Goal: Task Accomplishment & Management: Use online tool/utility

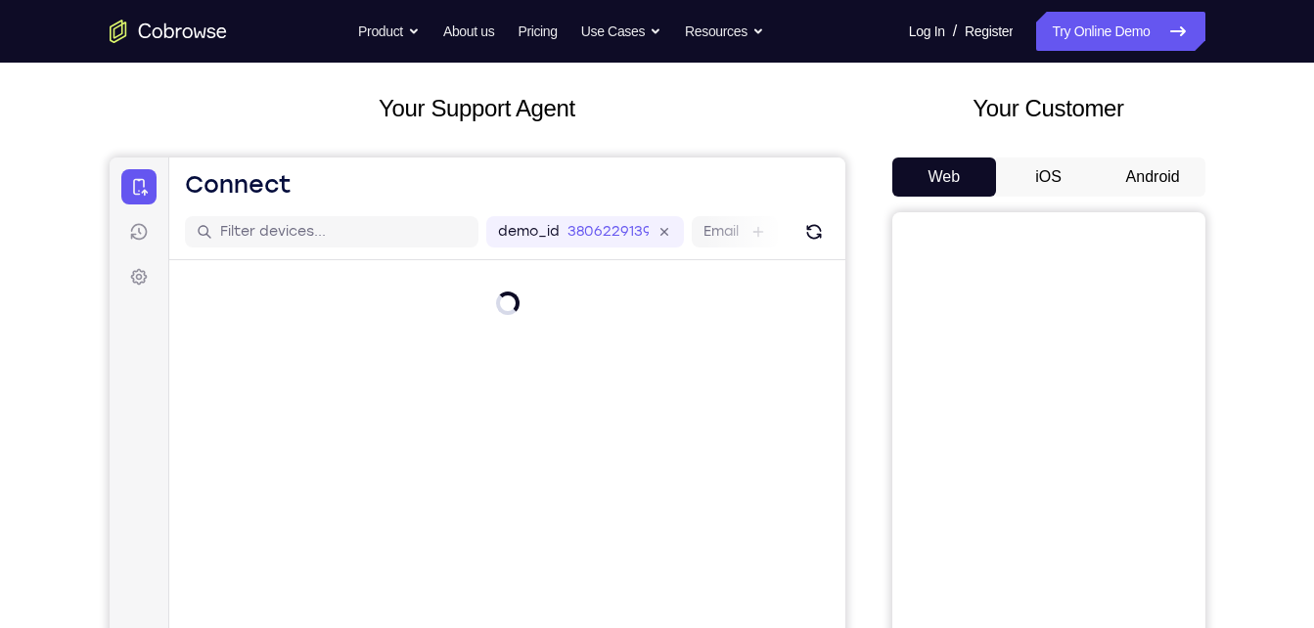
scroll to position [58, 0]
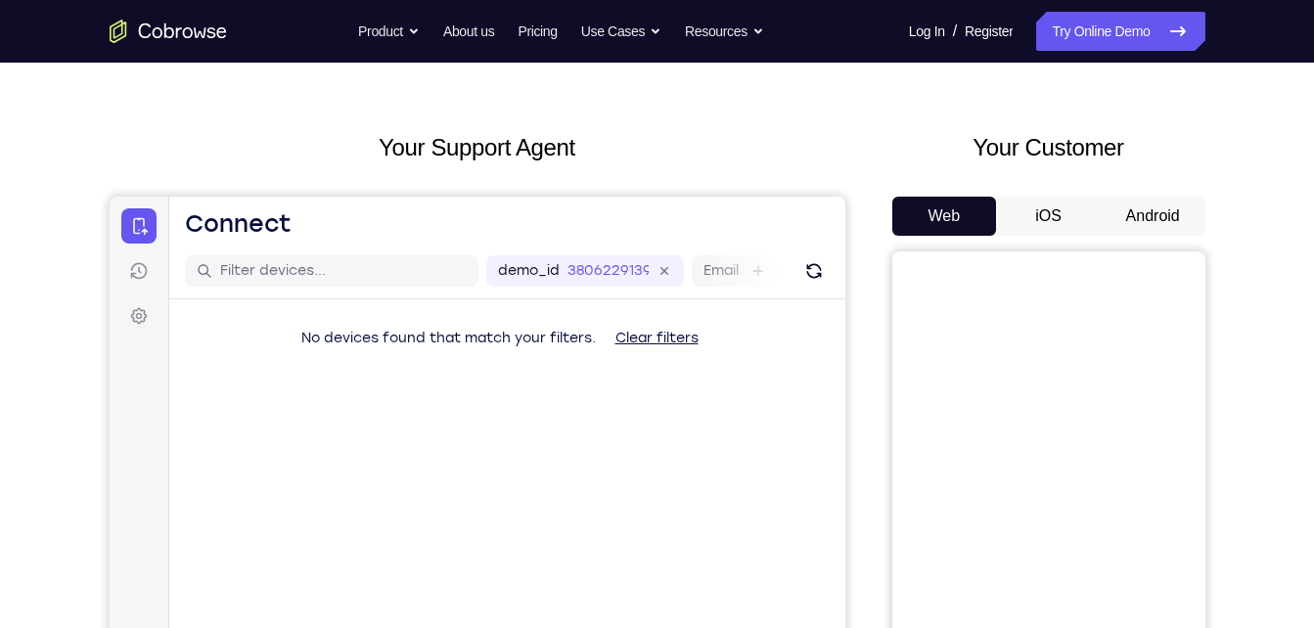
click at [1157, 211] on button "Android" at bounding box center [1153, 216] width 105 height 39
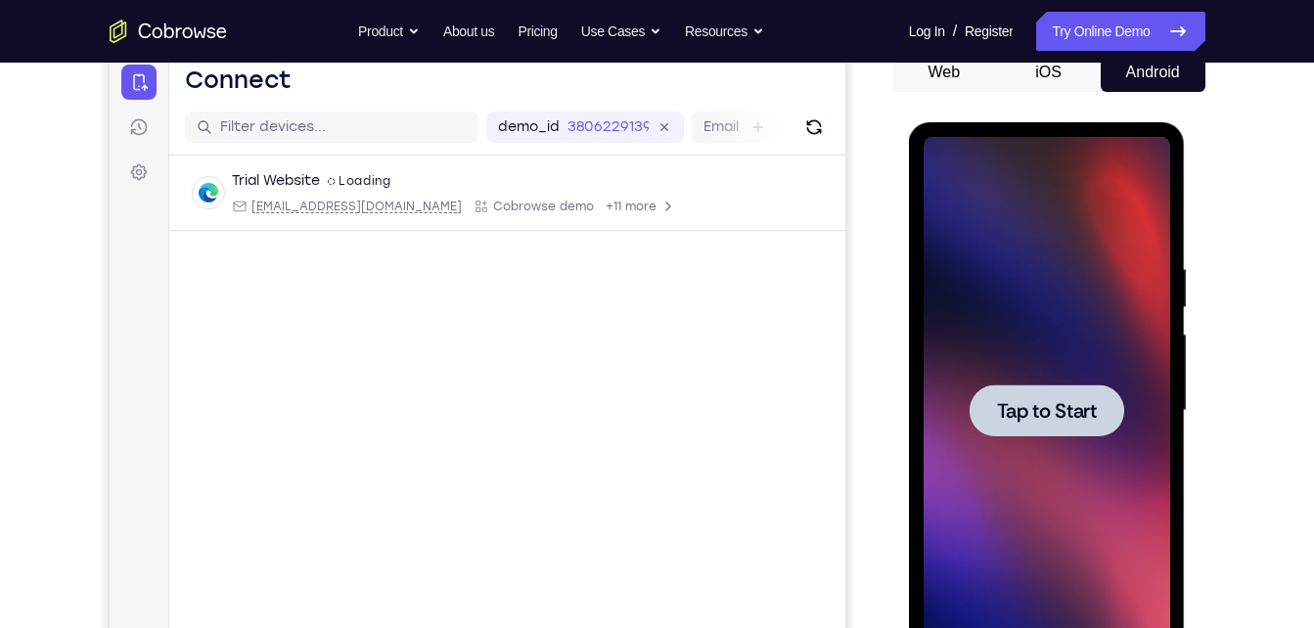
scroll to position [0, 0]
click at [1082, 412] on span "Tap to Start" at bounding box center [1047, 411] width 100 height 20
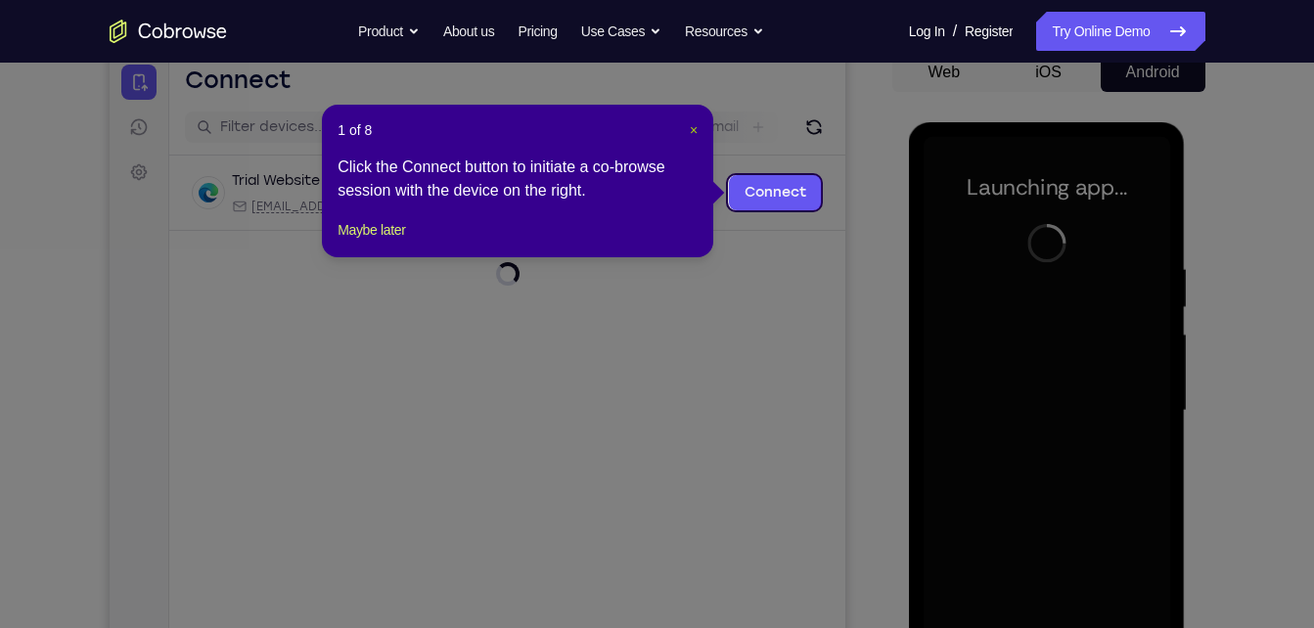
click at [690, 125] on span "×" at bounding box center [694, 130] width 8 height 16
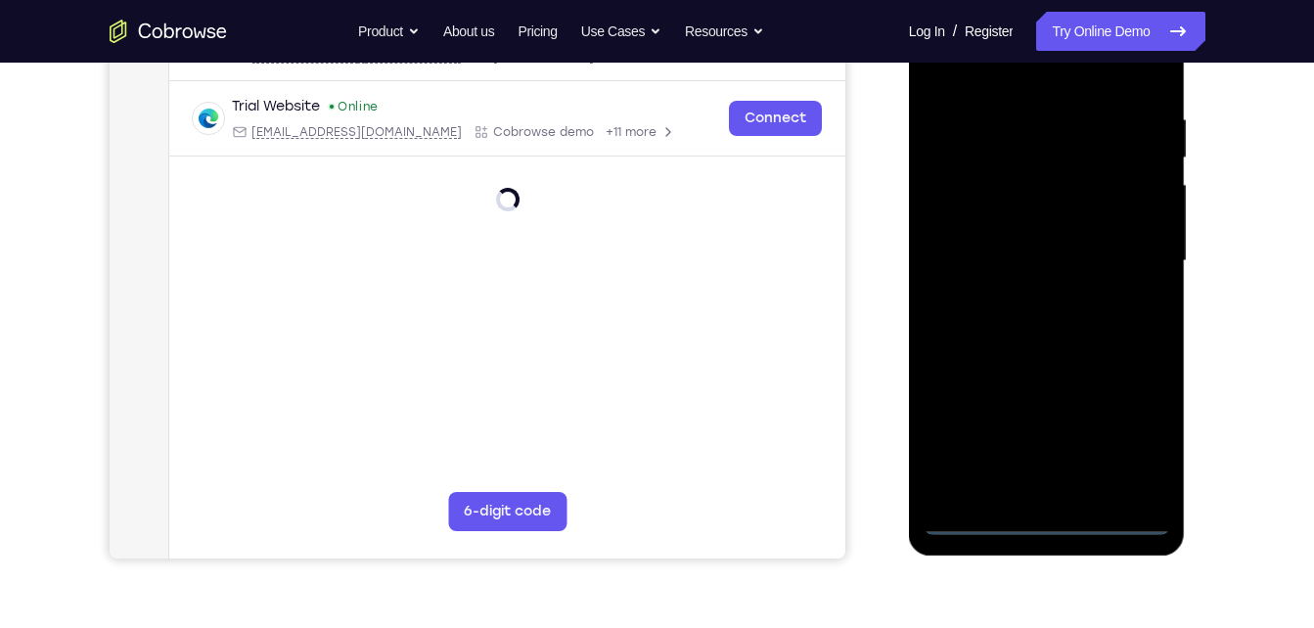
scroll to position [391, 0]
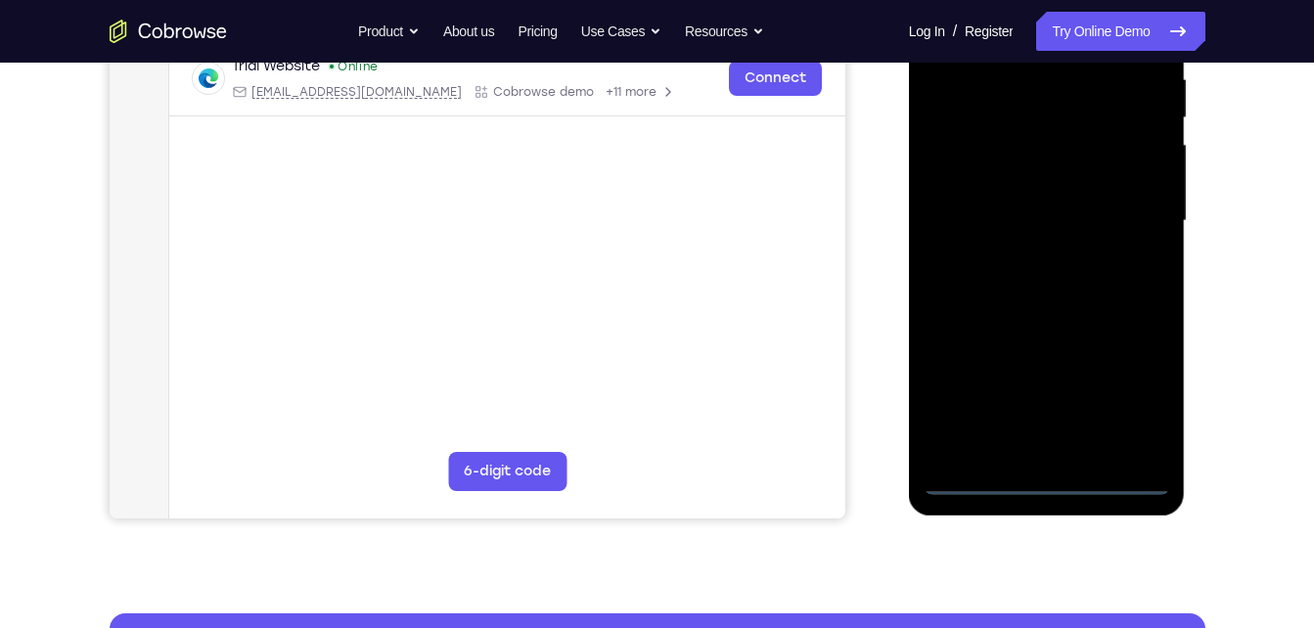
click at [1045, 476] on div at bounding box center [1047, 221] width 247 height 548
click at [1138, 391] on div at bounding box center [1047, 221] width 247 height 548
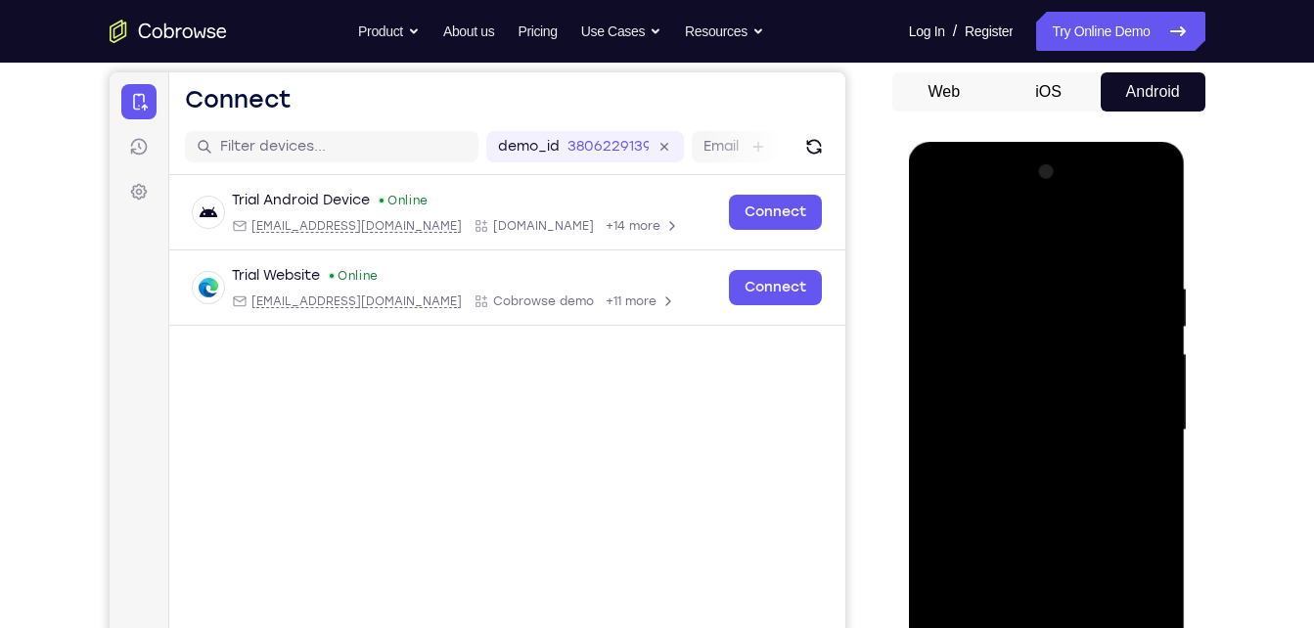
scroll to position [181, 0]
click at [992, 237] on div at bounding box center [1047, 432] width 247 height 548
click at [965, 369] on div at bounding box center [1047, 432] width 247 height 548
click at [1048, 551] on div at bounding box center [1047, 432] width 247 height 548
click at [1054, 373] on div at bounding box center [1047, 432] width 247 height 548
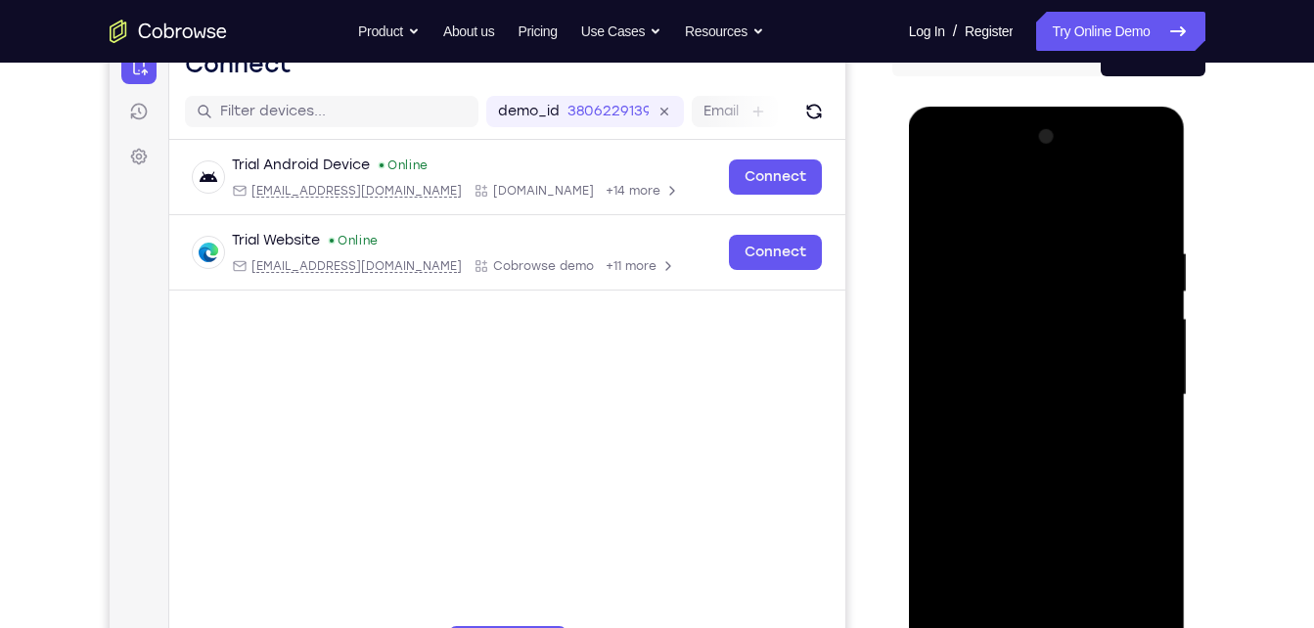
scroll to position [218, 0]
drag, startPoint x: 1071, startPoint y: 399, endPoint x: 1068, endPoint y: 204, distance: 195.7
click at [1068, 204] on div at bounding box center [1047, 394] width 247 height 548
drag, startPoint x: 1073, startPoint y: 371, endPoint x: 1092, endPoint y: 150, distance: 221.9
click at [1092, 150] on div at bounding box center [1047, 394] width 247 height 548
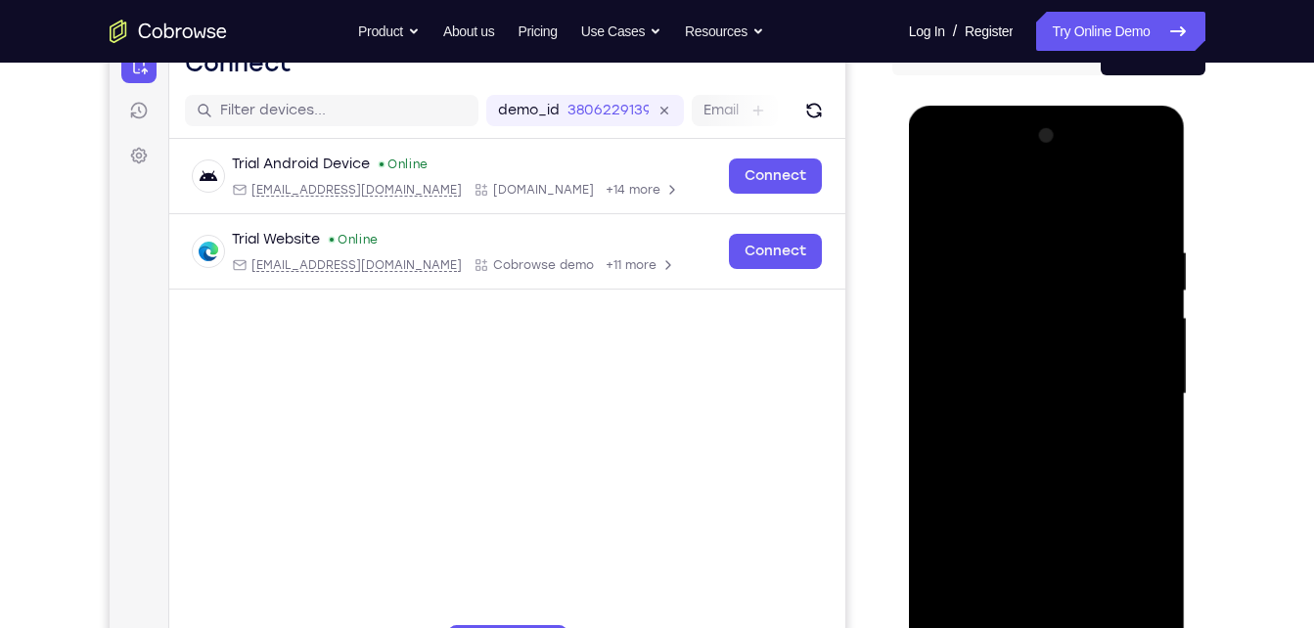
click at [937, 431] on div at bounding box center [1047, 394] width 247 height 548
click at [938, 429] on div at bounding box center [1047, 394] width 247 height 548
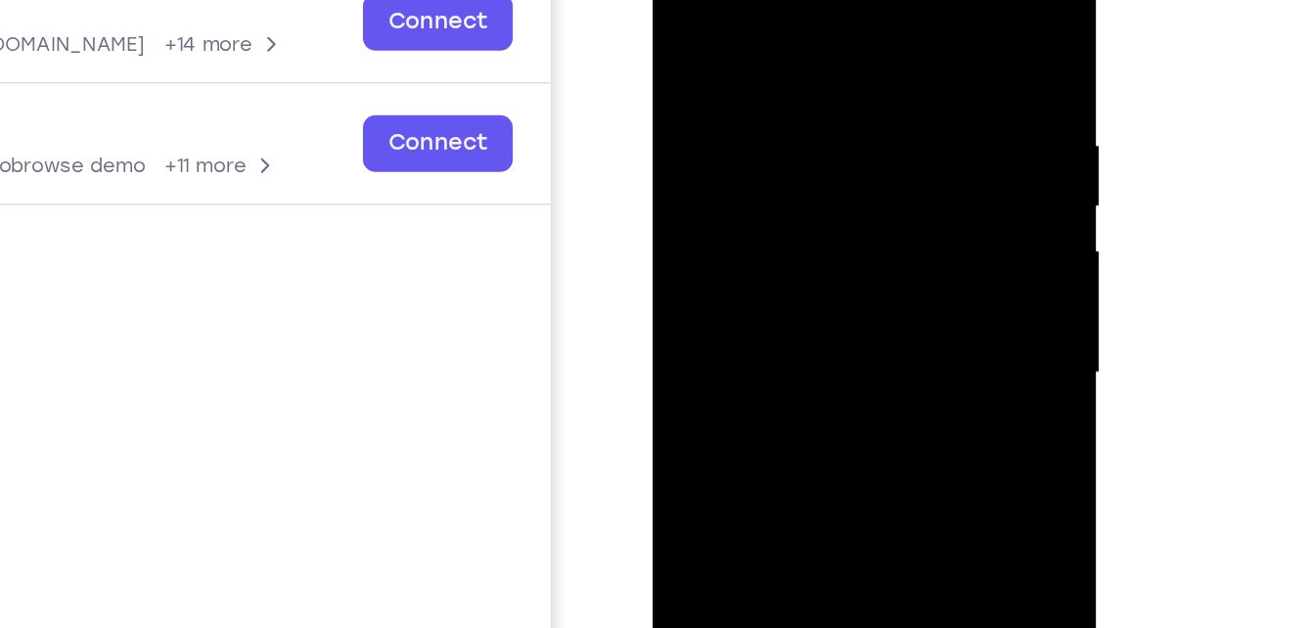
click at [738, 243] on div at bounding box center [790, 198] width 247 height 548
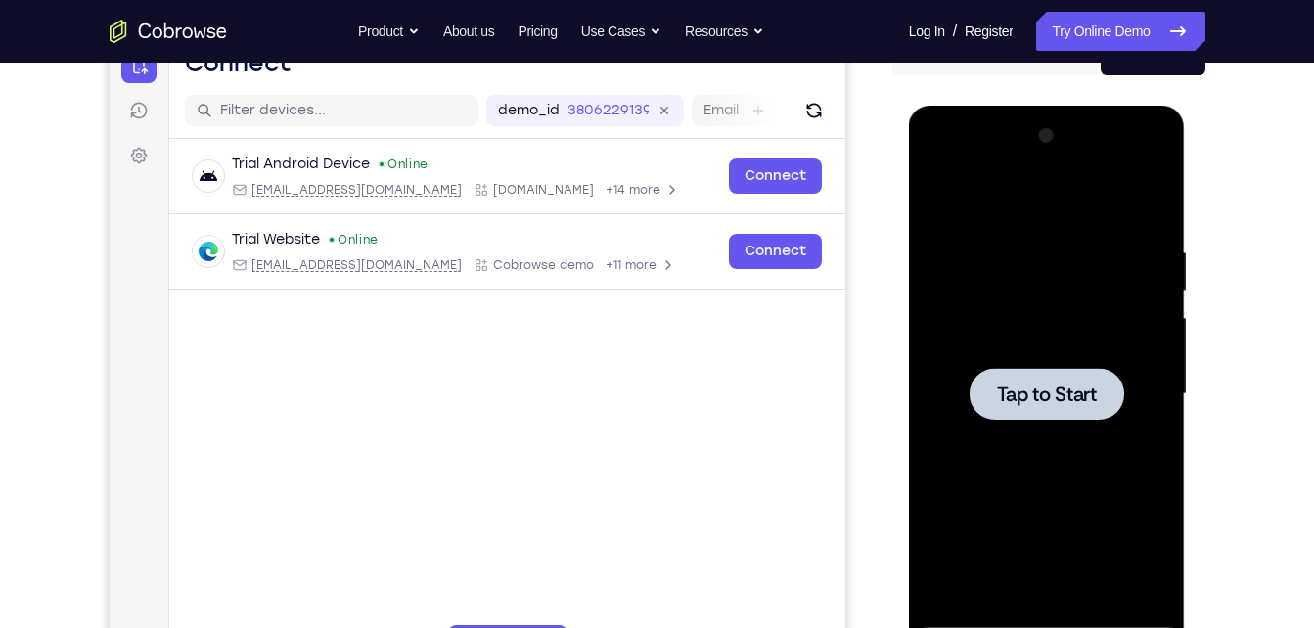
click at [1023, 372] on div at bounding box center [1047, 394] width 155 height 52
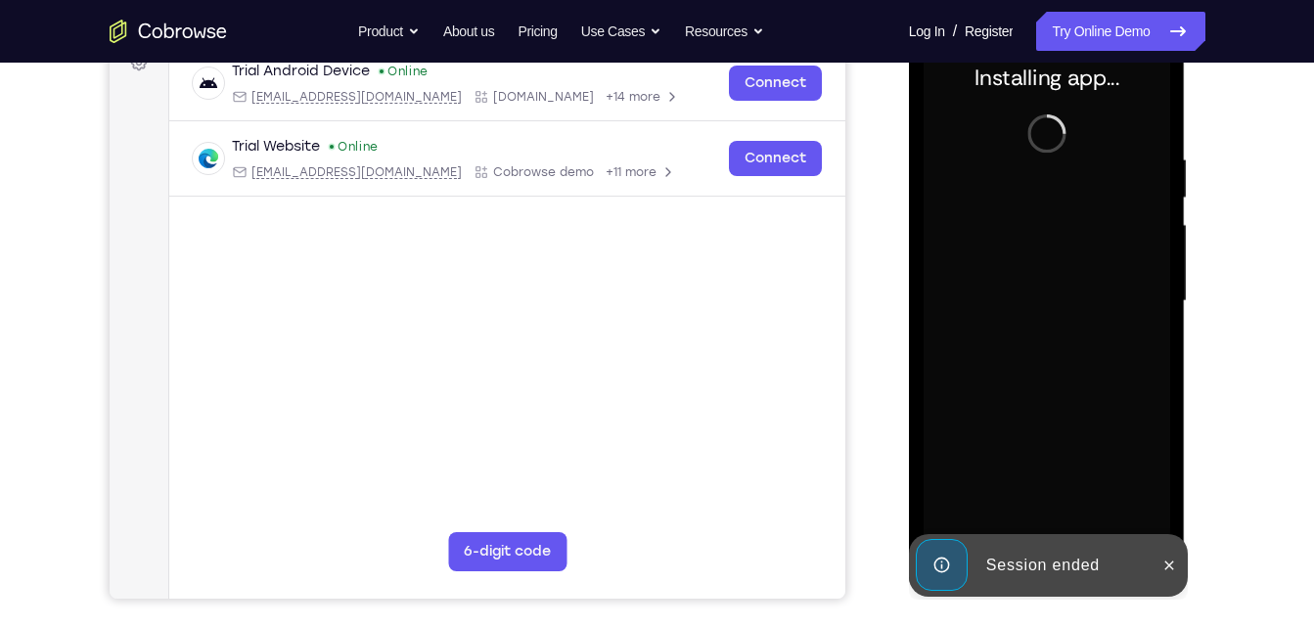
scroll to position [312, 0]
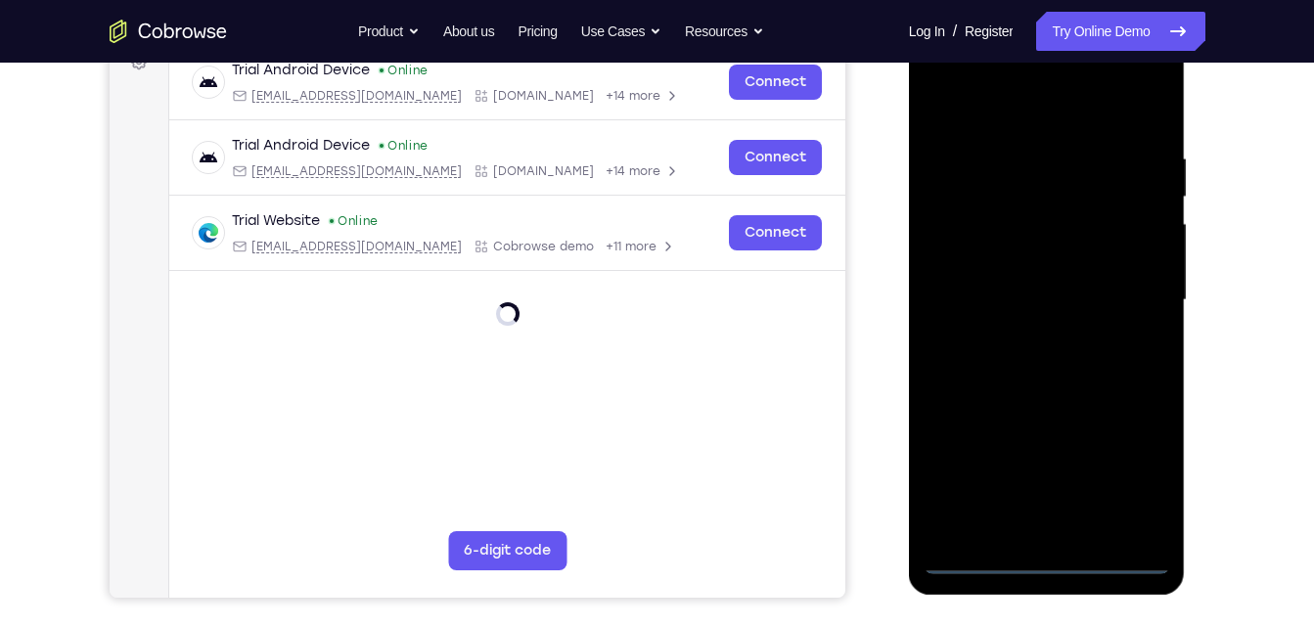
click at [1047, 550] on div at bounding box center [1047, 300] width 247 height 548
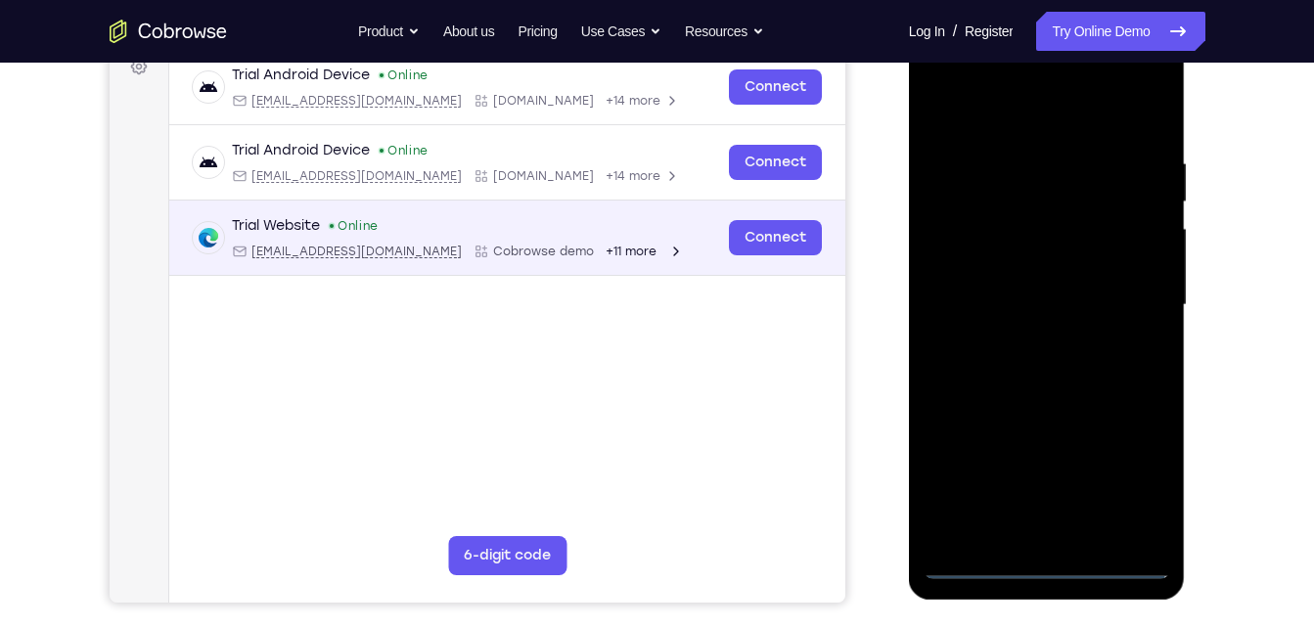
scroll to position [310, 0]
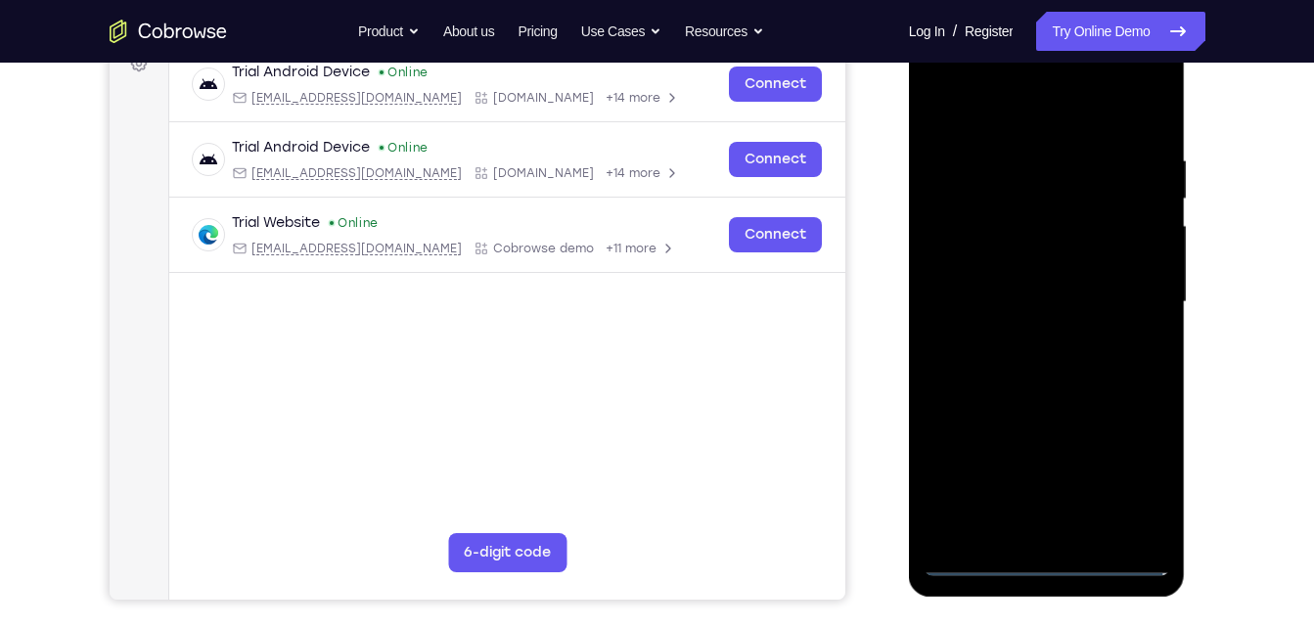
click at [1041, 556] on div at bounding box center [1047, 302] width 247 height 548
click at [1123, 473] on div at bounding box center [1047, 302] width 247 height 548
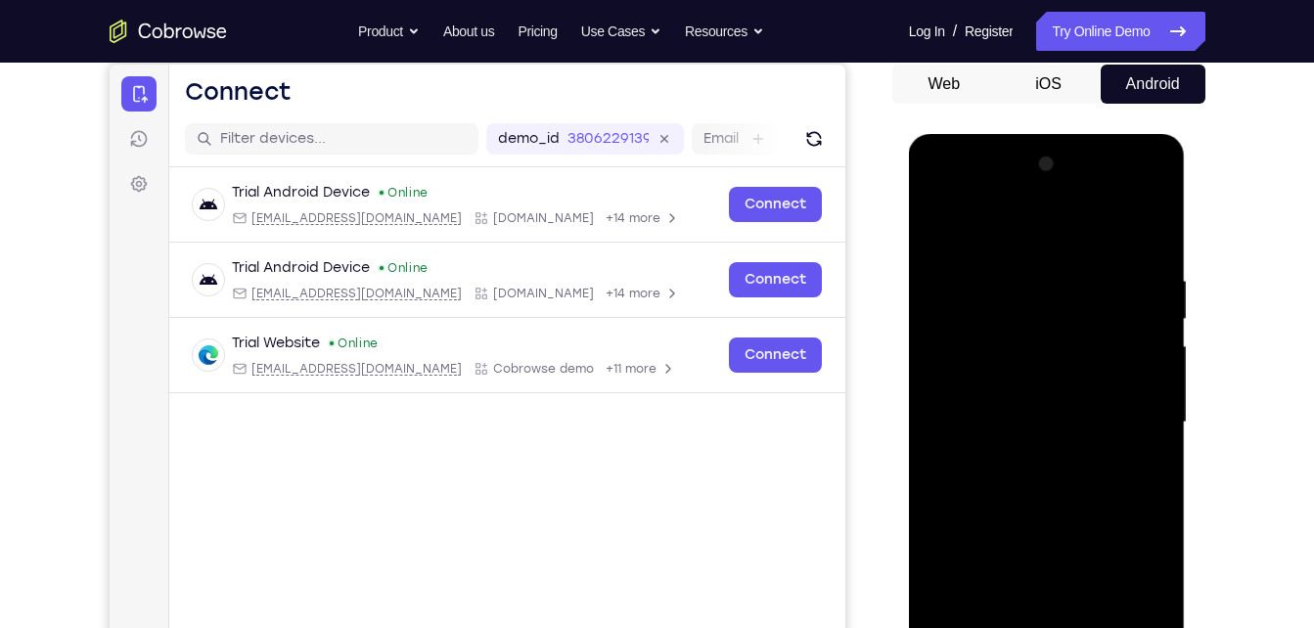
scroll to position [184, 0]
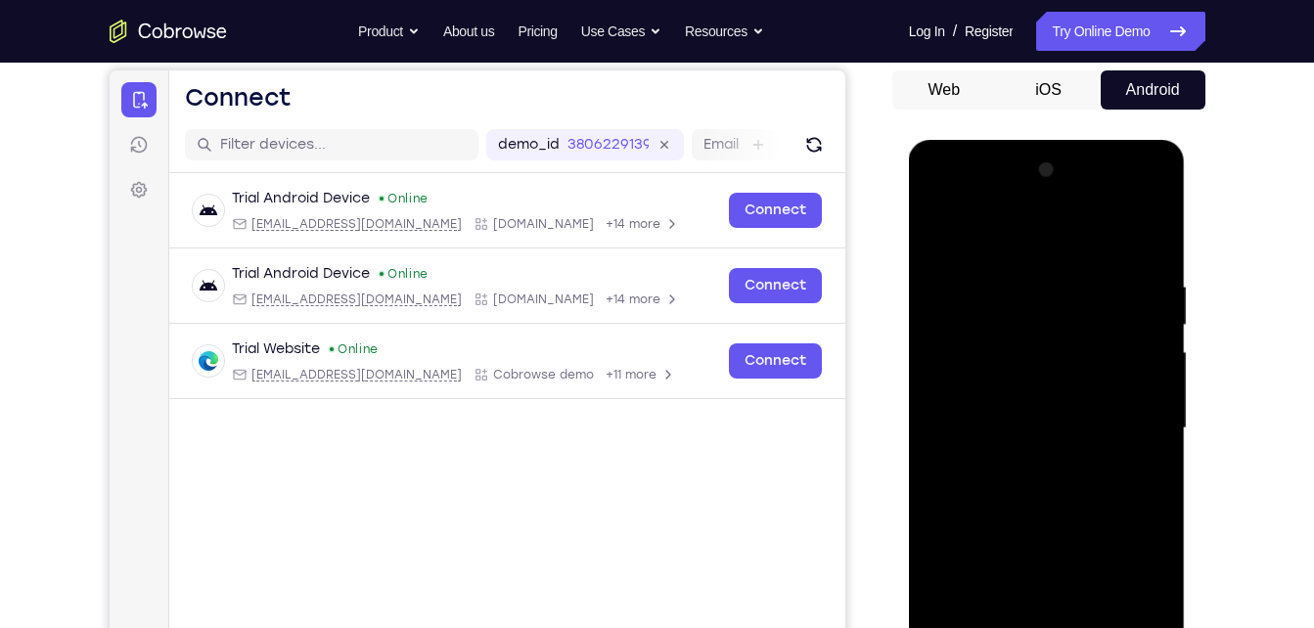
click at [1073, 233] on div at bounding box center [1047, 429] width 247 height 548
click at [1124, 422] on div at bounding box center [1047, 429] width 247 height 548
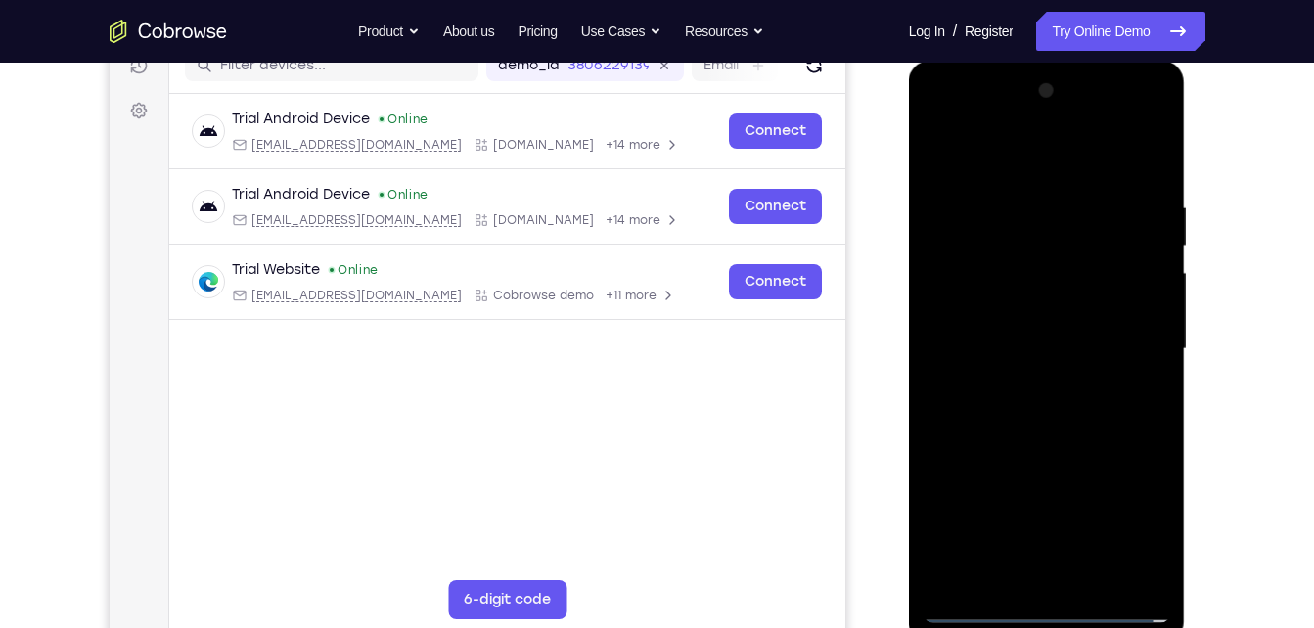
scroll to position [271, 0]
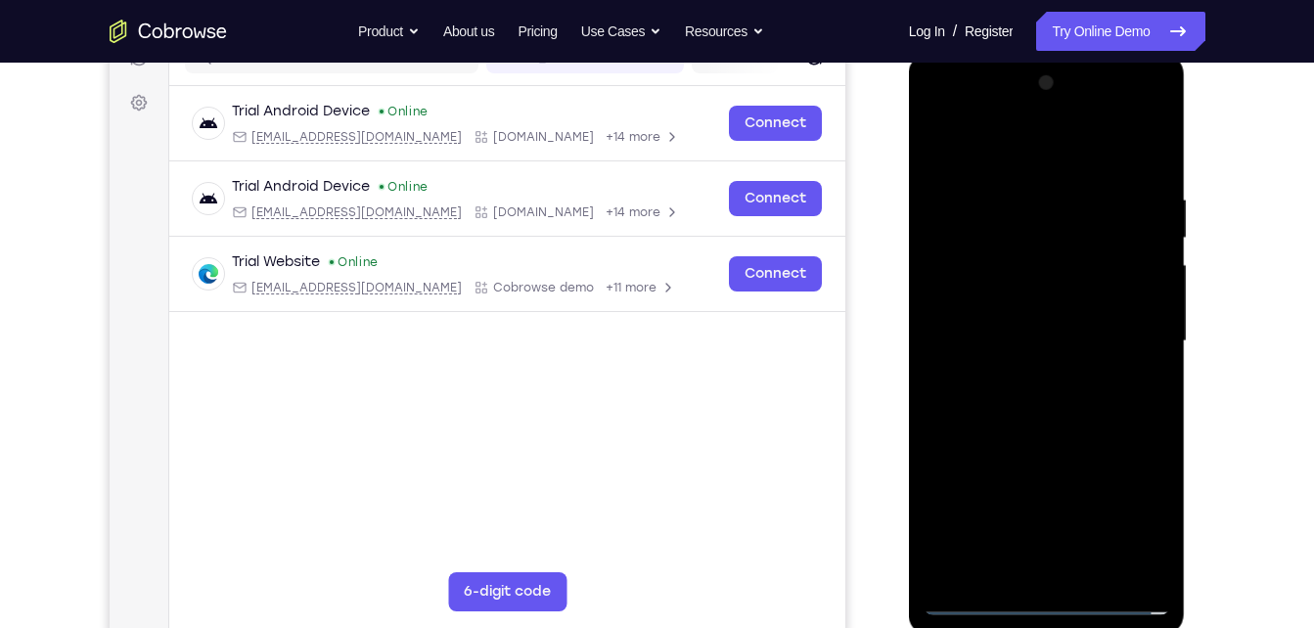
click at [1028, 379] on div at bounding box center [1047, 342] width 247 height 548
click at [1048, 437] on div at bounding box center [1047, 342] width 247 height 548
click at [1045, 239] on div at bounding box center [1047, 342] width 247 height 548
click at [1043, 291] on div at bounding box center [1047, 342] width 247 height 548
click at [1020, 251] on div at bounding box center [1047, 342] width 247 height 548
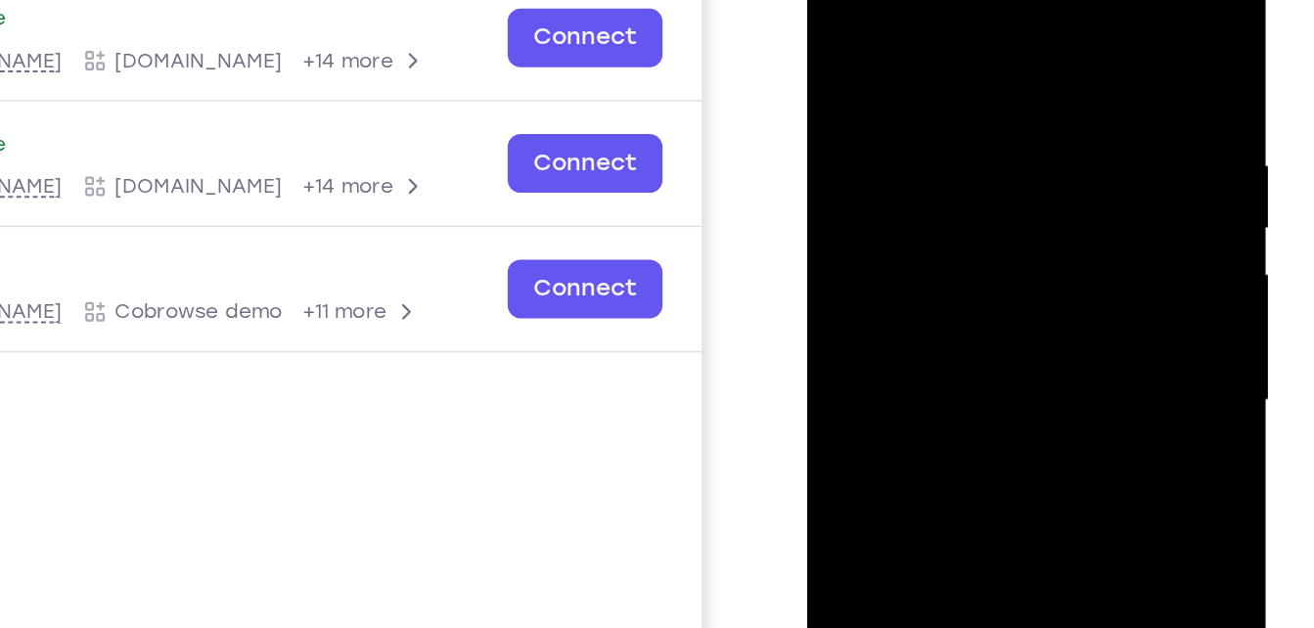
click at [941, 166] on div at bounding box center [945, 209] width 247 height 548
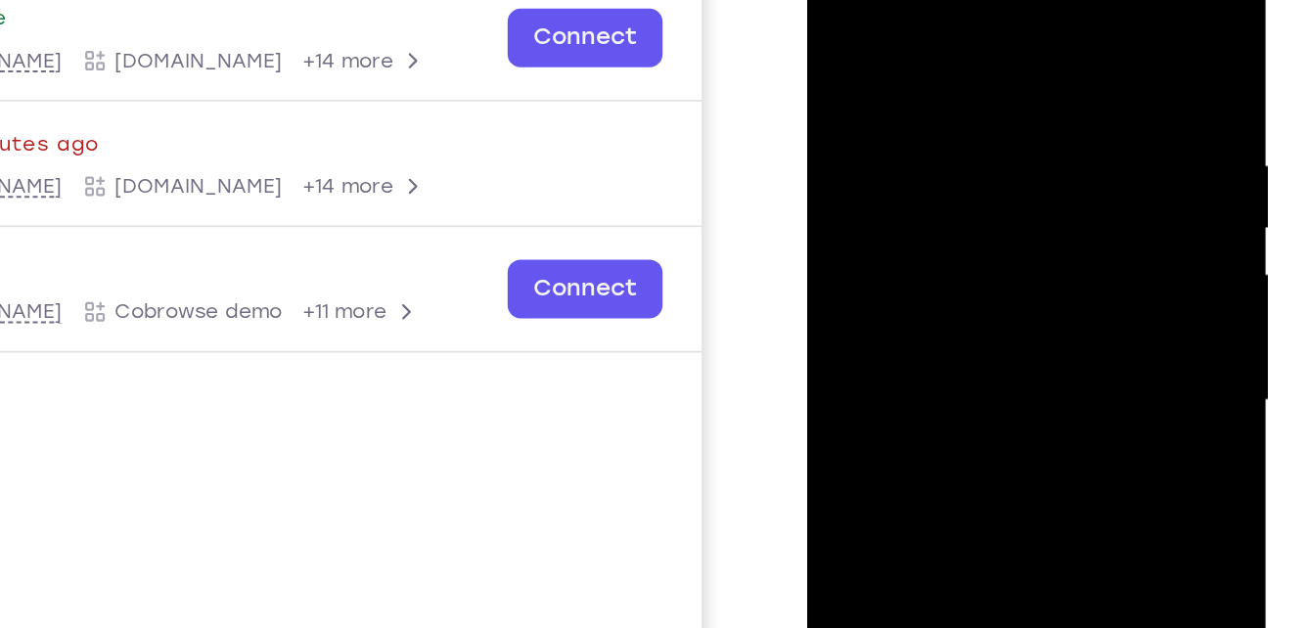
click at [958, 249] on div at bounding box center [945, 209] width 247 height 548
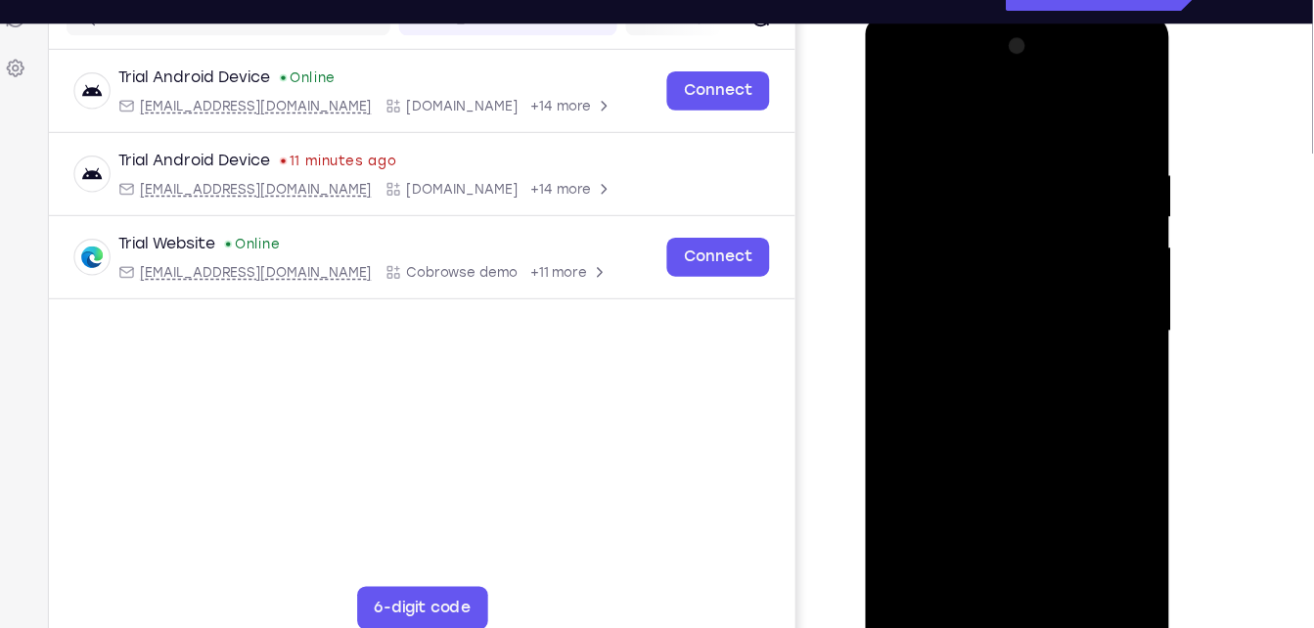
click at [966, 220] on div at bounding box center [1003, 301] width 247 height 548
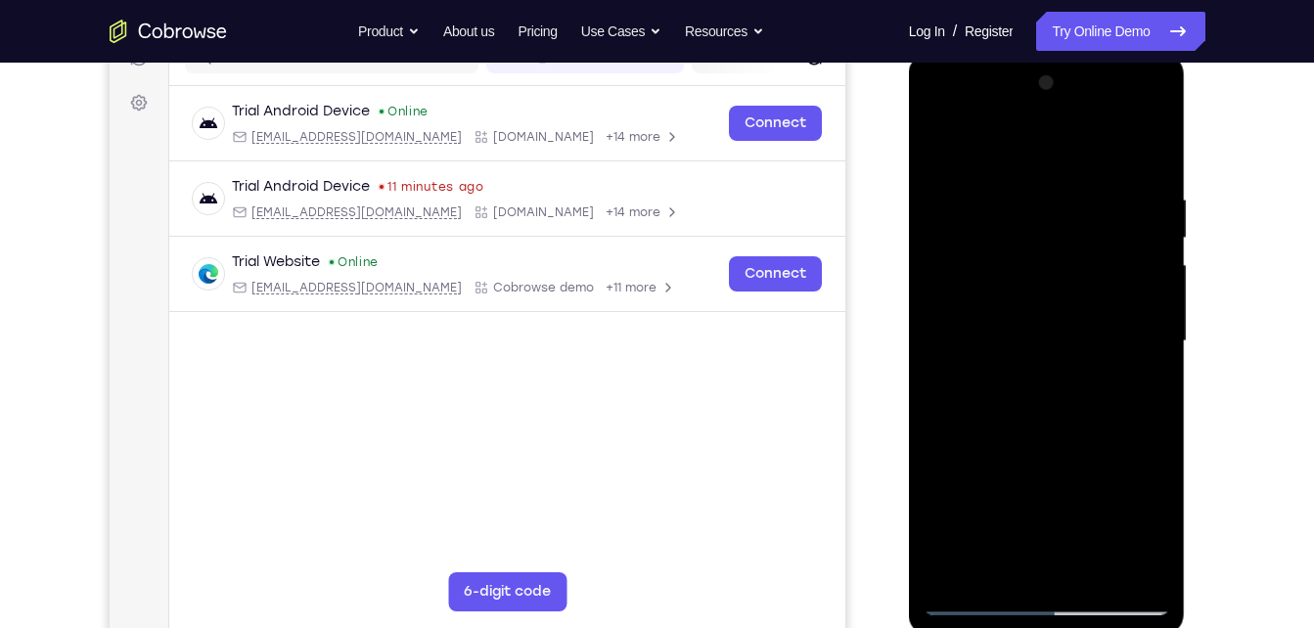
click at [1070, 331] on div at bounding box center [1047, 342] width 247 height 548
click at [1101, 331] on div at bounding box center [1047, 342] width 247 height 548
click at [1064, 335] on div at bounding box center [1047, 342] width 247 height 548
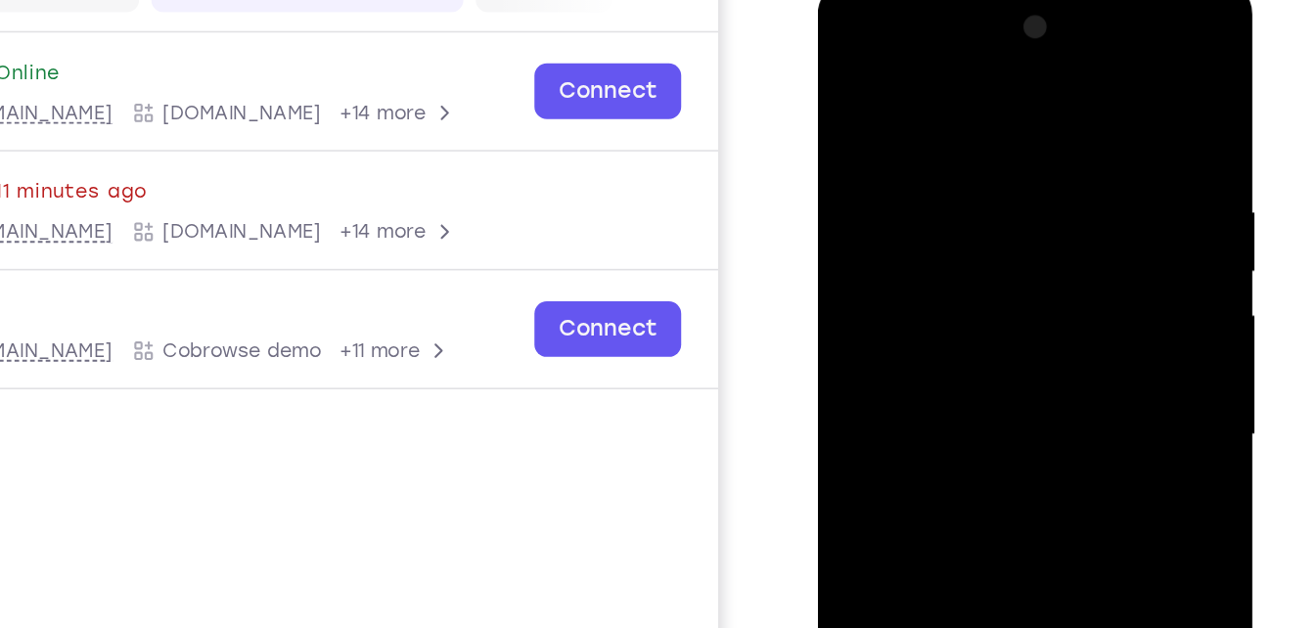
click at [877, 184] on div at bounding box center [956, 269] width 247 height 548
click at [928, 231] on div at bounding box center [956, 269] width 247 height 548
click at [953, 309] on div at bounding box center [956, 269] width 247 height 548
click at [845, 69] on div at bounding box center [956, 269] width 247 height 548
click at [935, 248] on div at bounding box center [956, 269] width 247 height 548
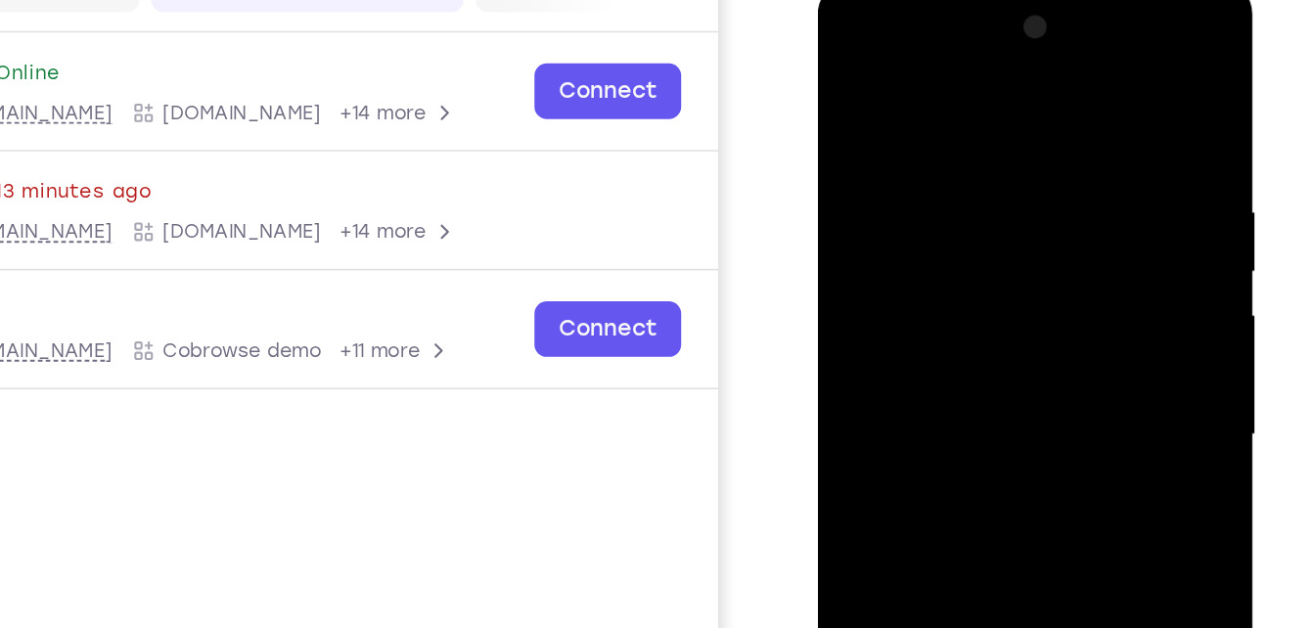
click at [898, 271] on div at bounding box center [956, 269] width 247 height 548
click at [900, 247] on div at bounding box center [956, 269] width 247 height 548
click at [1009, 291] on div at bounding box center [956, 269] width 247 height 548
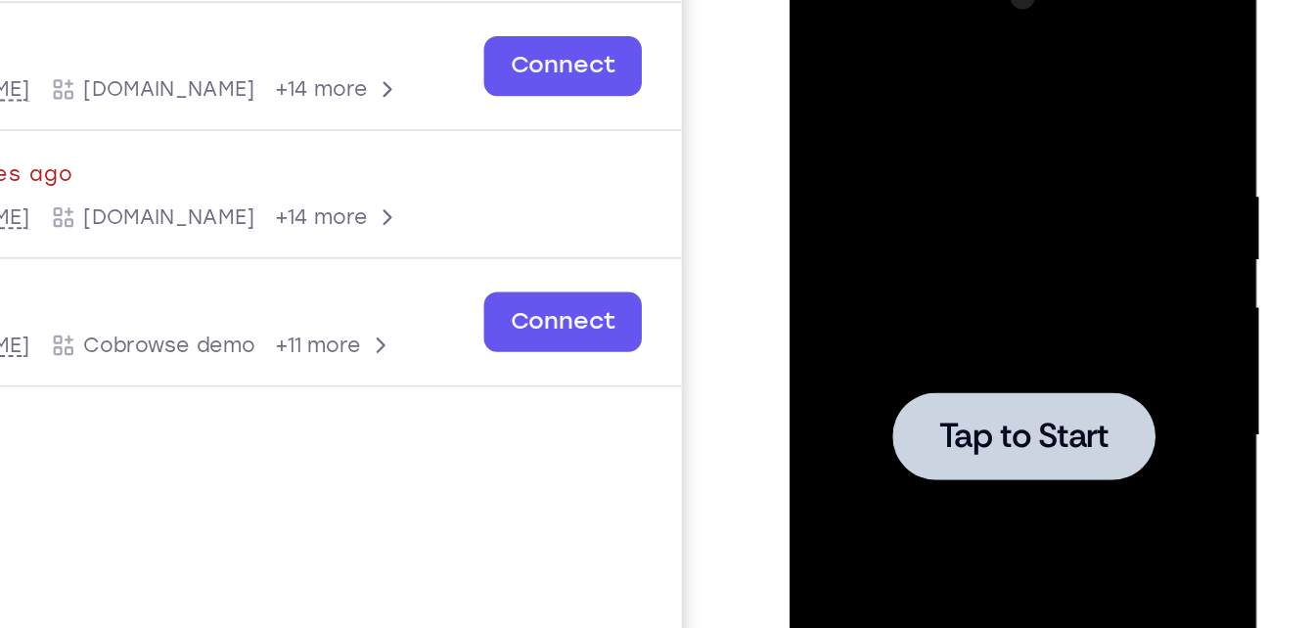
click at [949, 236] on span "Tap to Start" at bounding box center [927, 236] width 100 height 20
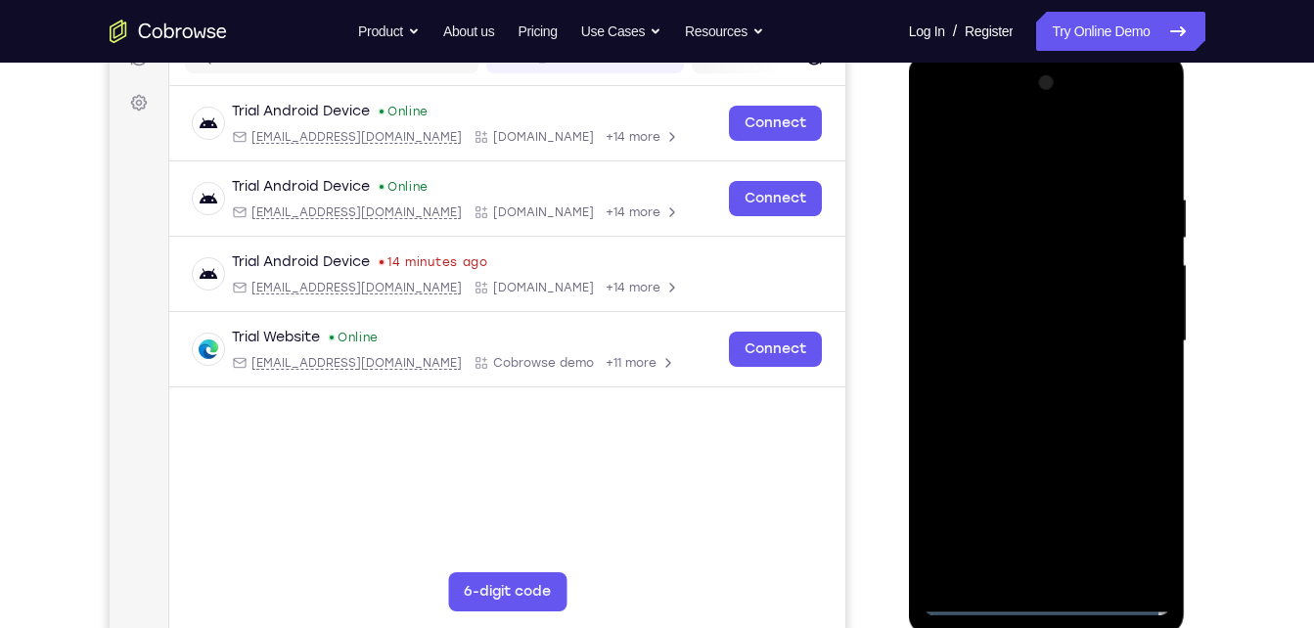
click at [1041, 598] on div at bounding box center [1047, 342] width 247 height 548
click at [1122, 507] on div at bounding box center [1047, 342] width 247 height 548
click at [1022, 146] on div at bounding box center [1047, 342] width 247 height 548
click at [970, 280] on div at bounding box center [1047, 342] width 247 height 548
click at [981, 602] on div at bounding box center [1047, 342] width 247 height 548
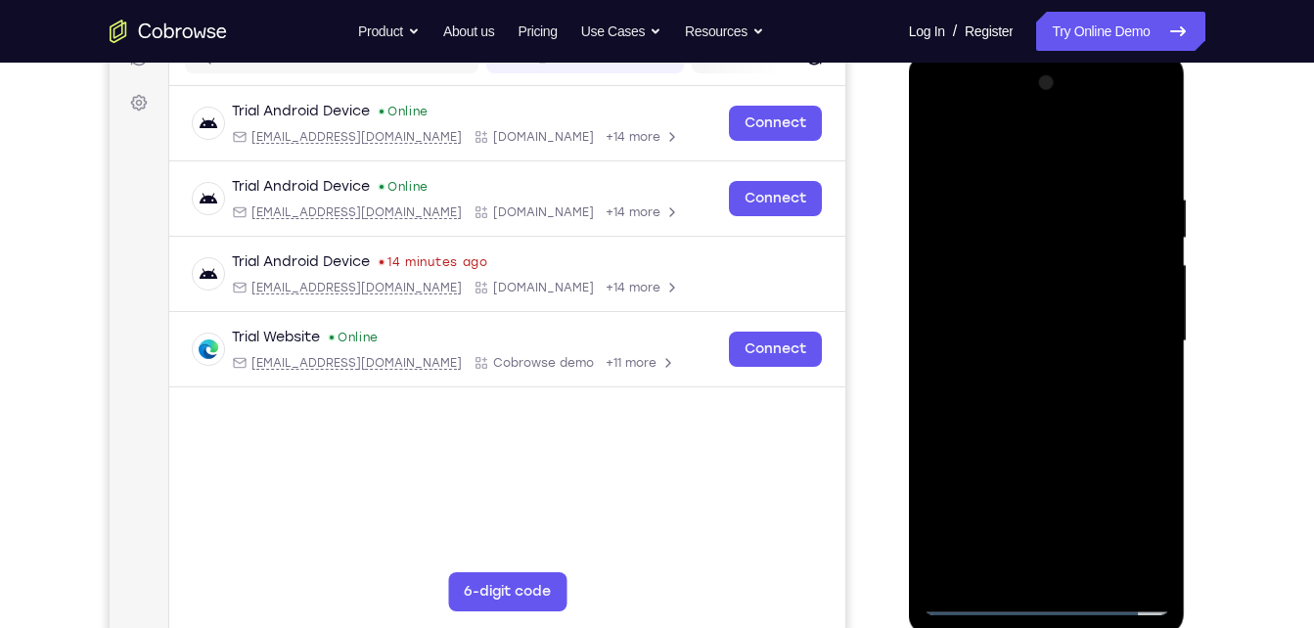
click at [1041, 232] on div at bounding box center [1047, 342] width 247 height 548
click at [998, 271] on div at bounding box center [1047, 342] width 247 height 548
click at [1145, 145] on div at bounding box center [1047, 342] width 247 height 548
click at [945, 334] on div at bounding box center [1047, 342] width 247 height 548
click at [1040, 301] on div at bounding box center [1047, 342] width 247 height 548
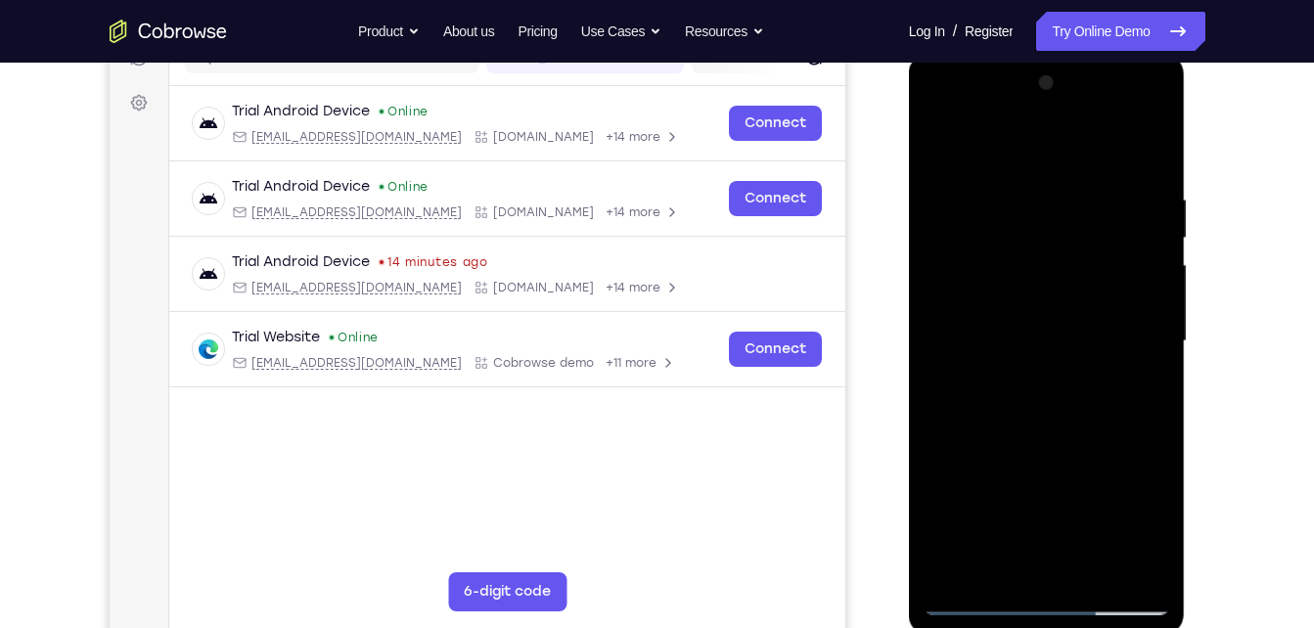
click at [984, 521] on div at bounding box center [1047, 342] width 247 height 548
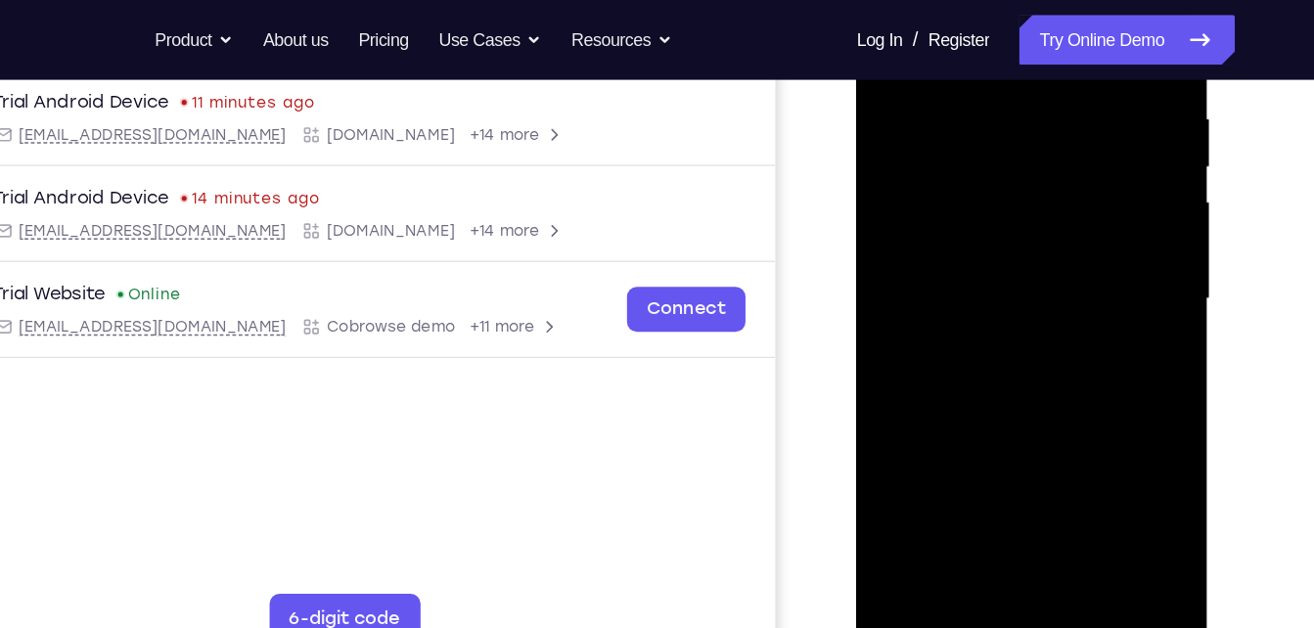
scroll to position [377, 0]
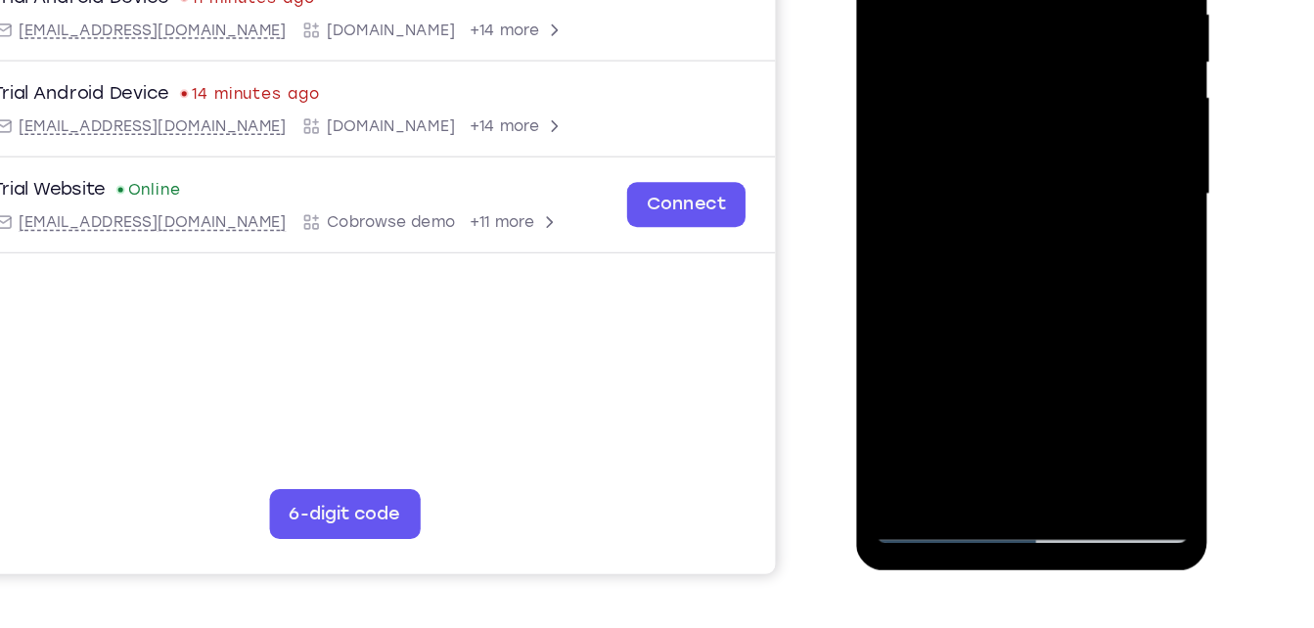
drag, startPoint x: 994, startPoint y: 291, endPoint x: 1080, endPoint y: 69, distance: 237.3
click at [1080, 69] on div at bounding box center [994, 115] width 247 height 548
click at [981, 284] on div at bounding box center [994, 115] width 247 height 548
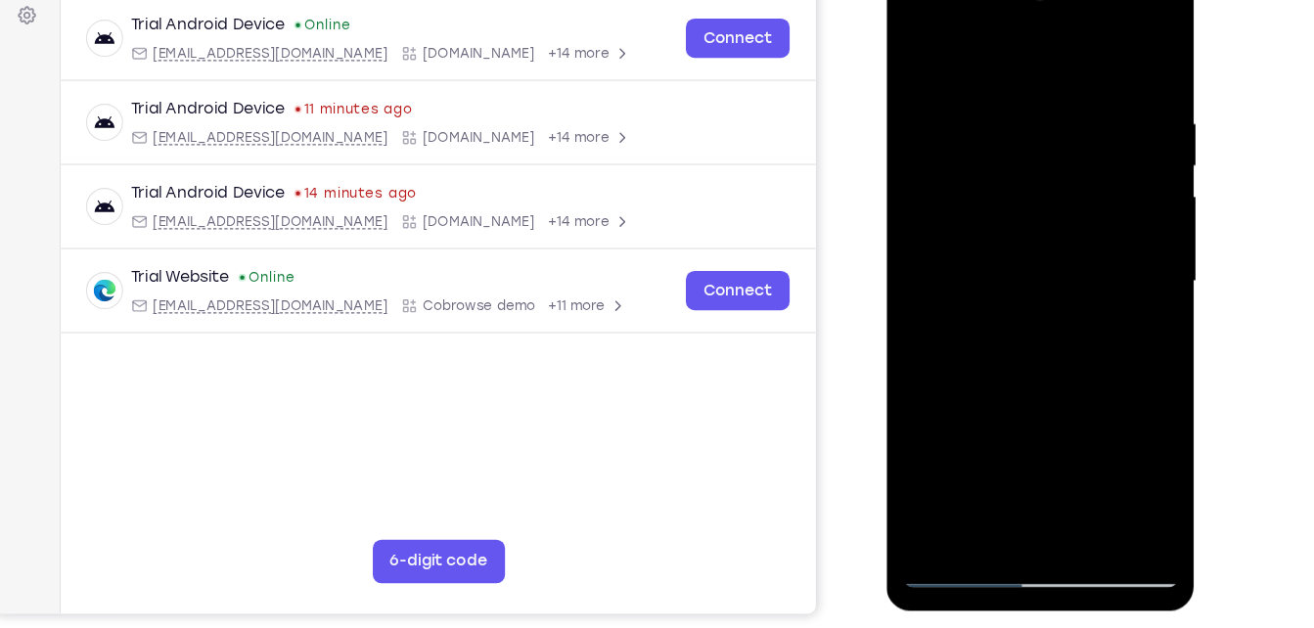
scroll to position [297, 0]
click at [956, 509] on div at bounding box center [1024, 248] width 247 height 548
click at [1071, 188] on div at bounding box center [1024, 248] width 247 height 548
click at [914, 20] on div at bounding box center [1024, 248] width 247 height 548
click at [946, 193] on div at bounding box center [1024, 248] width 247 height 548
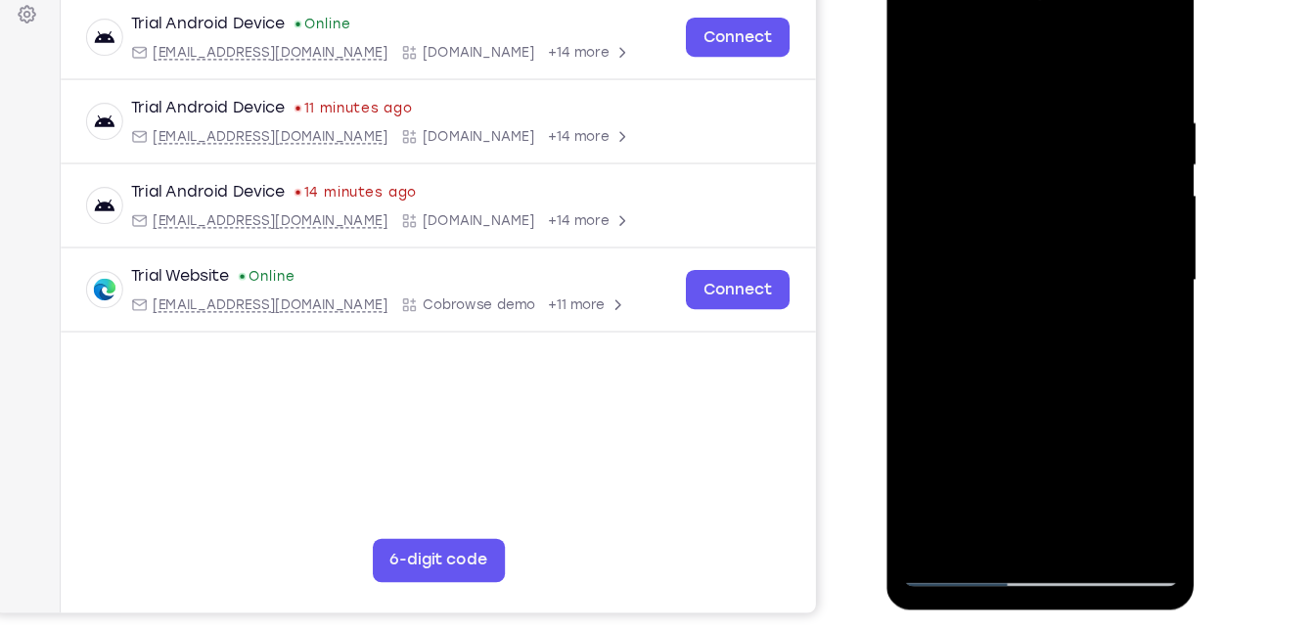
click at [972, 253] on div at bounding box center [1024, 248] width 247 height 548
click at [978, 227] on div at bounding box center [1024, 248] width 247 height 548
click at [1118, 228] on div at bounding box center [1024, 248] width 247 height 548
click at [1044, 272] on div at bounding box center [1024, 248] width 247 height 548
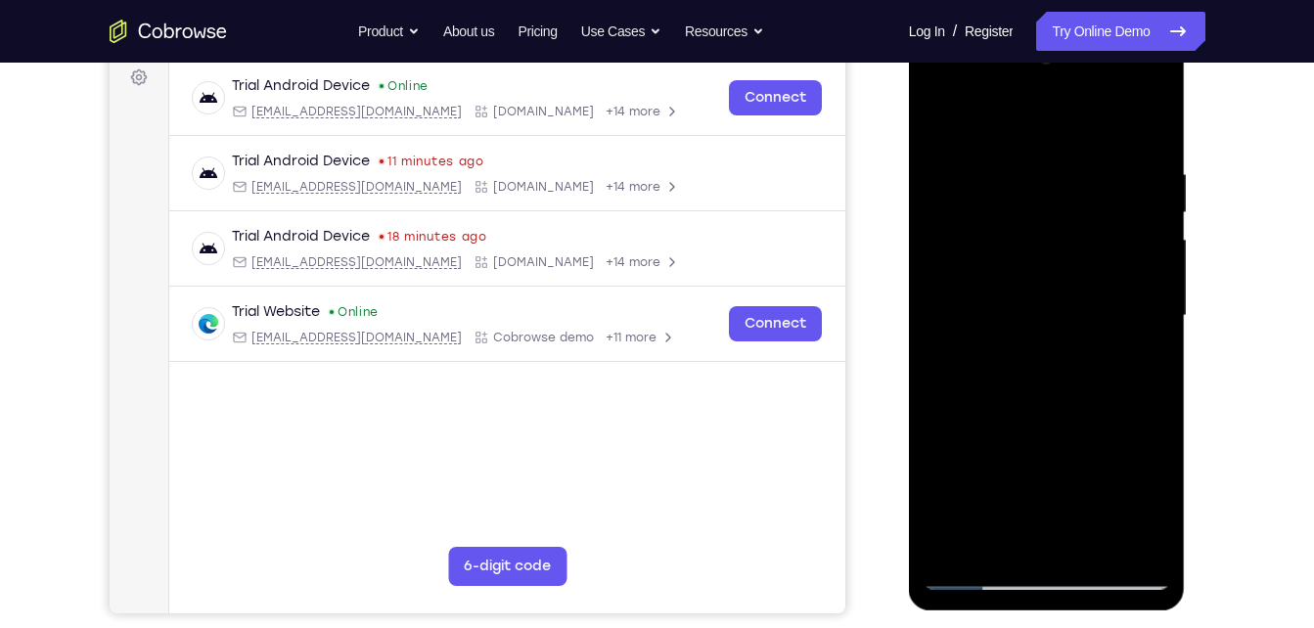
click at [1039, 348] on div at bounding box center [1047, 316] width 247 height 548
click at [1065, 335] on div at bounding box center [1047, 316] width 247 height 548
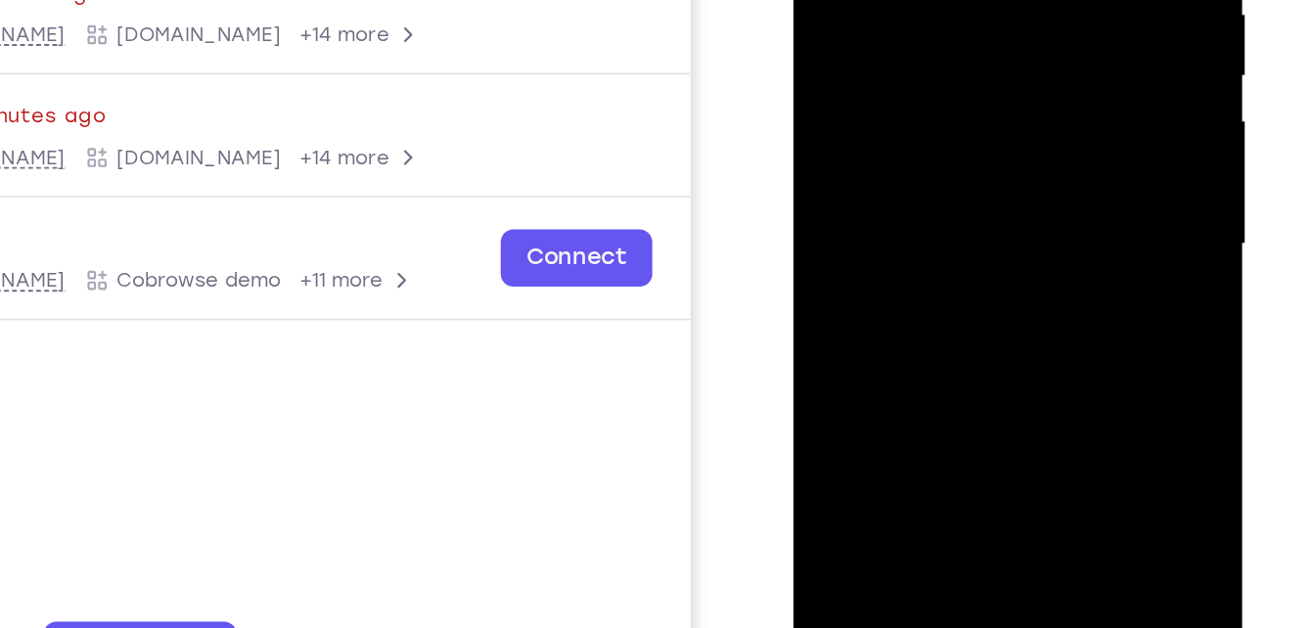
click at [967, 186] on div at bounding box center [932, 65] width 247 height 548
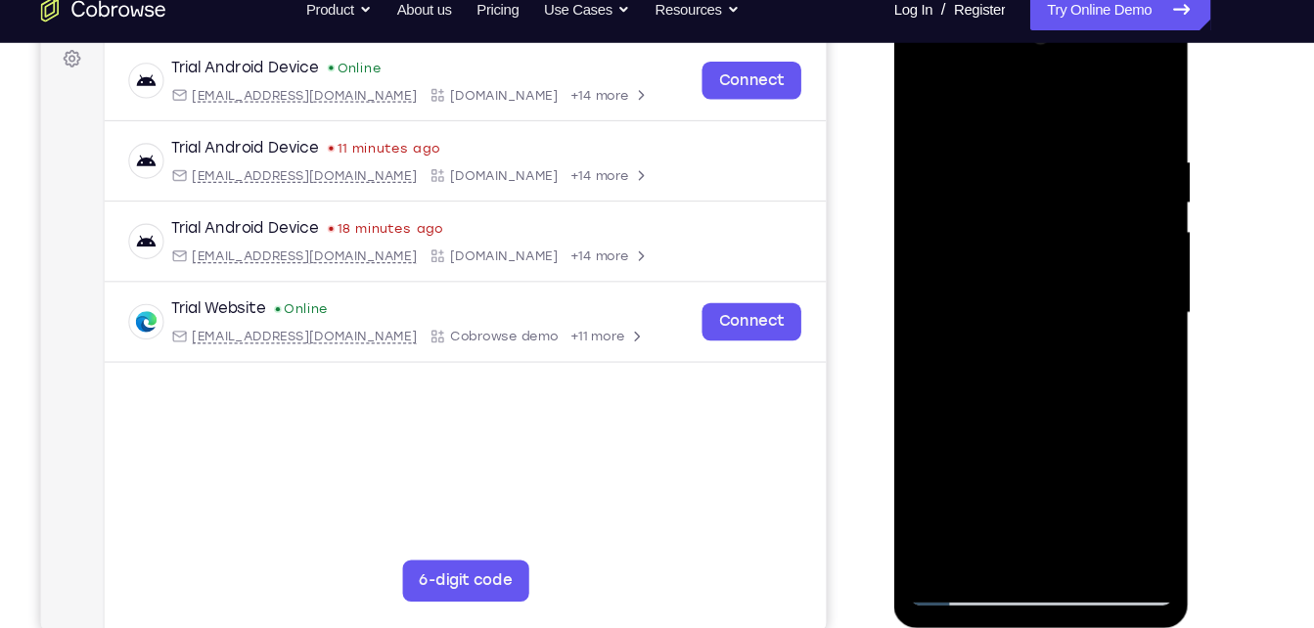
scroll to position [291, 0]
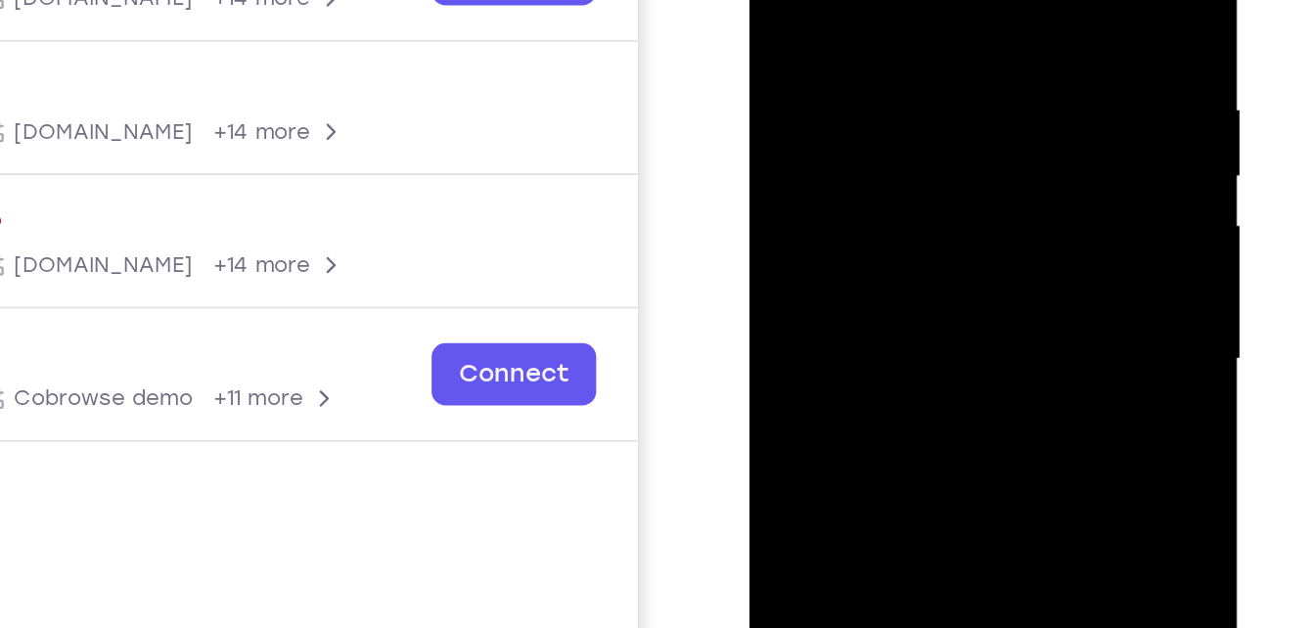
click at [985, 81] on div at bounding box center [887, 138] width 247 height 548
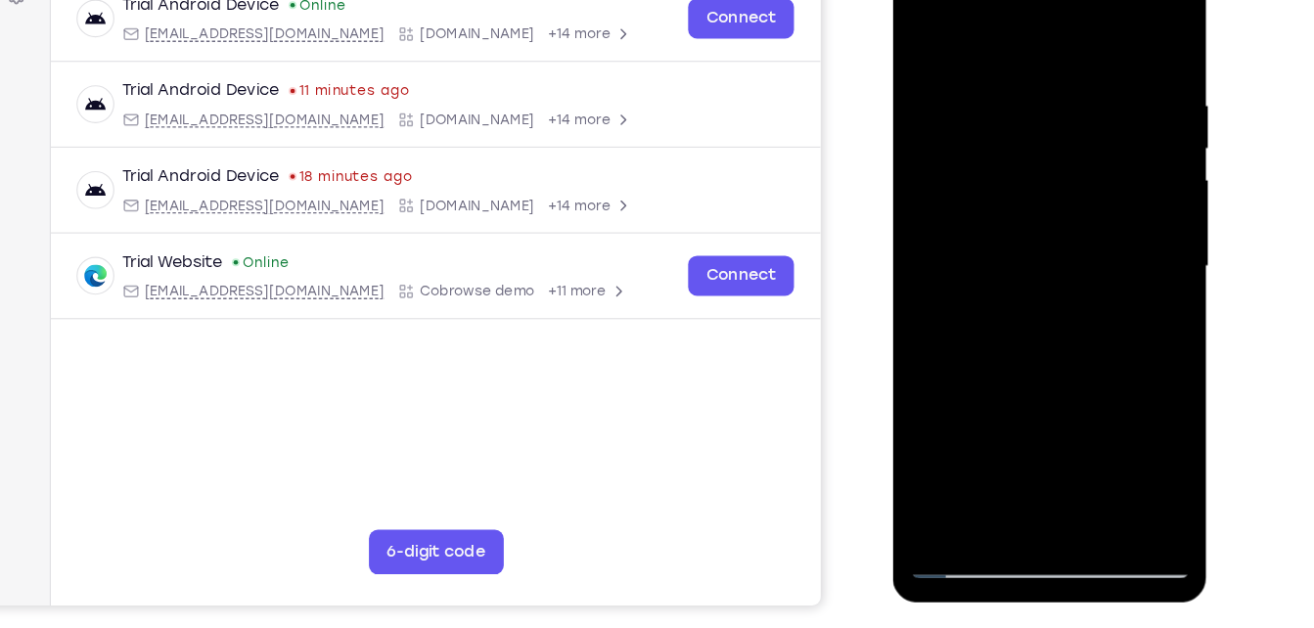
scroll to position [303, 0]
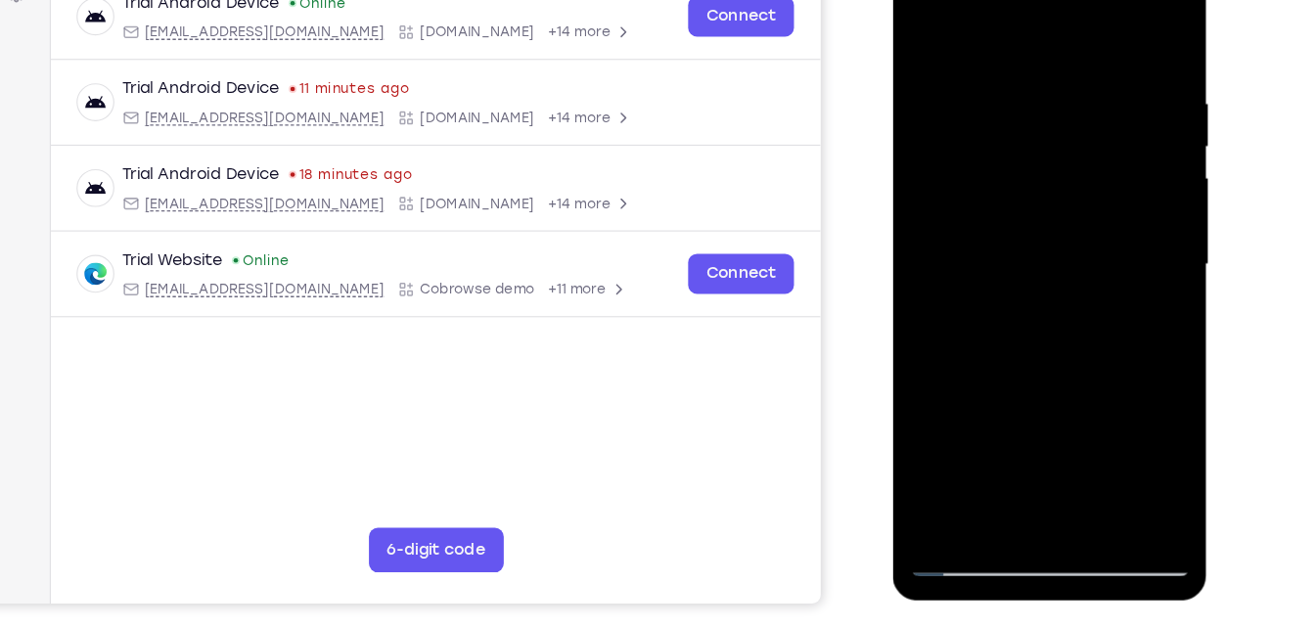
click at [1027, 269] on div at bounding box center [1031, 226] width 247 height 548
click at [1126, 169] on div at bounding box center [1031, 226] width 247 height 548
drag, startPoint x: 1047, startPoint y: 40, endPoint x: 1085, endPoint y: -70, distance: 117.0
click at [1085, 0] on html "Online web based iOS Simulators and Android Emulators. Run iPhone, iPad, Mobile…" at bounding box center [1032, 230] width 279 height 587
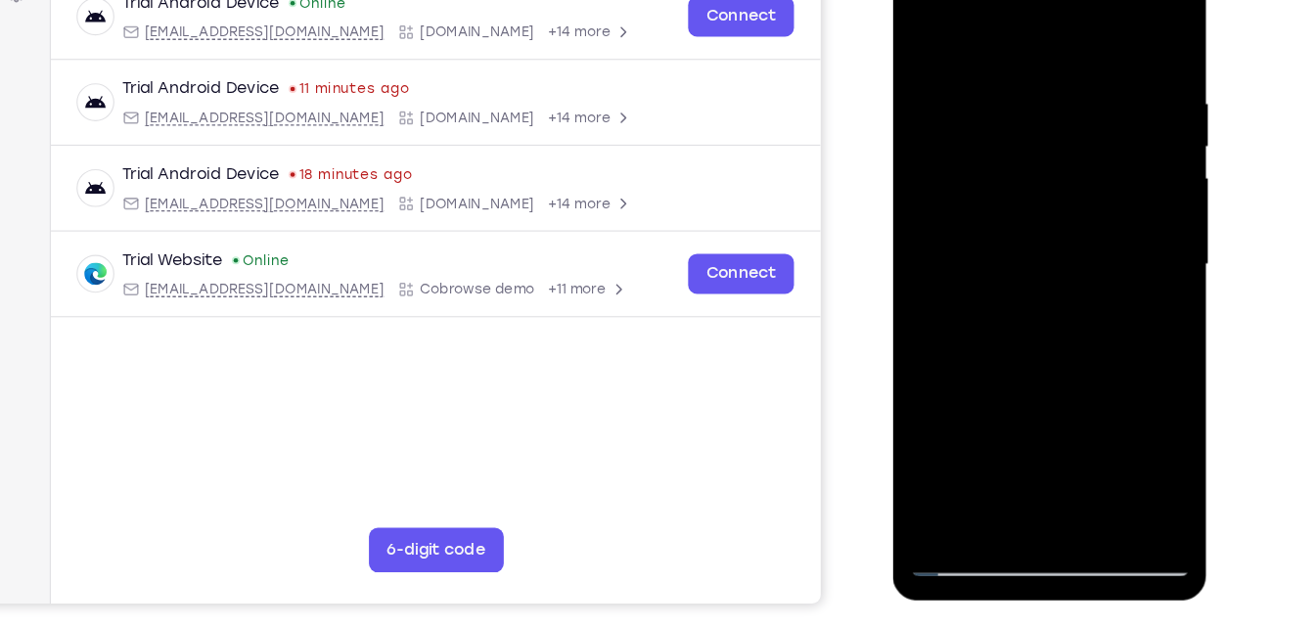
click at [925, 32] on div at bounding box center [1031, 226] width 247 height 548
click at [936, 291] on div at bounding box center [1031, 226] width 247 height 548
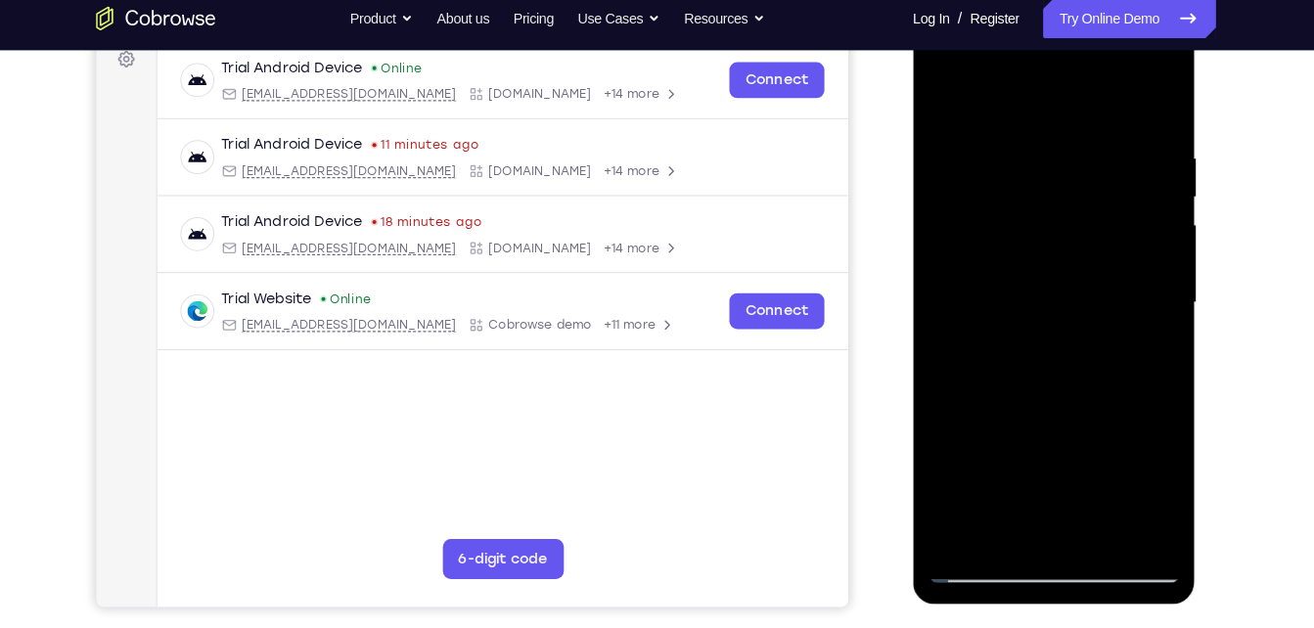
scroll to position [302, 0]
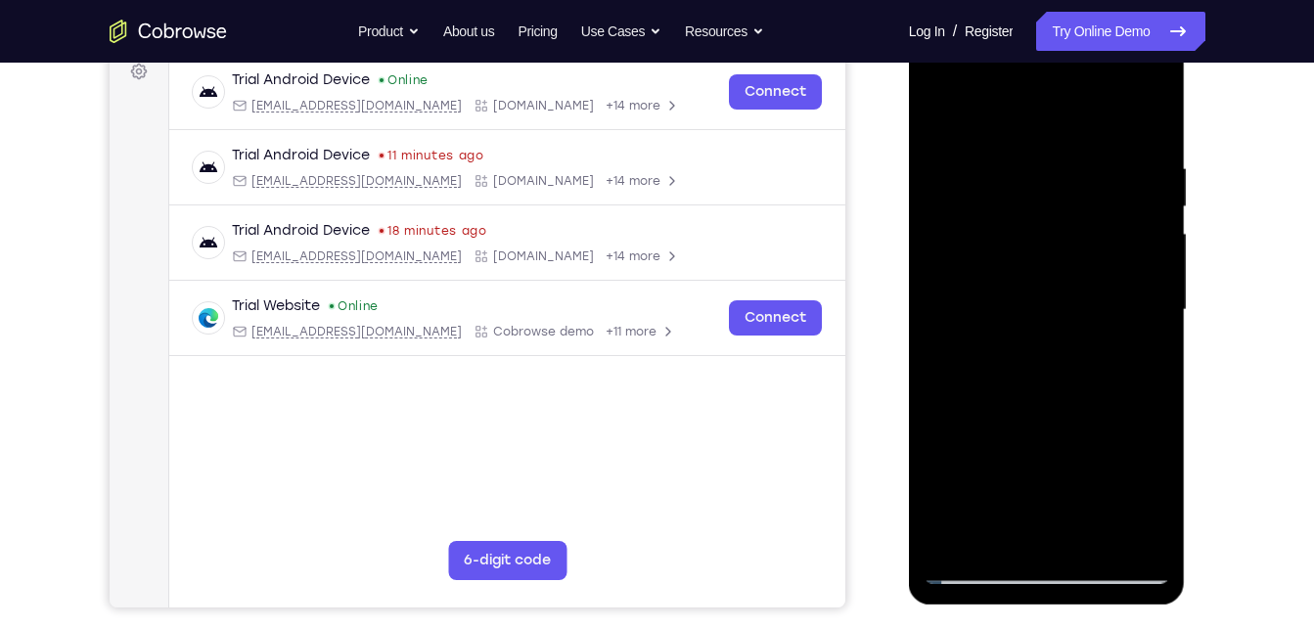
click at [1033, 439] on div at bounding box center [1047, 310] width 247 height 548
click at [1059, 260] on div at bounding box center [1047, 310] width 247 height 548
drag, startPoint x: 1086, startPoint y: 467, endPoint x: 1079, endPoint y: 123, distance: 343.5
click at [1079, 123] on div at bounding box center [1047, 310] width 247 height 548
click at [1052, 538] on div at bounding box center [1047, 310] width 247 height 548
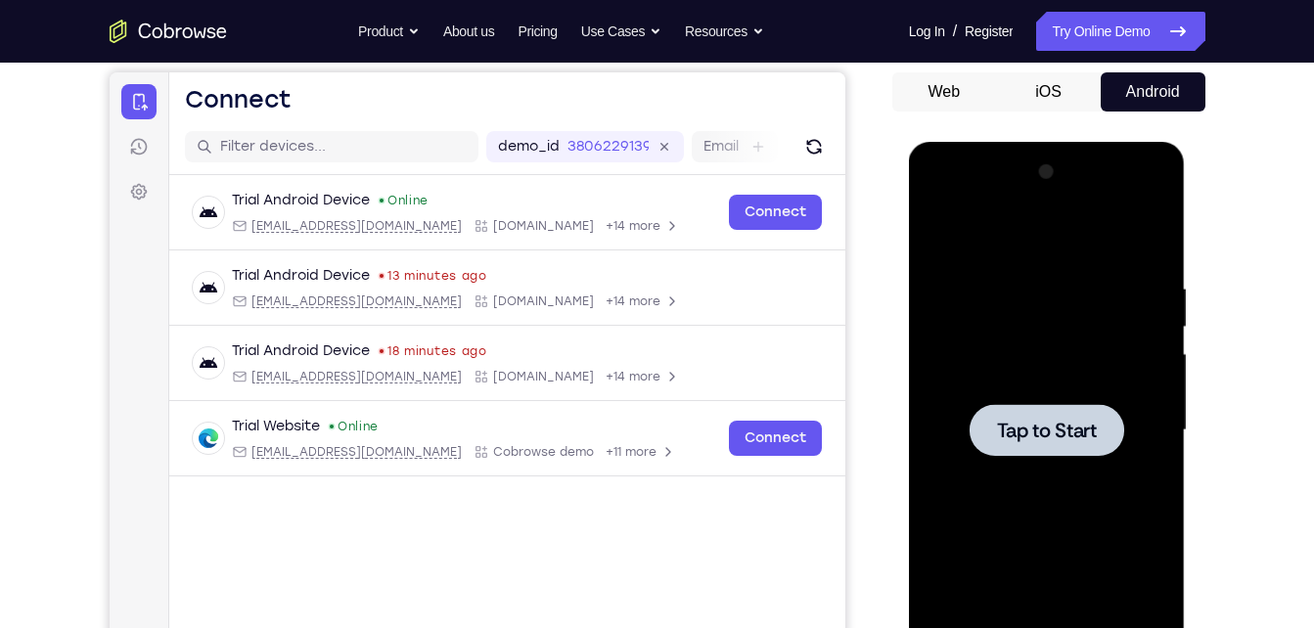
scroll to position [113, 0]
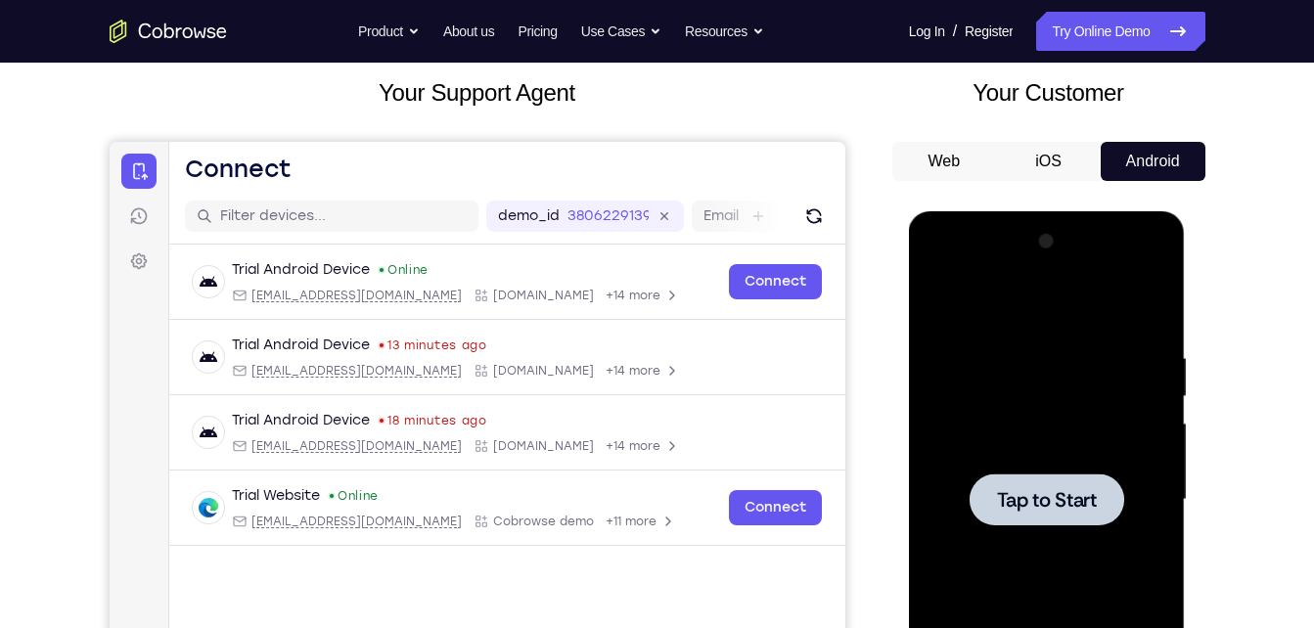
click at [1023, 496] on span "Tap to Start" at bounding box center [1047, 500] width 100 height 20
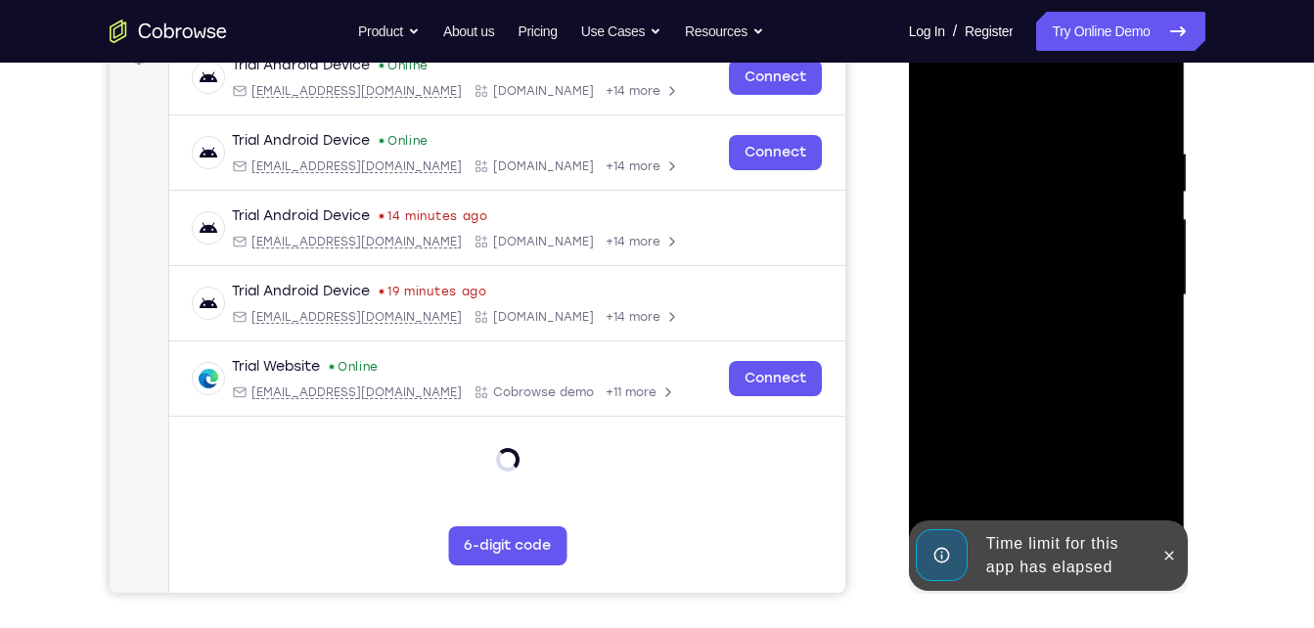
scroll to position [325, 0]
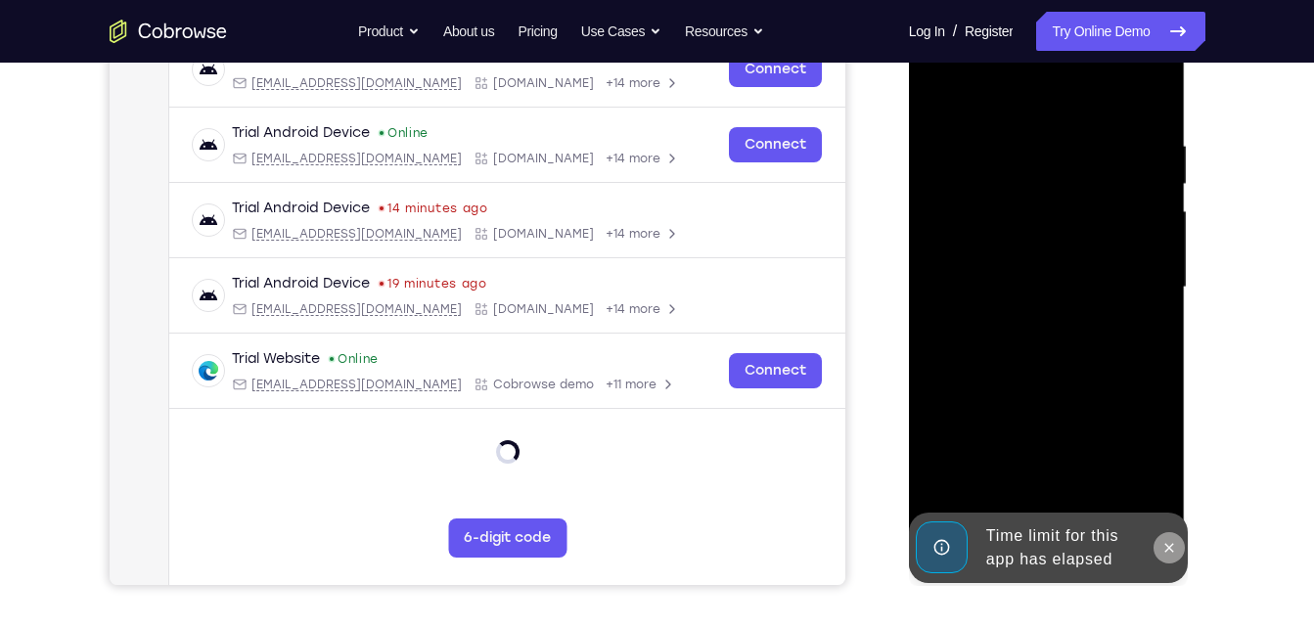
click at [1171, 553] on icon at bounding box center [1170, 548] width 16 height 16
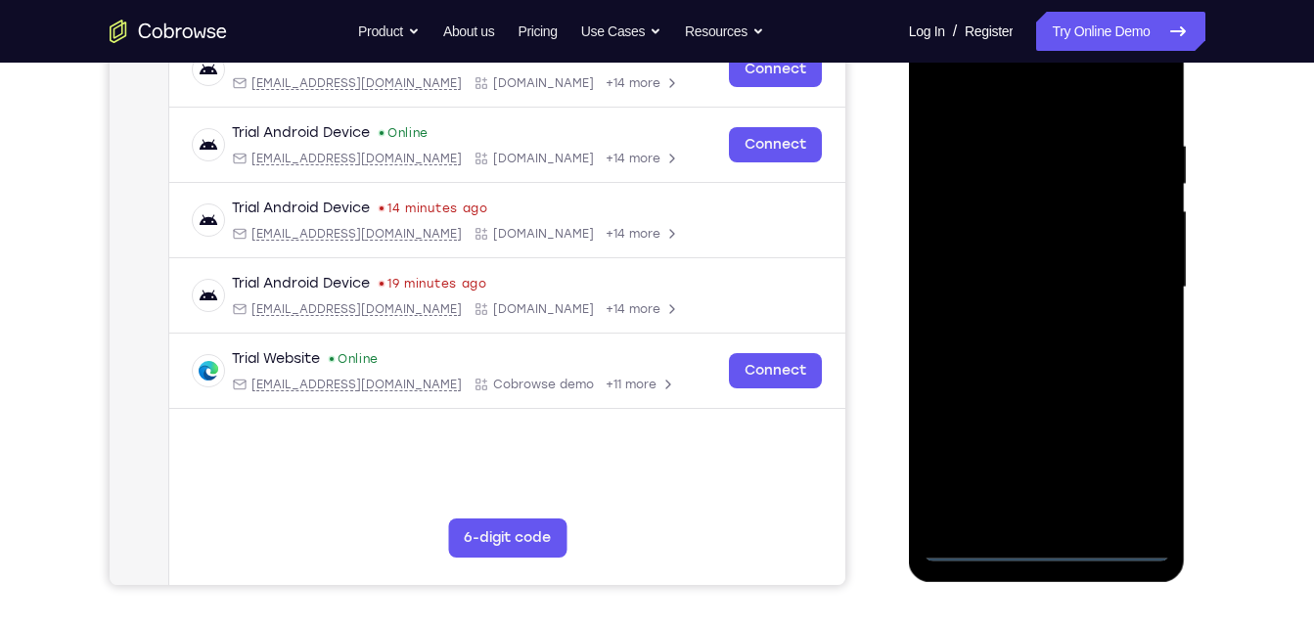
click at [1039, 542] on div at bounding box center [1047, 288] width 247 height 548
click at [1127, 440] on div at bounding box center [1047, 288] width 247 height 548
click at [1130, 453] on div at bounding box center [1047, 288] width 247 height 548
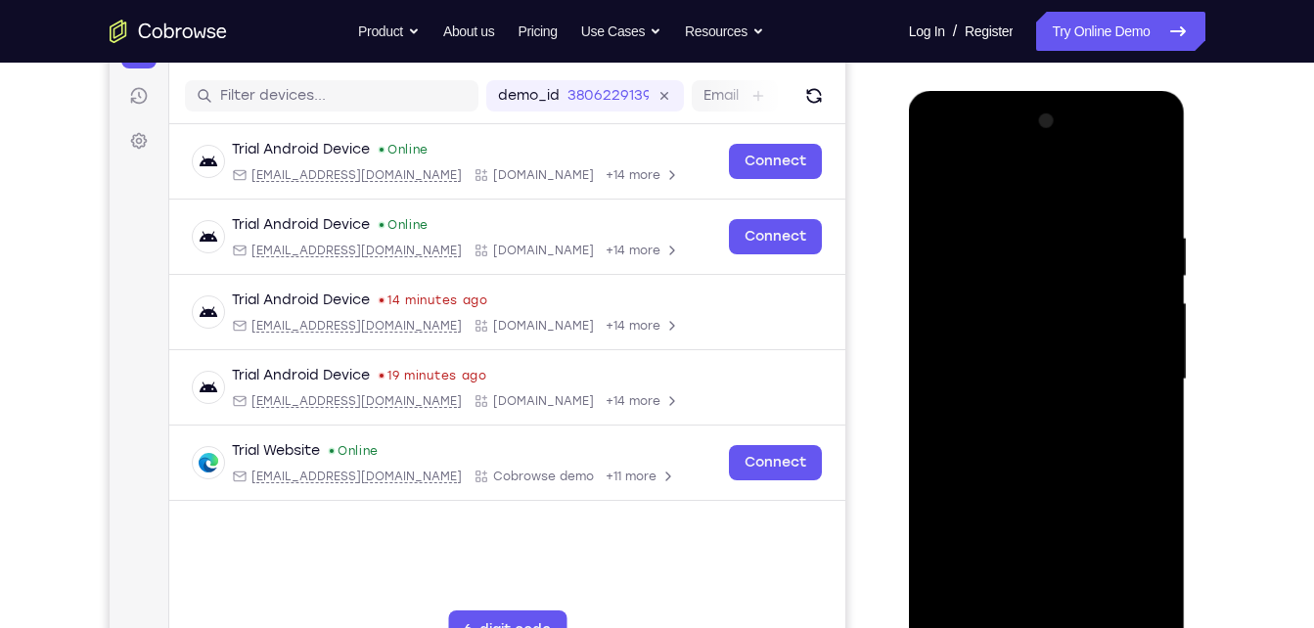
scroll to position [183, 0]
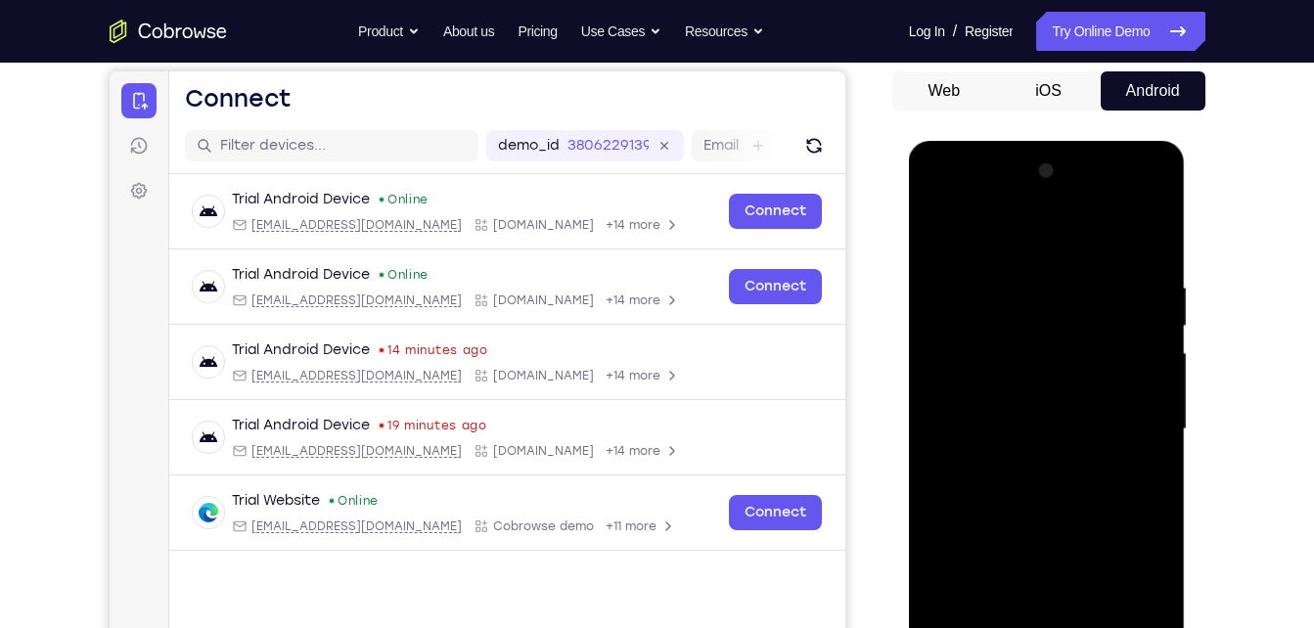
click at [982, 243] on div at bounding box center [1047, 430] width 247 height 548
click at [977, 373] on div at bounding box center [1047, 430] width 247 height 548
click at [1013, 427] on div at bounding box center [1047, 430] width 247 height 548
click at [1013, 413] on div at bounding box center [1047, 430] width 247 height 548
click at [1023, 454] on div at bounding box center [1047, 430] width 247 height 548
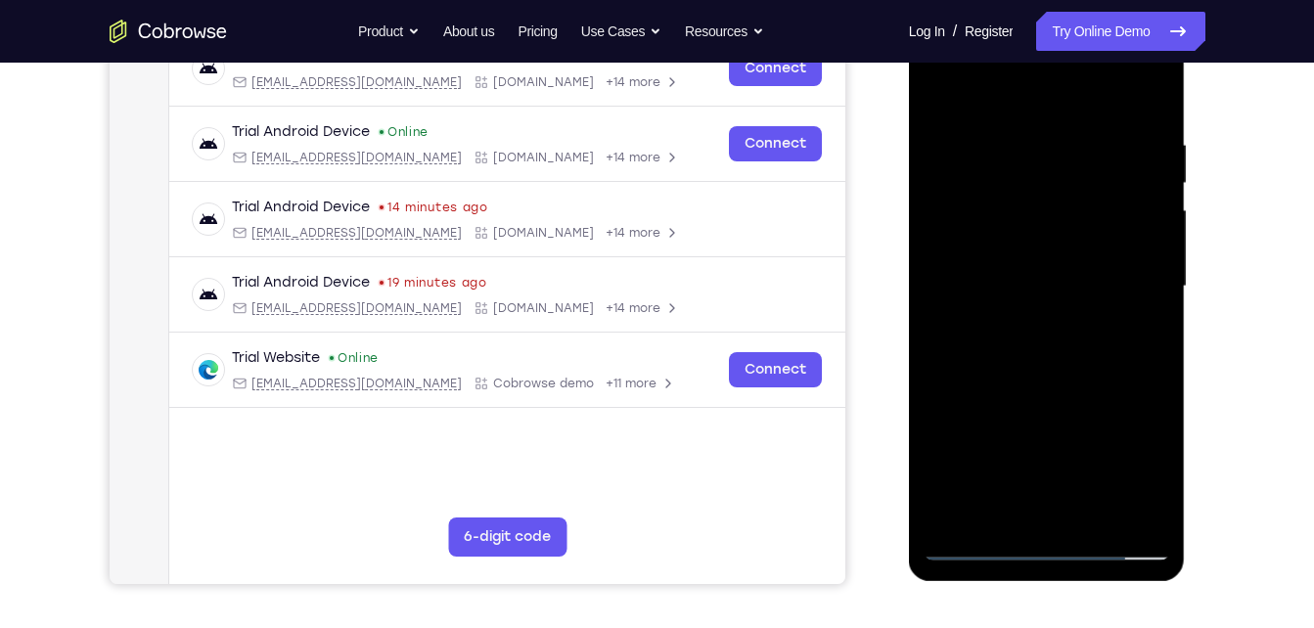
scroll to position [329, 0]
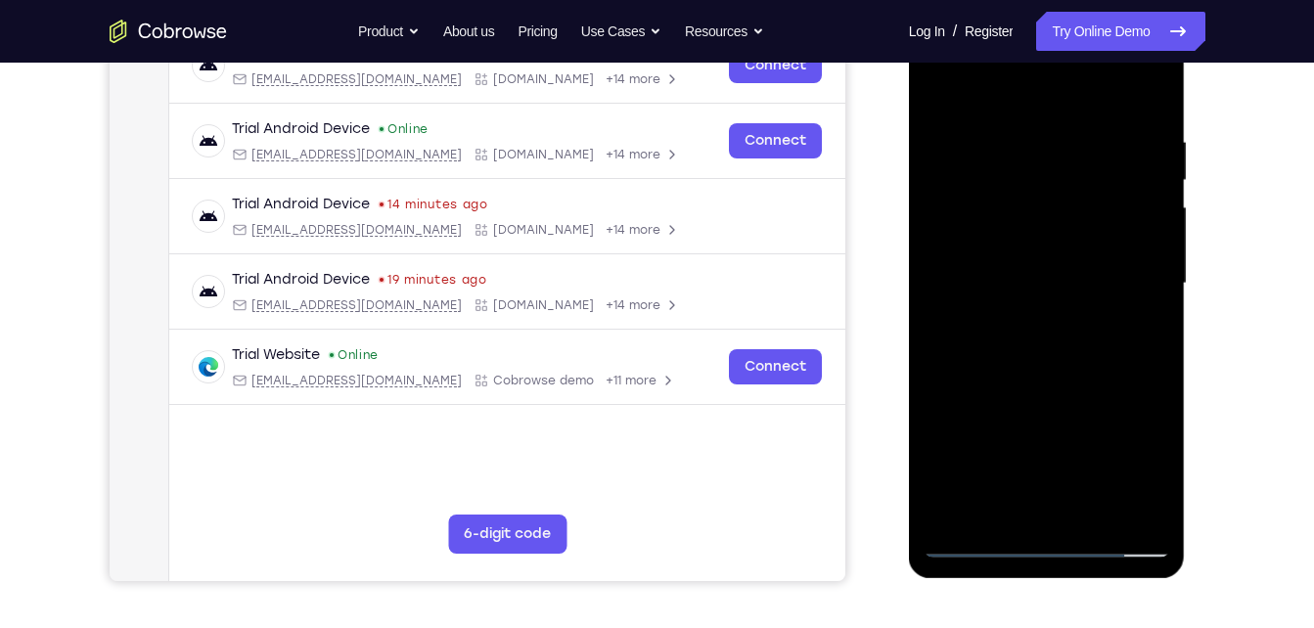
drag, startPoint x: 1038, startPoint y: 476, endPoint x: 1073, endPoint y: 160, distance: 317.1
click at [1073, 160] on div at bounding box center [1047, 284] width 247 height 548
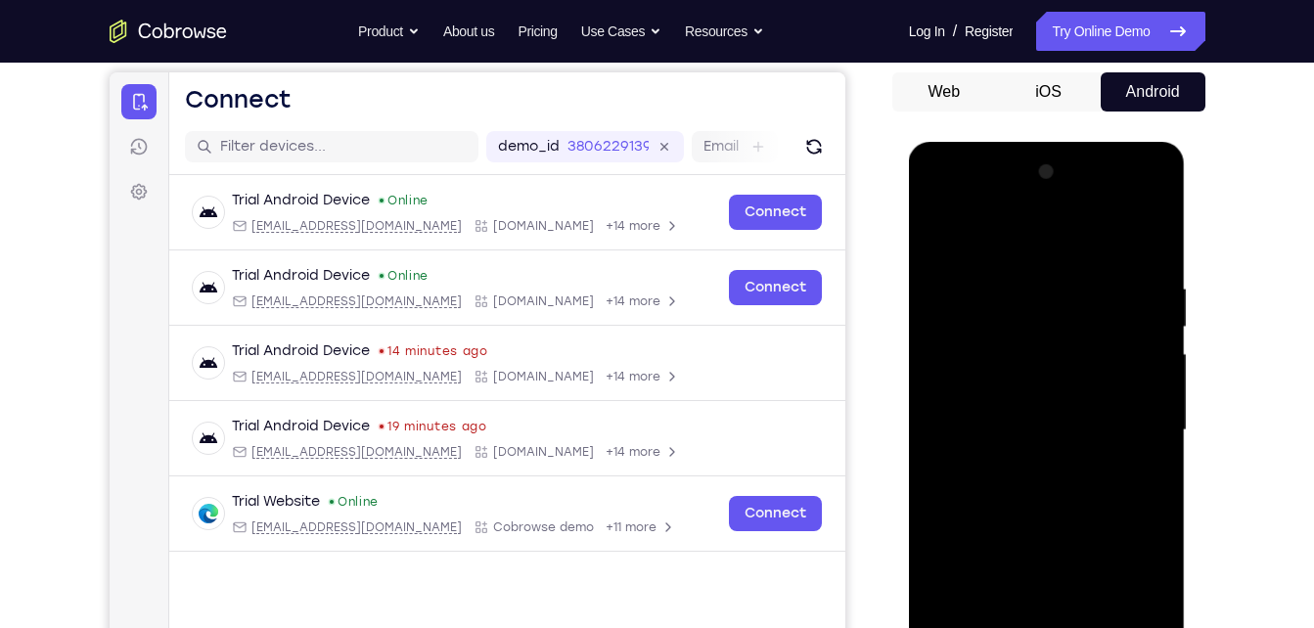
scroll to position [181, 0]
click at [1035, 517] on div at bounding box center [1047, 432] width 247 height 548
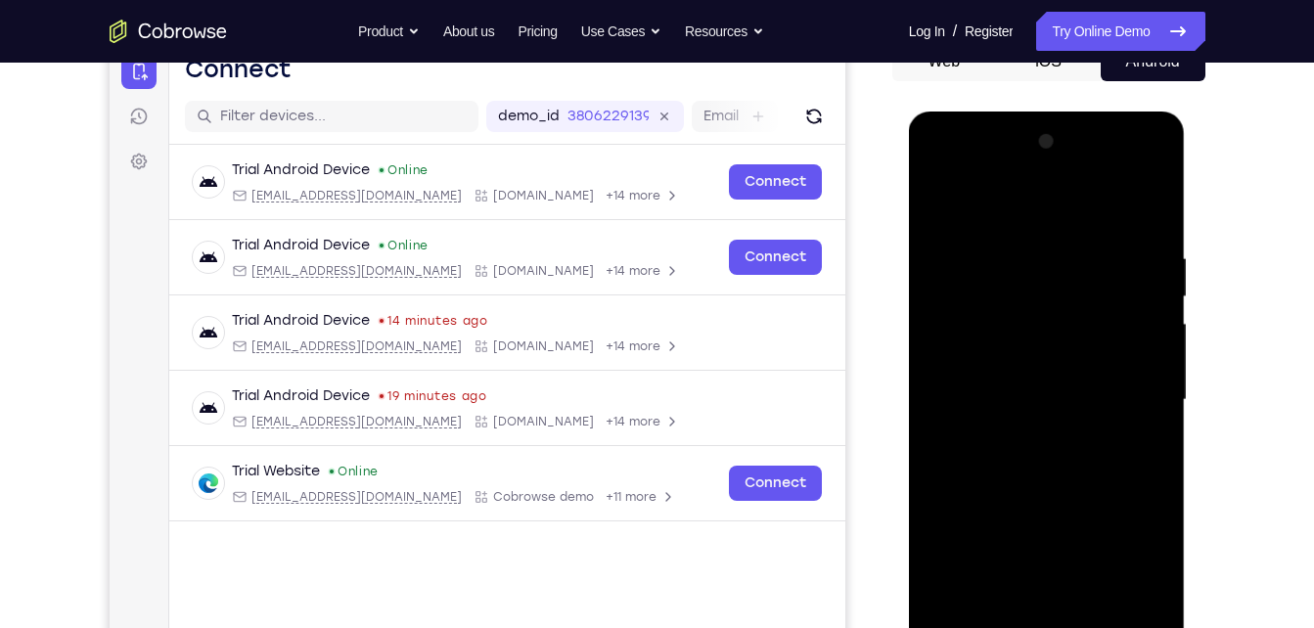
scroll to position [211, 0]
click at [1148, 296] on div at bounding box center [1047, 401] width 247 height 548
drag, startPoint x: 1074, startPoint y: 534, endPoint x: 1109, endPoint y: 228, distance: 308.2
click at [1109, 228] on div at bounding box center [1047, 401] width 247 height 548
click at [1041, 617] on div at bounding box center [1047, 401] width 247 height 548
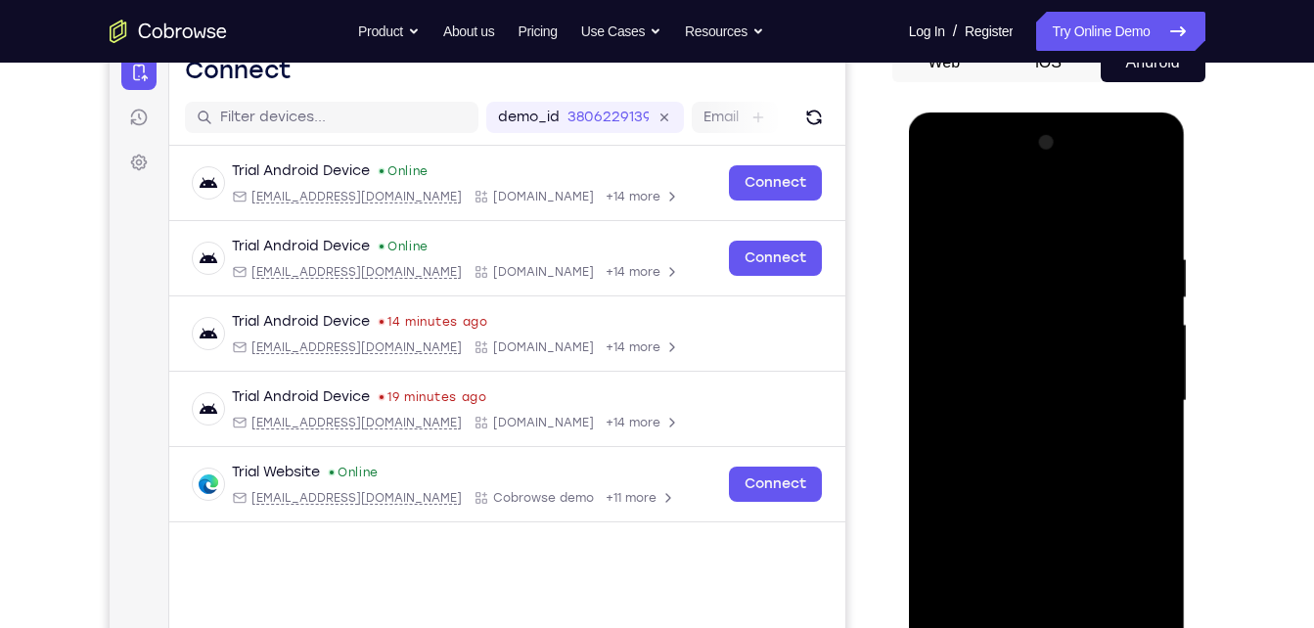
click at [976, 387] on div at bounding box center [1047, 401] width 247 height 548
click at [1032, 451] on div at bounding box center [1047, 401] width 247 height 548
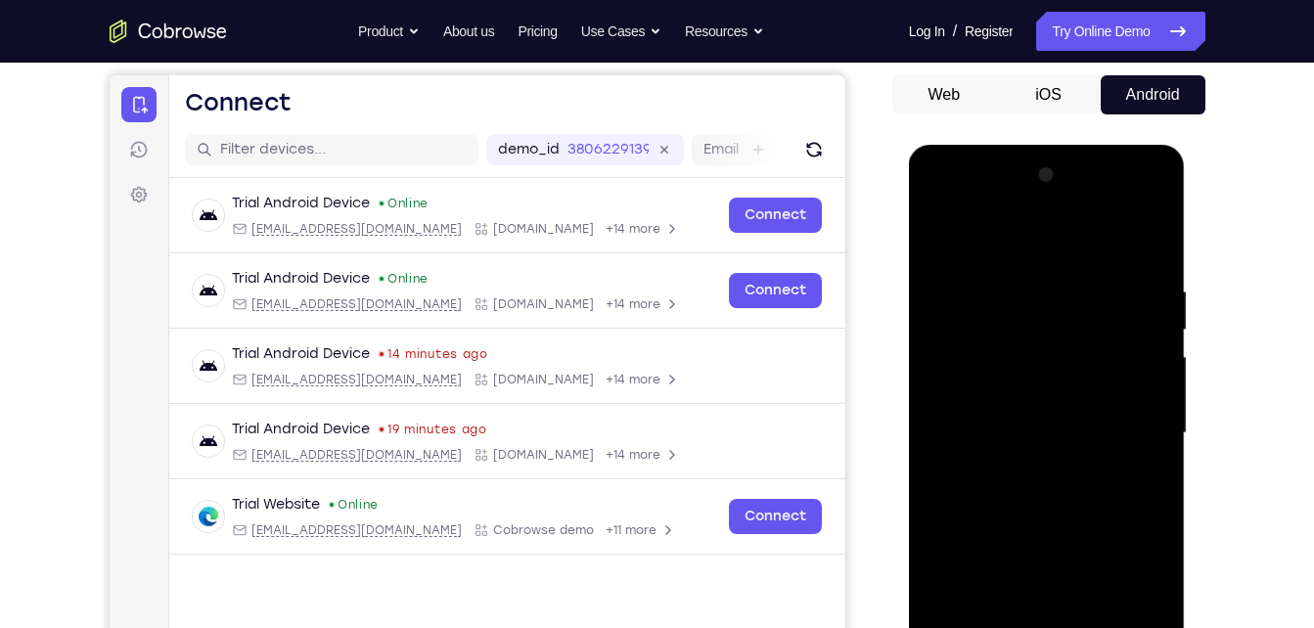
scroll to position [265, 0]
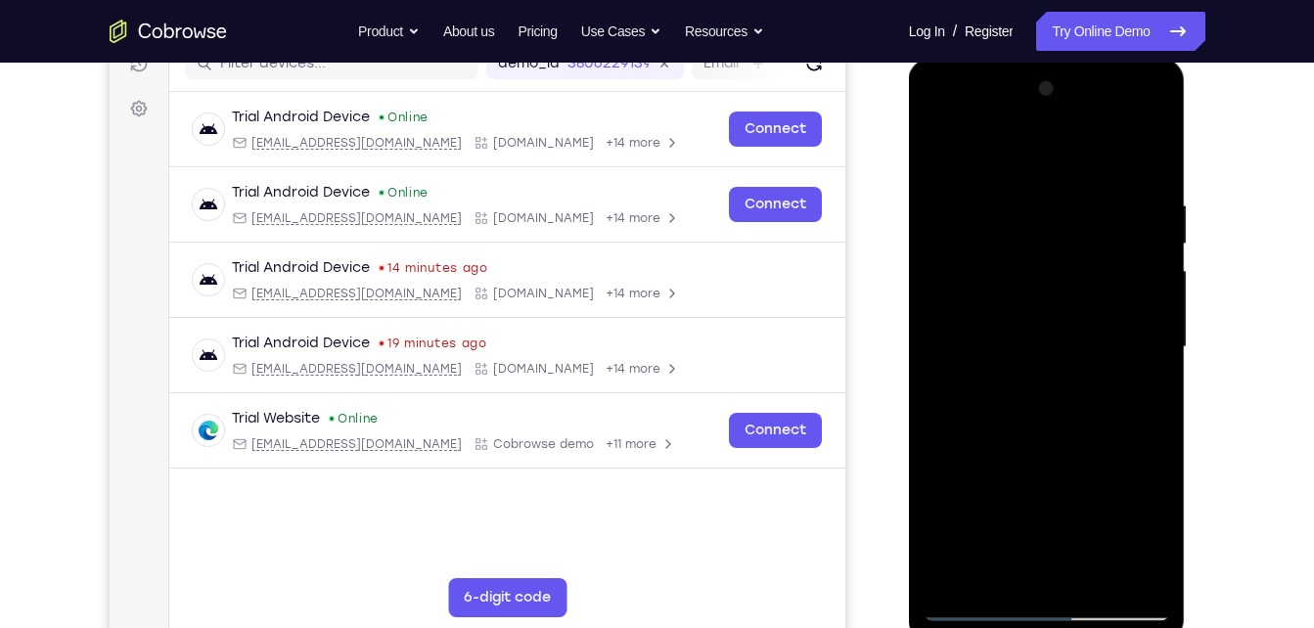
click at [1076, 557] on div at bounding box center [1047, 347] width 247 height 548
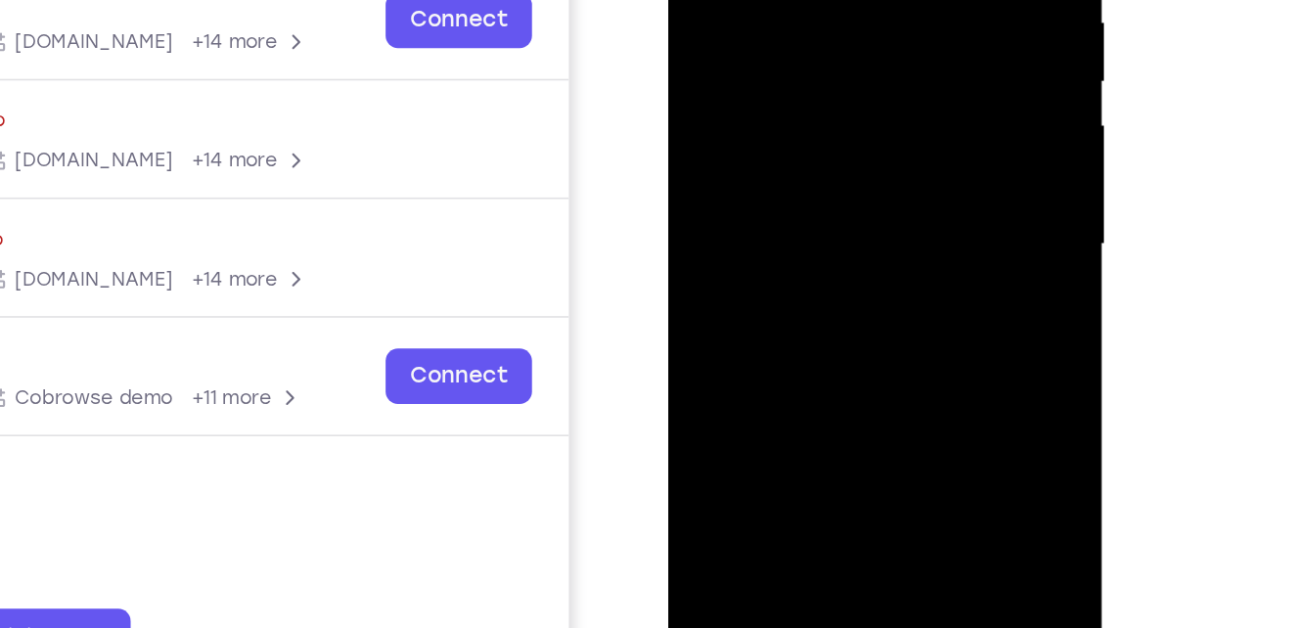
click at [812, 305] on div at bounding box center [806, 79] width 247 height 548
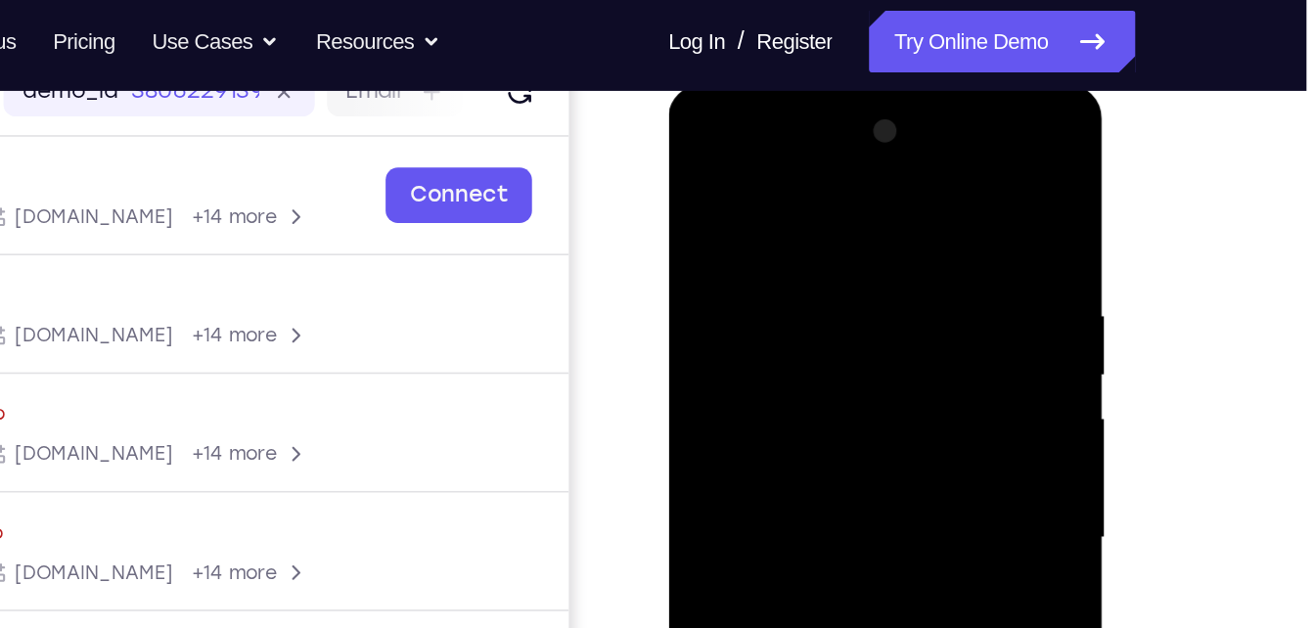
click at [915, 174] on div at bounding box center [806, 373] width 247 height 548
click at [806, 218] on div at bounding box center [806, 373] width 247 height 548
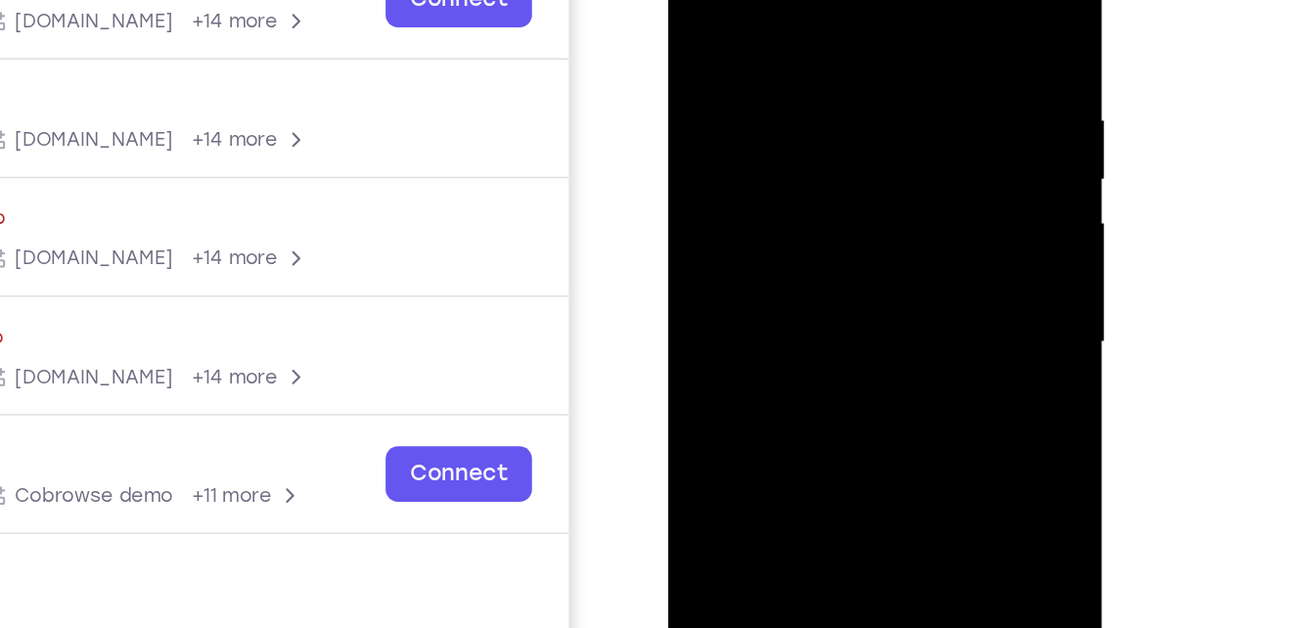
drag, startPoint x: 868, startPoint y: 280, endPoint x: 863, endPoint y: 304, distance: 24.9
click at [863, 304] on div at bounding box center [806, 178] width 247 height 548
drag, startPoint x: 830, startPoint y: 291, endPoint x: 888, endPoint y: 124, distance: 176.1
click at [888, 124] on div at bounding box center [806, 178] width 247 height 548
drag, startPoint x: 868, startPoint y: 133, endPoint x: 839, endPoint y: 236, distance: 106.9
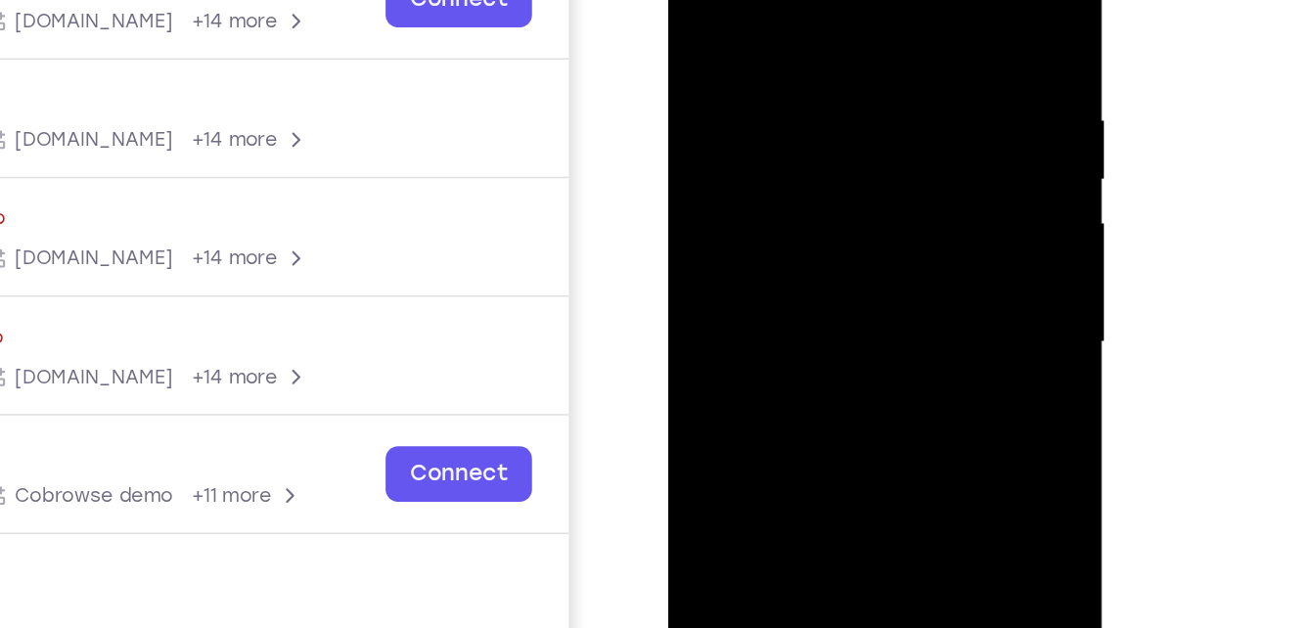
click at [839, 236] on div at bounding box center [806, 178] width 247 height 548
click at [776, 196] on div at bounding box center [806, 178] width 247 height 548
drag, startPoint x: 882, startPoint y: 296, endPoint x: 925, endPoint y: 51, distance: 248.4
click at [925, 51] on div at bounding box center [806, 178] width 247 height 548
click at [818, 96] on div at bounding box center [806, 178] width 247 height 548
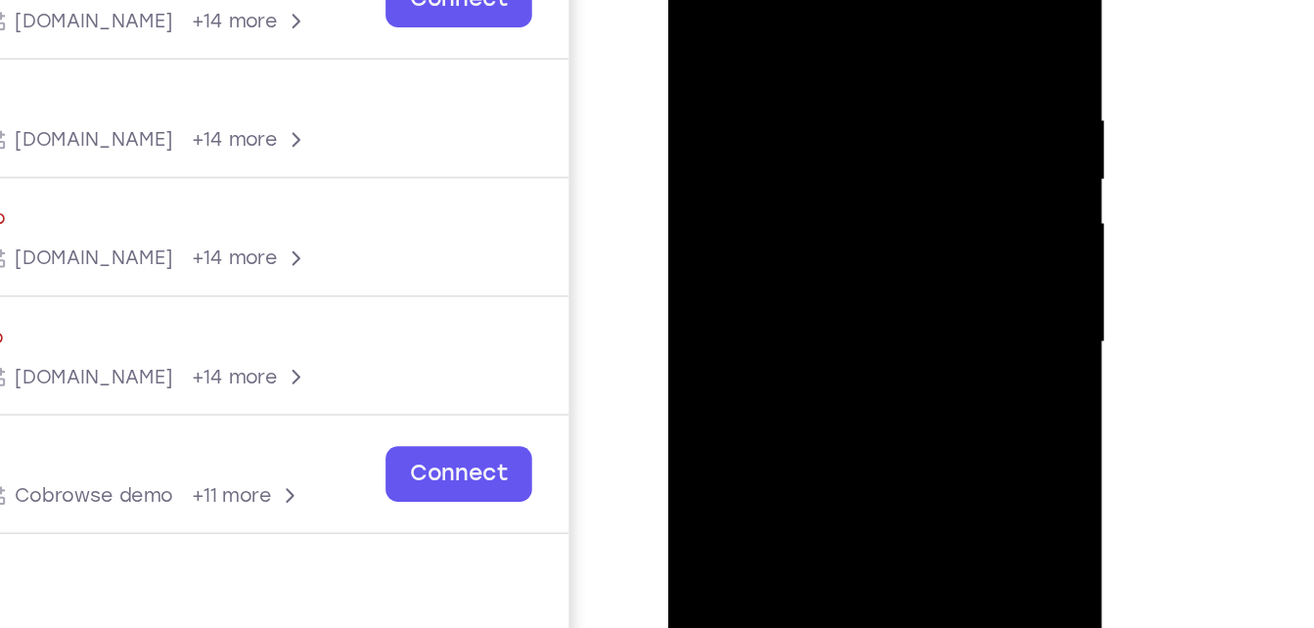
click at [812, 225] on div at bounding box center [806, 178] width 247 height 548
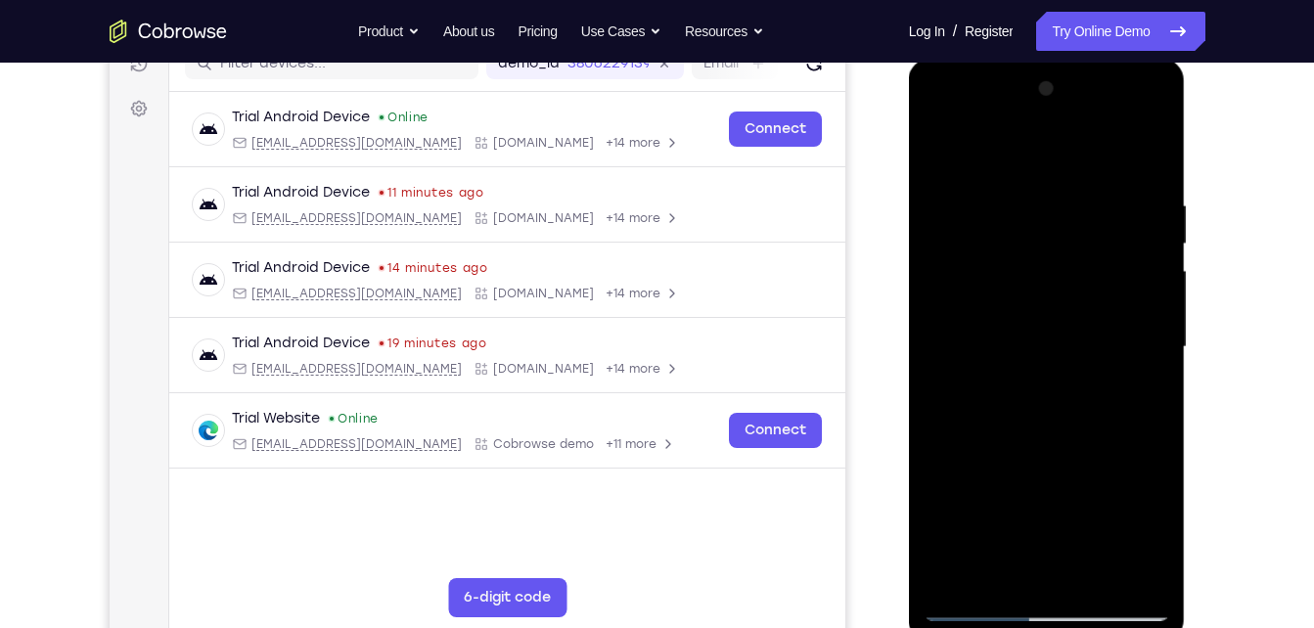
click at [1152, 150] on div at bounding box center [1047, 347] width 247 height 548
click at [1089, 158] on div at bounding box center [1047, 347] width 247 height 548
click at [1109, 598] on div at bounding box center [1047, 347] width 247 height 548
click at [1121, 604] on div at bounding box center [1047, 347] width 247 height 548
drag, startPoint x: 1003, startPoint y: 371, endPoint x: 1175, endPoint y: 360, distance: 172.6
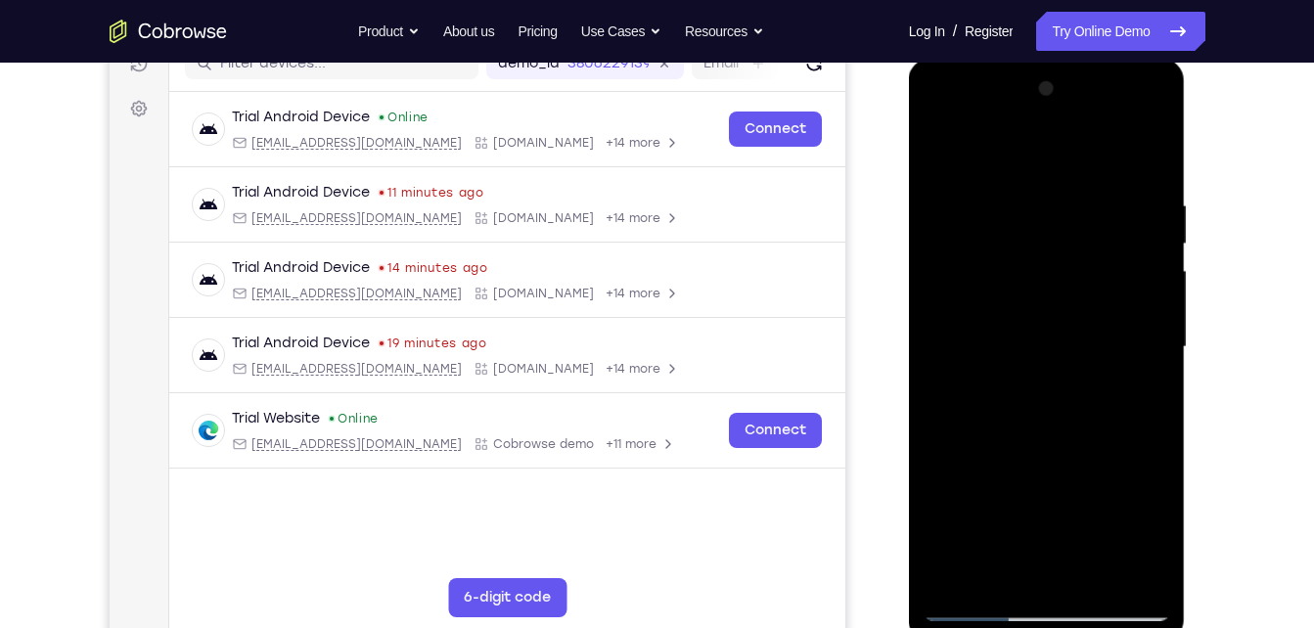
click at [1175, 360] on div at bounding box center [1047, 350] width 277 height 583
click at [1076, 352] on div at bounding box center [1047, 347] width 247 height 548
click at [1056, 454] on div at bounding box center [1047, 347] width 247 height 548
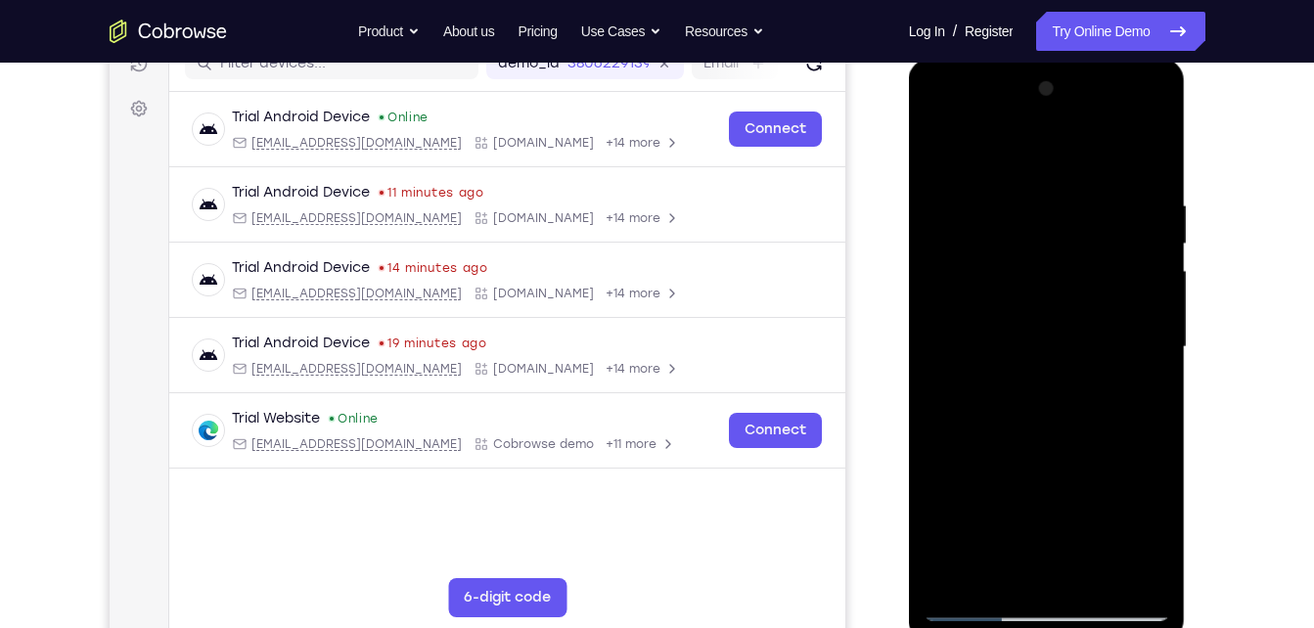
click at [1130, 120] on div at bounding box center [1047, 347] width 247 height 548
click at [1052, 151] on div at bounding box center [1047, 347] width 247 height 548
click at [1032, 267] on div at bounding box center [1047, 347] width 247 height 548
drag, startPoint x: 1051, startPoint y: 364, endPoint x: 1145, endPoint y: -72, distance: 446.4
click at [1145, 59] on html "Online web based iOS Simulators and Android Emulators. Run iPhone, iPad, Mobile…" at bounding box center [1048, 352] width 279 height 587
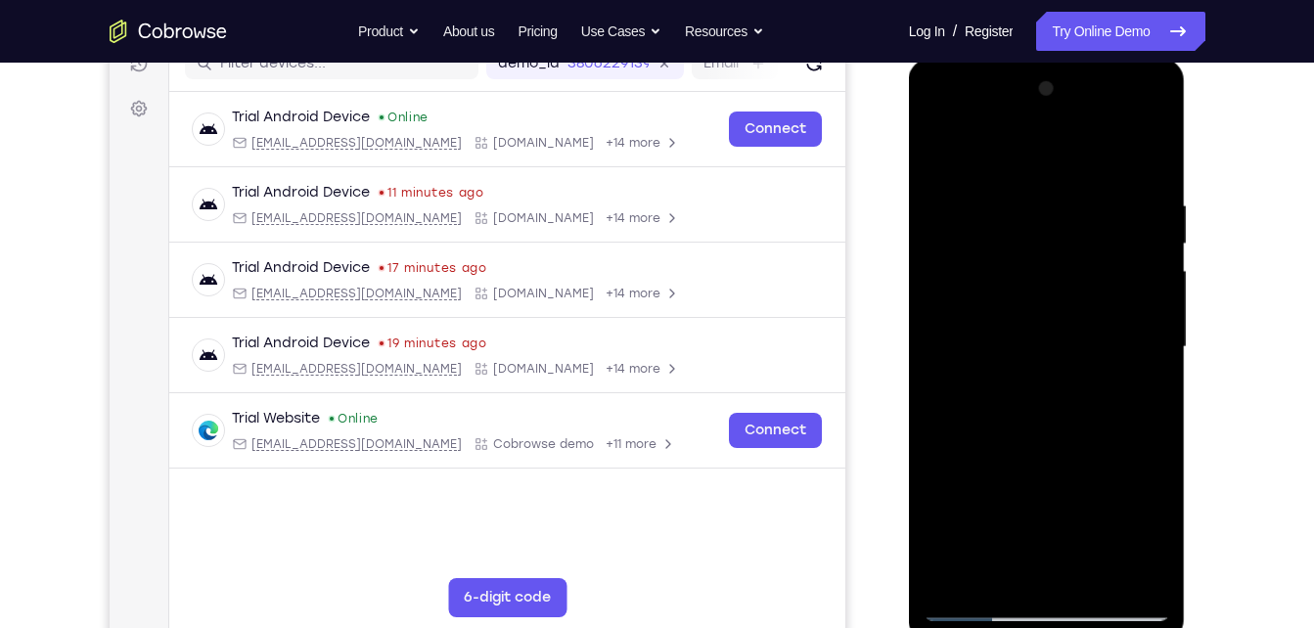
click at [1048, 386] on div at bounding box center [1047, 347] width 247 height 548
click at [1053, 368] on div at bounding box center [1047, 347] width 247 height 548
click at [936, 147] on div at bounding box center [1047, 347] width 247 height 548
click at [936, 122] on div at bounding box center [1047, 347] width 247 height 548
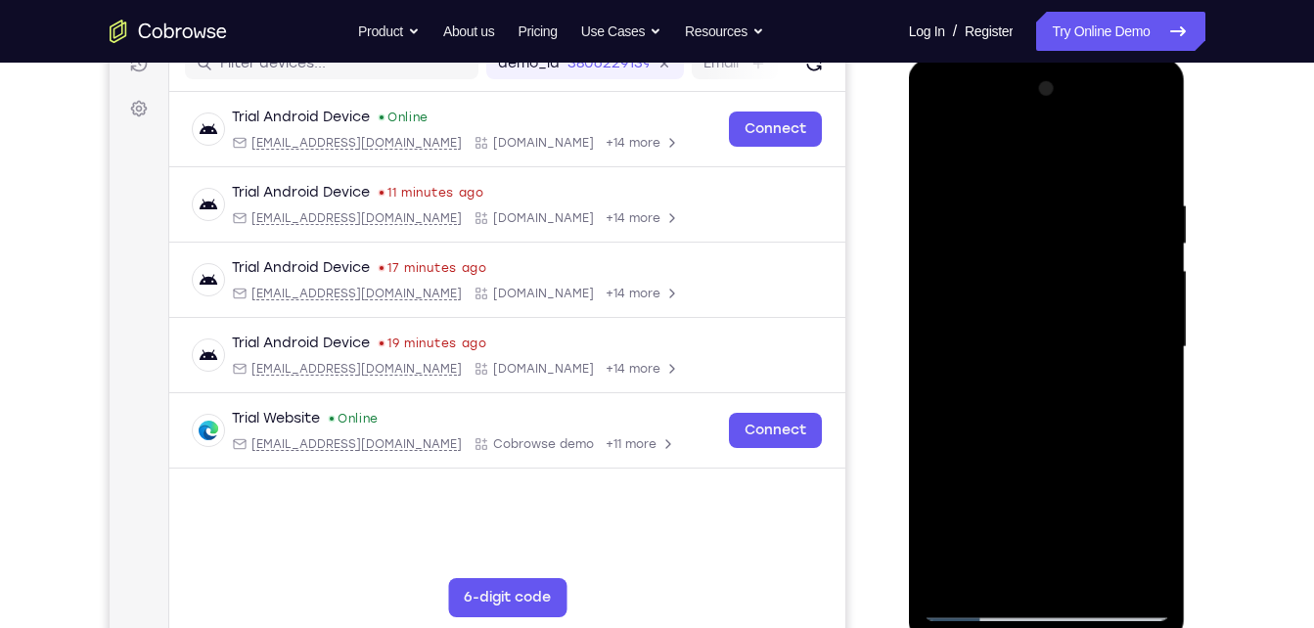
click at [1128, 348] on div at bounding box center [1047, 347] width 247 height 548
click at [1027, 382] on div at bounding box center [1047, 347] width 247 height 548
click at [1026, 446] on div at bounding box center [1047, 347] width 247 height 548
click at [1046, 326] on div at bounding box center [1047, 347] width 247 height 548
click at [1050, 291] on div at bounding box center [1047, 347] width 247 height 548
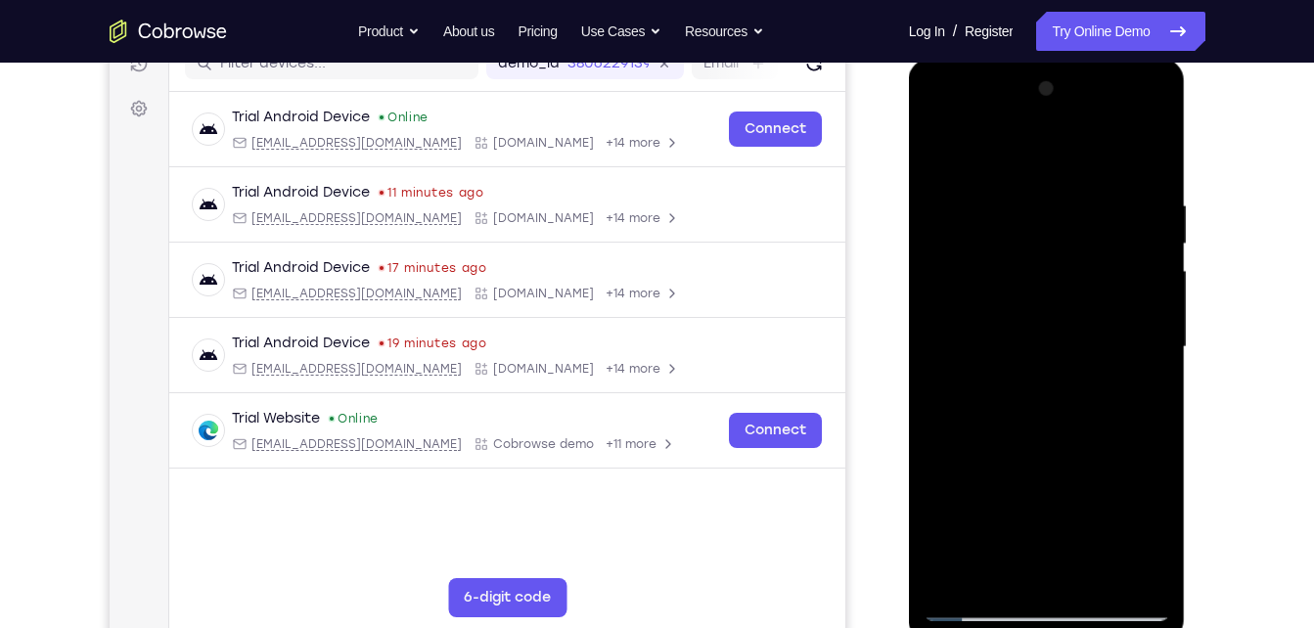
click at [1036, 256] on div at bounding box center [1047, 347] width 247 height 548
click at [1021, 260] on div at bounding box center [1047, 347] width 247 height 548
click at [1038, 403] on div at bounding box center [1047, 347] width 247 height 548
click at [977, 252] on div at bounding box center [1047, 347] width 247 height 548
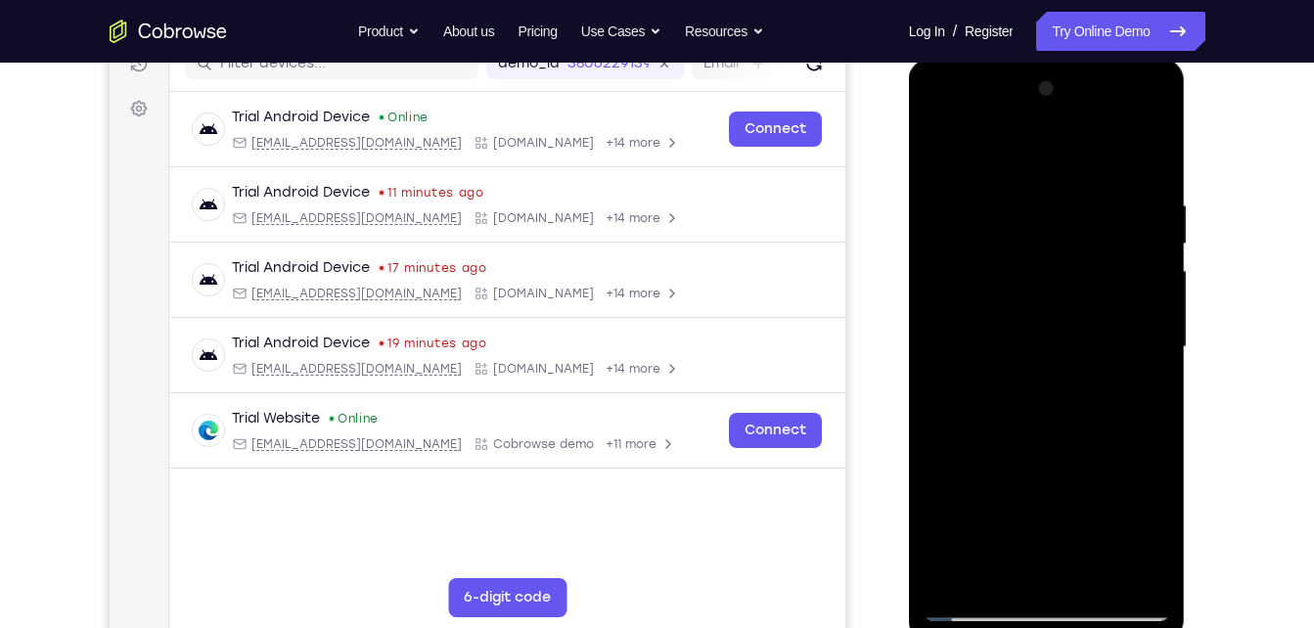
click at [1035, 395] on div at bounding box center [1047, 347] width 247 height 548
drag, startPoint x: 1040, startPoint y: 153, endPoint x: 1085, endPoint y: 650, distance: 499.1
click at [1085, 627] on html "Online web based iOS Simulators and Android Emulators. Run iPhone, iPad, Mobile…" at bounding box center [1048, 352] width 279 height 587
click at [1023, 256] on div at bounding box center [1047, 347] width 247 height 548
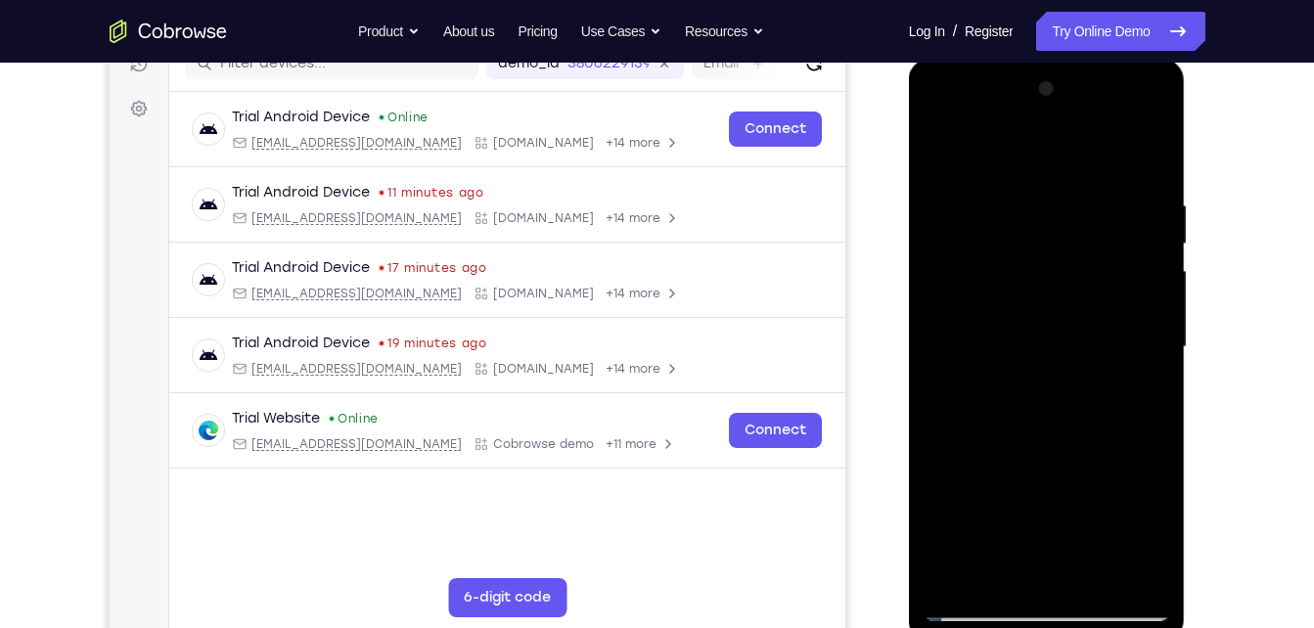
click at [1023, 256] on div at bounding box center [1047, 347] width 247 height 548
click at [936, 147] on div at bounding box center [1047, 347] width 247 height 548
drag, startPoint x: 1050, startPoint y: 179, endPoint x: 1104, endPoint y: 503, distance: 328.3
click at [1104, 503] on div at bounding box center [1047, 347] width 247 height 548
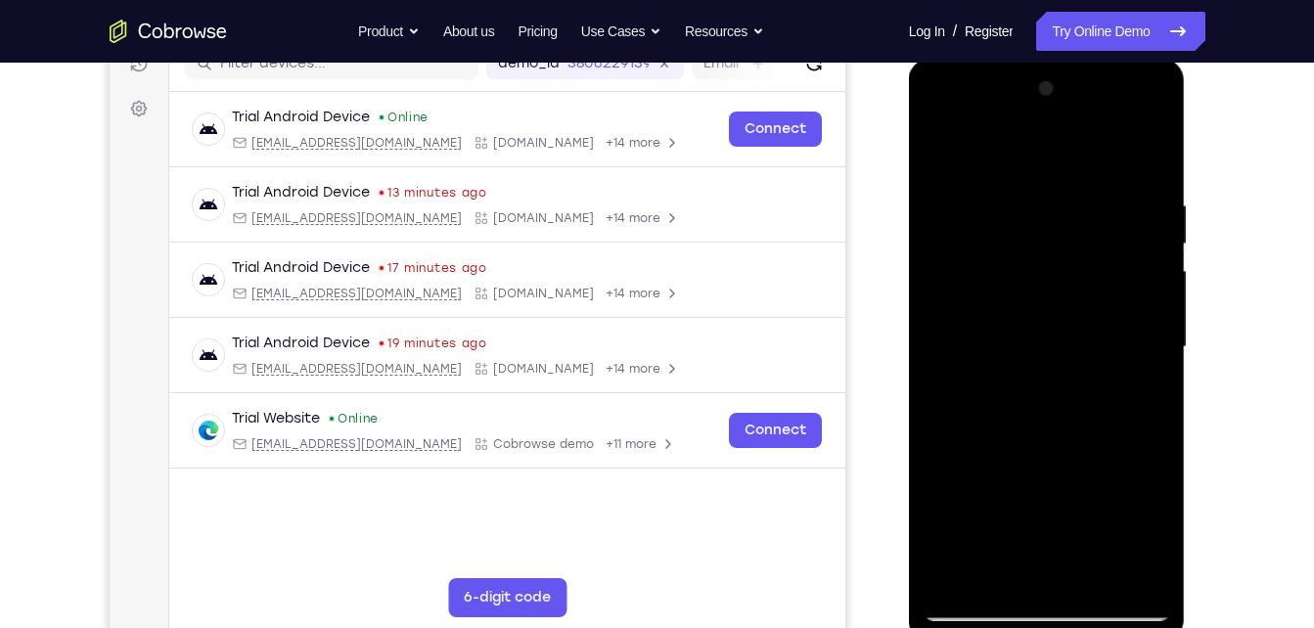
click at [969, 250] on div at bounding box center [1047, 347] width 247 height 548
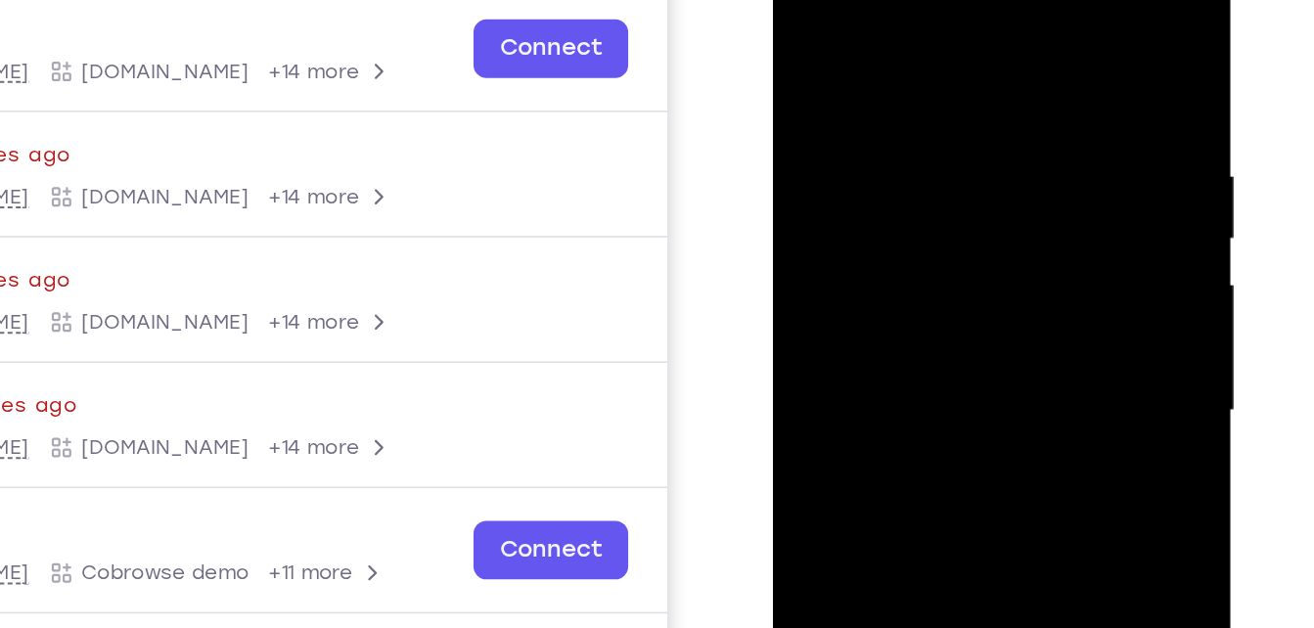
click at [884, 126] on div at bounding box center [911, 221] width 247 height 548
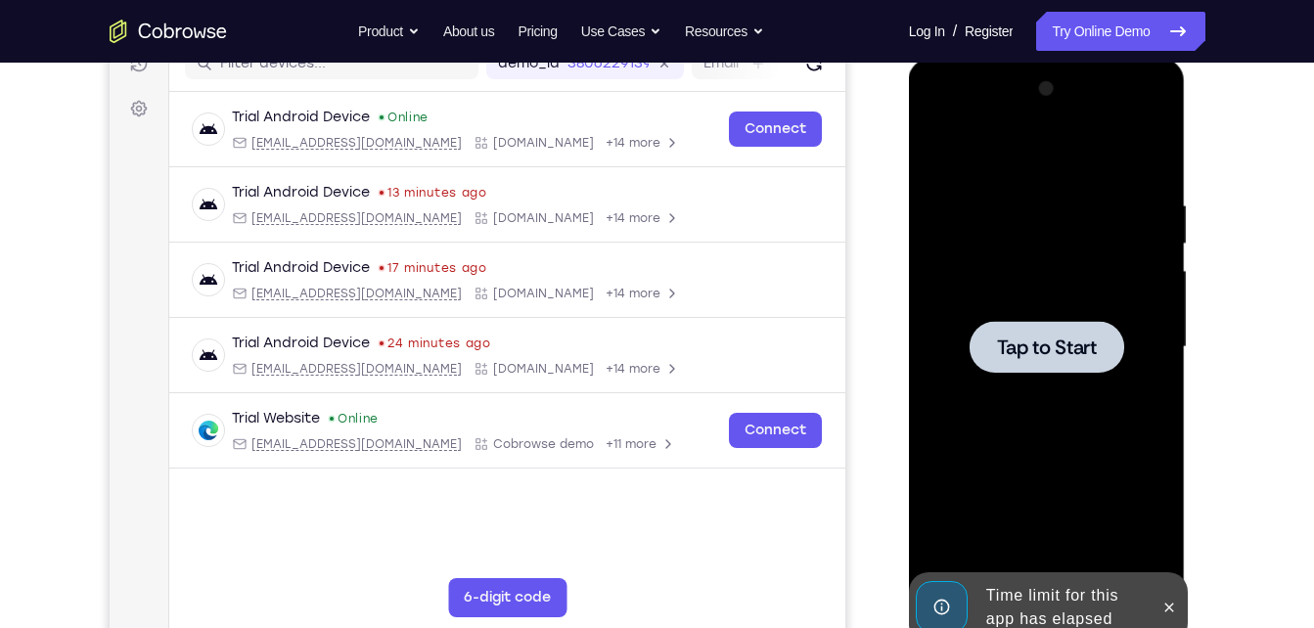
click at [1061, 347] on span "Tap to Start" at bounding box center [1047, 348] width 100 height 20
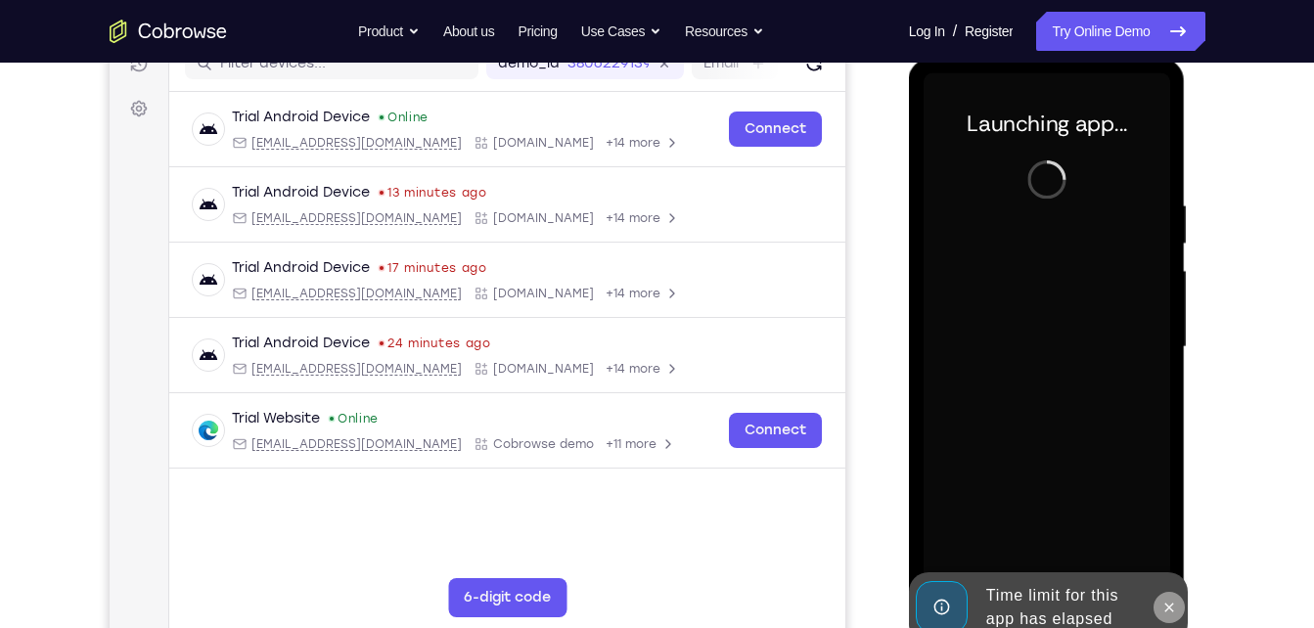
click at [1162, 603] on icon at bounding box center [1170, 608] width 16 height 16
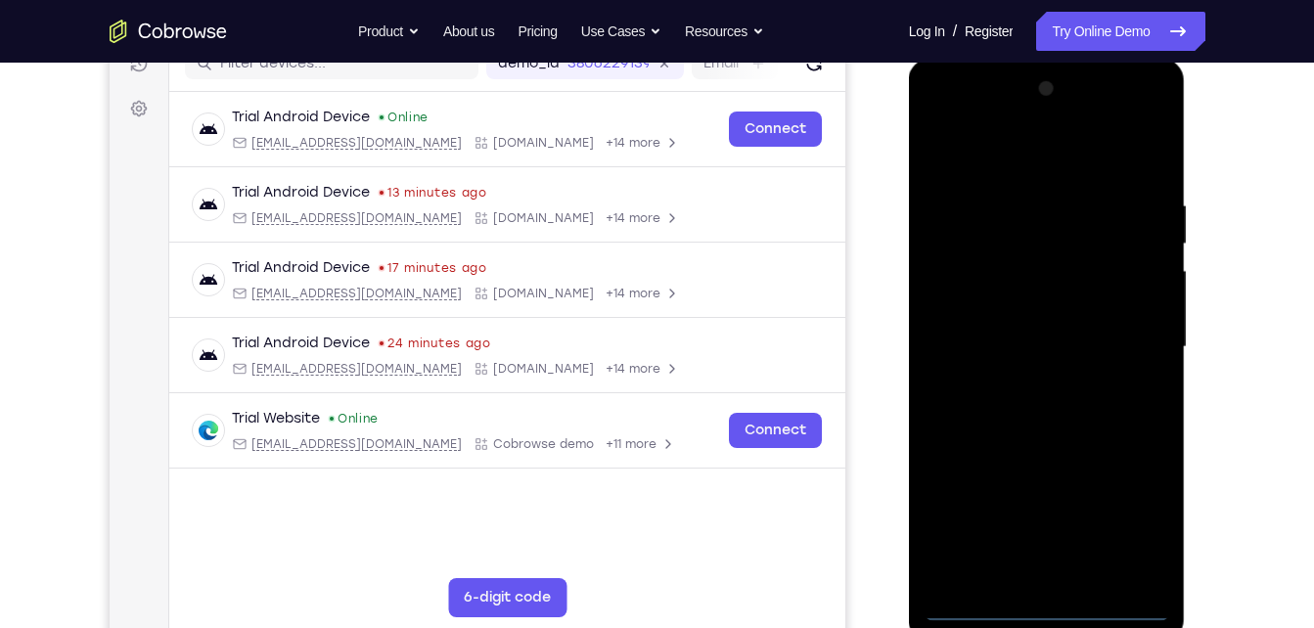
scroll to position [264, 0]
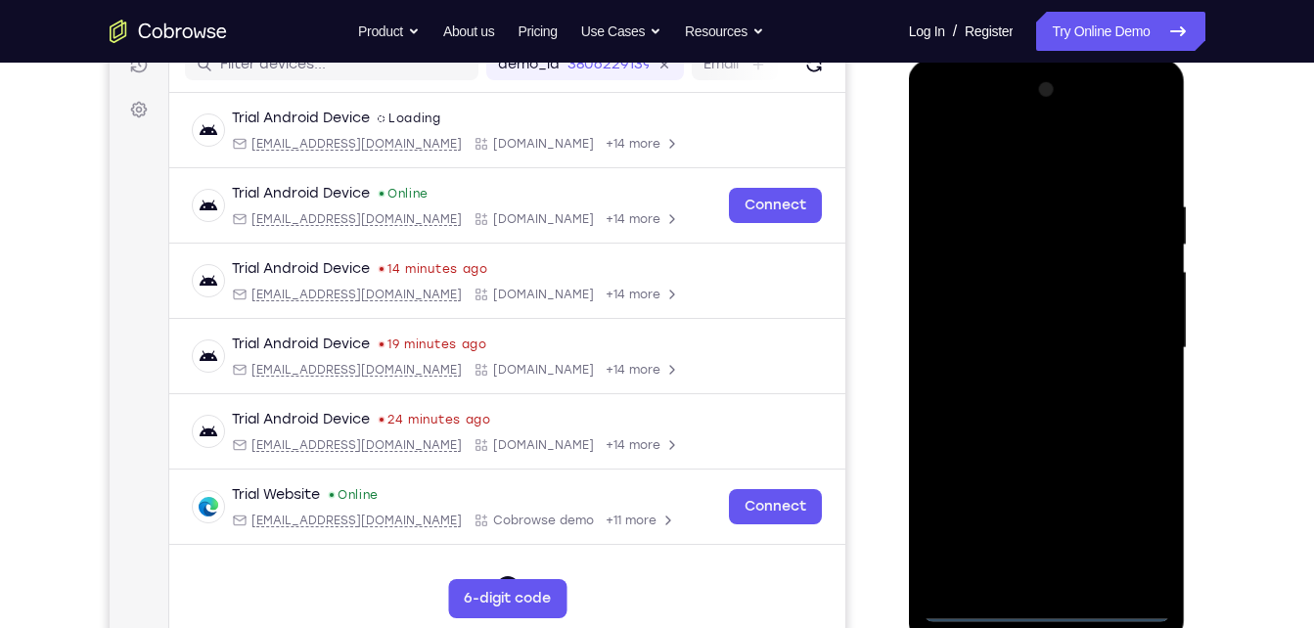
click at [1047, 609] on div at bounding box center [1047, 348] width 247 height 548
click at [1133, 530] on div at bounding box center [1047, 348] width 247 height 548
click at [1043, 166] on div at bounding box center [1047, 348] width 247 height 548
click at [1127, 337] on div at bounding box center [1047, 348] width 247 height 548
click at [1025, 382] on div at bounding box center [1047, 348] width 247 height 548
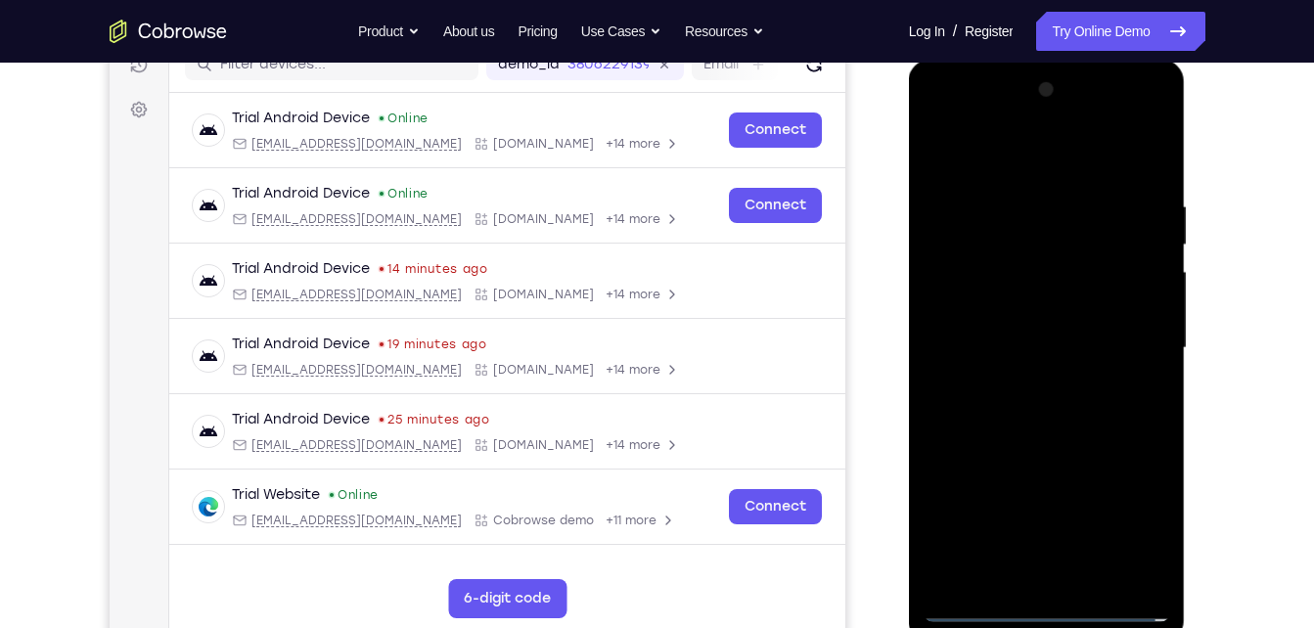
click at [1032, 438] on div at bounding box center [1047, 348] width 247 height 548
click at [1060, 245] on div at bounding box center [1047, 348] width 247 height 548
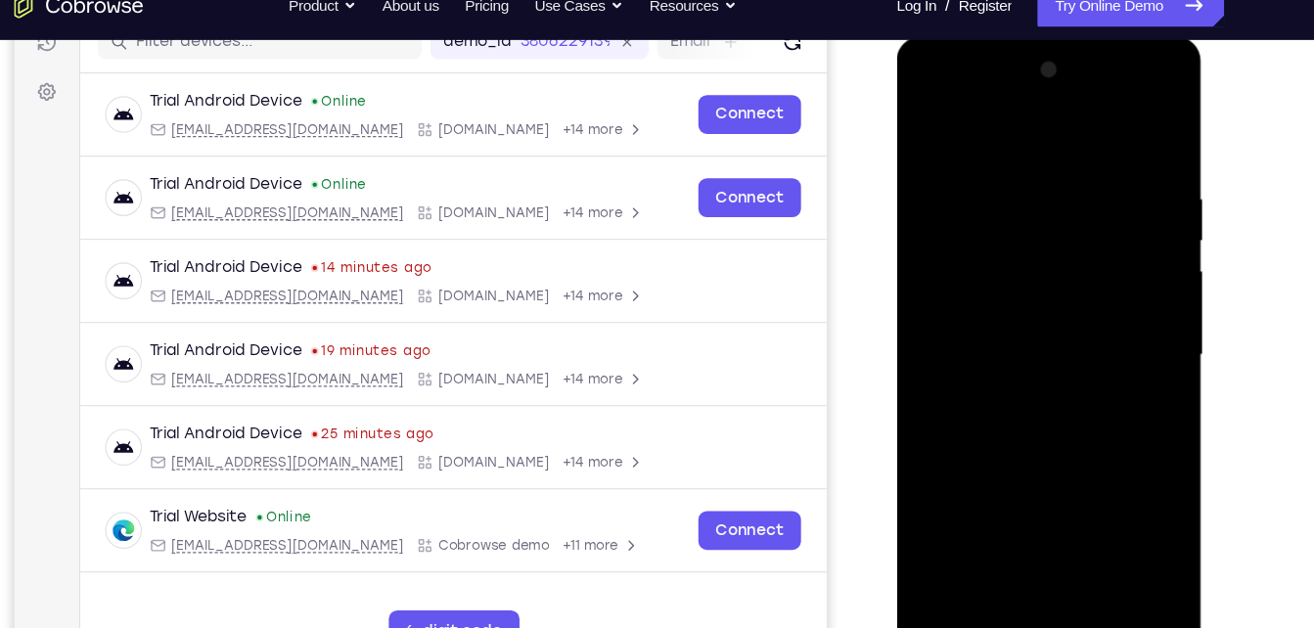
click at [1034, 315] on div at bounding box center [1034, 325] width 247 height 548
click at [1118, 93] on div at bounding box center [1034, 325] width 247 height 548
click at [928, 96] on div at bounding box center [1034, 325] width 247 height 548
click at [1002, 273] on div at bounding box center [1034, 325] width 247 height 548
click at [982, 316] on div at bounding box center [1034, 325] width 247 height 548
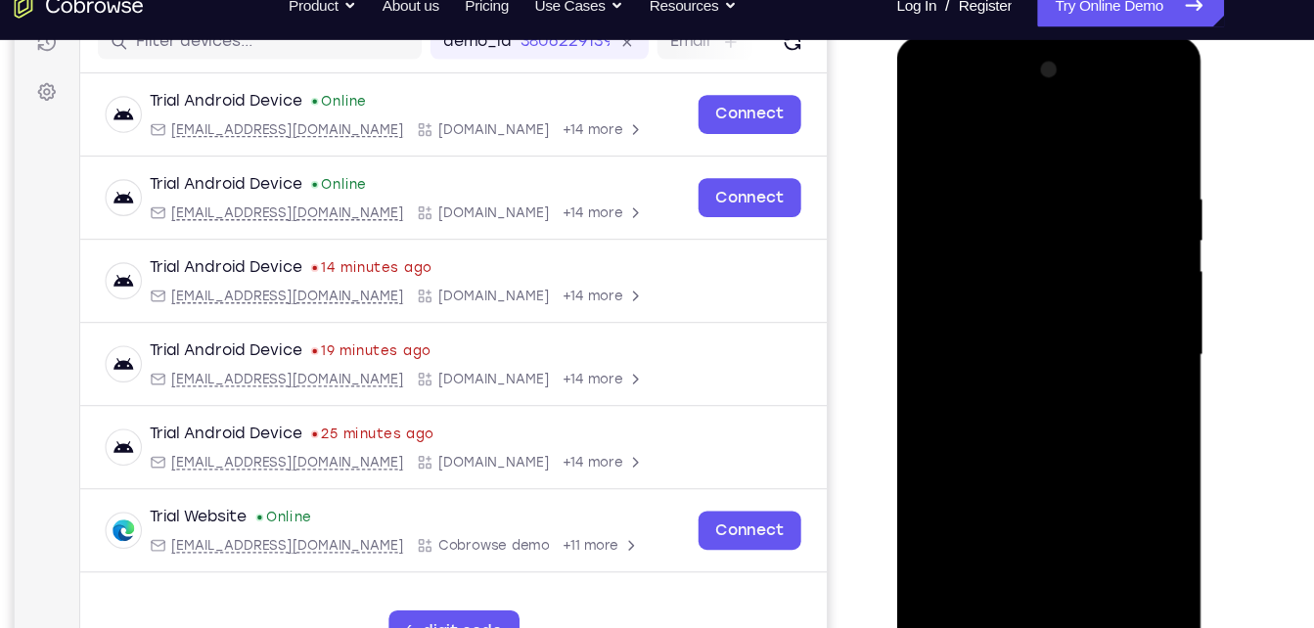
click at [983, 312] on div at bounding box center [1034, 325] width 247 height 548
click at [1016, 341] on div at bounding box center [1034, 325] width 247 height 548
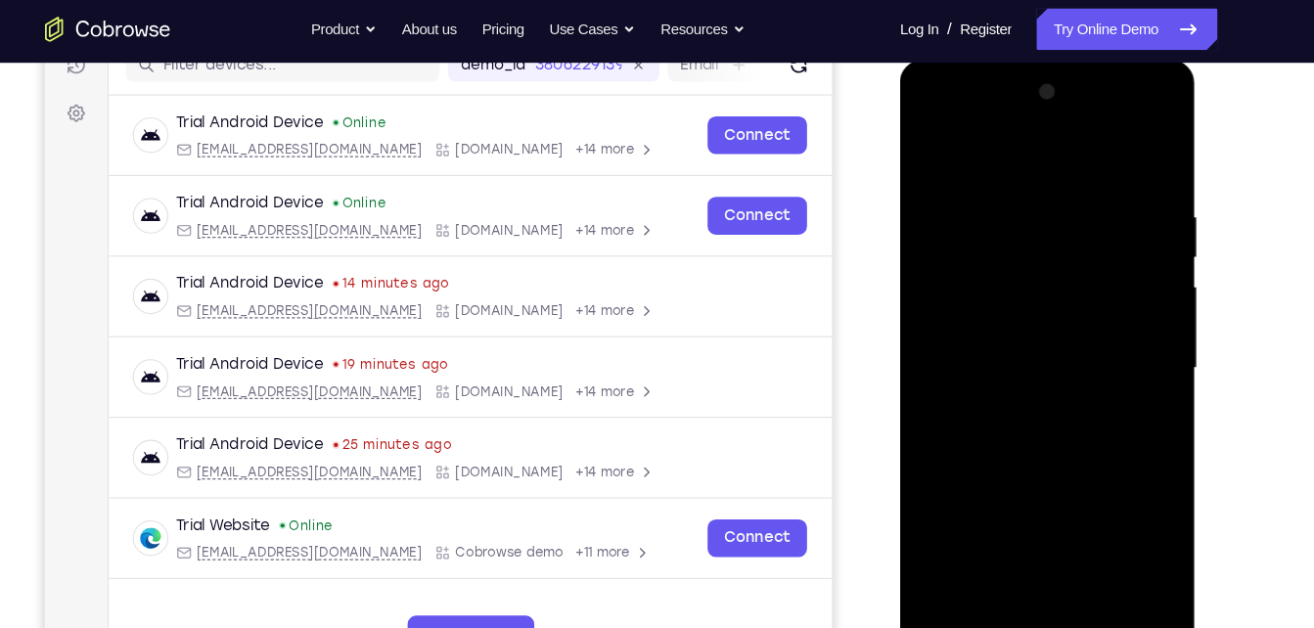
click at [1043, 573] on div at bounding box center [1038, 347] width 247 height 548
click at [1140, 142] on div at bounding box center [1038, 347] width 247 height 548
click at [979, 201] on div at bounding box center [1038, 347] width 247 height 548
click at [1004, 435] on div at bounding box center [1038, 347] width 247 height 548
drag, startPoint x: 1073, startPoint y: 438, endPoint x: 1100, endPoint y: 311, distance: 130.1
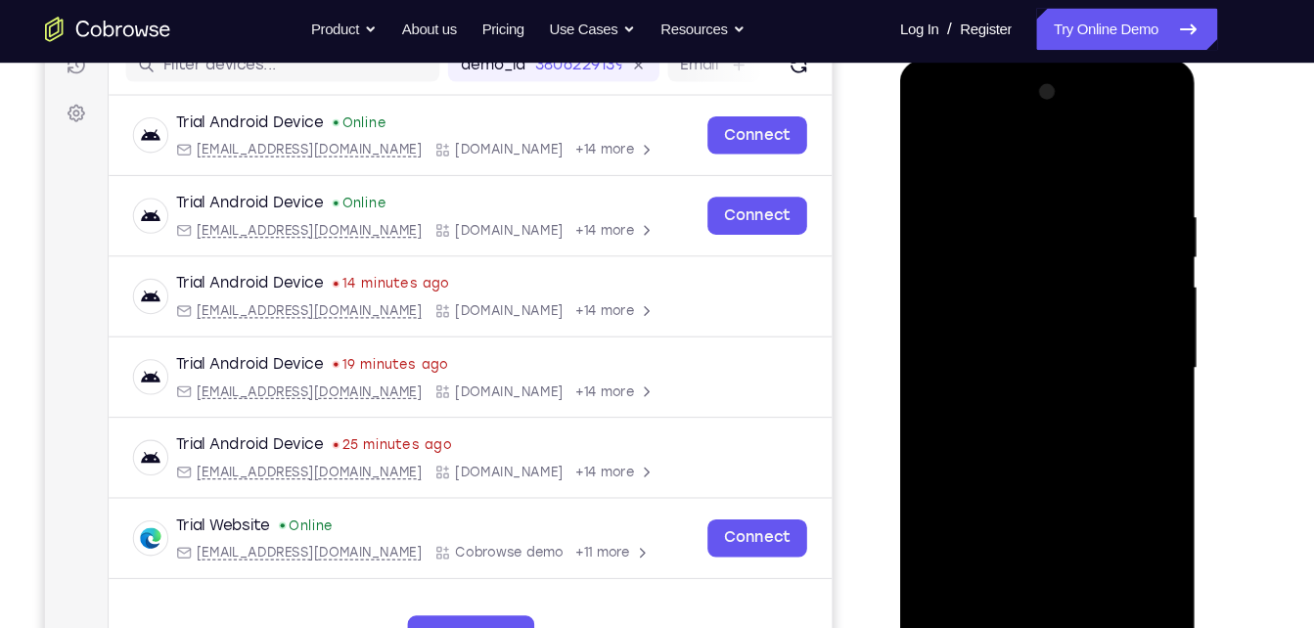
click at [1100, 311] on div at bounding box center [1038, 347] width 247 height 548
click at [1045, 390] on div at bounding box center [1038, 347] width 247 height 548
click at [1141, 149] on div at bounding box center [1038, 347] width 247 height 548
click at [1081, 156] on div at bounding box center [1038, 347] width 247 height 548
click at [1028, 440] on div at bounding box center [1038, 347] width 247 height 548
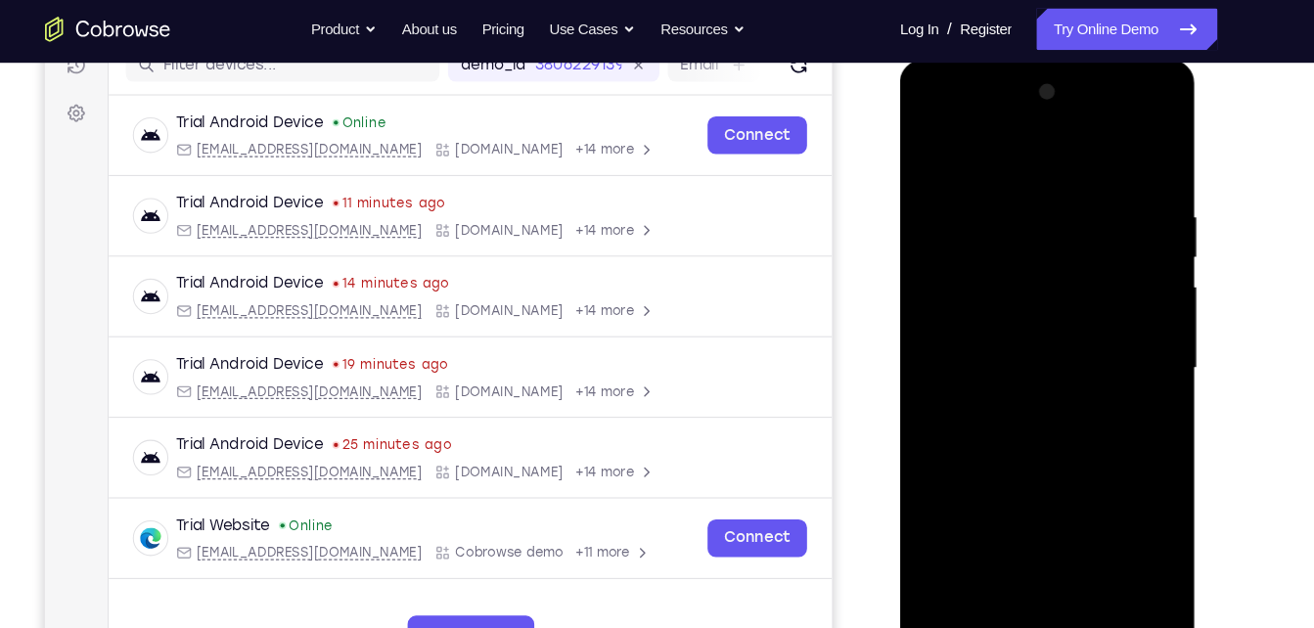
click at [1032, 332] on div at bounding box center [1038, 347] width 247 height 548
click at [1037, 286] on div at bounding box center [1038, 347] width 247 height 548
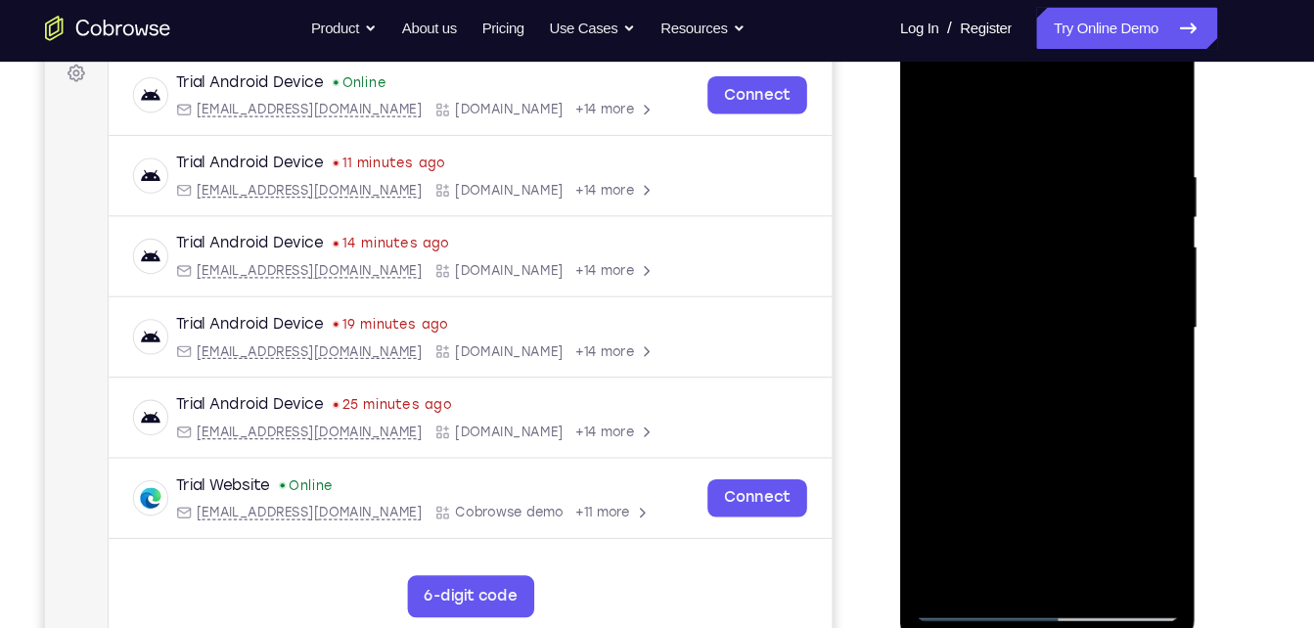
click at [1008, 206] on div at bounding box center [1038, 308] width 247 height 548
click at [1120, 75] on div at bounding box center [1038, 308] width 247 height 548
click at [929, 76] on div at bounding box center [1038, 308] width 247 height 548
click at [954, 256] on div at bounding box center [1038, 308] width 247 height 548
click at [1119, 83] on div at bounding box center [1038, 308] width 247 height 548
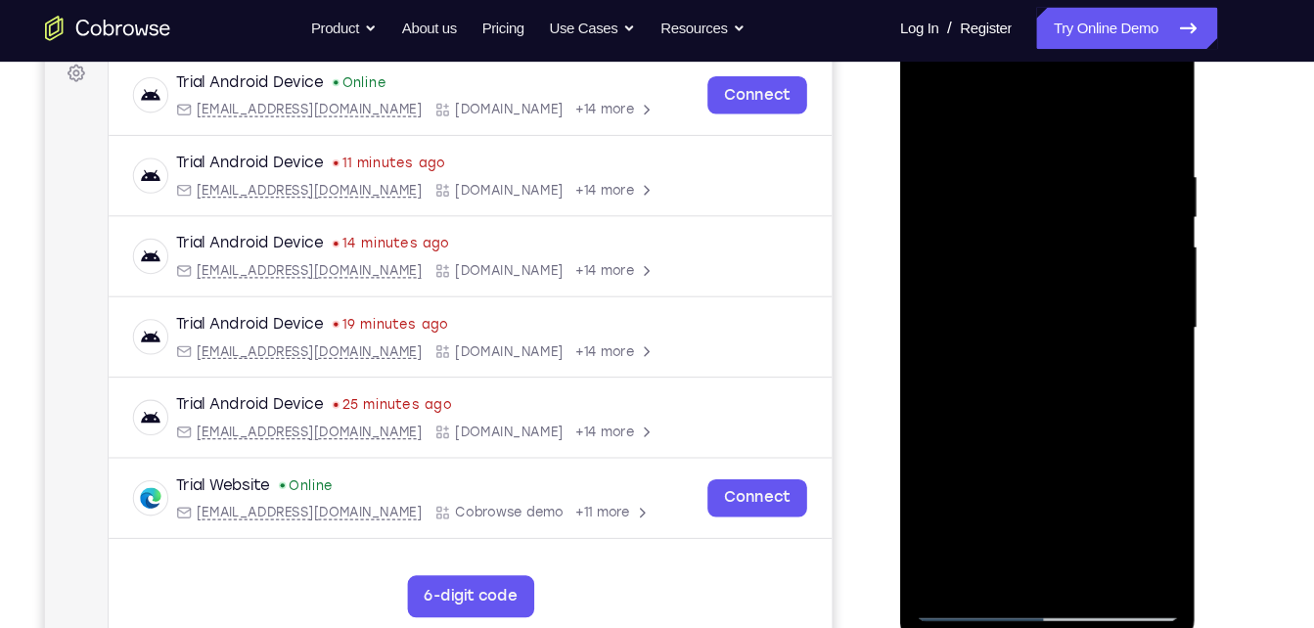
click at [1148, 230] on div at bounding box center [1038, 308] width 247 height 548
click at [1079, 200] on div at bounding box center [1038, 308] width 247 height 548
click at [1009, 355] on div at bounding box center [1038, 308] width 247 height 548
drag, startPoint x: 1002, startPoint y: 138, endPoint x: 1035, endPoint y: 462, distance: 325.6
click at [1035, 462] on div at bounding box center [1038, 308] width 247 height 548
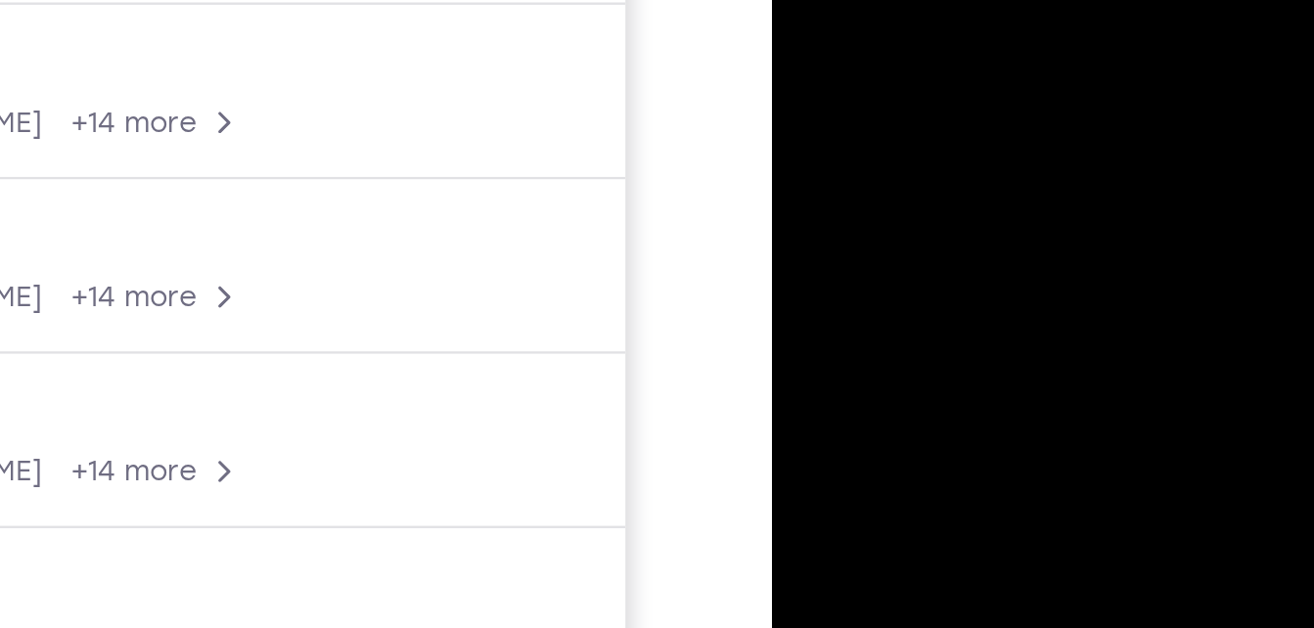
click at [874, 0] on div at bounding box center [910, 42] width 247 height 548
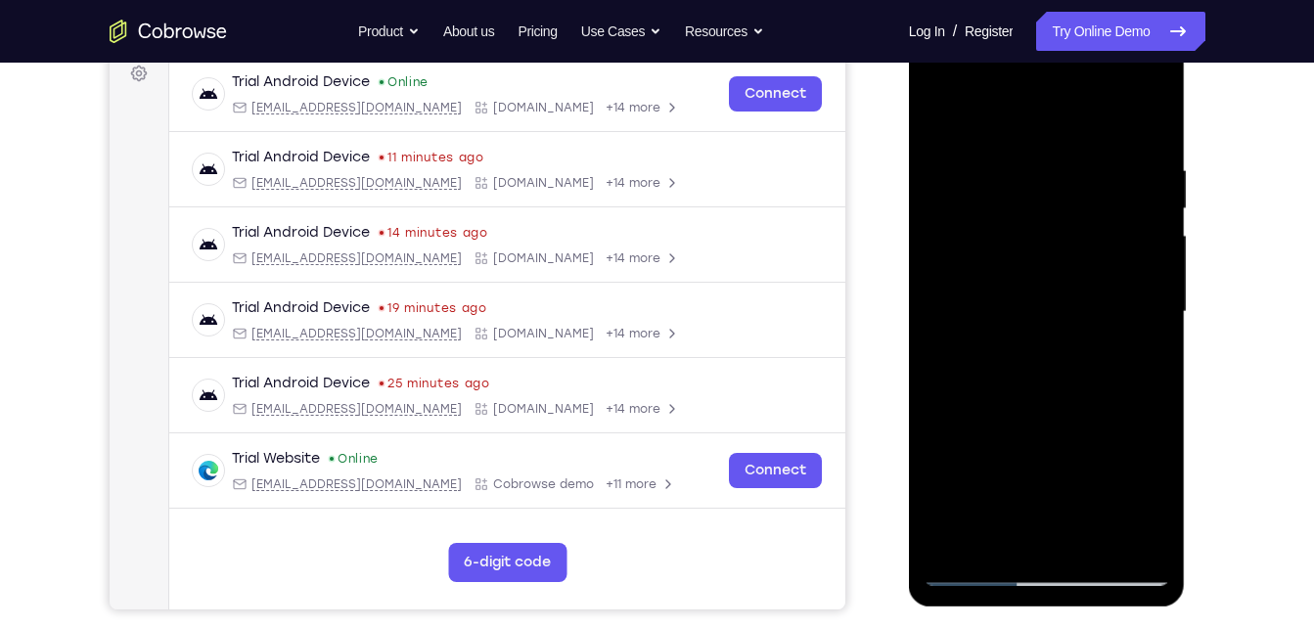
click at [1015, 219] on div at bounding box center [1047, 312] width 247 height 548
click at [936, 115] on div at bounding box center [1047, 312] width 247 height 548
click at [1058, 368] on div at bounding box center [1047, 312] width 247 height 548
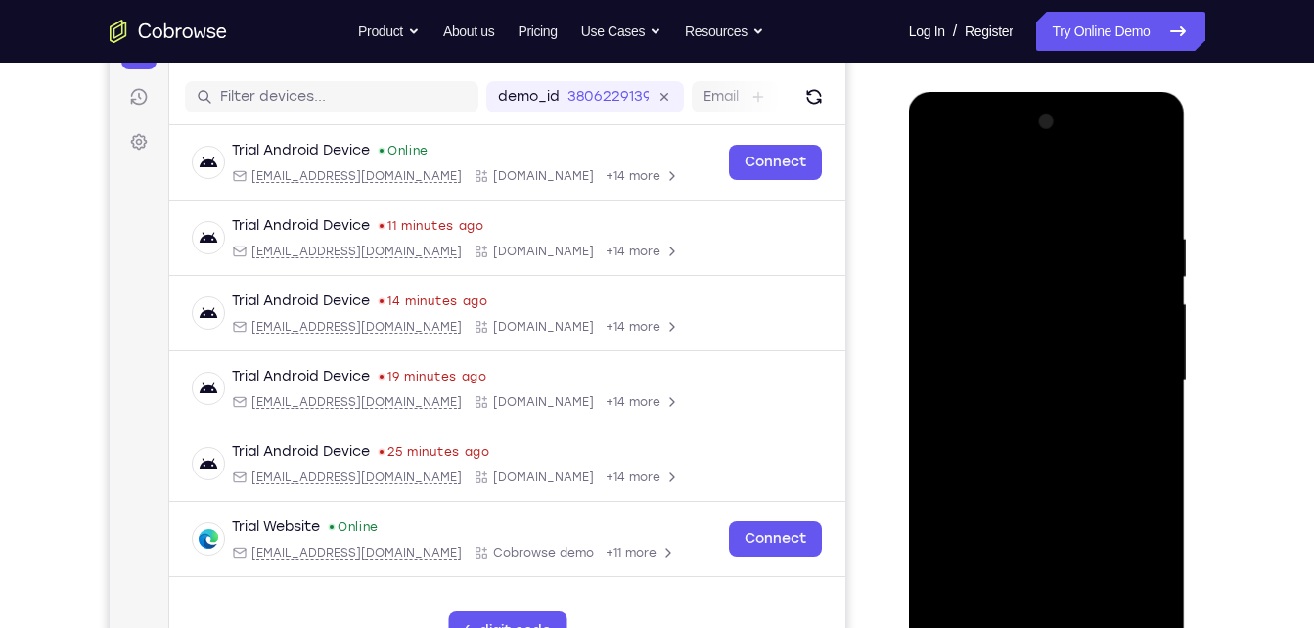
scroll to position [234, 0]
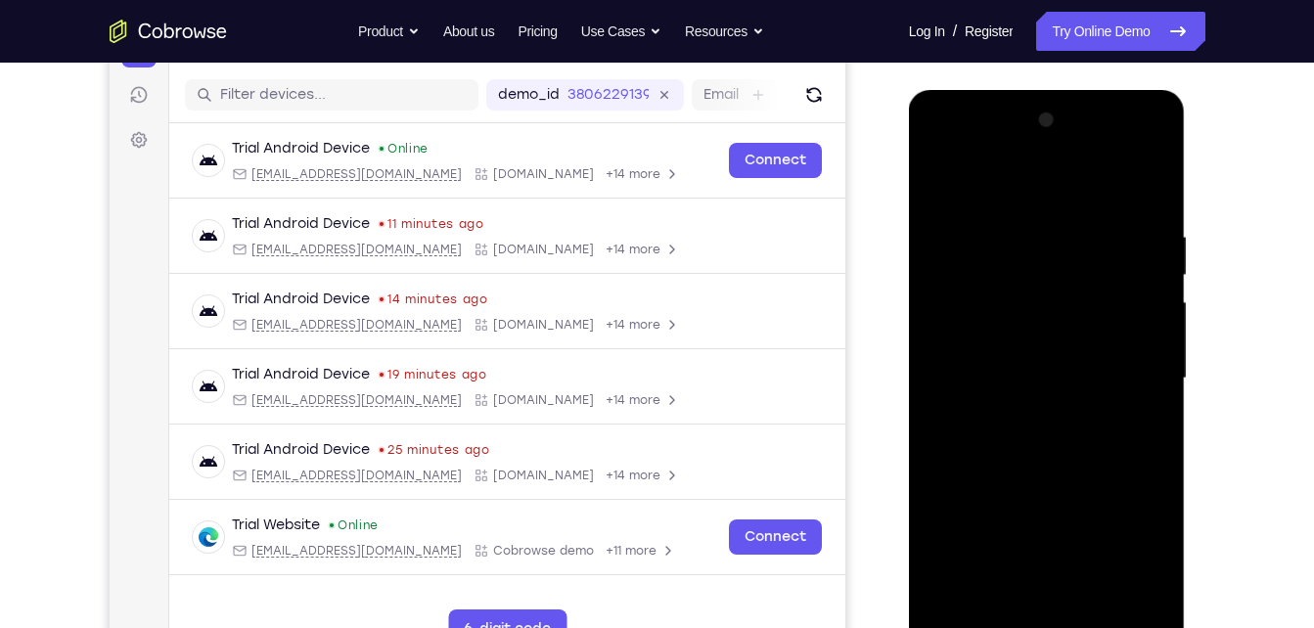
drag, startPoint x: 1040, startPoint y: 203, endPoint x: 1005, endPoint y: 678, distance: 476.9
click at [1005, 627] on html "Online web based iOS Simulators and Android Emulators. Run iPhone, iPad, Mobile…" at bounding box center [1048, 383] width 279 height 587
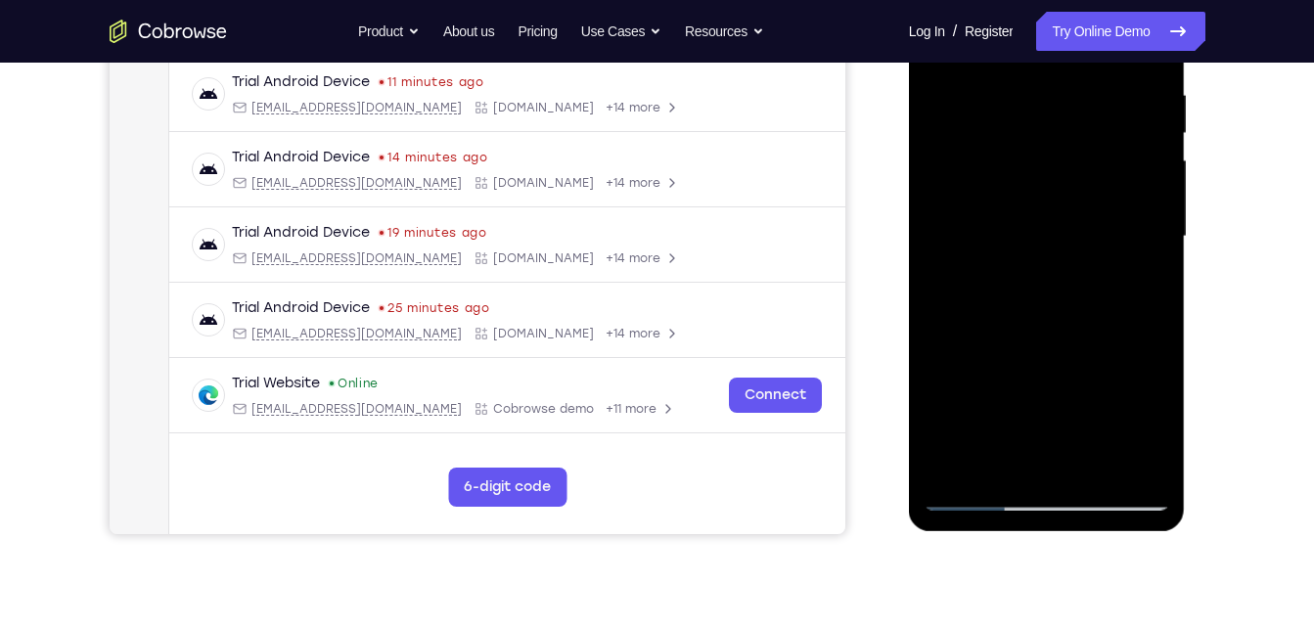
click at [980, 496] on div at bounding box center [1047, 237] width 247 height 548
click at [1079, 177] on div at bounding box center [1047, 237] width 247 height 548
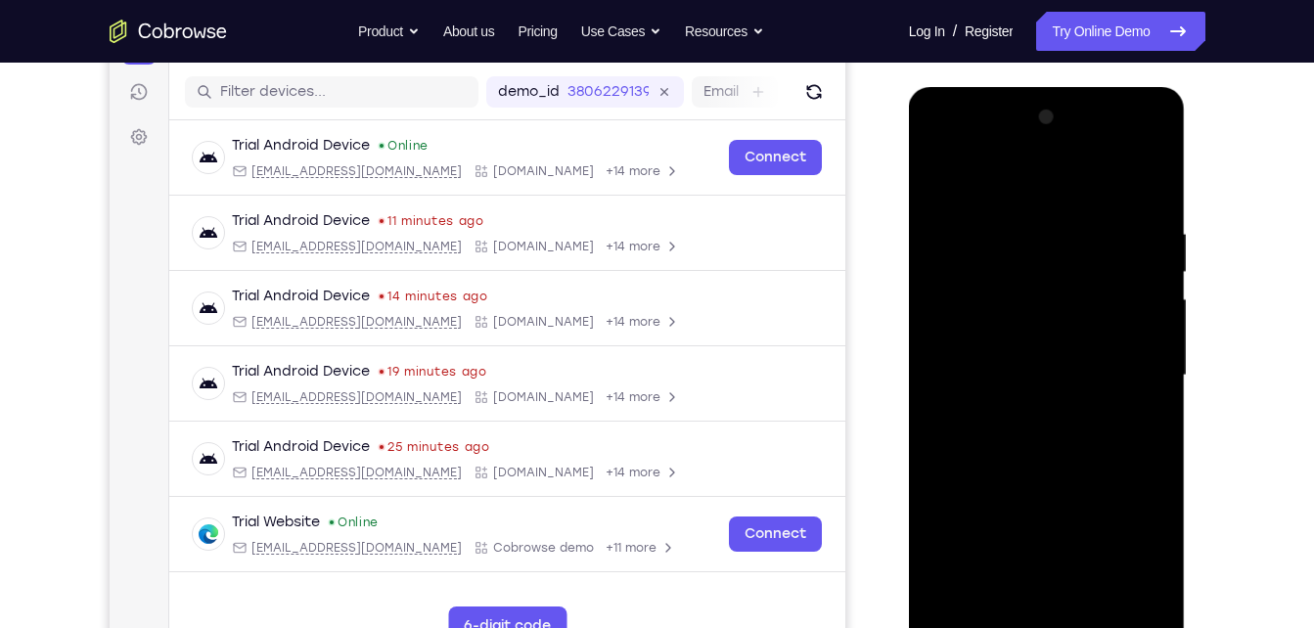
scroll to position [238, 0]
click at [1077, 275] on div at bounding box center [1047, 375] width 247 height 548
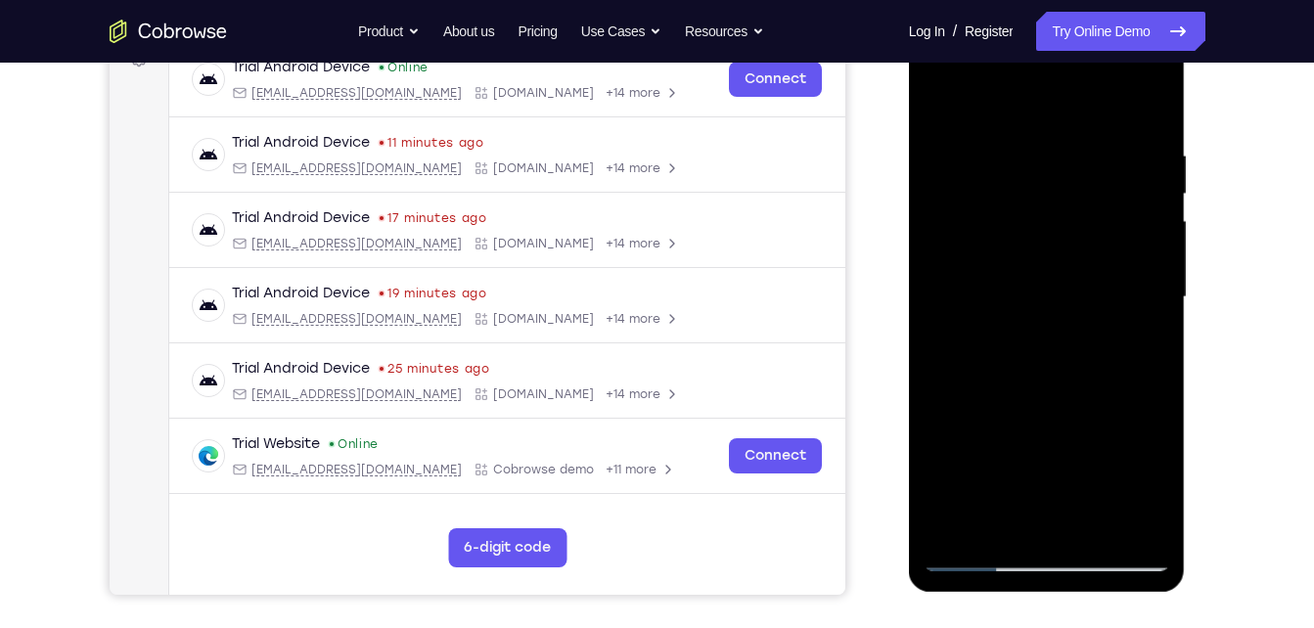
scroll to position [316, 0]
click at [1078, 199] on div at bounding box center [1047, 297] width 247 height 548
click at [978, 552] on div at bounding box center [1047, 297] width 247 height 548
click at [980, 555] on div at bounding box center [1047, 297] width 247 height 548
click at [974, 545] on div at bounding box center [1047, 297] width 247 height 548
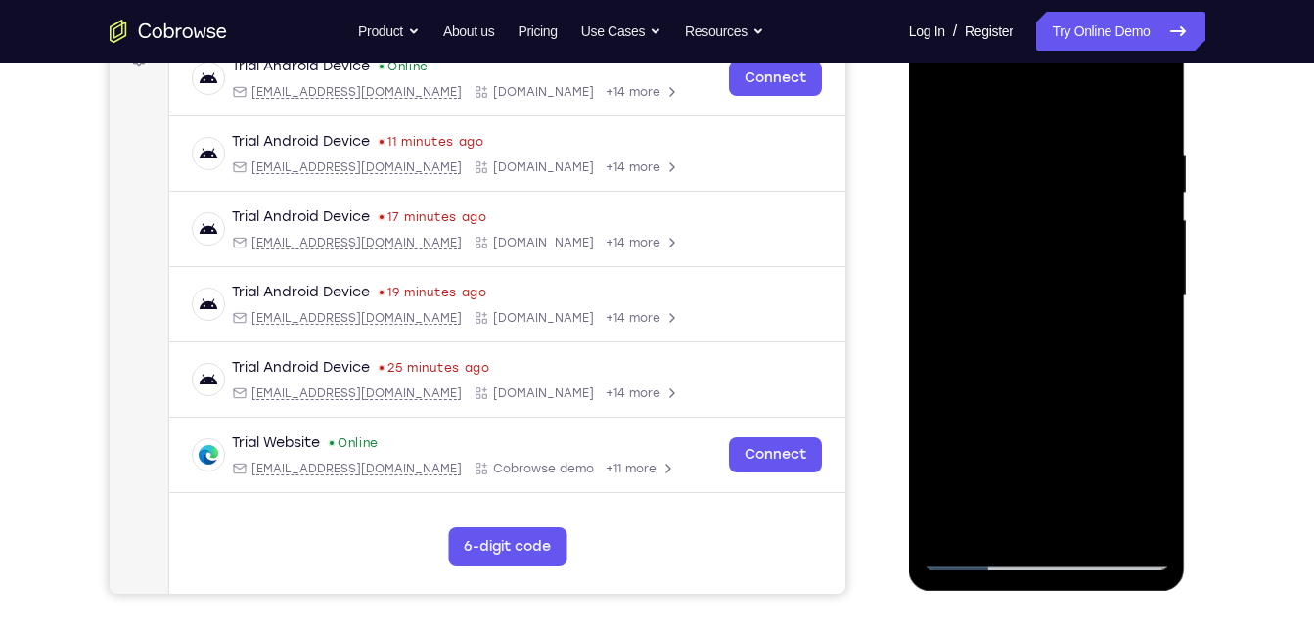
click at [975, 559] on div at bounding box center [1047, 297] width 247 height 548
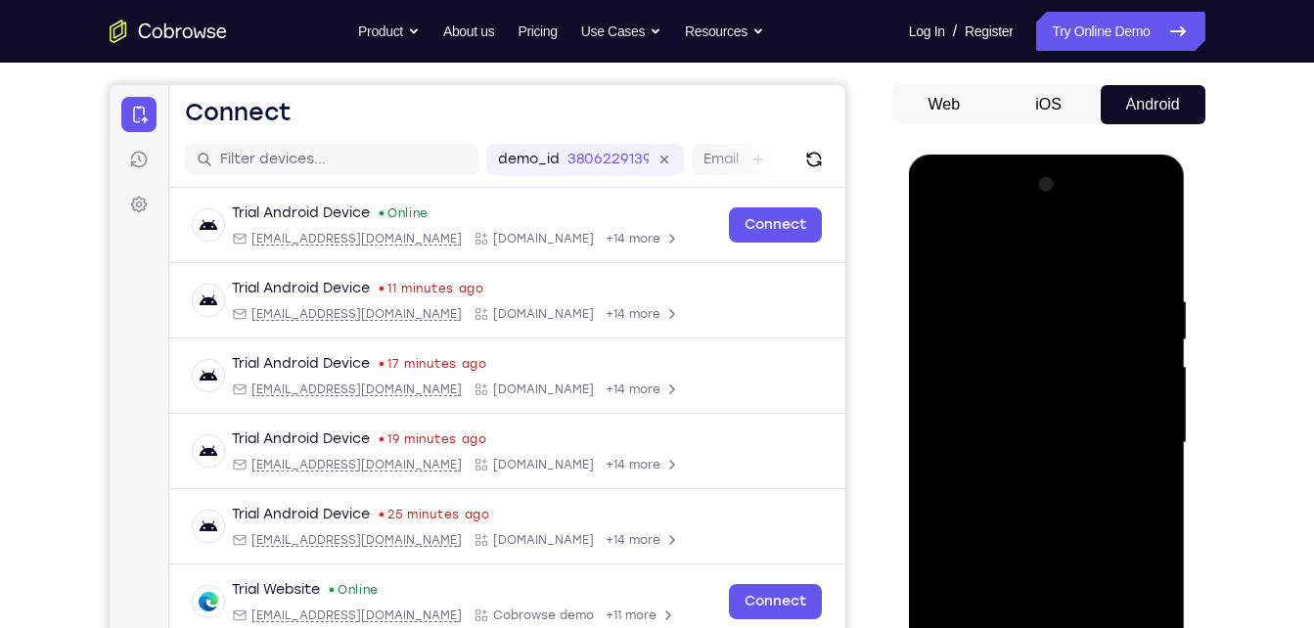
scroll to position [168, 0]
click at [1051, 354] on div at bounding box center [1047, 444] width 247 height 548
click at [1049, 392] on div at bounding box center [1047, 444] width 247 height 548
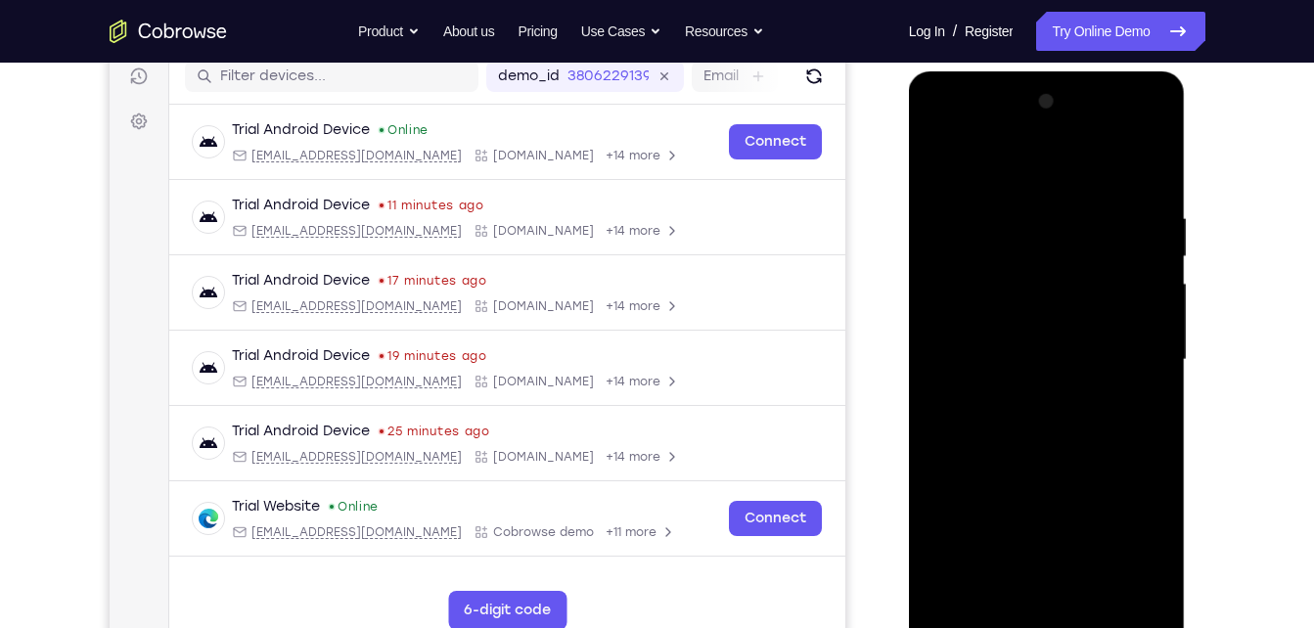
scroll to position [248, 0]
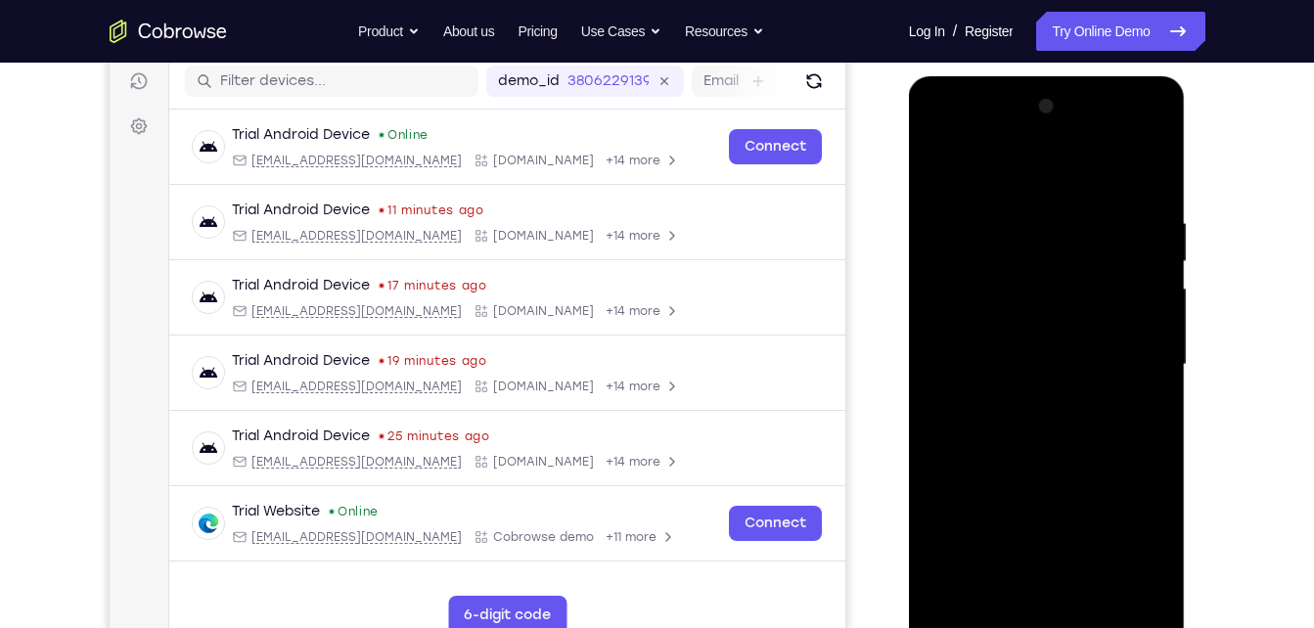
click at [1026, 361] on div at bounding box center [1047, 365] width 247 height 548
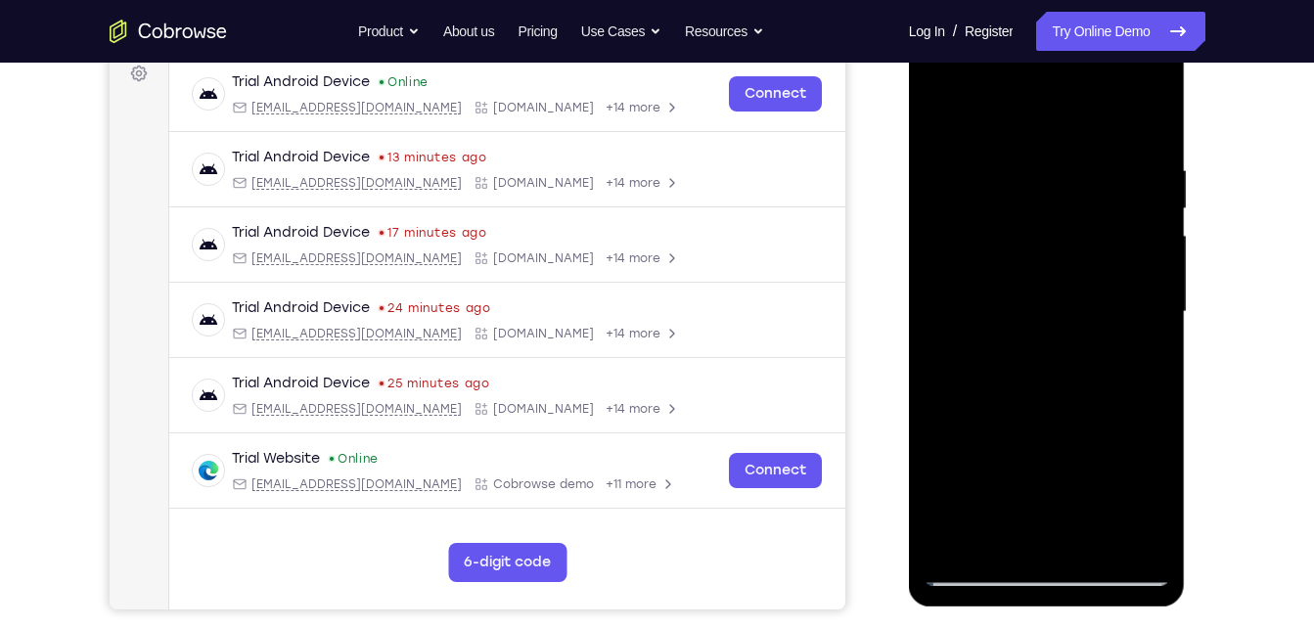
click at [1055, 303] on div at bounding box center [1047, 312] width 247 height 548
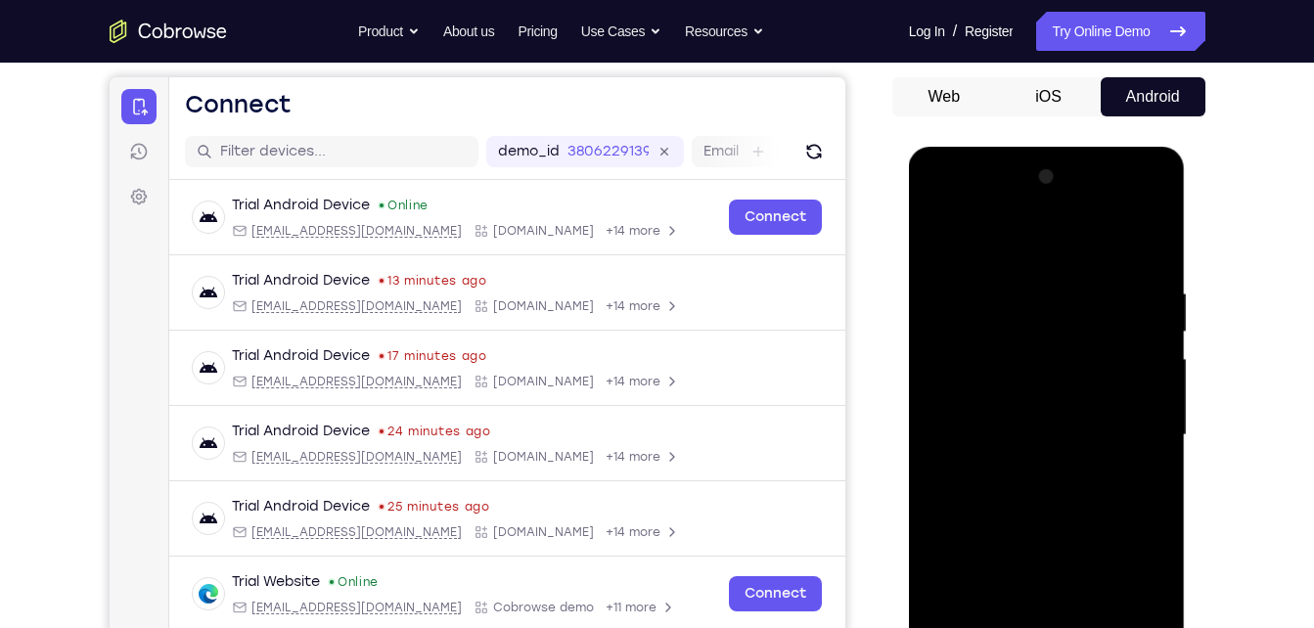
click at [1005, 404] on div at bounding box center [1047, 435] width 247 height 548
click at [1036, 491] on div at bounding box center [1047, 435] width 247 height 548
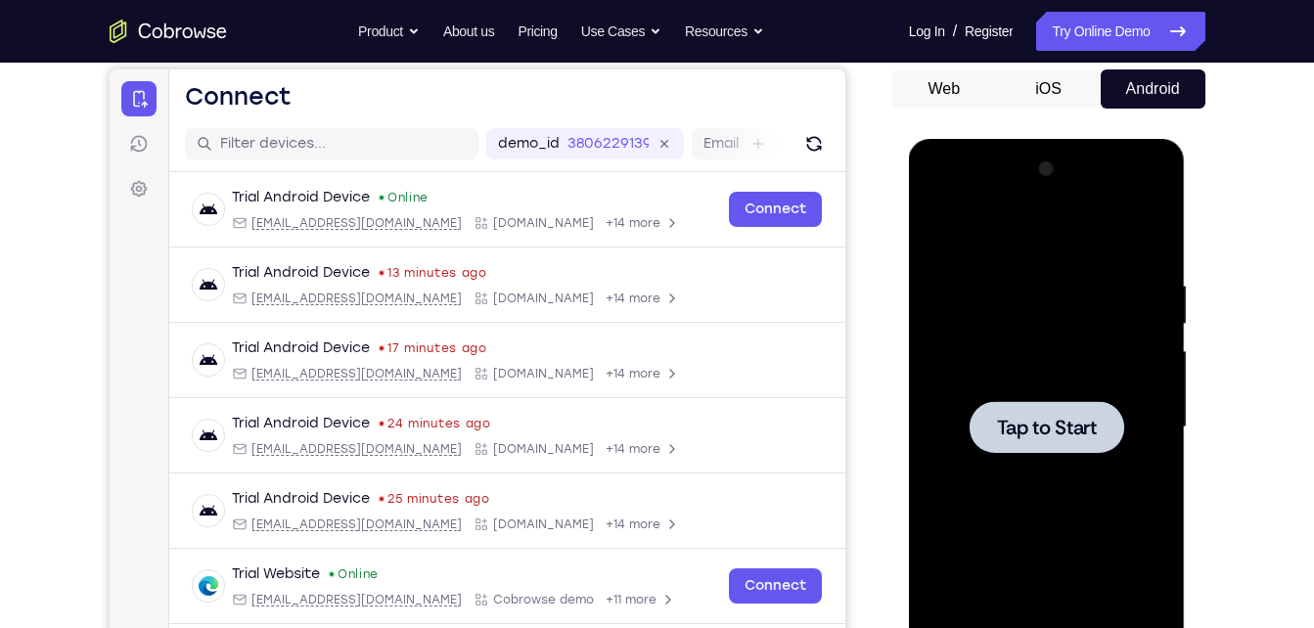
scroll to position [190, 0]
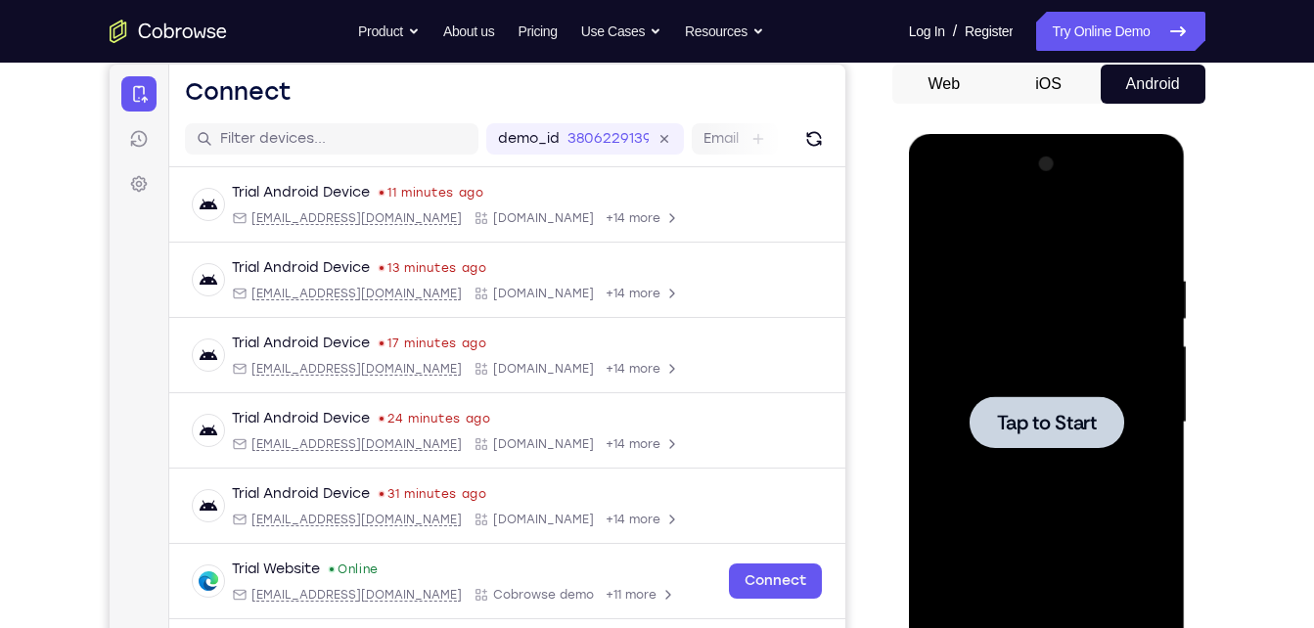
click at [1032, 491] on div at bounding box center [1047, 423] width 247 height 548
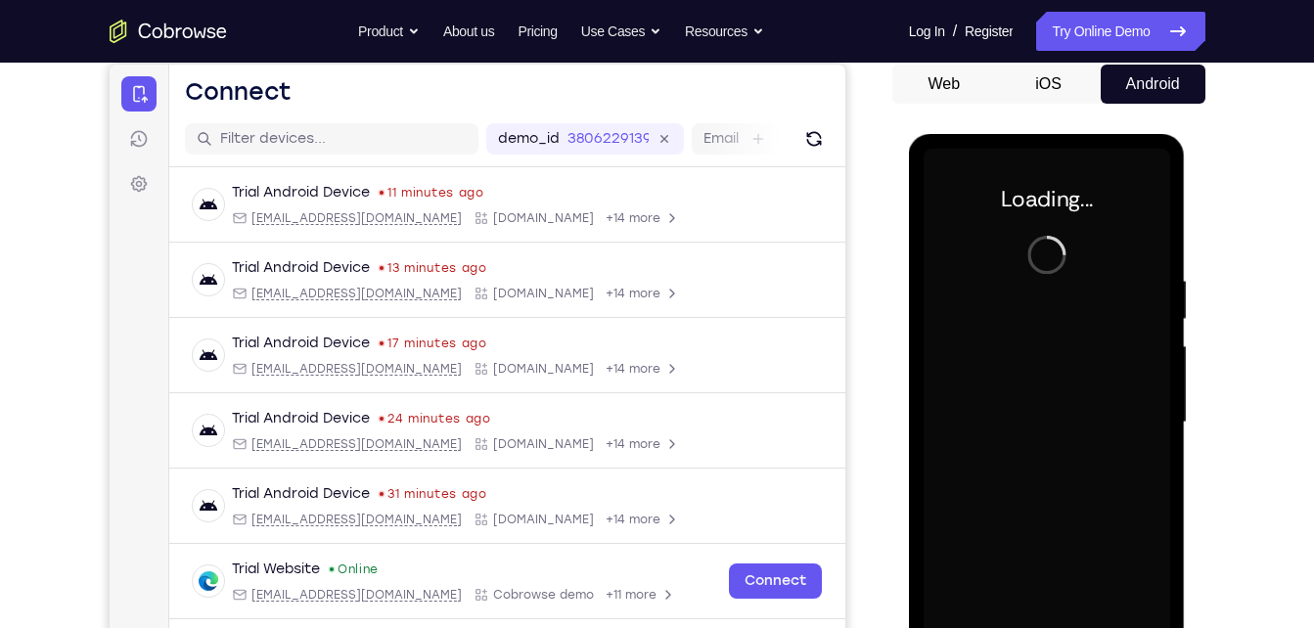
click at [1032, 491] on div at bounding box center [1047, 423] width 247 height 548
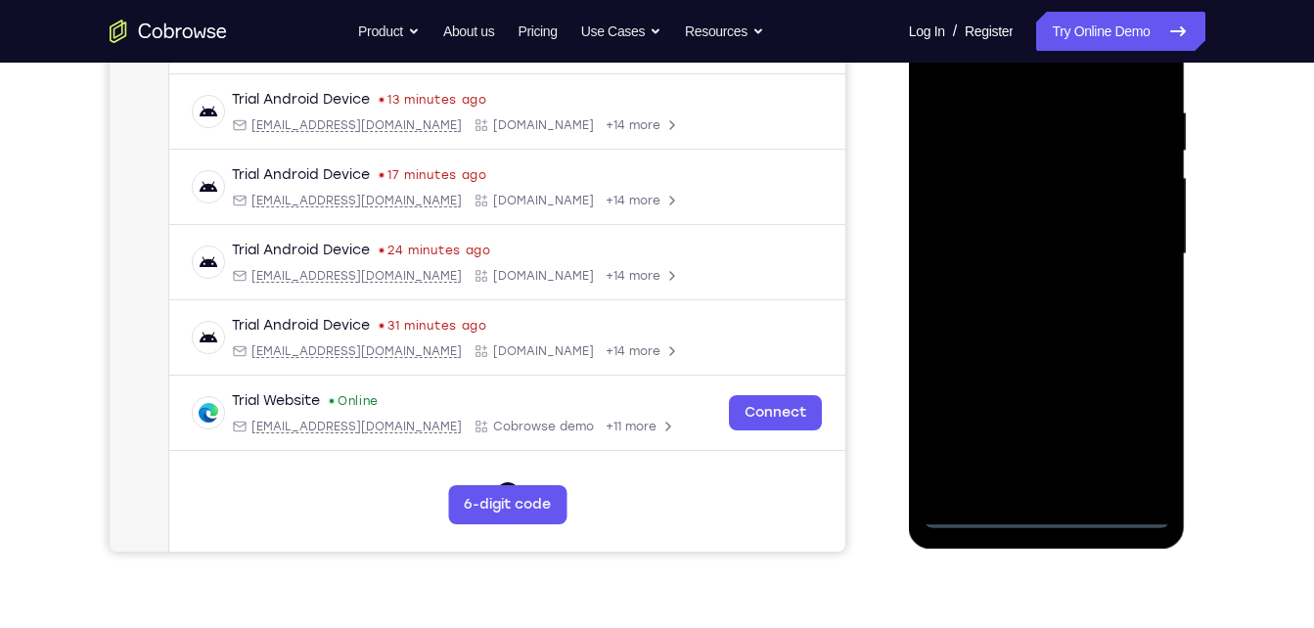
scroll to position [359, 0]
click at [1038, 507] on div at bounding box center [1047, 253] width 247 height 548
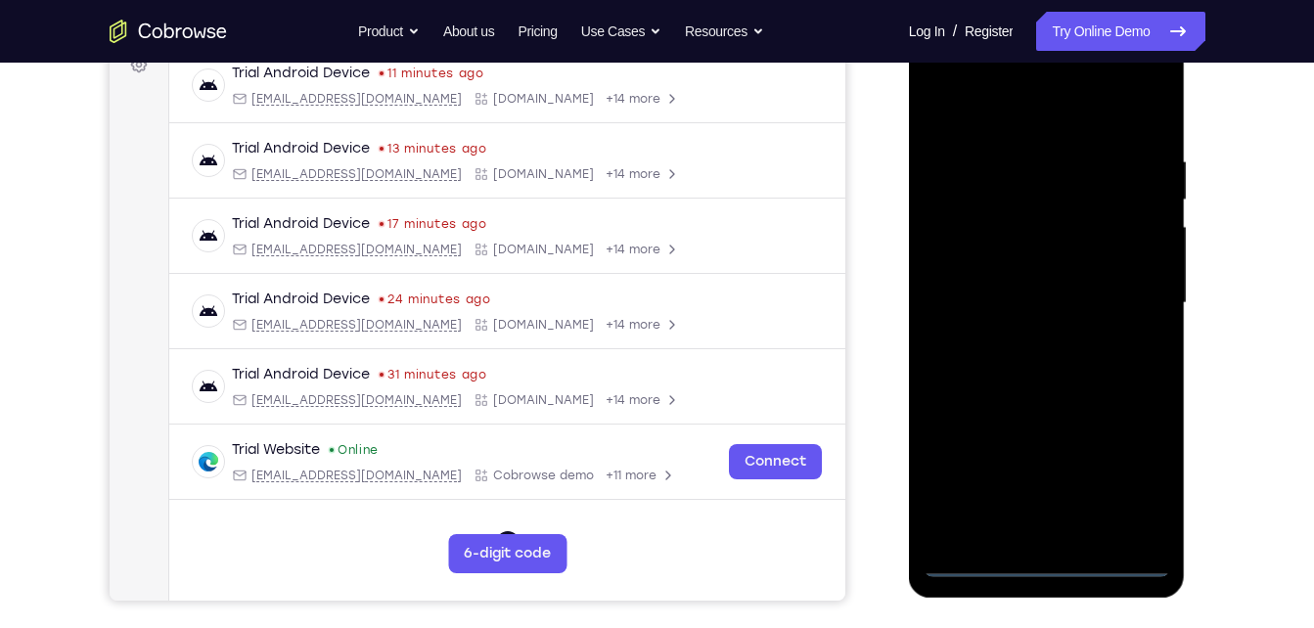
scroll to position [296, 0]
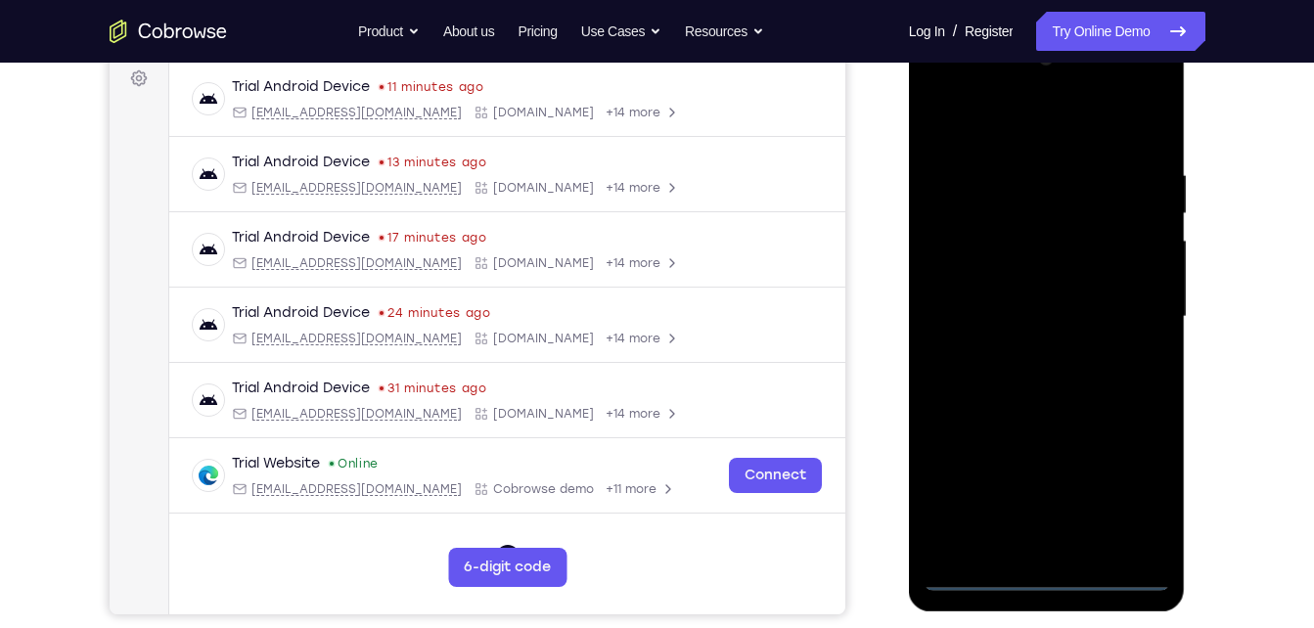
click at [1052, 577] on div at bounding box center [1047, 317] width 247 height 548
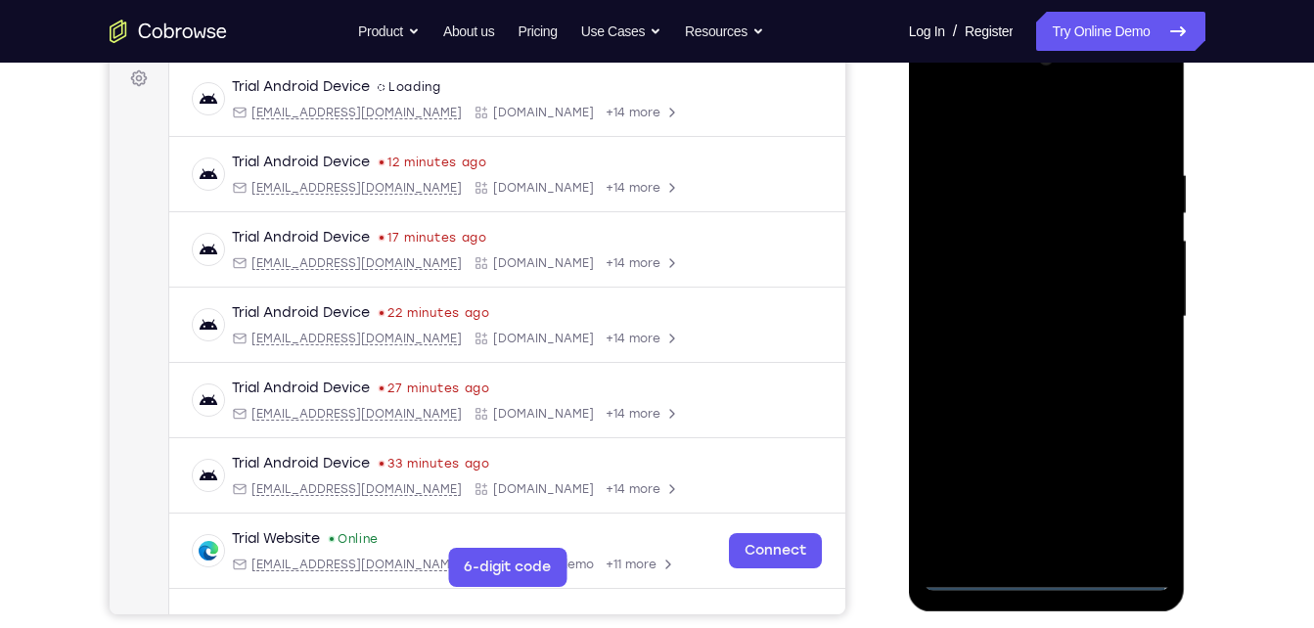
click at [1039, 579] on div at bounding box center [1047, 317] width 247 height 548
click at [1138, 477] on div at bounding box center [1047, 317] width 247 height 548
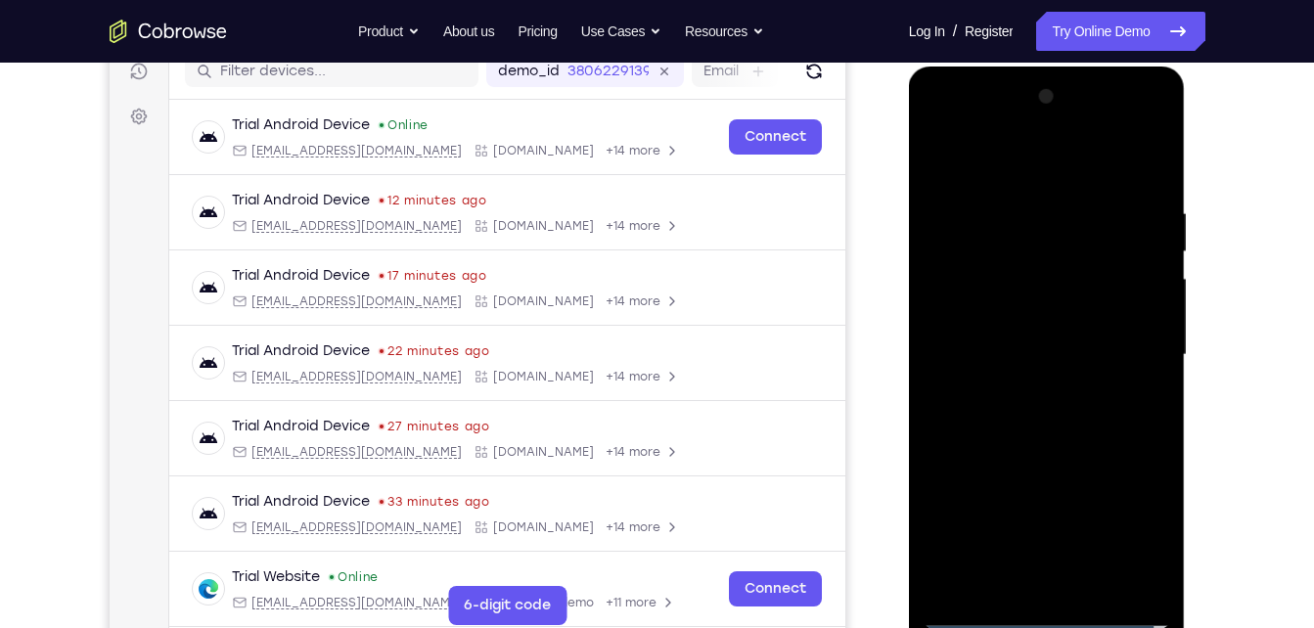
click at [992, 137] on div at bounding box center [1047, 355] width 247 height 548
click at [1151, 333] on div at bounding box center [1047, 355] width 247 height 548
click at [1120, 339] on div at bounding box center [1047, 355] width 247 height 548
click at [1019, 389] on div at bounding box center [1047, 355] width 247 height 548
click at [1023, 336] on div at bounding box center [1047, 355] width 247 height 548
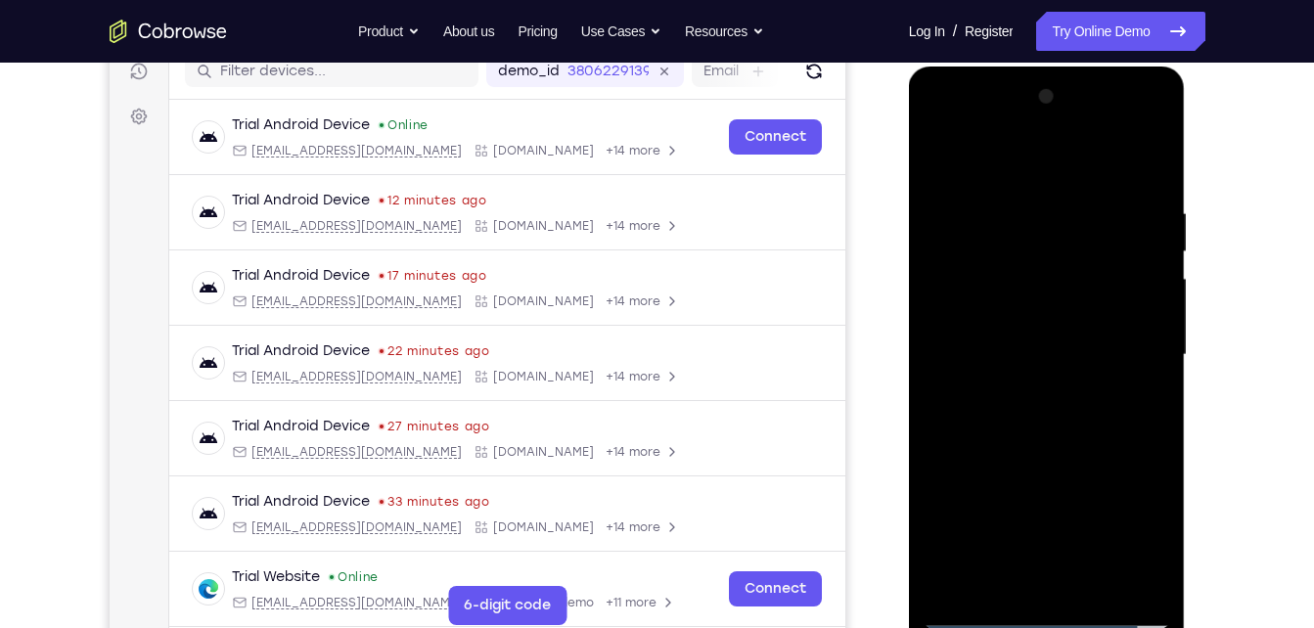
click at [1028, 325] on div at bounding box center [1047, 355] width 247 height 548
click at [1101, 355] on div at bounding box center [1047, 355] width 247 height 548
click at [1101, 591] on div at bounding box center [1047, 355] width 247 height 548
click at [1030, 452] on div at bounding box center [1047, 355] width 247 height 548
click at [1093, 287] on div at bounding box center [1047, 355] width 247 height 548
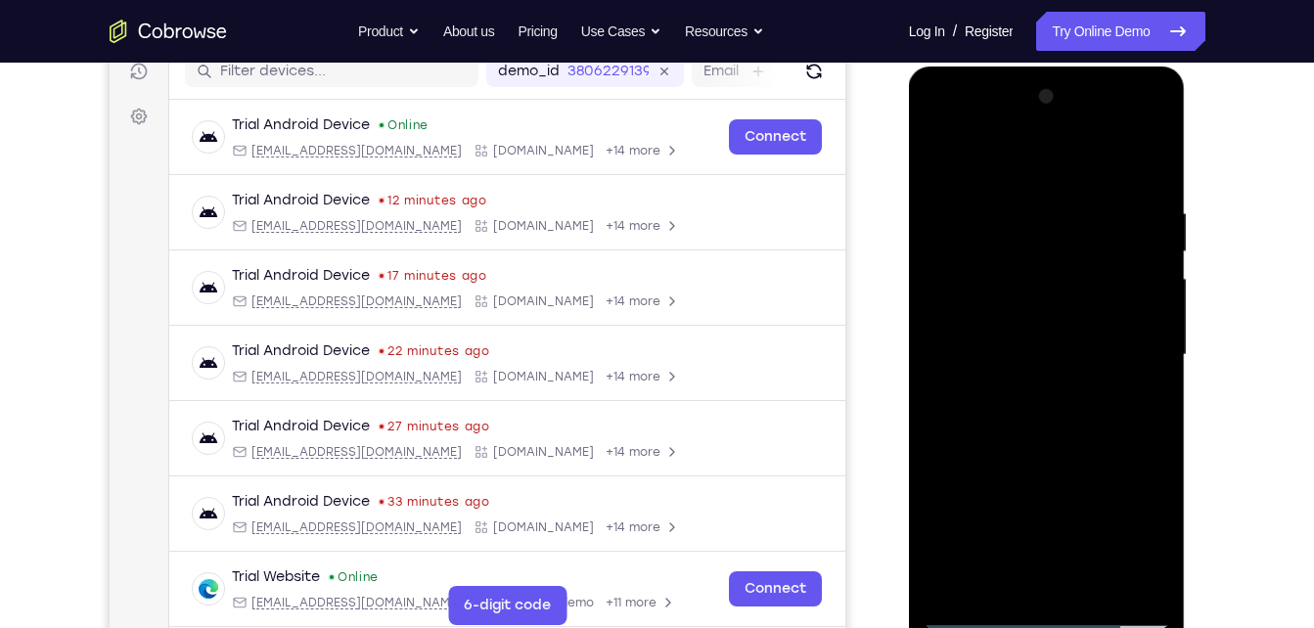
drag, startPoint x: 1092, startPoint y: 315, endPoint x: 950, endPoint y: 627, distance: 342.9
click at [950, 627] on div at bounding box center [1047, 355] width 247 height 548
drag, startPoint x: 1096, startPoint y: 353, endPoint x: 922, endPoint y: 678, distance: 368.6
click at [922, 627] on html "Online web based iOS Simulators and Android Emulators. Run iPhone, iPad, Mobile…" at bounding box center [1048, 360] width 279 height 587
drag, startPoint x: 982, startPoint y: 487, endPoint x: 1064, endPoint y: 131, distance: 365.6
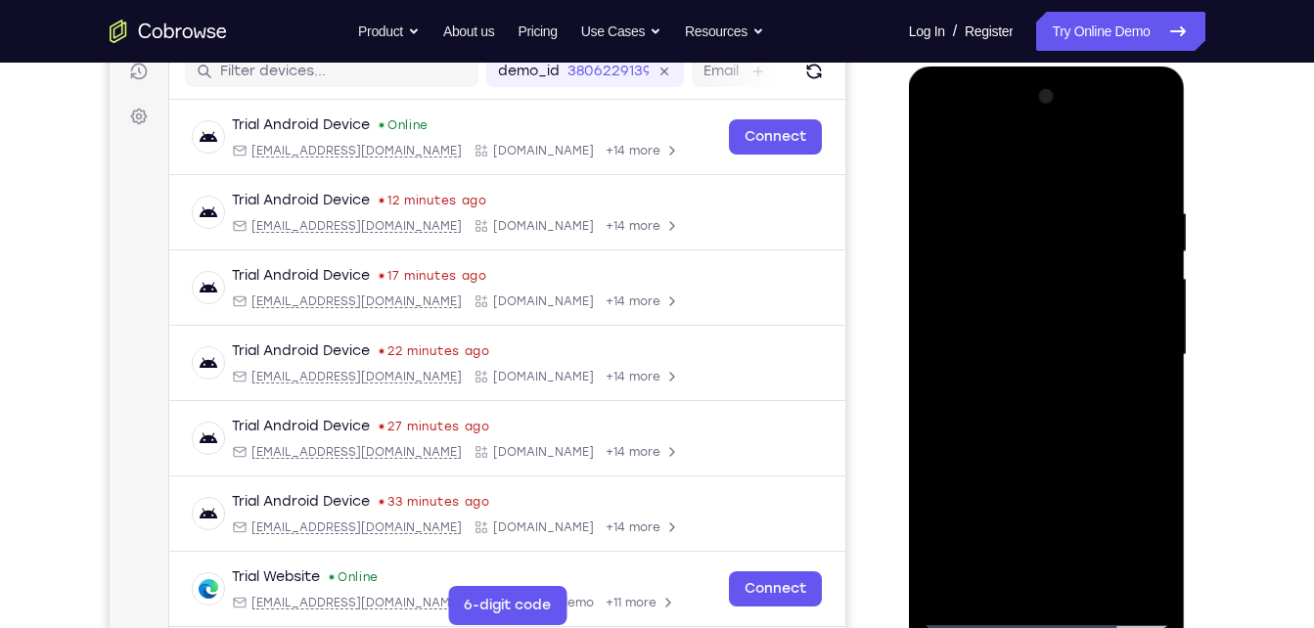
click at [1064, 131] on div at bounding box center [1047, 355] width 247 height 548
drag, startPoint x: 964, startPoint y: 445, endPoint x: 1017, endPoint y: 227, distance: 224.5
click at [1017, 227] on div at bounding box center [1047, 355] width 247 height 548
drag, startPoint x: 941, startPoint y: 440, endPoint x: 972, endPoint y: 336, distance: 109.0
click at [972, 336] on div at bounding box center [1047, 355] width 247 height 548
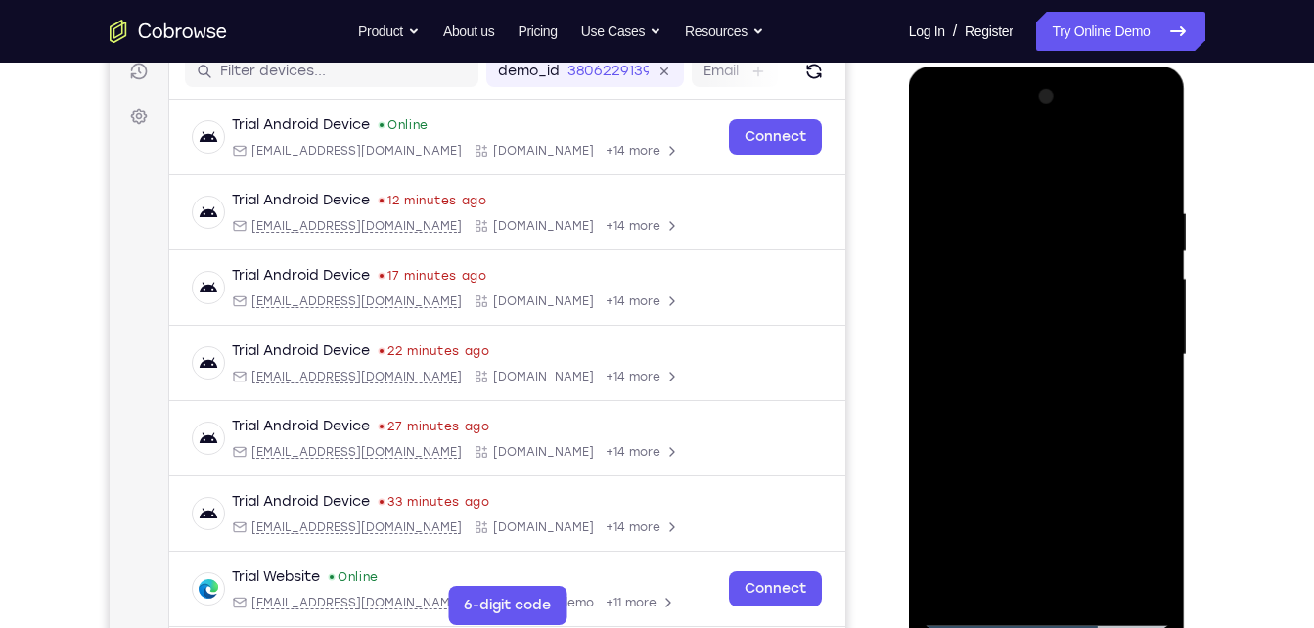
drag, startPoint x: 1008, startPoint y: 427, endPoint x: 1103, endPoint y: 55, distance: 383.8
click at [1103, 67] on html "Online web based iOS Simulators and Android Emulators. Run iPhone, iPad, Mobile…" at bounding box center [1048, 360] width 279 height 587
drag, startPoint x: 986, startPoint y: 409, endPoint x: 1083, endPoint y: 23, distance: 398.5
click at [1083, 67] on html "Online web based iOS Simulators and Android Emulators. Run iPhone, iPad, Mobile…" at bounding box center [1048, 360] width 279 height 587
drag, startPoint x: 981, startPoint y: 428, endPoint x: 1073, endPoint y: 159, distance: 284.4
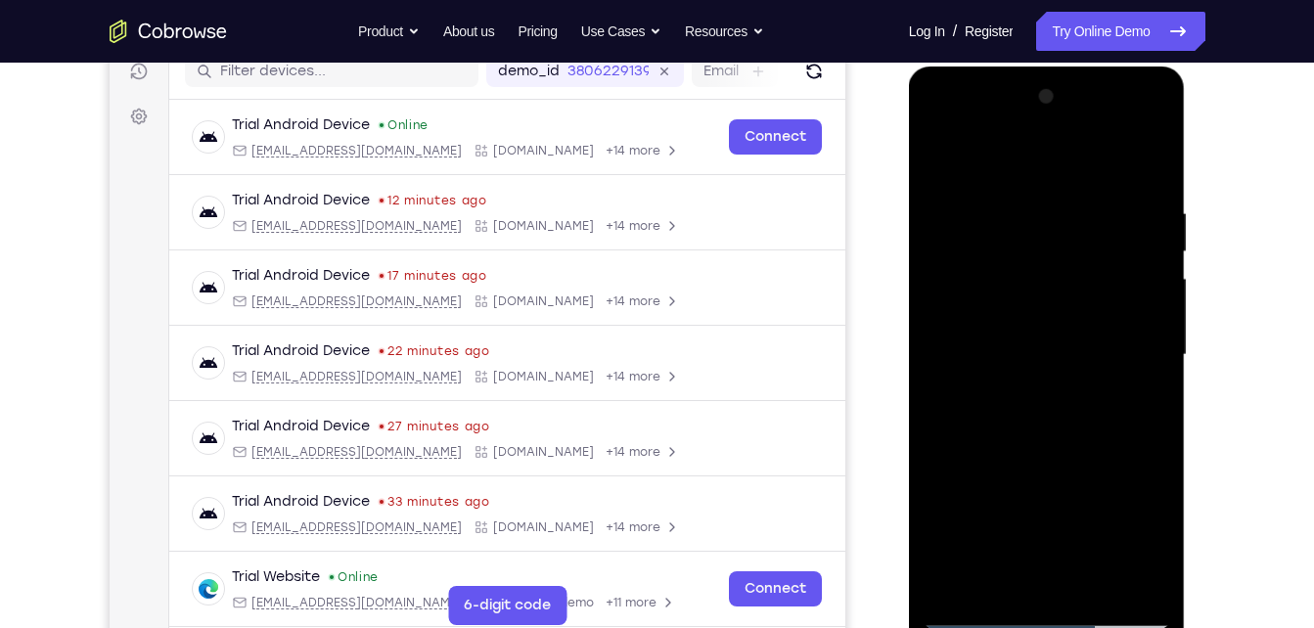
click at [1073, 159] on div at bounding box center [1047, 355] width 247 height 548
click at [1013, 332] on div at bounding box center [1047, 355] width 247 height 548
click at [1040, 327] on div at bounding box center [1047, 355] width 247 height 548
click at [1141, 312] on div at bounding box center [1047, 355] width 247 height 548
click at [1005, 256] on div at bounding box center [1047, 355] width 247 height 548
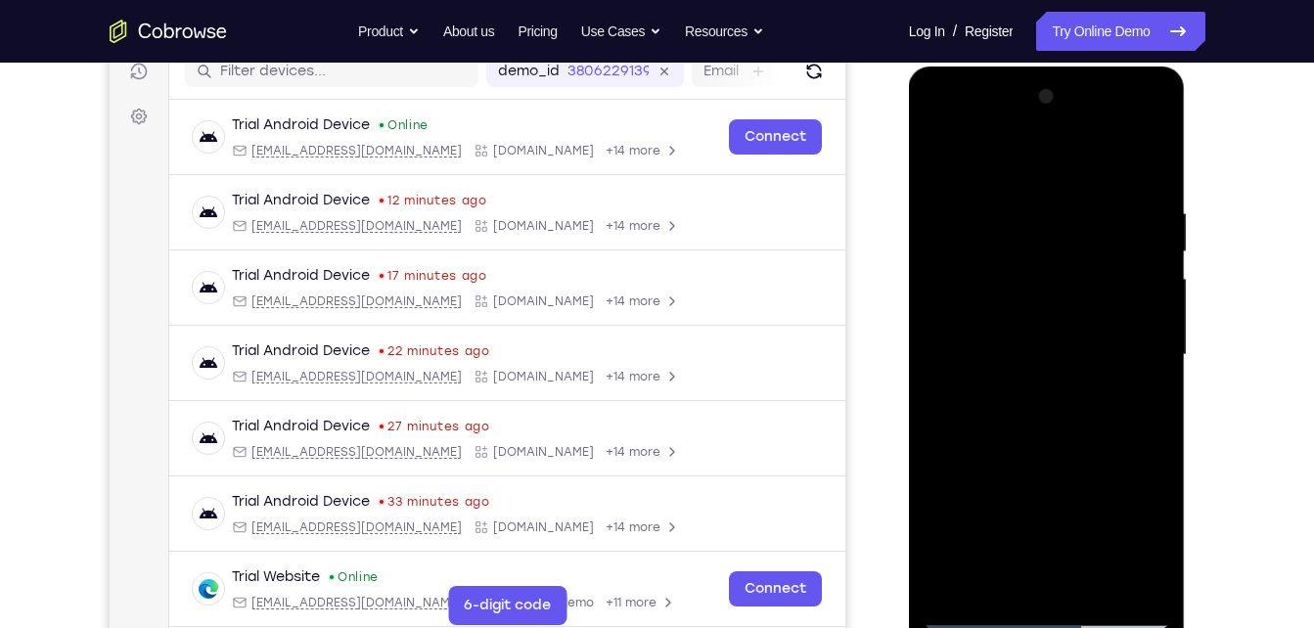
click at [1043, 408] on div at bounding box center [1047, 355] width 247 height 548
click at [1085, 497] on div at bounding box center [1047, 355] width 247 height 548
click at [1129, 400] on div at bounding box center [1047, 355] width 247 height 548
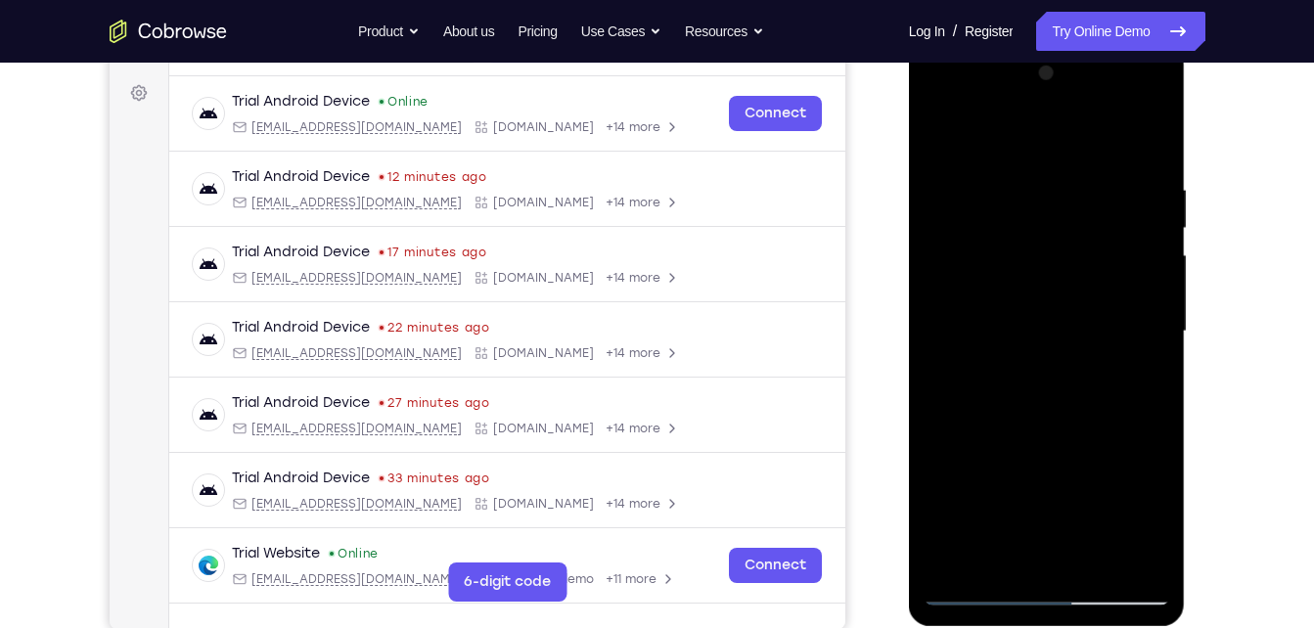
scroll to position [282, 0]
click at [1136, 381] on div at bounding box center [1047, 331] width 247 height 548
click at [1068, 323] on div at bounding box center [1047, 331] width 247 height 548
click at [995, 363] on div at bounding box center [1047, 331] width 247 height 548
click at [1072, 423] on div at bounding box center [1047, 331] width 247 height 548
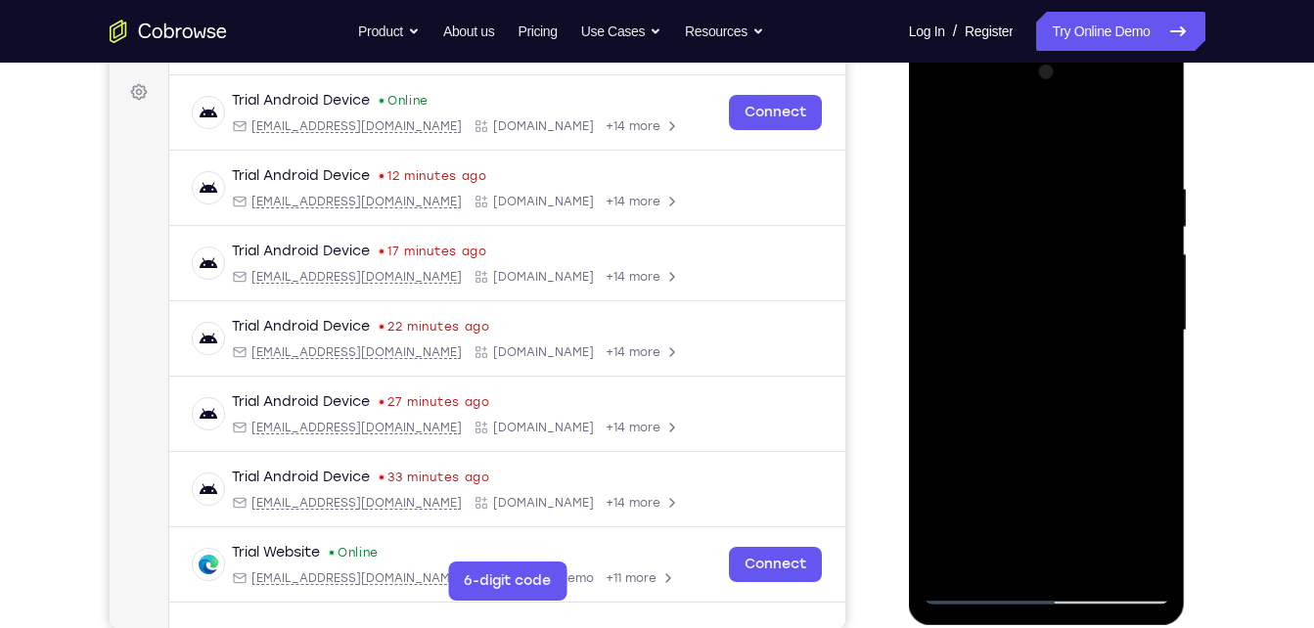
click at [997, 418] on div at bounding box center [1047, 331] width 247 height 548
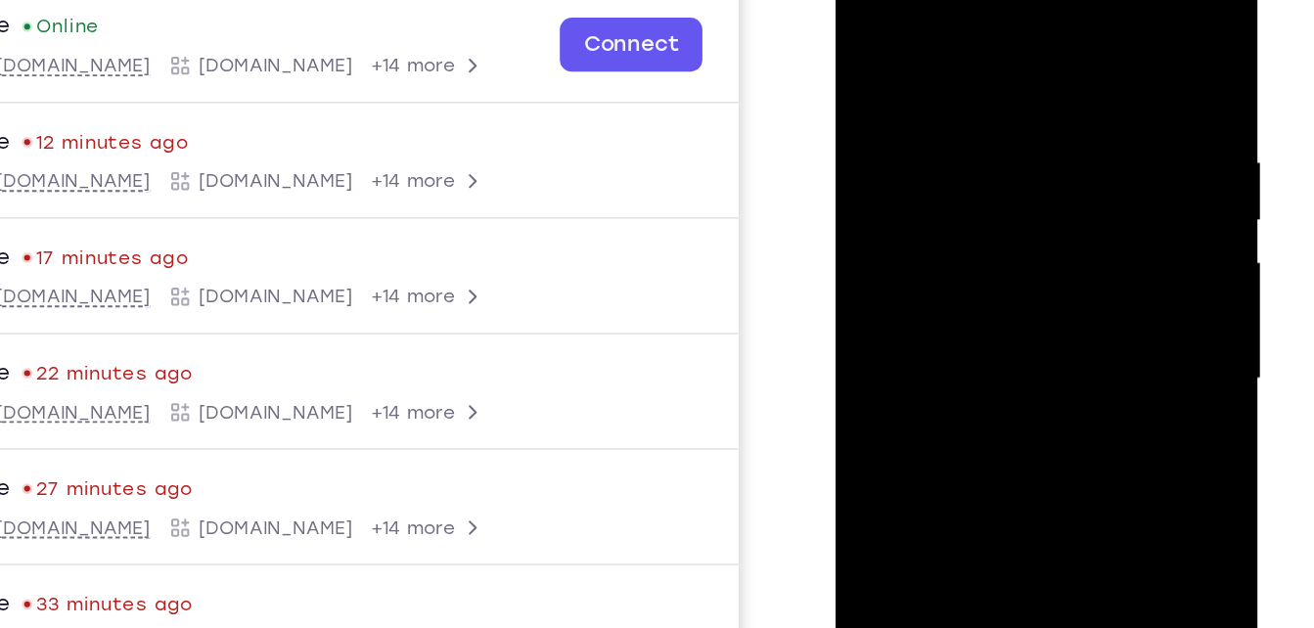
click at [864, 23] on div at bounding box center [973, 226] width 247 height 548
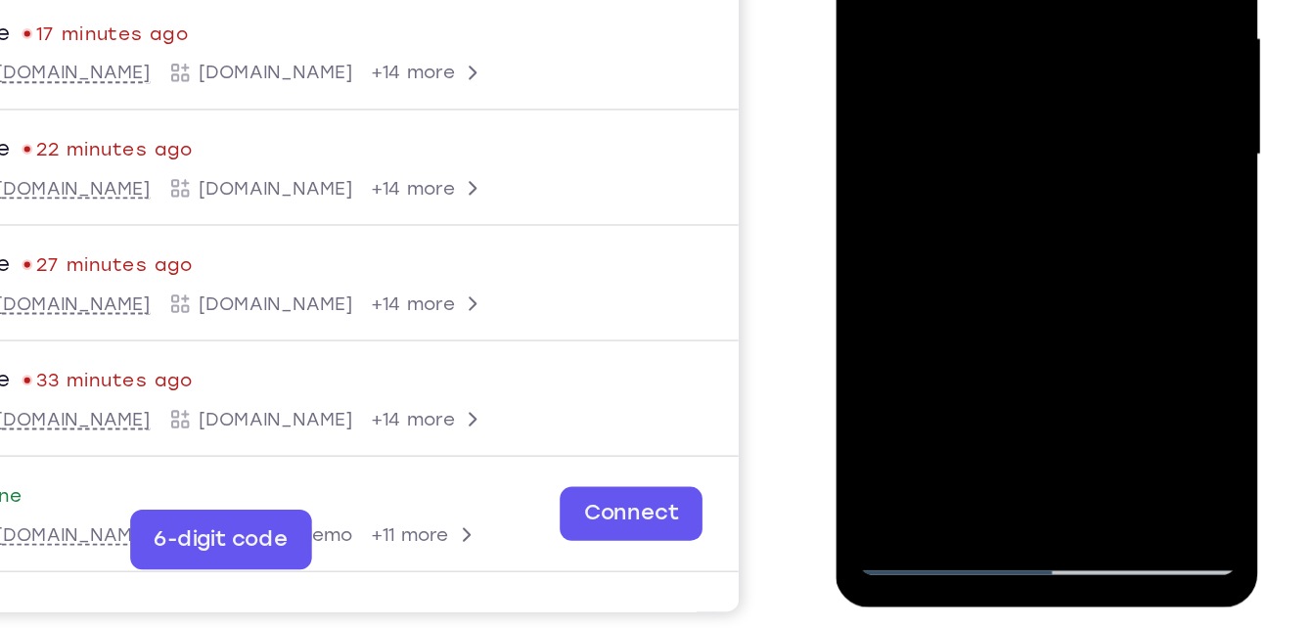
scroll to position [294, 0]
click at [1020, 239] on div at bounding box center [973, 1] width 247 height 548
click at [970, 0] on div at bounding box center [973, 1] width 247 height 548
drag, startPoint x: 1034, startPoint y: -16, endPoint x: 888, endPoint y: 285, distance: 334.4
click at [888, 285] on div at bounding box center [974, 3] width 277 height 583
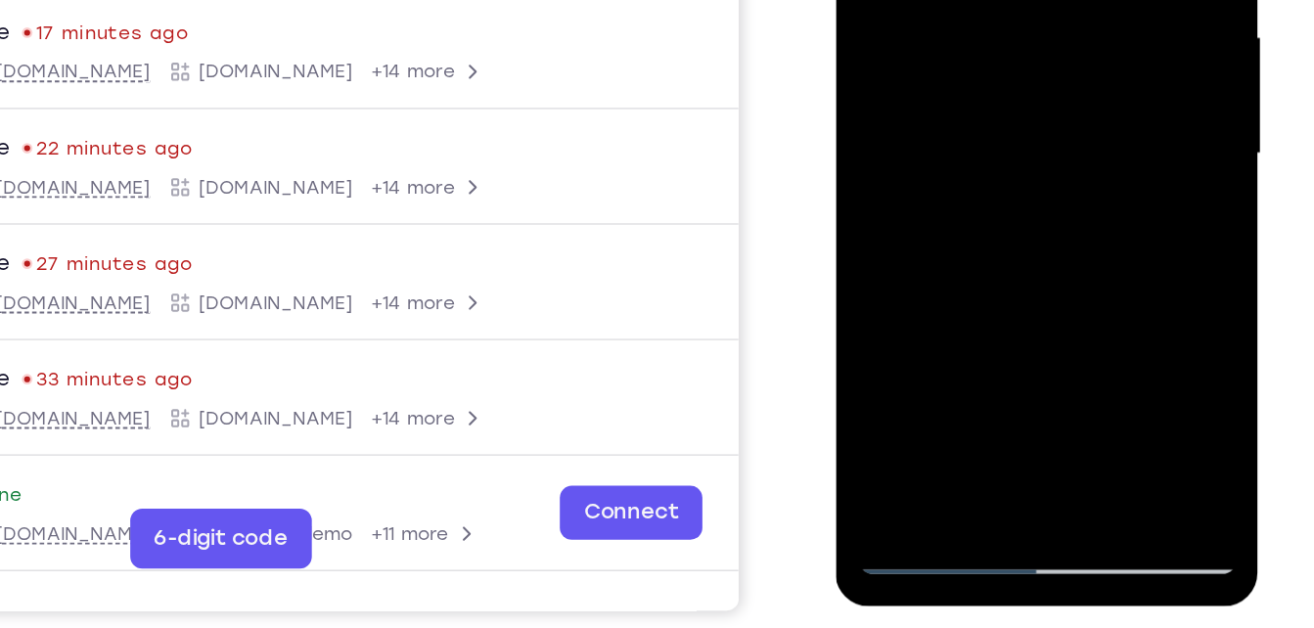
drag, startPoint x: 1005, startPoint y: 13, endPoint x: 907, endPoint y: 231, distance: 239.2
click at [907, 231] on div at bounding box center [973, 1] width 247 height 548
click at [1022, 0] on div at bounding box center [973, 1] width 247 height 548
click at [955, 0] on div at bounding box center [973, 1] width 247 height 548
click at [1068, 0] on div at bounding box center [973, 1] width 247 height 548
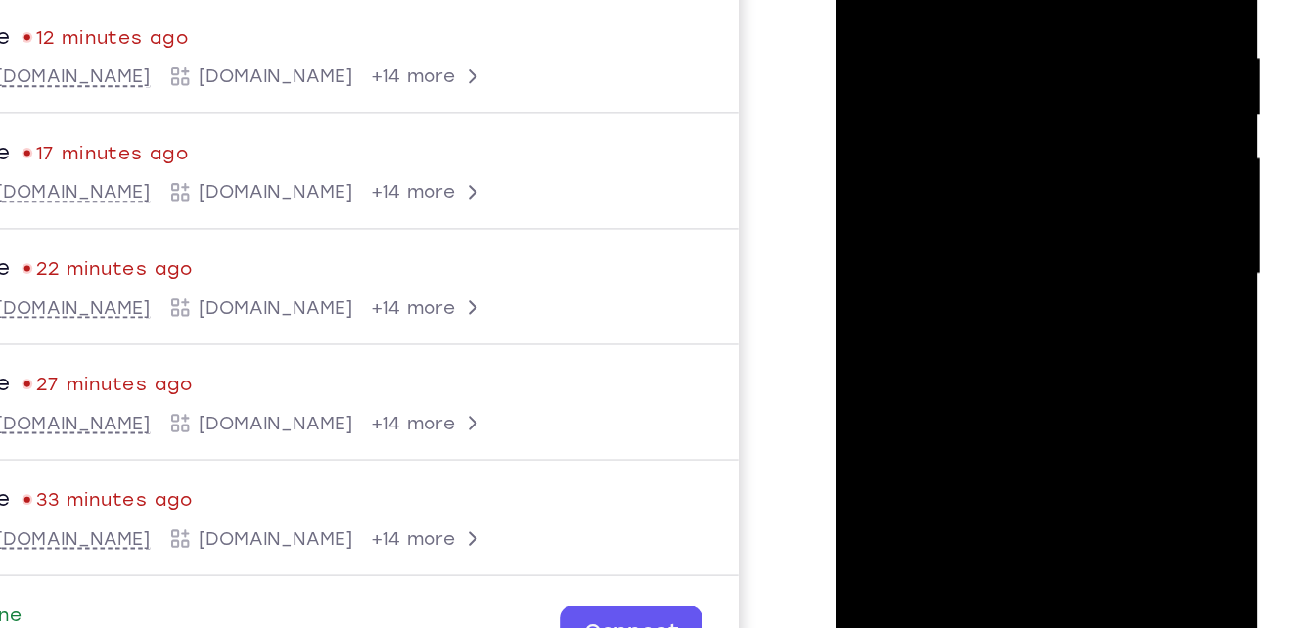
click at [911, 0] on div at bounding box center [973, 121] width 247 height 548
click at [991, 253] on div at bounding box center [973, 121] width 247 height 548
click at [981, 279] on div at bounding box center [973, 121] width 247 height 548
click at [927, 338] on div at bounding box center [973, 121] width 247 height 548
click at [1022, 260] on div at bounding box center [973, 121] width 247 height 548
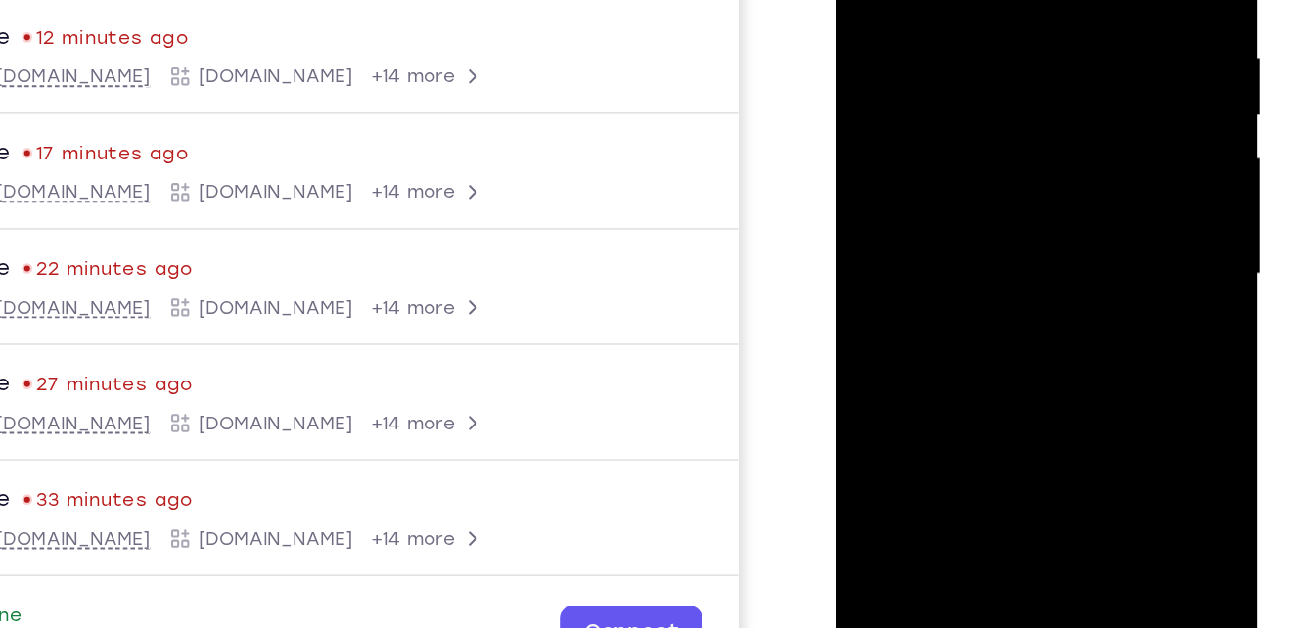
click at [1073, 156] on div at bounding box center [973, 121] width 247 height 548
click at [1046, 116] on div at bounding box center [973, 121] width 247 height 548
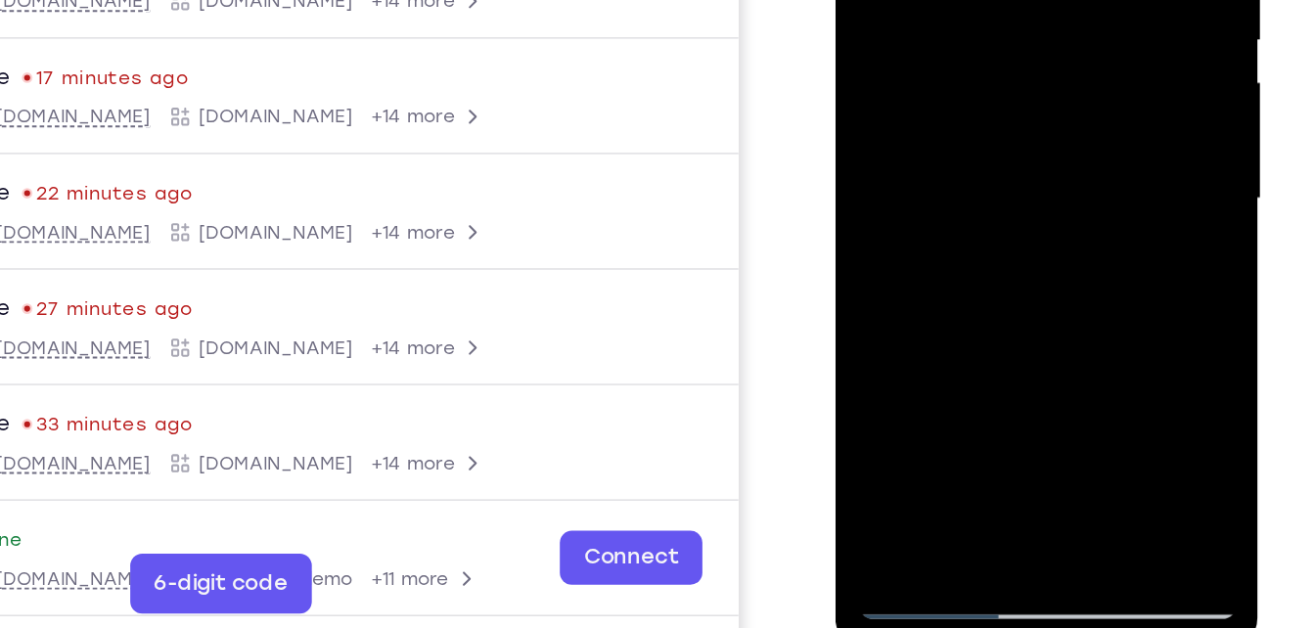
click at [933, 97] on div at bounding box center [973, 46] width 247 height 548
click at [1015, 114] on div at bounding box center [973, 46] width 247 height 548
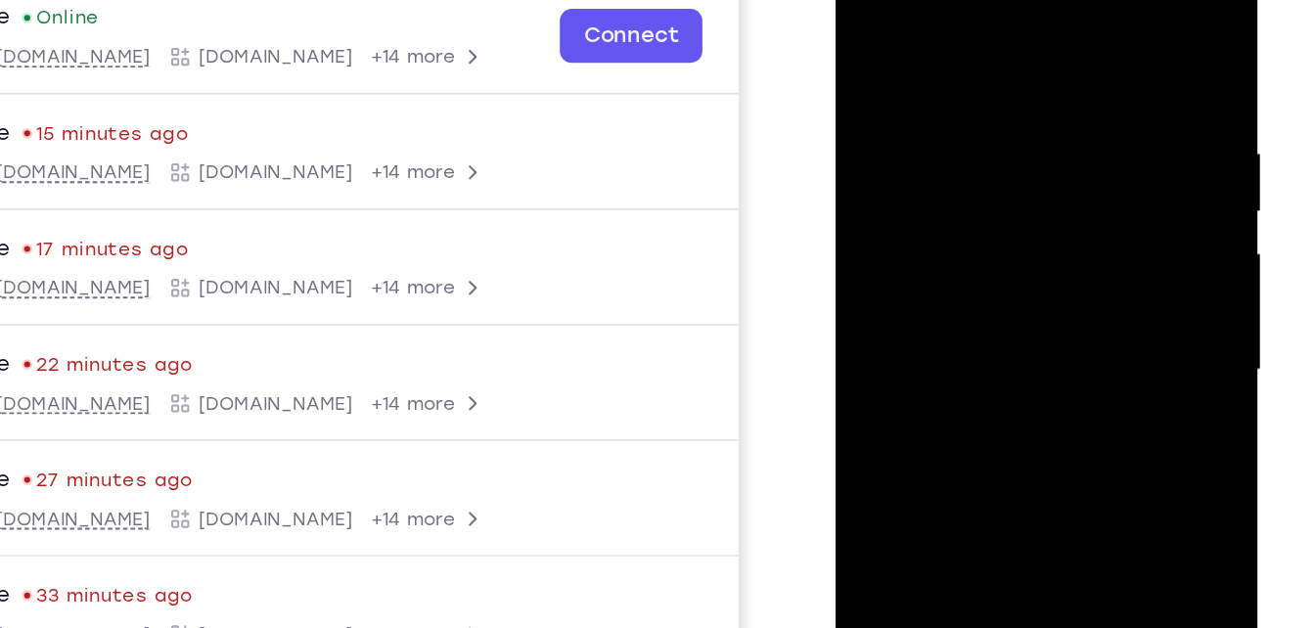
click at [859, 29] on div at bounding box center [973, 217] width 247 height 548
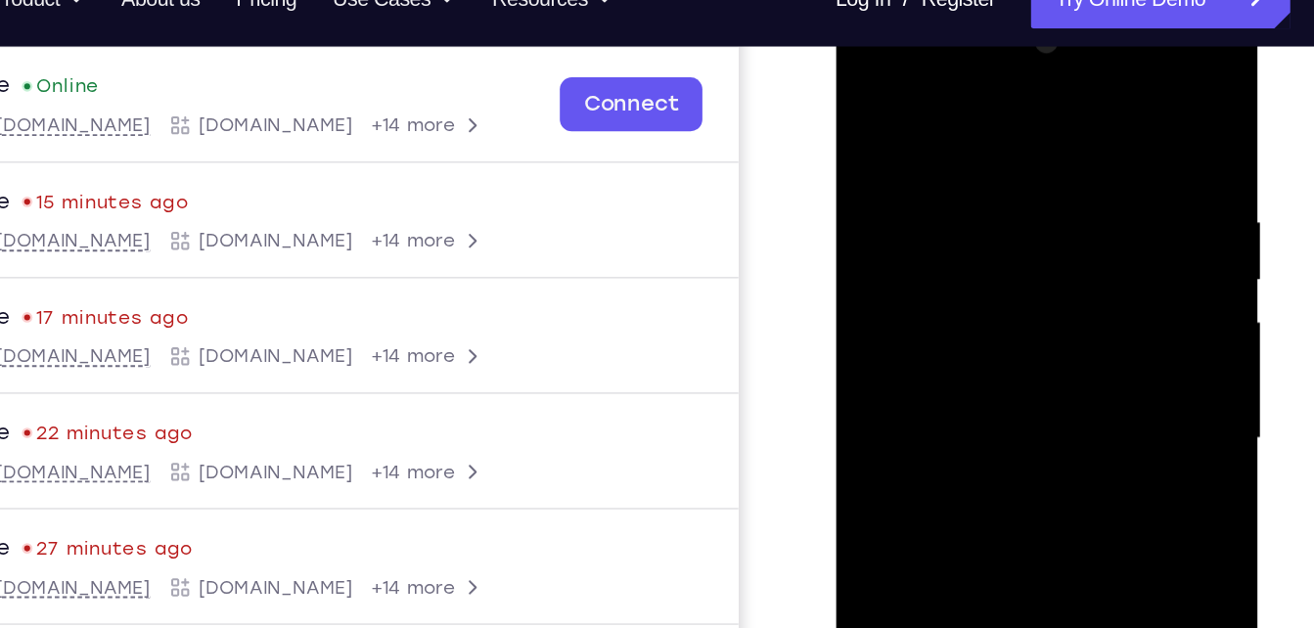
click at [869, 89] on div at bounding box center [973, 286] width 247 height 548
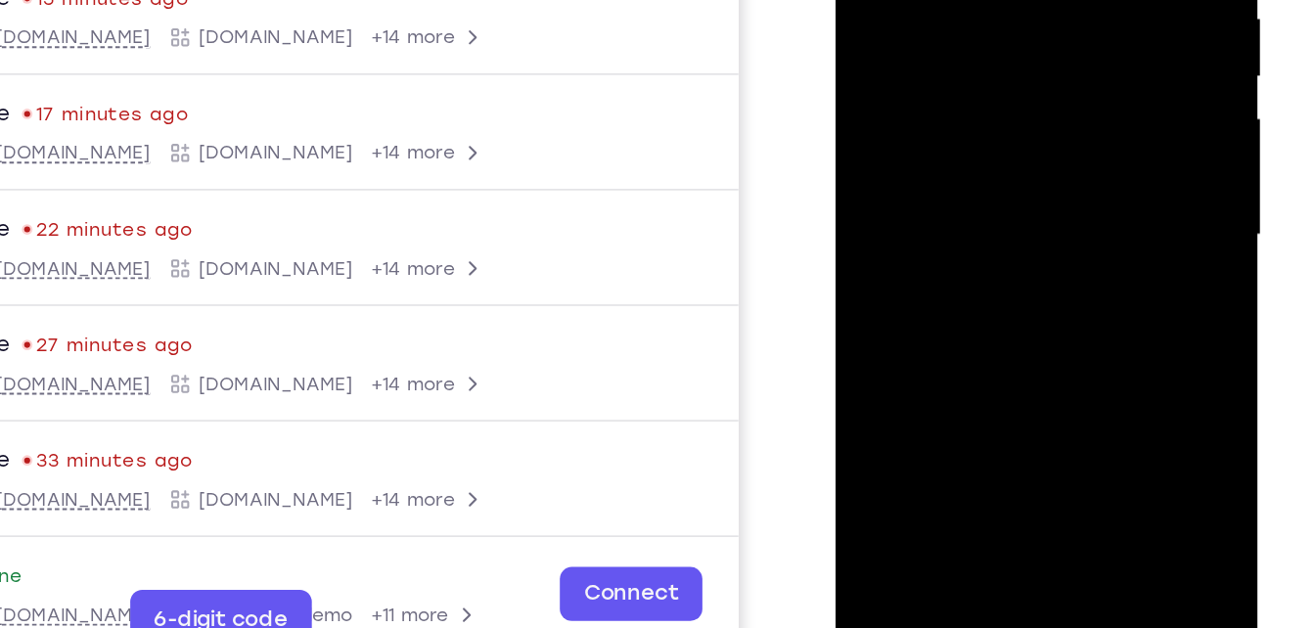
click at [1019, 306] on div at bounding box center [973, 82] width 247 height 548
click at [982, 24] on div at bounding box center [973, 82] width 247 height 548
drag, startPoint x: 967, startPoint y: 78, endPoint x: 897, endPoint y: 302, distance: 234.6
click at [897, 302] on div at bounding box center [973, 82] width 247 height 548
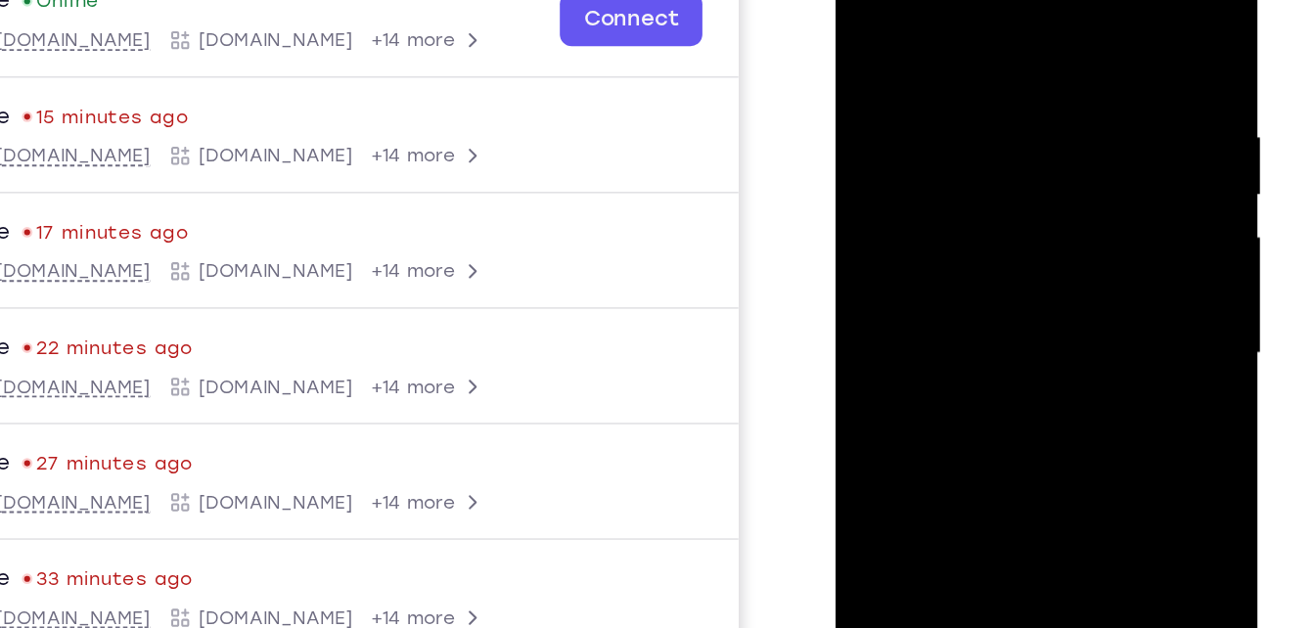
scroll to position [190, 0]
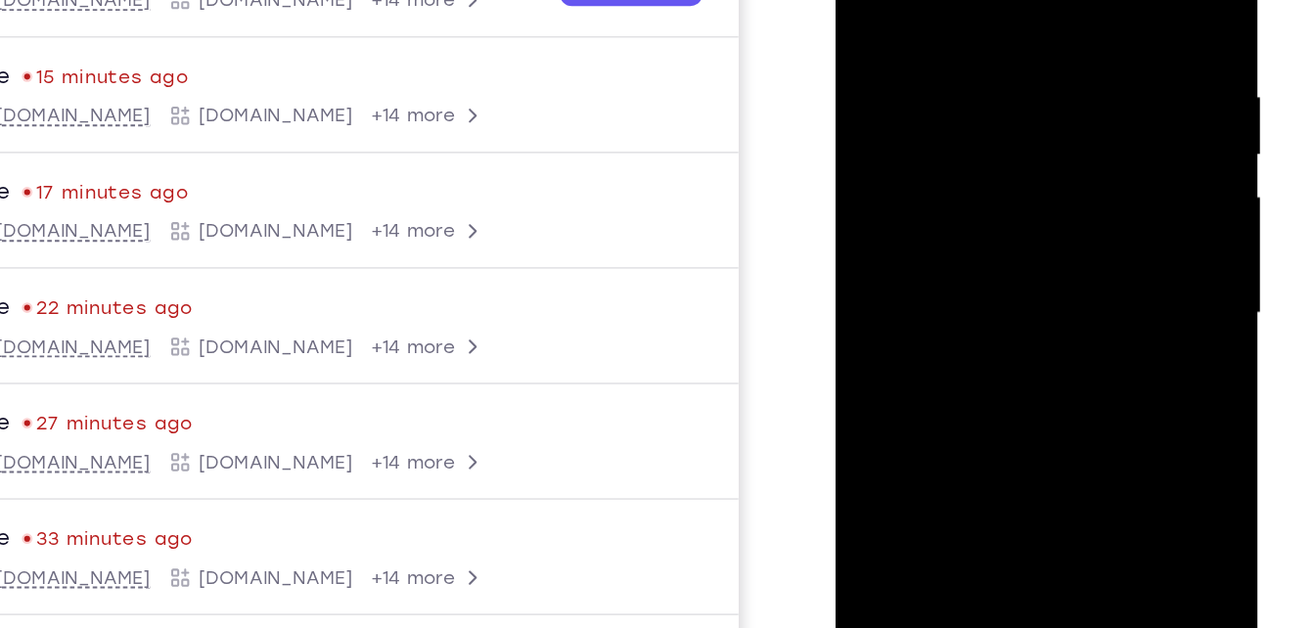
drag, startPoint x: 1041, startPoint y: 84, endPoint x: 922, endPoint y: 397, distance: 335.1
click at [922, 397] on div at bounding box center [973, 160] width 247 height 548
click at [897, 124] on div at bounding box center [973, 160] width 247 height 548
click at [912, 145] on div at bounding box center [973, 160] width 247 height 548
click at [909, 174] on div at bounding box center [973, 160] width 247 height 548
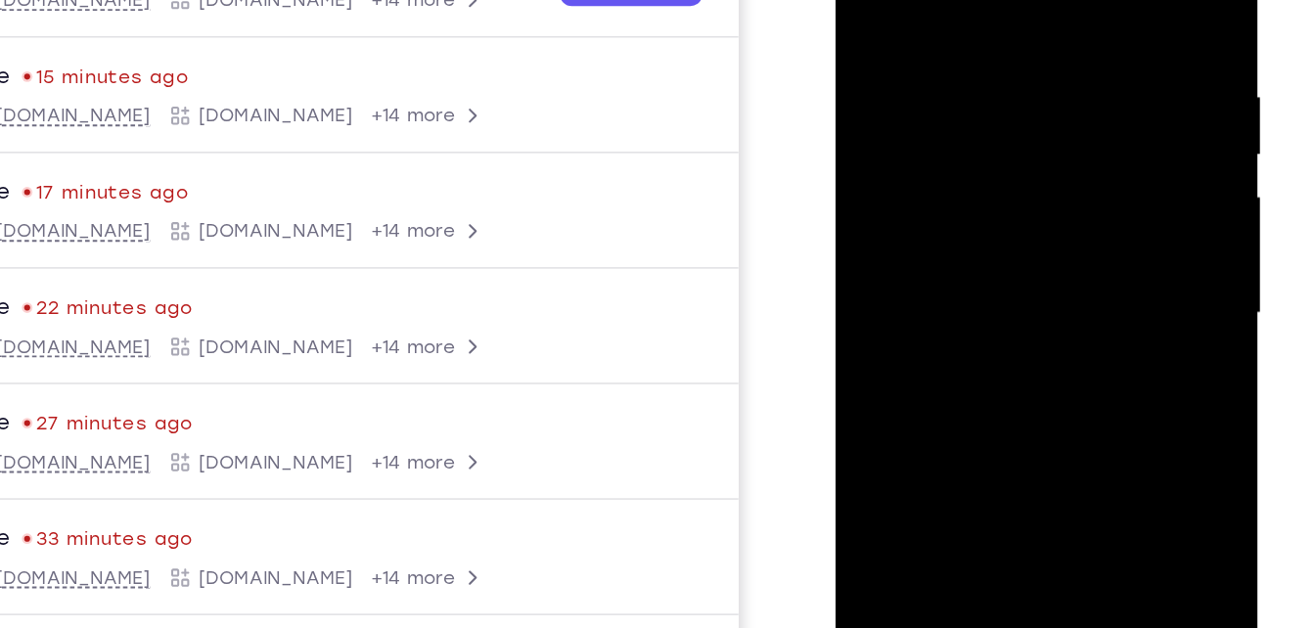
click at [943, 161] on div at bounding box center [973, 160] width 247 height 548
click at [1074, 343] on div at bounding box center [973, 160] width 247 height 548
click at [1073, 346] on div at bounding box center [973, 160] width 247 height 548
click at [1072, 212] on div at bounding box center [973, 160] width 247 height 548
click at [1040, 141] on div at bounding box center [973, 160] width 247 height 548
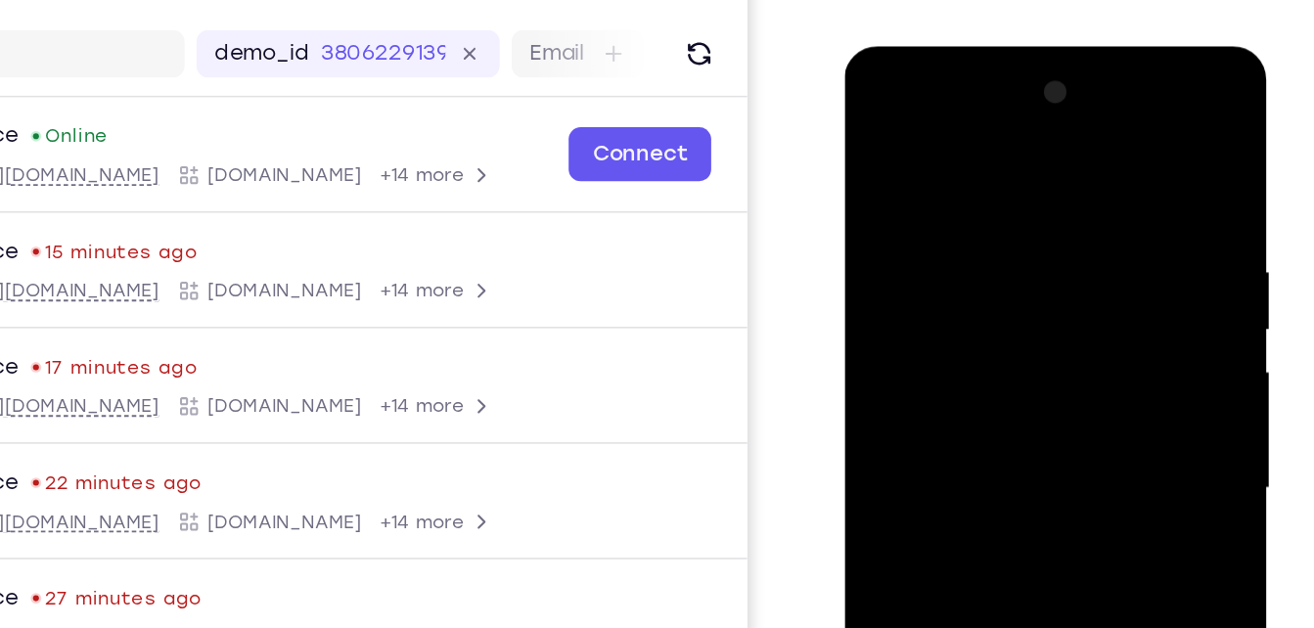
drag, startPoint x: 1028, startPoint y: 214, endPoint x: 997, endPoint y: 408, distance: 196.1
click at [997, 408] on div at bounding box center [982, 335] width 247 height 548
drag, startPoint x: 1052, startPoint y: 251, endPoint x: 1018, endPoint y: 389, distance: 142.2
click at [1018, 389] on div at bounding box center [982, 335] width 247 height 548
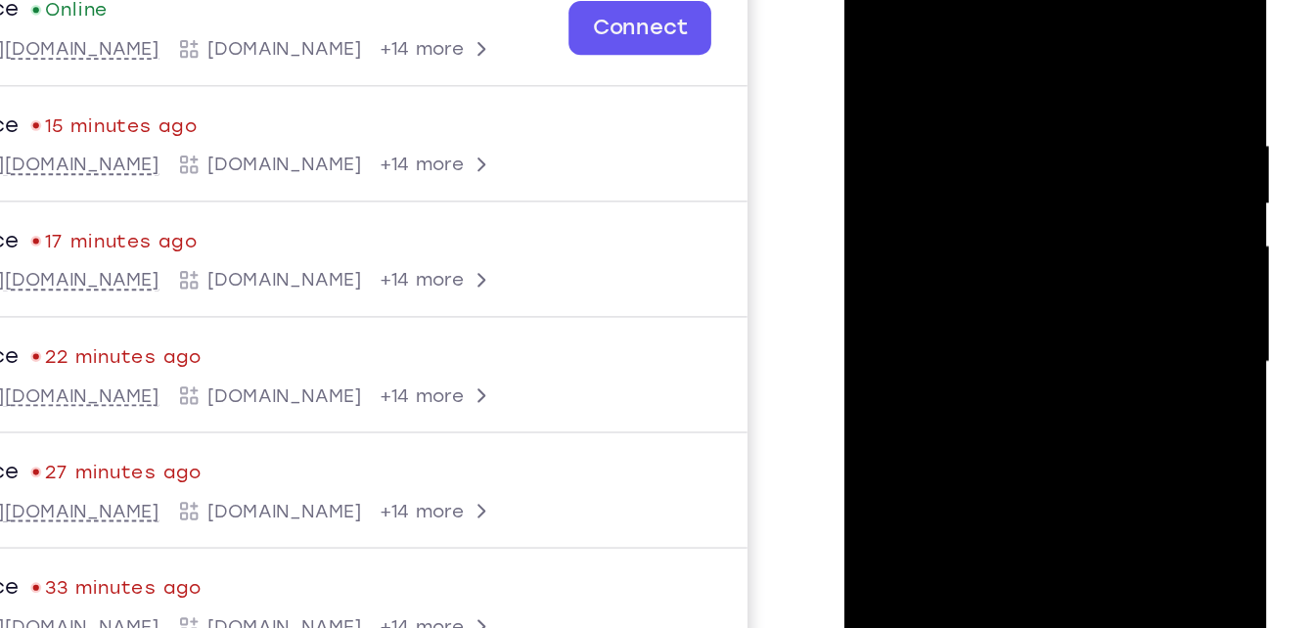
click at [974, 214] on div at bounding box center [982, 209] width 247 height 548
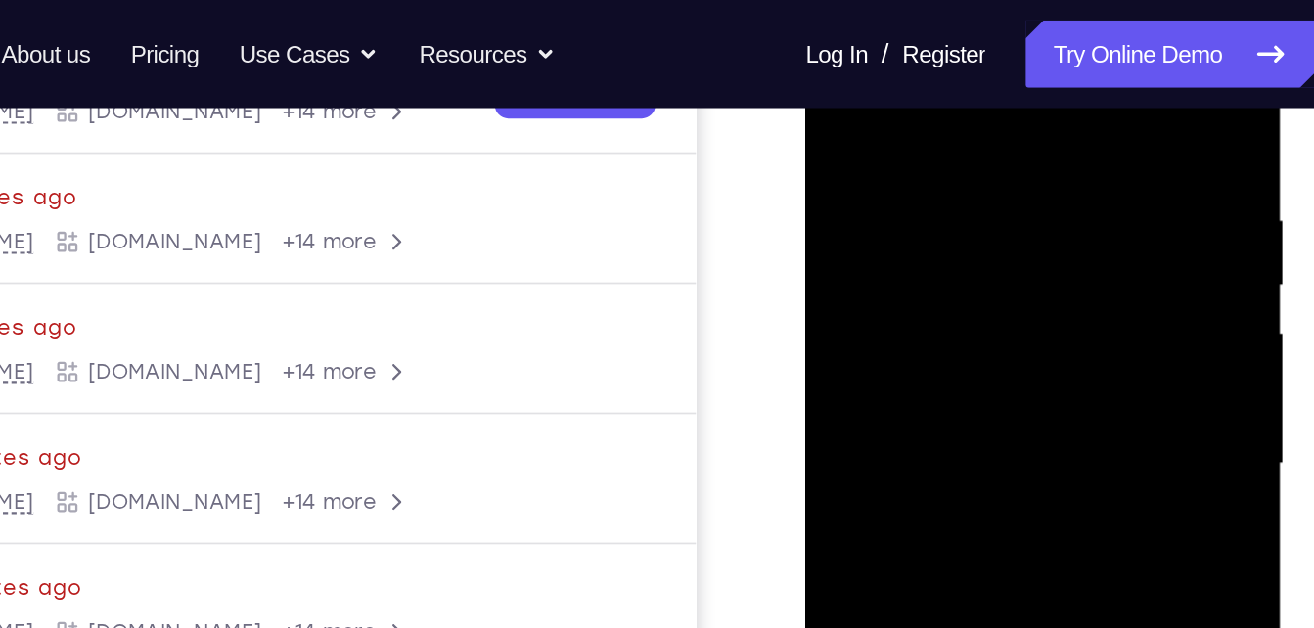
scroll to position [324, 0]
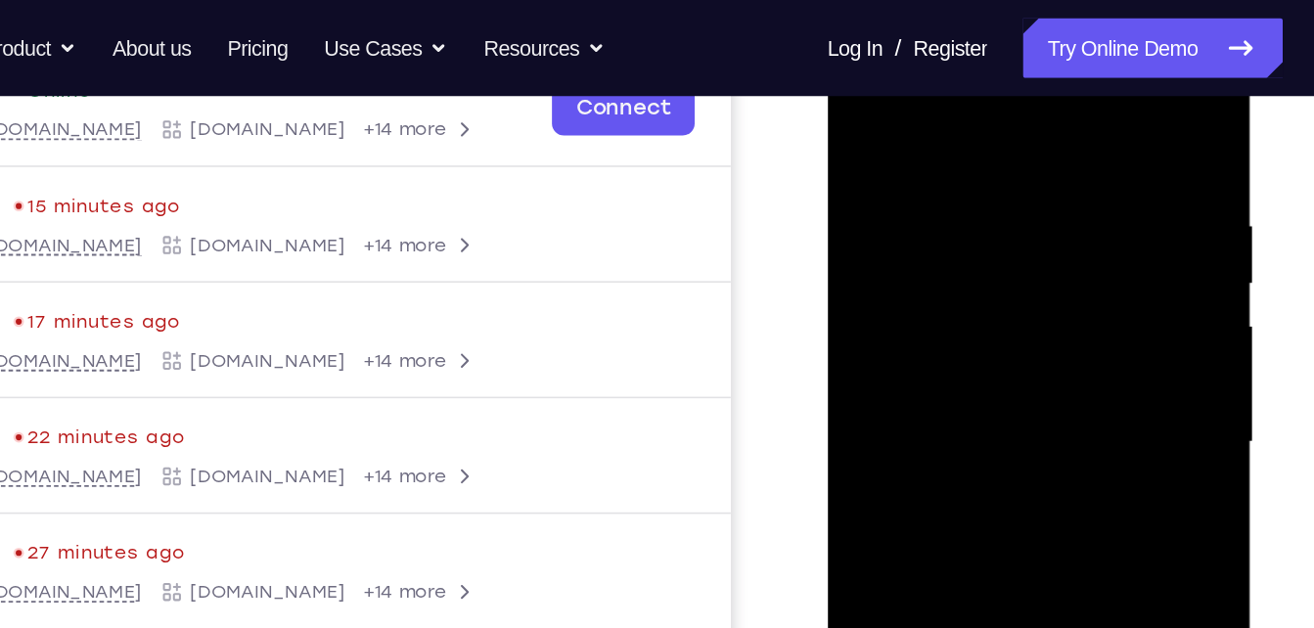
click at [858, 88] on div at bounding box center [965, 289] width 247 height 548
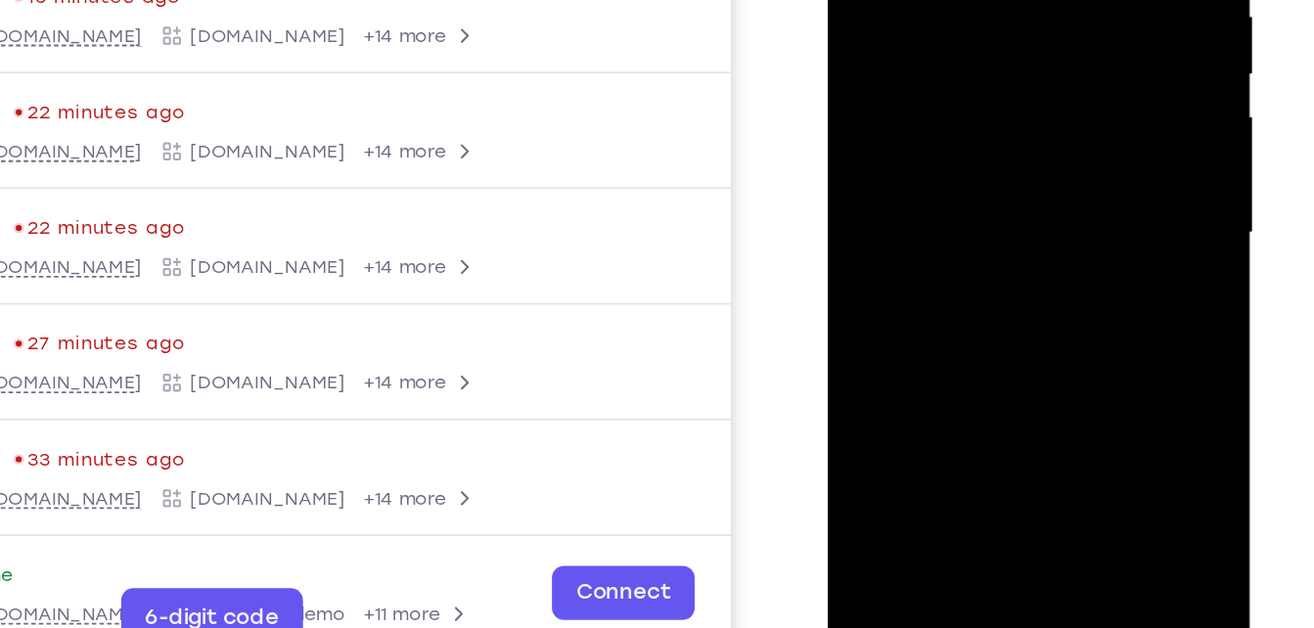
click at [1011, 309] on div at bounding box center [965, 80] width 247 height 548
click at [921, 25] on div at bounding box center [965, 80] width 247 height 548
drag, startPoint x: 951, startPoint y: 119, endPoint x: 886, endPoint y: 313, distance: 204.6
click at [886, 313] on div at bounding box center [965, 80] width 247 height 548
drag, startPoint x: 957, startPoint y: 126, endPoint x: 911, endPoint y: 217, distance: 102.0
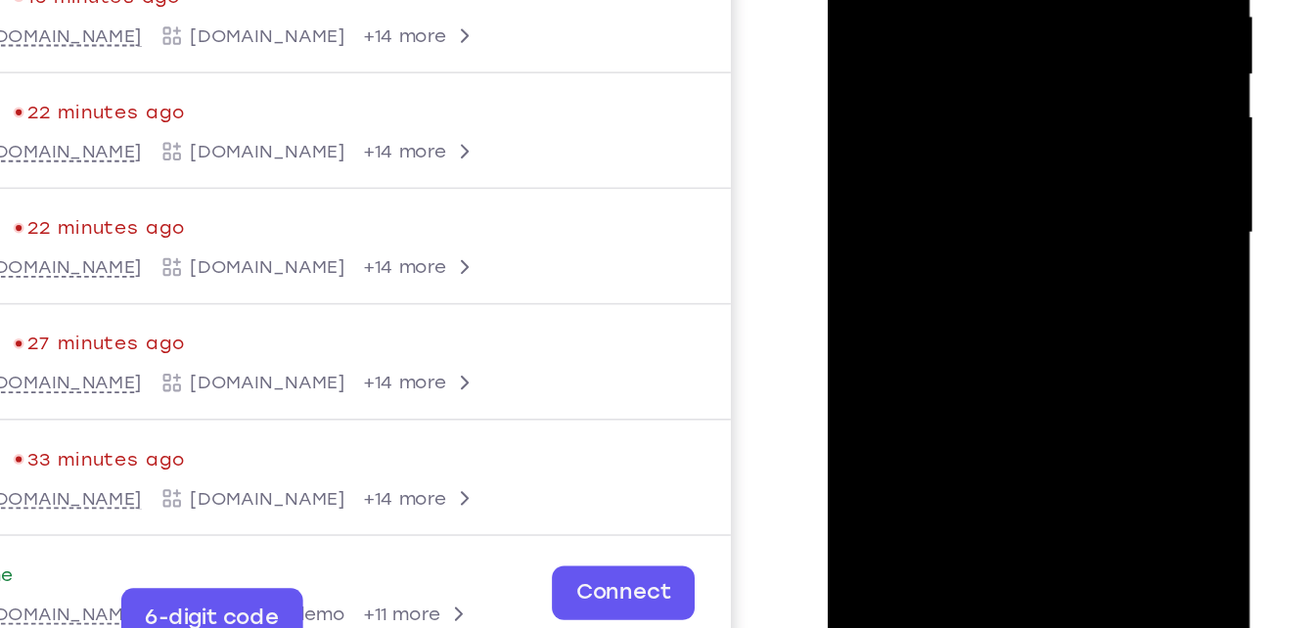
click at [911, 217] on div at bounding box center [965, 80] width 247 height 548
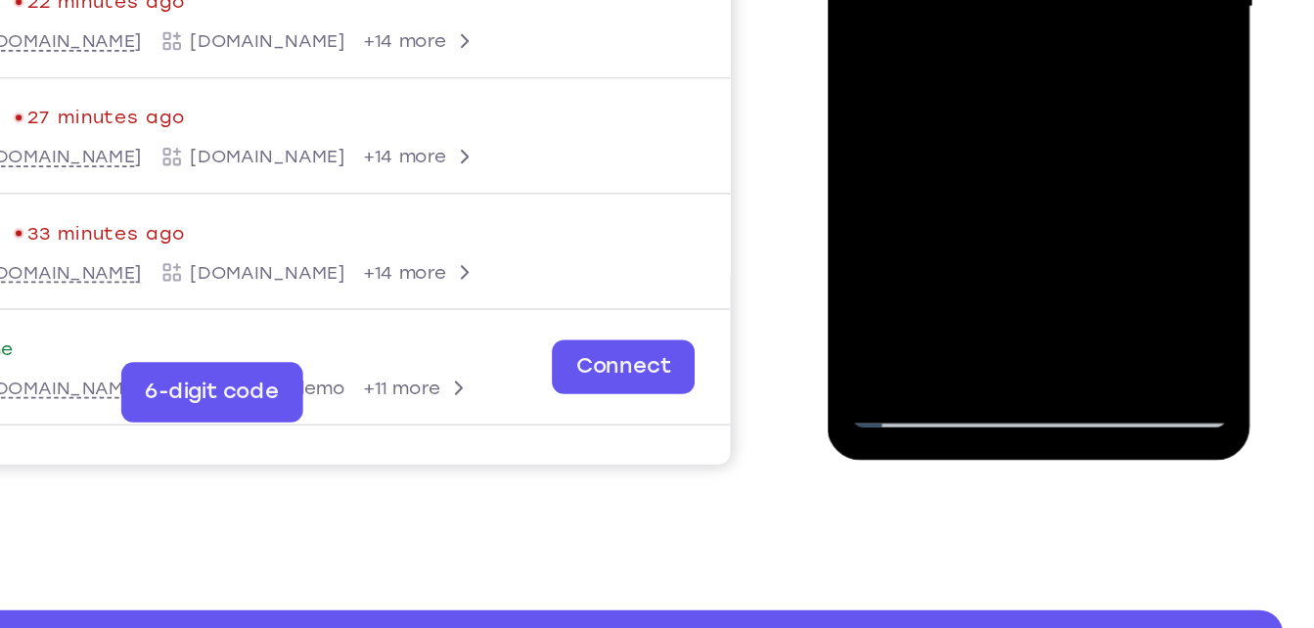
scroll to position [390, 0]
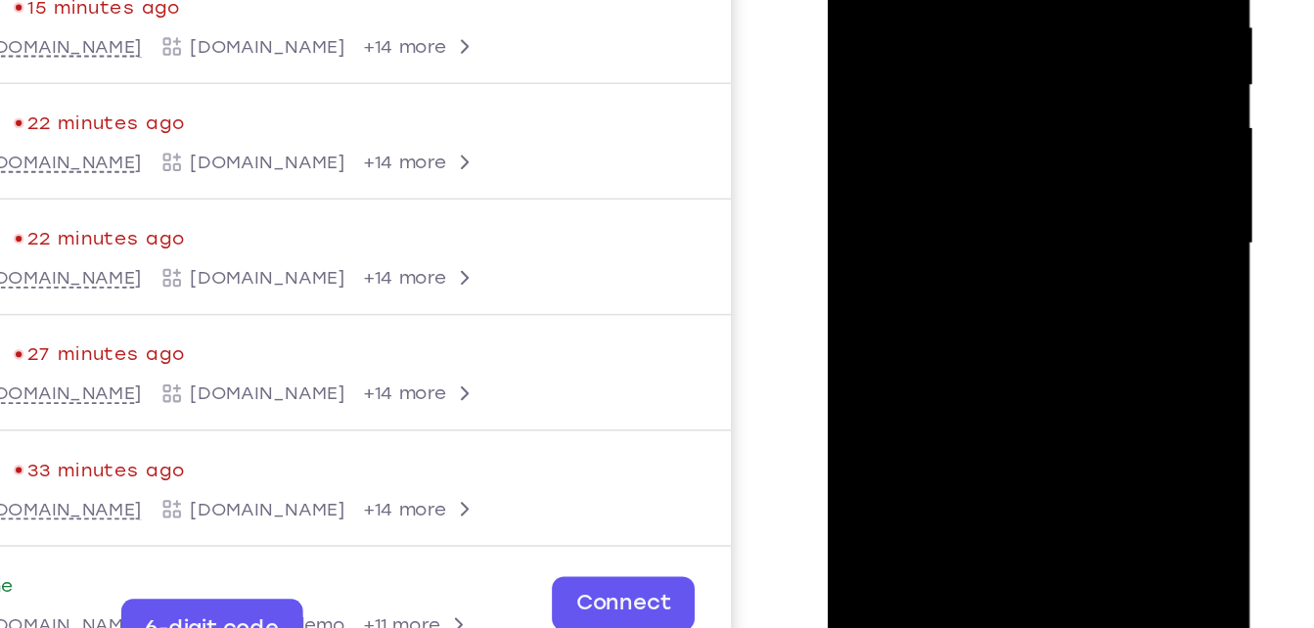
drag, startPoint x: 995, startPoint y: 60, endPoint x: 989, endPoint y: 112, distance: 52.2
click at [989, 112] on div at bounding box center [965, 91] width 247 height 548
click at [924, 11] on div at bounding box center [965, 91] width 247 height 548
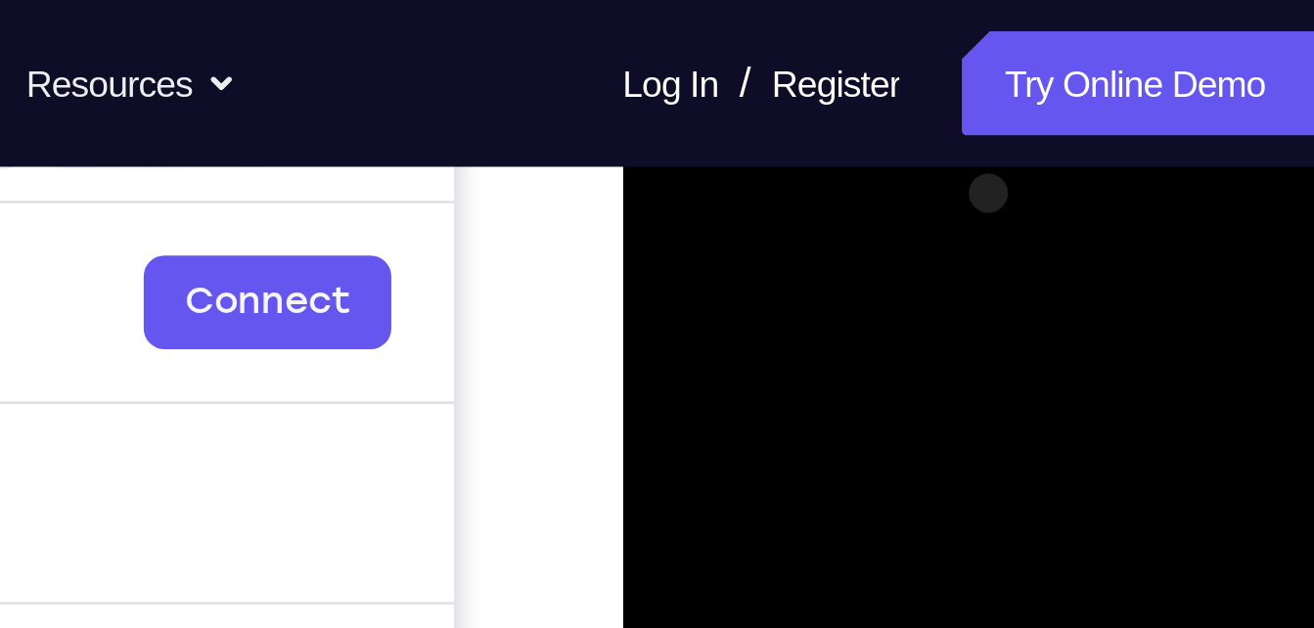
scroll to position [280, 0]
click at [654, 205] on div at bounding box center [760, 405] width 247 height 548
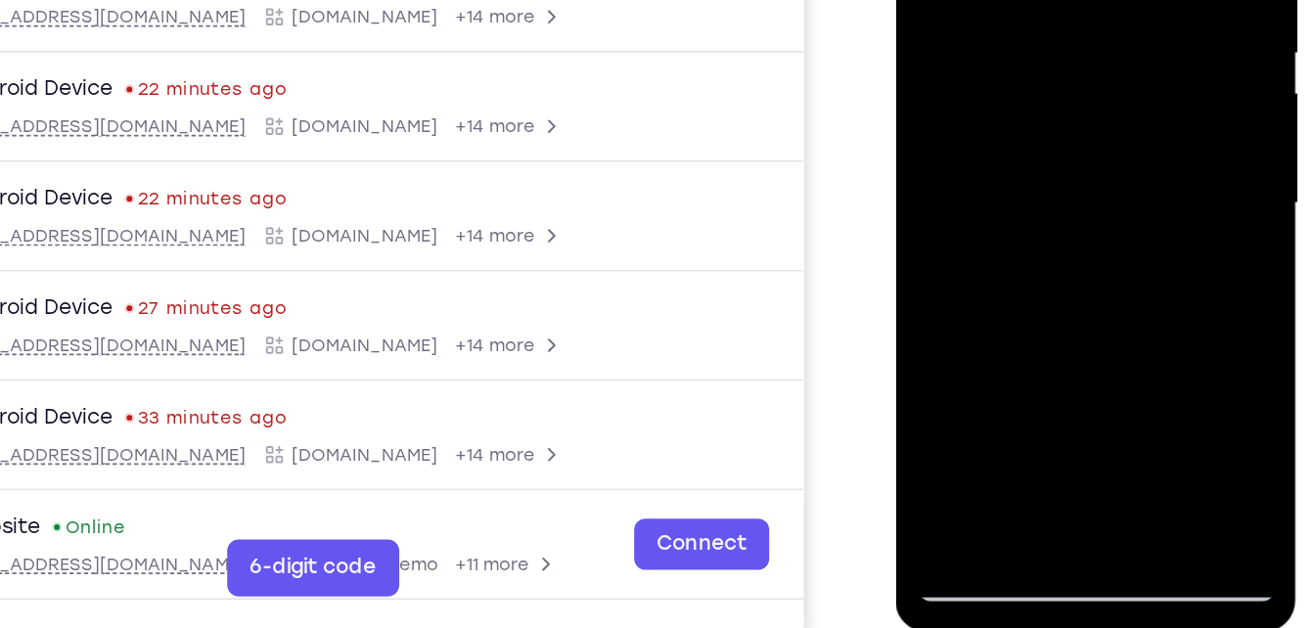
click at [1001, 24] on div at bounding box center [1033, 73] width 247 height 548
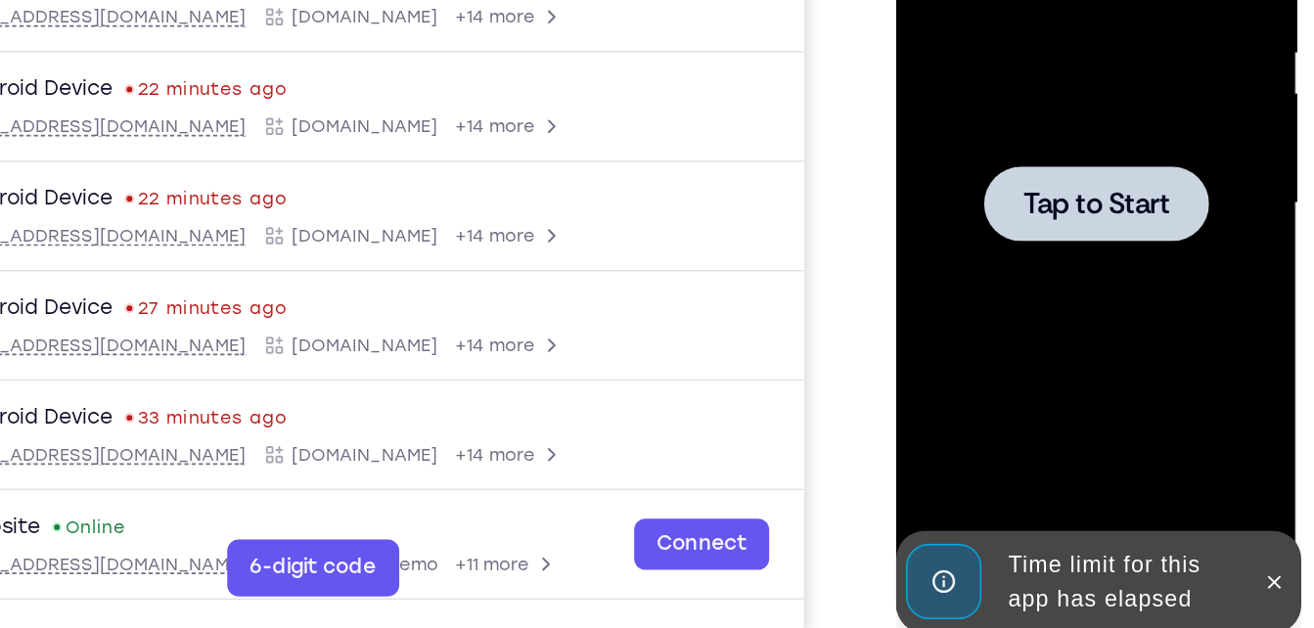
click at [1075, 55] on div at bounding box center [1033, 73] width 155 height 52
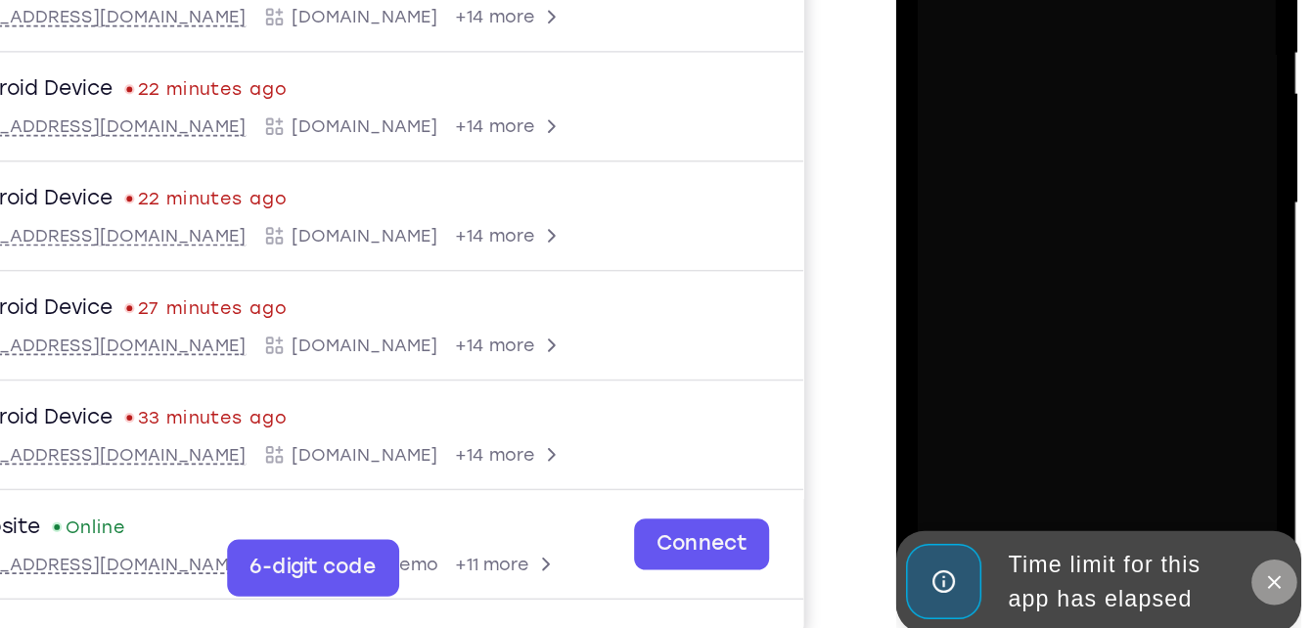
click at [1157, 338] on icon at bounding box center [1156, 334] width 16 height 16
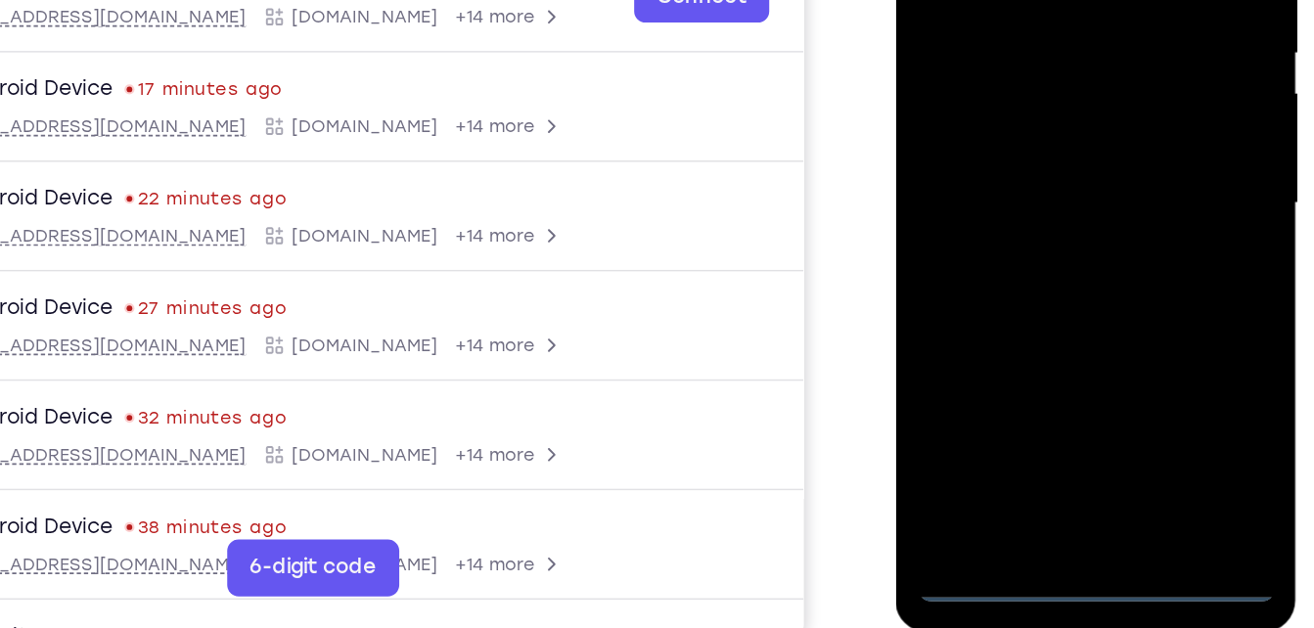
click at [1041, 331] on div at bounding box center [1033, 73] width 247 height 548
click at [1112, 254] on div at bounding box center [1033, 73] width 247 height 548
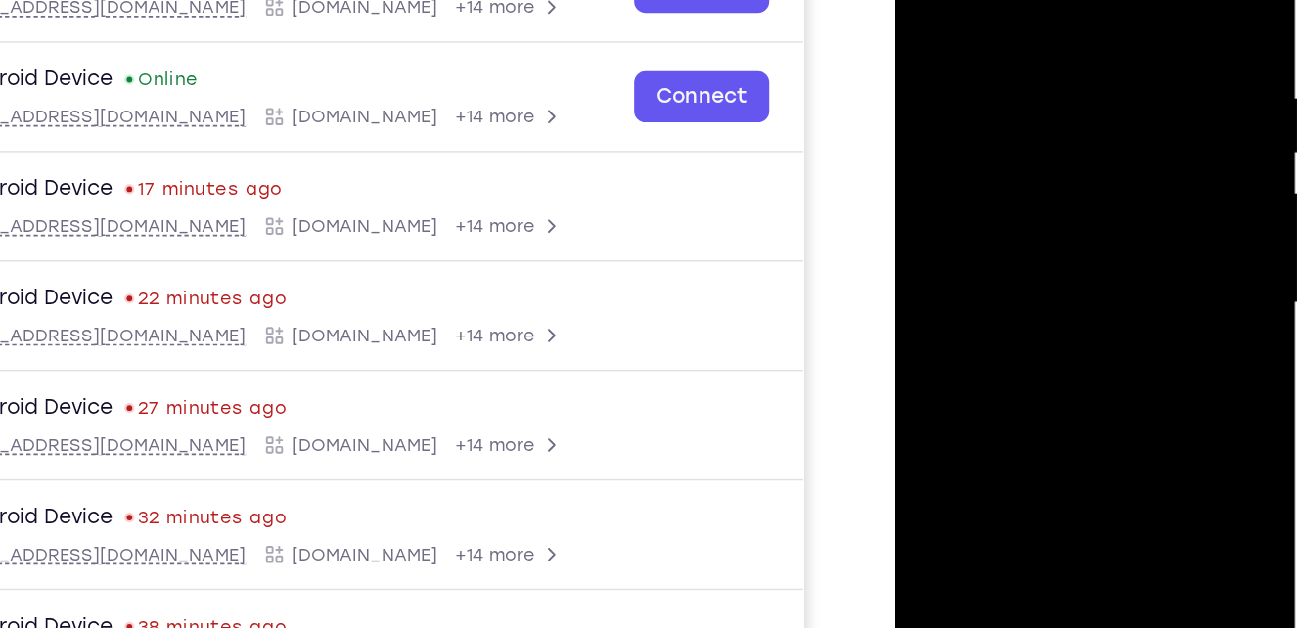
click at [939, 0] on div at bounding box center [1033, 174] width 247 height 548
click at [1108, 164] on div at bounding box center [1033, 174] width 247 height 548
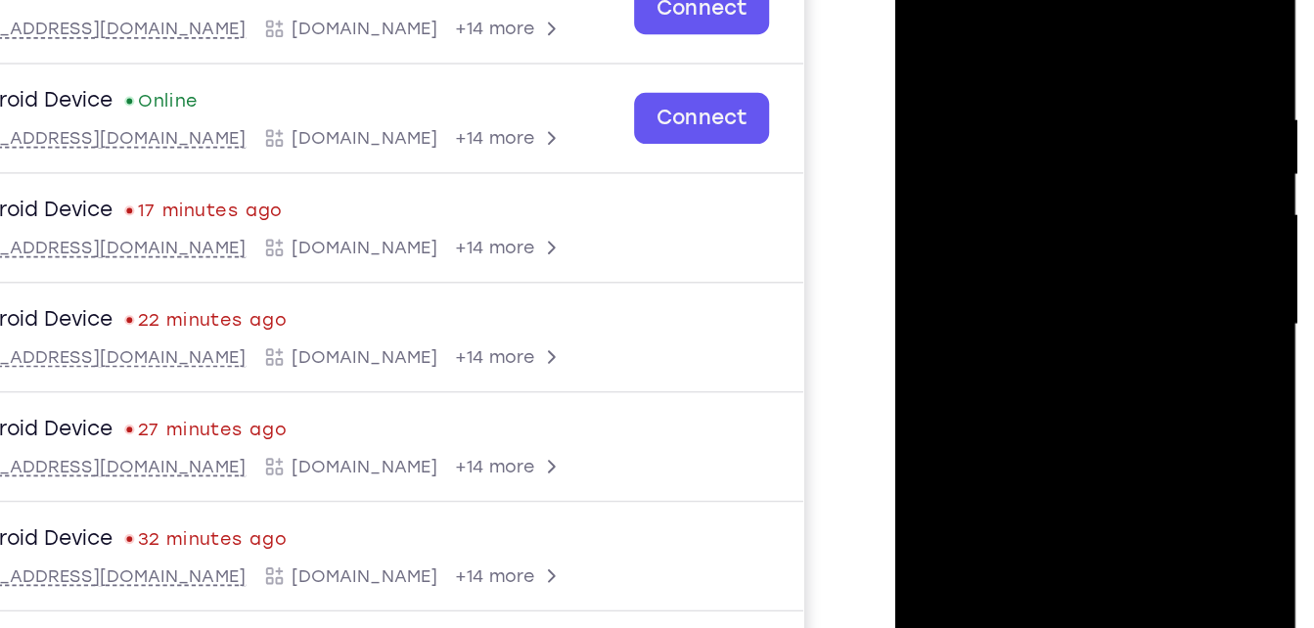
click at [1008, 230] on div at bounding box center [1033, 196] width 247 height 548
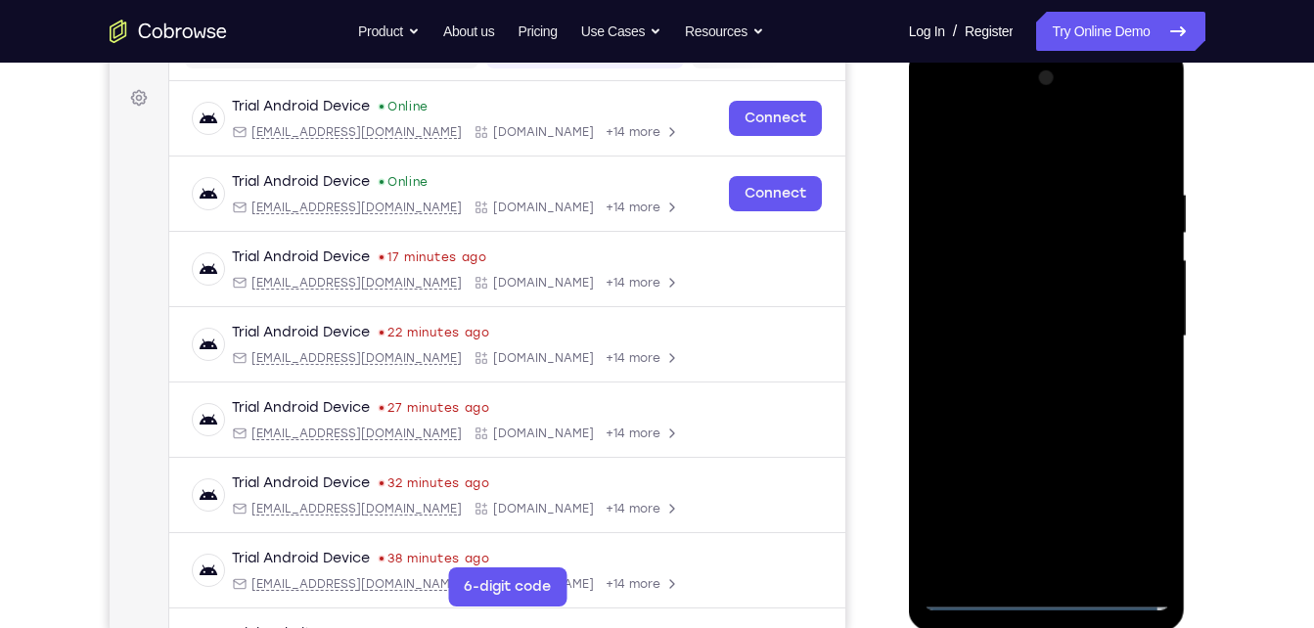
click at [1029, 307] on div at bounding box center [1047, 337] width 247 height 548
click at [1029, 295] on div at bounding box center [1047, 337] width 247 height 548
click at [1007, 334] on div at bounding box center [1047, 337] width 247 height 548
click at [1064, 399] on div at bounding box center [1047, 337] width 247 height 548
click at [1094, 558] on div at bounding box center [1047, 337] width 247 height 548
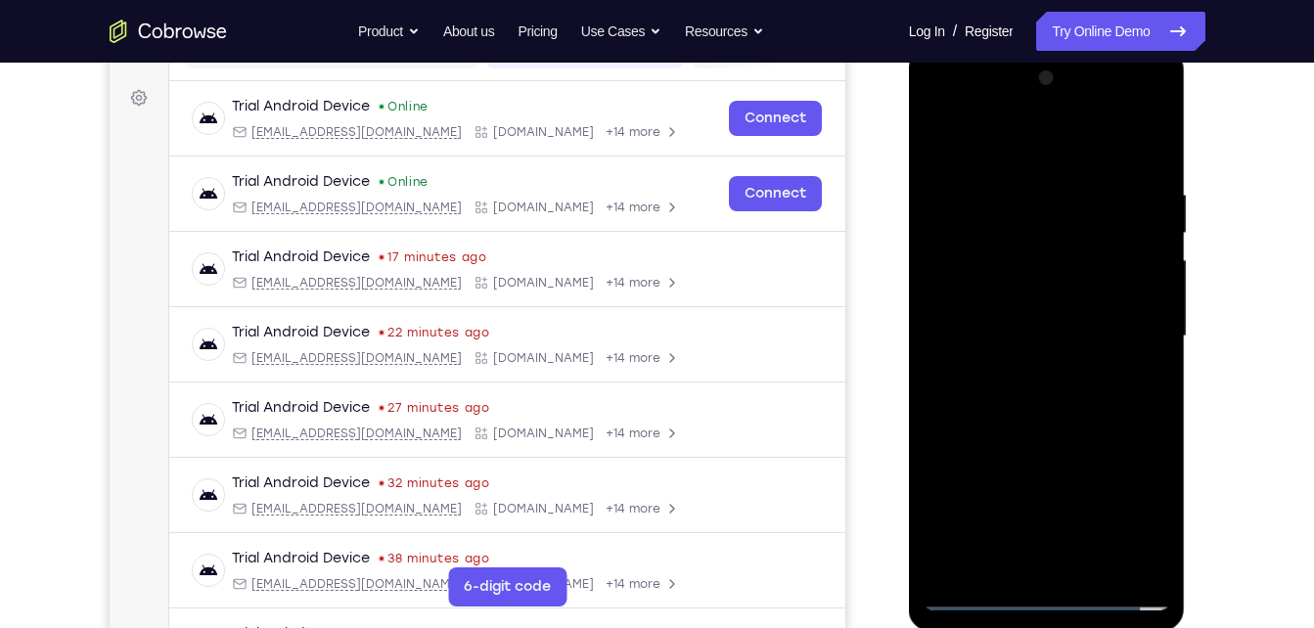
click at [1028, 440] on div at bounding box center [1047, 337] width 247 height 548
click at [1061, 295] on div at bounding box center [1047, 337] width 247 height 548
drag, startPoint x: 1067, startPoint y: 280, endPoint x: 973, endPoint y: 457, distance: 200.5
click at [973, 457] on div at bounding box center [1047, 337] width 247 height 548
drag, startPoint x: 1074, startPoint y: 409, endPoint x: 1060, endPoint y: 123, distance: 286.1
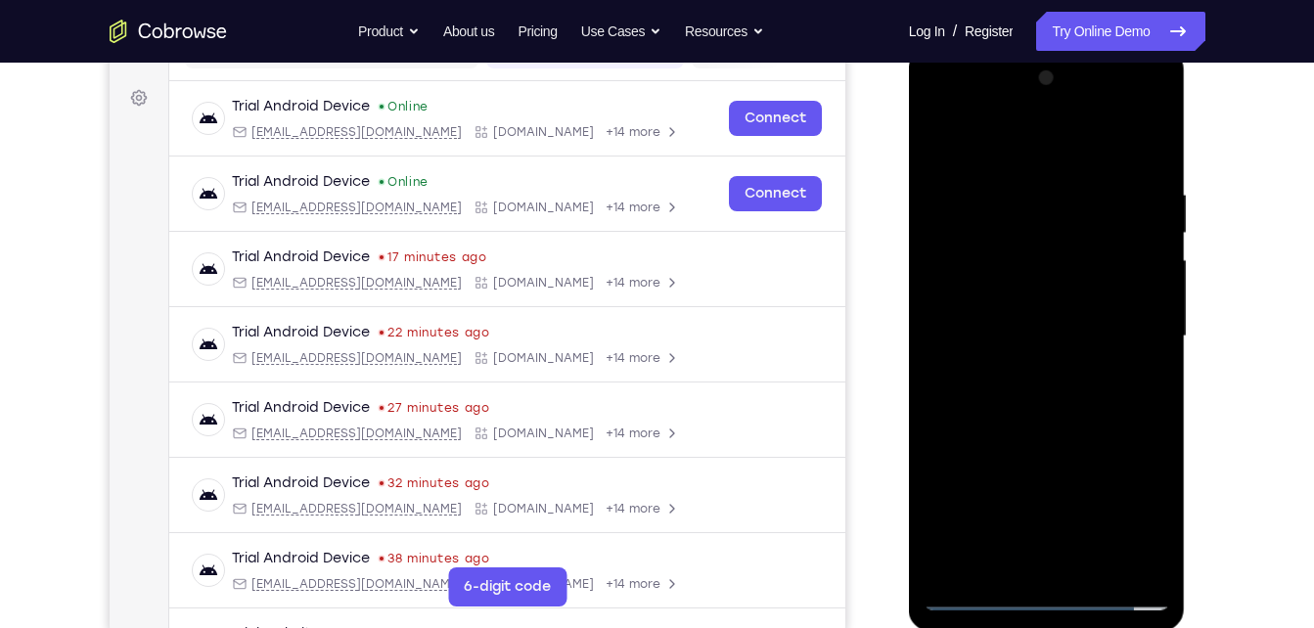
click at [1060, 123] on div at bounding box center [1047, 337] width 247 height 548
click at [1093, 258] on div at bounding box center [1047, 337] width 247 height 548
click at [1085, 304] on div at bounding box center [1047, 337] width 247 height 548
click at [1138, 278] on div at bounding box center [1047, 337] width 247 height 548
click at [1005, 224] on div at bounding box center [1047, 337] width 247 height 548
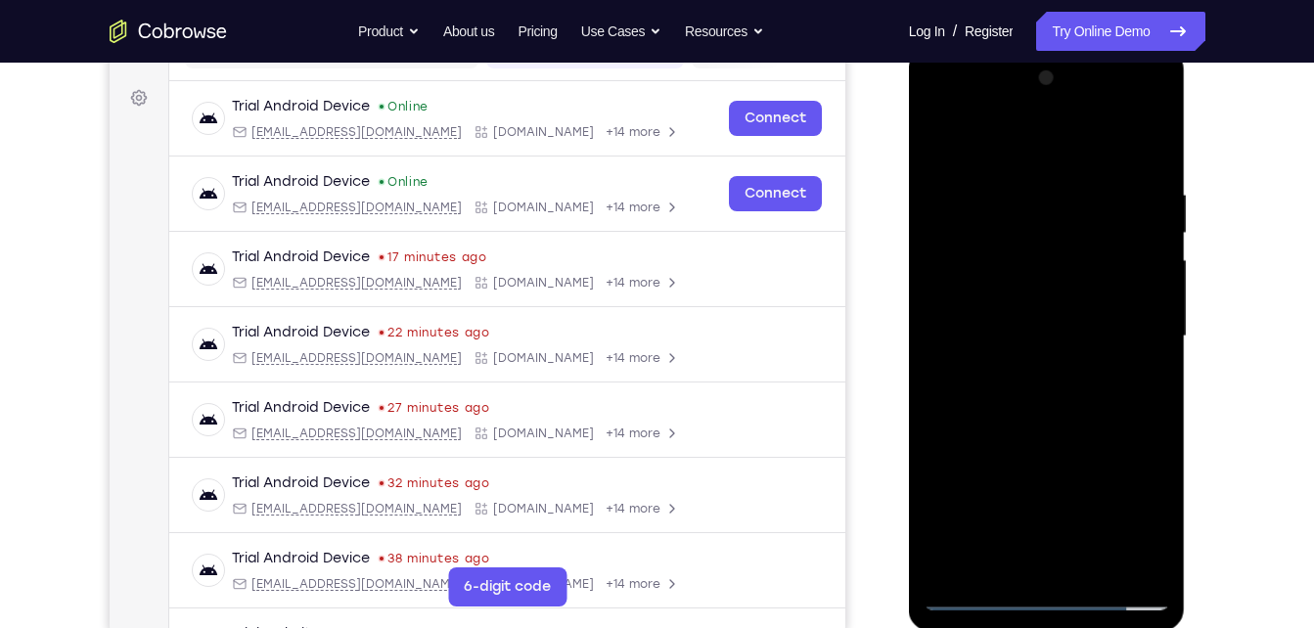
drag, startPoint x: 1087, startPoint y: 394, endPoint x: 1099, endPoint y: 226, distance: 168.7
click at [1099, 226] on div at bounding box center [1047, 337] width 247 height 548
click at [1058, 370] on div at bounding box center [1047, 337] width 247 height 548
click at [937, 137] on div at bounding box center [1047, 337] width 247 height 548
click at [1092, 560] on div at bounding box center [1047, 337] width 247 height 548
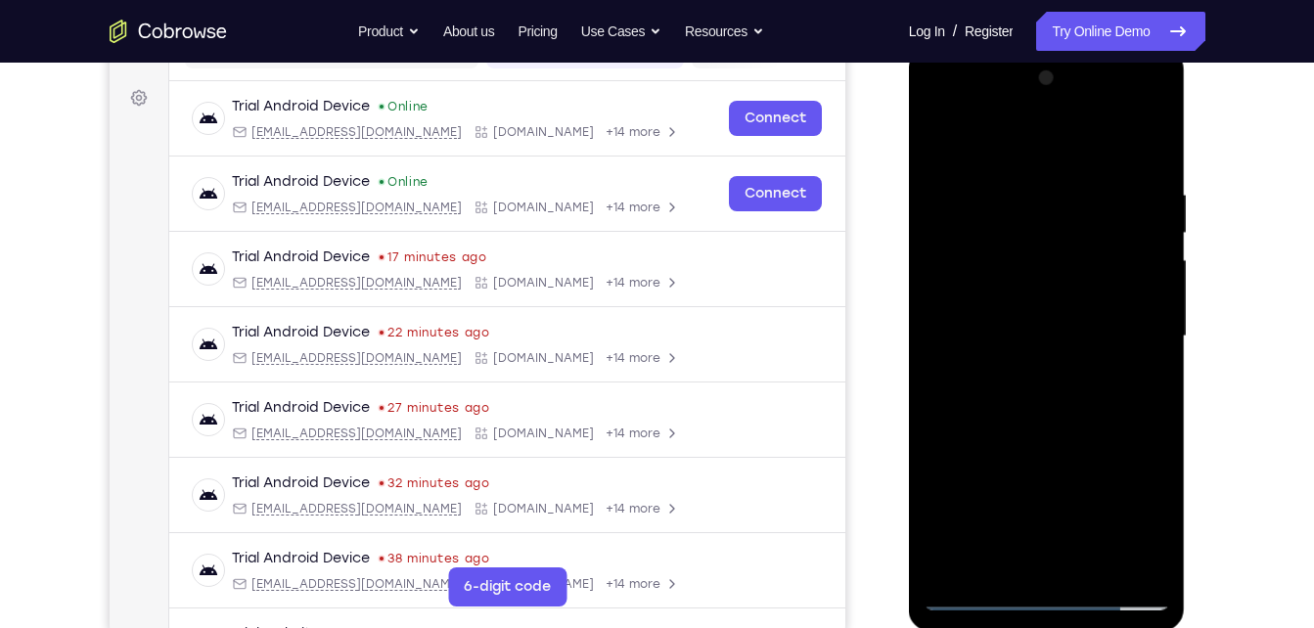
click at [1037, 286] on div at bounding box center [1047, 337] width 247 height 548
click at [1107, 268] on div at bounding box center [1047, 337] width 247 height 548
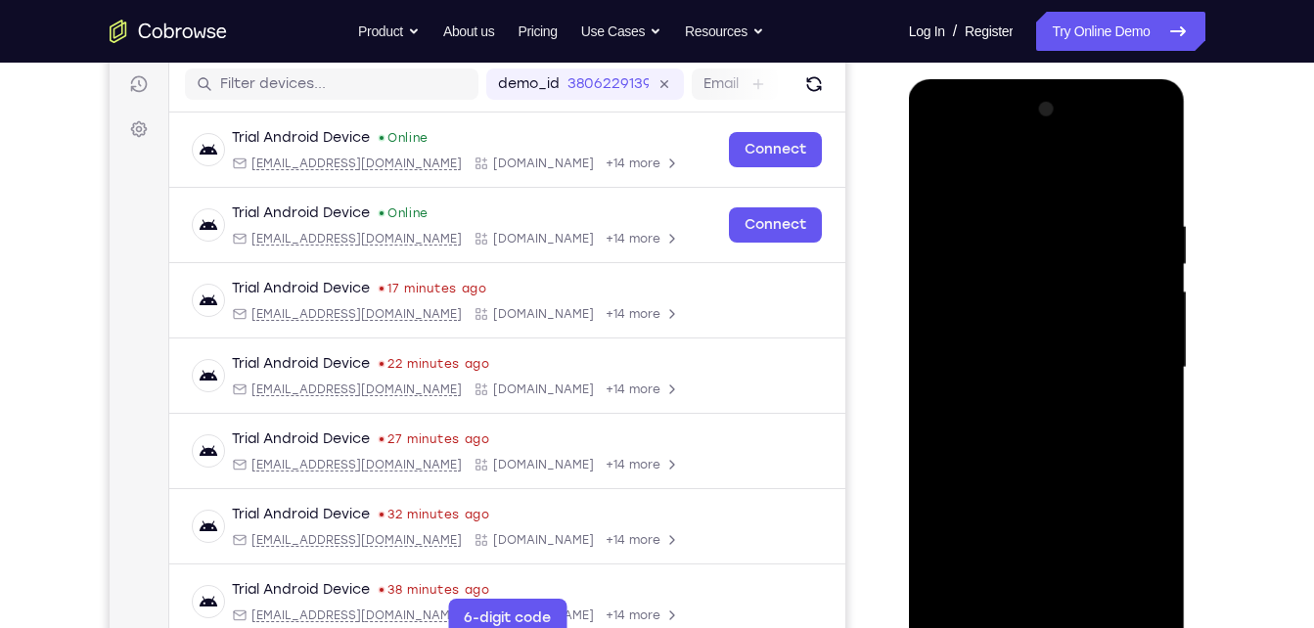
scroll to position [242, 0]
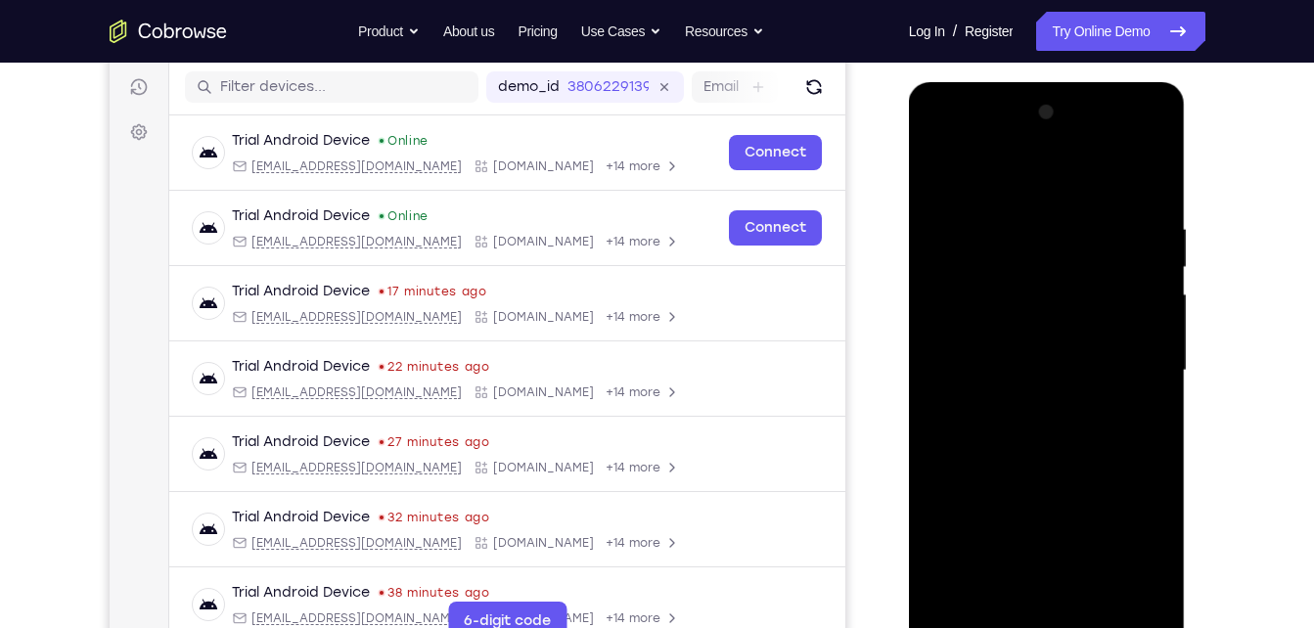
click at [1100, 230] on div at bounding box center [1047, 371] width 247 height 548
click at [1152, 550] on div at bounding box center [1047, 371] width 247 height 548
click at [996, 598] on div at bounding box center [1047, 371] width 247 height 548
click at [1076, 561] on div at bounding box center [1047, 371] width 247 height 548
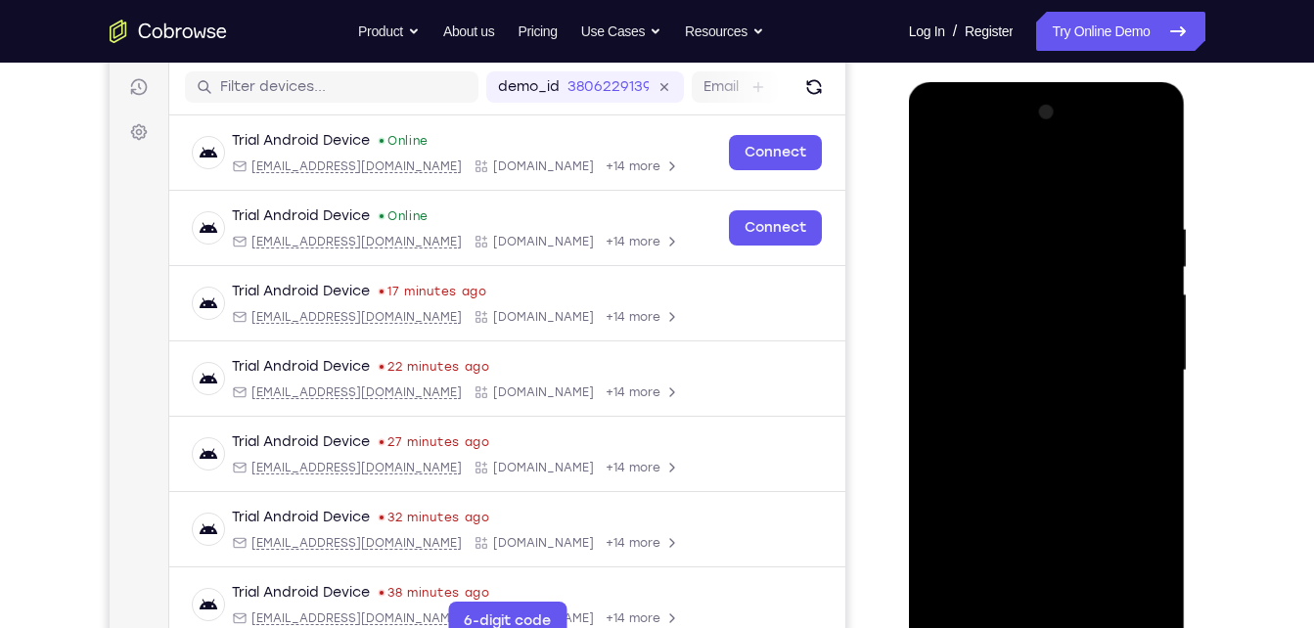
click at [1132, 401] on div at bounding box center [1047, 371] width 247 height 548
click at [948, 164] on div at bounding box center [1047, 371] width 247 height 548
click at [945, 166] on div at bounding box center [1047, 371] width 247 height 548
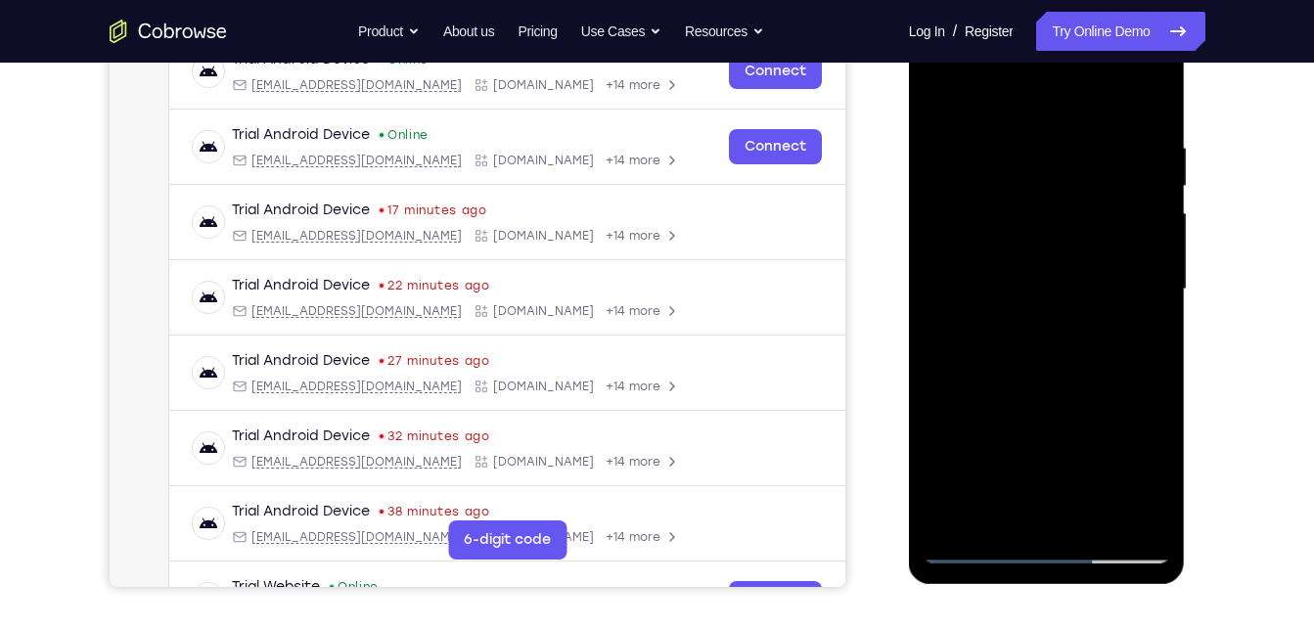
scroll to position [324, 0]
click at [1049, 523] on div at bounding box center [1047, 289] width 247 height 548
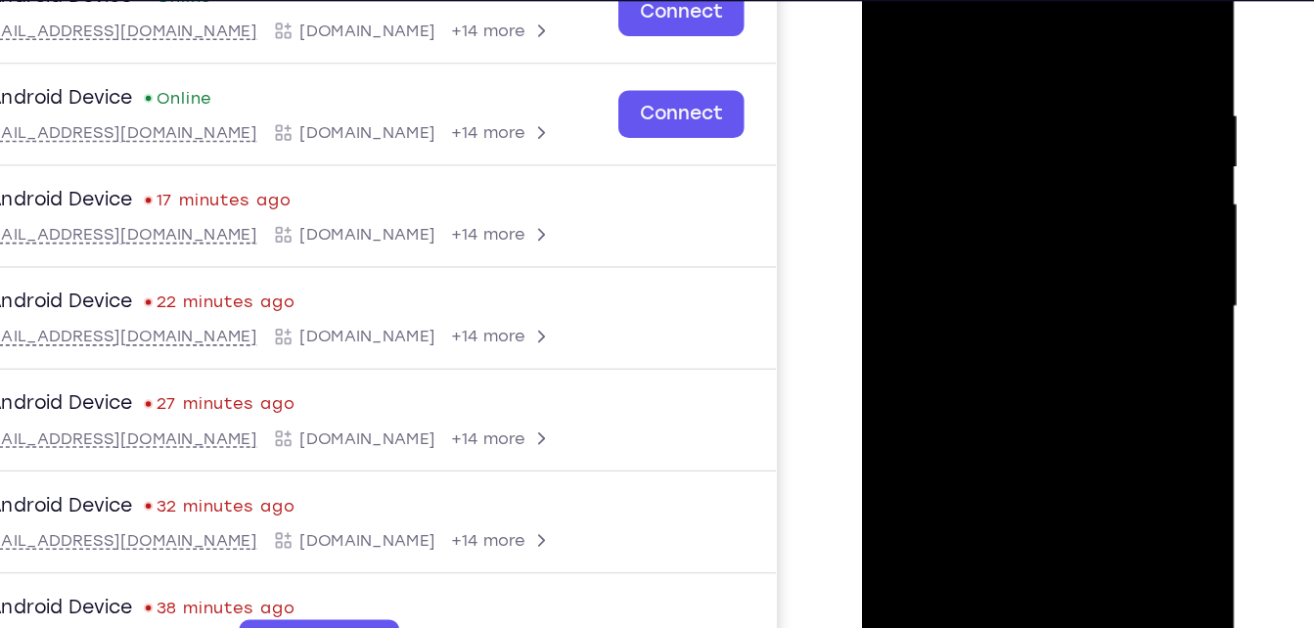
click at [1106, 343] on div at bounding box center [999, 205] width 247 height 548
click at [935, 93] on div at bounding box center [999, 205] width 247 height 548
click at [928, 424] on div at bounding box center [999, 205] width 247 height 548
drag, startPoint x: 970, startPoint y: 286, endPoint x: 984, endPoint y: 118, distance: 168.0
click at [984, 118] on div at bounding box center [999, 205] width 247 height 548
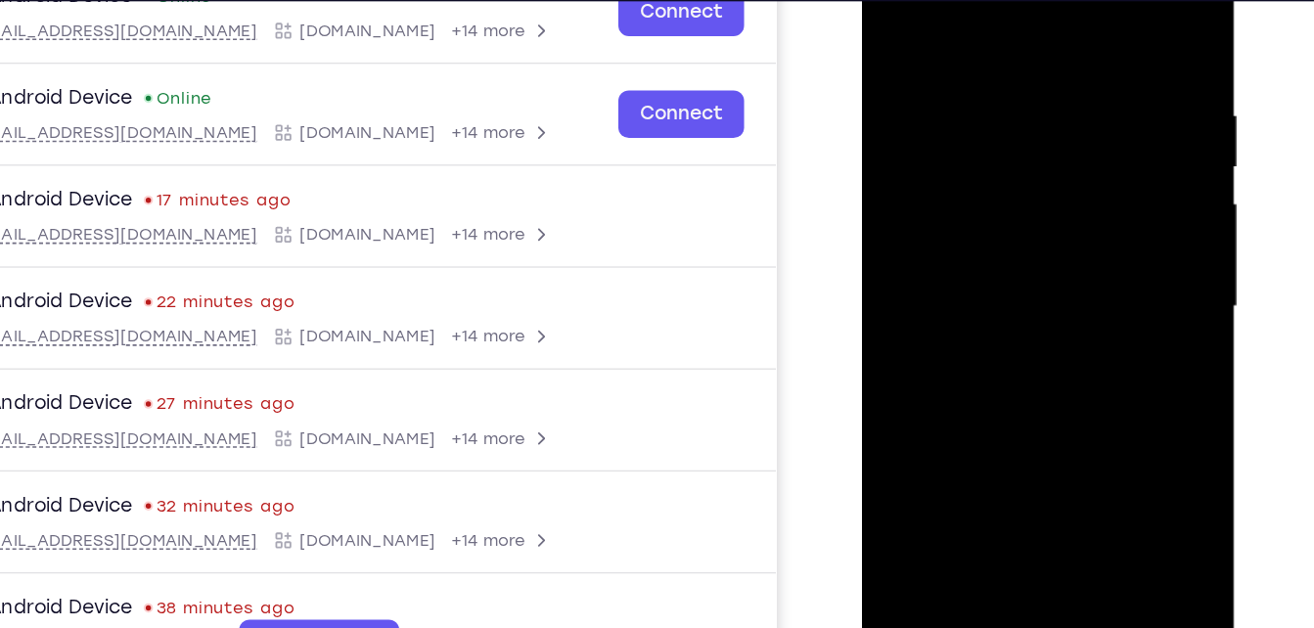
drag, startPoint x: 995, startPoint y: 195, endPoint x: 927, endPoint y: -43, distance: 247.5
click at [927, 0] on div at bounding box center [999, 205] width 247 height 548
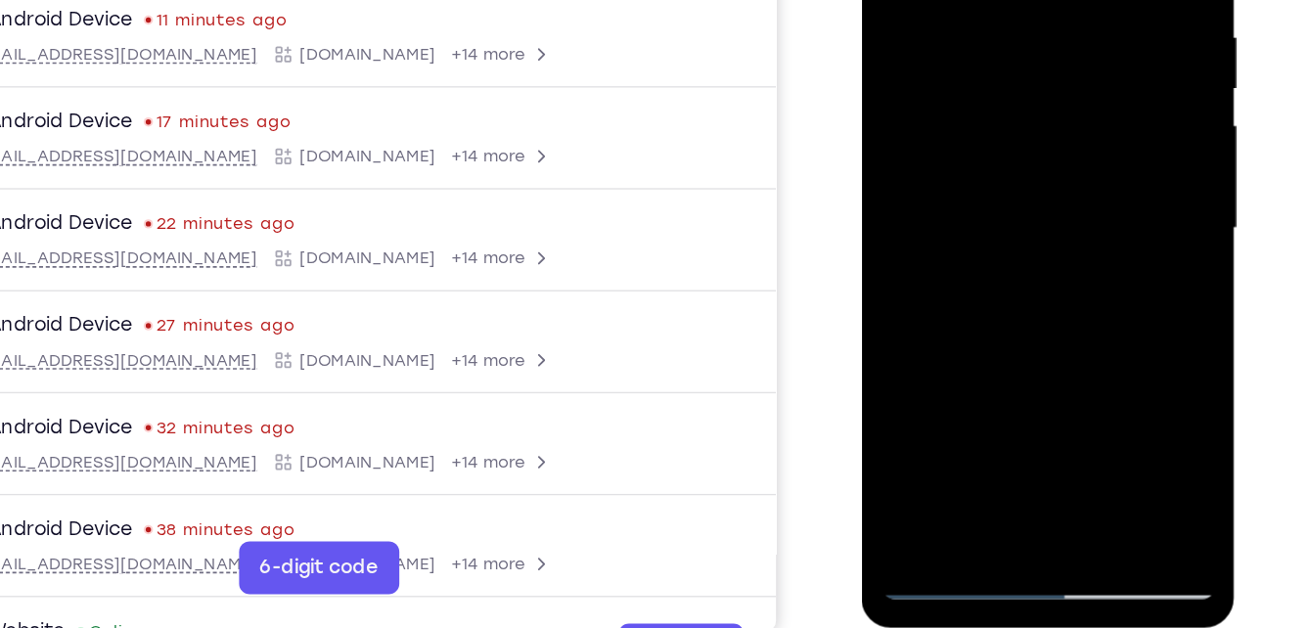
drag, startPoint x: 1047, startPoint y: 268, endPoint x: 994, endPoint y: 63, distance: 212.2
click at [994, 63] on div at bounding box center [999, 127] width 247 height 548
drag, startPoint x: 959, startPoint y: 200, endPoint x: 918, endPoint y: -96, distance: 298.4
click at [918, 0] on div at bounding box center [999, 127] width 247 height 548
drag, startPoint x: 1029, startPoint y: 226, endPoint x: 1051, endPoint y: -24, distance: 251.4
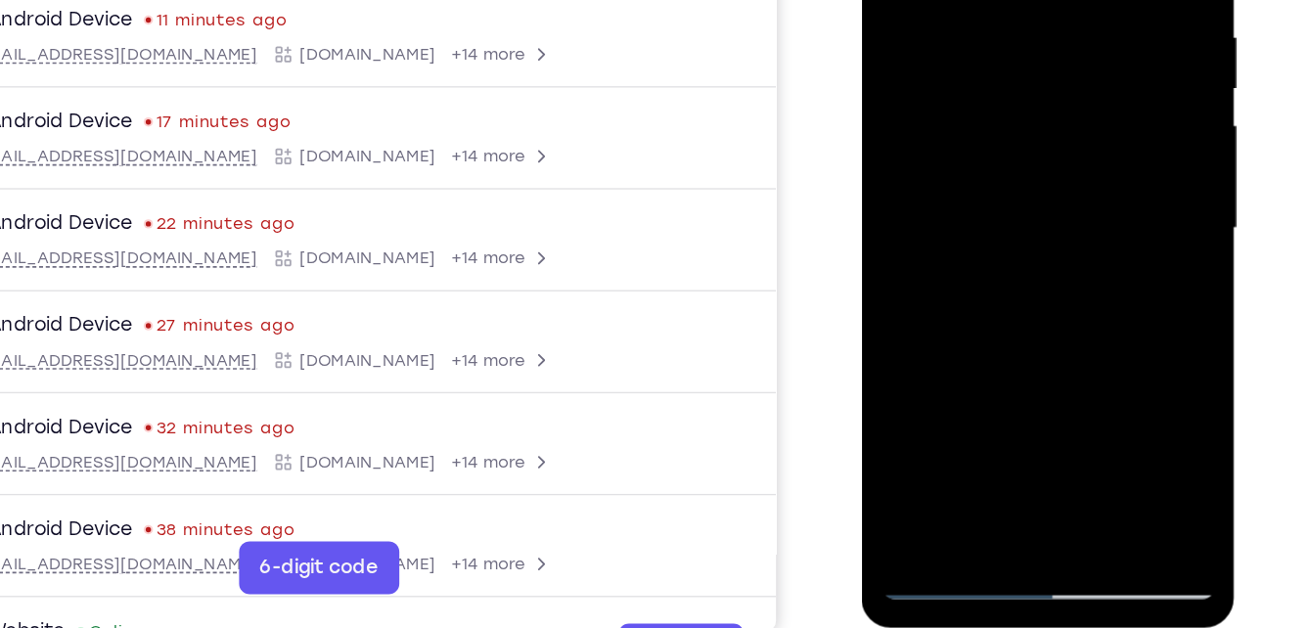
click at [1051, 0] on div at bounding box center [999, 127] width 247 height 548
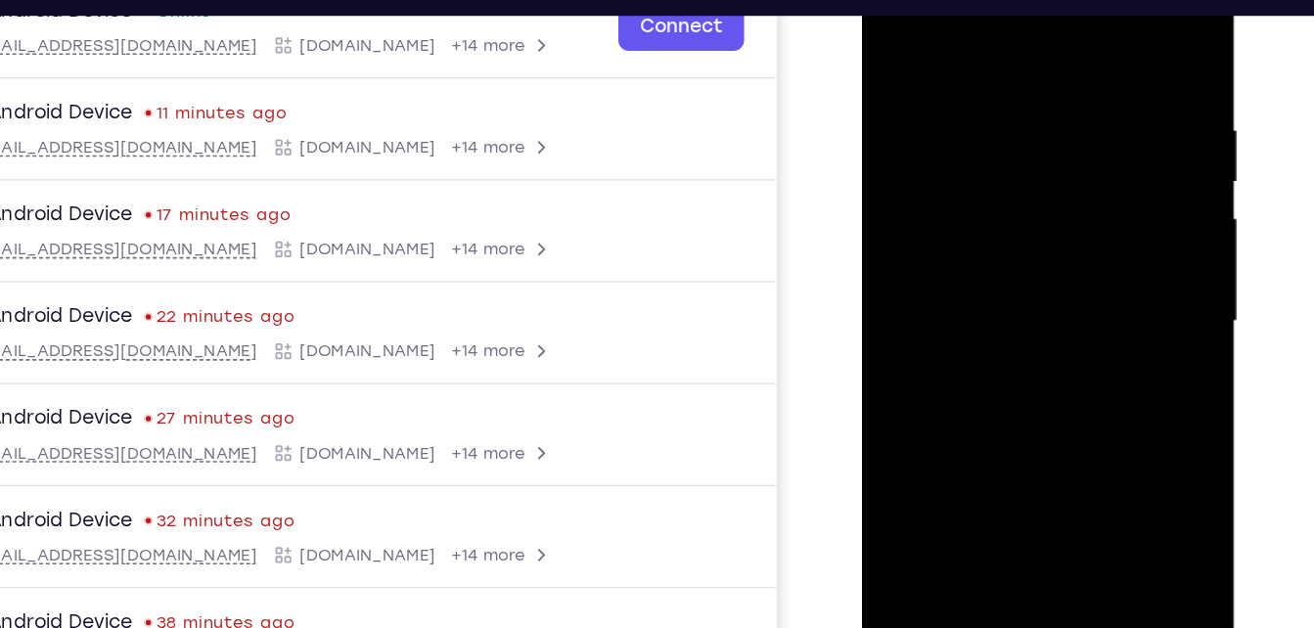
drag, startPoint x: 1028, startPoint y: 325, endPoint x: 1004, endPoint y: 2, distance: 323.8
click at [1004, 2] on div at bounding box center [999, 220] width 247 height 548
drag, startPoint x: 1000, startPoint y: 315, endPoint x: 991, endPoint y: 81, distance: 234.0
click at [991, 81] on div at bounding box center [999, 220] width 247 height 548
drag, startPoint x: 1025, startPoint y: 312, endPoint x: 1012, endPoint y: -7, distance: 319.3
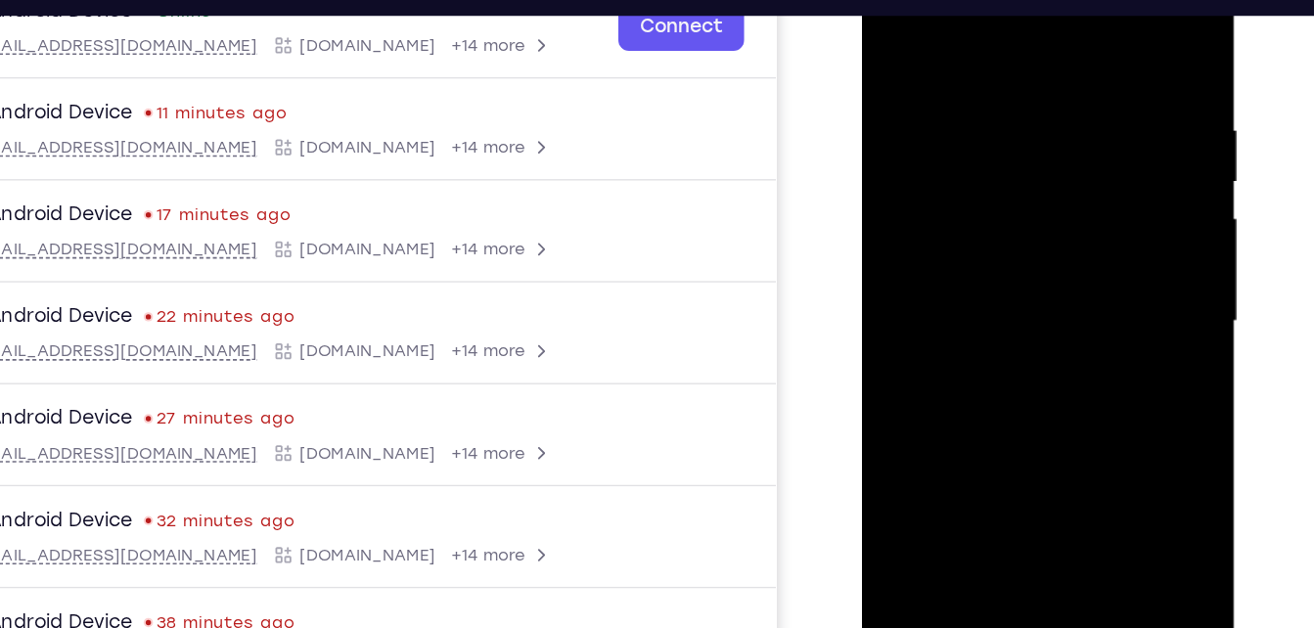
click at [1012, 0] on div at bounding box center [999, 220] width 247 height 548
drag, startPoint x: 1039, startPoint y: 285, endPoint x: 946, endPoint y: -16, distance: 314.5
click at [946, 0] on div at bounding box center [999, 220] width 247 height 548
drag, startPoint x: 1026, startPoint y: 264, endPoint x: 992, endPoint y: -71, distance: 337.3
click at [992, 0] on html "Online web based iOS Simulators and Android Emulators. Run iPhone, iPad, Mobile…" at bounding box center [1000, 224] width 279 height 587
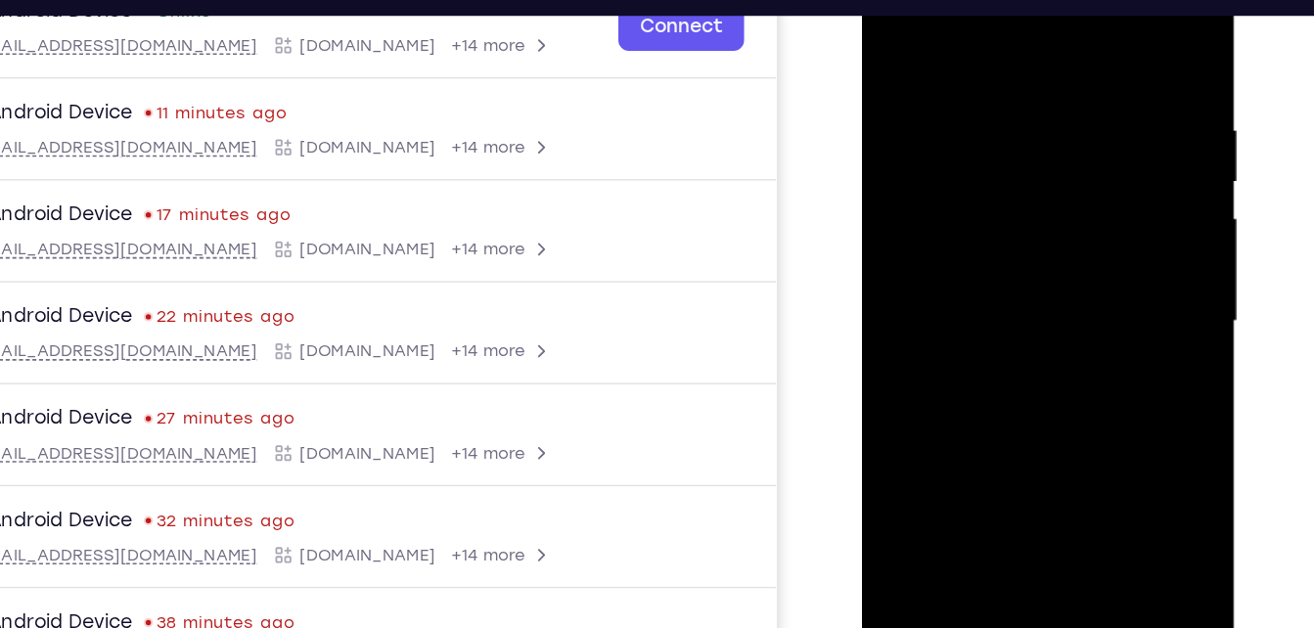
drag, startPoint x: 1026, startPoint y: 329, endPoint x: 982, endPoint y: -2, distance: 333.5
click at [982, 0] on div at bounding box center [999, 220] width 247 height 548
click at [1106, 347] on div at bounding box center [999, 220] width 247 height 548
click at [928, 138] on div at bounding box center [999, 220] width 247 height 548
click at [939, 431] on div at bounding box center [999, 220] width 247 height 548
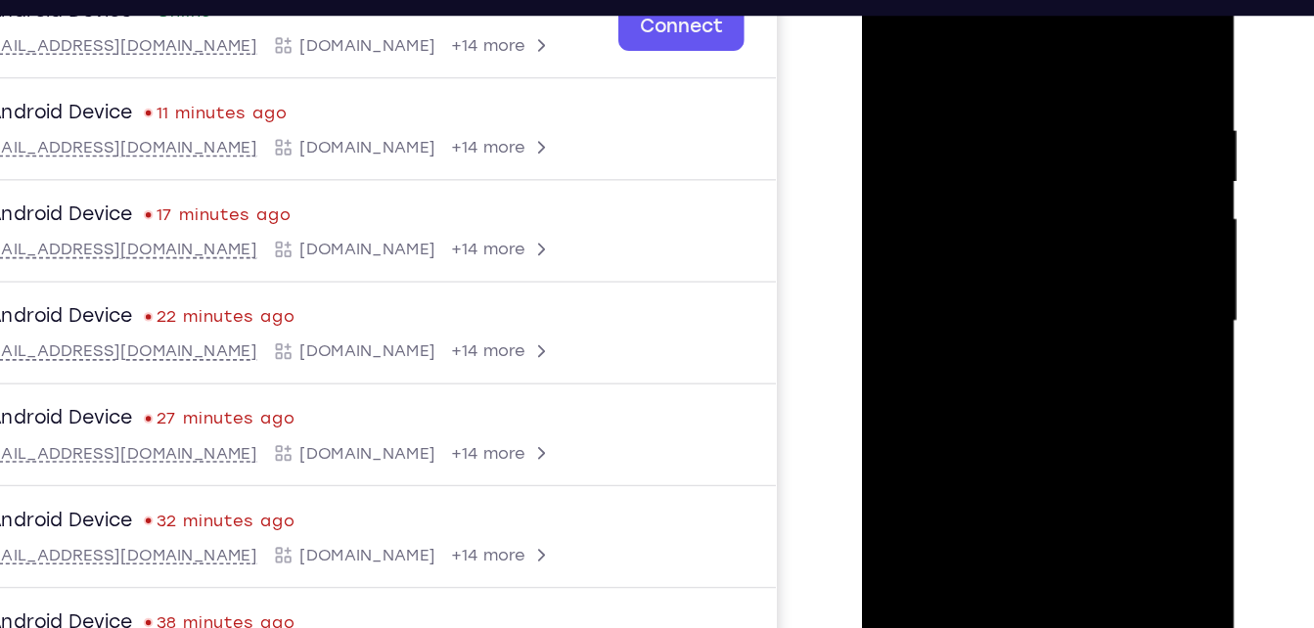
drag, startPoint x: 980, startPoint y: 310, endPoint x: 1000, endPoint y: 63, distance: 248.4
click at [1000, 63] on div at bounding box center [999, 220] width 247 height 548
drag, startPoint x: 999, startPoint y: 306, endPoint x: 1001, endPoint y: 28, distance: 277.9
click at [1001, 28] on div at bounding box center [999, 220] width 247 height 548
drag, startPoint x: 972, startPoint y: 333, endPoint x: 949, endPoint y: -12, distance: 345.2
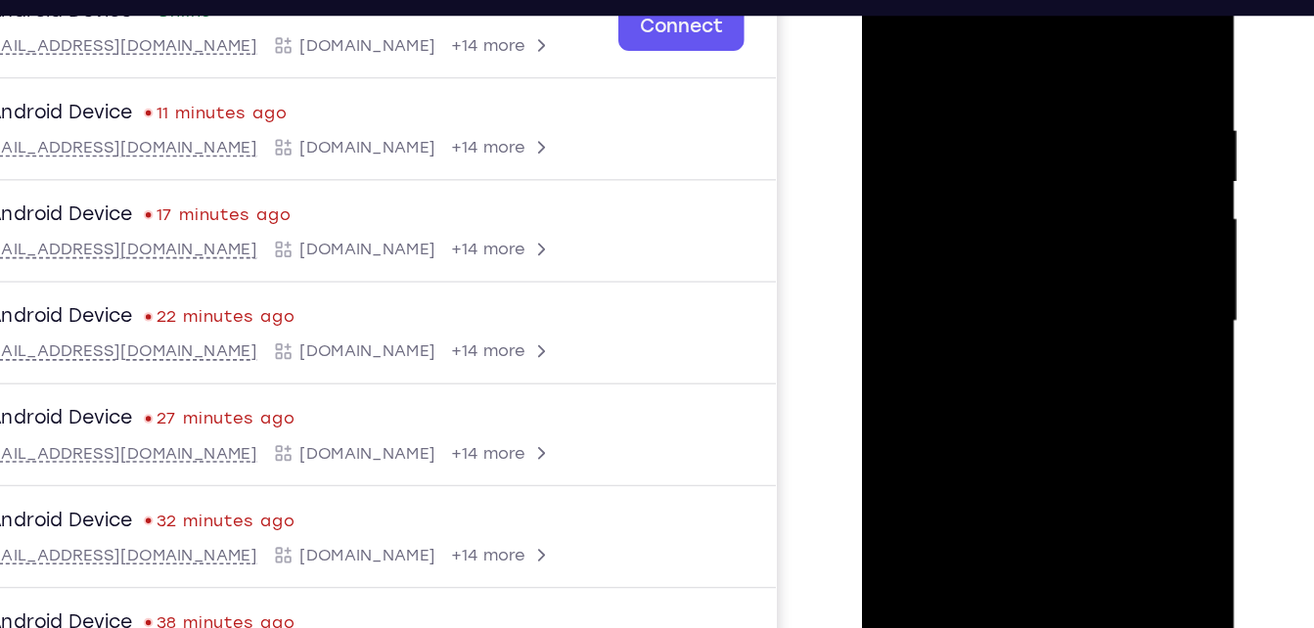
click at [949, 0] on div at bounding box center [999, 220] width 247 height 548
drag, startPoint x: 991, startPoint y: 320, endPoint x: 1007, endPoint y: 10, distance: 310.6
click at [1007, 10] on div at bounding box center [999, 220] width 247 height 548
drag, startPoint x: 1025, startPoint y: 327, endPoint x: 1075, endPoint y: -71, distance: 401.5
click at [1075, 0] on html "Online web based iOS Simulators and Android Emulators. Run iPhone, iPad, Mobile…" at bounding box center [1000, 224] width 279 height 587
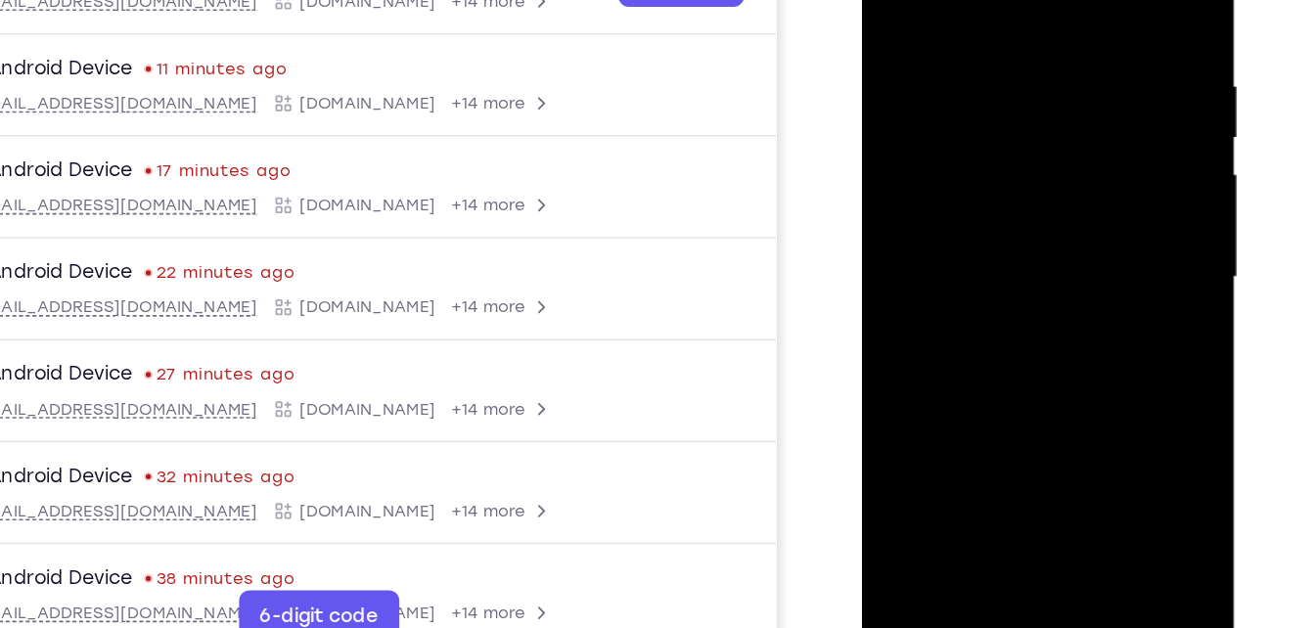
drag, startPoint x: 1015, startPoint y: 282, endPoint x: 1032, endPoint y: 89, distance: 193.6
click at [1032, 89] on div at bounding box center [999, 176] width 247 height 548
drag, startPoint x: 1021, startPoint y: 222, endPoint x: 1019, endPoint y: 40, distance: 182.0
click at [1019, 40] on div at bounding box center [999, 176] width 247 height 548
drag, startPoint x: 1014, startPoint y: 308, endPoint x: 1019, endPoint y: 75, distance: 233.0
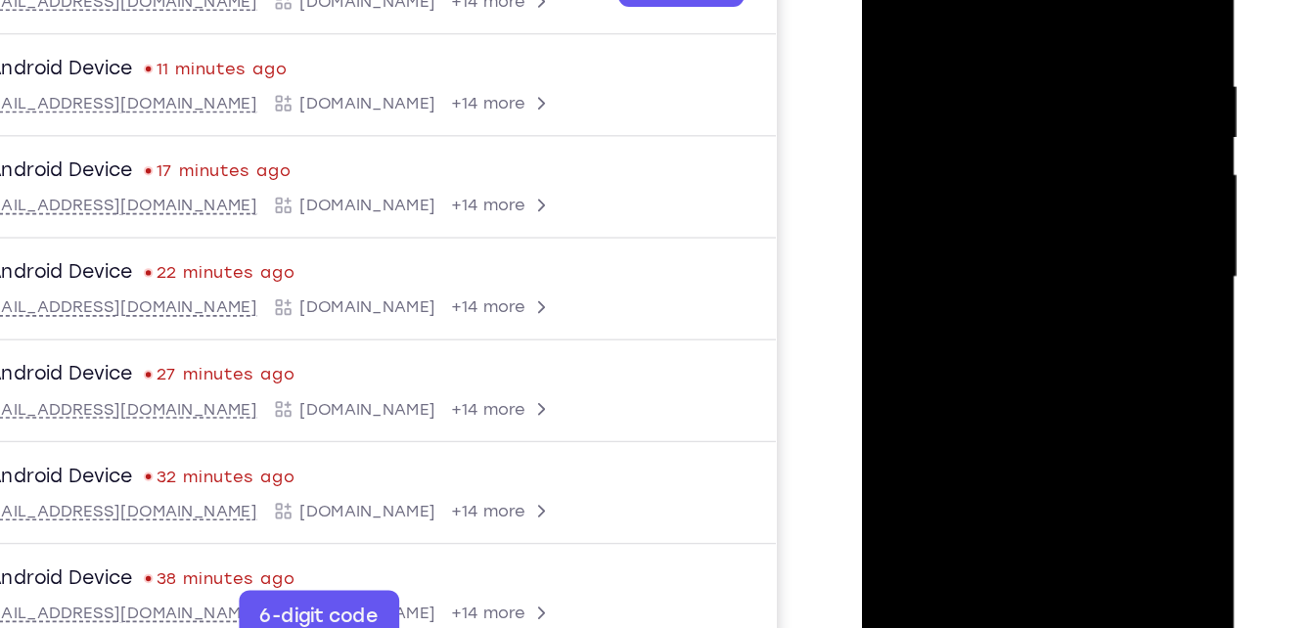
click at [1019, 75] on div at bounding box center [999, 176] width 247 height 548
drag, startPoint x: 965, startPoint y: 252, endPoint x: 956, endPoint y: -83, distance: 335.8
click at [956, 0] on div at bounding box center [999, 176] width 247 height 548
drag, startPoint x: 1026, startPoint y: 100, endPoint x: 1002, endPoint y: 344, distance: 245.8
click at [1002, 344] on div at bounding box center [999, 176] width 247 height 548
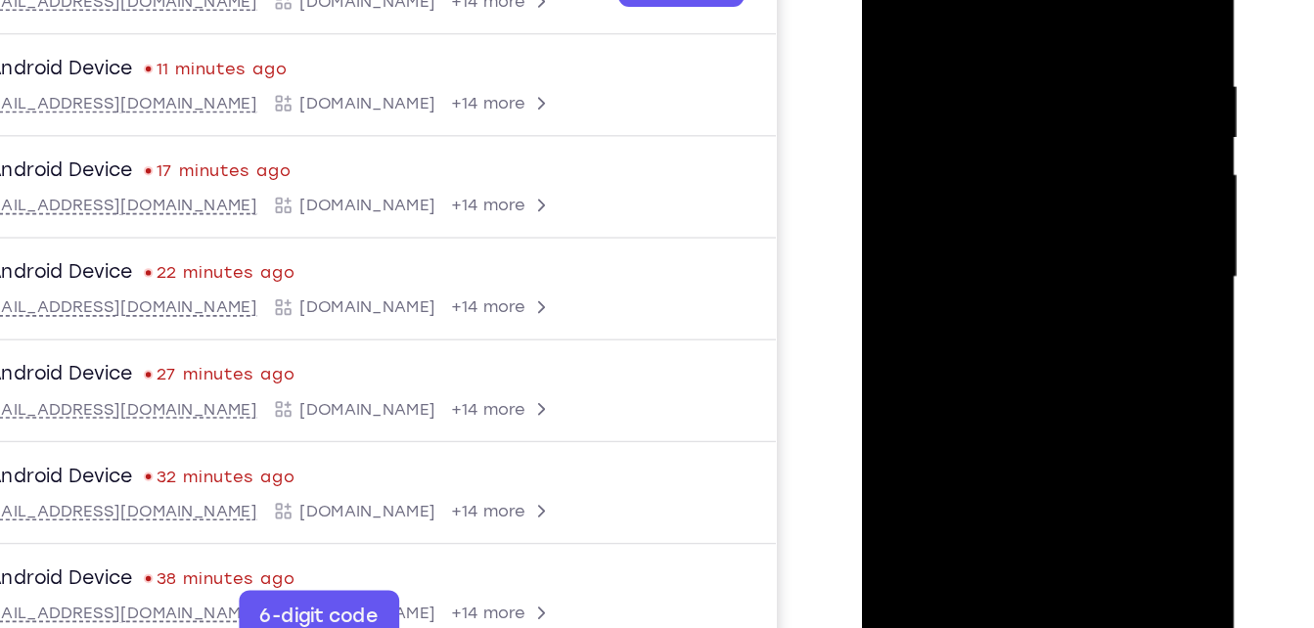
click at [1103, 306] on div at bounding box center [999, 176] width 247 height 548
click at [935, 68] on div at bounding box center [999, 176] width 247 height 548
click at [997, 391] on div at bounding box center [999, 176] width 247 height 548
drag, startPoint x: 999, startPoint y: 292, endPoint x: 1005, endPoint y: -37, distance: 328.9
click at [1005, 0] on div at bounding box center [999, 176] width 247 height 548
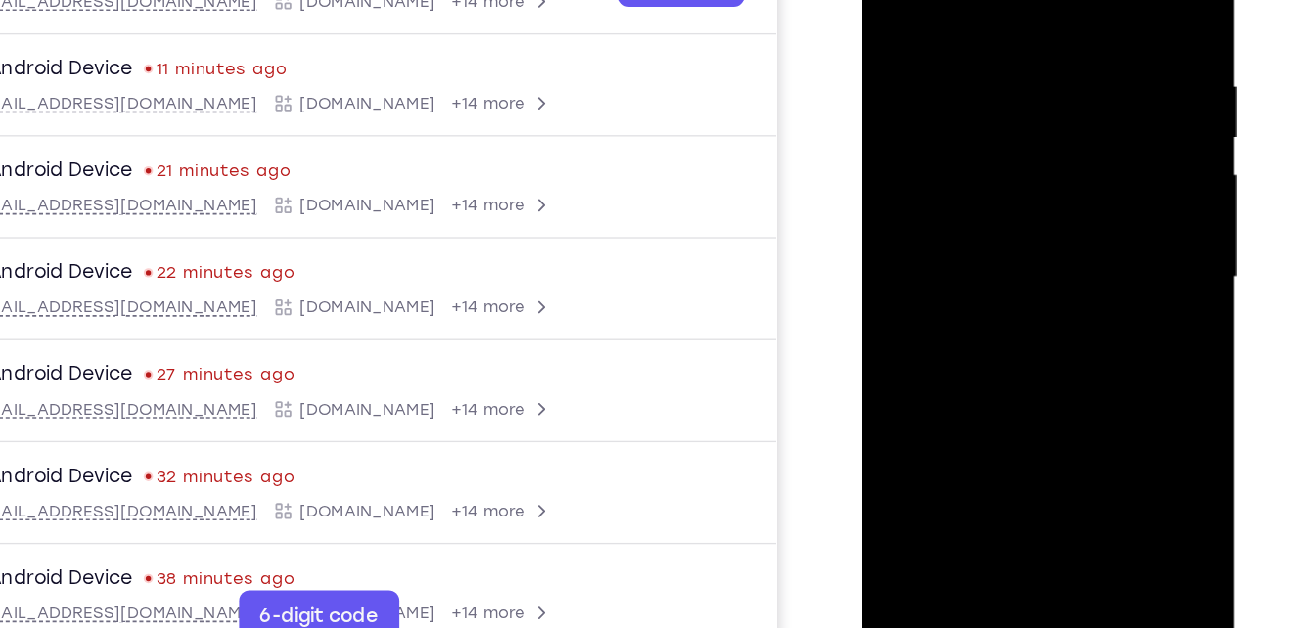
click at [1108, 309] on div at bounding box center [999, 176] width 247 height 548
drag, startPoint x: 881, startPoint y: 113, endPoint x: 897, endPoint y: 92, distance: 26.4
click at [897, 92] on div at bounding box center [999, 176] width 247 height 548
click at [902, 89] on div at bounding box center [999, 176] width 247 height 548
click at [1025, 391] on div at bounding box center [999, 176] width 247 height 548
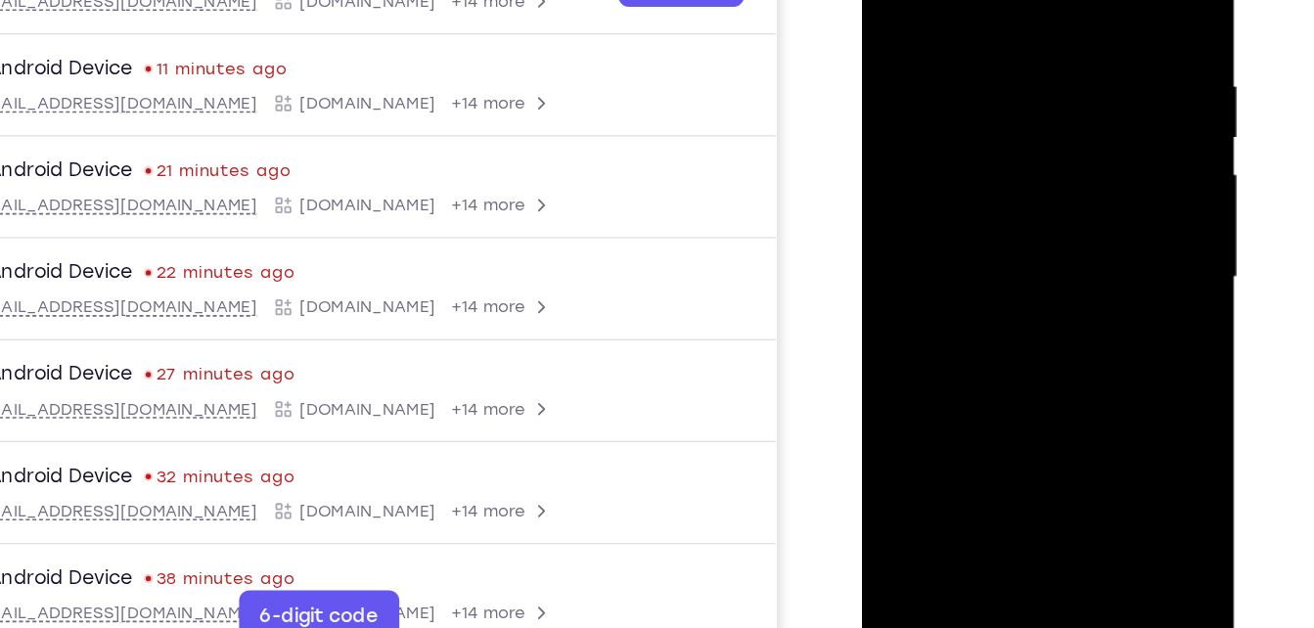
drag, startPoint x: 1047, startPoint y: 308, endPoint x: 1035, endPoint y: 49, distance: 259.6
click at [1035, 49] on div at bounding box center [999, 176] width 247 height 548
click at [1115, 311] on div at bounding box center [999, 176] width 247 height 548
click at [914, 87] on div at bounding box center [999, 176] width 247 height 548
click at [992, 391] on div at bounding box center [999, 176] width 247 height 548
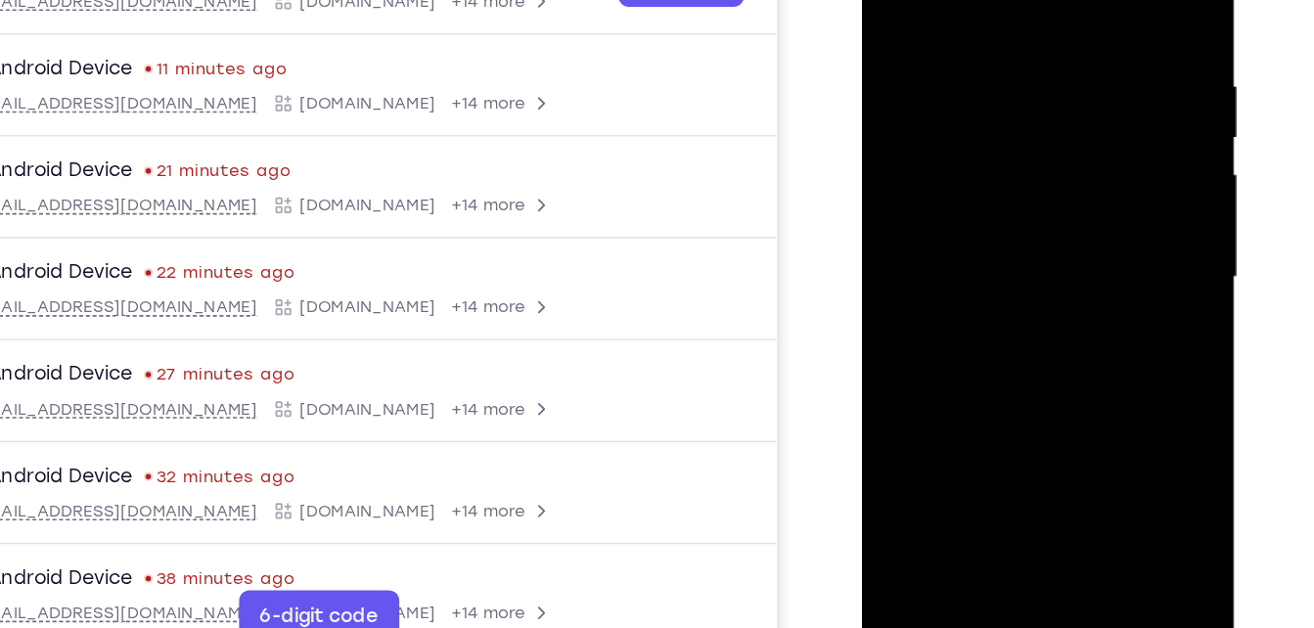
drag, startPoint x: 1019, startPoint y: 280, endPoint x: 1048, endPoint y: -16, distance: 297.0
click at [1048, 0] on div at bounding box center [999, 176] width 247 height 548
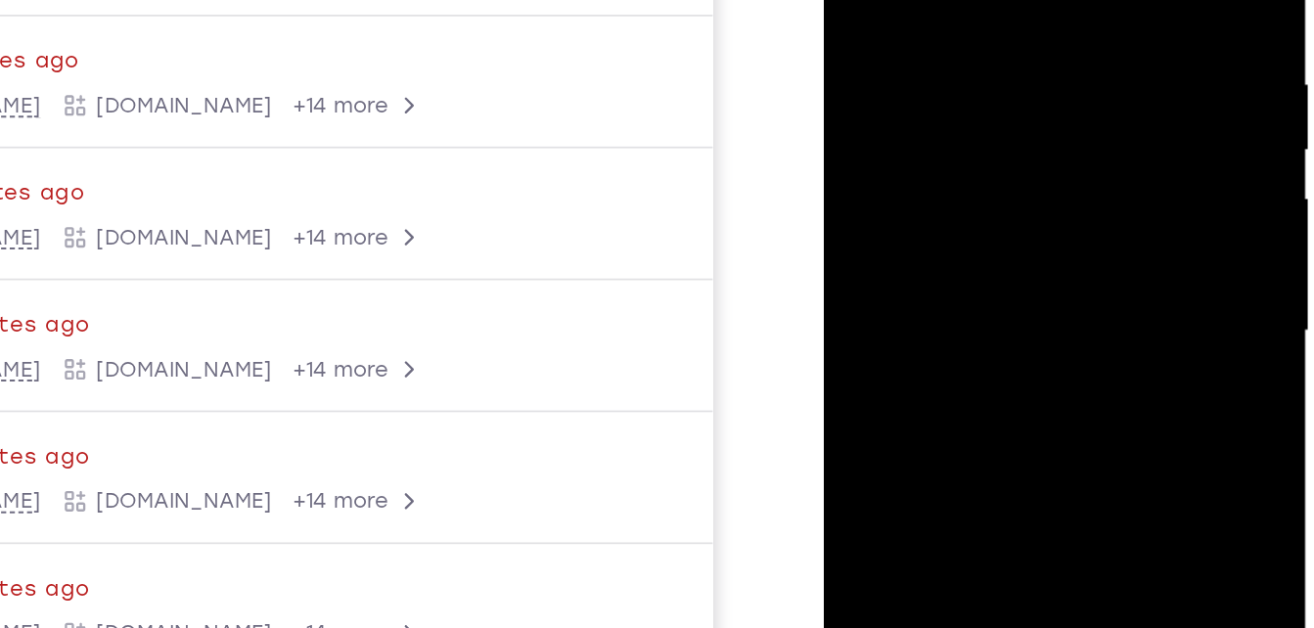
drag, startPoint x: 996, startPoint y: 185, endPoint x: 988, endPoint y: -49, distance: 234.0
click at [988, 0] on div at bounding box center [962, 116] width 247 height 548
drag, startPoint x: 996, startPoint y: 46, endPoint x: 967, endPoint y: 307, distance: 262.9
click at [967, 307] on div at bounding box center [962, 116] width 247 height 548
click at [1071, 249] on div at bounding box center [962, 116] width 247 height 548
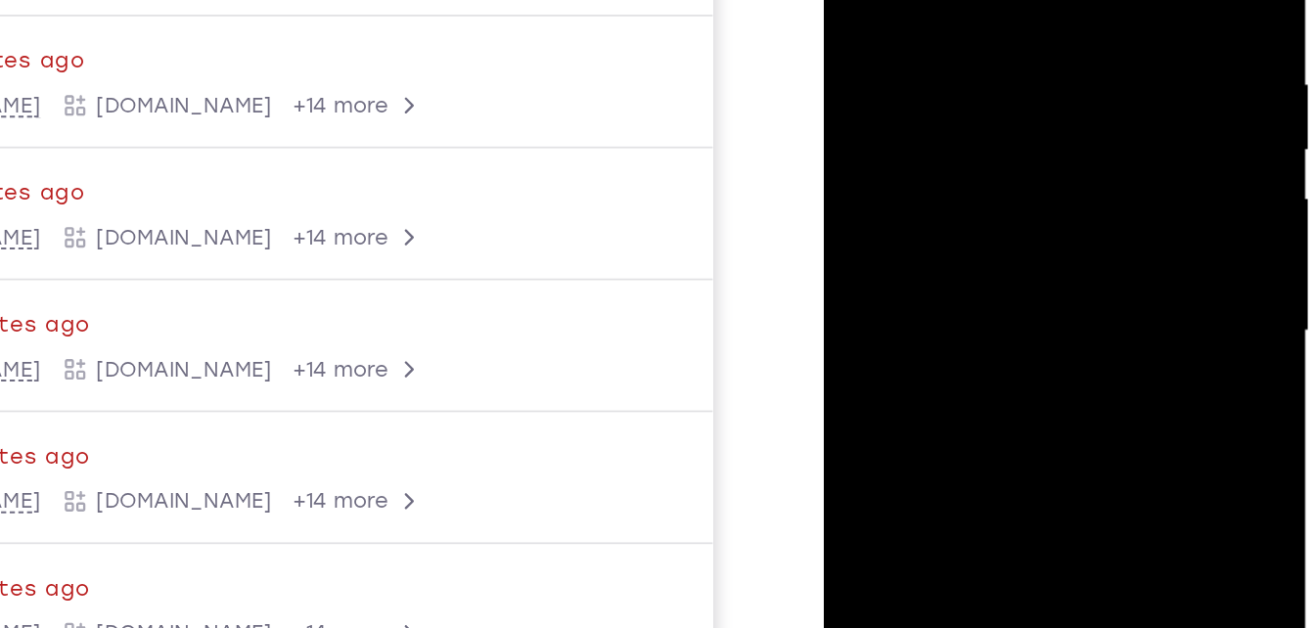
click at [900, 17] on div at bounding box center [962, 116] width 247 height 548
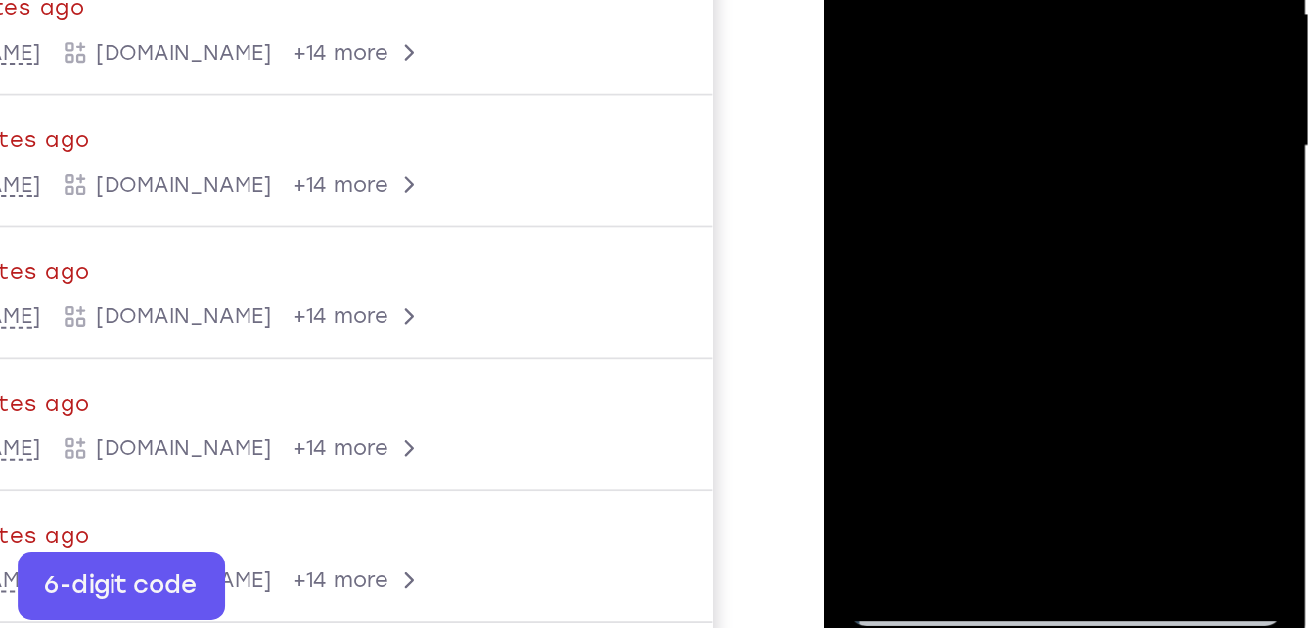
drag, startPoint x: 966, startPoint y: 130, endPoint x: 954, endPoint y: -84, distance: 214.6
drag, startPoint x: 976, startPoint y: -2, endPoint x: 970, endPoint y: -196, distance: 193.8
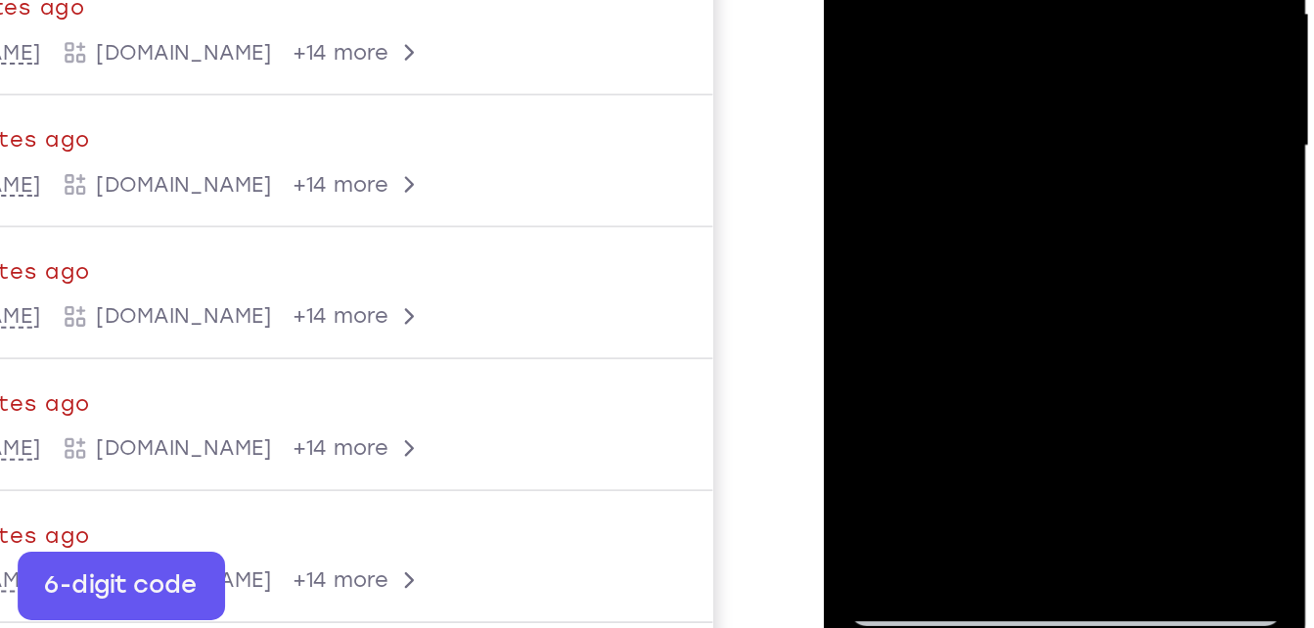
drag, startPoint x: 954, startPoint y: 34, endPoint x: 958, endPoint y: -171, distance: 205.5
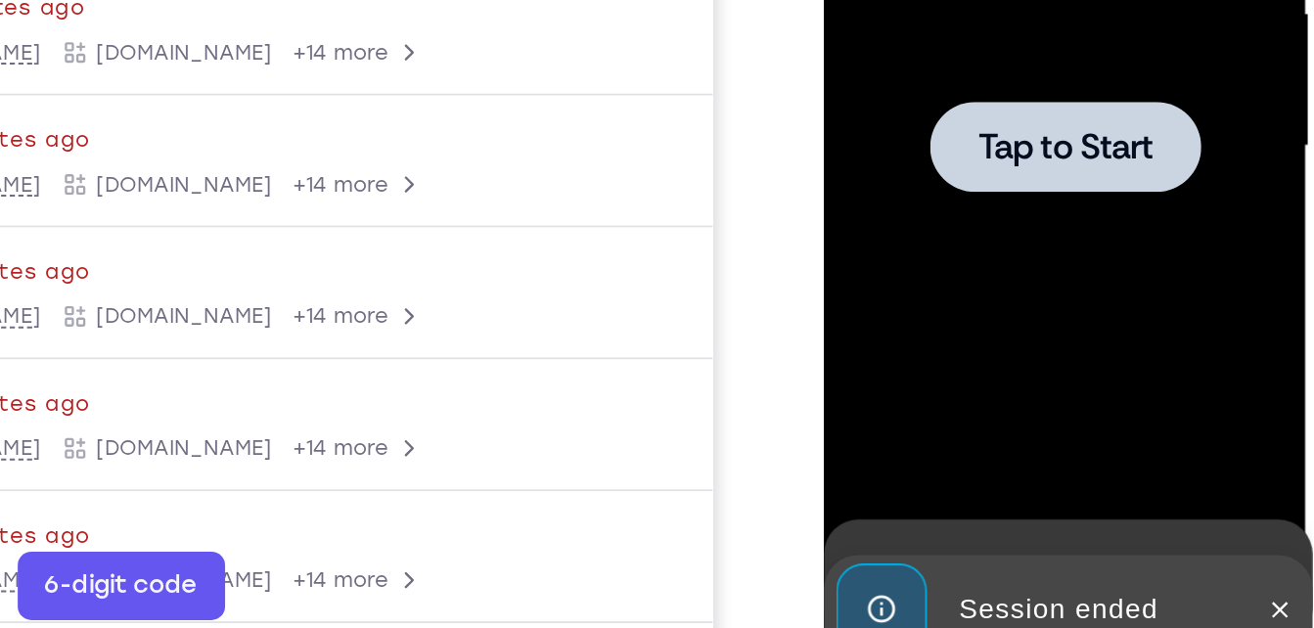
drag, startPoint x: 1002, startPoint y: 14, endPoint x: 963, endPoint y: -196, distance: 213.0
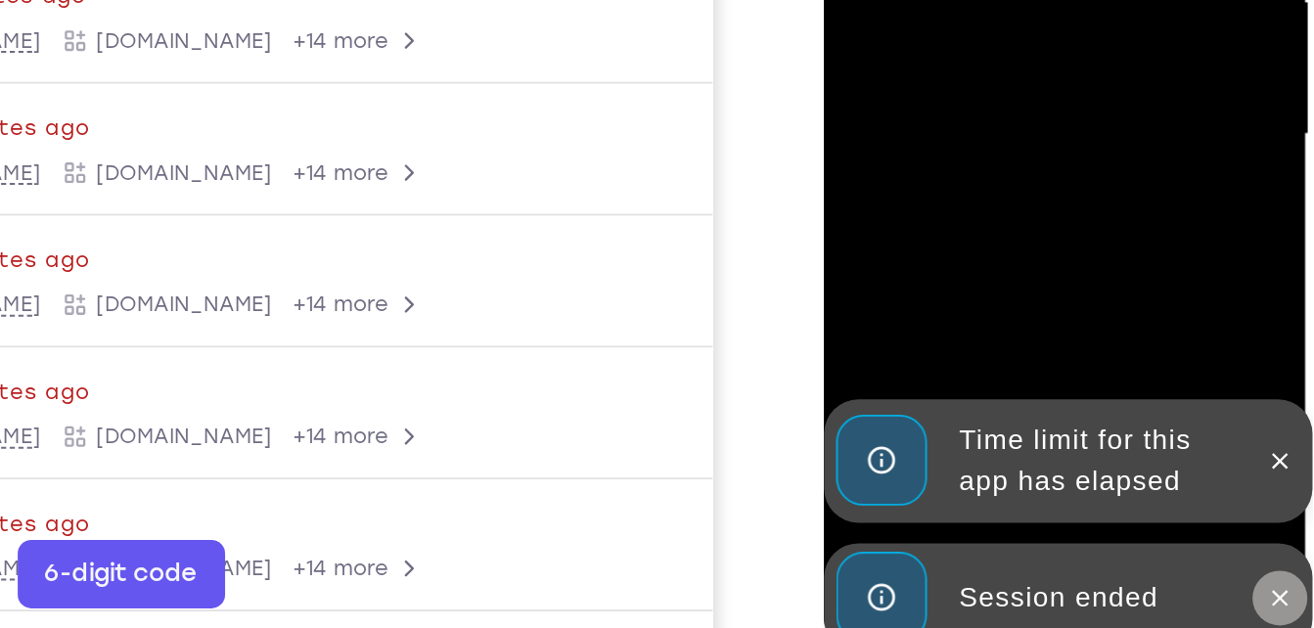
click at [1084, 175] on icon at bounding box center [1084, 183] width 16 height 16
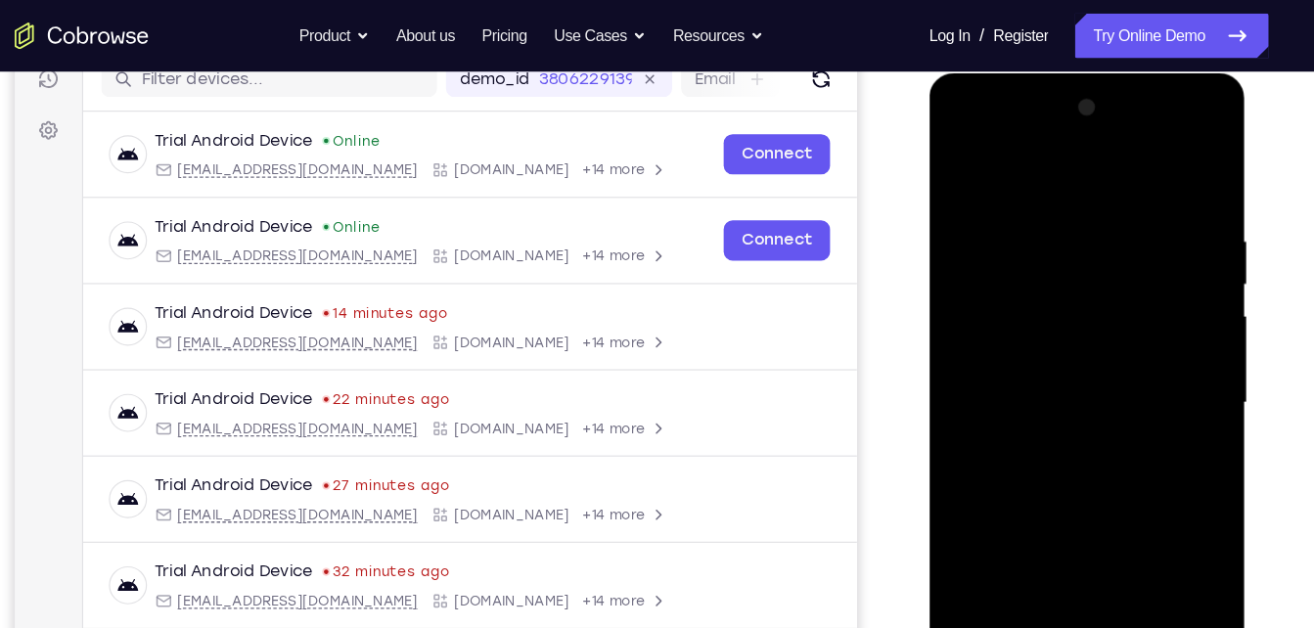
scroll to position [259, 0]
click at [986, 126] on div at bounding box center [1066, 362] width 247 height 548
click at [1158, 353] on div at bounding box center [1066, 362] width 247 height 548
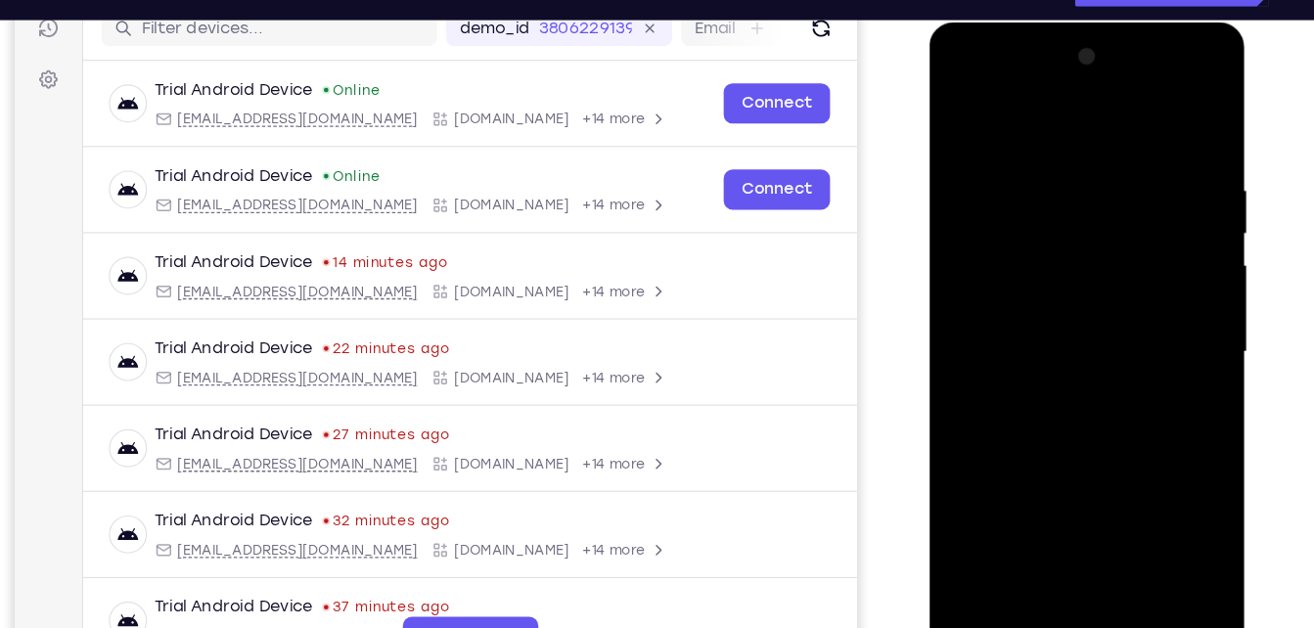
click at [1045, 346] on div at bounding box center [1066, 310] width 247 height 548
click at [1003, 285] on div at bounding box center [1066, 310] width 247 height 548
click at [1088, 276] on div at bounding box center [1066, 310] width 247 height 548
click at [1090, 269] on div at bounding box center [1066, 310] width 247 height 548
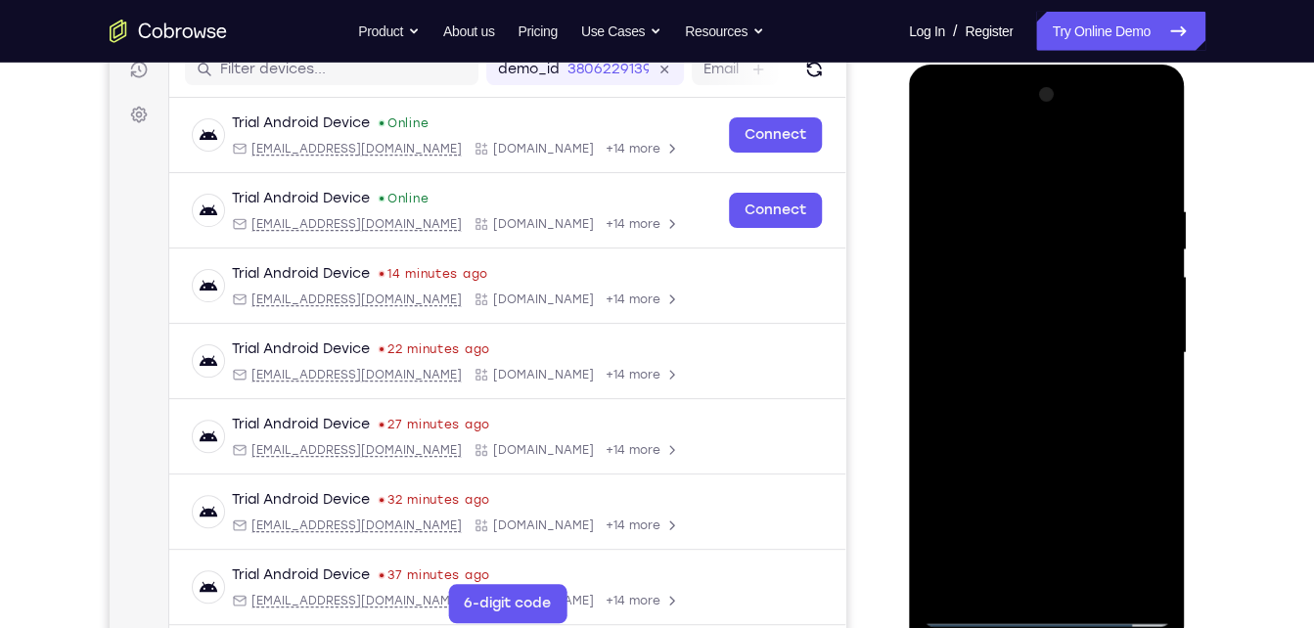
scroll to position [258, 0]
click at [1055, 347] on div at bounding box center [1047, 354] width 247 height 548
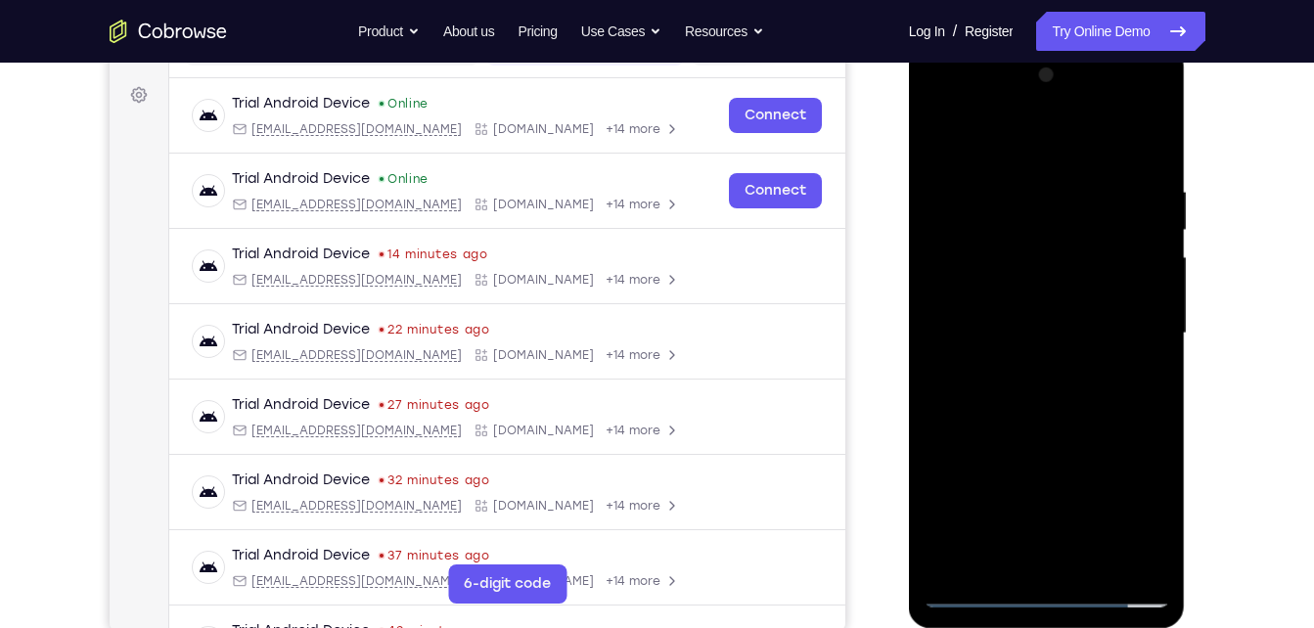
click at [1071, 393] on div at bounding box center [1047, 334] width 247 height 548
click at [1011, 419] on div at bounding box center [1047, 334] width 247 height 548
click at [1105, 555] on div at bounding box center [1047, 334] width 247 height 548
click at [1059, 433] on div at bounding box center [1047, 334] width 247 height 548
click at [1053, 285] on div at bounding box center [1047, 334] width 247 height 548
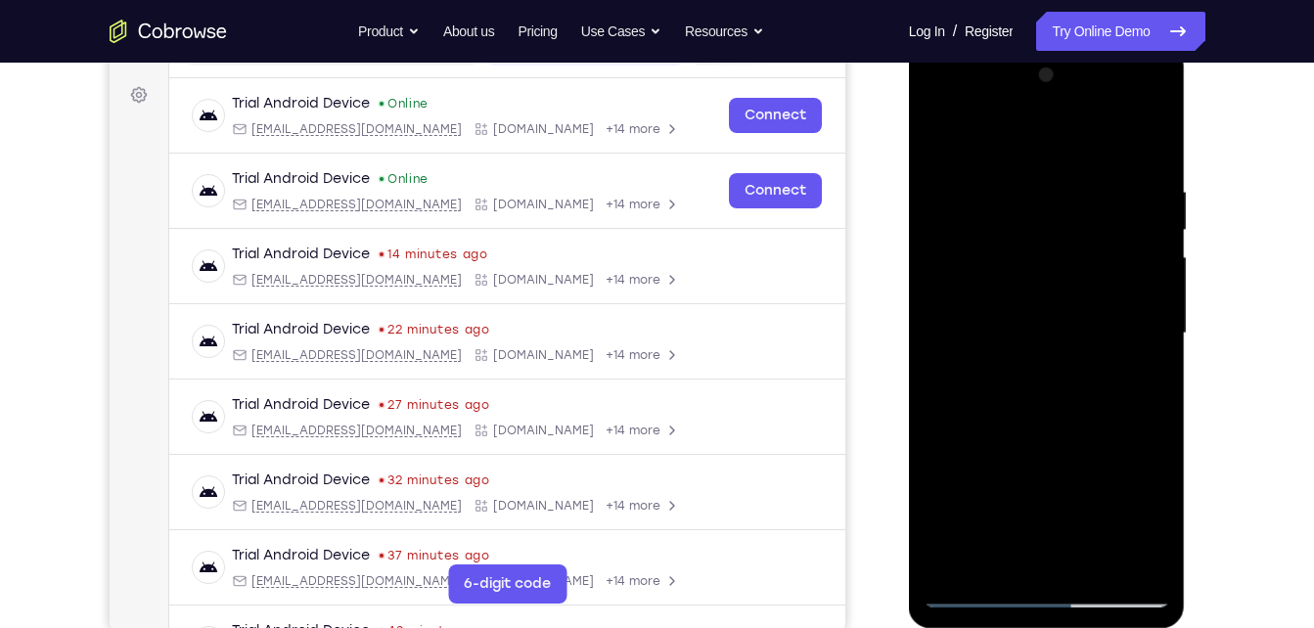
click at [1139, 387] on div at bounding box center [1047, 334] width 247 height 548
click at [937, 148] on div at bounding box center [1047, 334] width 247 height 548
click at [979, 590] on div at bounding box center [1047, 334] width 247 height 548
click at [972, 593] on div at bounding box center [1047, 334] width 247 height 548
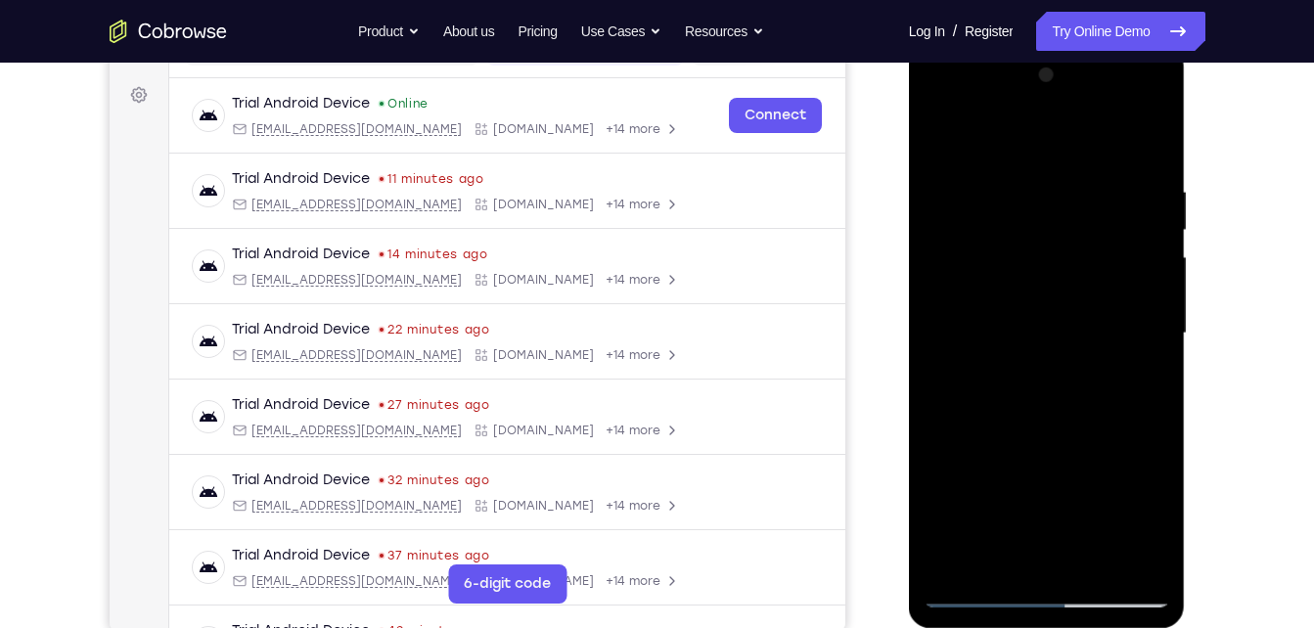
click at [1038, 571] on div at bounding box center [1047, 334] width 247 height 548
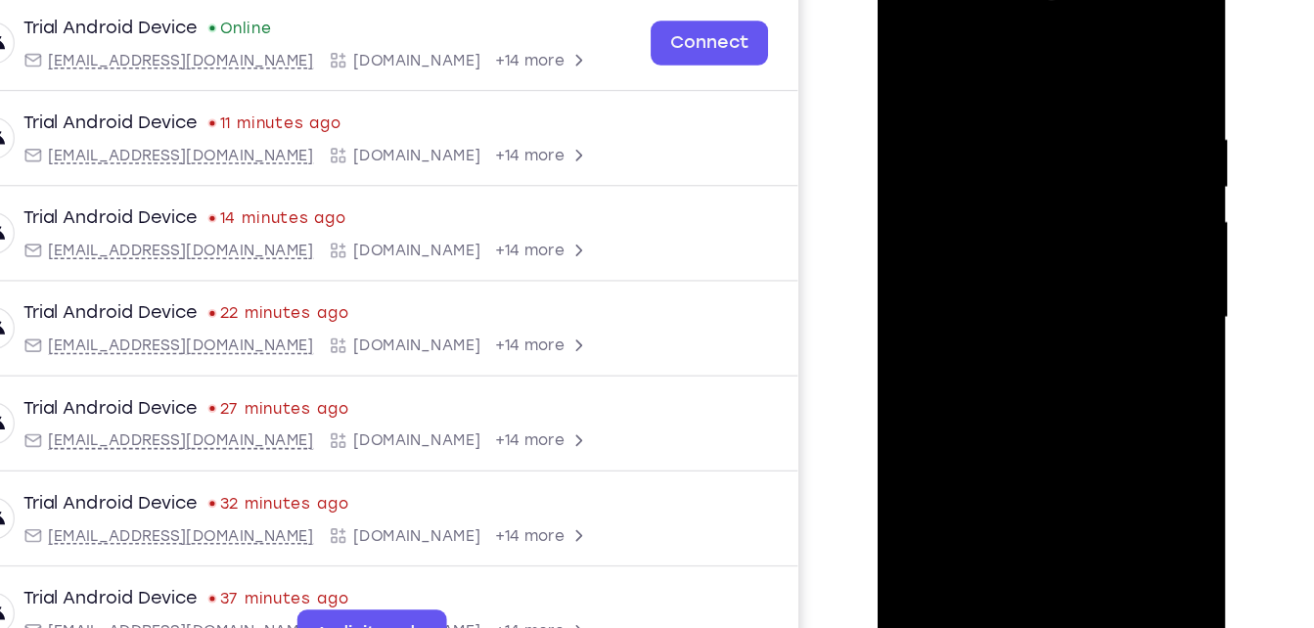
drag, startPoint x: 1028, startPoint y: 334, endPoint x: 1039, endPoint y: 30, distance: 303.5
click at [1039, 30] on div at bounding box center [1015, 244] width 247 height 548
drag, startPoint x: 1030, startPoint y: 311, endPoint x: 1067, endPoint y: -67, distance: 379.5
click at [1067, 0] on html "Online web based iOS Simulators and Android Emulators. Run iPhone, iPad, Mobile…" at bounding box center [1017, 248] width 279 height 587
drag, startPoint x: 973, startPoint y: 307, endPoint x: 979, endPoint y: 277, distance: 30.9
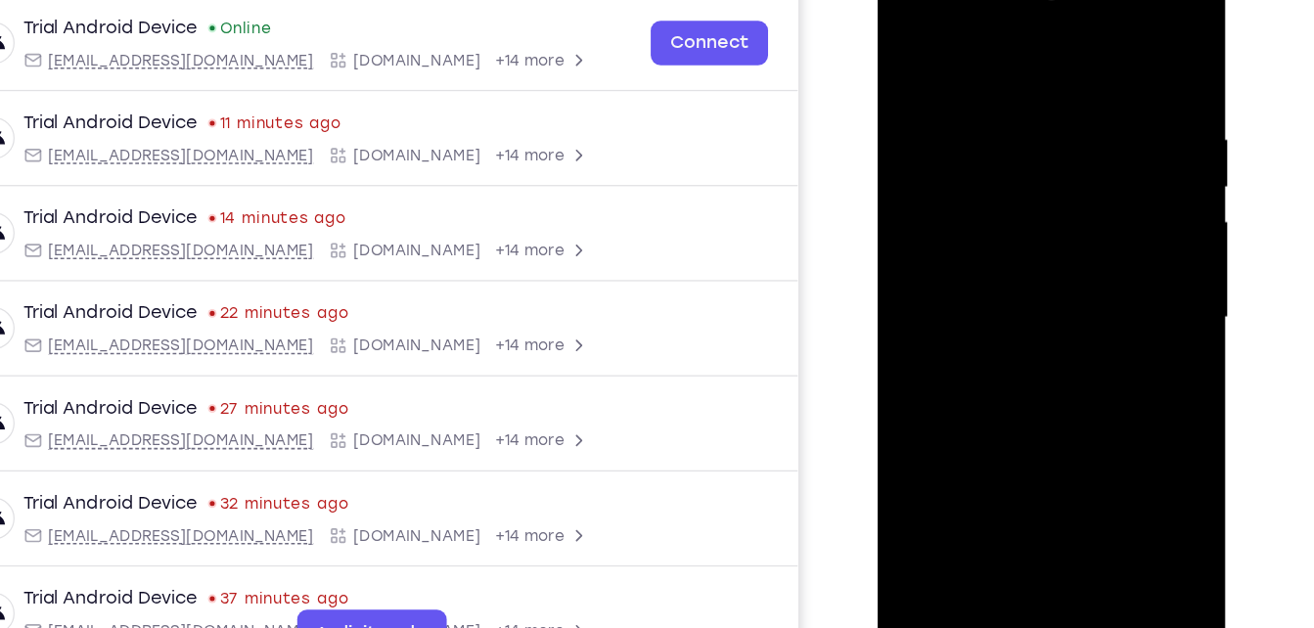
click at [979, 277] on div at bounding box center [1015, 244] width 247 height 548
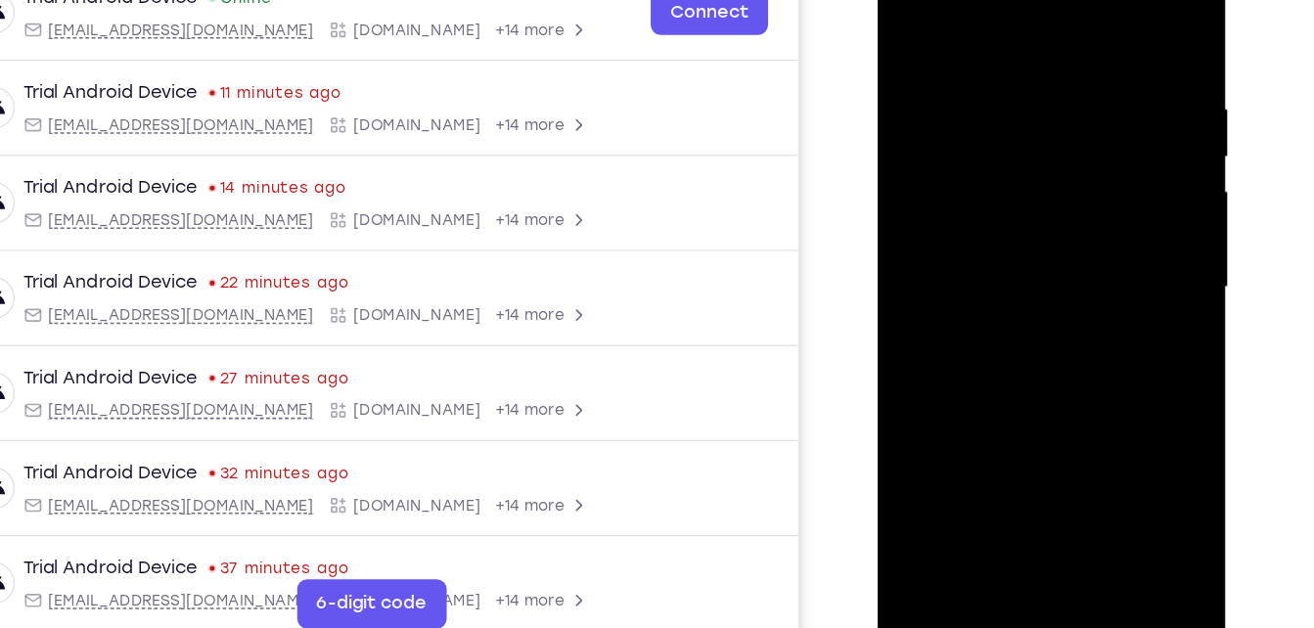
drag, startPoint x: 1022, startPoint y: 302, endPoint x: 1060, endPoint y: 16, distance: 289.3
click at [1060, 16] on div at bounding box center [1015, 212] width 247 height 548
drag, startPoint x: 1021, startPoint y: 253, endPoint x: 976, endPoint y: -70, distance: 327.0
click at [976, 0] on div at bounding box center [1016, 215] width 277 height 583
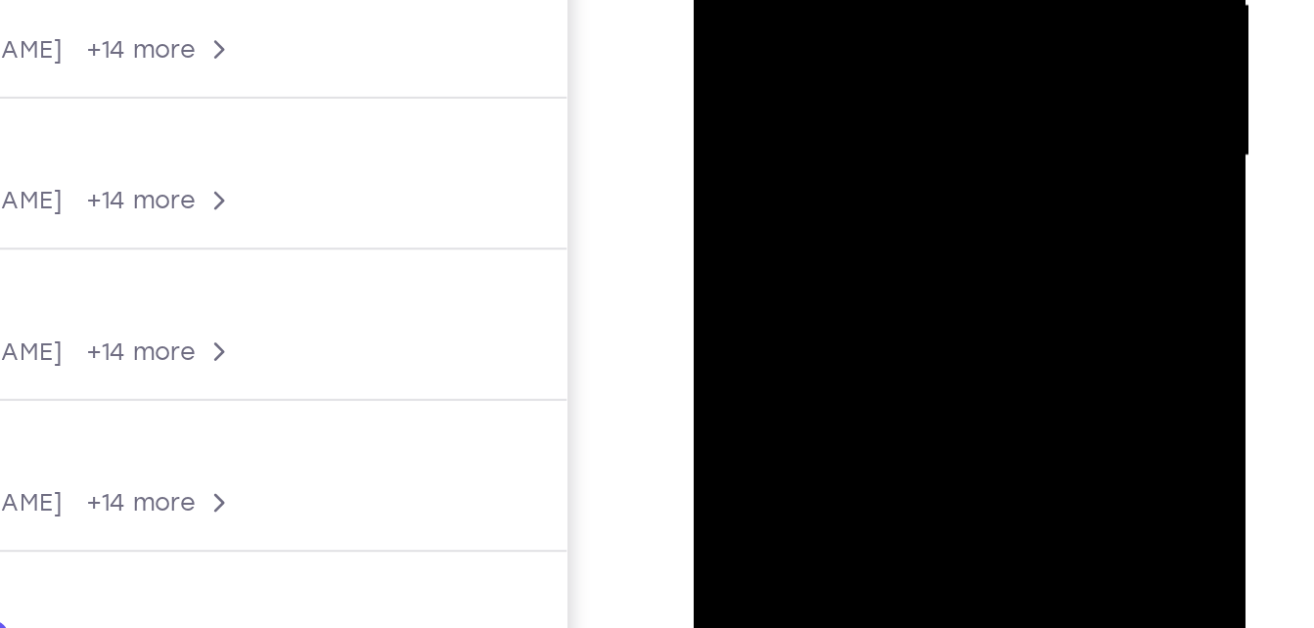
drag, startPoint x: 869, startPoint y: -12, endPoint x: 845, endPoint y: -246, distance: 235.1
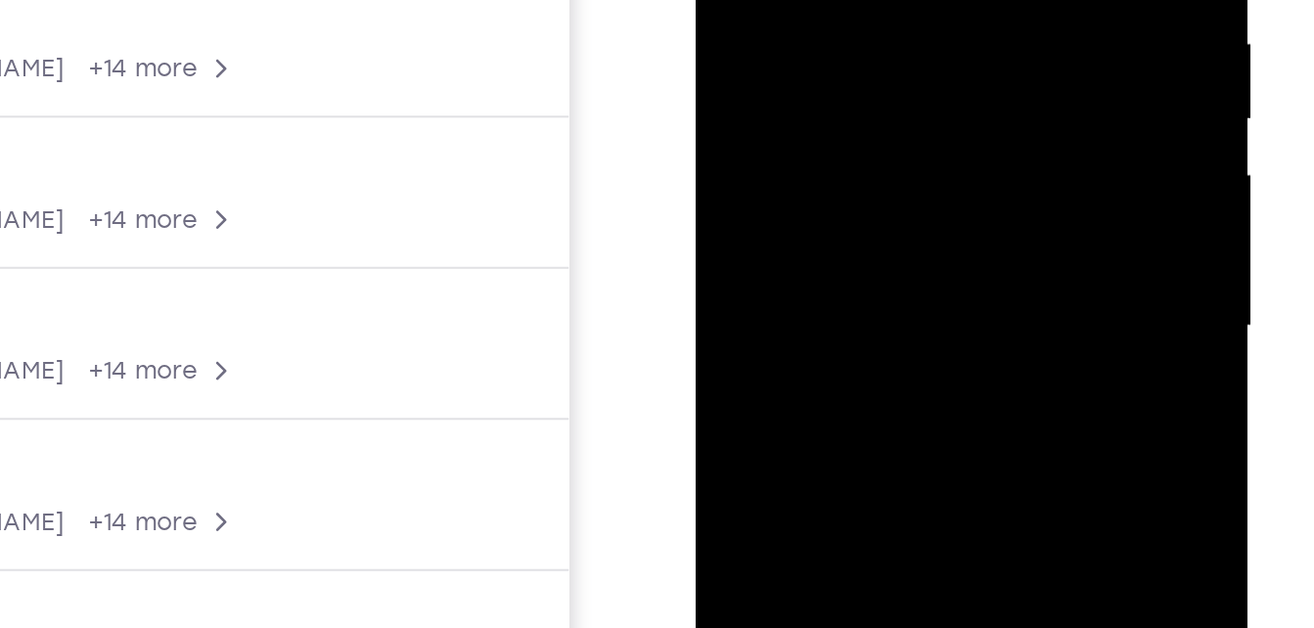
drag, startPoint x: 849, startPoint y: 100, endPoint x: 821, endPoint y: -161, distance: 262.8
click at [821, 0] on div at bounding box center [834, 38] width 247 height 548
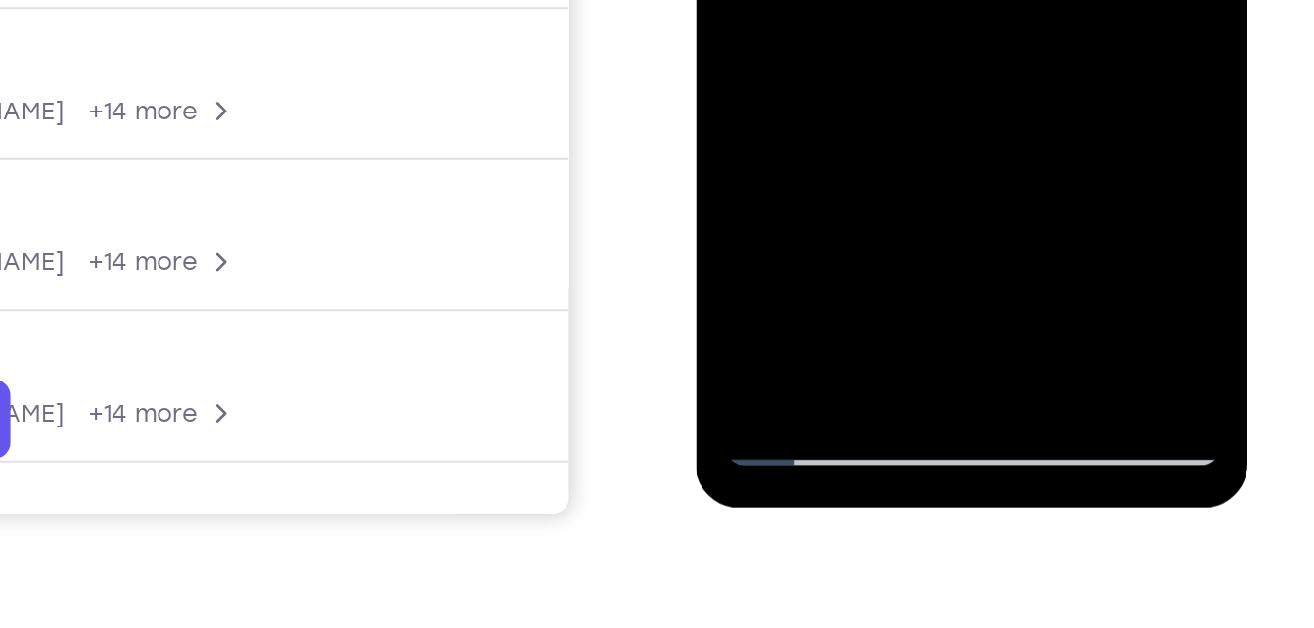
scroll to position [338, 0]
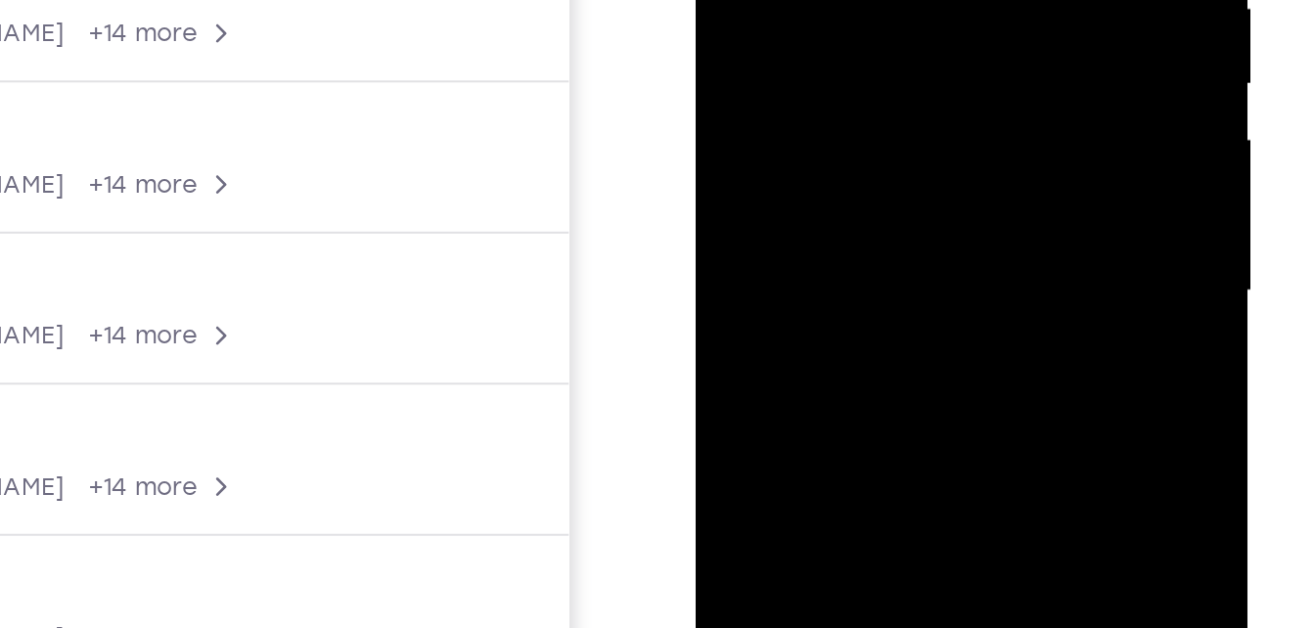
drag, startPoint x: 855, startPoint y: 95, endPoint x: 820, endPoint y: -174, distance: 271.4
click at [820, 0] on div at bounding box center [834, 3] width 247 height 548
drag, startPoint x: 863, startPoint y: 79, endPoint x: 842, endPoint y: -179, distance: 259.2
click at [842, 0] on div at bounding box center [834, 3] width 247 height 548
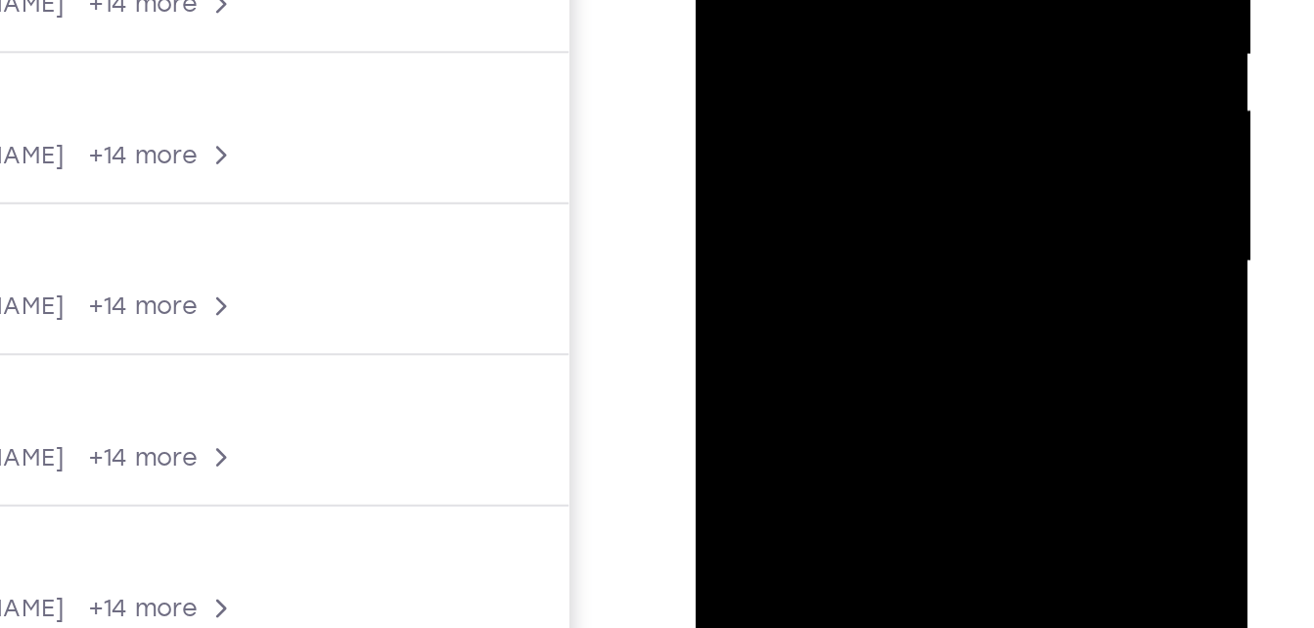
drag, startPoint x: 875, startPoint y: 93, endPoint x: 845, endPoint y: -191, distance: 285.4
drag, startPoint x: 880, startPoint y: 59, endPoint x: 922, endPoint y: -195, distance: 256.9
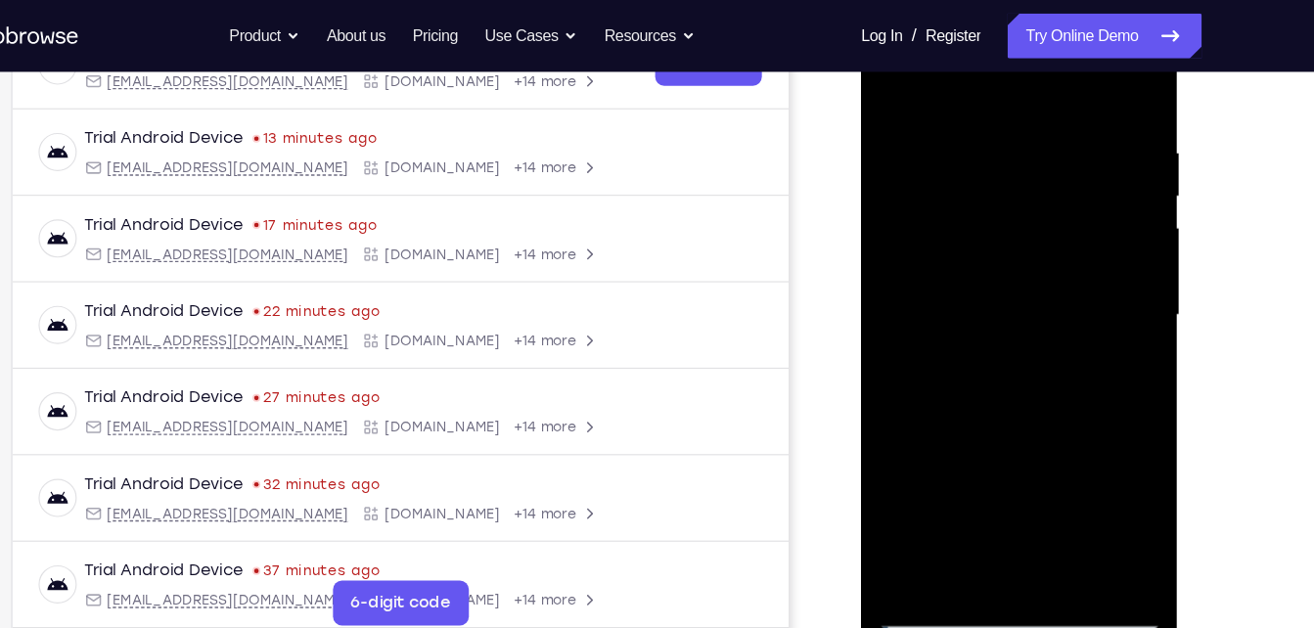
drag, startPoint x: 999, startPoint y: 361, endPoint x: 964, endPoint y: 72, distance: 290.8
click at [964, 72] on div at bounding box center [999, 273] width 247 height 548
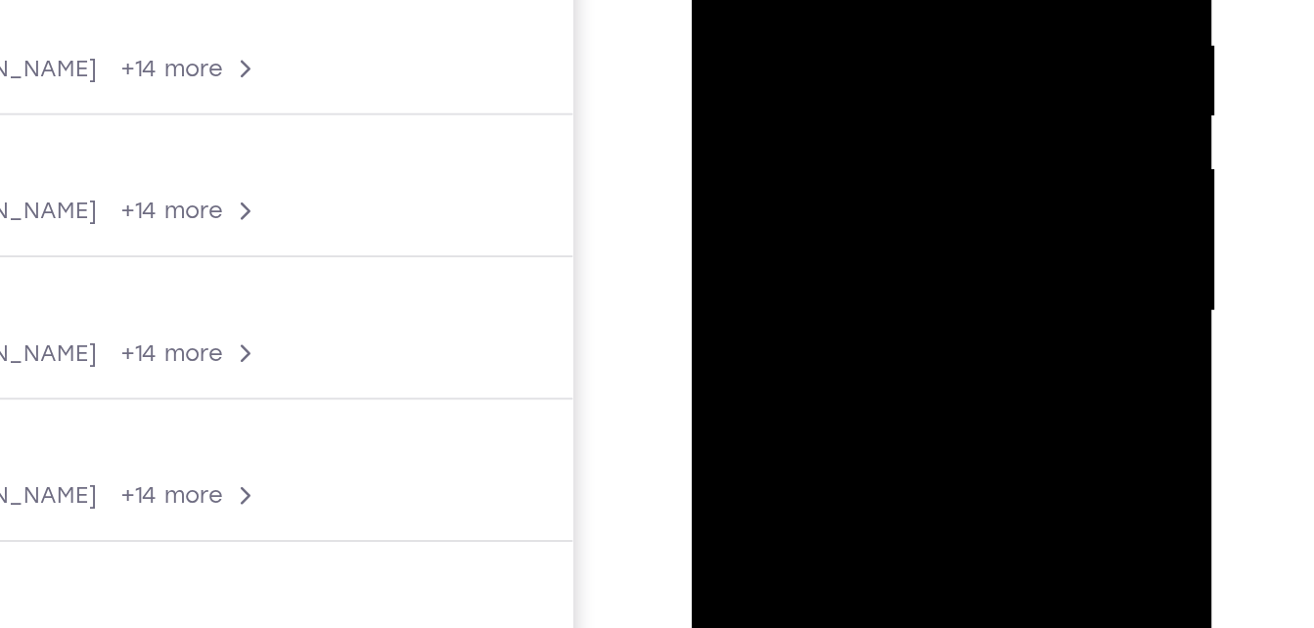
drag, startPoint x: 877, startPoint y: 147, endPoint x: 829, endPoint y: -107, distance: 257.9
click at [829, 0] on div at bounding box center [831, 56] width 247 height 548
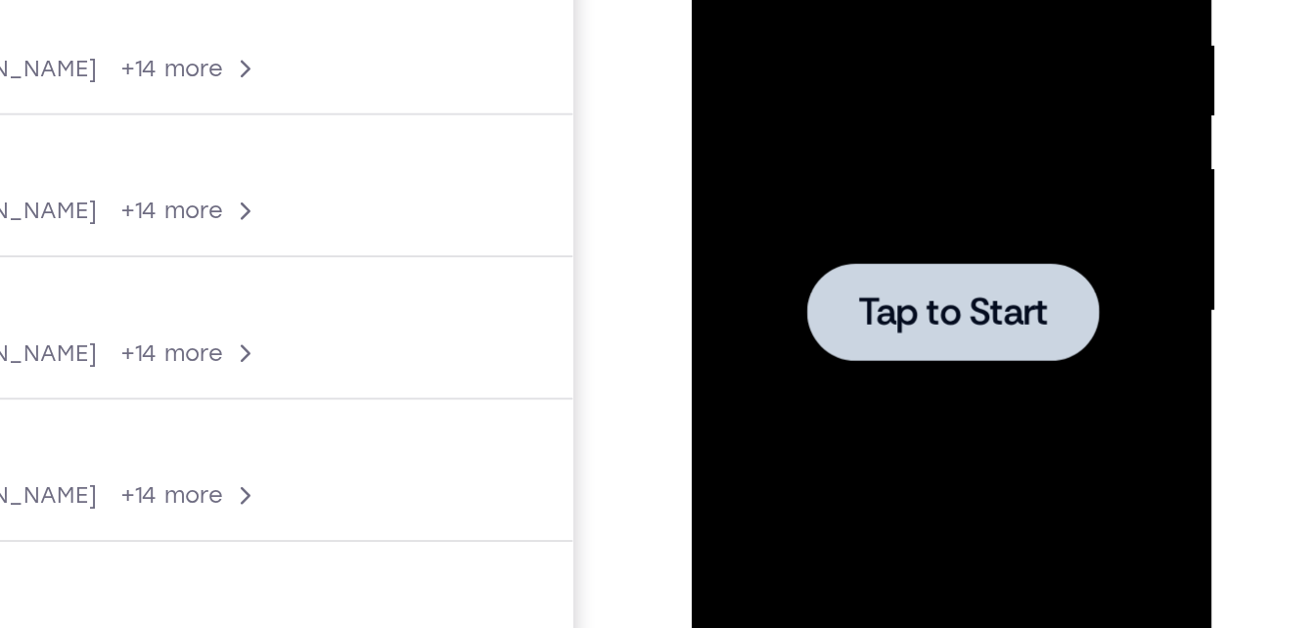
click at [851, 61] on span "Tap to Start" at bounding box center [831, 56] width 100 height 20
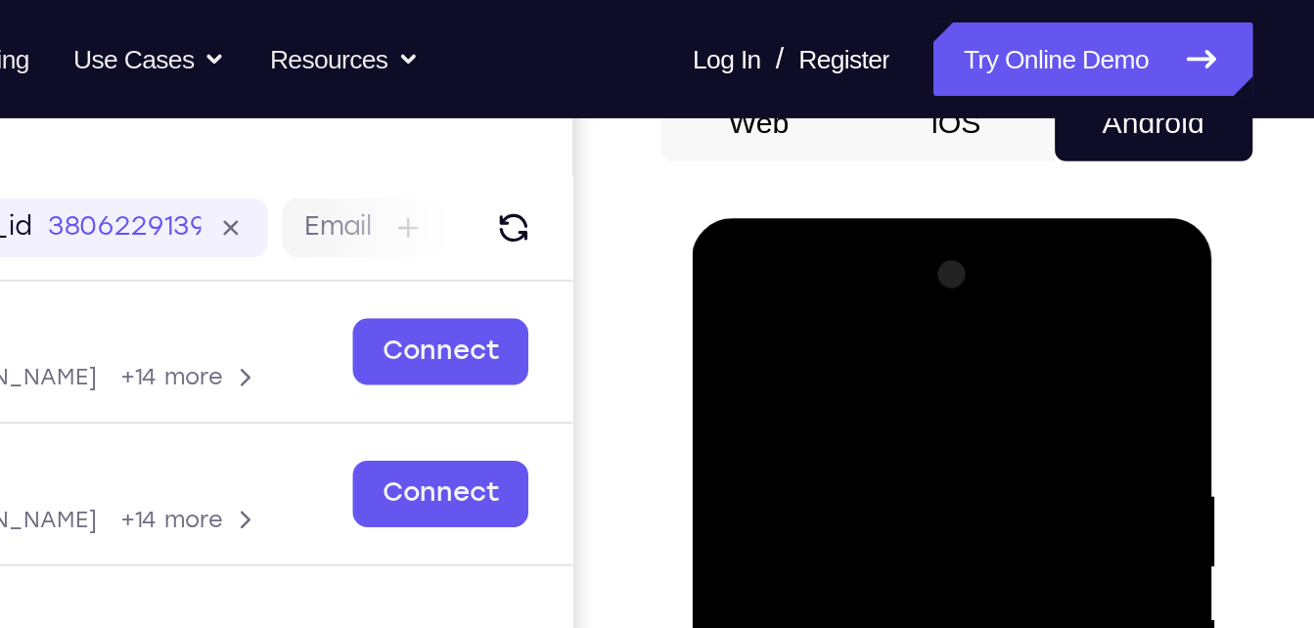
scroll to position [207, 0]
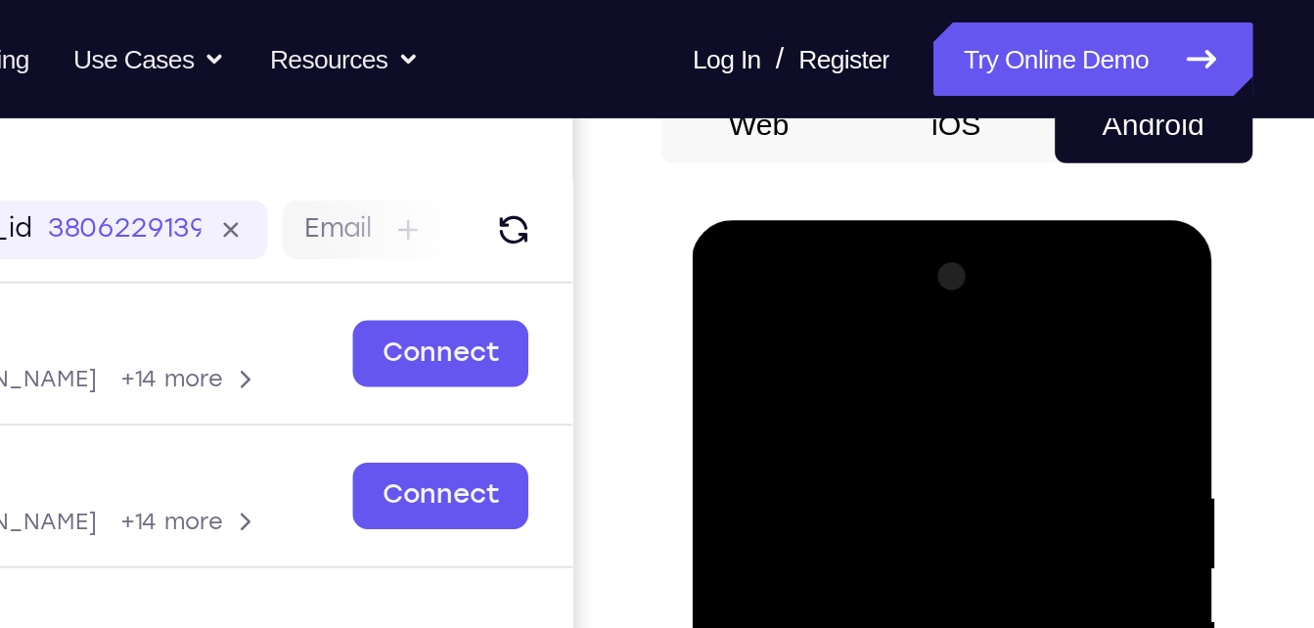
drag, startPoint x: 847, startPoint y: 266, endPoint x: 843, endPoint y: 162, distance: 103.8
click at [843, 219] on html "Online web based iOS Simulators and Android Emulators. Run iPhone, iPad, Mobile…" at bounding box center [832, 512] width 279 height 587
click at [1053, 71] on button "iOS" at bounding box center [1048, 66] width 105 height 39
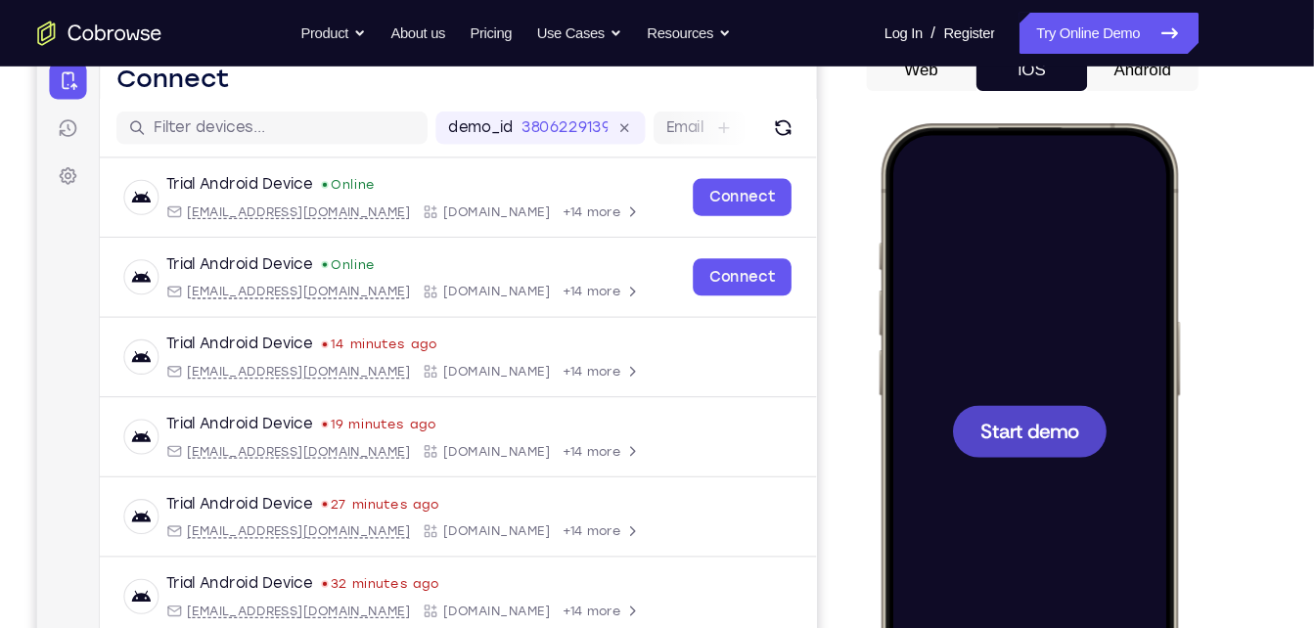
scroll to position [0, 0]
click at [968, 328] on div at bounding box center [1019, 413] width 257 height 559
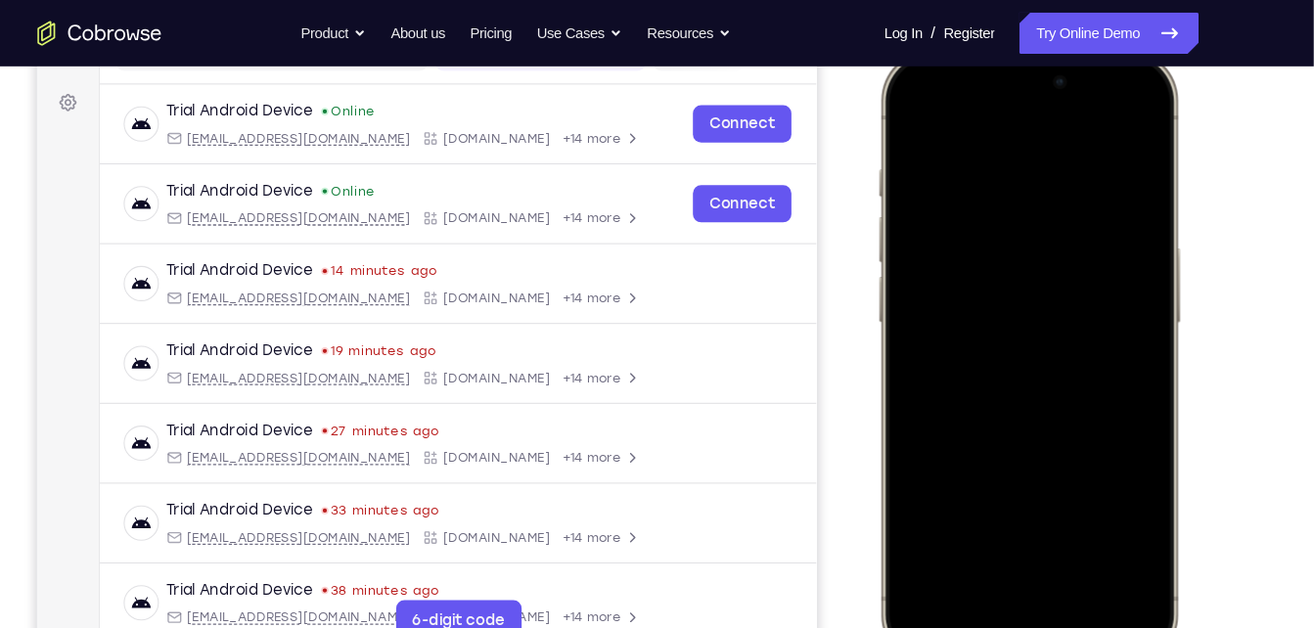
scroll to position [272, 0]
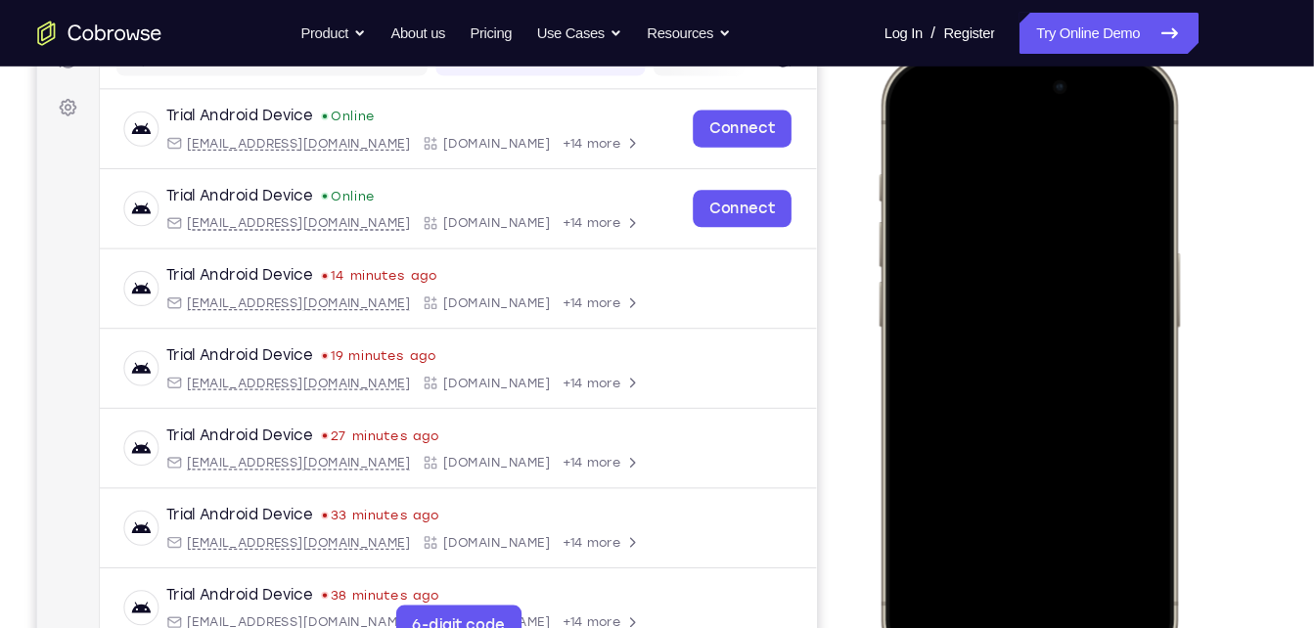
click at [1126, 113] on div at bounding box center [1019, 345] width 257 height 559
click at [911, 125] on div at bounding box center [1019, 345] width 257 height 559
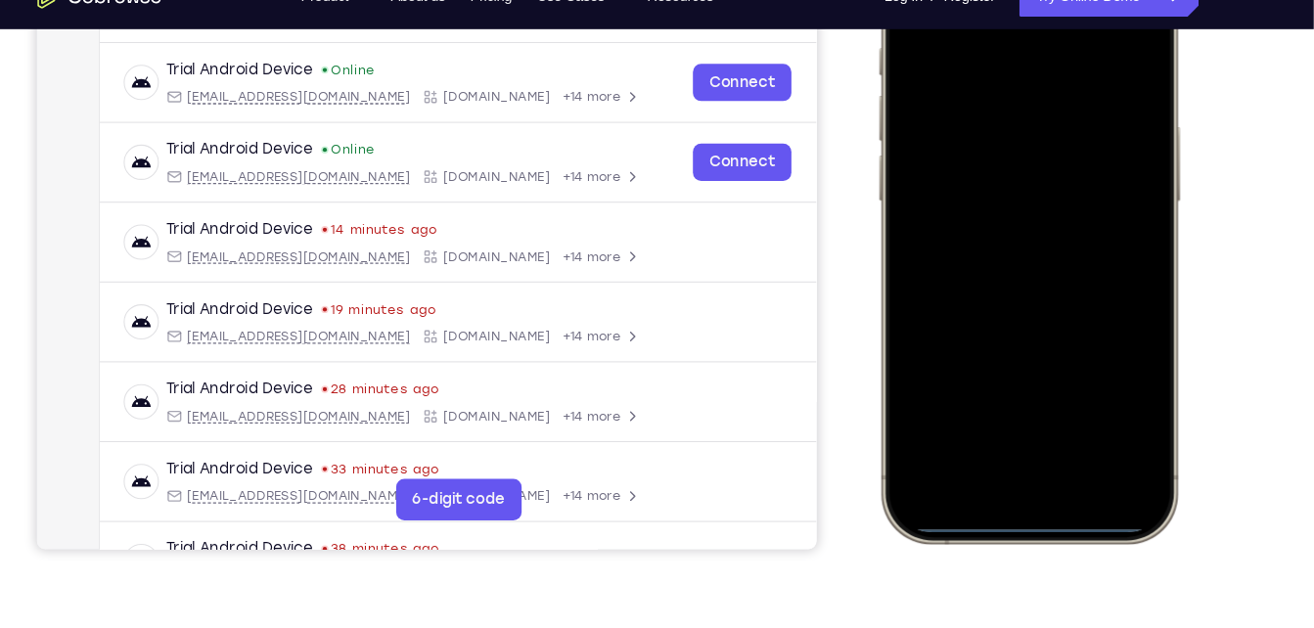
scroll to position [357, 0]
click at [1032, 452] on div at bounding box center [1019, 217] width 257 height 559
click at [1127, 465] on div at bounding box center [1019, 217] width 257 height 559
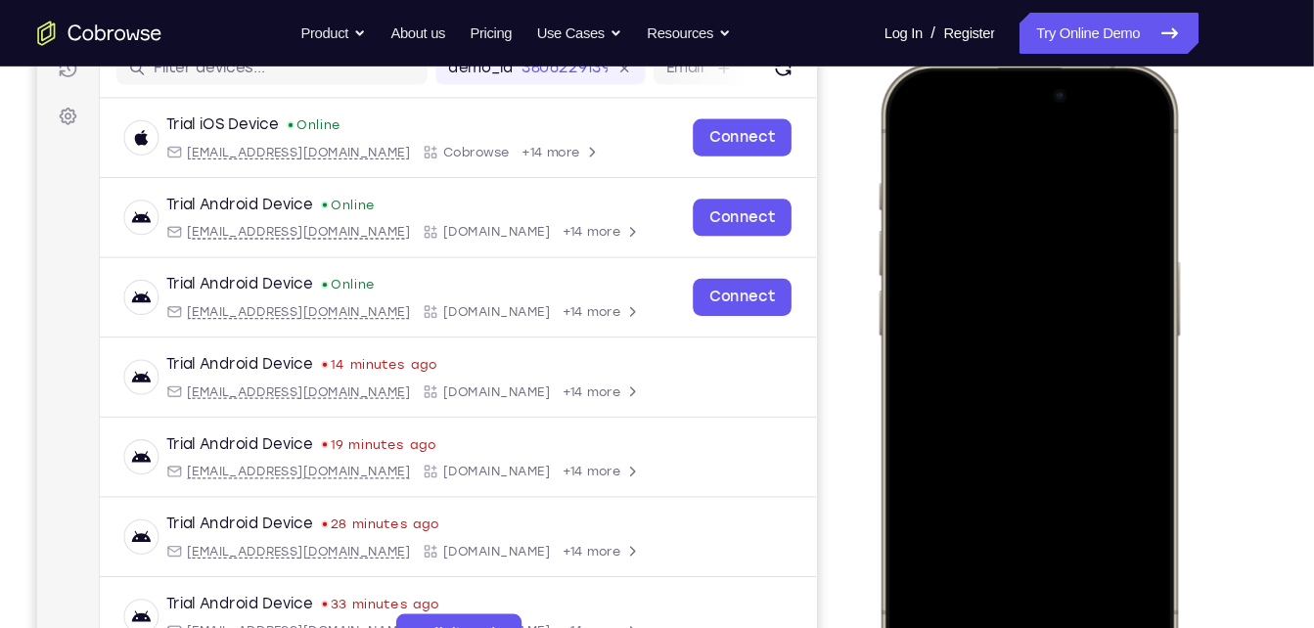
scroll to position [260, 0]
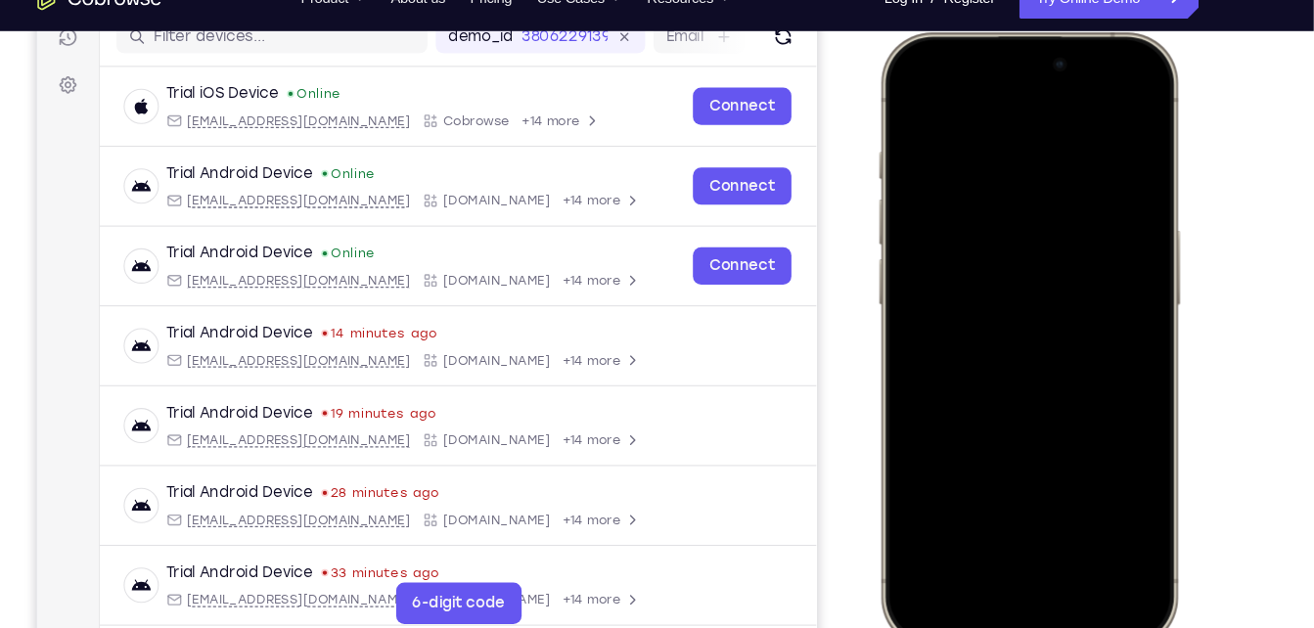
click at [1057, 529] on div at bounding box center [1019, 321] width 257 height 559
click at [979, 135] on div at bounding box center [1019, 321] width 257 height 559
click at [1001, 354] on div at bounding box center [1019, 321] width 257 height 559
click at [1065, 246] on div at bounding box center [1019, 321] width 257 height 559
click at [1036, 285] on div at bounding box center [1019, 321] width 257 height 559
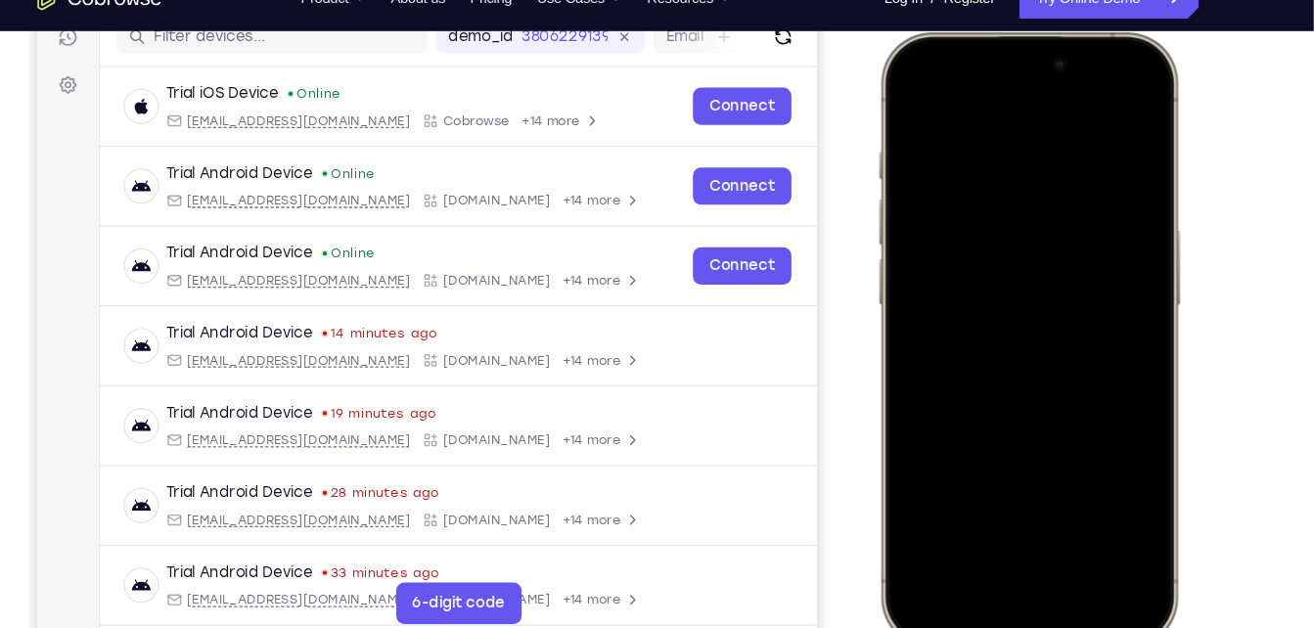
click at [1112, 291] on div at bounding box center [1019, 321] width 257 height 559
click at [1016, 334] on div at bounding box center [1019, 321] width 257 height 559
click at [1025, 418] on div at bounding box center [1019, 321] width 257 height 559
click at [1023, 495] on div at bounding box center [1019, 321] width 257 height 559
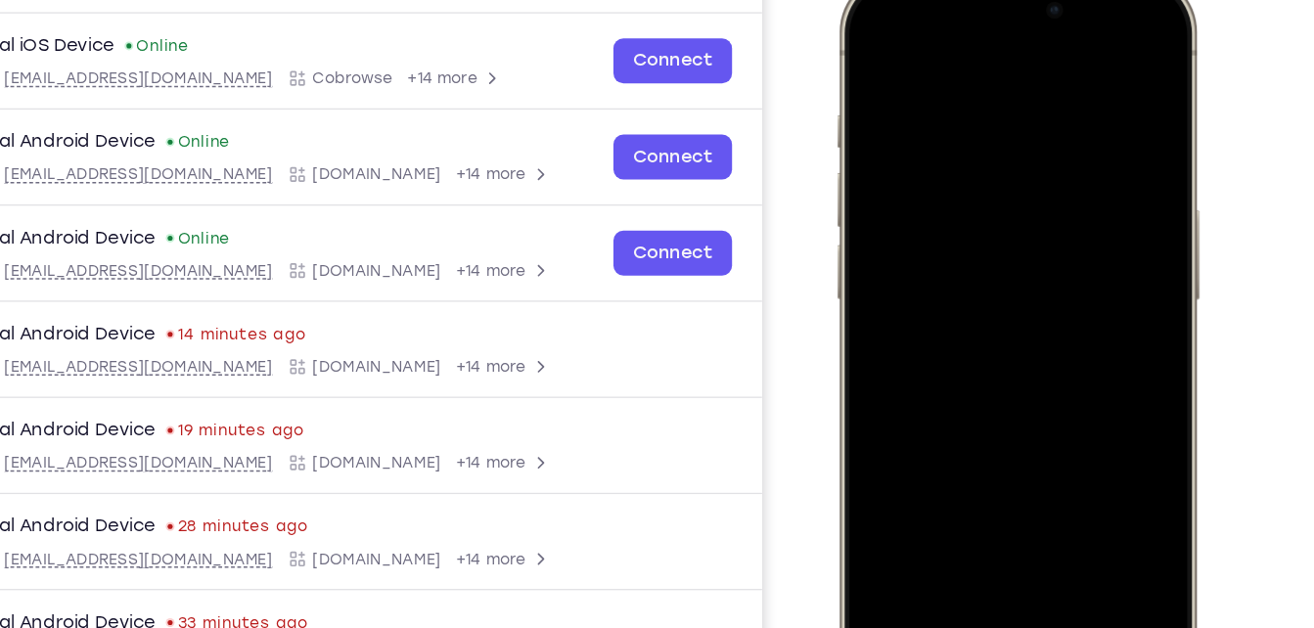
click at [1077, 266] on div at bounding box center [975, 261] width 257 height 559
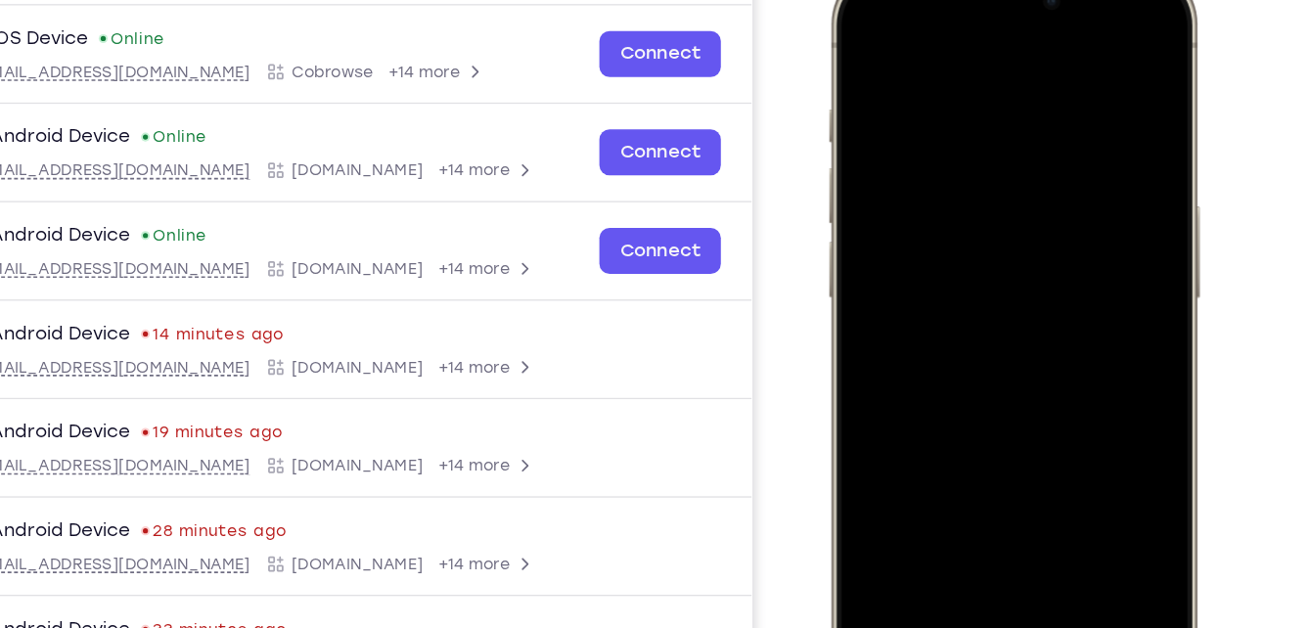
drag, startPoint x: 954, startPoint y: 258, endPoint x: 969, endPoint y: 0, distance: 258.8
click at [969, 0] on div at bounding box center [968, 252] width 257 height 559
drag, startPoint x: 1014, startPoint y: 253, endPoint x: 1031, endPoint y: -65, distance: 318.5
click at [1031, 0] on html "Online web based iOS Simulators and Android Emulators. Run iPhone, iPad, Mobile…" at bounding box center [972, 255] width 294 height 587
click at [1077, 328] on div at bounding box center [968, 252] width 257 height 559
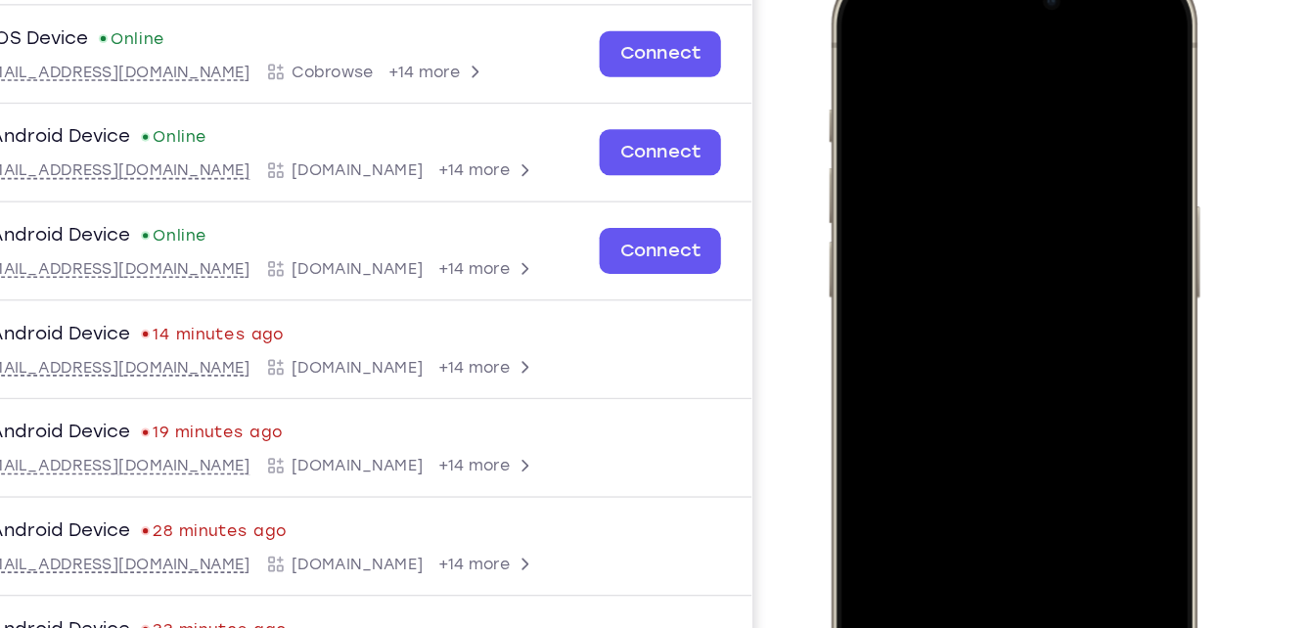
click at [894, 113] on div at bounding box center [968, 252] width 257 height 559
click at [936, 413] on div at bounding box center [968, 252] width 257 height 559
drag, startPoint x: 982, startPoint y: 301, endPoint x: 947, endPoint y: 53, distance: 250.9
click at [947, 53] on div at bounding box center [968, 252] width 257 height 559
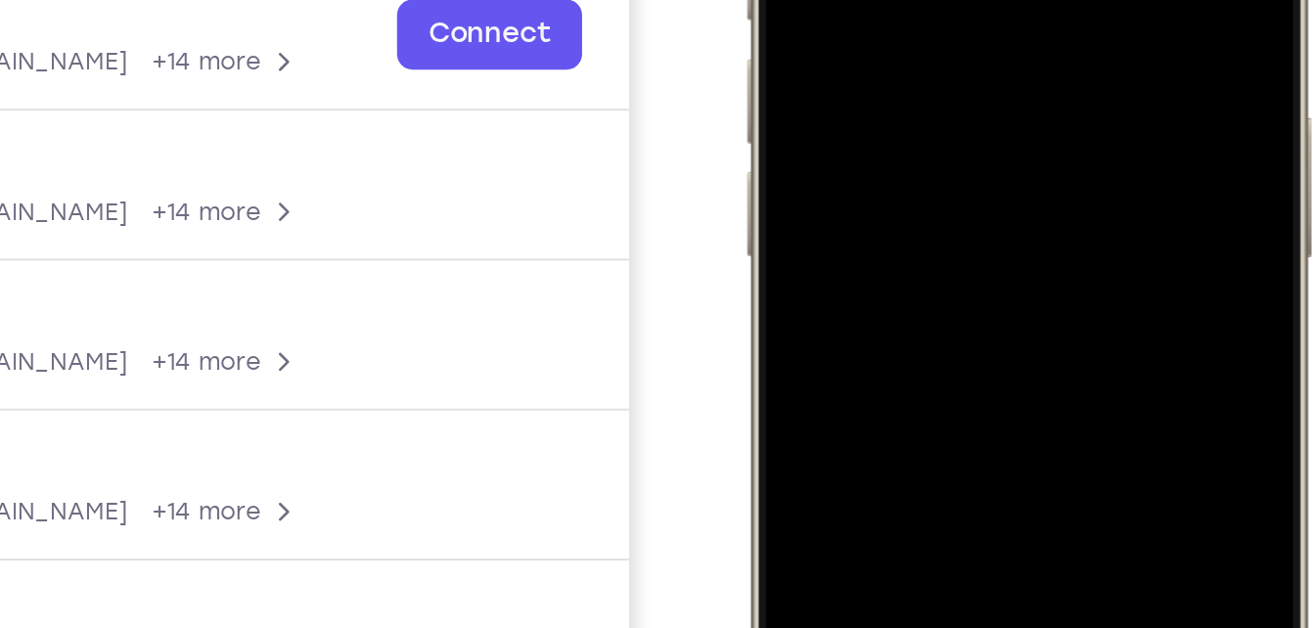
drag, startPoint x: 897, startPoint y: 62, endPoint x: 914, endPoint y: -163, distance: 225.7
click at [914, 0] on div at bounding box center [883, 35] width 257 height 559
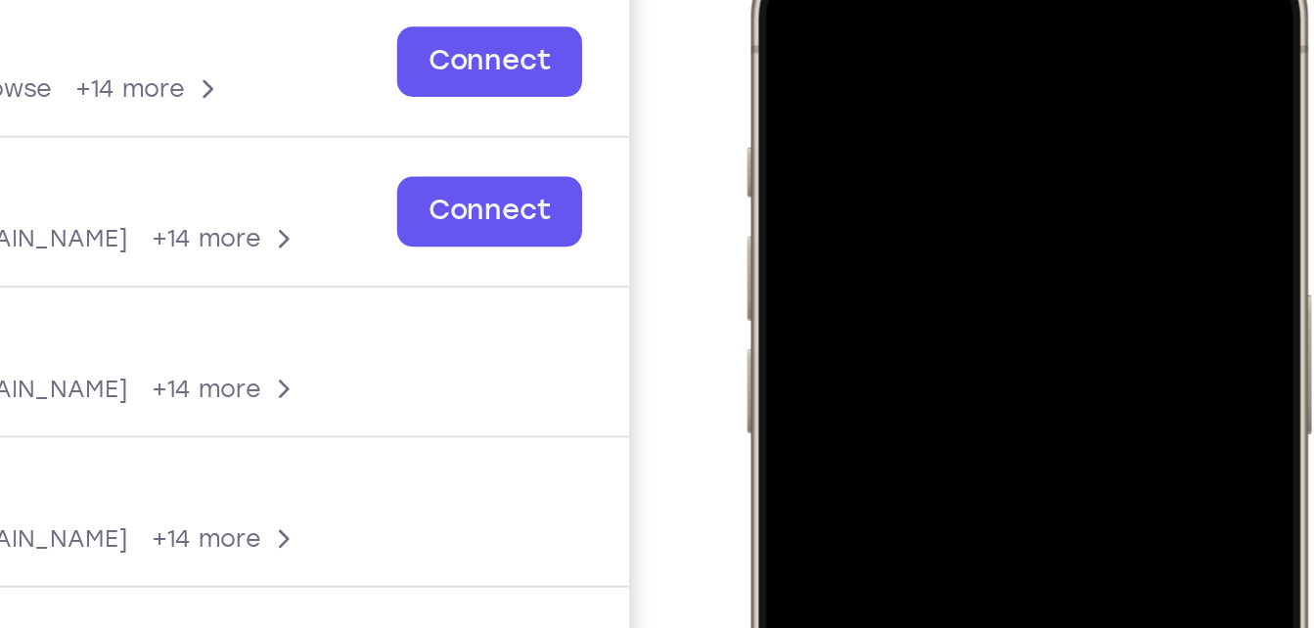
drag, startPoint x: 892, startPoint y: 258, endPoint x: 892, endPoint y: -75, distance: 333.7
click at [892, 0] on div at bounding box center [885, 213] width 288 height 581
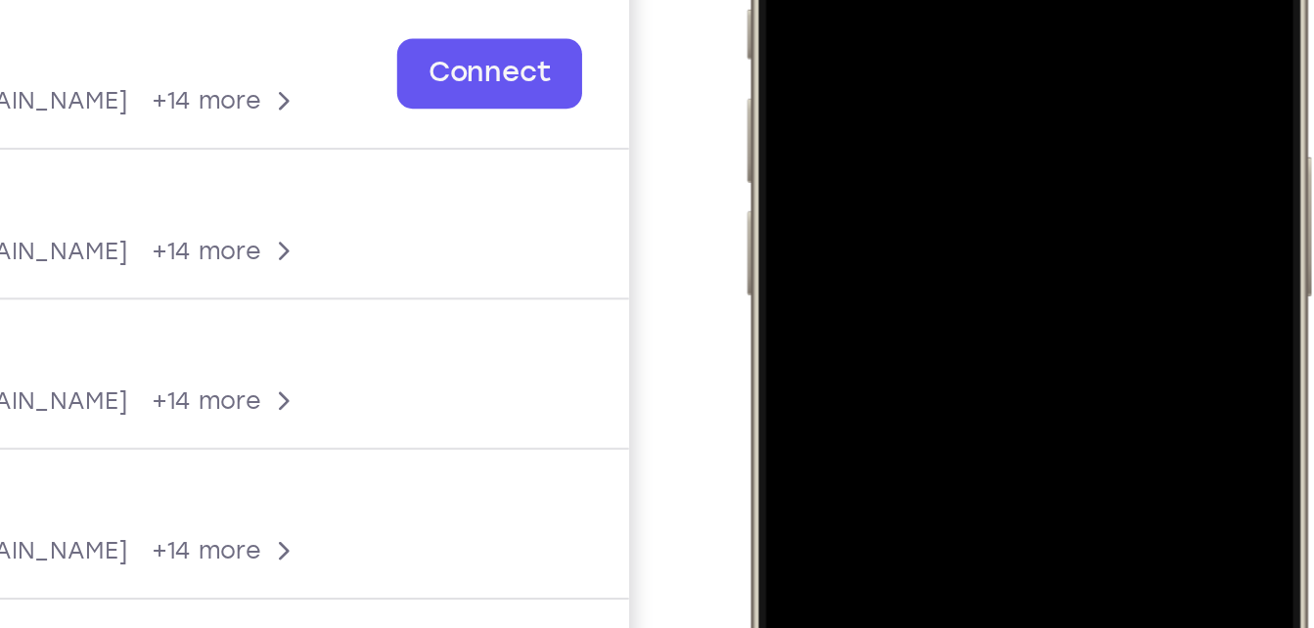
drag, startPoint x: 887, startPoint y: 107, endPoint x: 880, endPoint y: -136, distance: 242.8
click at [880, 0] on div at bounding box center [883, 74] width 257 height 559
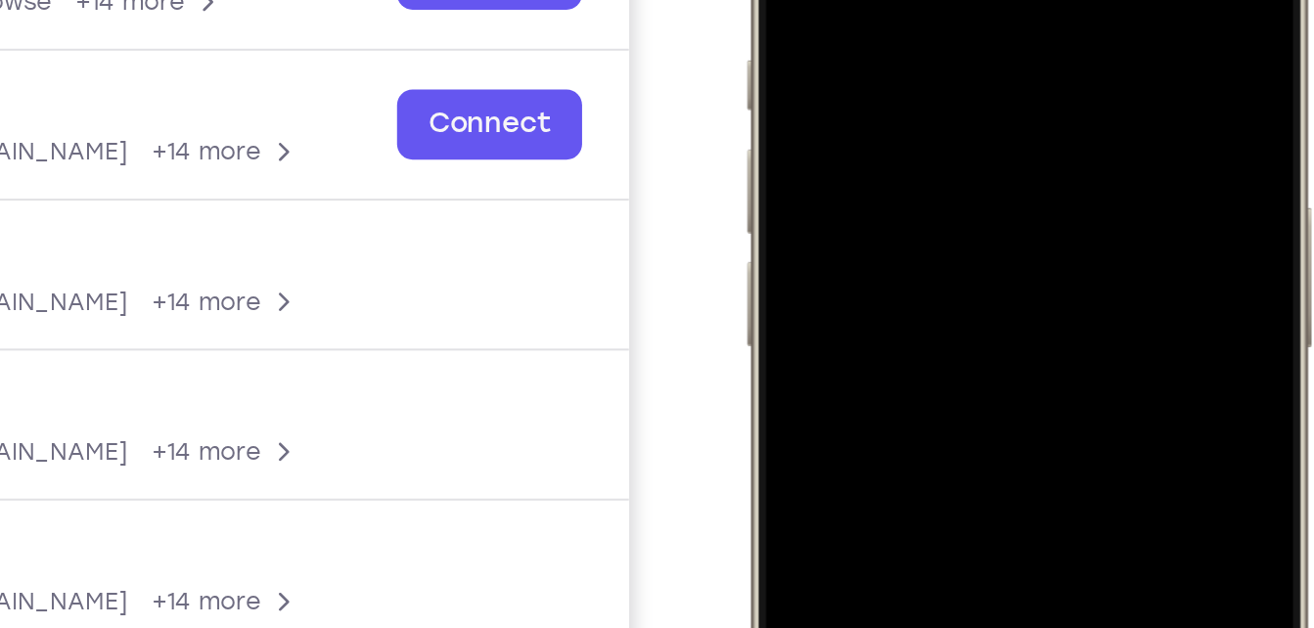
drag, startPoint x: 937, startPoint y: 147, endPoint x: 880, endPoint y: -119, distance: 272.4
click at [880, 0] on div at bounding box center [883, 124] width 257 height 559
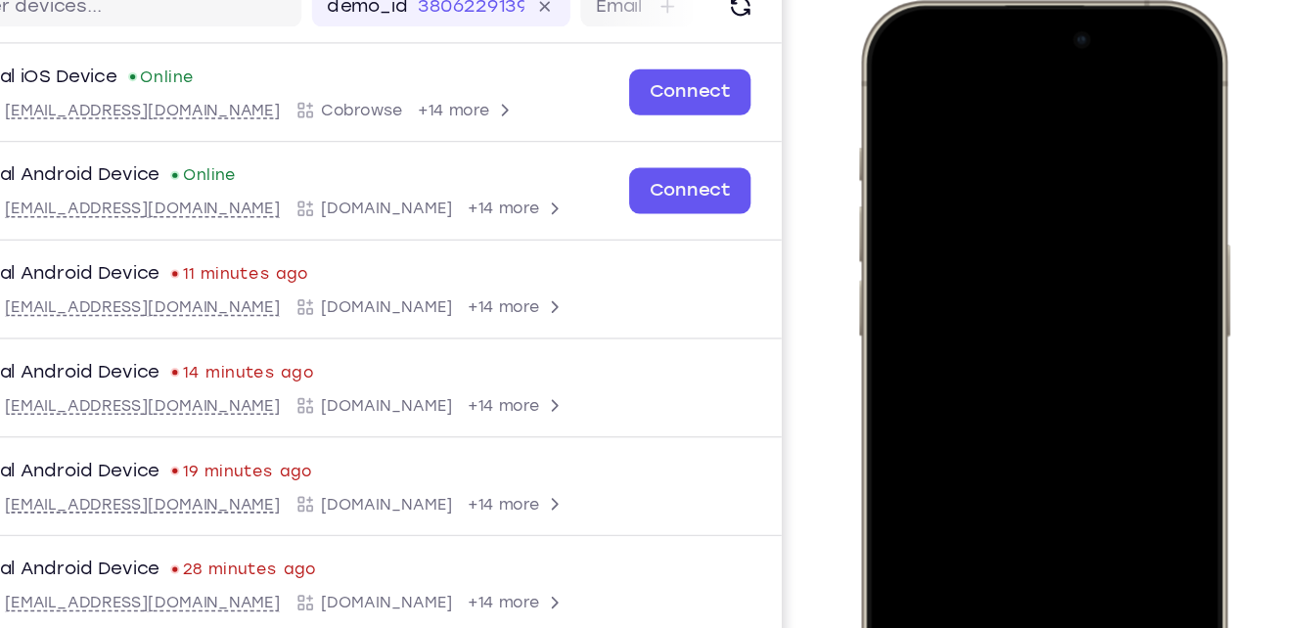
click at [1112, 358] on div at bounding box center [998, 290] width 257 height 559
click at [934, 156] on div at bounding box center [998, 290] width 257 height 559
click at [953, 448] on div at bounding box center [998, 290] width 257 height 559
drag, startPoint x: 969, startPoint y: 307, endPoint x: 975, endPoint y: 46, distance: 261.3
click at [975, 46] on div at bounding box center [998, 290] width 257 height 559
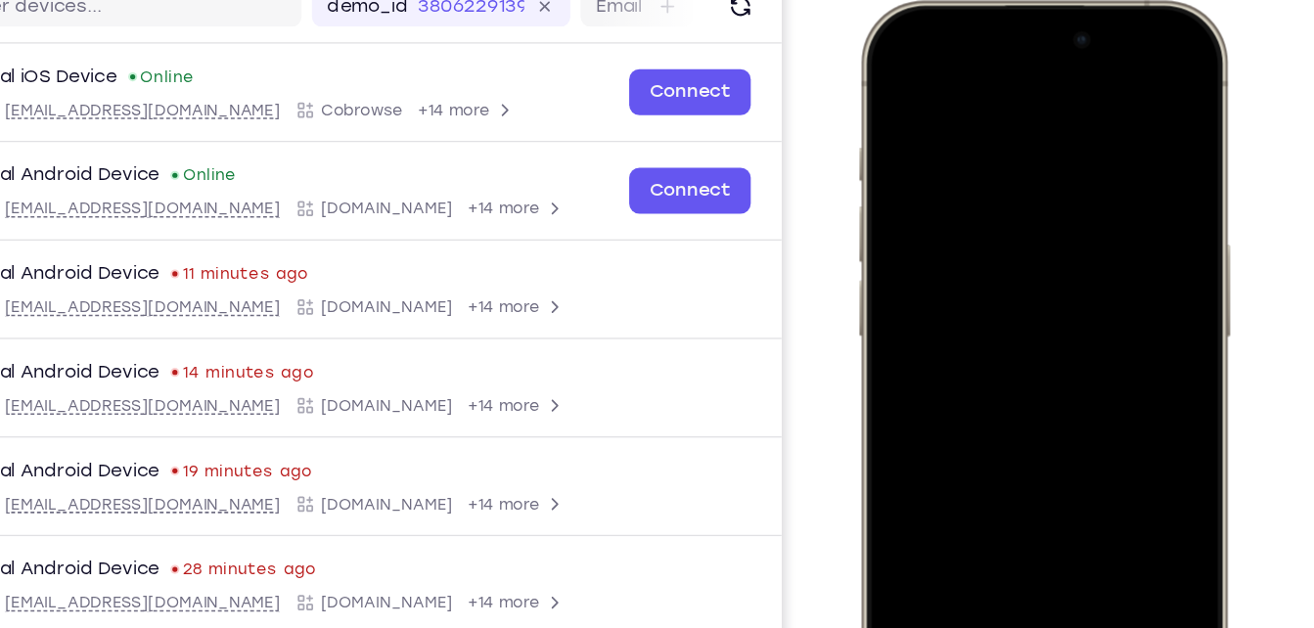
click at [1112, 358] on div at bounding box center [998, 290] width 257 height 559
click at [901, 160] on div at bounding box center [998, 290] width 257 height 559
click at [914, 443] on div at bounding box center [998, 290] width 257 height 559
drag, startPoint x: 1007, startPoint y: 311, endPoint x: 1021, endPoint y: 45, distance: 266.5
click at [1021, 45] on div at bounding box center [998, 290] width 257 height 559
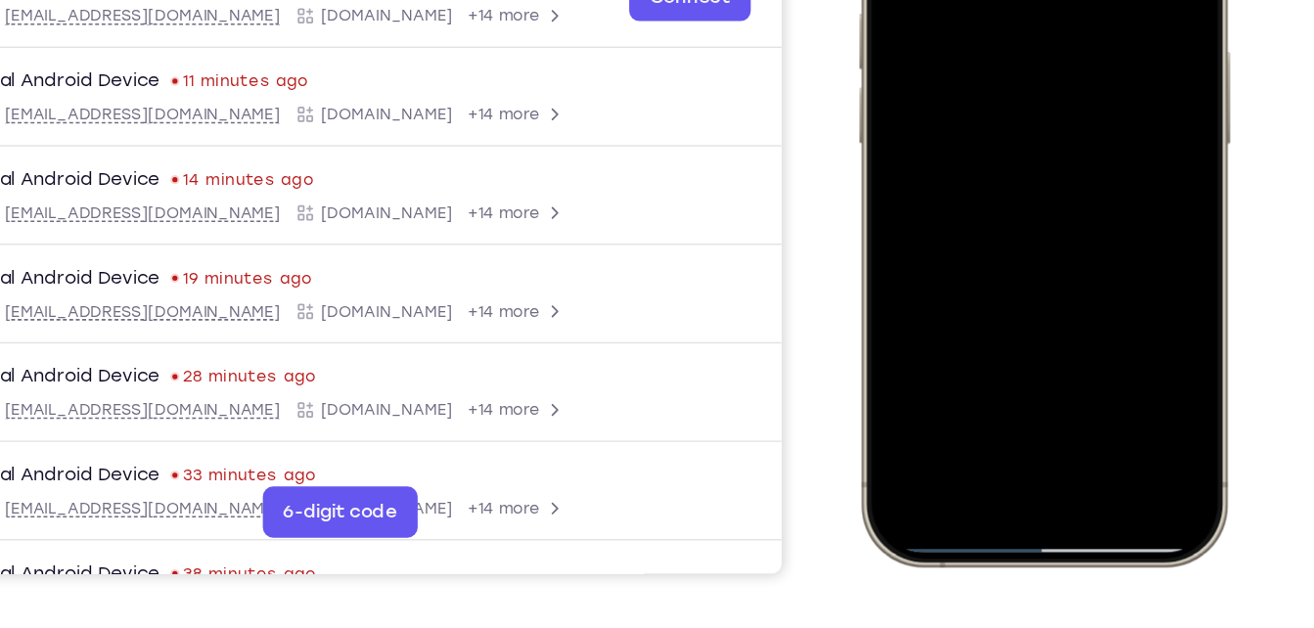
scroll to position [322, 0]
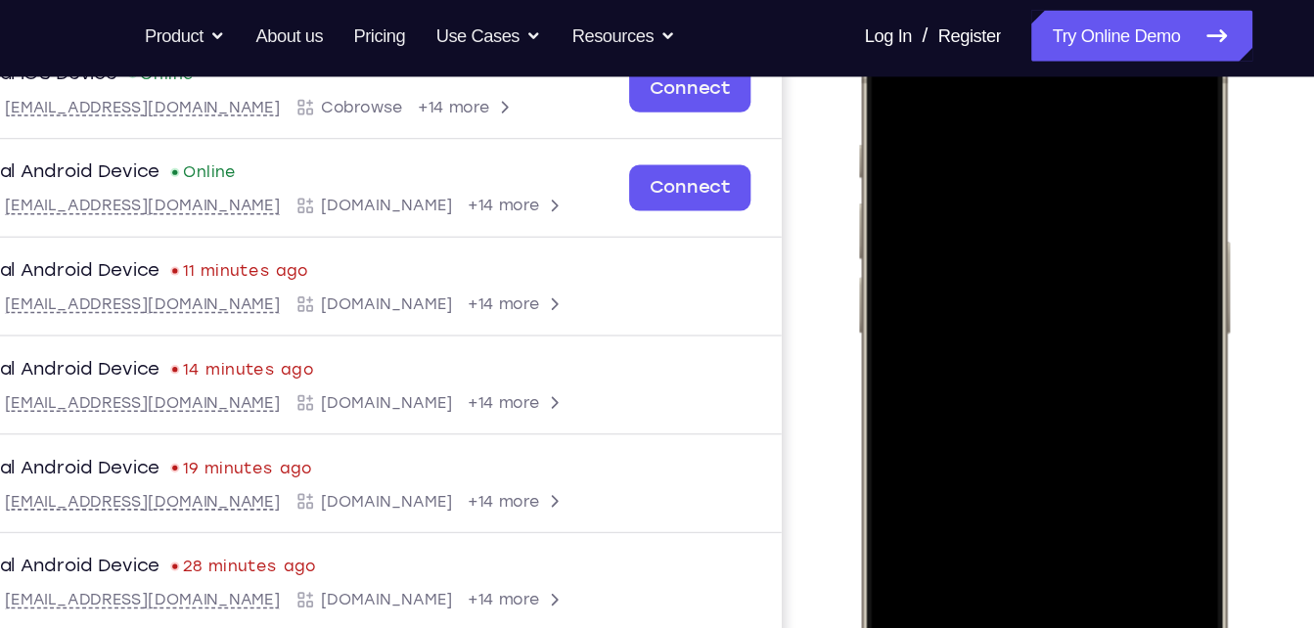
drag, startPoint x: 1028, startPoint y: 305, endPoint x: 1021, endPoint y: 67, distance: 238.9
click at [1021, 67] on div at bounding box center [998, 288] width 257 height 559
drag, startPoint x: 1030, startPoint y: 291, endPoint x: 950, endPoint y: 67, distance: 238.0
click at [950, 67] on div at bounding box center [998, 288] width 257 height 559
drag, startPoint x: 1047, startPoint y: 263, endPoint x: 1054, endPoint y: -10, distance: 273.1
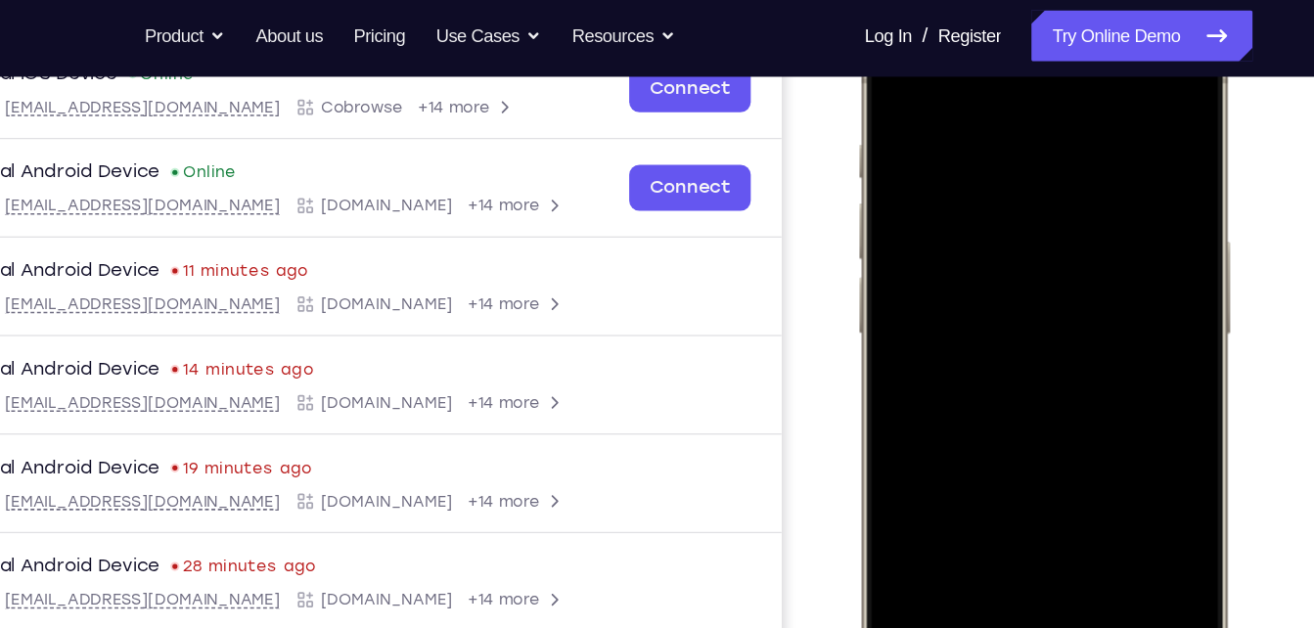
click at [1054, 0] on html "Online web based iOS Simulators and Android Emulators. Run iPhone, iPad, Mobile…" at bounding box center [1002, 291] width 294 height 587
drag, startPoint x: 1012, startPoint y: 287, endPoint x: 838, endPoint y: -56, distance: 384.2
click at [855, 0] on html "Online web based iOS Simulators and Android Emulators. Run iPhone, iPad, Mobile…" at bounding box center [1002, 291] width 294 height 587
drag, startPoint x: 1038, startPoint y: 341, endPoint x: 979, endPoint y: 90, distance: 257.5
click at [979, 90] on div at bounding box center [998, 288] width 257 height 559
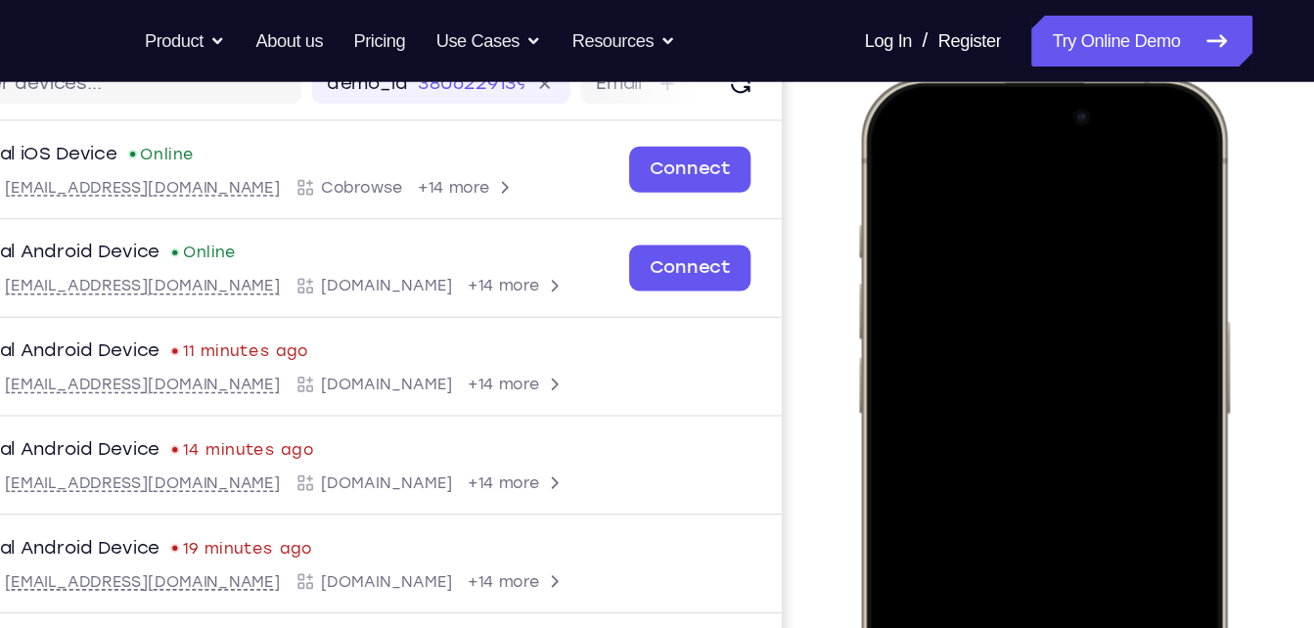
scroll to position [264, 0]
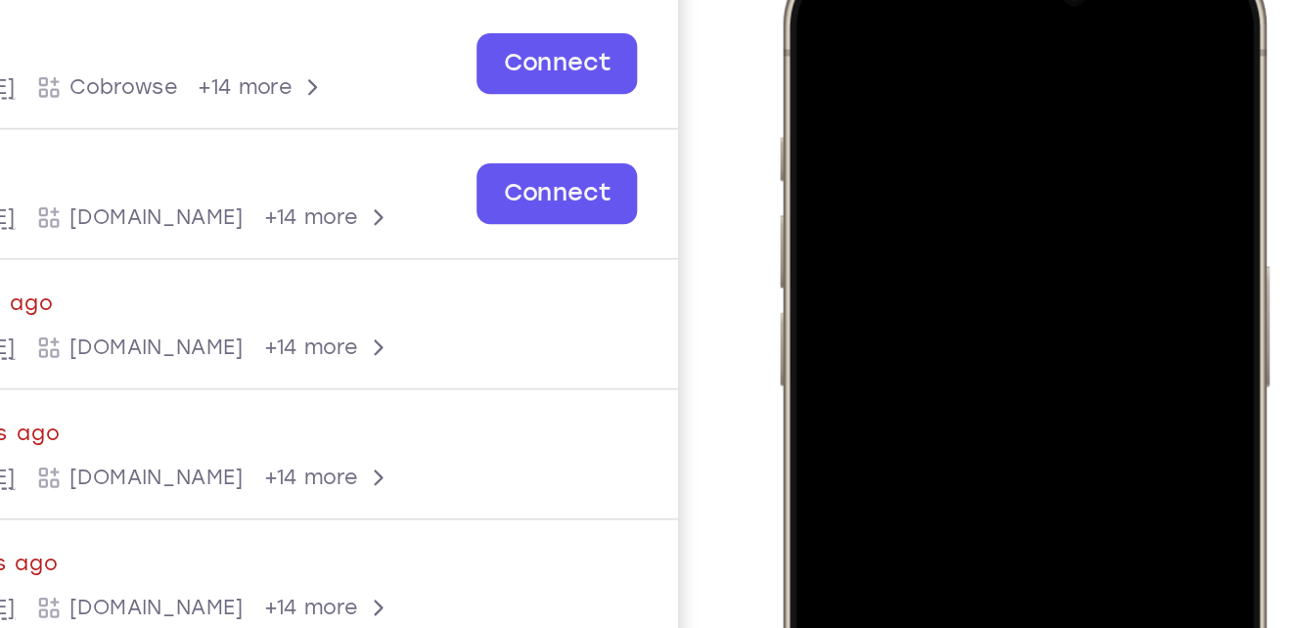
drag, startPoint x: 920, startPoint y: 234, endPoint x: 937, endPoint y: 21, distance: 214.1
click at [937, 21] on div at bounding box center [918, 233] width 257 height 559
drag, startPoint x: 965, startPoint y: 269, endPoint x: 941, endPoint y: 60, distance: 210.7
click at [941, 60] on div at bounding box center [918, 233] width 257 height 559
drag, startPoint x: 933, startPoint y: 201, endPoint x: 943, endPoint y: -66, distance: 266.4
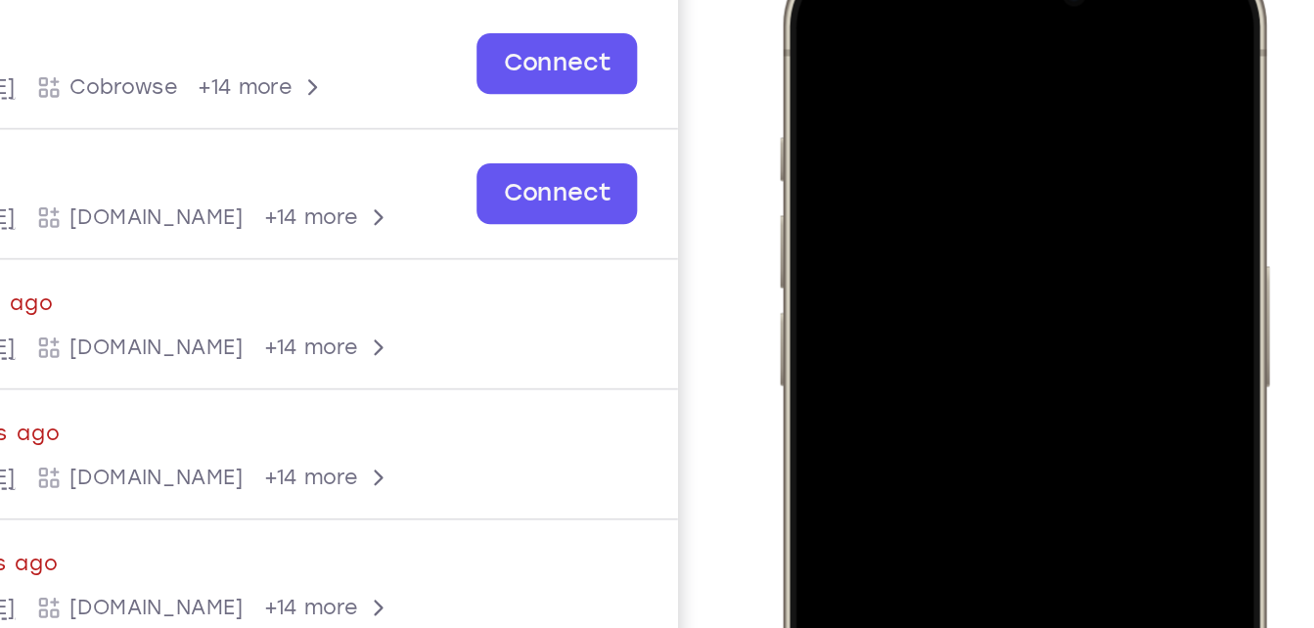
click at [943, 0] on html "Online web based iOS Simulators and Android Emulators. Run iPhone, iPad, Mobile…" at bounding box center [922, 236] width 294 height 587
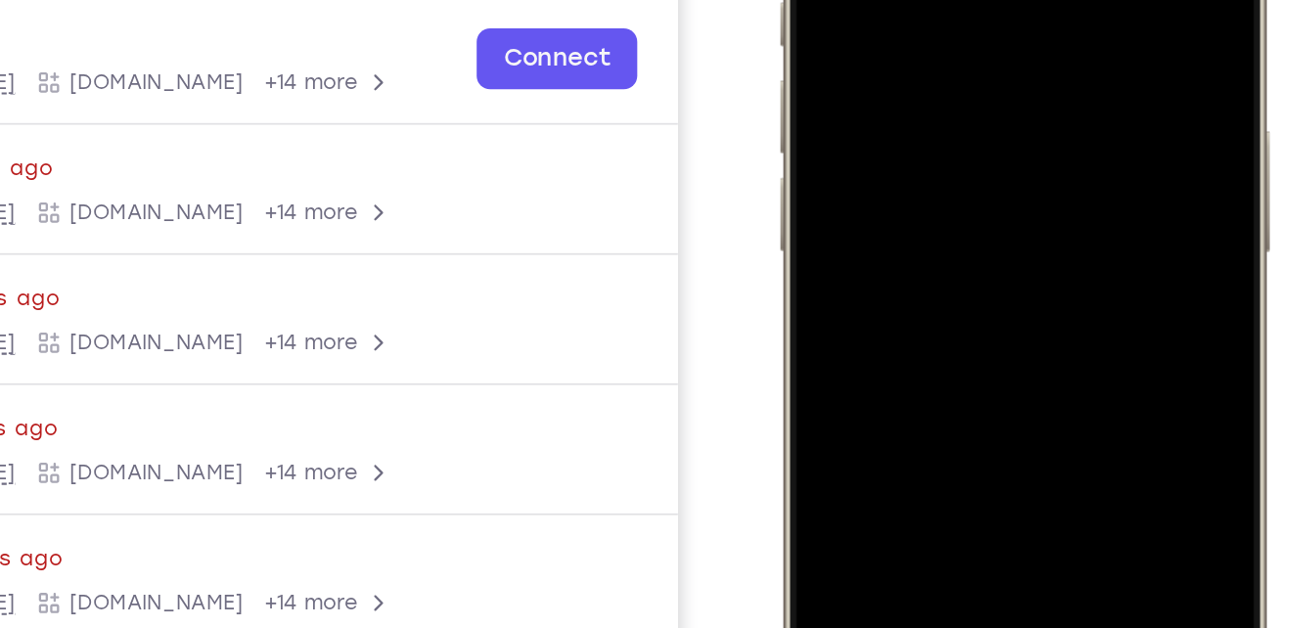
drag, startPoint x: 927, startPoint y: 143, endPoint x: 927, endPoint y: -116, distance: 259.3
click at [927, 0] on div at bounding box center [918, 98] width 257 height 559
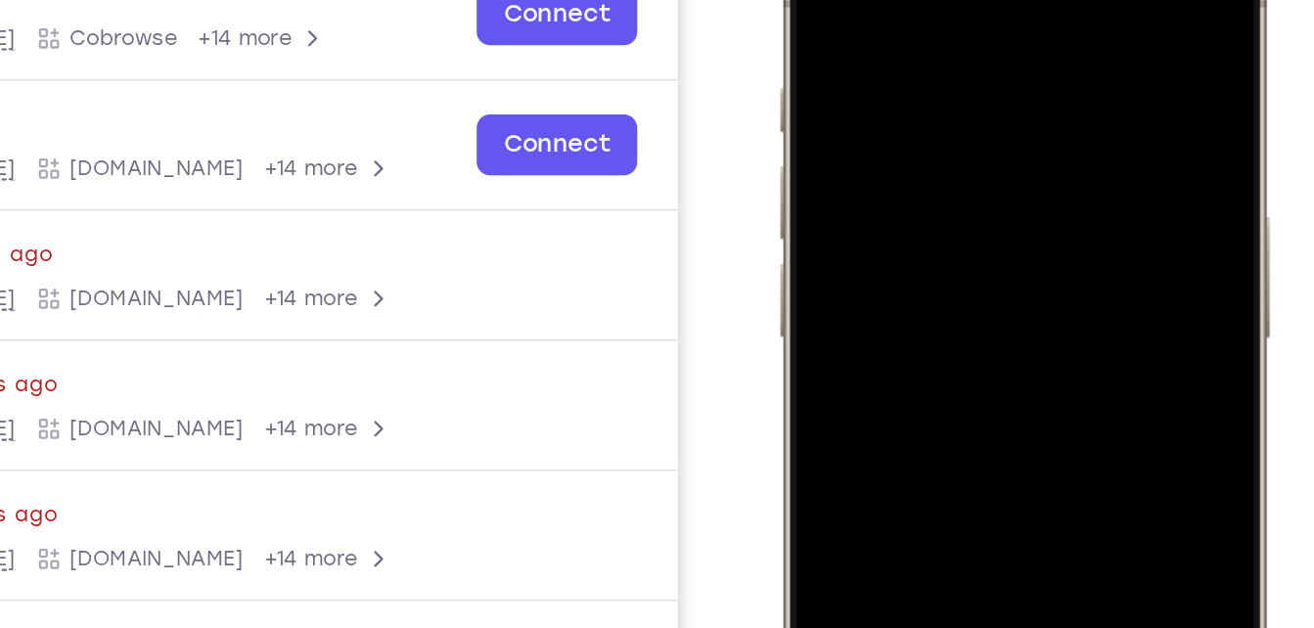
drag, startPoint x: 926, startPoint y: 154, endPoint x: 903, endPoint y: -85, distance: 239.8
click at [903, 0] on div at bounding box center [918, 184] width 257 height 559
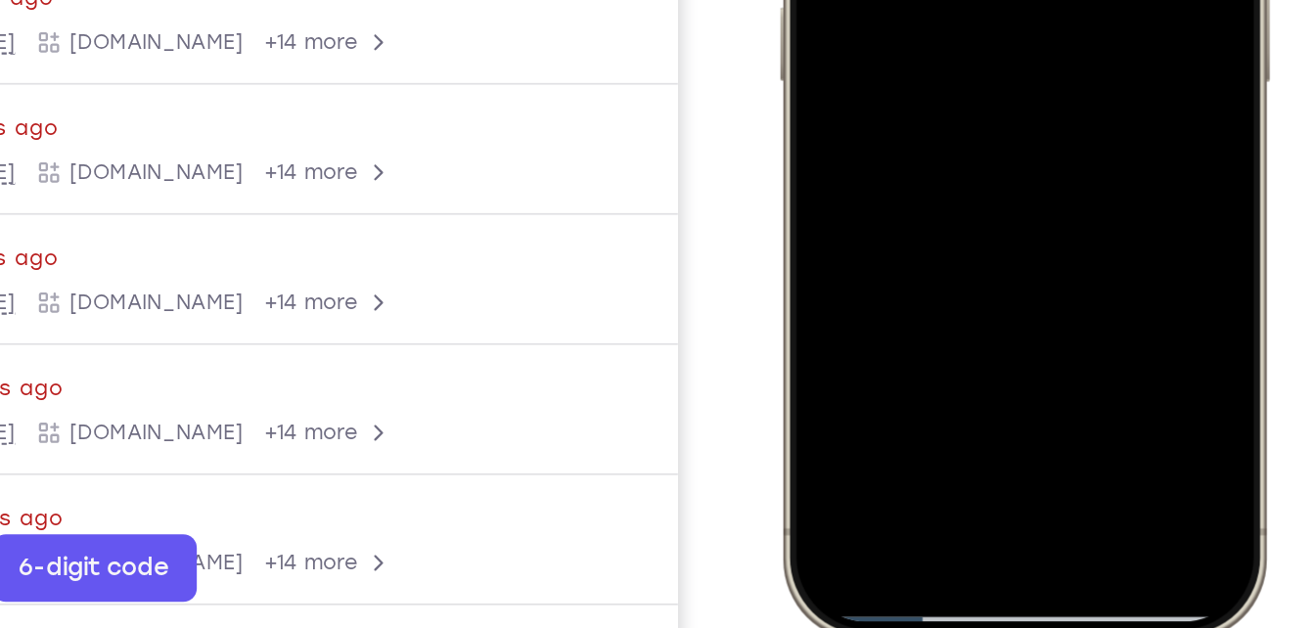
scroll to position [278, 0]
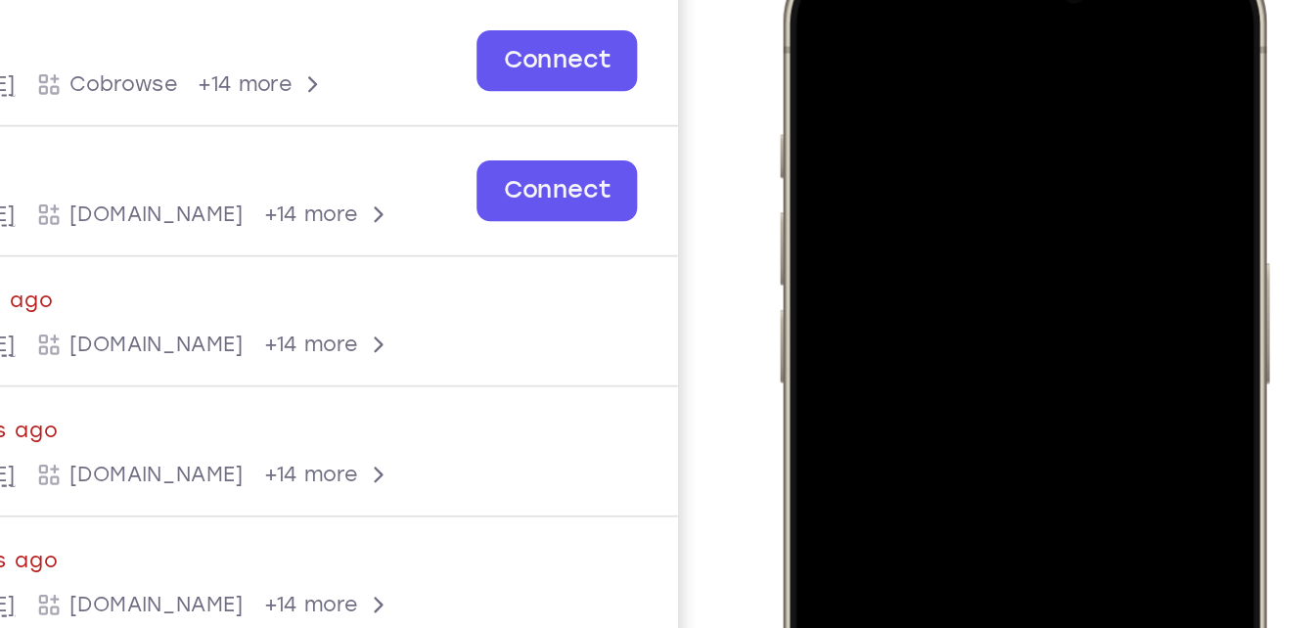
drag, startPoint x: 905, startPoint y: 238, endPoint x: 928, endPoint y: -52, distance: 290.5
click at [928, 0] on div at bounding box center [919, 229] width 288 height 581
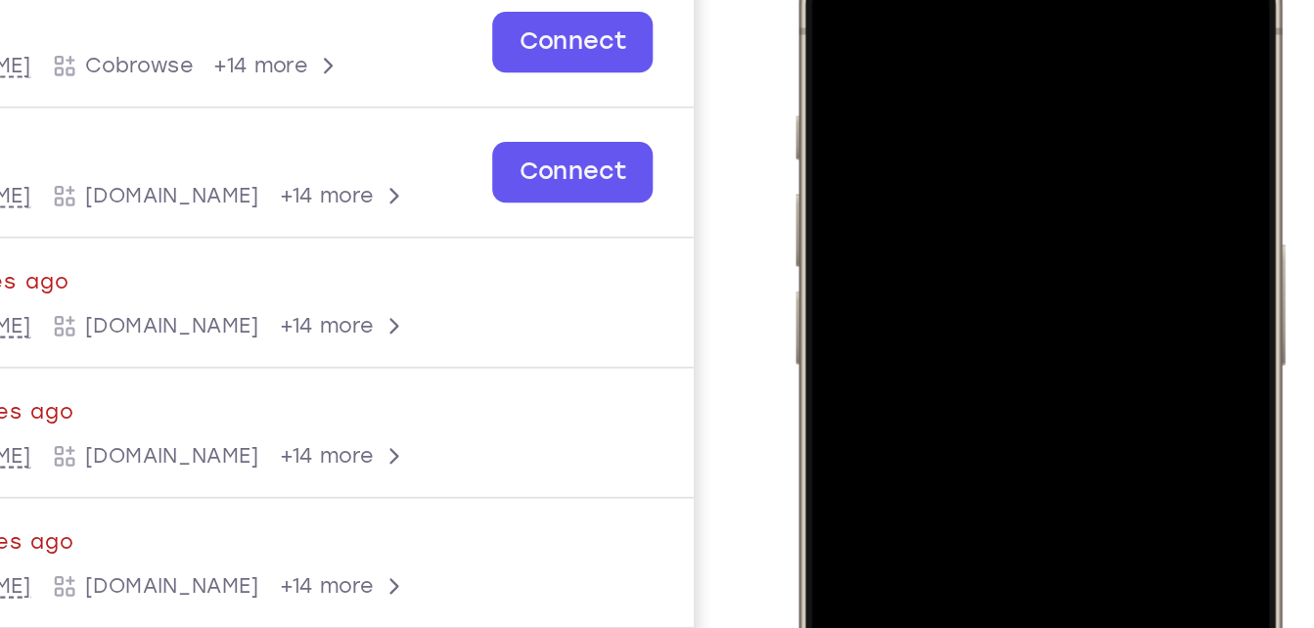
drag, startPoint x: 929, startPoint y: 254, endPoint x: 956, endPoint y: 29, distance: 226.7
click at [956, 29] on div at bounding box center [932, 210] width 257 height 559
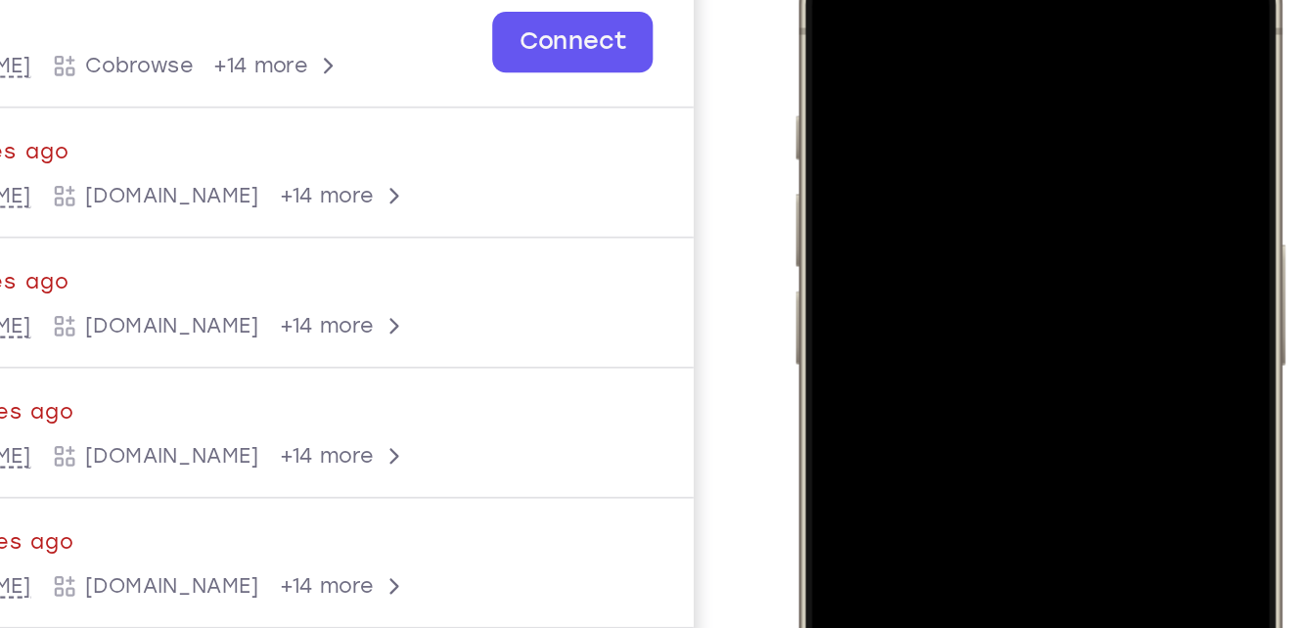
drag, startPoint x: 934, startPoint y: 221, endPoint x: 931, endPoint y: 11, distance: 210.4
click at [931, 11] on div at bounding box center [932, 210] width 257 height 559
drag, startPoint x: 970, startPoint y: 244, endPoint x: 962, endPoint y: -29, distance: 273.1
click at [962, 0] on div at bounding box center [932, 210] width 257 height 559
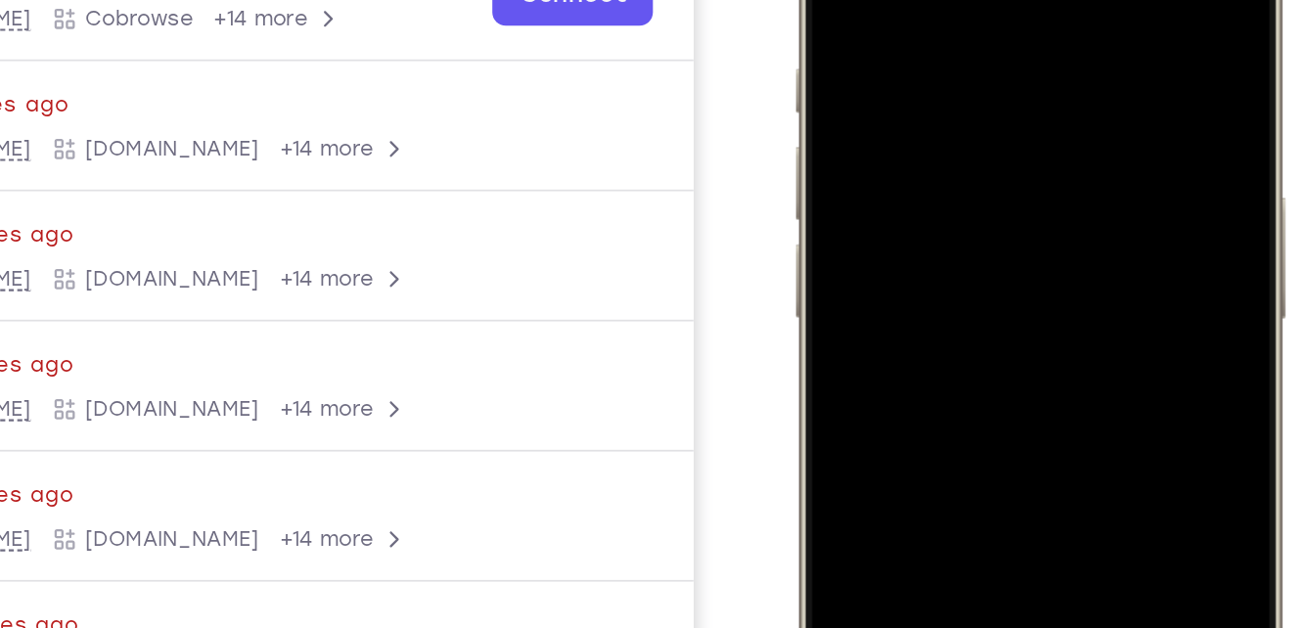
drag, startPoint x: 894, startPoint y: 178, endPoint x: 912, endPoint y: -70, distance: 249.2
click at [912, 0] on div at bounding box center [932, 164] width 257 height 559
drag, startPoint x: 950, startPoint y: 192, endPoint x: 958, endPoint y: -1, distance: 192.9
click at [958, 0] on div at bounding box center [932, 164] width 257 height 559
drag, startPoint x: 954, startPoint y: 190, endPoint x: 958, endPoint y: -57, distance: 246.6
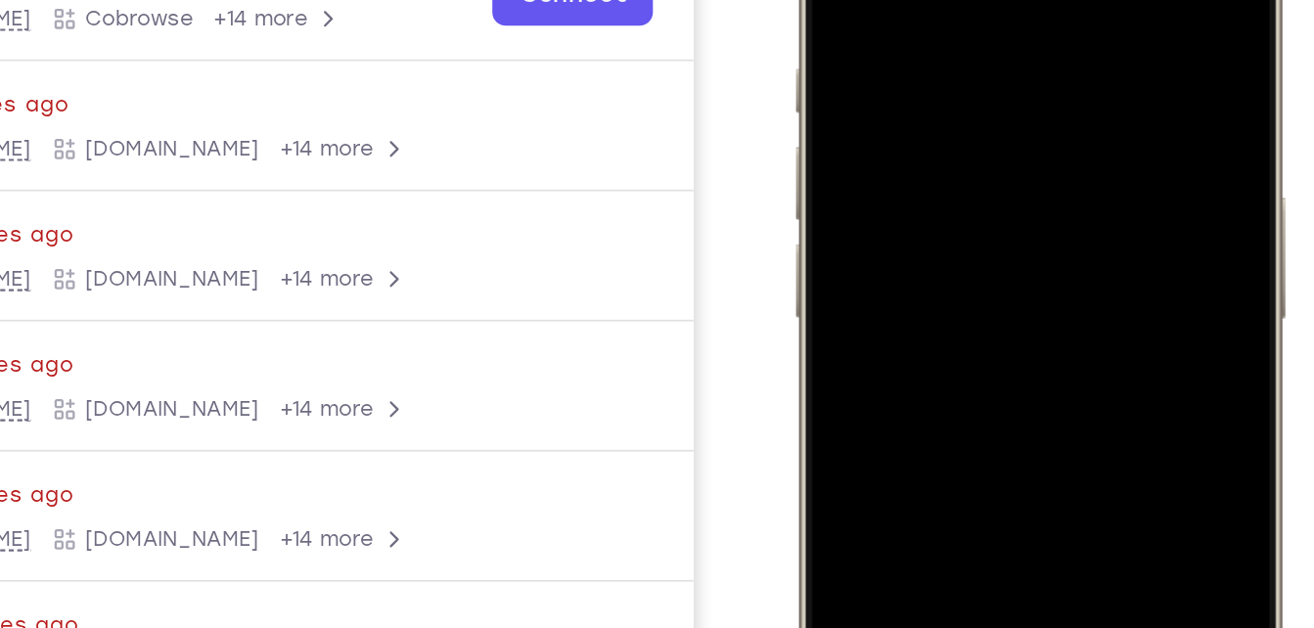
click at [958, 0] on div at bounding box center [932, 164] width 257 height 559
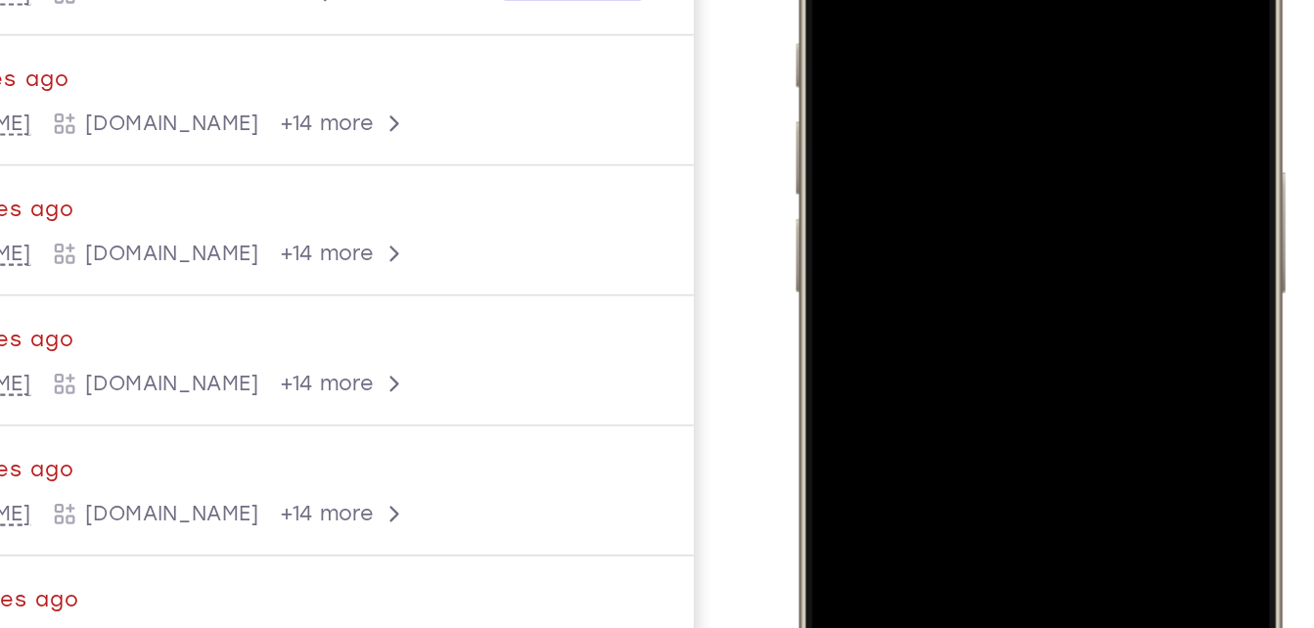
drag, startPoint x: 981, startPoint y: 206, endPoint x: 956, endPoint y: -36, distance: 242.9
click at [956, 0] on div at bounding box center [932, 138] width 257 height 559
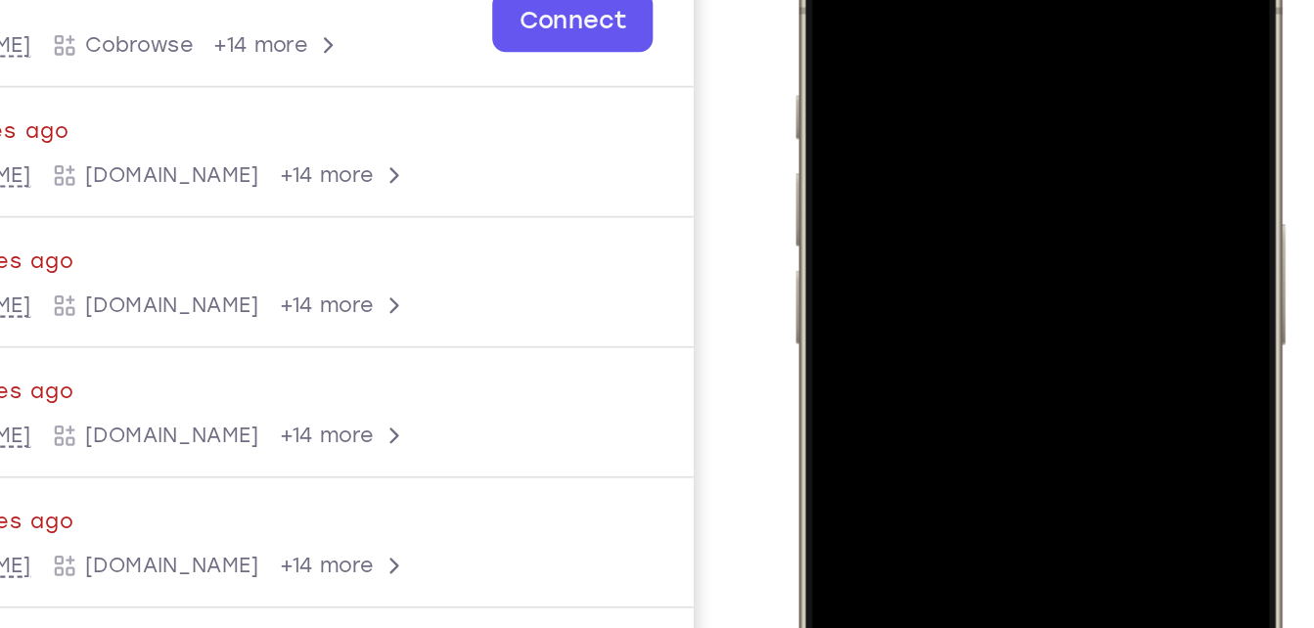
drag, startPoint x: 967, startPoint y: 210, endPoint x: 980, endPoint y: -24, distance: 235.2
click at [980, 0] on div at bounding box center [932, 191] width 257 height 559
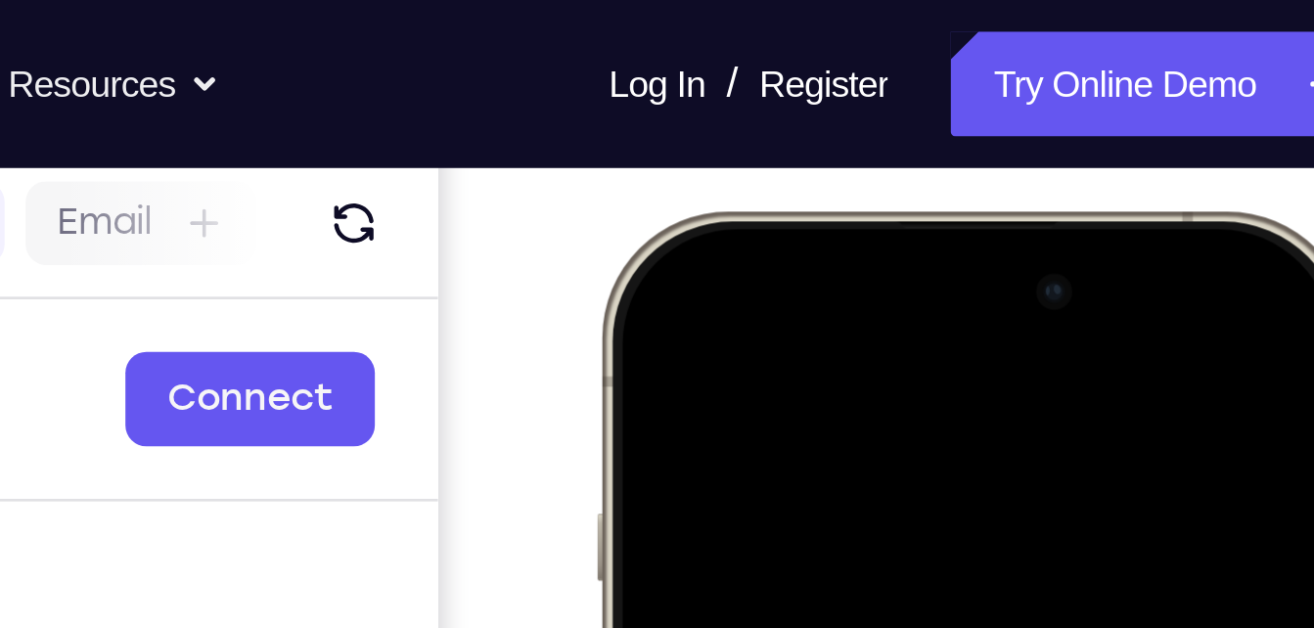
scroll to position [202, 0]
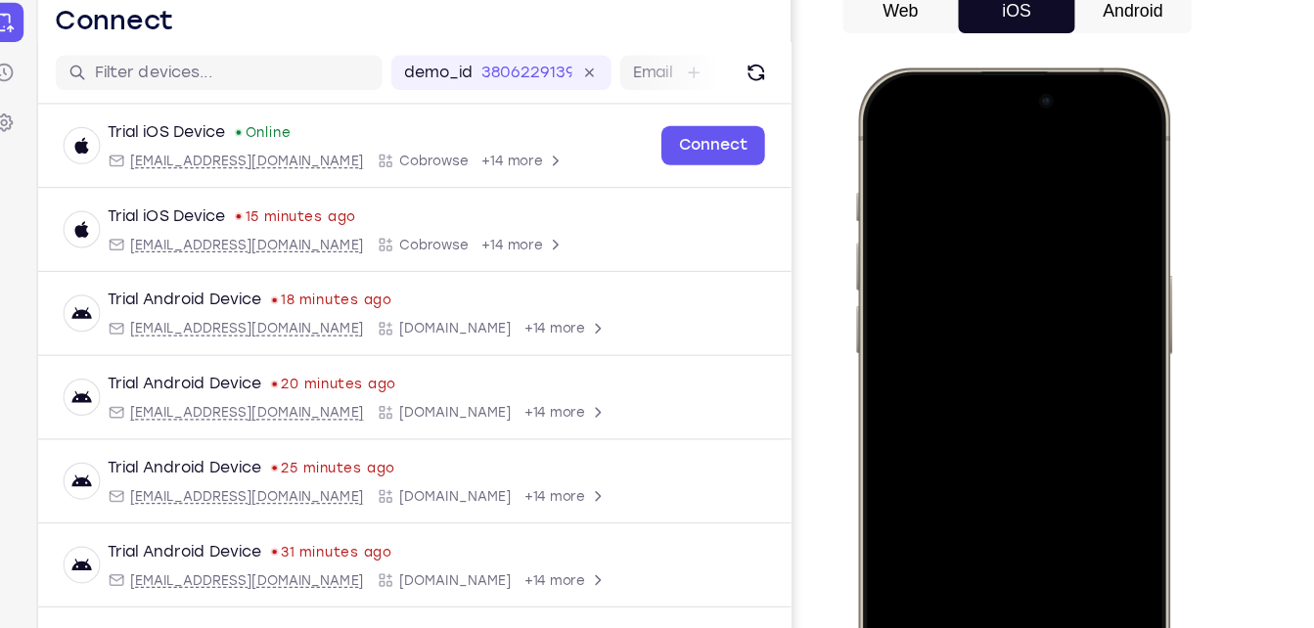
scroll to position [200, 0]
click at [1119, 125] on div at bounding box center [996, 357] width 257 height 559
click at [887, 148] on div at bounding box center [996, 357] width 257 height 559
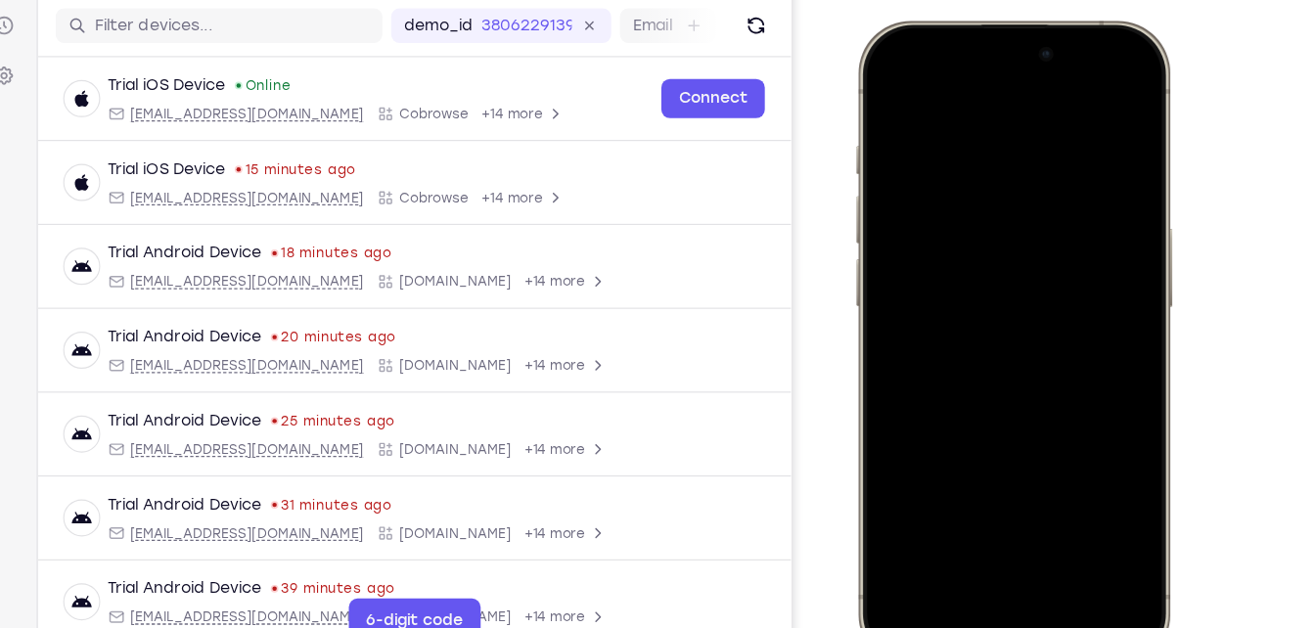
scroll to position [245, 0]
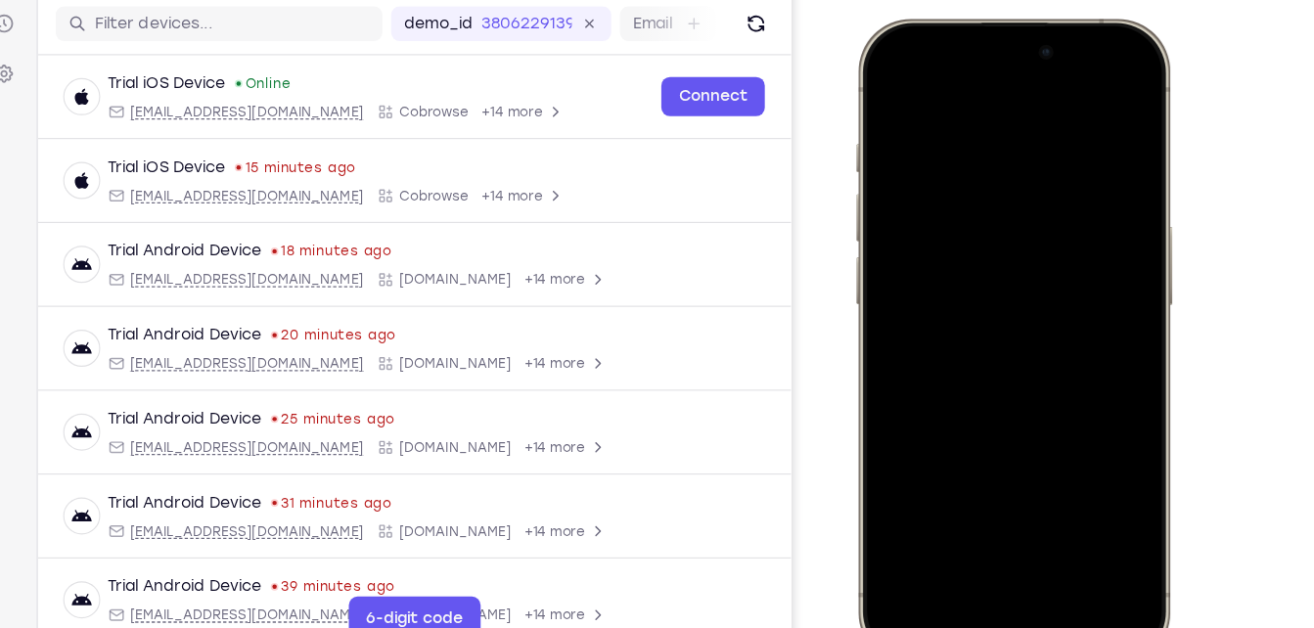
click at [988, 548] on div at bounding box center [996, 307] width 257 height 559
click at [1105, 554] on div at bounding box center [996, 307] width 257 height 559
drag, startPoint x: 1016, startPoint y: 548, endPoint x: 1025, endPoint y: 516, distance: 33.5
click at [1025, 516] on div at bounding box center [996, 307] width 257 height 559
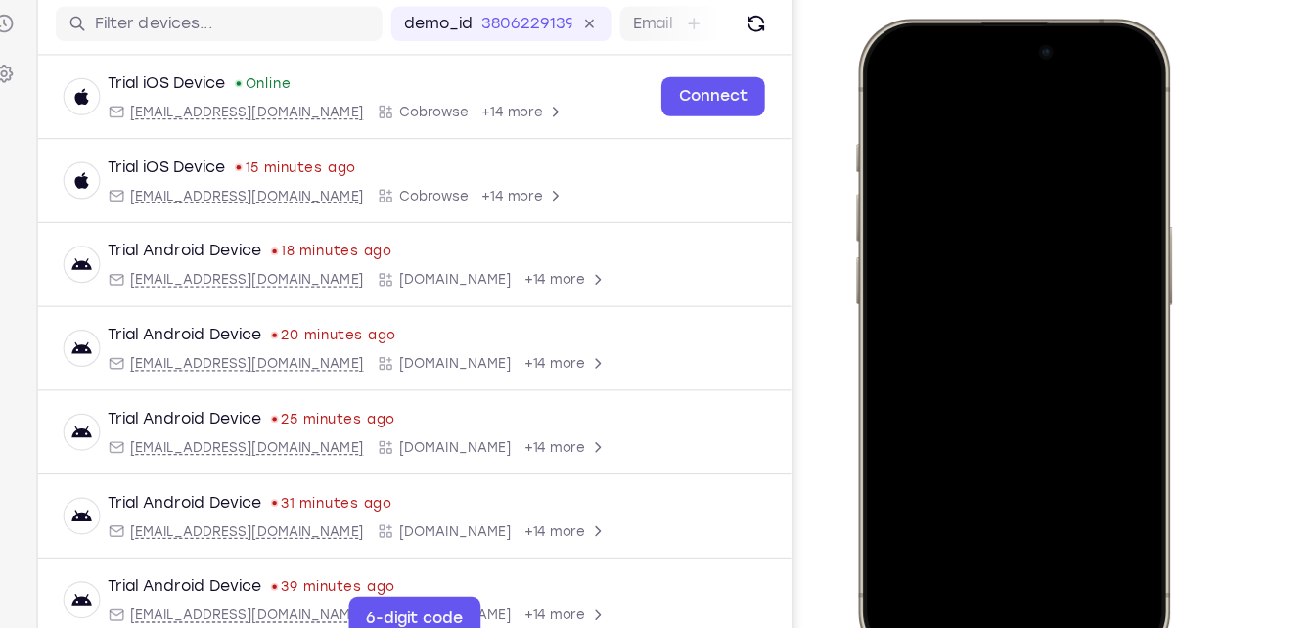
click at [970, 519] on div at bounding box center [996, 307] width 257 height 559
click at [1098, 378] on div at bounding box center [996, 307] width 257 height 559
click at [1072, 410] on div at bounding box center [996, 307] width 257 height 559
click at [1053, 488] on div at bounding box center [996, 307] width 257 height 559
drag, startPoint x: 966, startPoint y: 453, endPoint x: 923, endPoint y: 444, distance: 43.9
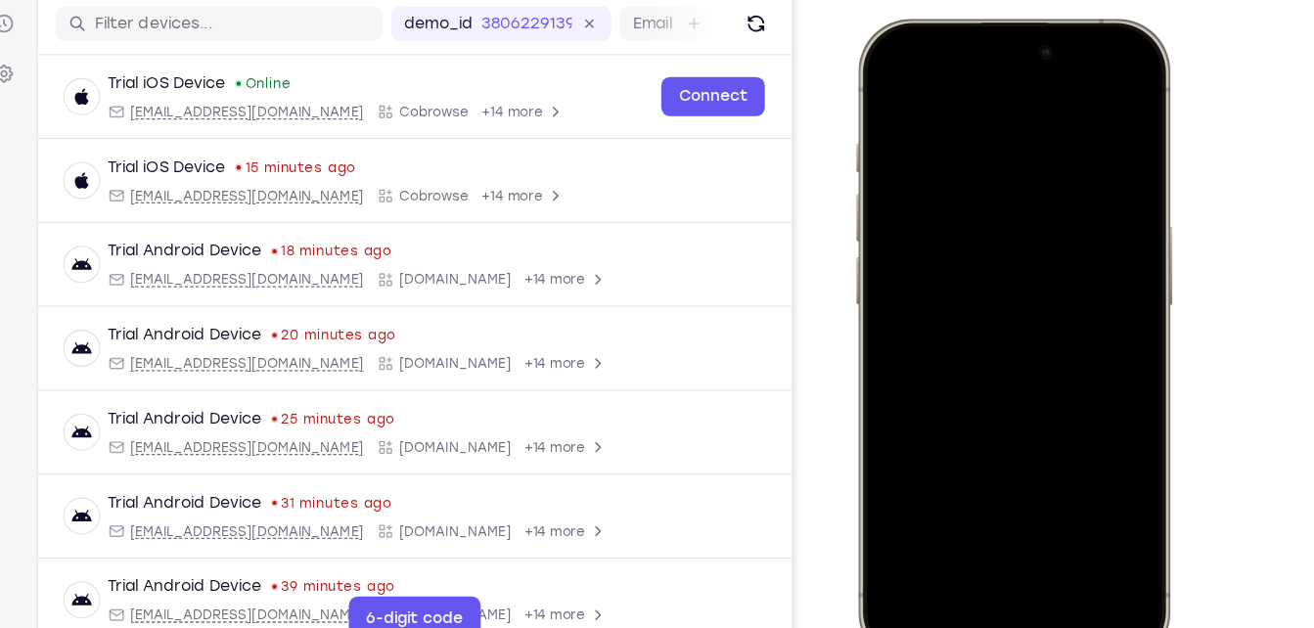
click at [923, 444] on div at bounding box center [996, 307] width 257 height 559
click at [1115, 492] on div at bounding box center [996, 307] width 257 height 559
click at [1046, 486] on div at bounding box center [996, 307] width 257 height 559
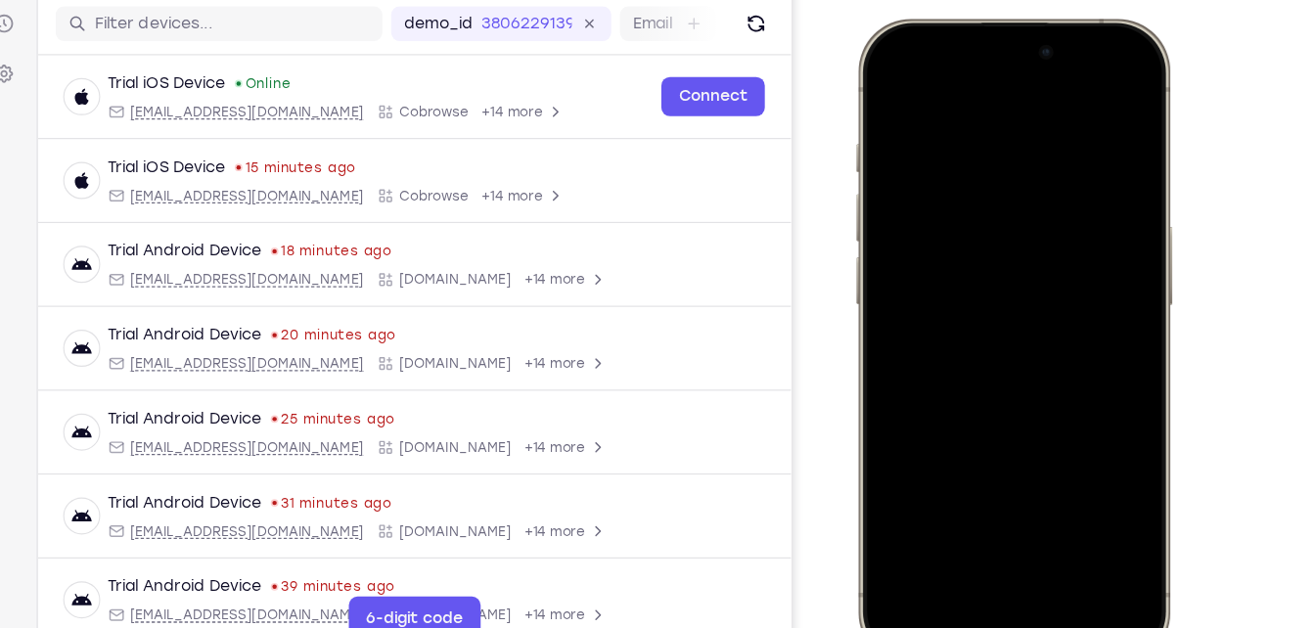
click at [909, 442] on div at bounding box center [996, 307] width 257 height 559
click at [985, 99] on div at bounding box center [996, 307] width 257 height 559
click at [971, 330] on div at bounding box center [996, 307] width 257 height 559
click at [1013, 222] on div at bounding box center [996, 307] width 257 height 559
click at [958, 251] on div at bounding box center [996, 307] width 257 height 559
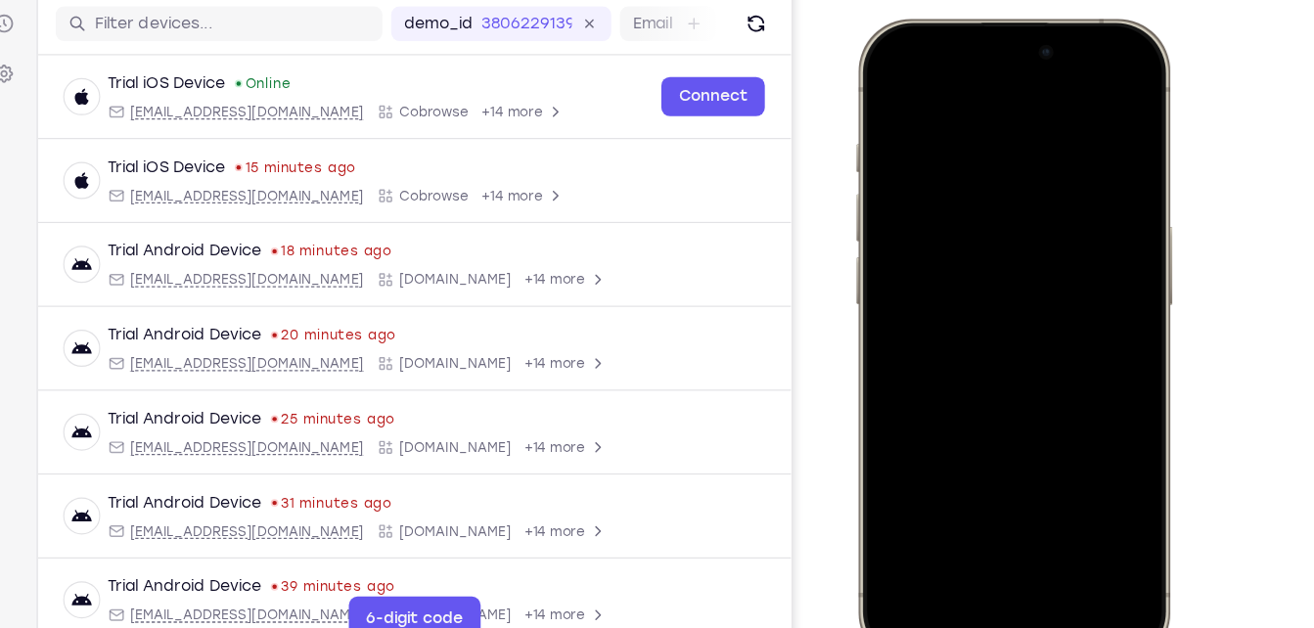
scroll to position [293, 0]
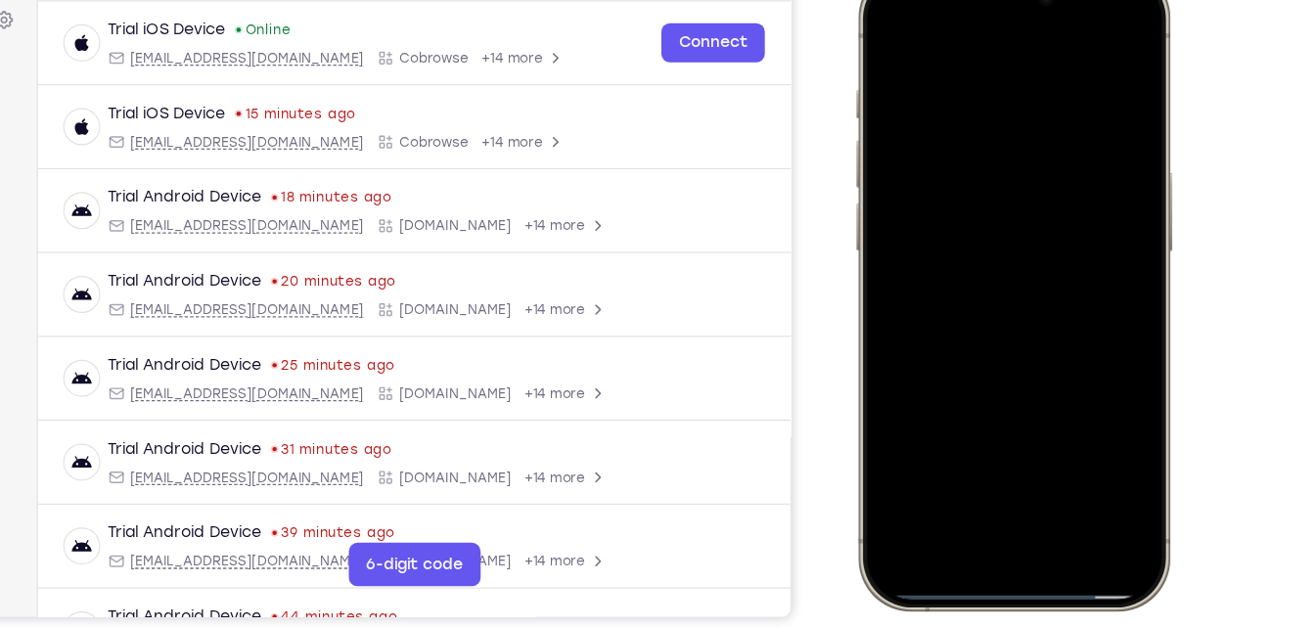
click at [1091, 222] on div at bounding box center [996, 255] width 257 height 559
click at [973, 267] on div at bounding box center [996, 255] width 257 height 559
click at [1037, 434] on div at bounding box center [996, 255] width 257 height 559
click at [1040, 427] on div at bounding box center [996, 255] width 257 height 559
click at [1036, 194] on div at bounding box center [996, 255] width 257 height 559
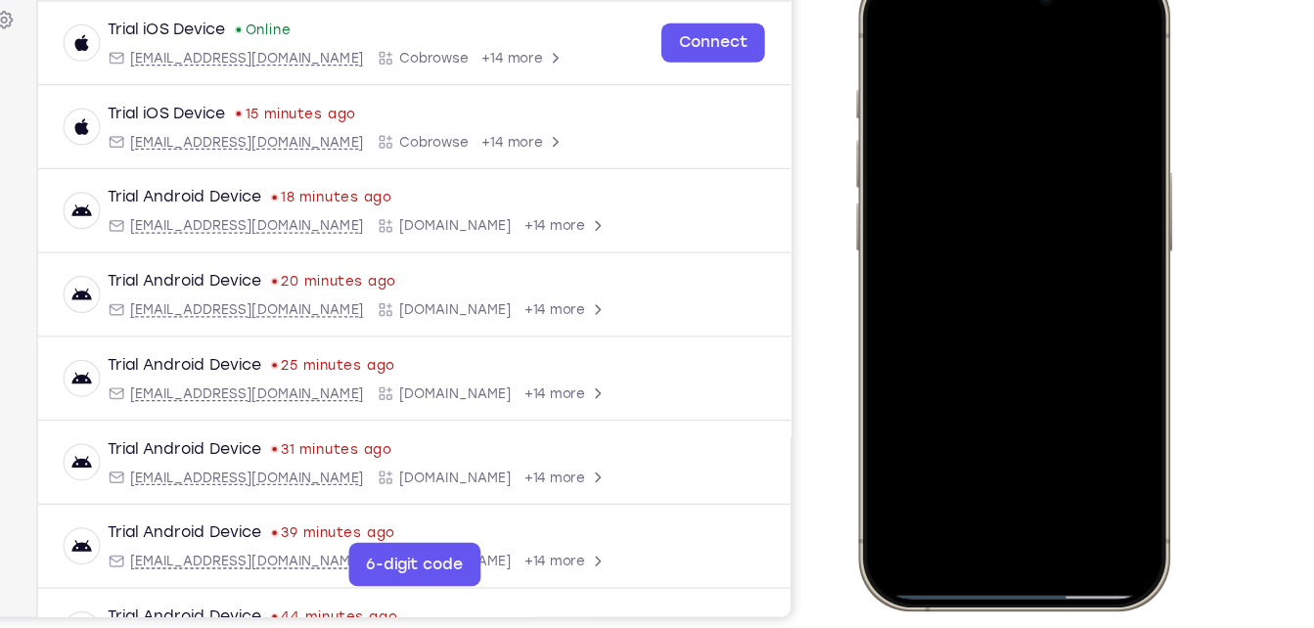
click at [887, 30] on div at bounding box center [996, 255] width 257 height 559
click at [892, 32] on div at bounding box center [996, 255] width 257 height 559
click at [999, 434] on div at bounding box center [996, 255] width 257 height 559
click at [993, 426] on div at bounding box center [996, 255] width 257 height 559
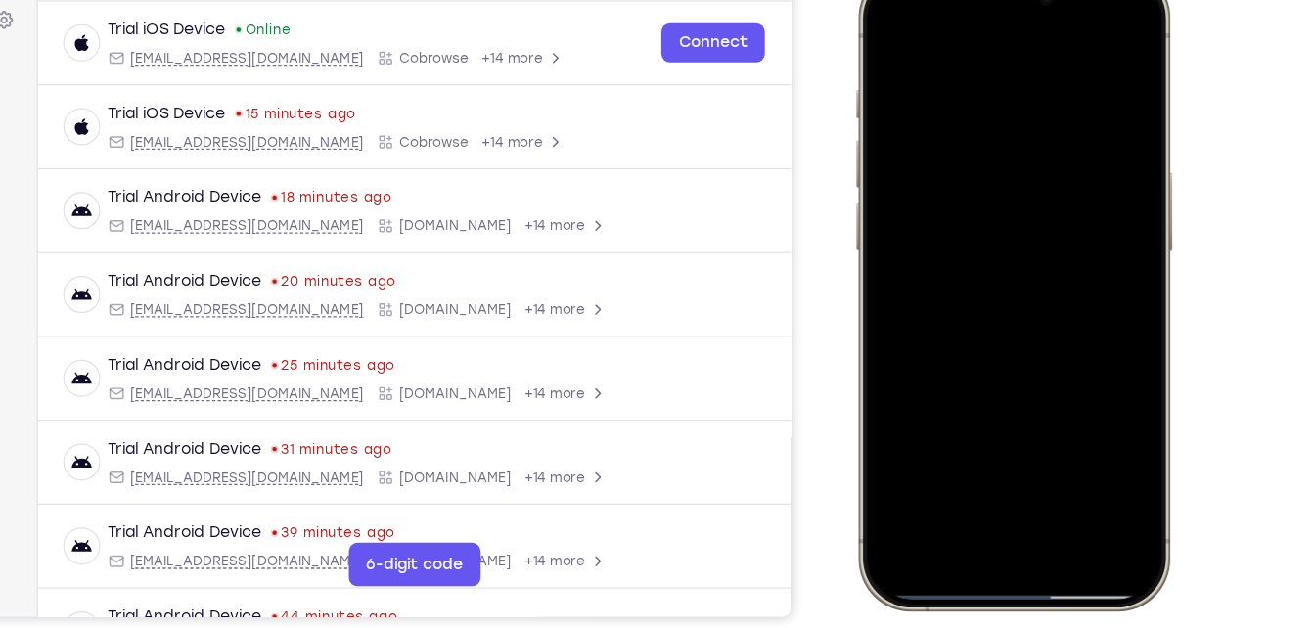
drag, startPoint x: 979, startPoint y: 292, endPoint x: 996, endPoint y: 205, distance: 88.9
drag, startPoint x: 996, startPoint y: 205, endPoint x: 1078, endPoint y: 194, distance: 82.9
click at [1078, 194] on div at bounding box center [996, 255] width 257 height 559
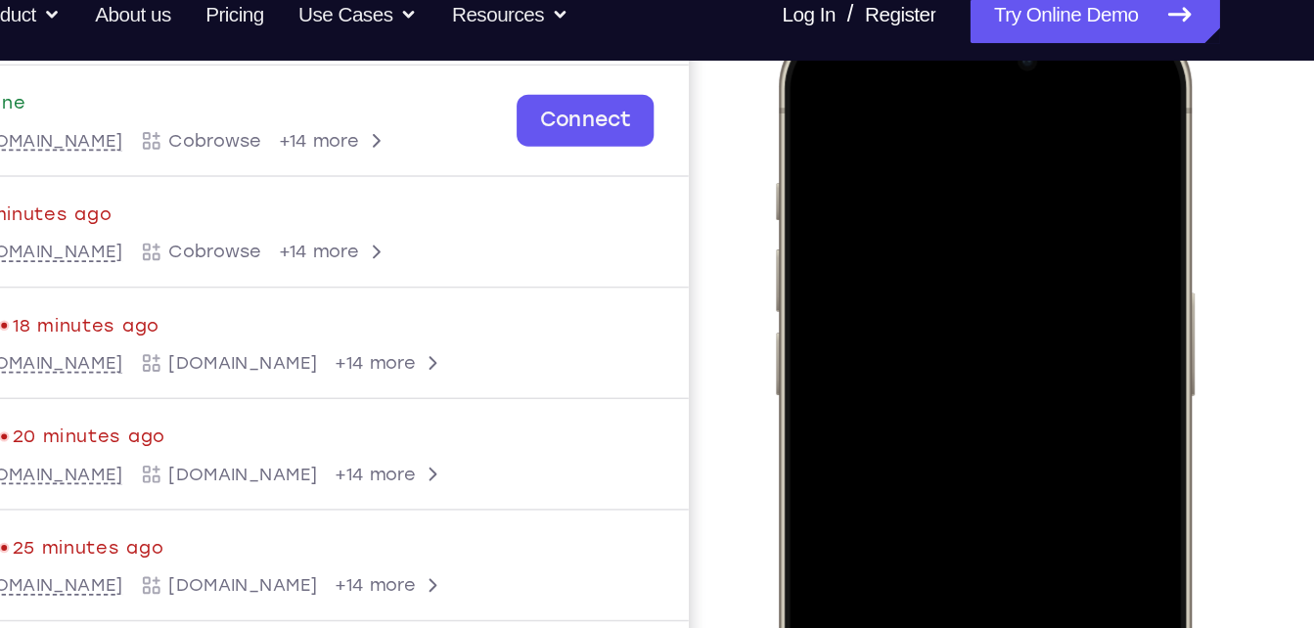
drag, startPoint x: 934, startPoint y: 289, endPoint x: 965, endPoint y: 82, distance: 208.8
click at [965, 82] on div at bounding box center [914, 305] width 257 height 559
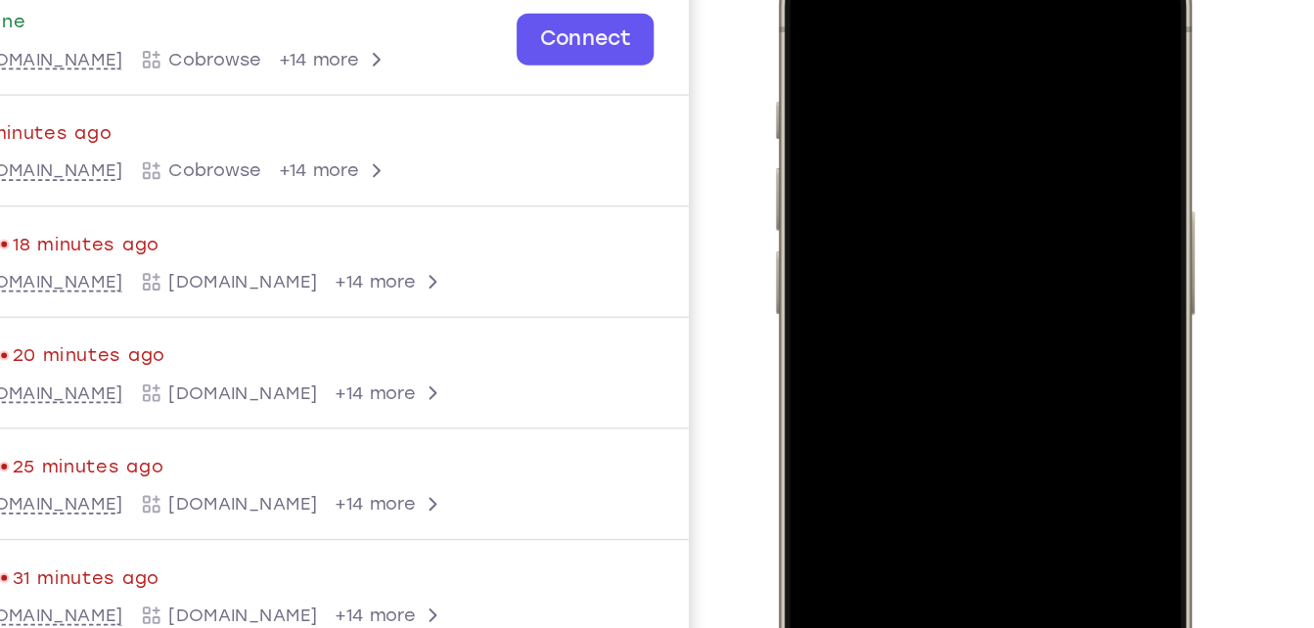
drag, startPoint x: 934, startPoint y: 292, endPoint x: 948, endPoint y: 258, distance: 36.4
click at [948, 258] on div at bounding box center [914, 225] width 257 height 559
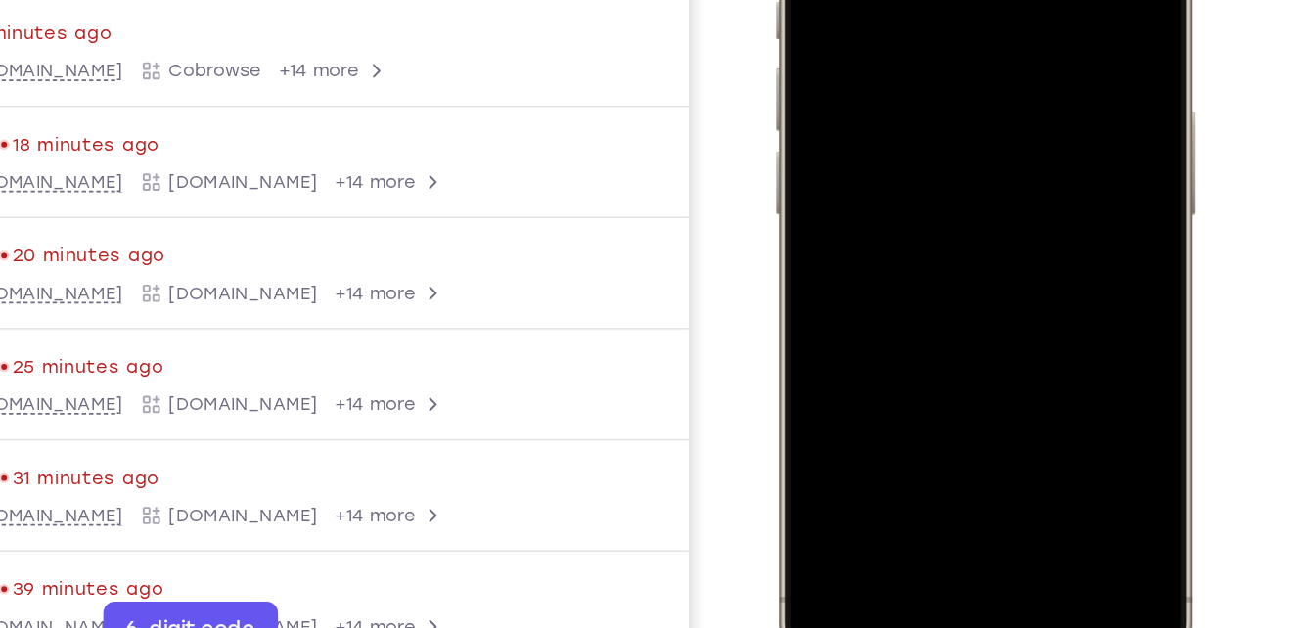
click at [1026, 198] on div at bounding box center [914, 125] width 257 height 559
click at [843, 0] on div at bounding box center [914, 125] width 257 height 559
click at [894, 292] on div at bounding box center [914, 125] width 257 height 559
drag, startPoint x: 930, startPoint y: 190, endPoint x: 936, endPoint y: 11, distance: 179.2
click at [936, 11] on div at bounding box center [914, 125] width 257 height 559
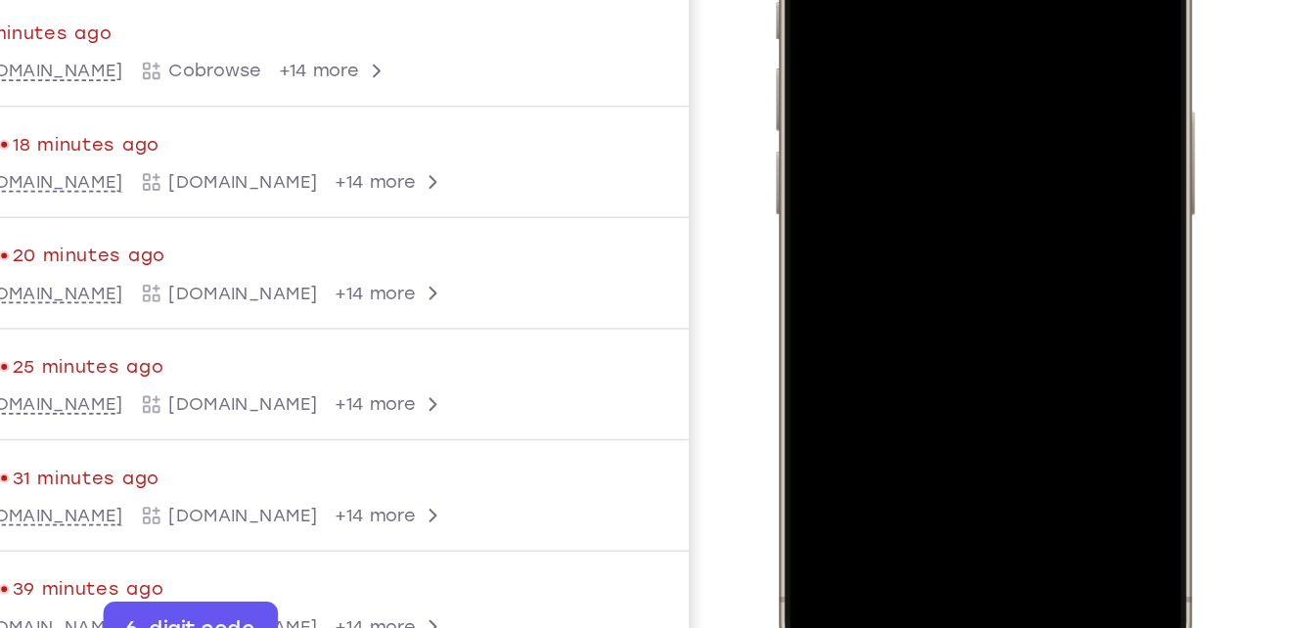
drag, startPoint x: 969, startPoint y: 111, endPoint x: 978, endPoint y: -103, distance: 213.5
click at [978, 0] on div at bounding box center [914, 125] width 257 height 559
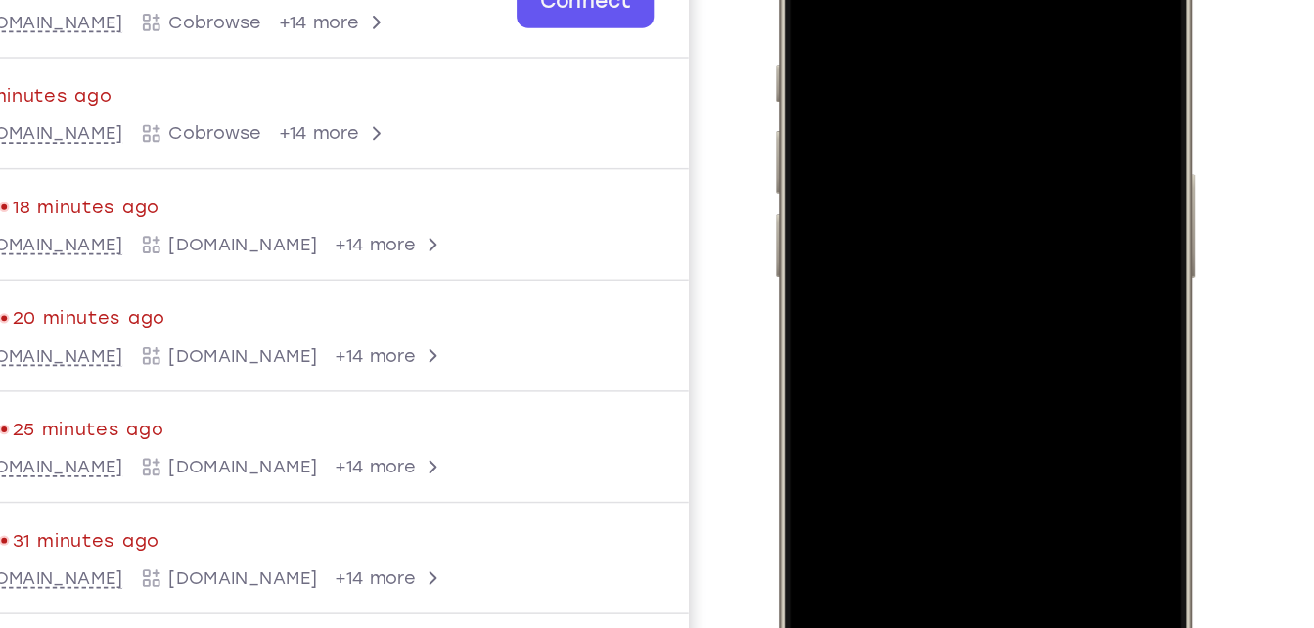
drag, startPoint x: 955, startPoint y: 214, endPoint x: 980, endPoint y: 20, distance: 196.3
drag, startPoint x: 932, startPoint y: 89, endPoint x: 992, endPoint y: -82, distance: 181.7
click at [992, 0] on div at bounding box center [914, 188] width 257 height 559
drag, startPoint x: 901, startPoint y: 245, endPoint x: 980, endPoint y: -32, distance: 287.8
click at [980, 0] on div at bounding box center [914, 188] width 257 height 559
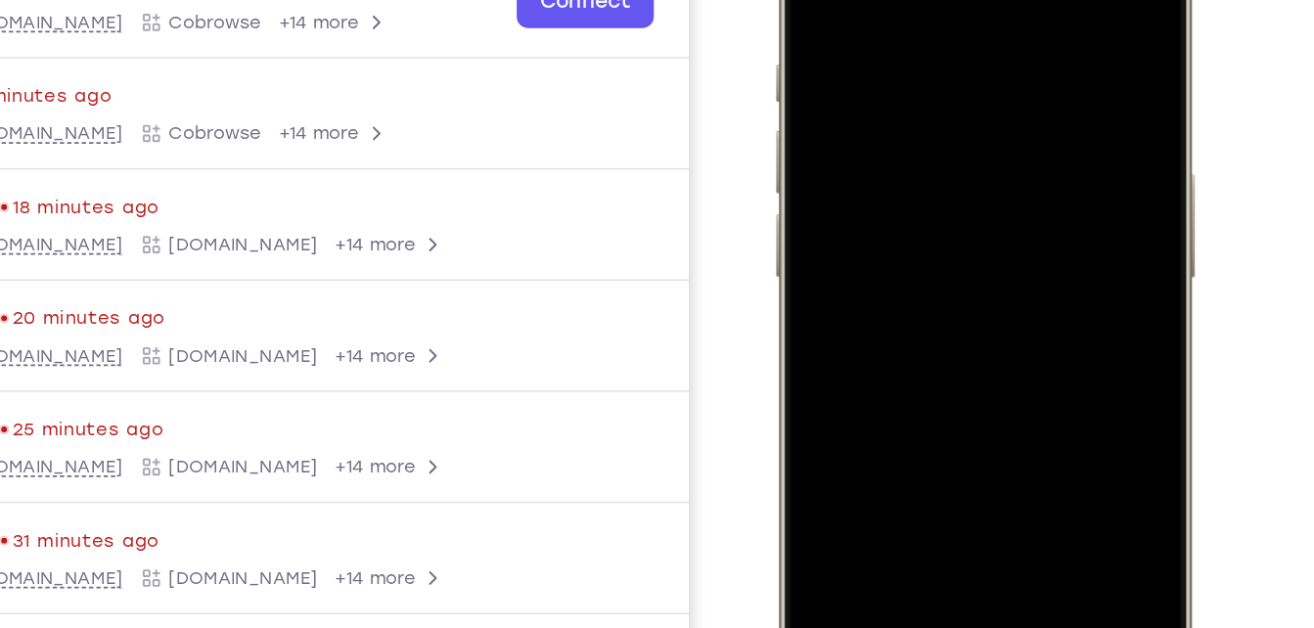
drag, startPoint x: 928, startPoint y: 216, endPoint x: 1069, endPoint y: -82, distance: 330.1
click at [1065, 0] on html "Online web based iOS Simulators and Android Emulators. Run iPhone, iPad, Mobile…" at bounding box center [918, 191] width 294 height 587
drag, startPoint x: 924, startPoint y: 192, endPoint x: 1012, endPoint y: -82, distance: 287.8
click at [1012, 0] on div at bounding box center [914, 188] width 257 height 559
drag, startPoint x: 900, startPoint y: 176, endPoint x: 972, endPoint y: -82, distance: 268.0
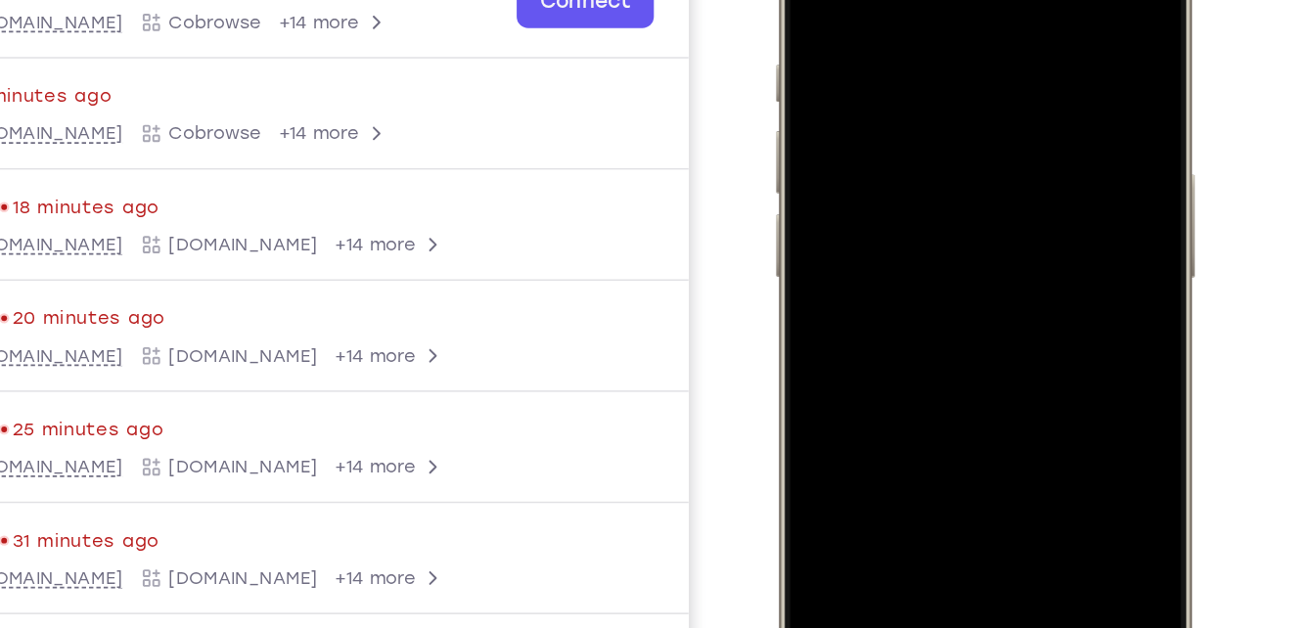
click at [972, 0] on div at bounding box center [914, 188] width 257 height 559
drag, startPoint x: 900, startPoint y: 207, endPoint x: 975, endPoint y: -82, distance: 299.1
click at [975, 0] on div at bounding box center [914, 188] width 257 height 559
drag, startPoint x: 933, startPoint y: 207, endPoint x: 906, endPoint y: -44, distance: 252.9
click at [906, 0] on div at bounding box center [914, 188] width 257 height 559
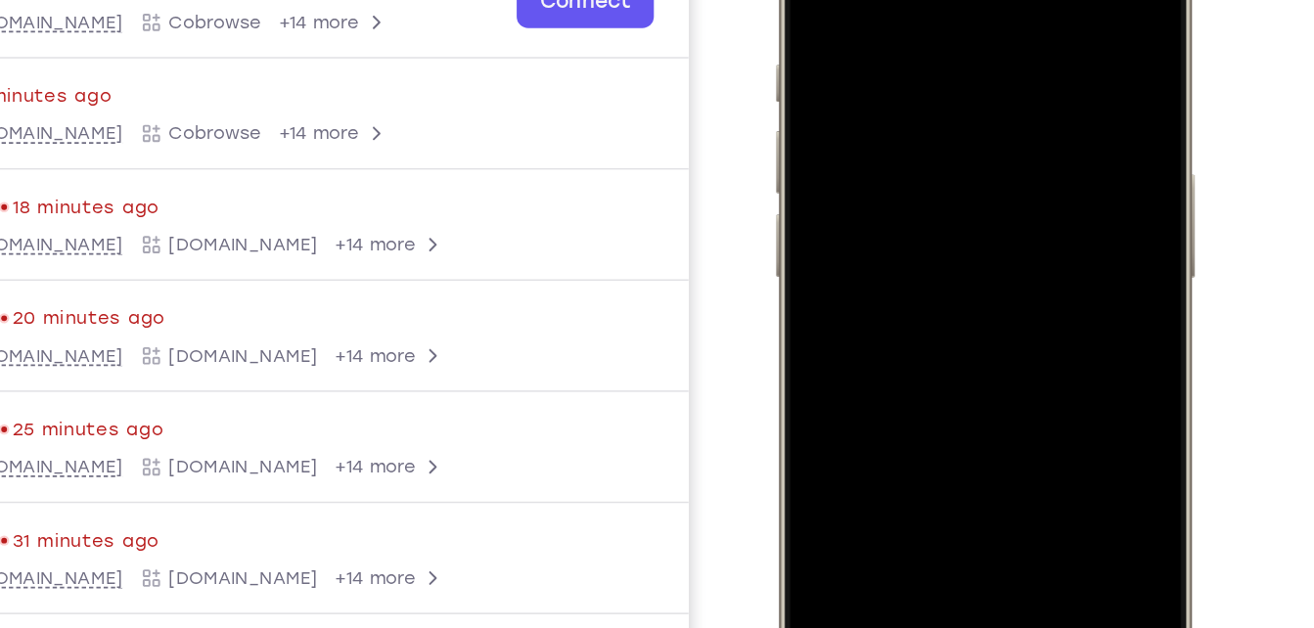
click at [1028, 249] on div at bounding box center [914, 188] width 257 height 559
click at [851, 91] on div at bounding box center [914, 188] width 257 height 559
click at [904, 354] on div at bounding box center [914, 188] width 257 height 559
drag, startPoint x: 943, startPoint y: 243, endPoint x: 906, endPoint y: -35, distance: 280.4
click at [906, 0] on div at bounding box center [914, 188] width 257 height 559
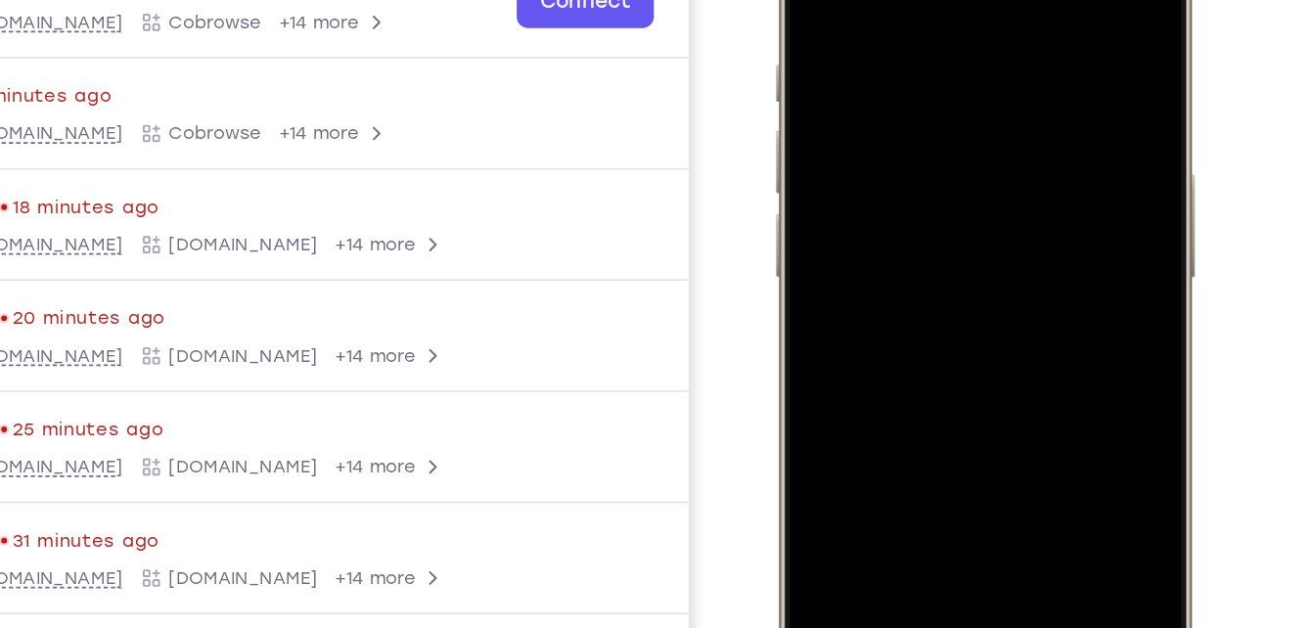
drag, startPoint x: 957, startPoint y: 226, endPoint x: 963, endPoint y: -17, distance: 242.8
click at [963, 0] on div at bounding box center [914, 188] width 257 height 559
drag, startPoint x: 945, startPoint y: 235, endPoint x: 958, endPoint y: -8, distance: 243.0
click at [958, 0] on div at bounding box center [914, 188] width 257 height 559
drag, startPoint x: 913, startPoint y: 181, endPoint x: 908, endPoint y: -45, distance: 226.1
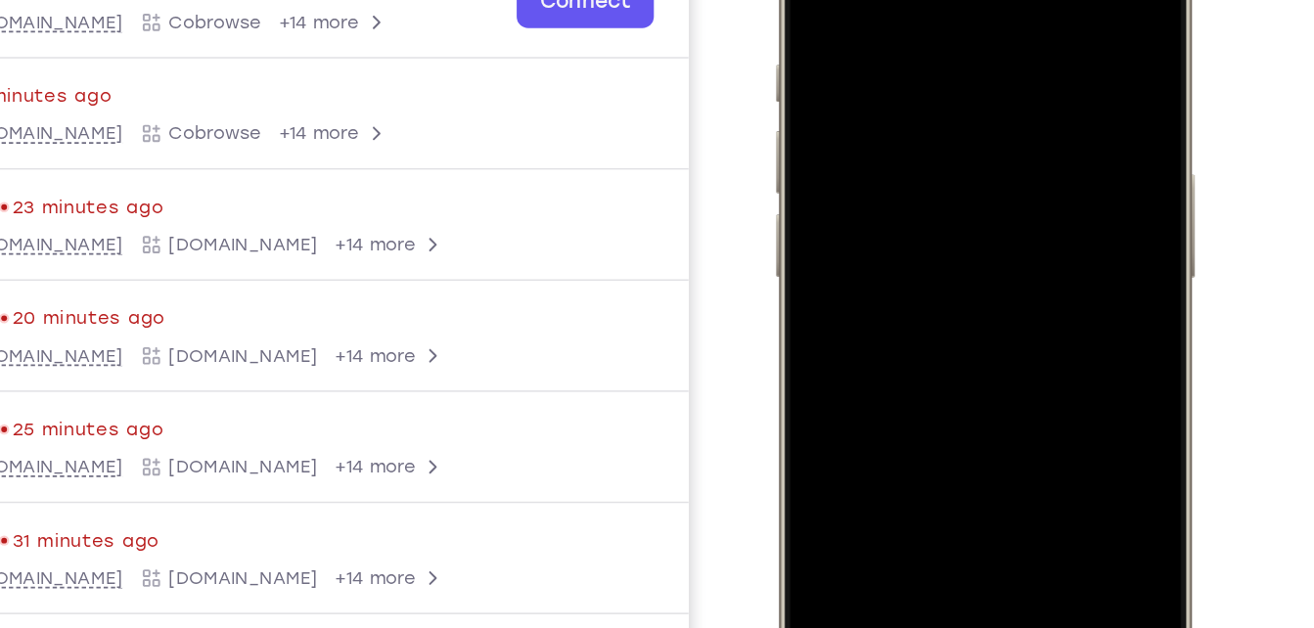
click at [908, 0] on div at bounding box center [914, 188] width 257 height 559
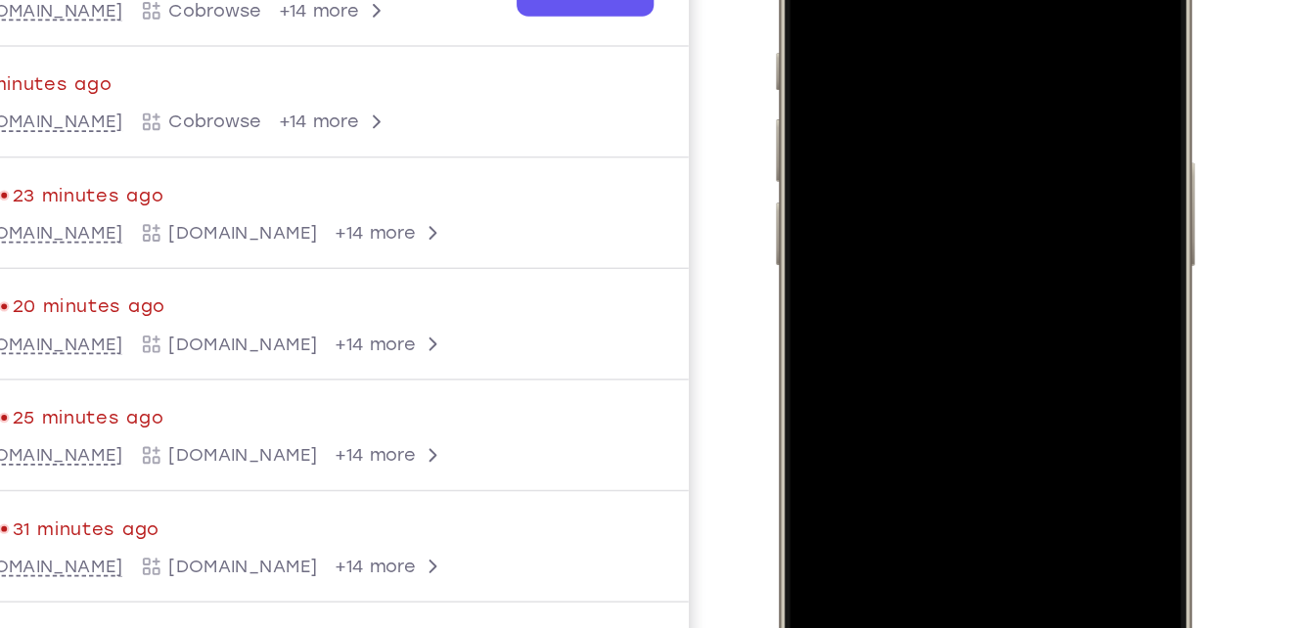
drag, startPoint x: 899, startPoint y: 218, endPoint x: 900, endPoint y: -78, distance: 296.5
click at [900, 0] on div at bounding box center [914, 176] width 257 height 559
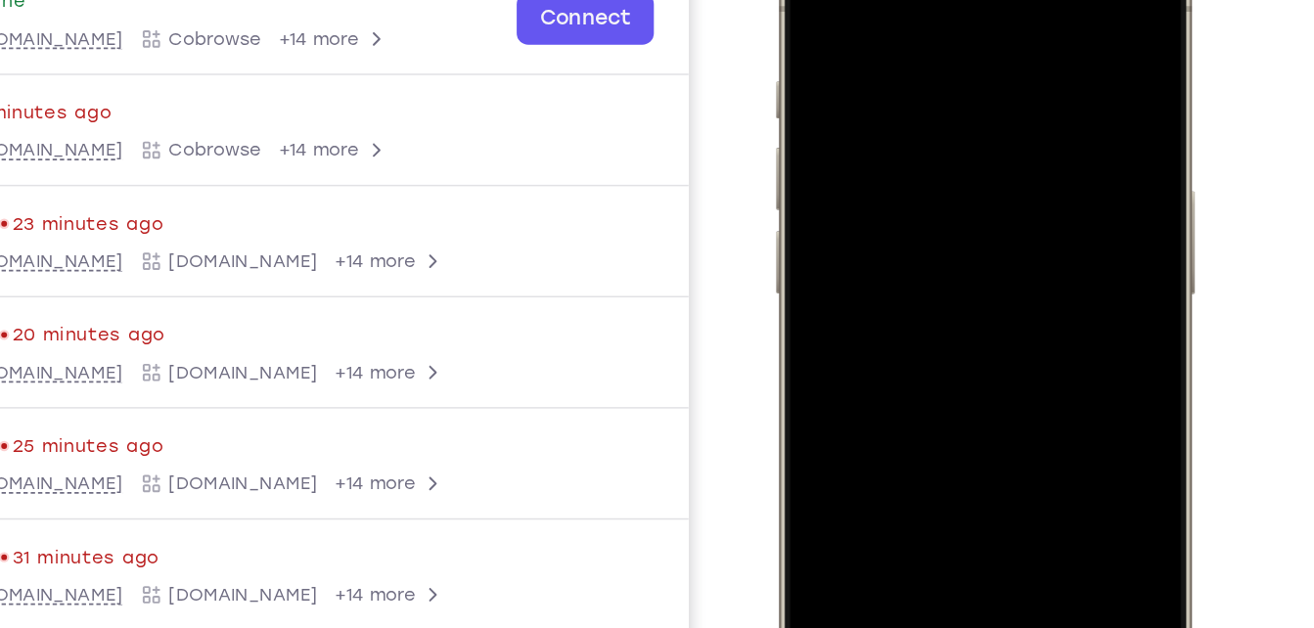
drag, startPoint x: 924, startPoint y: 235, endPoint x: 905, endPoint y: -74, distance: 309.8
click at [905, 0] on div at bounding box center [914, 205] width 257 height 559
drag, startPoint x: 913, startPoint y: 214, endPoint x: 911, endPoint y: -77, distance: 291.6
click at [911, 0] on div at bounding box center [915, 205] width 288 height 581
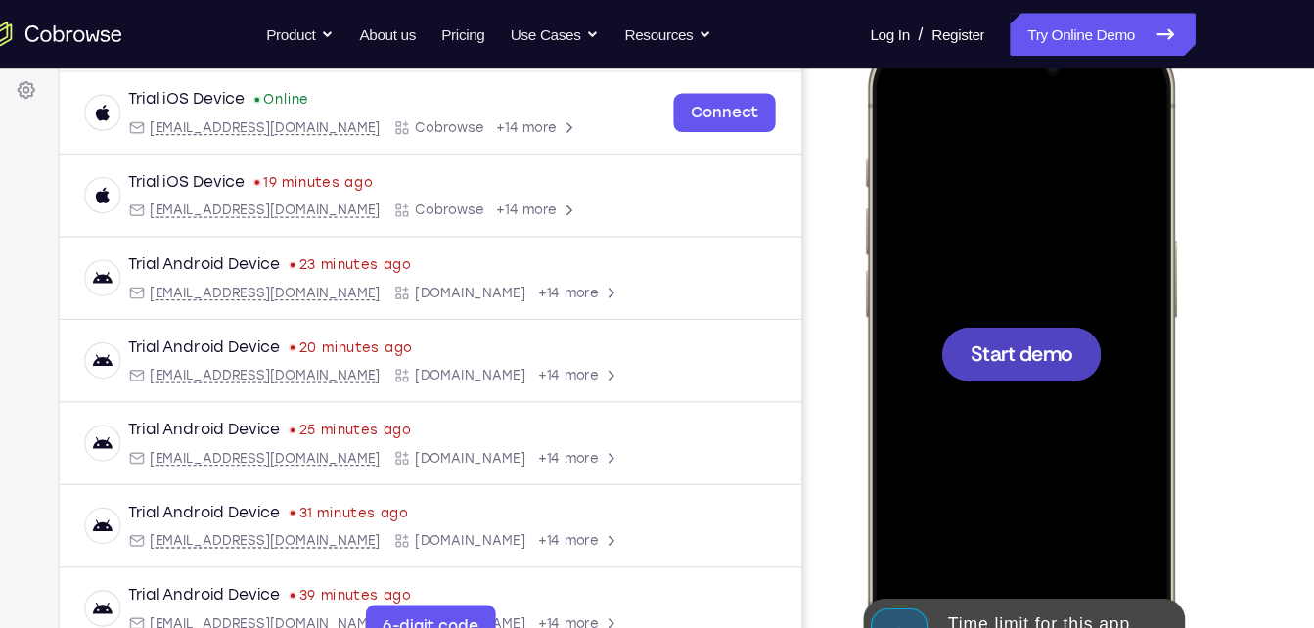
drag, startPoint x: 1004, startPoint y: 309, endPoint x: 958, endPoint y: -64, distance: 375.7
click at [958, 35] on html "Online web based iOS Simulators and Android Emulators. Run iPhone, iPad, Mobile…" at bounding box center [1009, 328] width 294 height 587
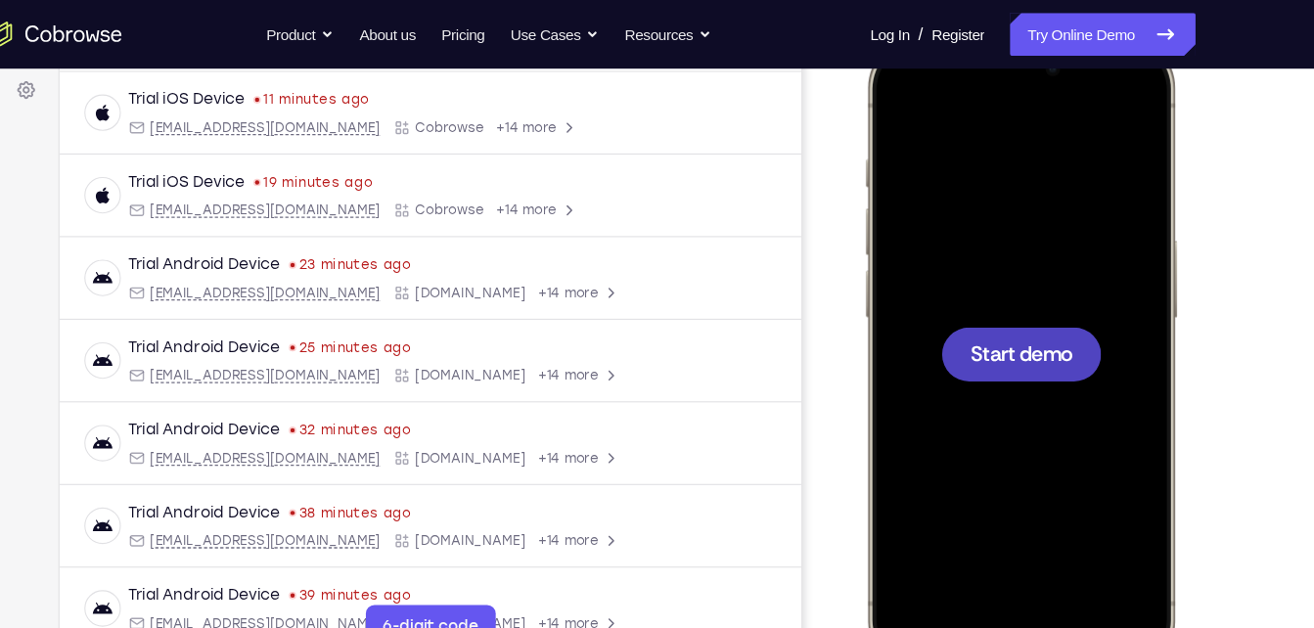
click at [1005, 279] on div at bounding box center [1005, 325] width 257 height 559
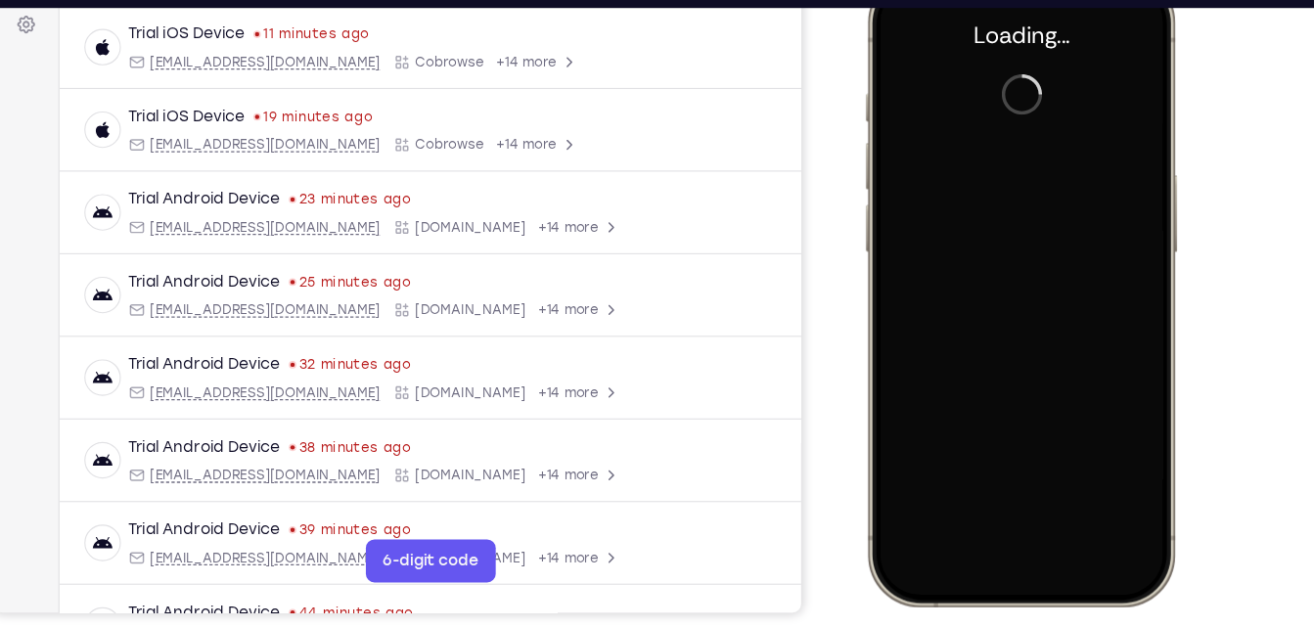
scroll to position [298, 0]
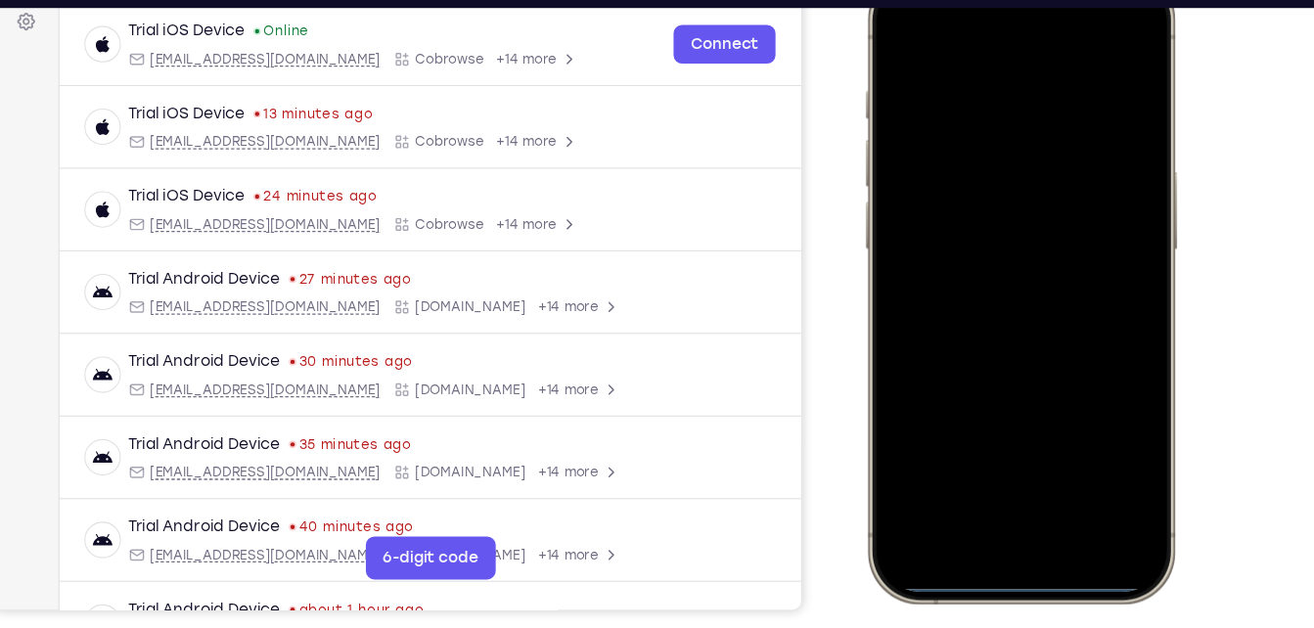
drag, startPoint x: 1116, startPoint y: 26, endPoint x: 1285, endPoint y: 26, distance: 169.3
click at [1156, 26] on html "Online web based iOS Simulators and Android Emulators. Run iPhone, iPad, Mobile…" at bounding box center [1009, 261] width 294 height 587
click at [903, 45] on div at bounding box center [1005, 257] width 257 height 559
click at [998, 483] on div at bounding box center [1005, 257] width 257 height 559
click at [1114, 507] on div at bounding box center [1005, 257] width 257 height 559
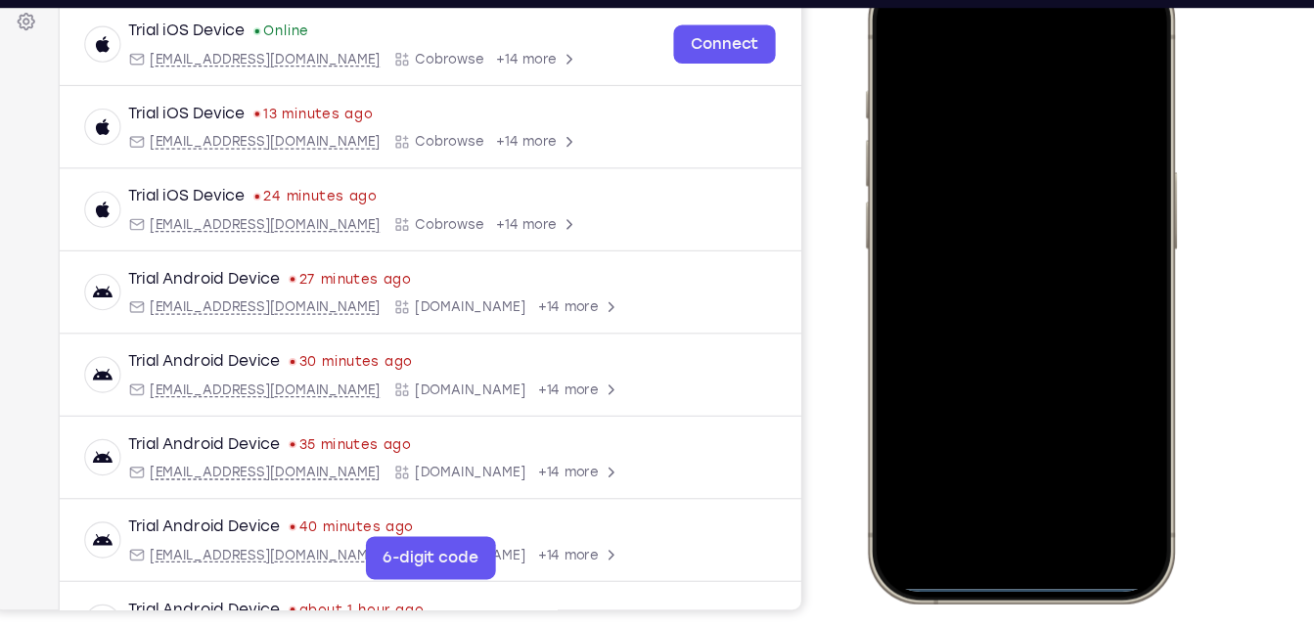
click at [969, 467] on div at bounding box center [1005, 257] width 257 height 559
click at [991, 464] on div at bounding box center [1005, 257] width 257 height 559
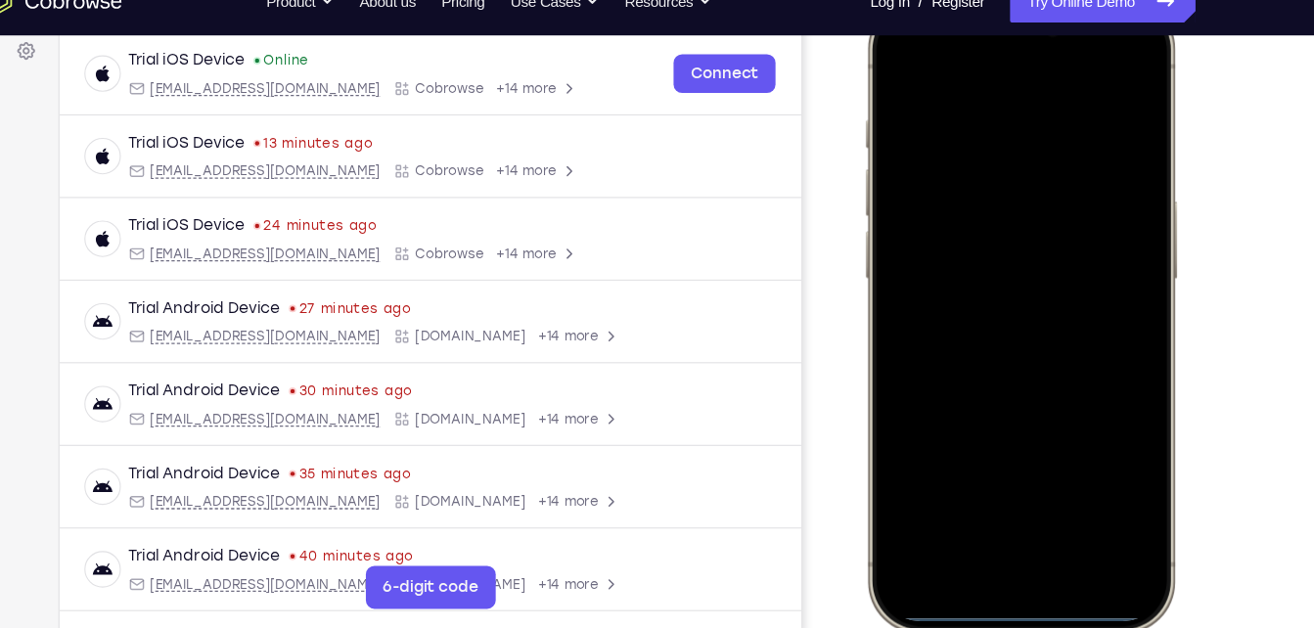
click at [996, 90] on div at bounding box center [1005, 286] width 257 height 559
click at [981, 320] on div at bounding box center [1005, 286] width 257 height 559
click at [958, 200] on div at bounding box center [1005, 286] width 257 height 559
click at [968, 251] on div at bounding box center [1005, 286] width 257 height 559
click at [940, 292] on div at bounding box center [1005, 286] width 257 height 559
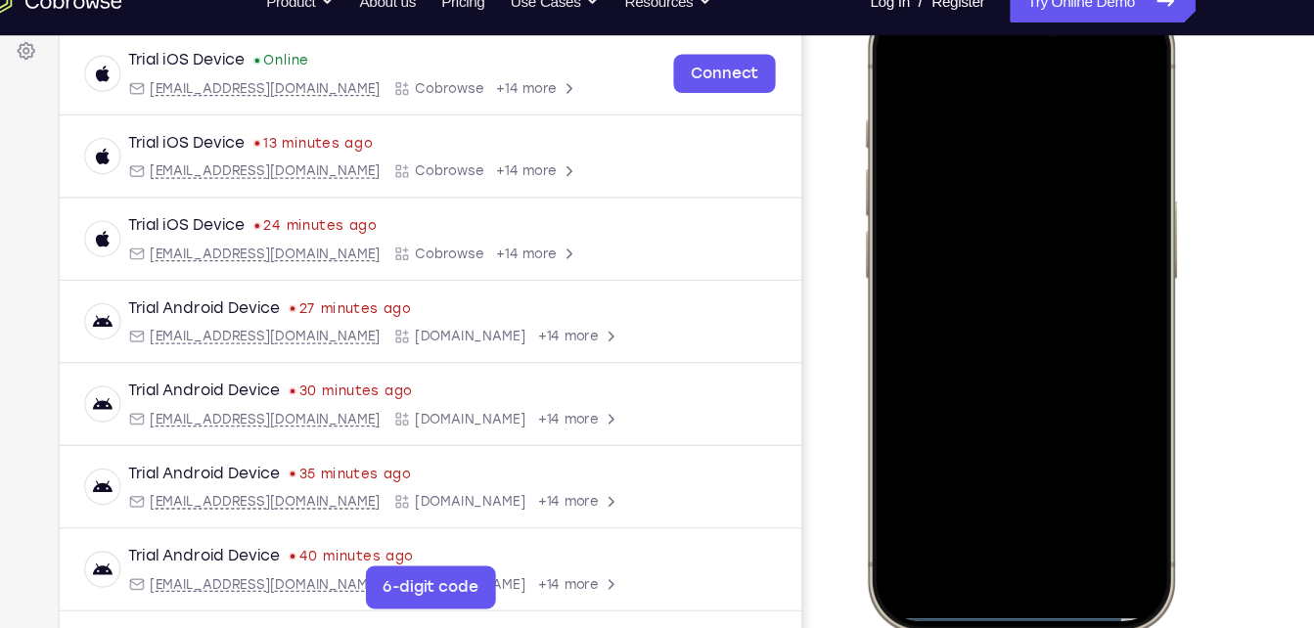
click at [1060, 467] on div at bounding box center [1005, 286] width 257 height 559
click at [1052, 465] on div at bounding box center [1005, 286] width 257 height 559
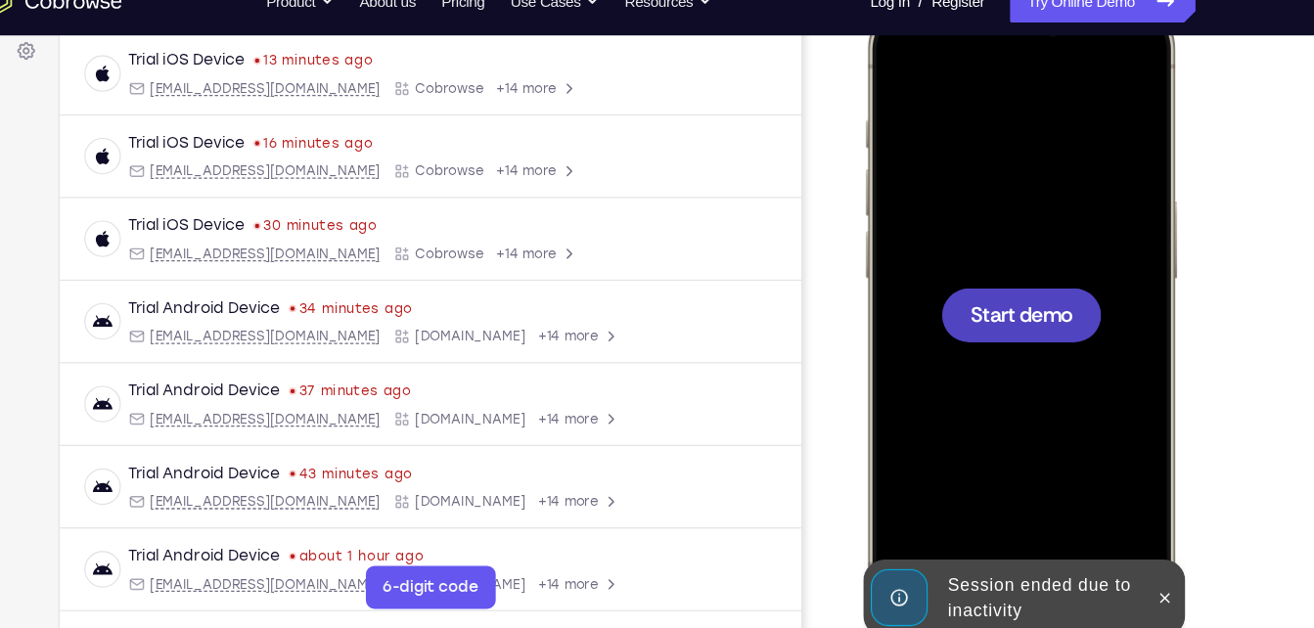
click at [1021, 306] on div at bounding box center [1007, 286] width 146 height 49
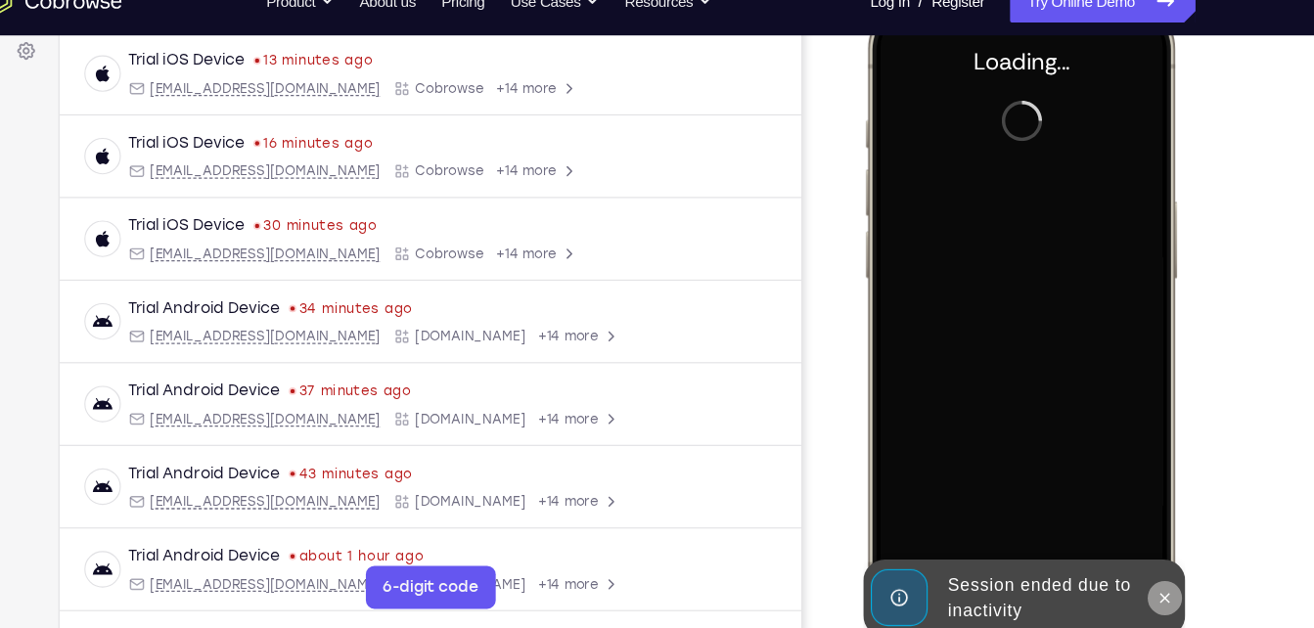
click at [1144, 545] on icon at bounding box center [1137, 545] width 16 height 16
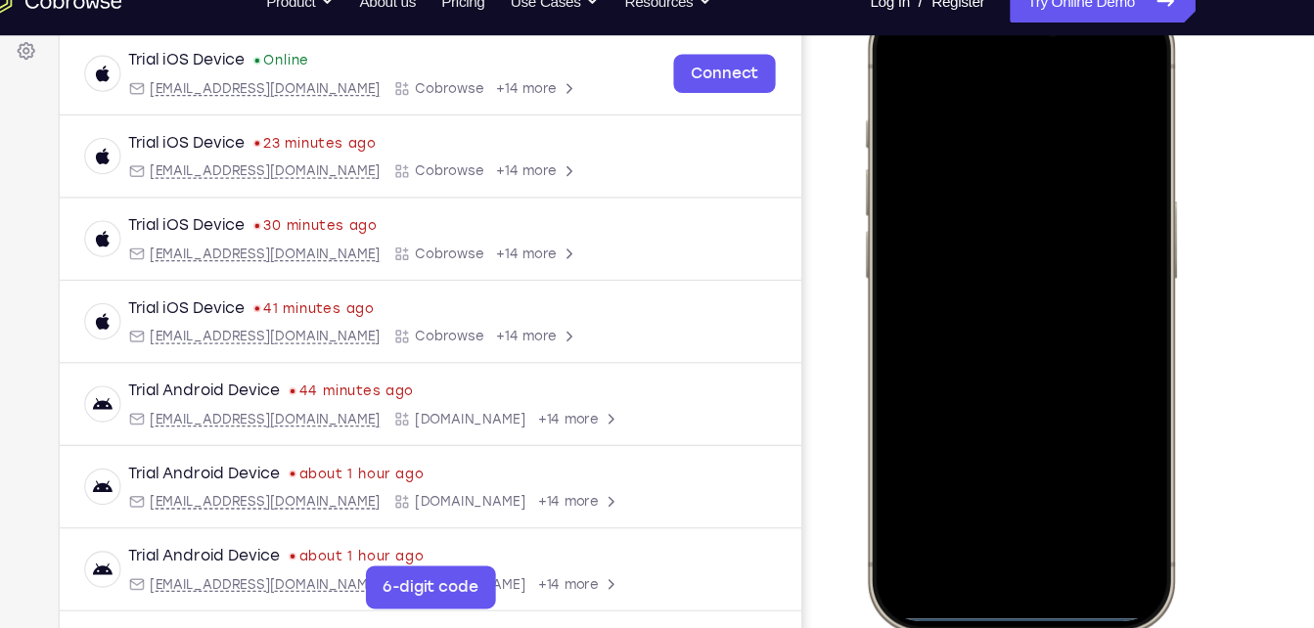
click at [1106, 60] on div at bounding box center [1005, 286] width 257 height 559
click at [893, 65] on div at bounding box center [1005, 286] width 257 height 559
click at [1036, 534] on div at bounding box center [1005, 286] width 257 height 559
click at [1003, 526] on div at bounding box center [1005, 286] width 257 height 559
click at [1118, 529] on div at bounding box center [1005, 286] width 257 height 559
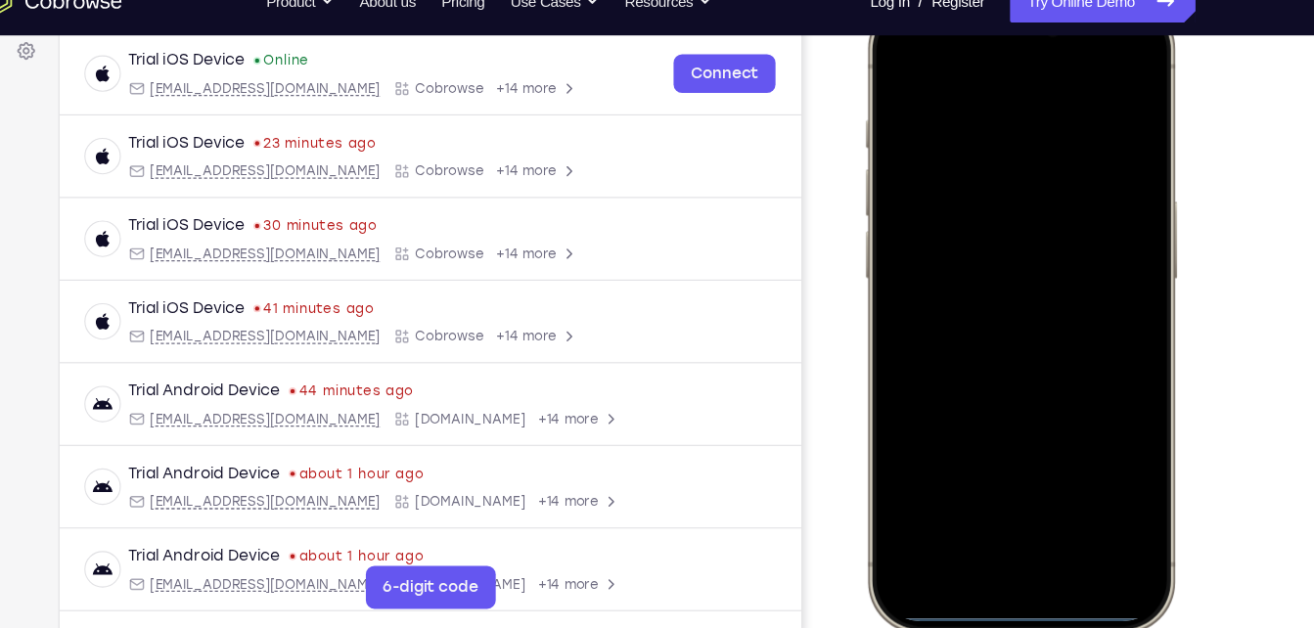
click at [1118, 529] on div at bounding box center [1005, 286] width 257 height 559
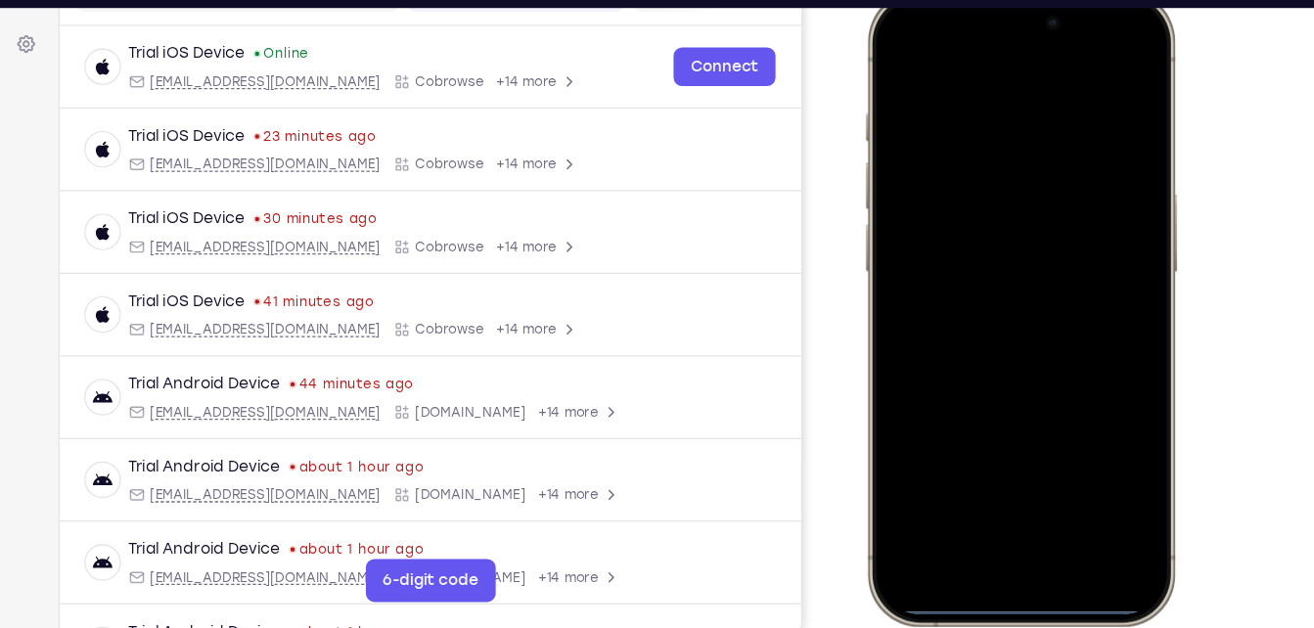
scroll to position [312, 0]
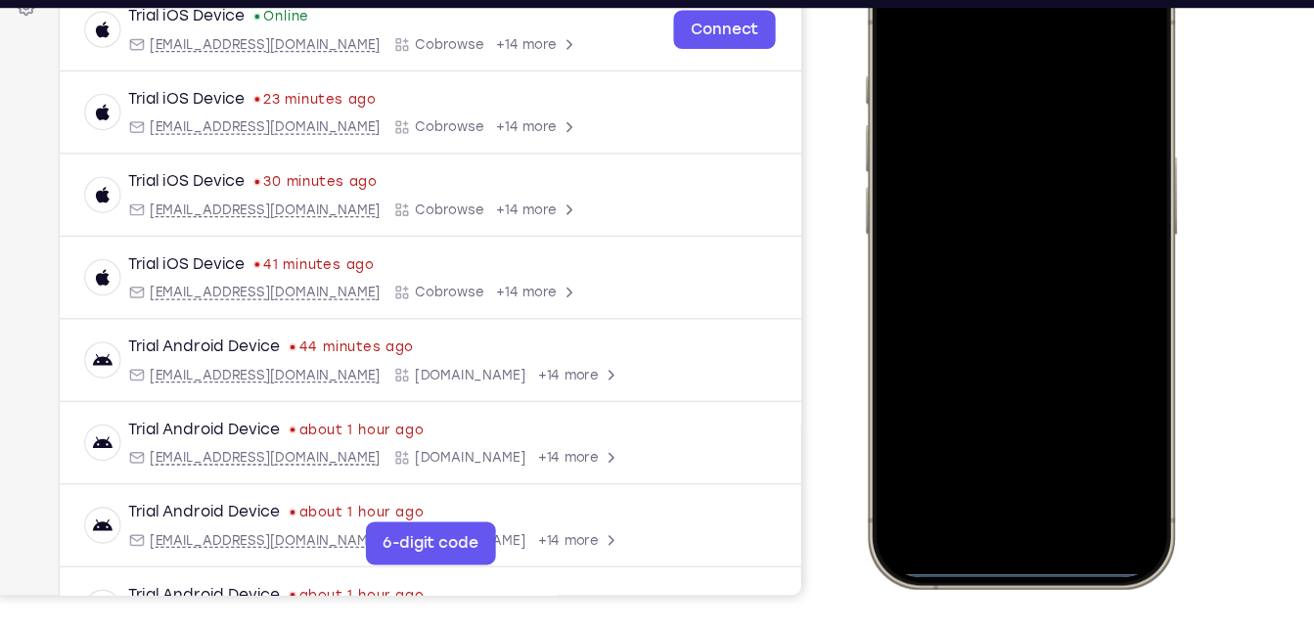
click at [898, 487] on div at bounding box center [1005, 243] width 257 height 559
click at [985, 450] on div at bounding box center [1005, 243] width 257 height 559
click at [992, 43] on div at bounding box center [1005, 243] width 257 height 559
click at [983, 268] on div at bounding box center [1005, 243] width 257 height 559
click at [1028, 169] on div at bounding box center [1005, 243] width 257 height 559
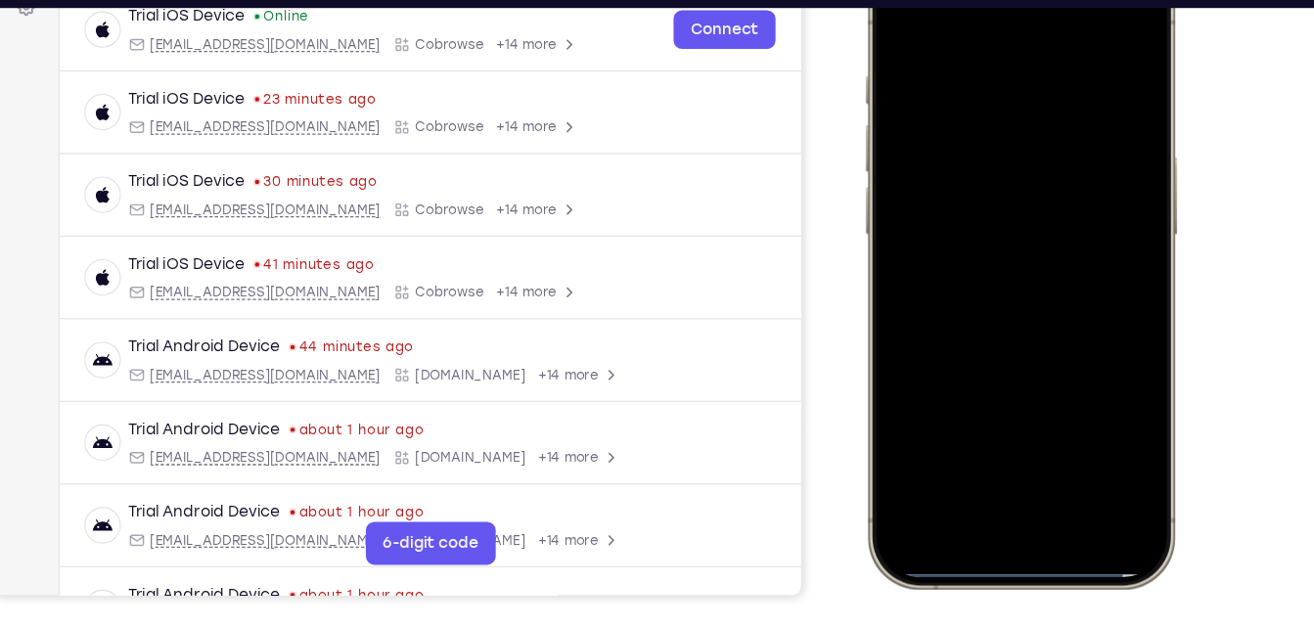
click at [967, 198] on div at bounding box center [1005, 243] width 257 height 559
click at [1108, 202] on div at bounding box center [1005, 243] width 257 height 559
click at [1054, 251] on div at bounding box center [1005, 243] width 257 height 559
click at [1042, 419] on div at bounding box center [1005, 243] width 257 height 559
click at [1020, 329] on div at bounding box center [1005, 243] width 257 height 559
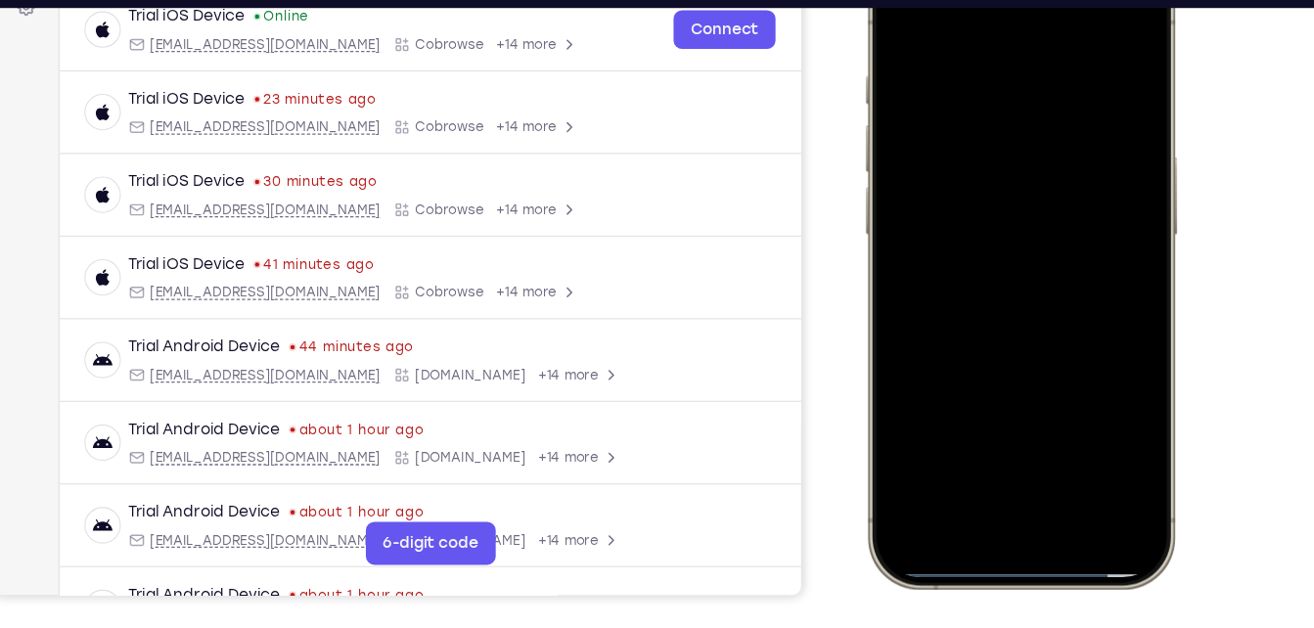
click at [1052, 418] on div at bounding box center [1005, 243] width 257 height 559
click at [969, 177] on div at bounding box center [1005, 243] width 257 height 559
click at [898, 23] on div at bounding box center [1005, 243] width 257 height 559
click at [898, 16] on div at bounding box center [1005, 243] width 257 height 559
click at [996, 418] on div at bounding box center [1005, 243] width 257 height 559
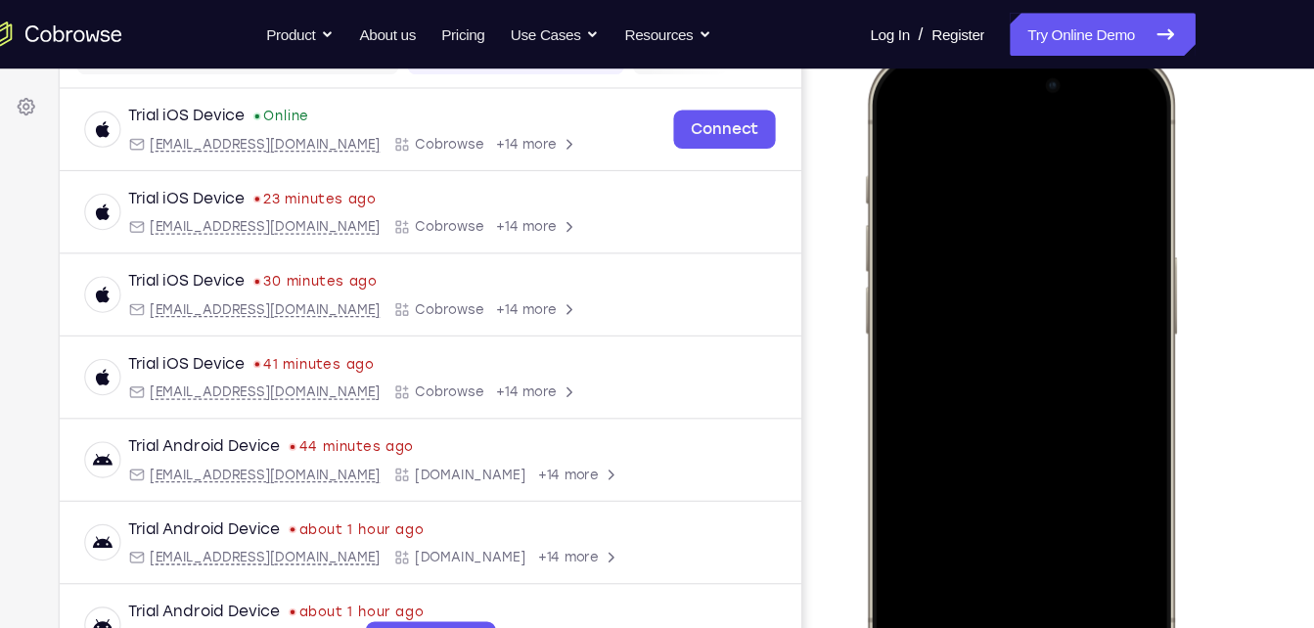
scroll to position [271, 0]
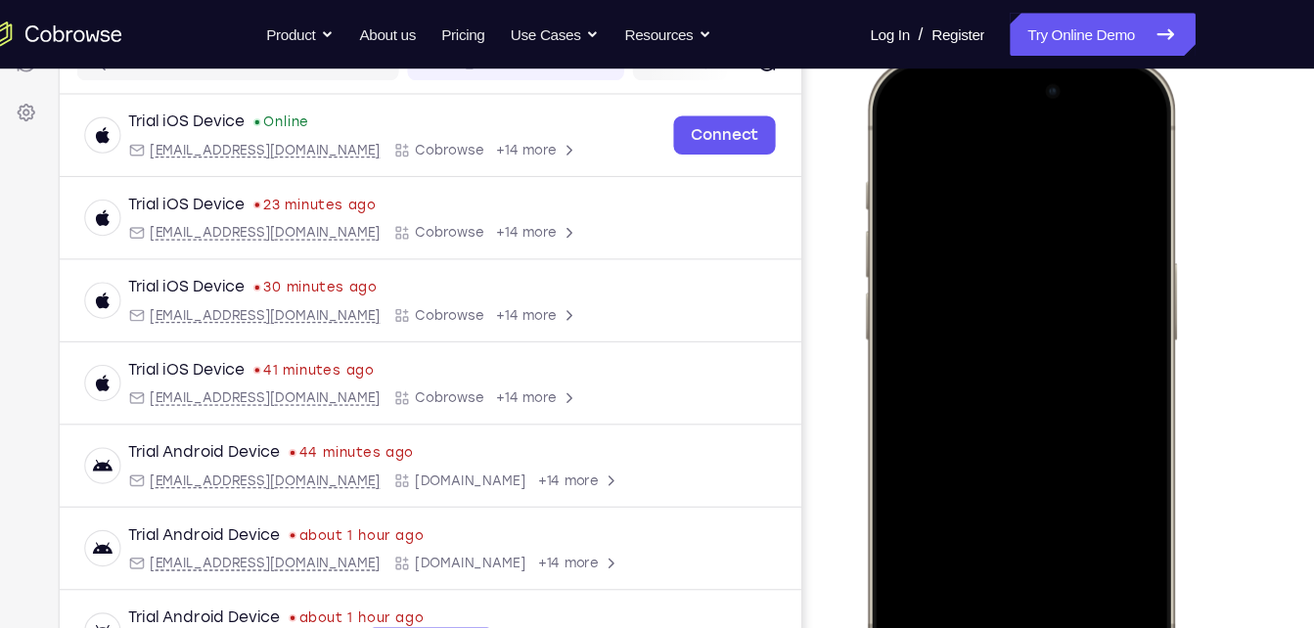
drag, startPoint x: 1005, startPoint y: 351, endPoint x: 1011, endPoint y: 76, distance: 275.0
click at [1011, 76] on div at bounding box center [1005, 348] width 257 height 559
drag, startPoint x: 1028, startPoint y: 316, endPoint x: 1053, endPoint y: 4, distance: 313.2
click at [1053, 58] on html "Online web based iOS Simulators and Android Emulators. Run iPhone, iPad, Mobile…" at bounding box center [1009, 351] width 294 height 587
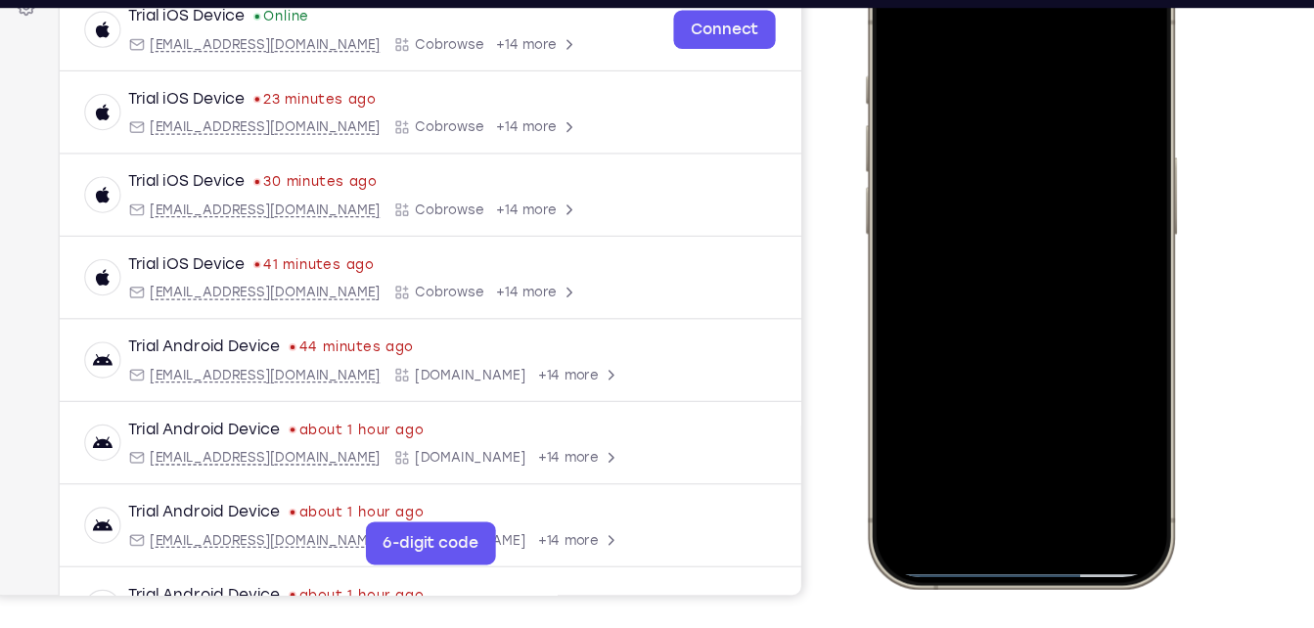
scroll to position [322, 0]
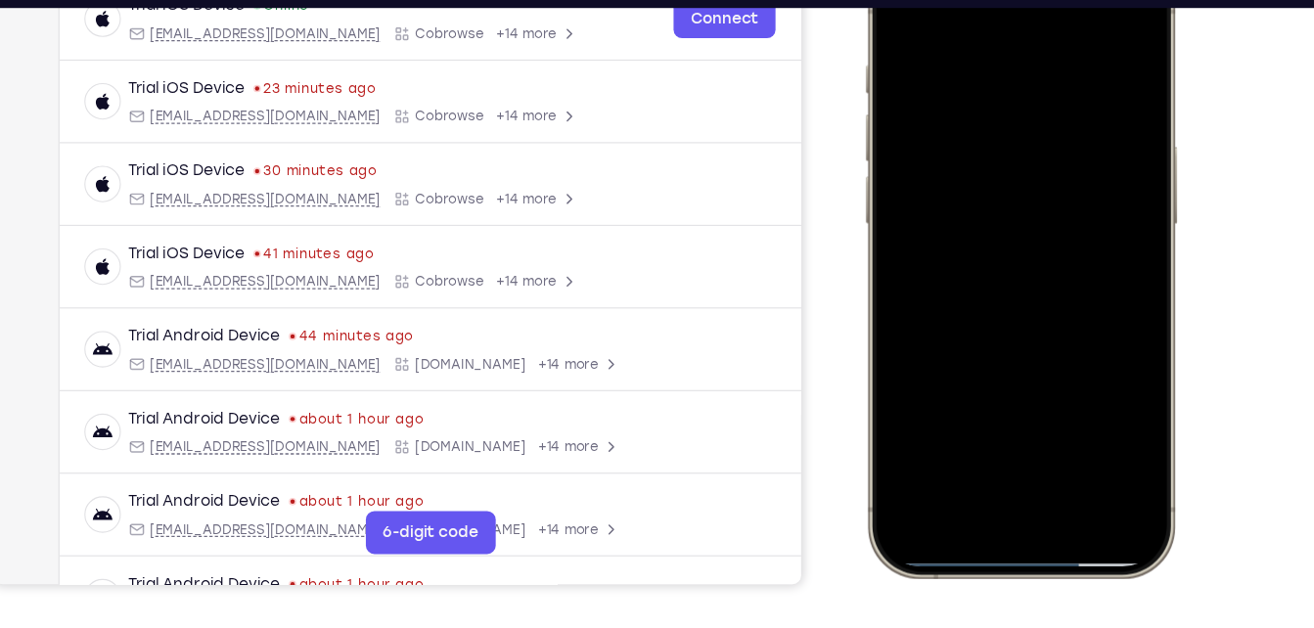
drag, startPoint x: 1036, startPoint y: 187, endPoint x: 1073, endPoint y: -71, distance: 260.9
click at [1073, 0] on html "Online web based iOS Simulators and Android Emulators. Run iPhone, iPad, Mobile…" at bounding box center [1009, 235] width 294 height 587
drag, startPoint x: 997, startPoint y: 244, endPoint x: 959, endPoint y: -71, distance: 317.4
click at [959, 0] on html "Online web based iOS Simulators and Android Emulators. Run iPhone, iPad, Mobile…" at bounding box center [1009, 235] width 294 height 587
drag, startPoint x: 1038, startPoint y: 308, endPoint x: 976, endPoint y: -21, distance: 334.7
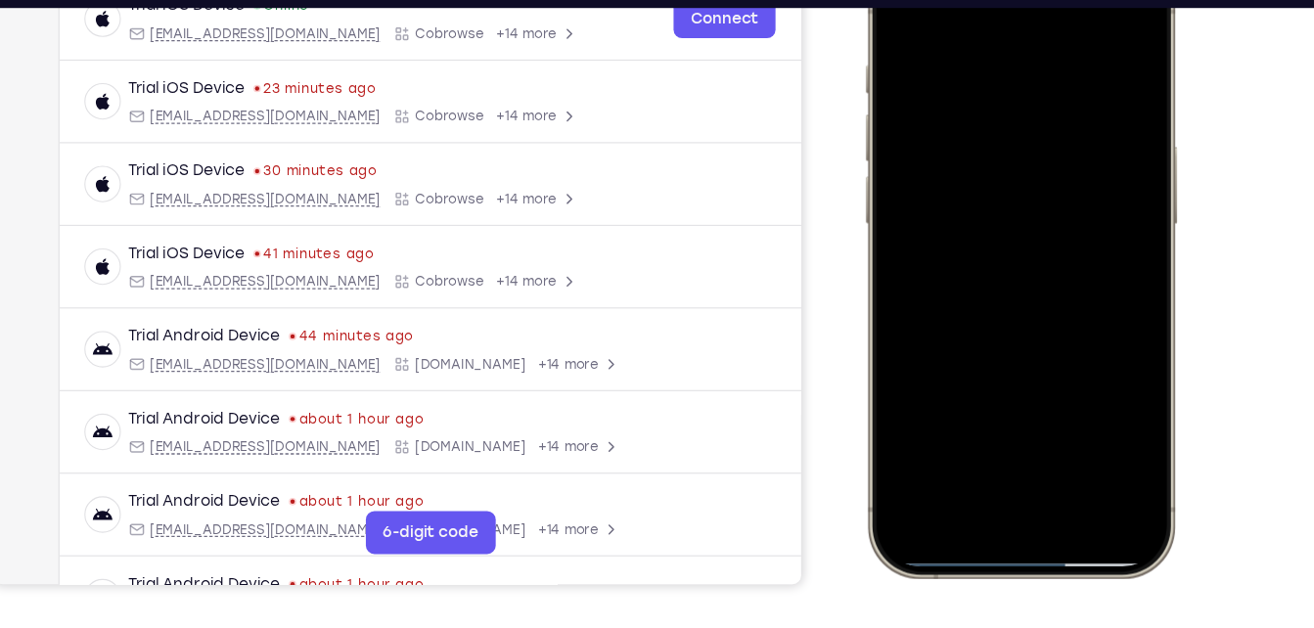
click at [976, 0] on div at bounding box center [1005, 232] width 257 height 559
drag, startPoint x: 1020, startPoint y: 210, endPoint x: 942, endPoint y: -71, distance: 292.2
click at [942, 0] on html "Online web based iOS Simulators and Android Emulators. Run iPhone, iPad, Mobile…" at bounding box center [1009, 235] width 294 height 587
drag, startPoint x: 1037, startPoint y: 253, endPoint x: 936, endPoint y: -71, distance: 340.5
click at [936, 0] on html "Online web based iOS Simulators and Android Emulators. Run iPhone, iPad, Mobile…" at bounding box center [1009, 235] width 294 height 587
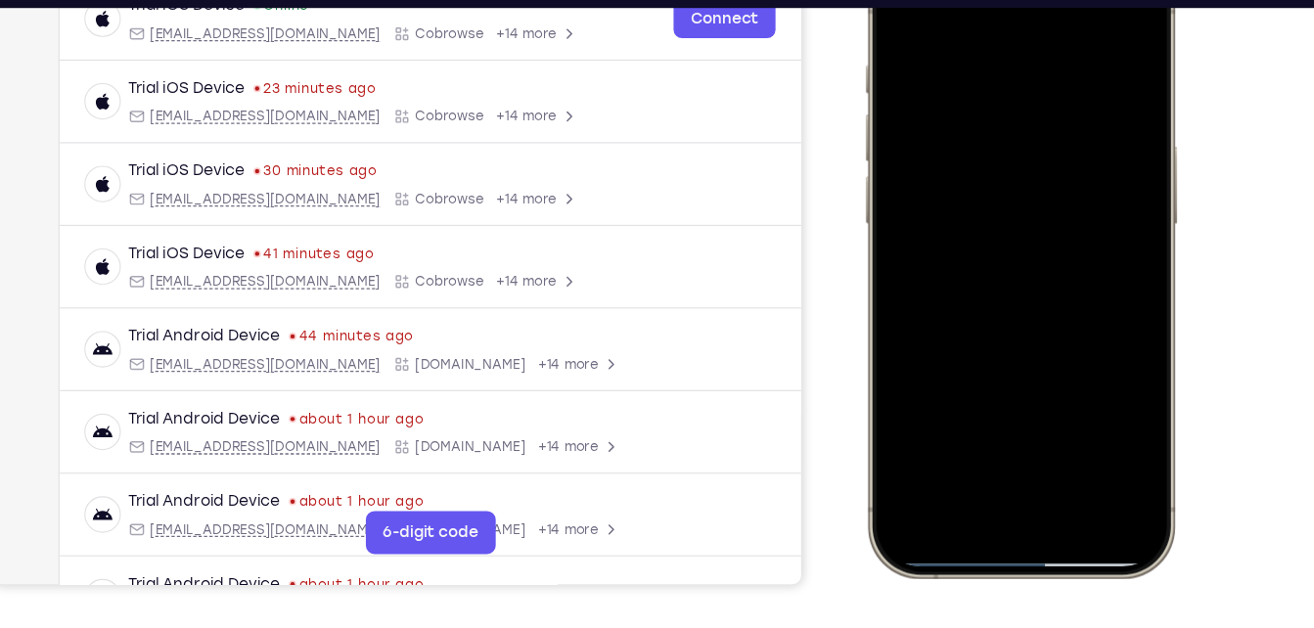
drag, startPoint x: 1048, startPoint y: 261, endPoint x: 951, endPoint y: -71, distance: 346.5
click at [951, 0] on html "Online web based iOS Simulators and Android Emulators. Run iPhone, iPad, Mobile…" at bounding box center [1009, 235] width 294 height 587
drag, startPoint x: 1085, startPoint y: 232, endPoint x: 1039, endPoint y: -68, distance: 303.0
click at [1039, 0] on html "Online web based iOS Simulators and Android Emulators. Run iPhone, iPad, Mobile…" at bounding box center [1009, 235] width 294 height 587
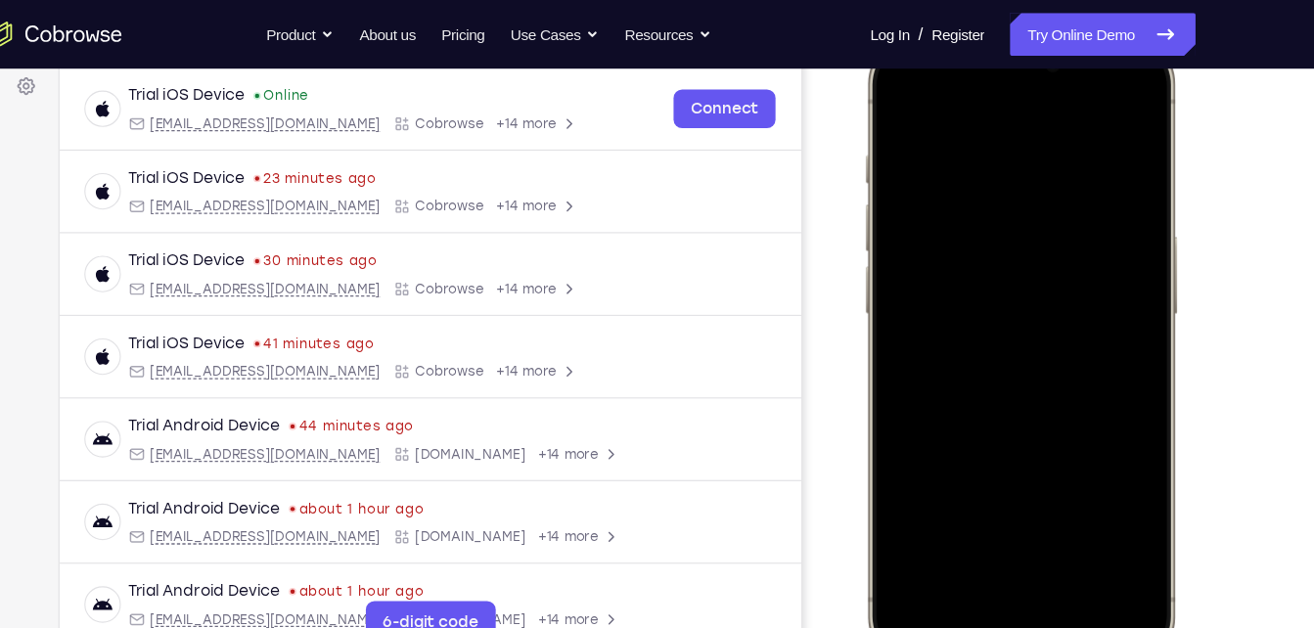
scroll to position [292, 0]
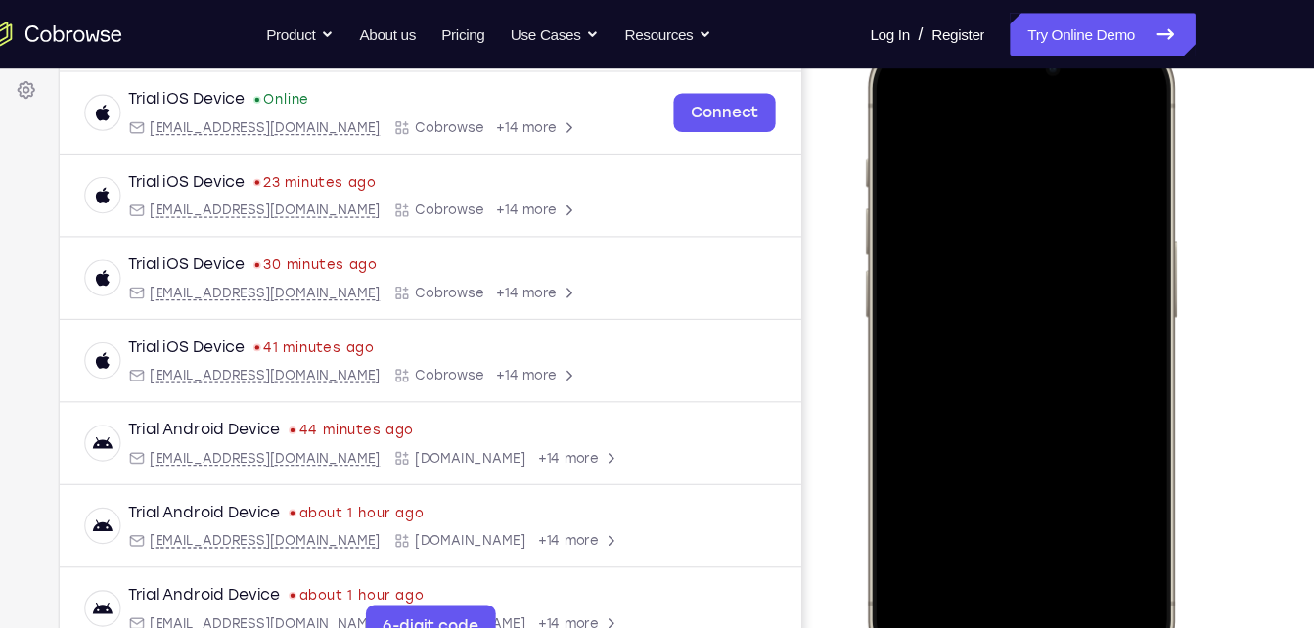
drag, startPoint x: 1017, startPoint y: 326, endPoint x: 1017, endPoint y: 288, distance: 38.2
click at [1017, 288] on div at bounding box center [1005, 325] width 257 height 559
drag, startPoint x: 1001, startPoint y: 354, endPoint x: 959, endPoint y: 28, distance: 328.6
click at [959, 35] on html "Online web based iOS Simulators and Android Emulators. Run iPhone, iPad, Mobile…" at bounding box center [1009, 328] width 294 height 587
drag, startPoint x: 1043, startPoint y: 345, endPoint x: 952, endPoint y: 19, distance: 339.3
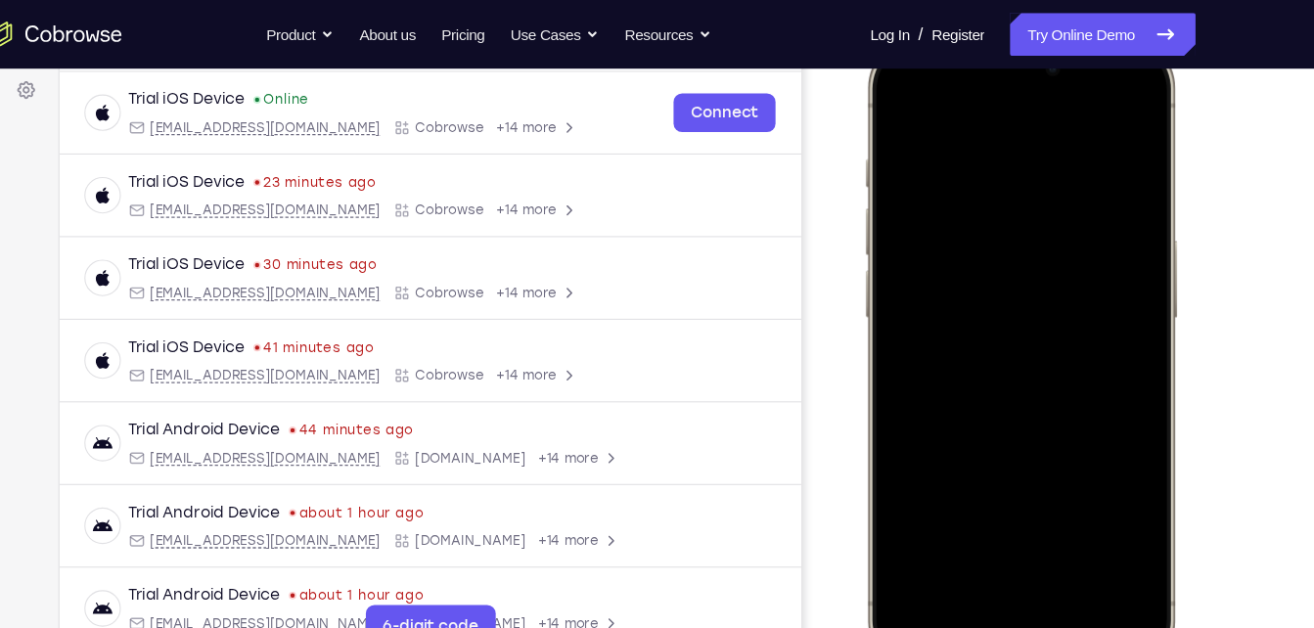
click at [952, 35] on html "Online web based iOS Simulators and Android Emulators. Run iPhone, iPad, Mobile…" at bounding box center [1009, 328] width 294 height 587
drag, startPoint x: 1024, startPoint y: 325, endPoint x: 968, endPoint y: -64, distance: 392.5
click at [968, 35] on html "Online web based iOS Simulators and Android Emulators. Run iPhone, iPad, Mobile…" at bounding box center [1009, 328] width 294 height 587
drag, startPoint x: 1044, startPoint y: 340, endPoint x: 1012, endPoint y: -8, distance: 348.9
click at [1012, 35] on html "Online web based iOS Simulators and Android Emulators. Run iPhone, iPad, Mobile…" at bounding box center [1009, 328] width 294 height 587
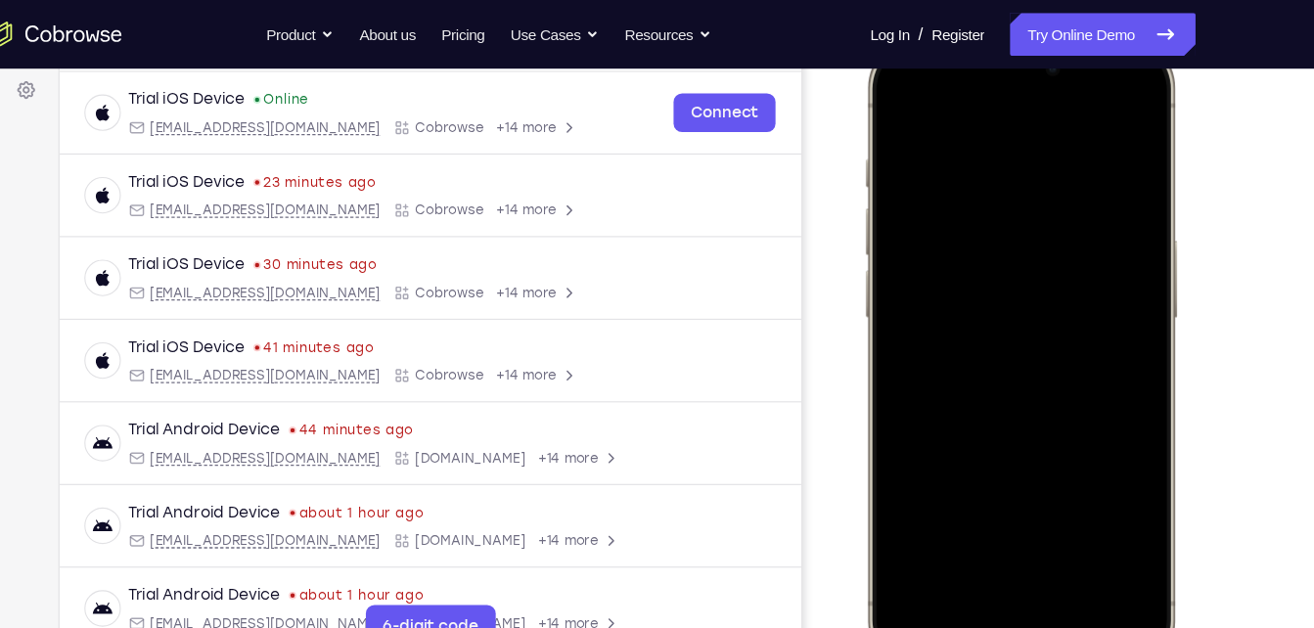
drag, startPoint x: 1039, startPoint y: 310, endPoint x: 908, endPoint y: -64, distance: 396.1
click at [908, 35] on html "Online web based iOS Simulators and Android Emulators. Run iPhone, iPad, Mobile…" at bounding box center [1009, 328] width 294 height 587
drag, startPoint x: 1007, startPoint y: 344, endPoint x: 930, endPoint y: -47, distance: 399.0
click at [930, 35] on html "Online web based iOS Simulators and Android Emulators. Run iPhone, iPad, Mobile…" at bounding box center [1009, 328] width 294 height 587
drag, startPoint x: 1039, startPoint y: 344, endPoint x: 931, endPoint y: 32, distance: 330.5
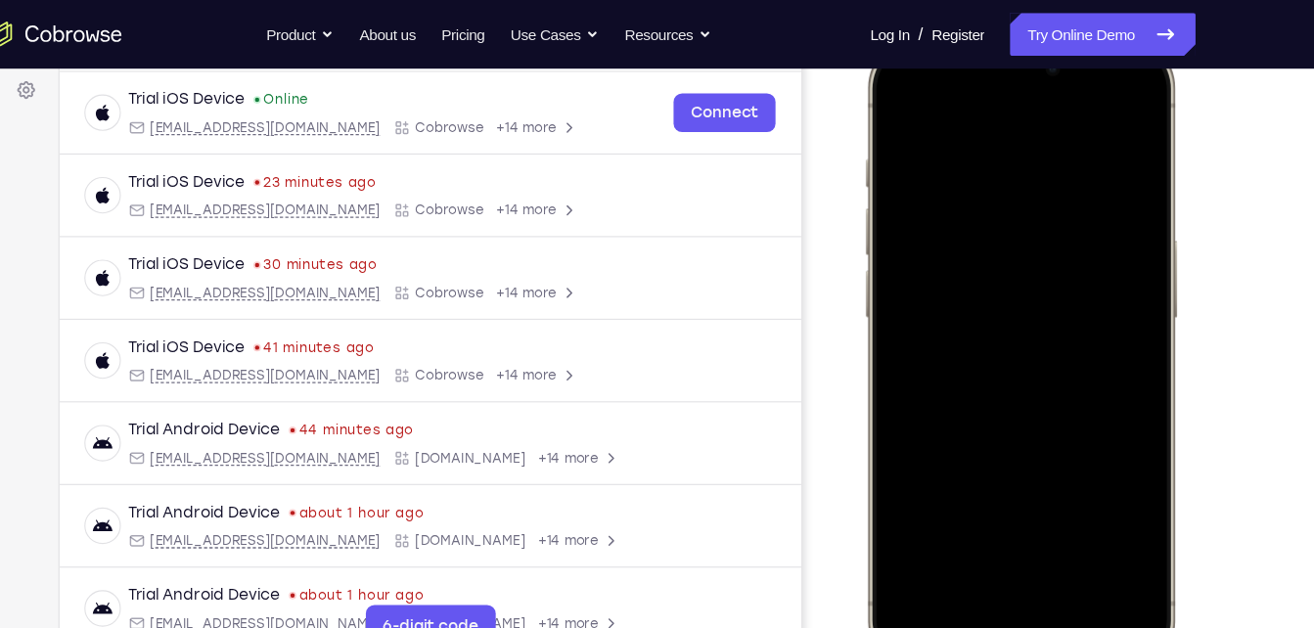
click at [931, 35] on html "Online web based iOS Simulators and Android Emulators. Run iPhone, iPad, Mobile…" at bounding box center [1009, 328] width 294 height 587
drag, startPoint x: 1034, startPoint y: 360, endPoint x: 948, endPoint y: 10, distance: 360.8
click at [948, 35] on html "Online web based iOS Simulators and Android Emulators. Run iPhone, iPad, Mobile…" at bounding box center [1009, 328] width 294 height 587
drag, startPoint x: 1053, startPoint y: 316, endPoint x: 929, endPoint y: 35, distance: 307.1
click at [929, 35] on div at bounding box center [1006, 325] width 288 height 581
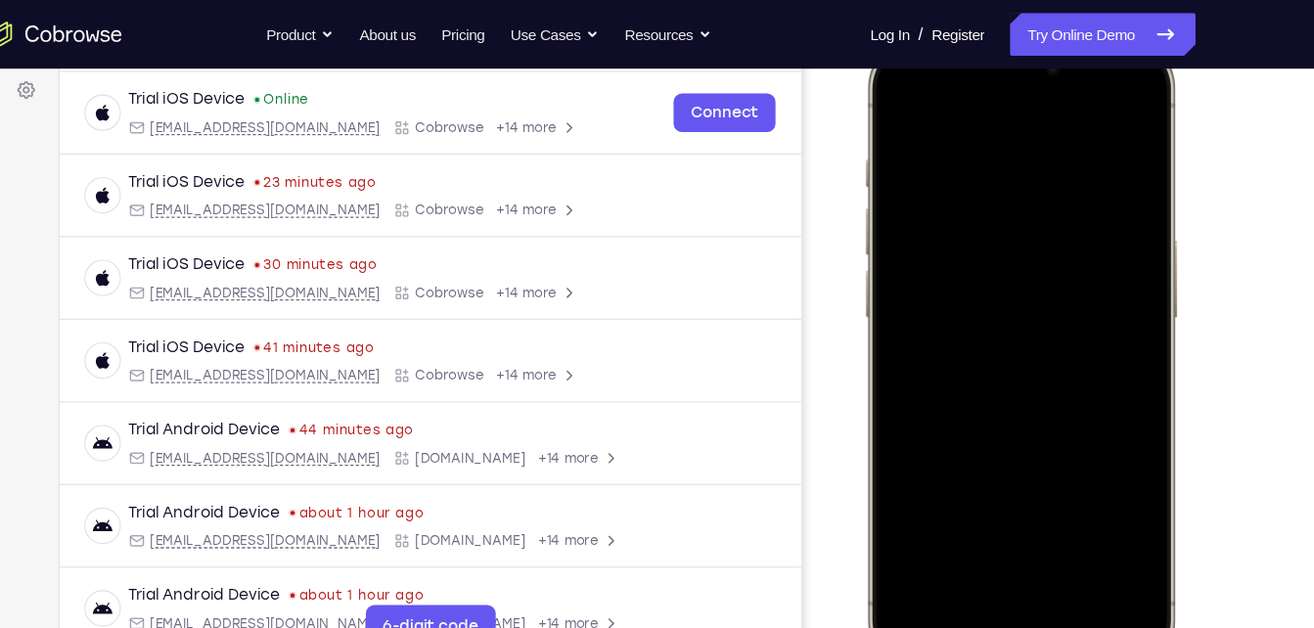
drag, startPoint x: 1020, startPoint y: 325, endPoint x: 936, endPoint y: 56, distance: 282.0
click at [936, 56] on div at bounding box center [1005, 325] width 257 height 559
drag, startPoint x: 966, startPoint y: 319, endPoint x: 889, endPoint y: 14, distance: 315.0
click at [889, 35] on html "Online web based iOS Simulators and Android Emulators. Run iPhone, iPad, Mobile…" at bounding box center [1009, 328] width 294 height 587
drag, startPoint x: 1015, startPoint y: 344, endPoint x: 888, endPoint y: -23, distance: 388.4
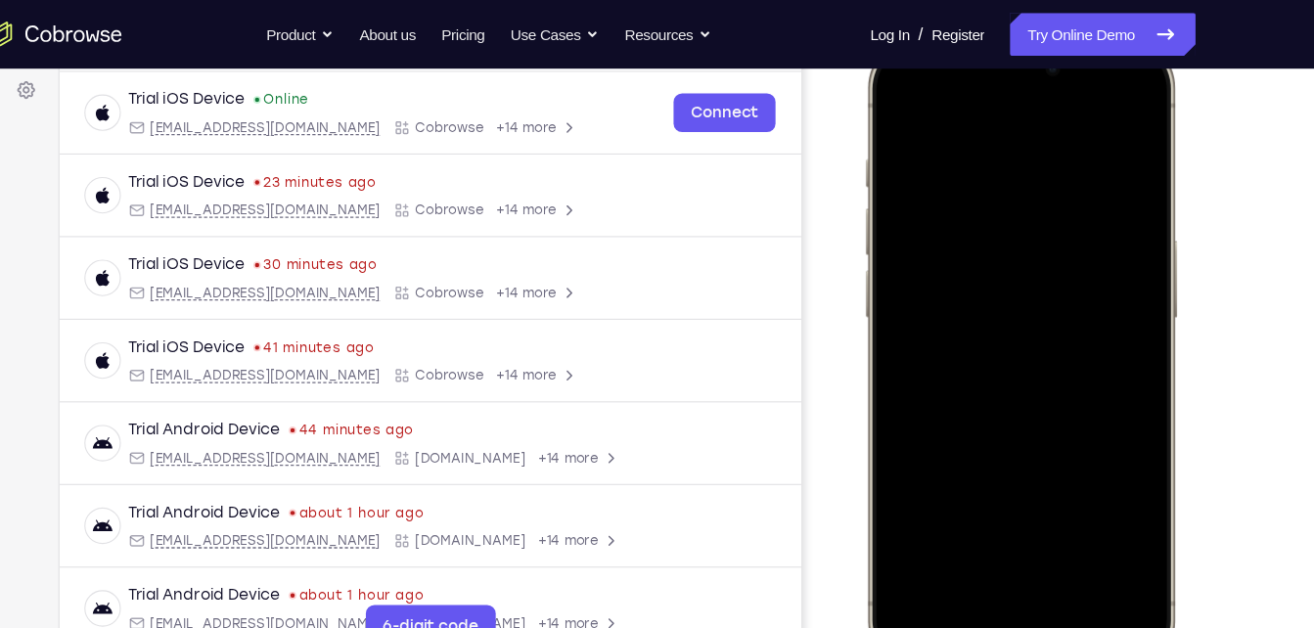
click at [888, 35] on html "Online web based iOS Simulators and Android Emulators. Run iPhone, iPad, Mobile…" at bounding box center [1009, 328] width 294 height 587
drag, startPoint x: 1054, startPoint y: 359, endPoint x: 890, endPoint y: 4, distance: 391.4
click at [890, 35] on html "Online web based iOS Simulators and Android Emulators. Run iPhone, iPad, Mobile…" at bounding box center [1009, 328] width 294 height 587
drag, startPoint x: 1009, startPoint y: 306, endPoint x: 956, endPoint y: -2, distance: 312.7
click at [956, 35] on html "Online web based iOS Simulators and Android Emulators. Run iPhone, iPad, Mobile…" at bounding box center [1009, 328] width 294 height 587
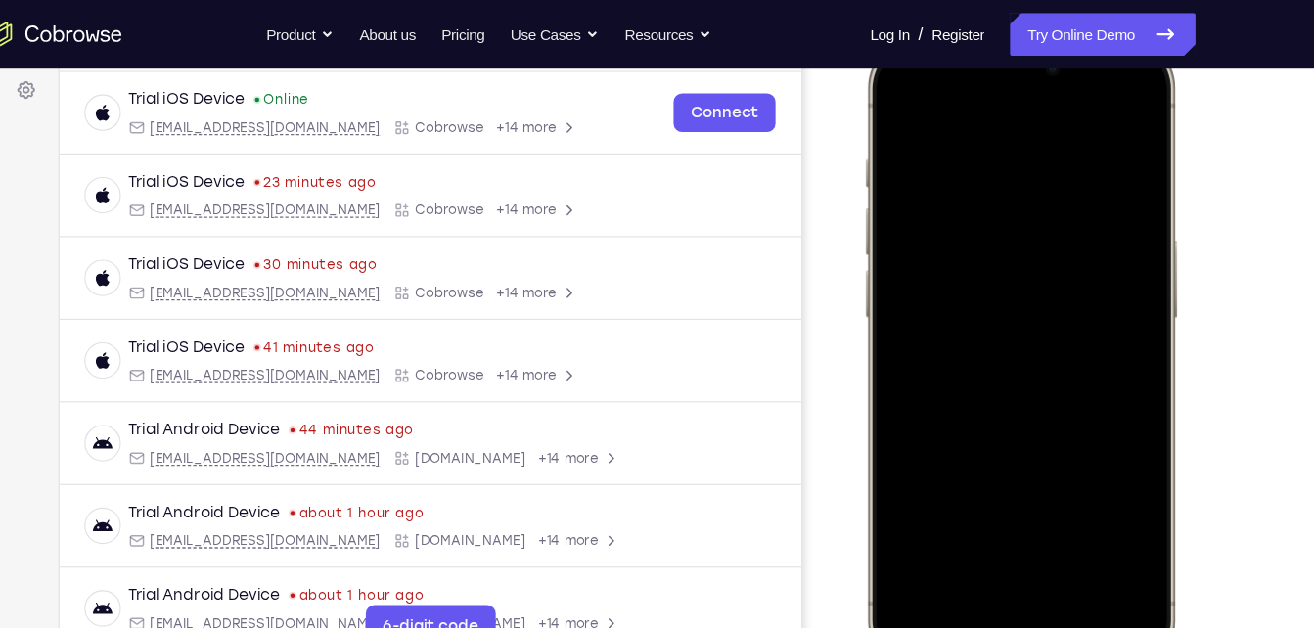
drag, startPoint x: 1043, startPoint y: 339, endPoint x: 950, endPoint y: 20, distance: 332.3
click at [950, 35] on html "Online web based iOS Simulators and Android Emulators. Run iPhone, iPad, Mobile…" at bounding box center [1009, 328] width 294 height 587
drag, startPoint x: 995, startPoint y: 355, endPoint x: 898, endPoint y: 50, distance: 320.3
click at [898, 50] on div at bounding box center [1005, 325] width 257 height 559
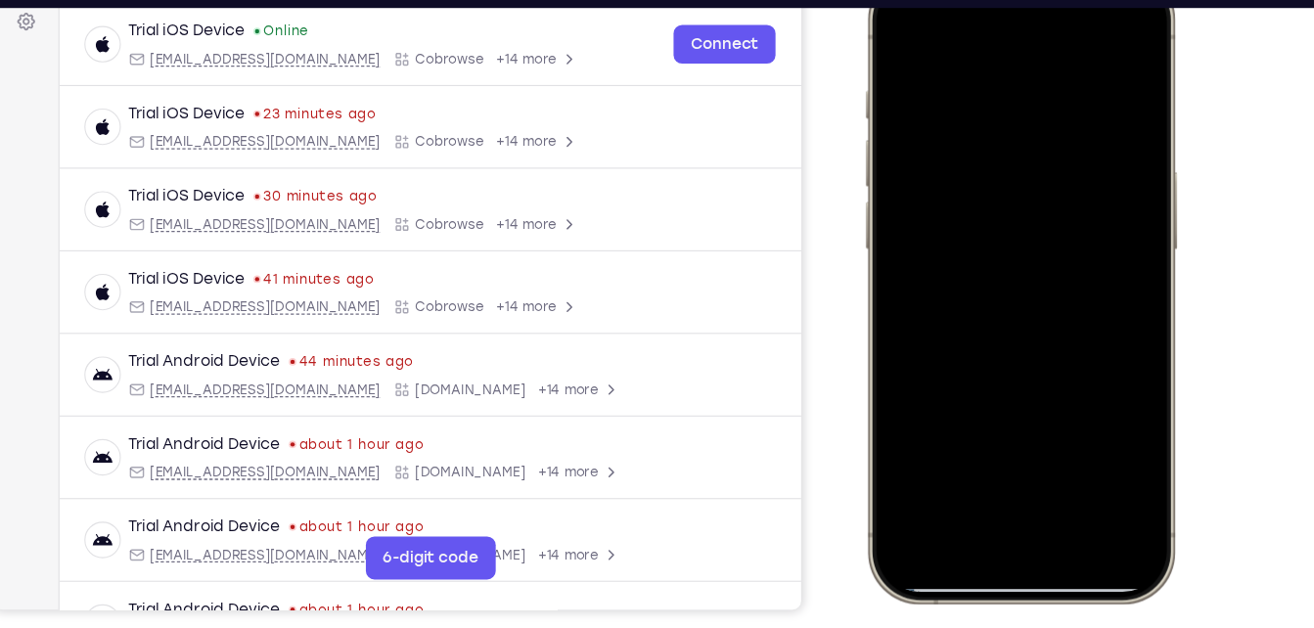
drag, startPoint x: 1027, startPoint y: 270, endPoint x: 990, endPoint y: -29, distance: 301.6
click at [990, 0] on div at bounding box center [1006, 258] width 288 height 581
drag, startPoint x: 1019, startPoint y: 266, endPoint x: 907, endPoint y: -68, distance: 351.8
click at [907, 0] on html "Online web based iOS Simulators and Android Emulators. Run iPhone, iPad, Mobile…" at bounding box center [1009, 261] width 294 height 587
drag, startPoint x: 1028, startPoint y: 279, endPoint x: 917, endPoint y: -69, distance: 365.8
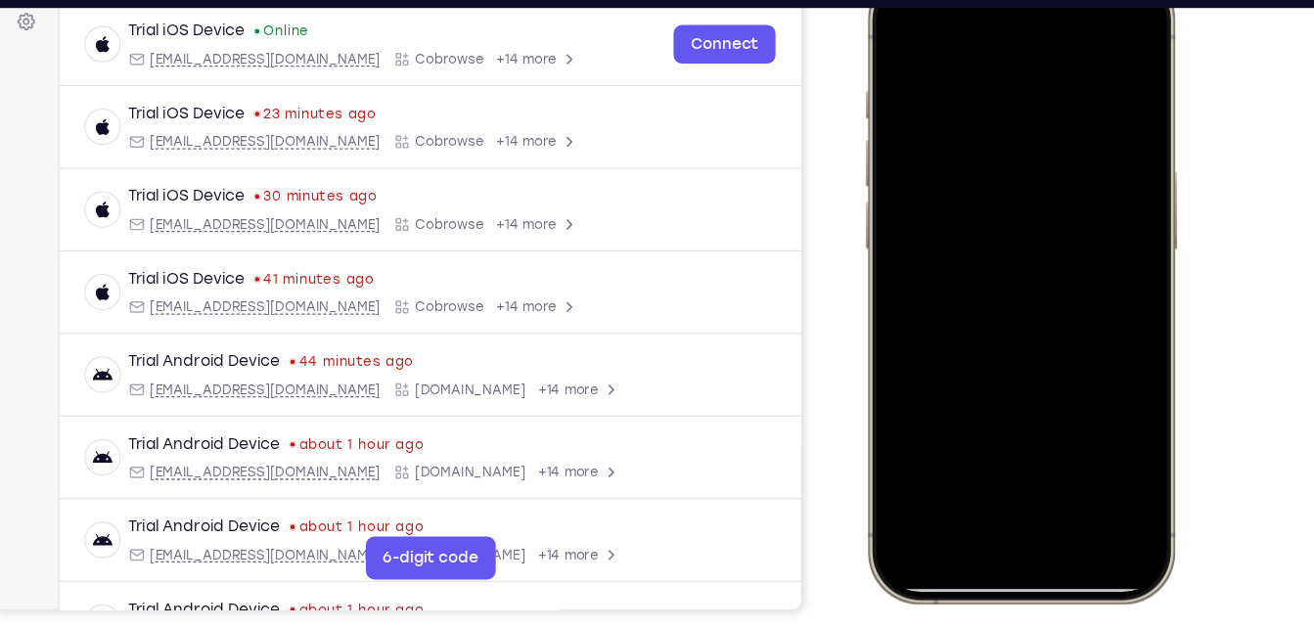
click at [917, 0] on html "Online web based iOS Simulators and Android Emulators. Run iPhone, iPad, Mobile…" at bounding box center [1009, 261] width 294 height 587
drag, startPoint x: 1040, startPoint y: 303, endPoint x: 1024, endPoint y: 223, distance: 81.9
click at [1024, 223] on div at bounding box center [1005, 257] width 257 height 559
click at [1113, 318] on div at bounding box center [1005, 257] width 257 height 559
click at [945, 134] on div at bounding box center [1005, 257] width 257 height 559
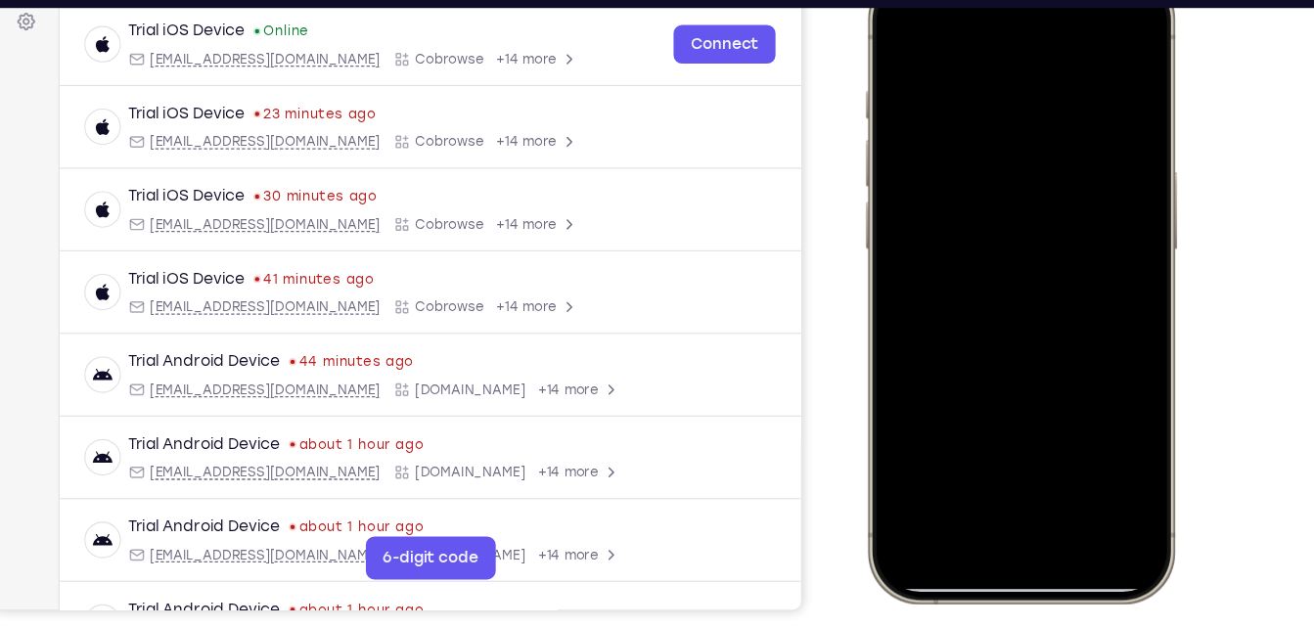
click at [1006, 420] on div at bounding box center [1005, 257] width 257 height 559
drag, startPoint x: 1015, startPoint y: 309, endPoint x: 919, endPoint y: -13, distance: 335.9
click at [919, 0] on div at bounding box center [1005, 257] width 257 height 559
drag, startPoint x: 1027, startPoint y: 251, endPoint x: 962, endPoint y: 37, distance: 222.9
click at [962, 37] on div at bounding box center [1005, 257] width 257 height 559
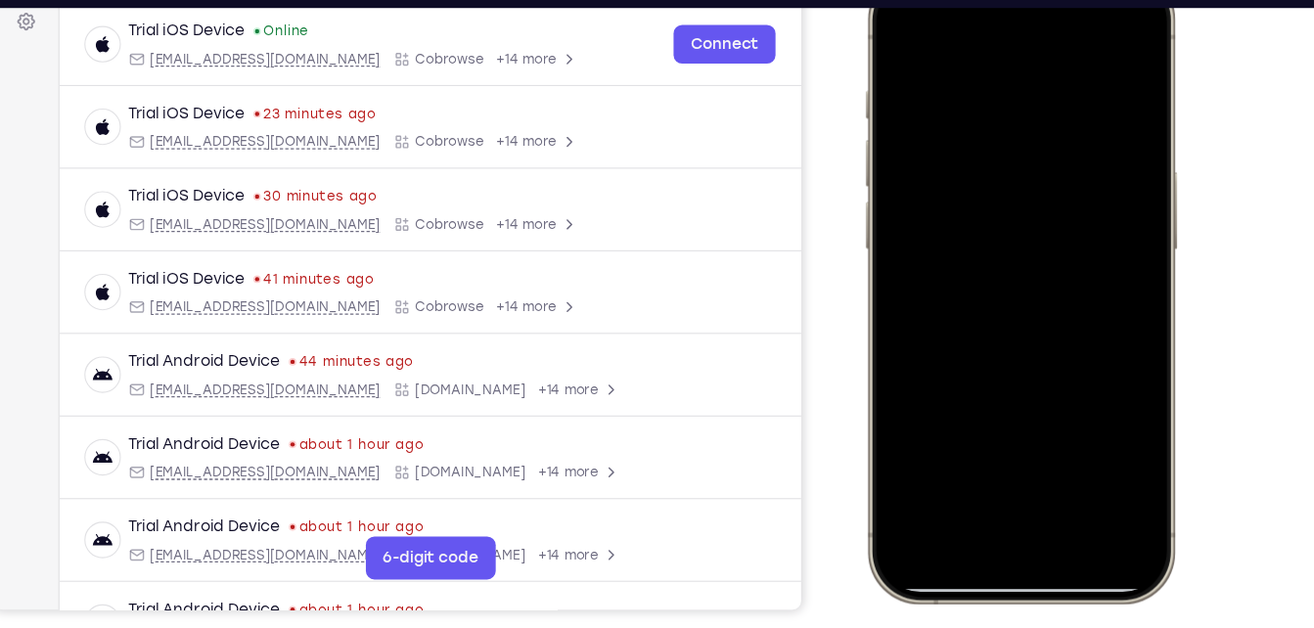
drag, startPoint x: 1039, startPoint y: 300, endPoint x: 950, endPoint y: 84, distance: 233.9
click at [950, 84] on div at bounding box center [1005, 257] width 257 height 559
drag, startPoint x: 1016, startPoint y: 230, endPoint x: 919, endPoint y: -58, distance: 303.6
click at [919, 0] on html "Online web based iOS Simulators and Android Emulators. Run iPhone, iPad, Mobile…" at bounding box center [1009, 261] width 294 height 587
drag, startPoint x: 1036, startPoint y: 289, endPoint x: 886, endPoint y: -69, distance: 388.6
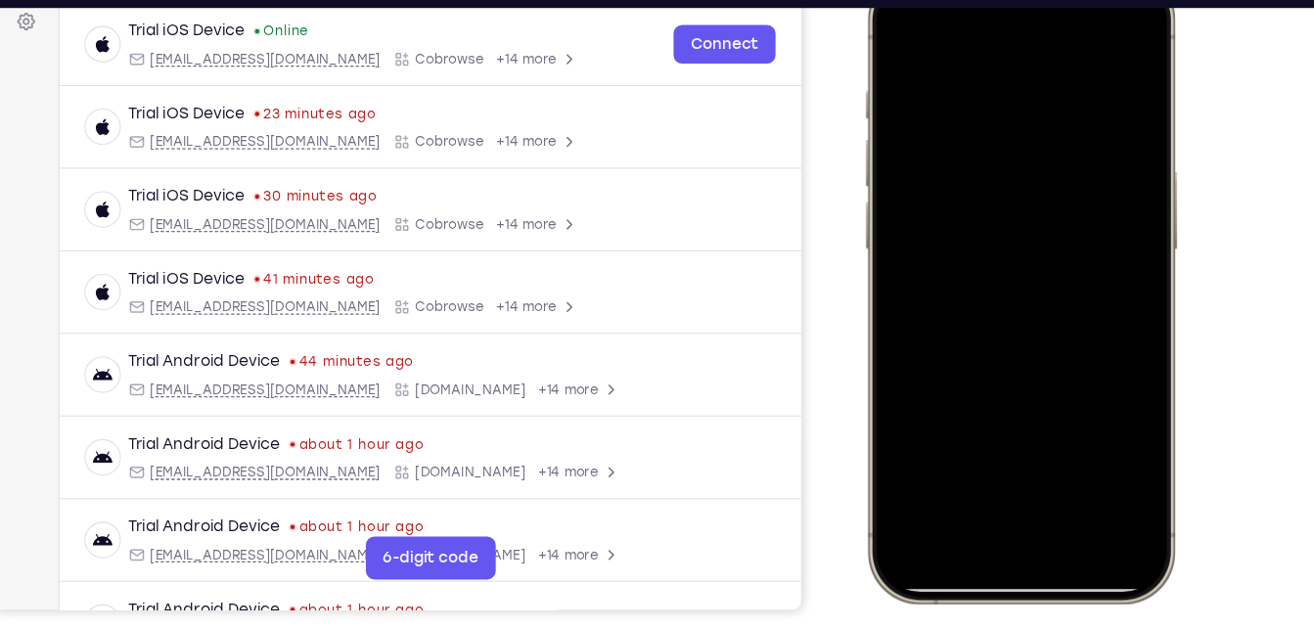
click at [886, 0] on html "Online web based iOS Simulators and Android Emulators. Run iPhone, iPad, Mobile…" at bounding box center [1009, 261] width 294 height 587
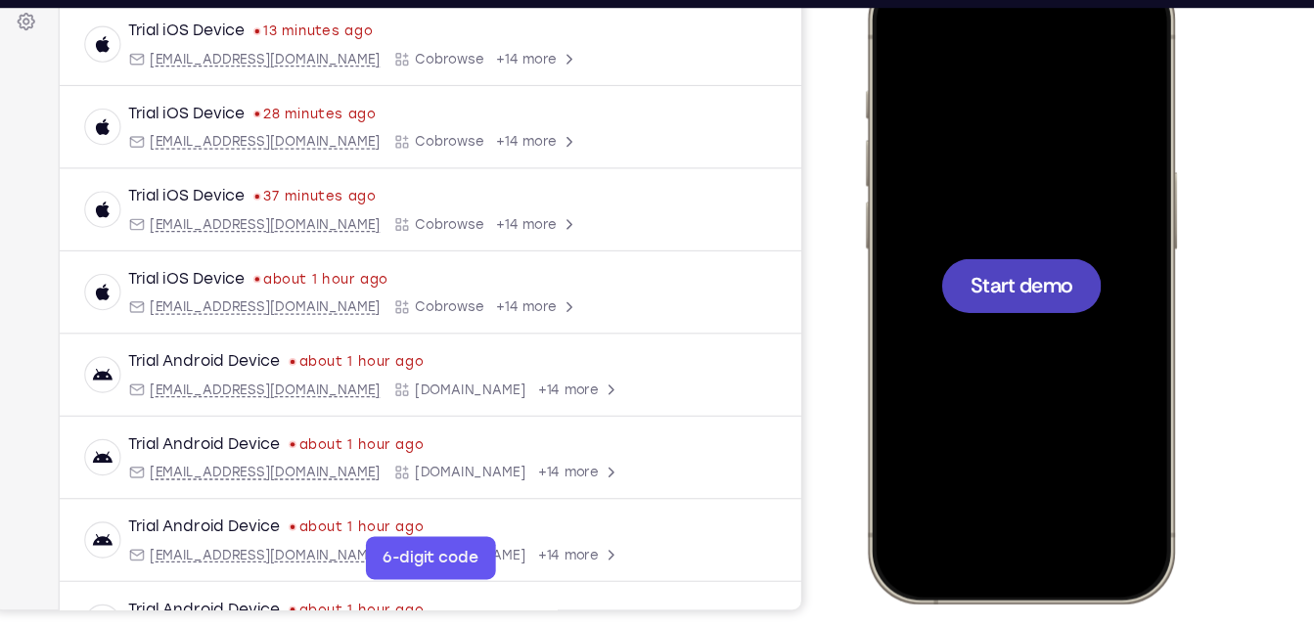
click at [1028, 235] on div at bounding box center [1007, 258] width 146 height 49
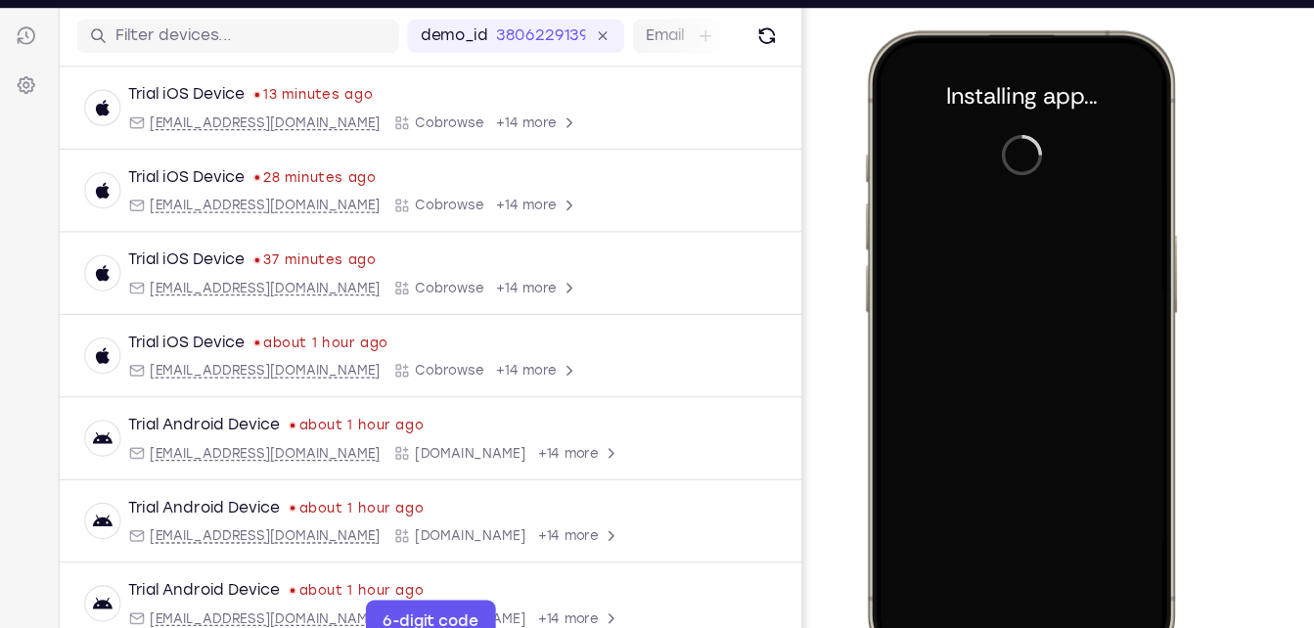
scroll to position [266, 0]
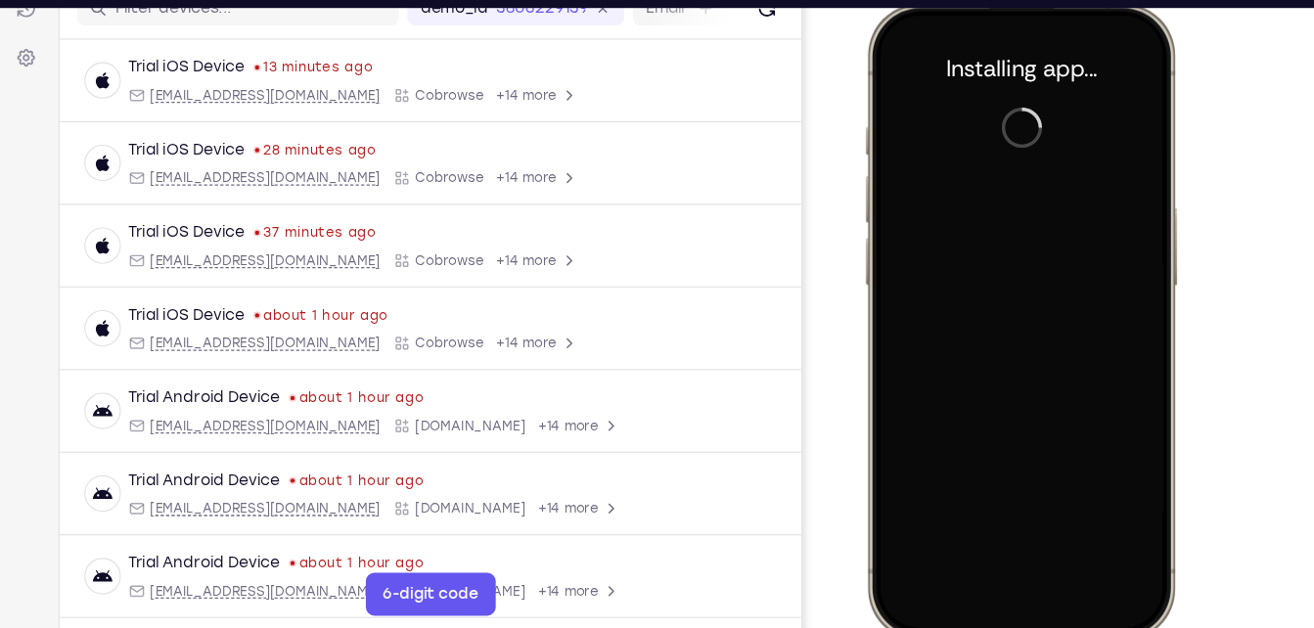
click at [1028, 237] on div at bounding box center [1005, 292] width 257 height 559
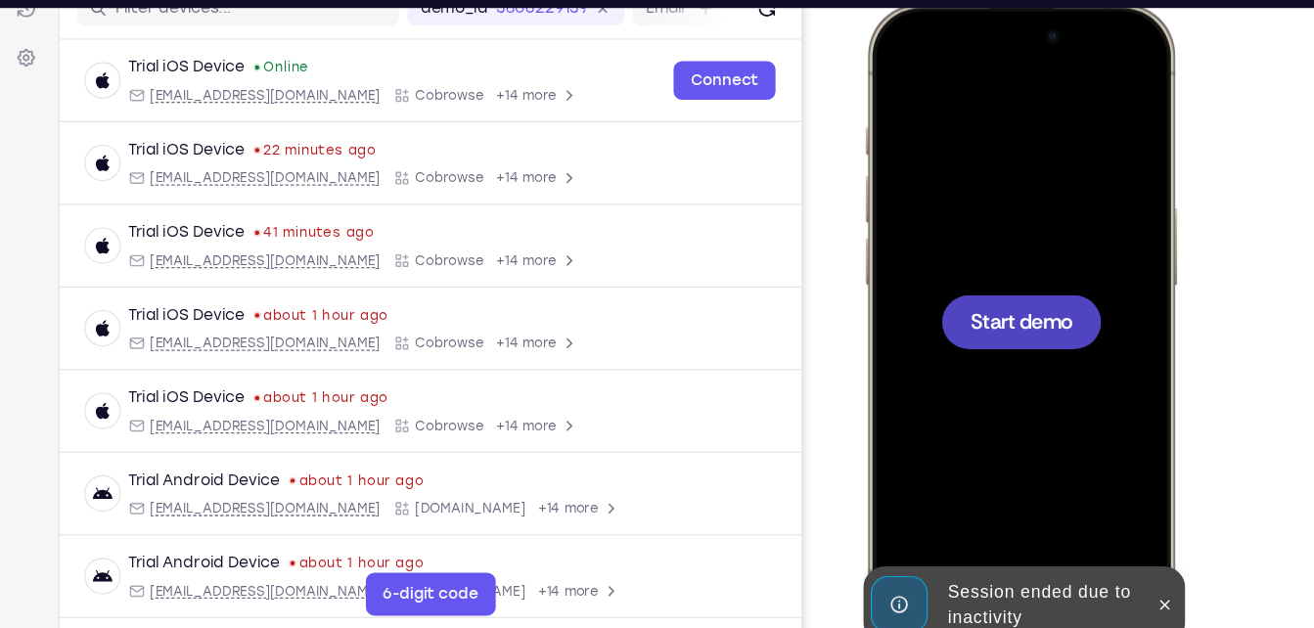
click at [982, 287] on span "Start demo" at bounding box center [1006, 292] width 93 height 19
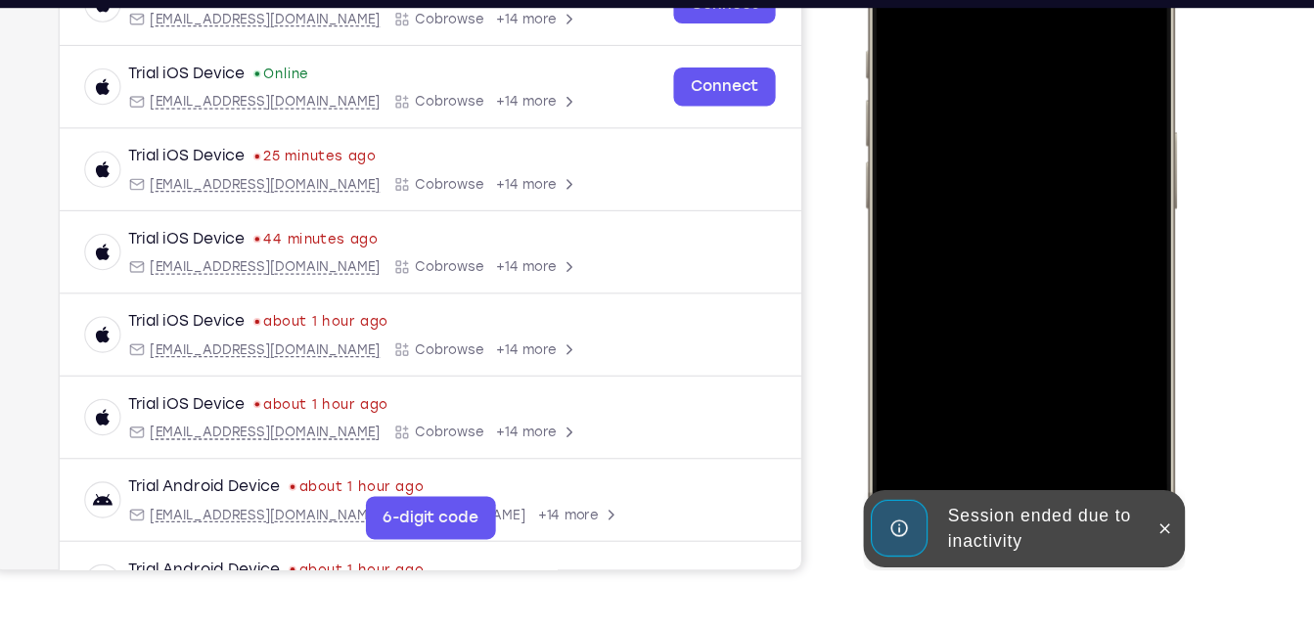
scroll to position [338, 0]
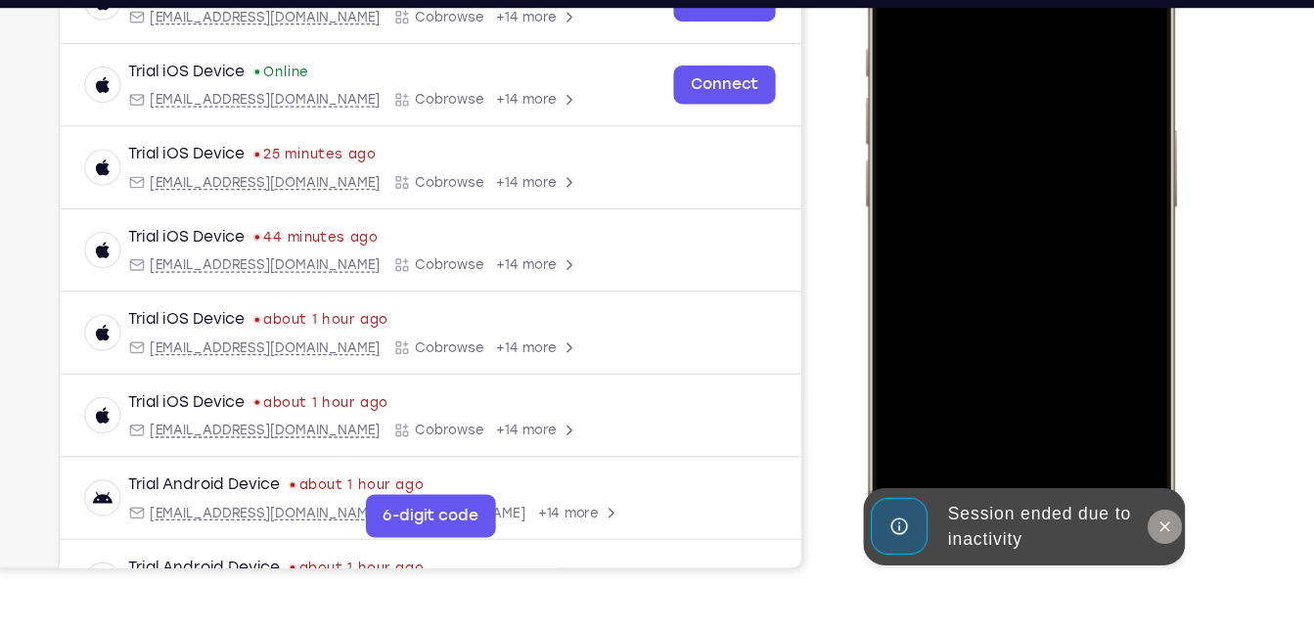
click at [1136, 476] on icon at bounding box center [1137, 474] width 16 height 16
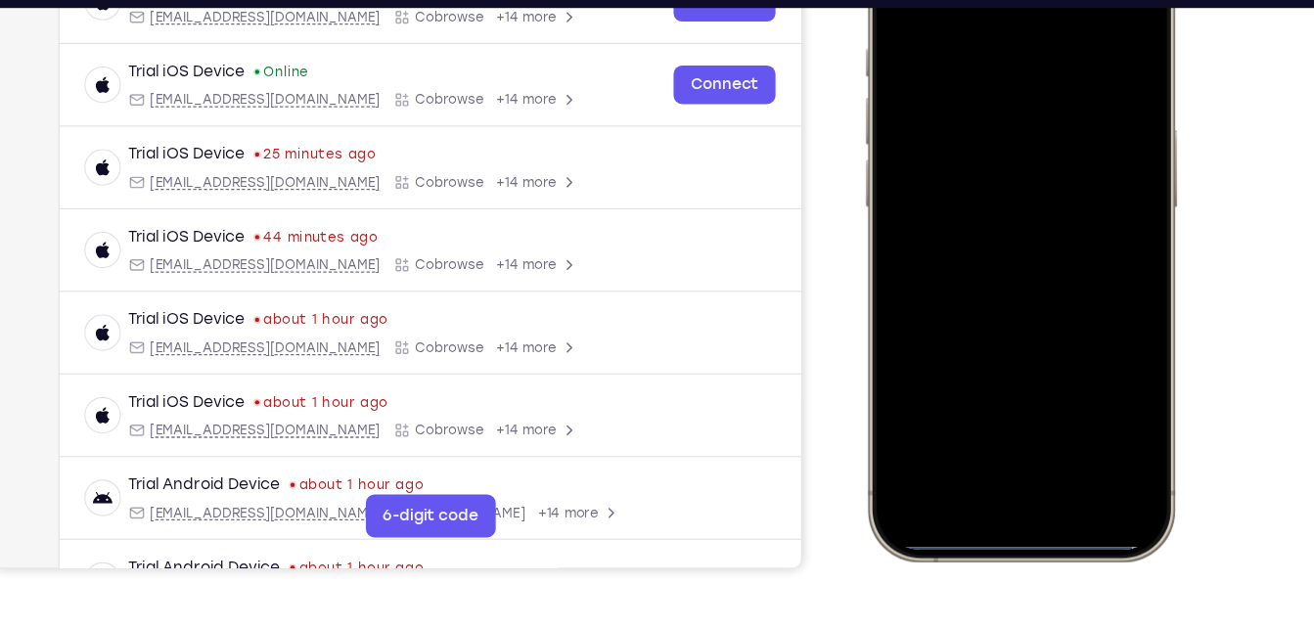
drag, startPoint x: 1002, startPoint y: 471, endPoint x: 947, endPoint y: 245, distance: 232.6
click at [947, 245] on div at bounding box center [1005, 214] width 257 height 559
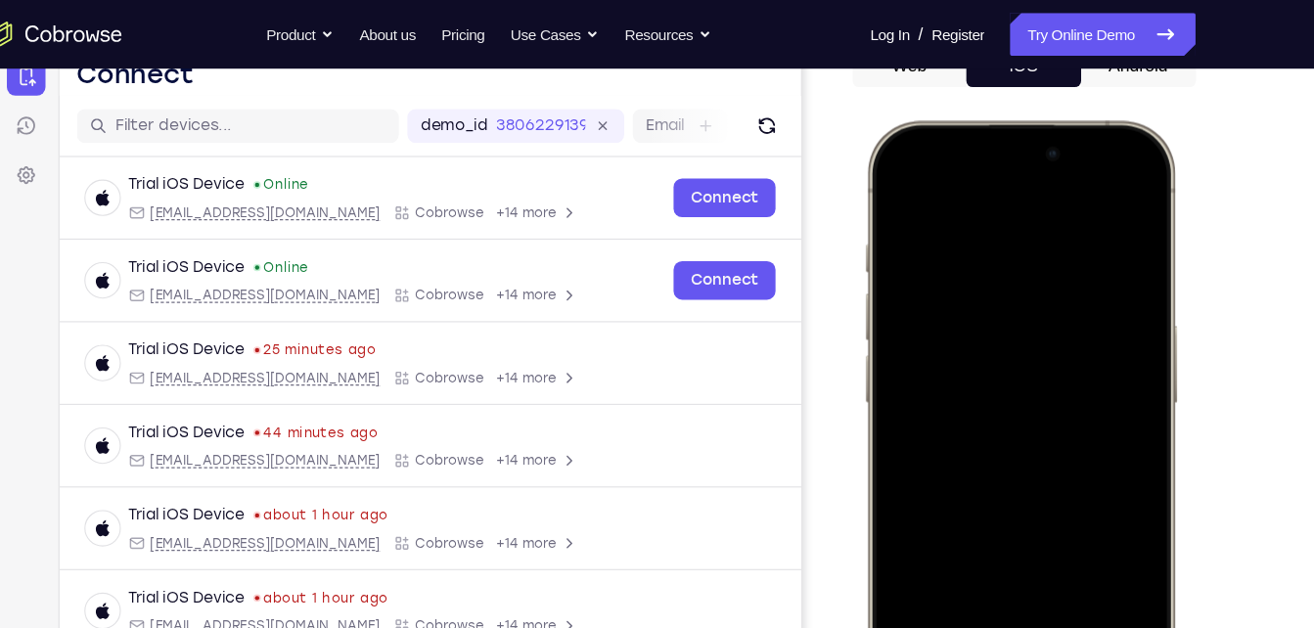
scroll to position [207, 0]
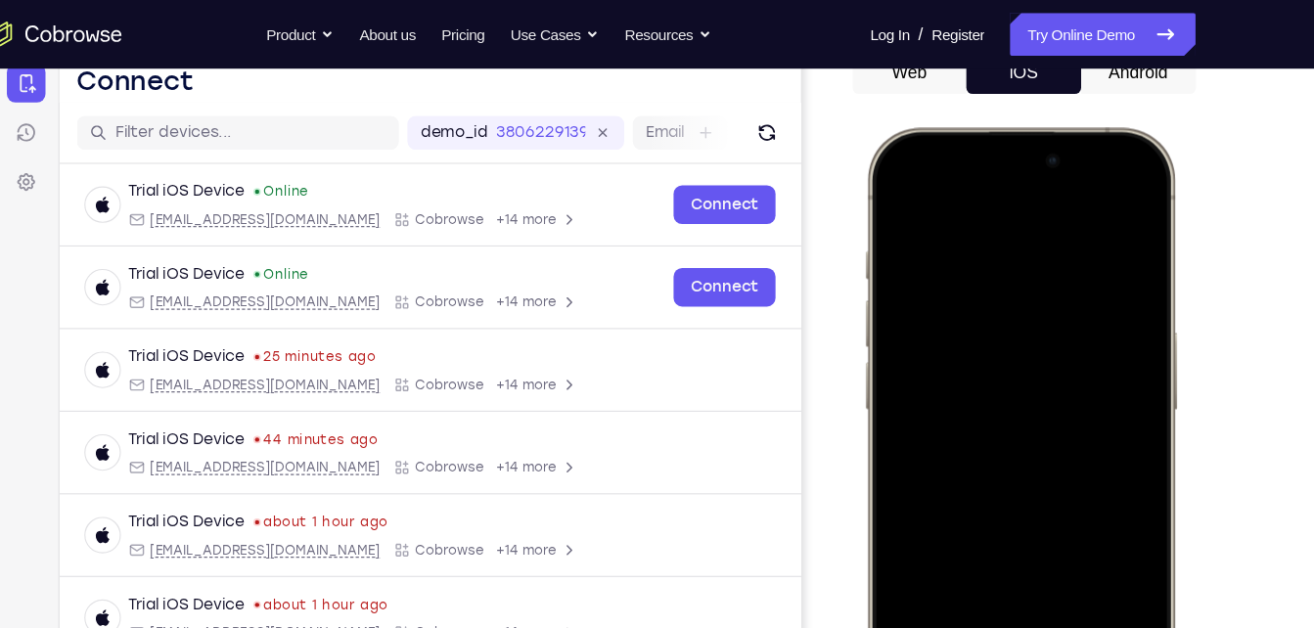
drag, startPoint x: 975, startPoint y: 192, endPoint x: 976, endPoint y: 500, distance: 308.3
click at [976, 500] on div at bounding box center [1005, 417] width 257 height 559
click at [1119, 182] on div at bounding box center [1005, 417] width 257 height 559
click at [902, 206] on div at bounding box center [1005, 417] width 257 height 559
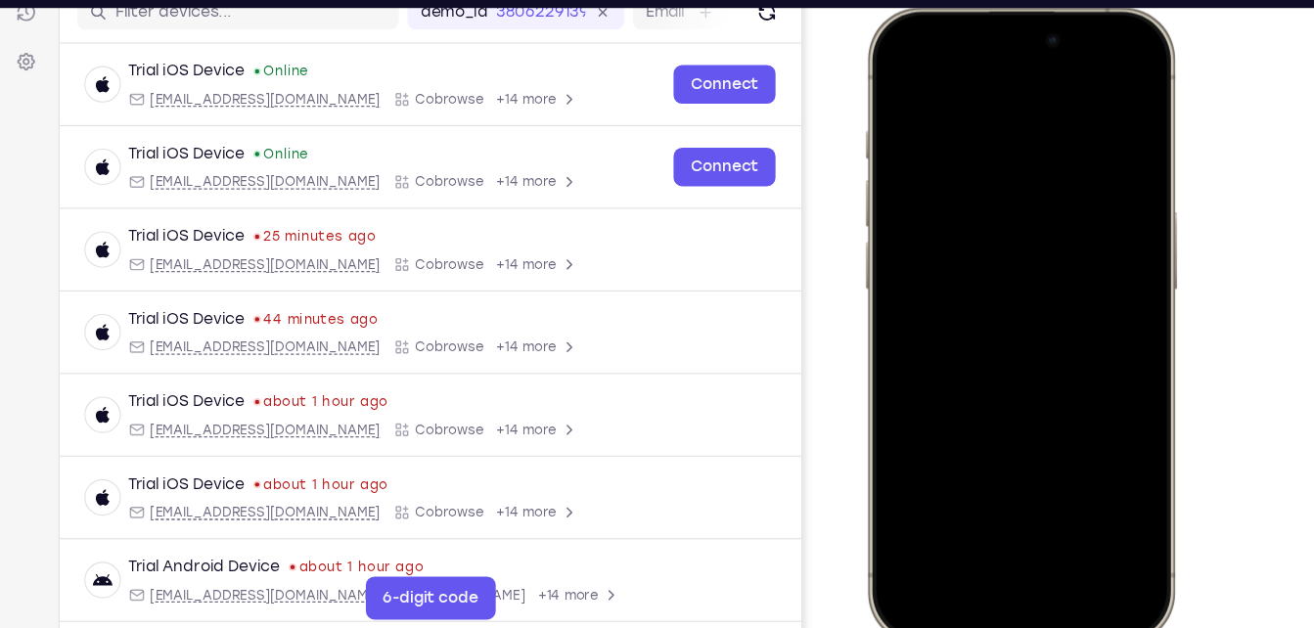
scroll to position [282, 0]
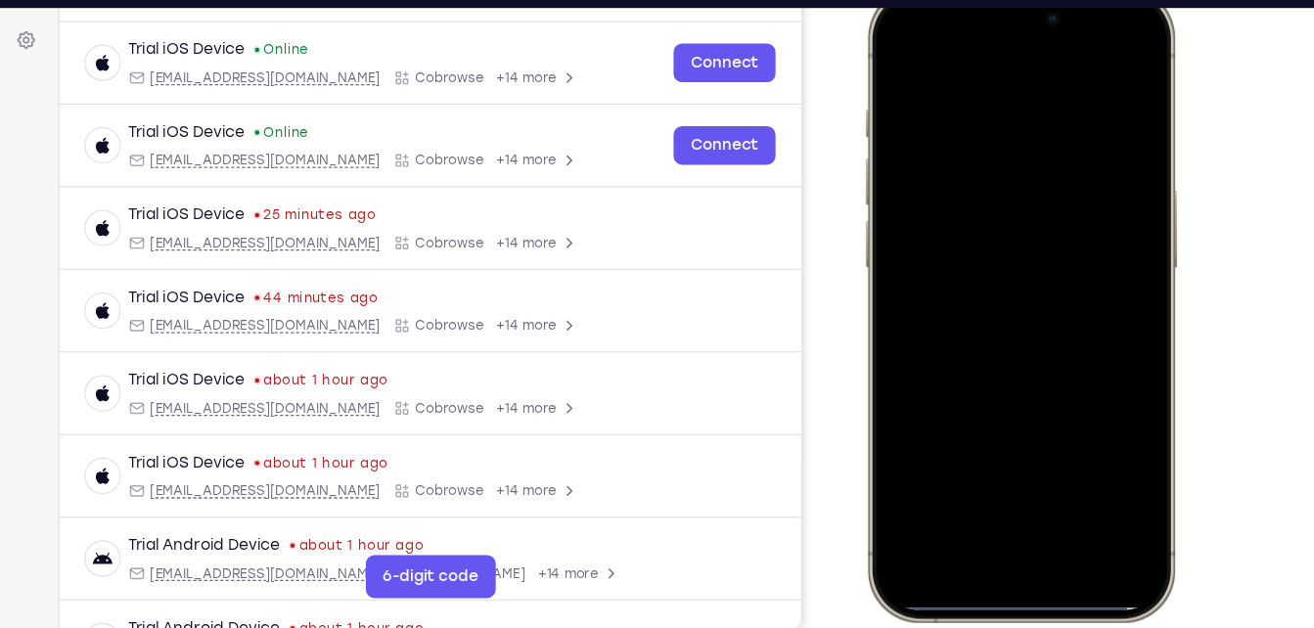
click at [986, 501] on div at bounding box center [1005, 276] width 257 height 559
click at [1119, 517] on div at bounding box center [1005, 276] width 257 height 559
click at [1007, 481] on div at bounding box center [1005, 276] width 257 height 559
click at [989, 490] on div at bounding box center [1005, 276] width 257 height 559
click at [1020, 87] on div at bounding box center [1005, 276] width 257 height 559
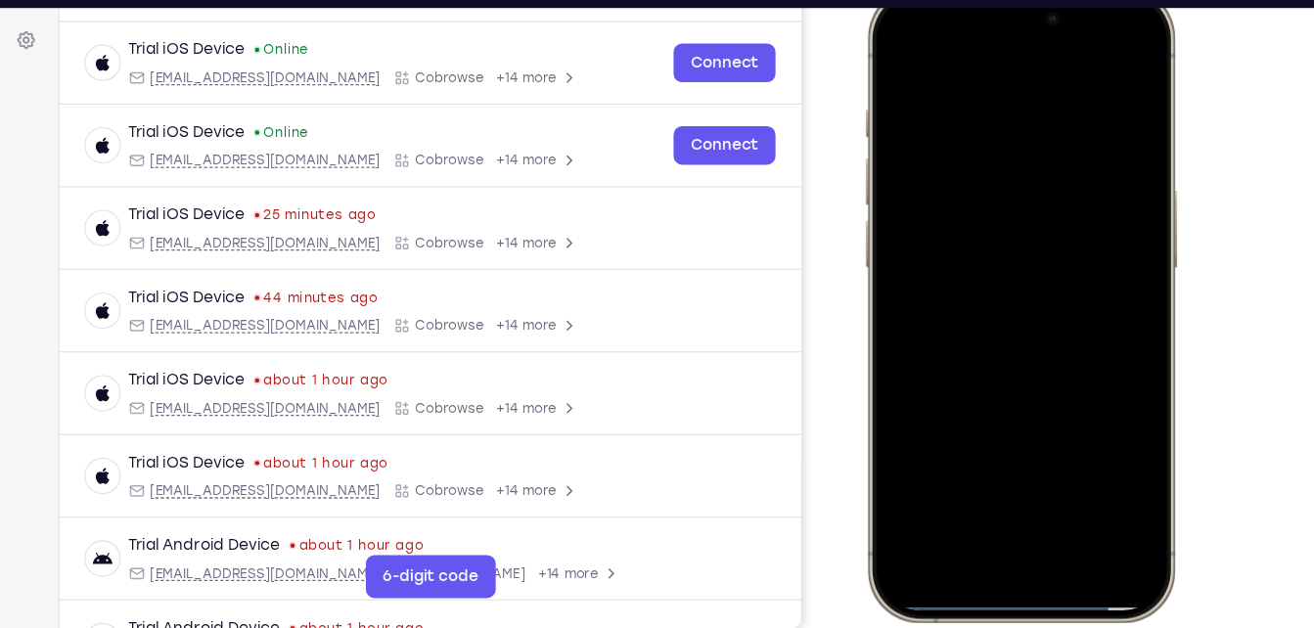
click at [975, 307] on div at bounding box center [1005, 276] width 257 height 559
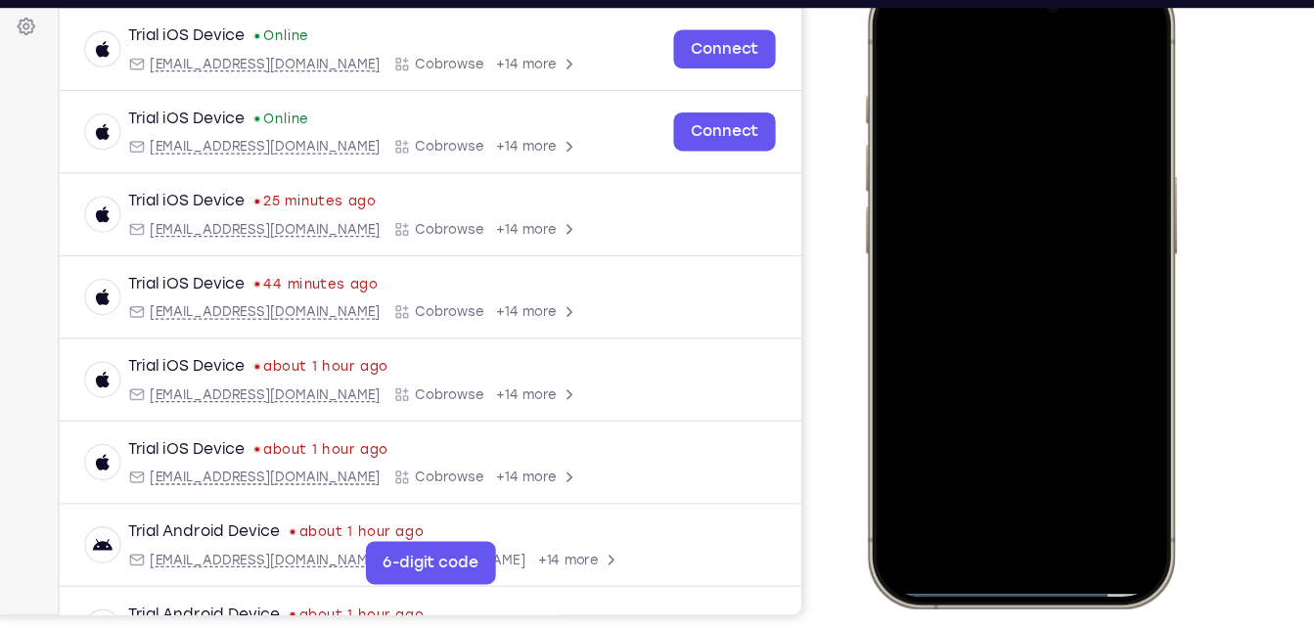
scroll to position [296, 0]
click at [1031, 182] on div at bounding box center [1005, 260] width 257 height 559
click at [978, 225] on div at bounding box center [1005, 260] width 257 height 559
click at [972, 269] on div at bounding box center [1005, 260] width 257 height 559
click at [1039, 348] on div at bounding box center [1005, 260] width 257 height 559
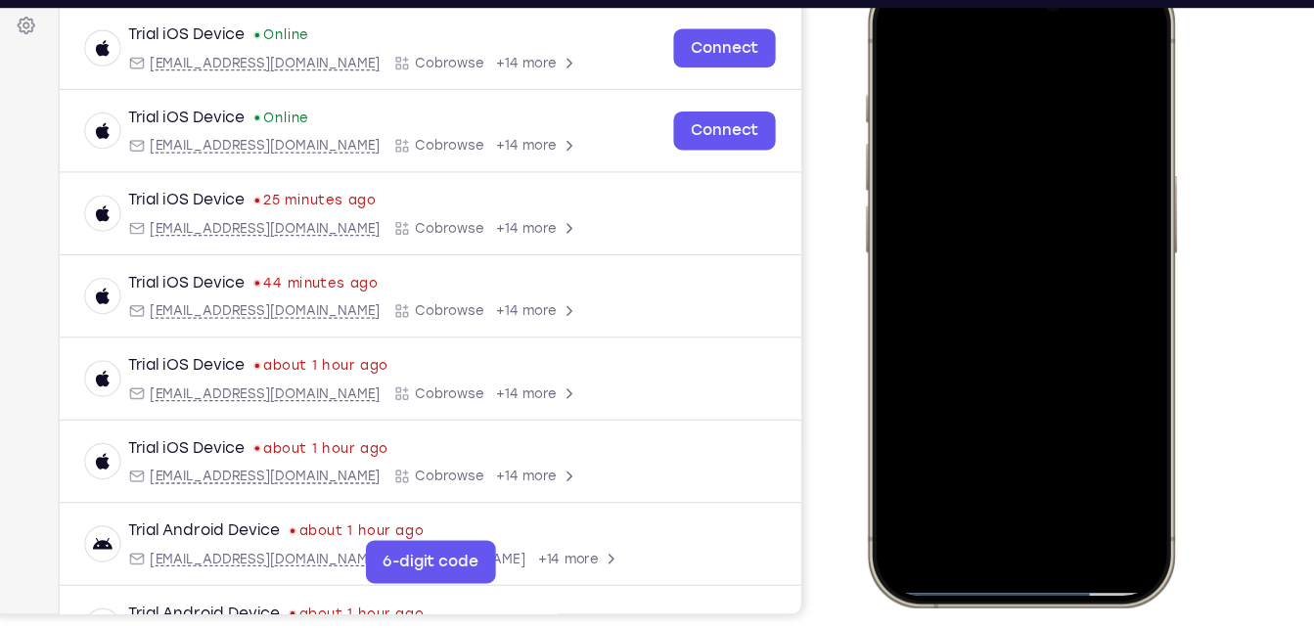
click at [1049, 434] on div at bounding box center [1005, 260] width 257 height 559
click at [896, 33] on div at bounding box center [1005, 260] width 257 height 559
click at [993, 323] on div at bounding box center [1005, 260] width 257 height 559
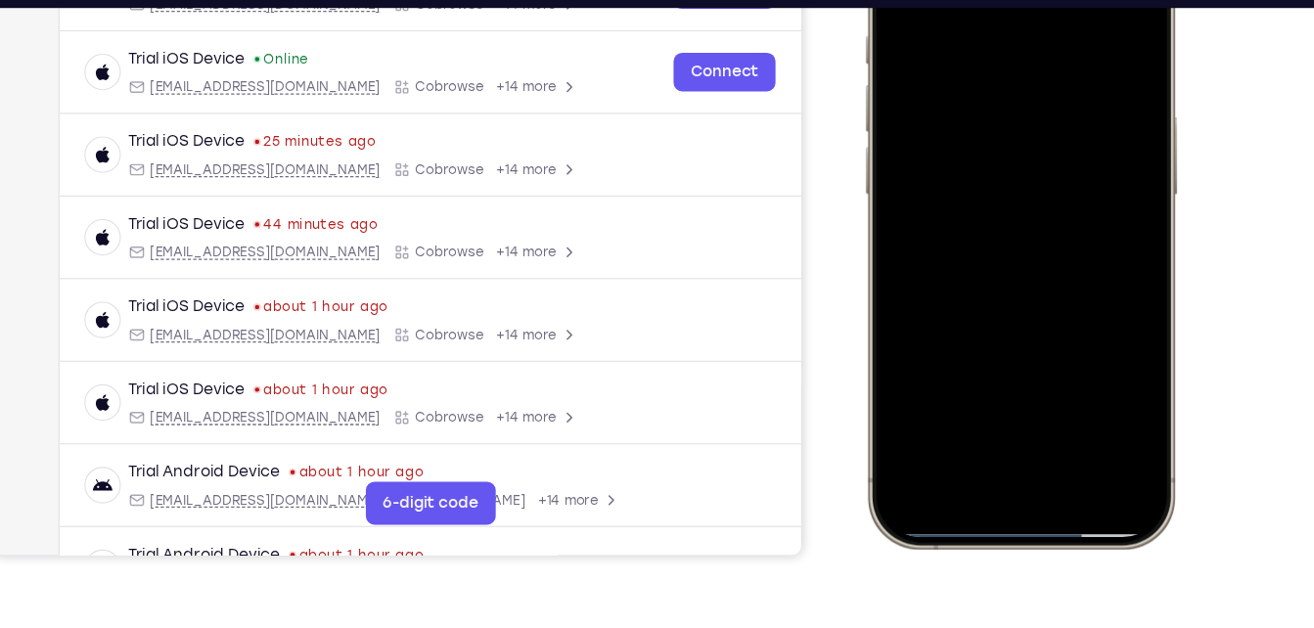
scroll to position [361, 0]
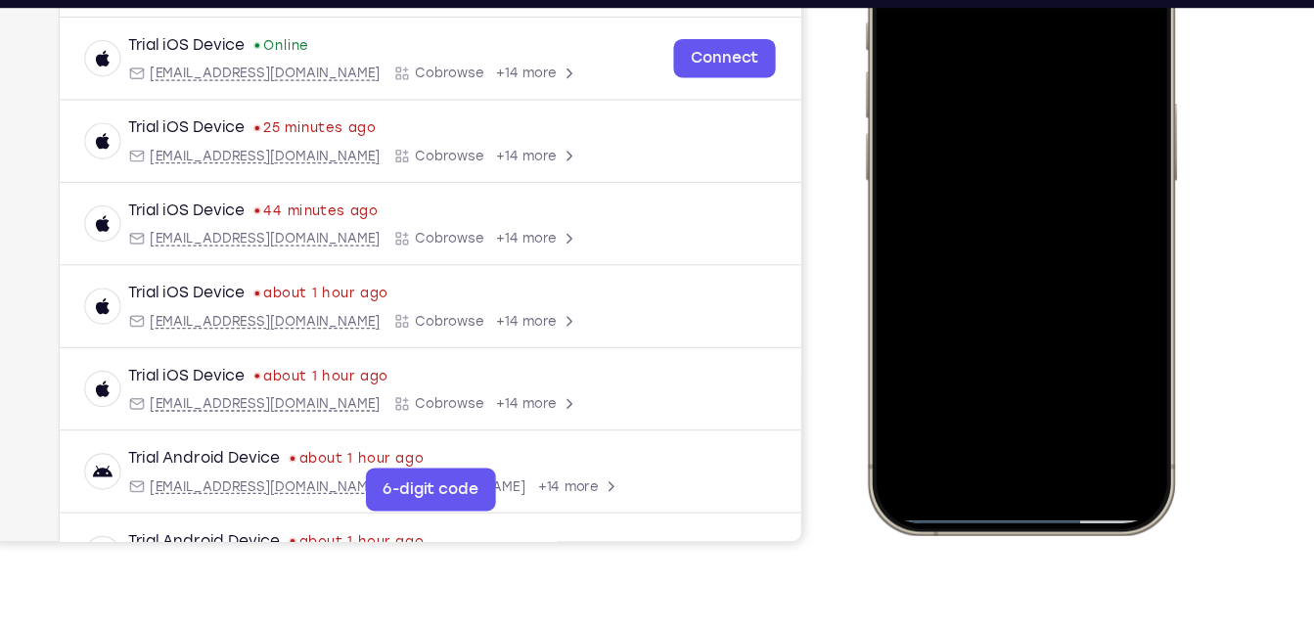
drag, startPoint x: 1089, startPoint y: 256, endPoint x: 1090, endPoint y: 120, distance: 136.0
click at [1090, 120] on div at bounding box center [1005, 189] width 257 height 559
drag, startPoint x: 1017, startPoint y: 160, endPoint x: 1157, endPoint y: 137, distance: 141.9
click at [1156, 137] on html "Online web based iOS Simulators and Android Emulators. Run iPhone, iPad, Mobile…" at bounding box center [1009, 192] width 294 height 587
drag, startPoint x: 1074, startPoint y: 178, endPoint x: 1057, endPoint y: -75, distance: 254.1
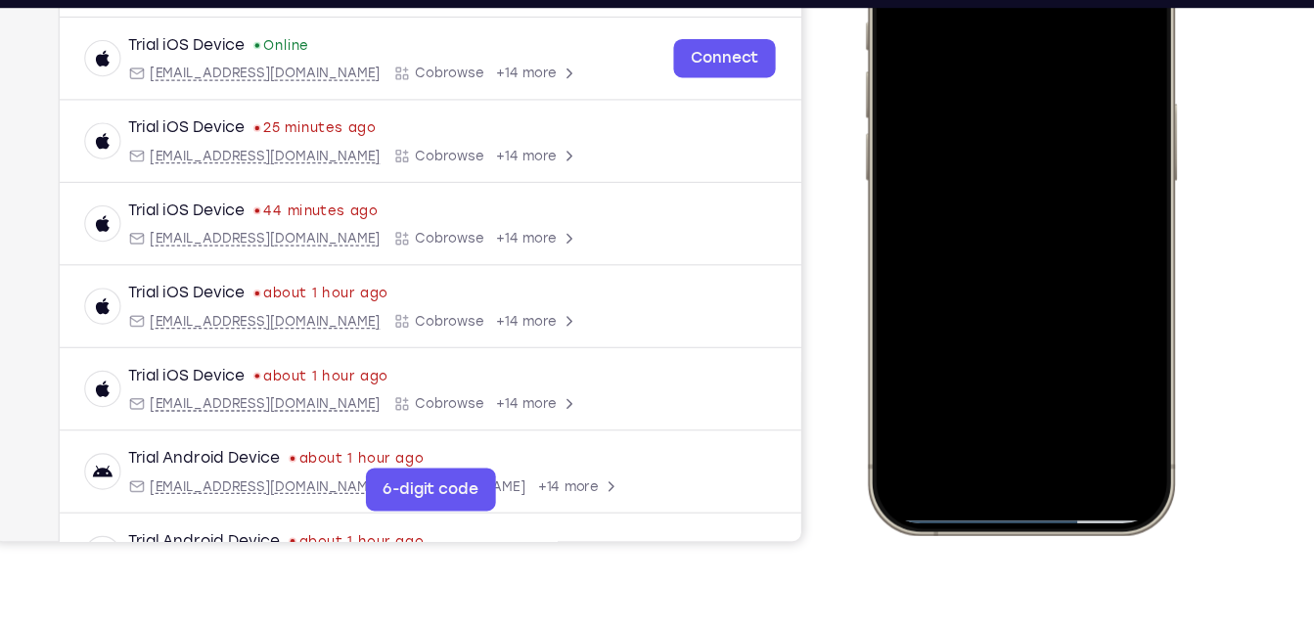
click at [1057, 0] on div at bounding box center [1005, 189] width 257 height 559
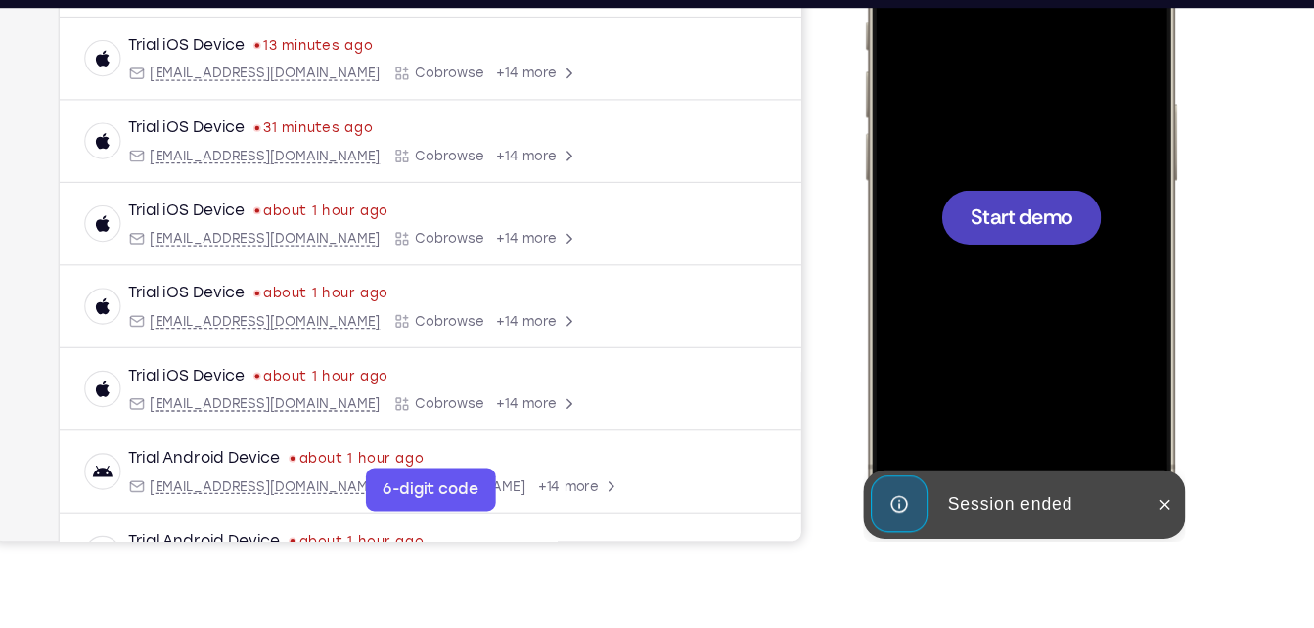
click at [982, 294] on div at bounding box center [1005, 189] width 257 height 559
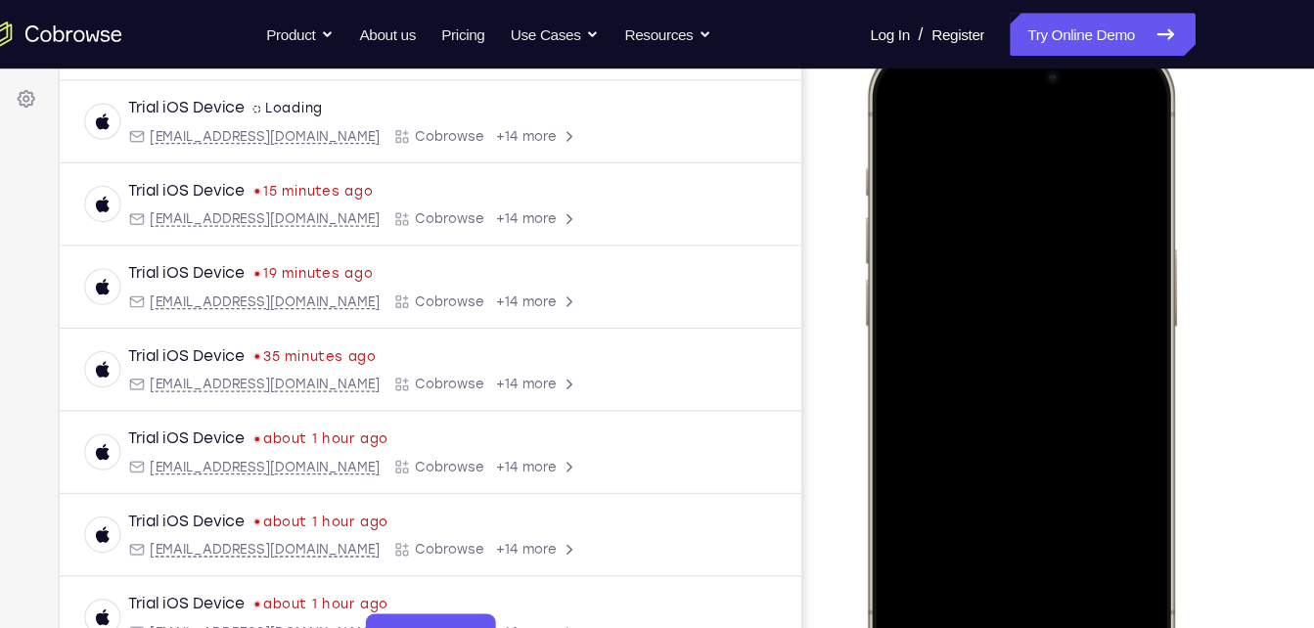
scroll to position [251, 0]
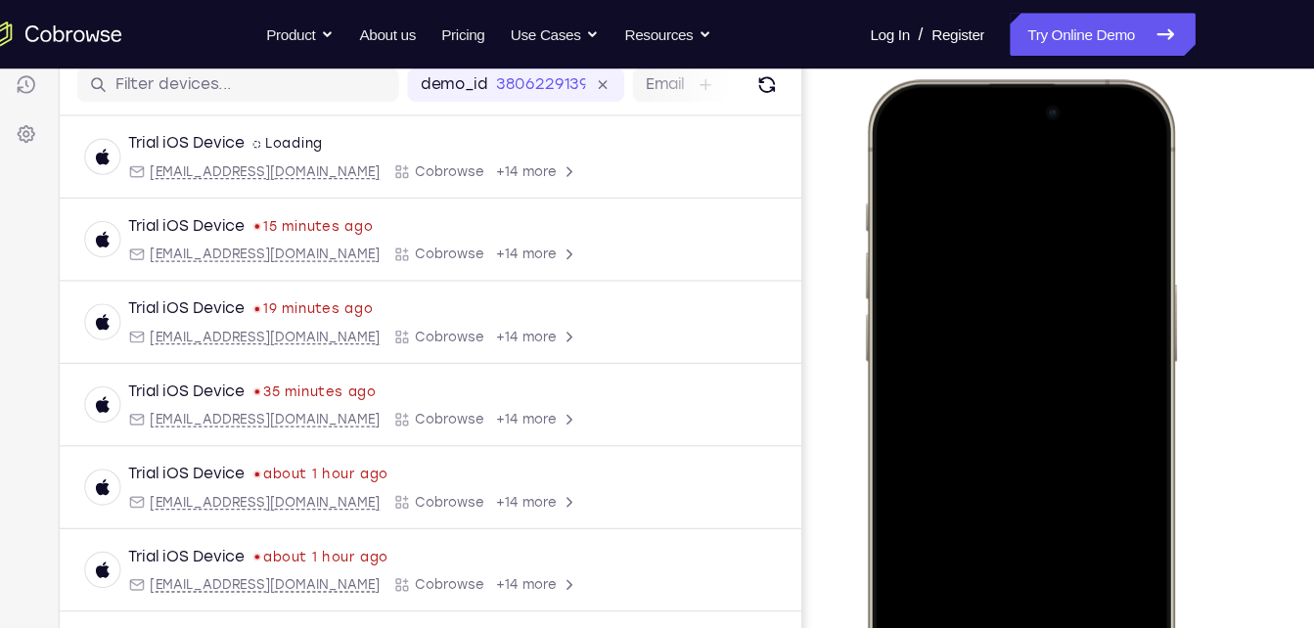
click at [1115, 156] on div at bounding box center [1005, 369] width 257 height 559
click at [1111, 144] on div at bounding box center [1005, 369] width 257 height 559
click at [901, 136] on div at bounding box center [1005, 369] width 257 height 559
drag, startPoint x: 895, startPoint y: 151, endPoint x: 888, endPoint y: 131, distance: 21.1
click at [888, 131] on div at bounding box center [1005, 369] width 257 height 559
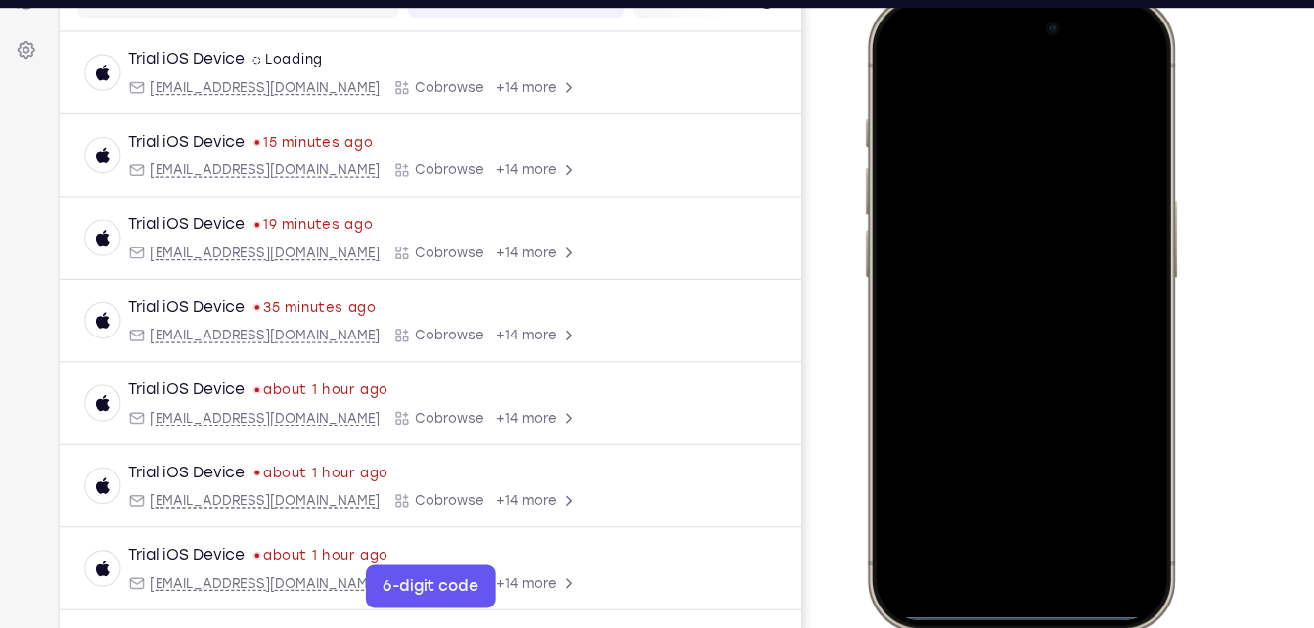
scroll to position [274, 0]
click at [907, 76] on div at bounding box center [1005, 284] width 257 height 559
click at [1005, 506] on div at bounding box center [1005, 284] width 257 height 559
click at [1107, 534] on div at bounding box center [1005, 284] width 257 height 559
click at [980, 500] on div at bounding box center [1005, 284] width 257 height 559
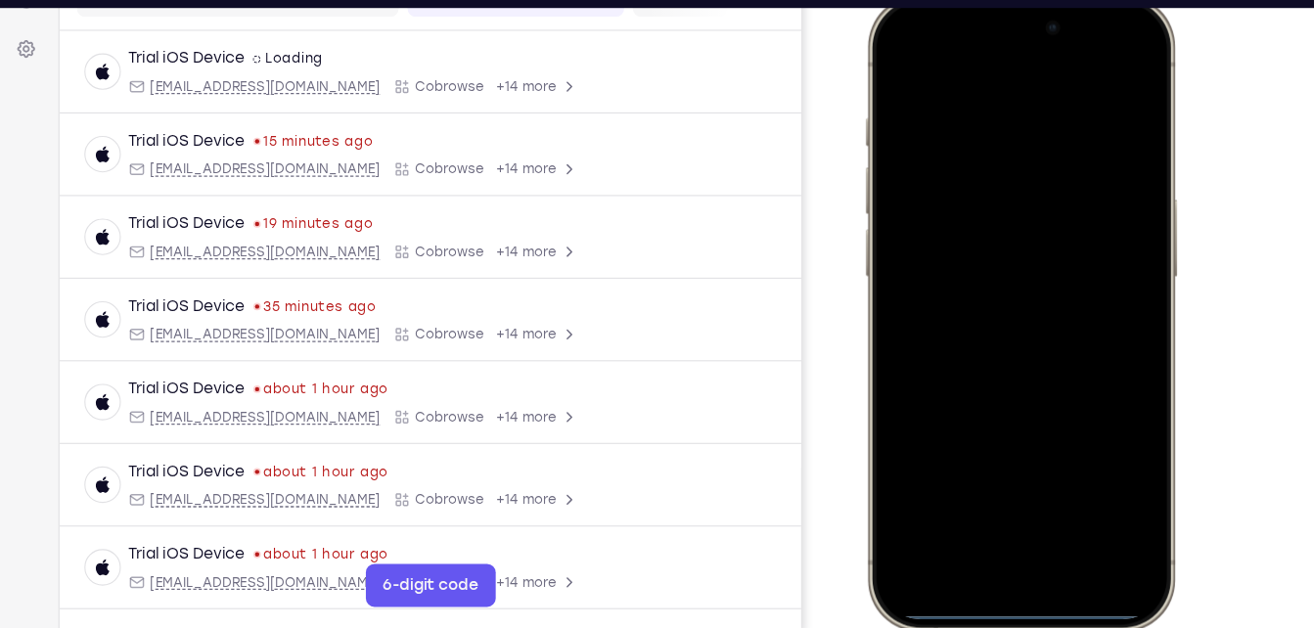
click at [1010, 91] on div at bounding box center [1005, 284] width 257 height 559
click at [980, 321] on div at bounding box center [1005, 284] width 257 height 559
click at [1066, 206] on div at bounding box center [1005, 284] width 257 height 559
click at [982, 251] on div at bounding box center [1005, 284] width 257 height 559
click at [1113, 248] on div at bounding box center [1005, 284] width 257 height 559
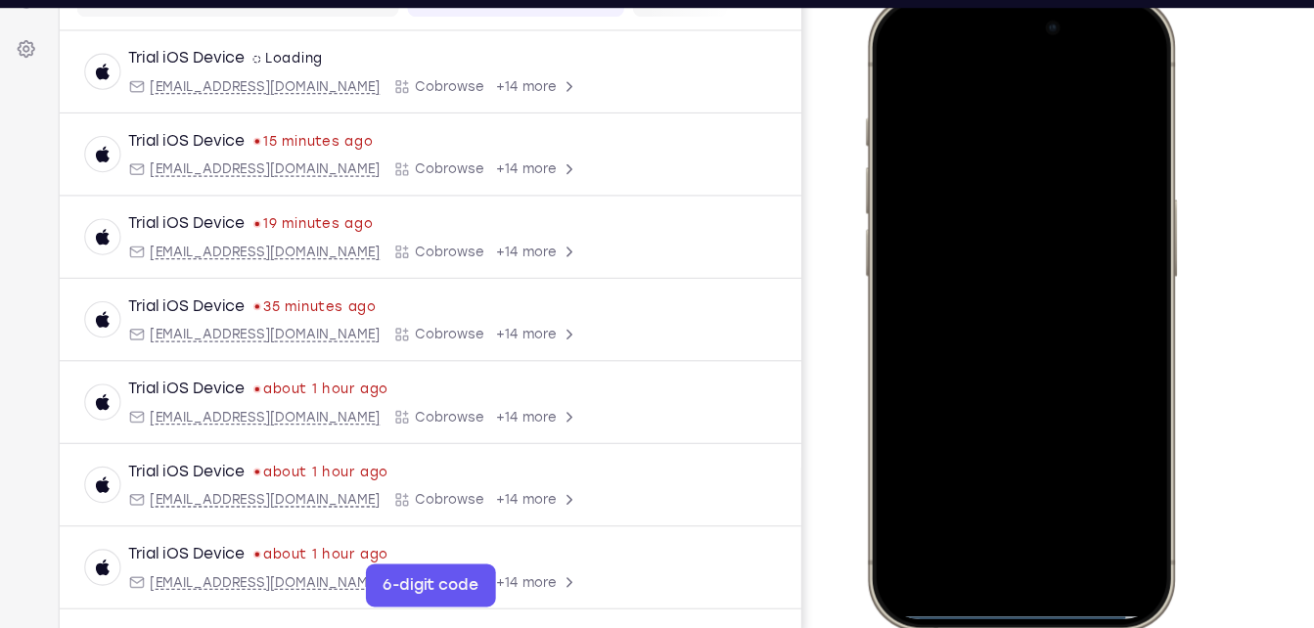
click at [1043, 297] on div at bounding box center [1005, 284] width 257 height 559
click at [1051, 454] on div at bounding box center [1005, 284] width 257 height 559
click at [1043, 375] on div at bounding box center [1005, 284] width 257 height 559
click at [1054, 456] on div at bounding box center [1005, 284] width 257 height 559
click at [897, 67] on div at bounding box center [1005, 284] width 257 height 559
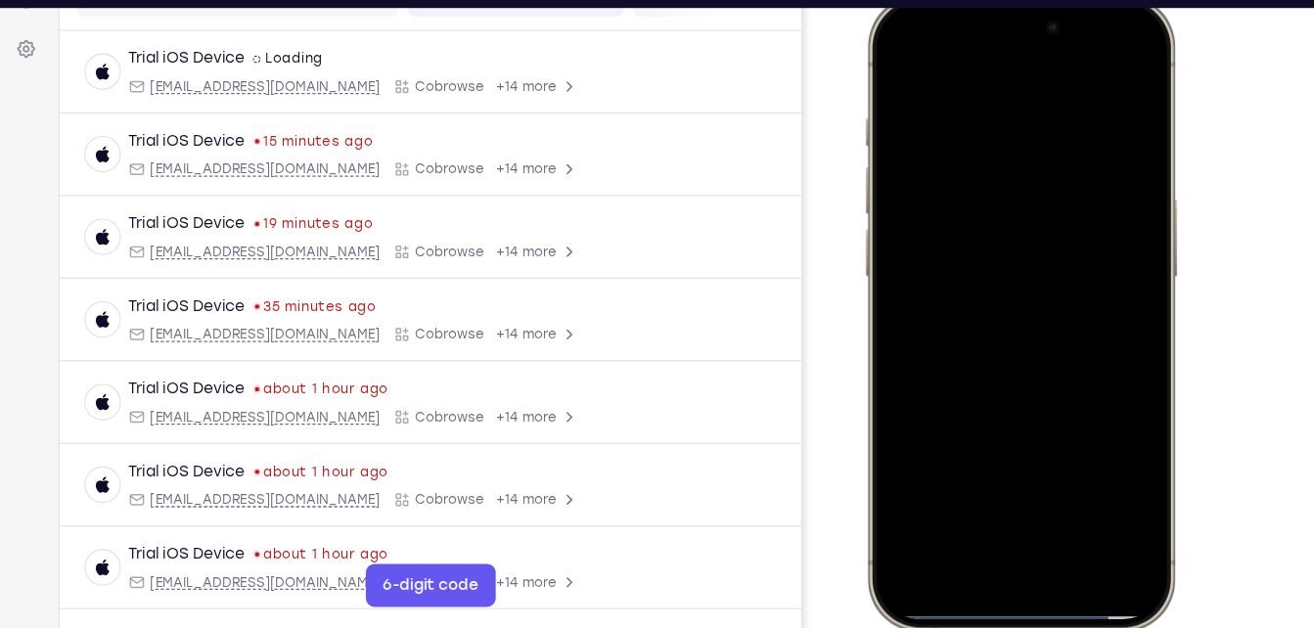
click at [1009, 470] on div at bounding box center [1005, 284] width 257 height 559
drag, startPoint x: 1074, startPoint y: 315, endPoint x: 1074, endPoint y: -68, distance: 382.6
click at [1074, 0] on html "Online web based iOS Simulators and Android Emulators. Run iPhone, iPad, Mobile…" at bounding box center [1009, 287] width 294 height 587
drag, startPoint x: 1071, startPoint y: 315, endPoint x: 1073, endPoint y: -68, distance: 382.6
click at [1073, 0] on html "Online web based iOS Simulators and Android Emulators. Run iPhone, iPad, Mobile…" at bounding box center [1009, 287] width 294 height 587
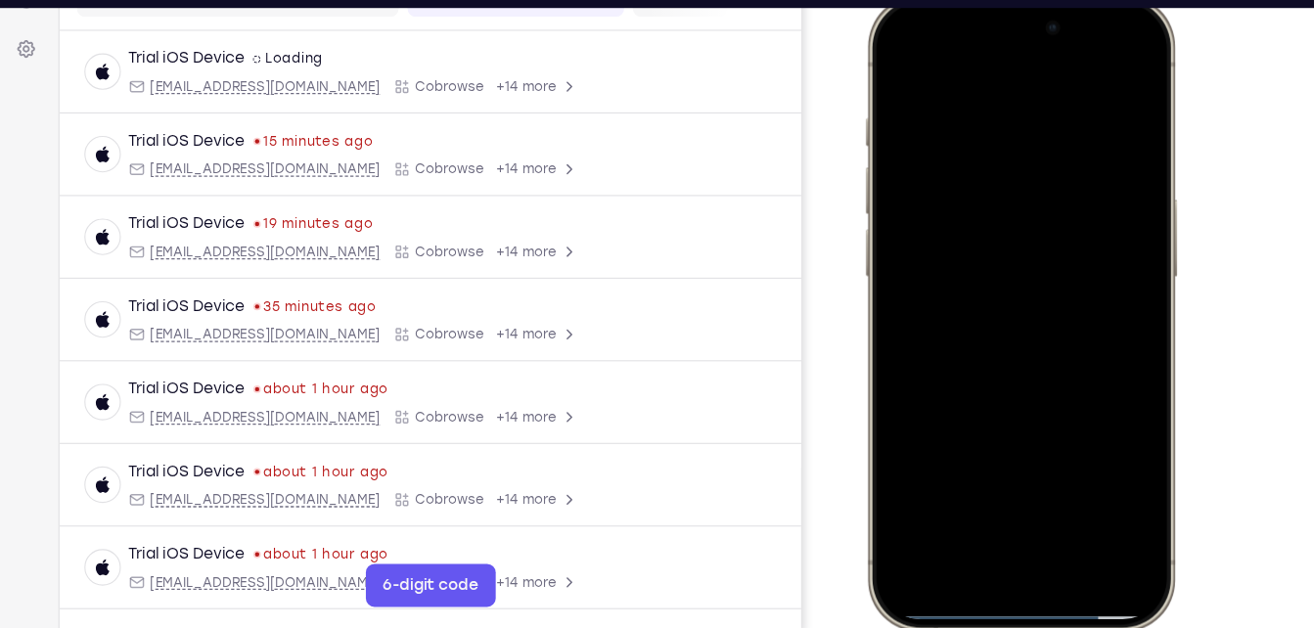
drag, startPoint x: 1026, startPoint y: 300, endPoint x: 1089, endPoint y: -68, distance: 373.4
click at [1089, 0] on html "Online web based iOS Simulators and Android Emulators. Run iPhone, iPad, Mobile…" at bounding box center [1009, 287] width 294 height 587
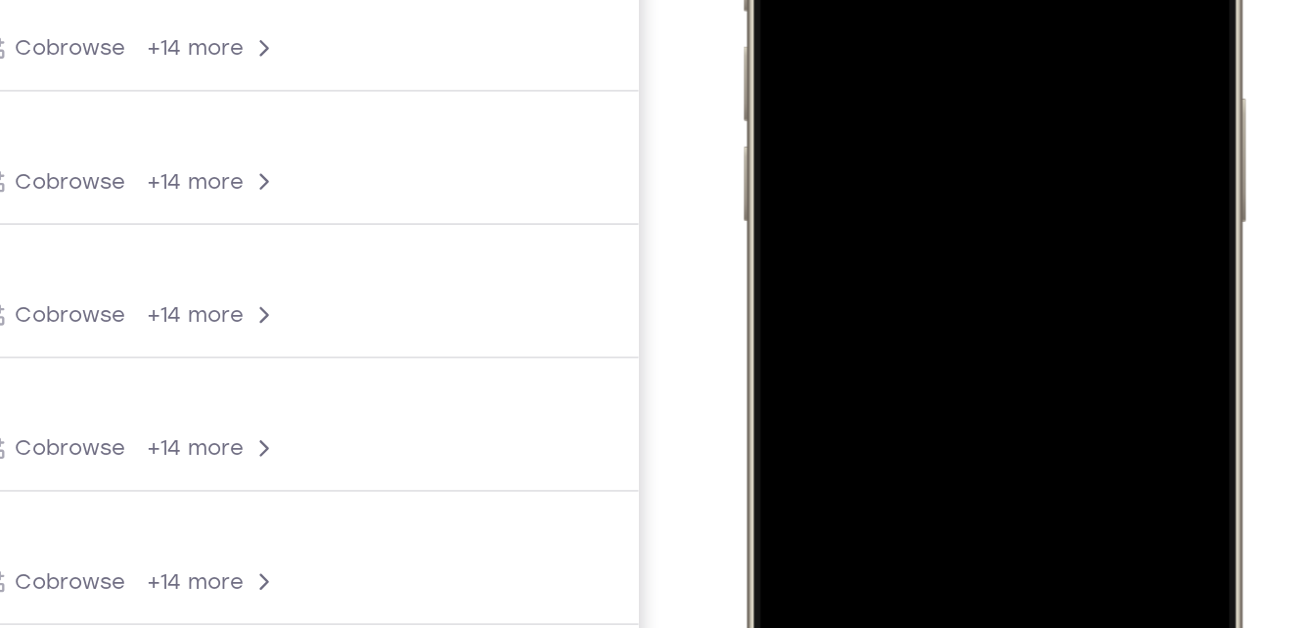
drag, startPoint x: 921, startPoint y: 102, endPoint x: 914, endPoint y: -41, distance: 143.0
click at [914, 0] on div at bounding box center [882, 56] width 257 height 559
drag, startPoint x: 938, startPoint y: 113, endPoint x: 931, endPoint y: -143, distance: 255.5
click at [931, 0] on div at bounding box center [882, 56] width 257 height 559
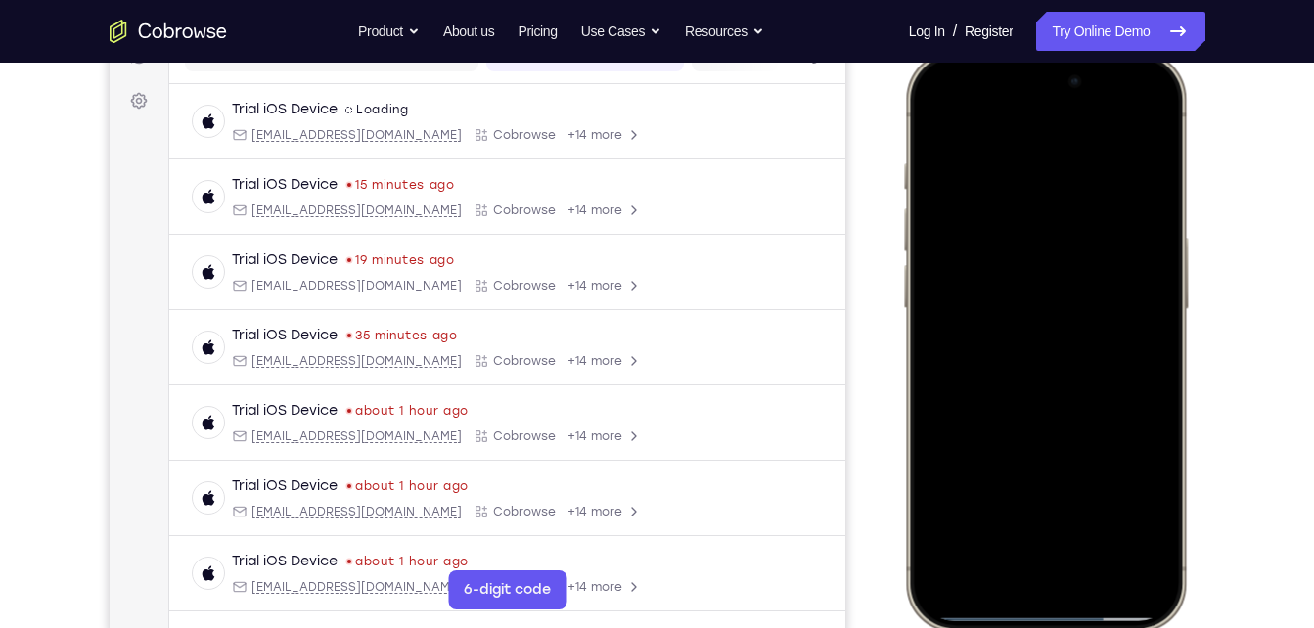
click at [1153, 411] on div at bounding box center [1044, 341] width 257 height 559
click at [976, 221] on div at bounding box center [1044, 341] width 257 height 559
click at [1046, 502] on div at bounding box center [1044, 341] width 257 height 559
drag, startPoint x: 1073, startPoint y: 334, endPoint x: 1044, endPoint y: -2, distance: 336.9
click at [1044, 51] on html "Online web based iOS Simulators and Android Emulators. Run iPhone, iPad, Mobile…" at bounding box center [1048, 344] width 294 height 587
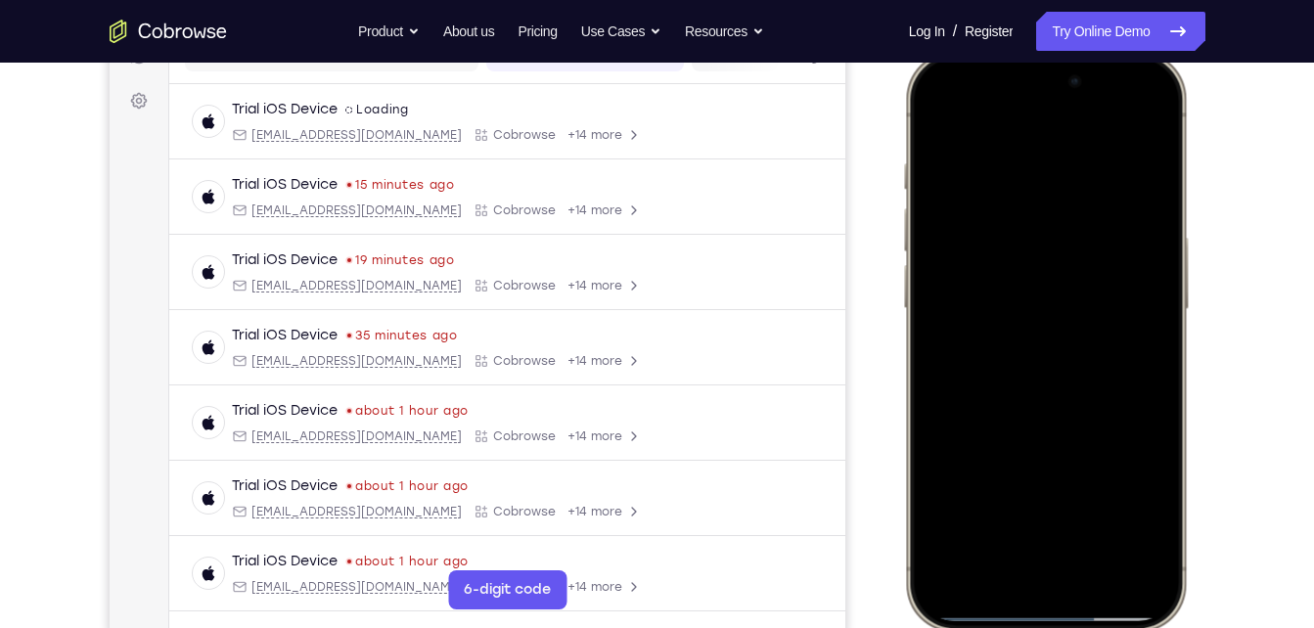
drag, startPoint x: 1003, startPoint y: 297, endPoint x: 1087, endPoint y: -72, distance: 378.4
click at [1087, 51] on html "Online web based iOS Simulators and Android Emulators. Run iPhone, iPad, Mobile…" at bounding box center [1048, 344] width 294 height 587
drag, startPoint x: 1075, startPoint y: 370, endPoint x: 1056, endPoint y: -46, distance: 416.4
click at [1056, 51] on html "Online web based iOS Simulators and Android Emulators. Run iPhone, iPad, Mobile…" at bounding box center [1048, 344] width 294 height 587
drag, startPoint x: 1058, startPoint y: 345, endPoint x: 1002, endPoint y: -72, distance: 421.6
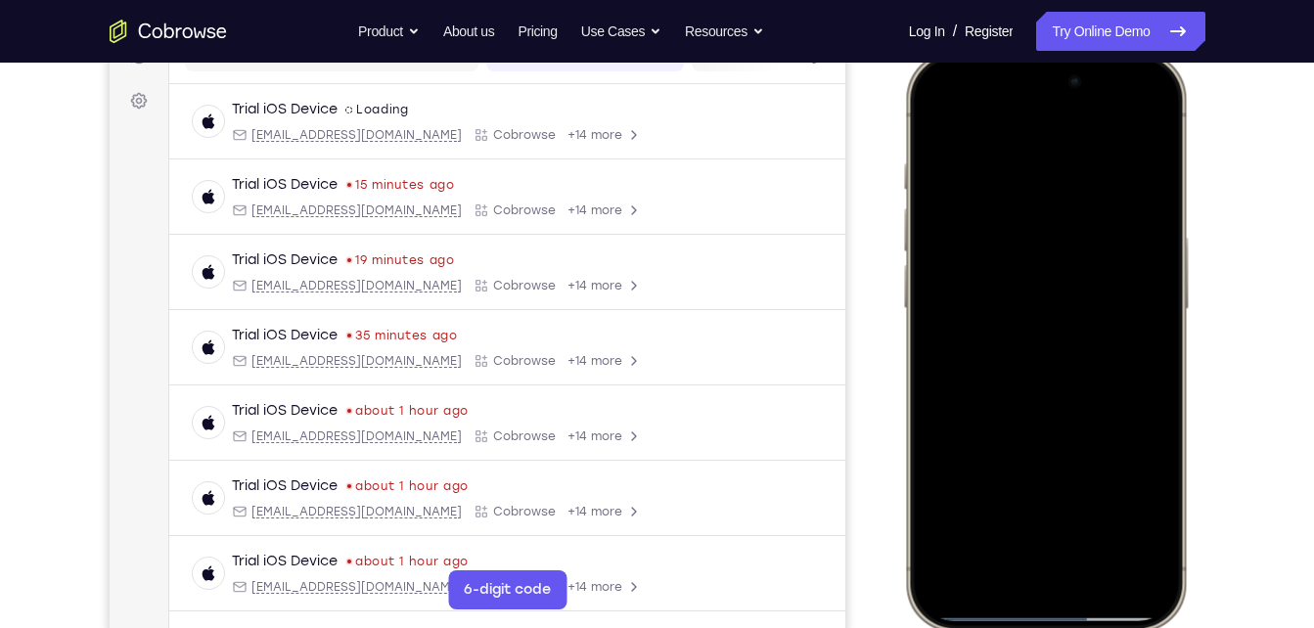
click at [1002, 51] on html "Online web based iOS Simulators and Android Emulators. Run iPhone, iPad, Mobile…" at bounding box center [1048, 344] width 294 height 587
drag, startPoint x: 1017, startPoint y: 331, endPoint x: 1002, endPoint y: -72, distance: 403.4
click at [1002, 51] on html "Online web based iOS Simulators and Android Emulators. Run iPhone, iPad, Mobile…" at bounding box center [1048, 344] width 294 height 587
drag, startPoint x: 1043, startPoint y: 324, endPoint x: 1123, endPoint y: -33, distance: 366.1
click at [1123, 51] on html "Online web based iOS Simulators and Android Emulators. Run iPhone, iPad, Mobile…" at bounding box center [1048, 344] width 294 height 587
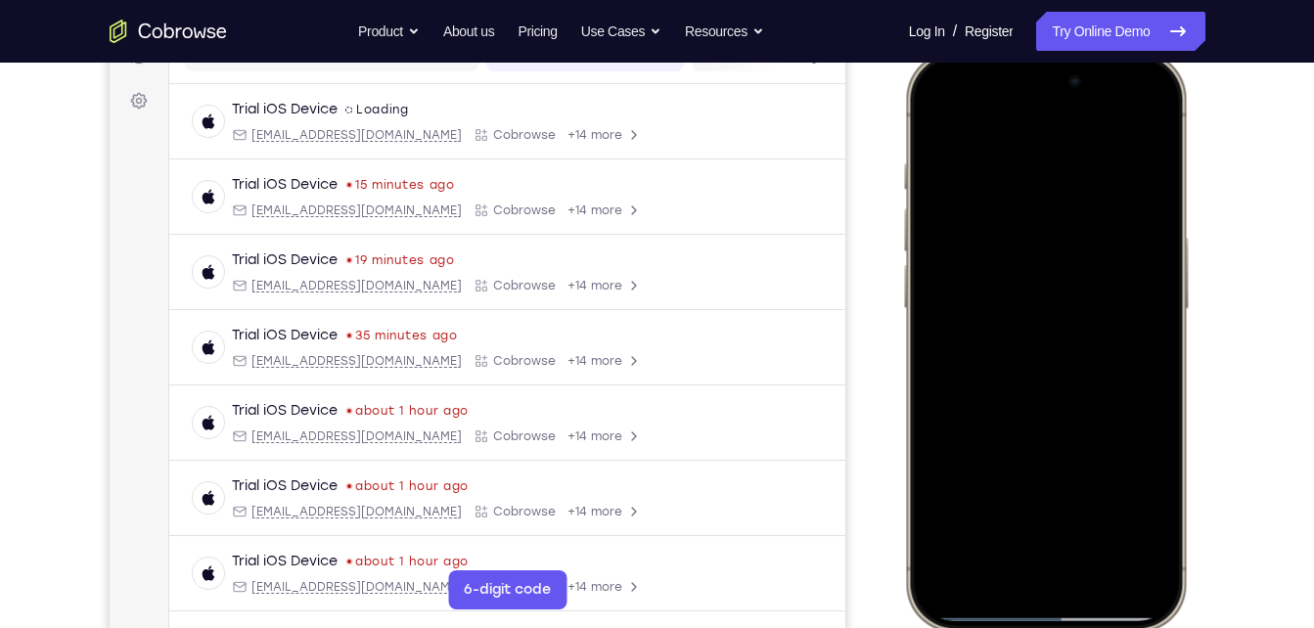
drag, startPoint x: 1035, startPoint y: 345, endPoint x: 1033, endPoint y: -23, distance: 368.9
click at [1033, 51] on html "Online web based iOS Simulators and Android Emulators. Run iPhone, iPad, Mobile…" at bounding box center [1048, 344] width 294 height 587
drag, startPoint x: 1074, startPoint y: 391, endPoint x: 1073, endPoint y: 23, distance: 368.9
click at [1073, 51] on html "Online web based iOS Simulators and Android Emulators. Run iPhone, iPad, Mobile…" at bounding box center [1048, 344] width 294 height 587
drag, startPoint x: 1067, startPoint y: 348, endPoint x: 1016, endPoint y: -68, distance: 419.0
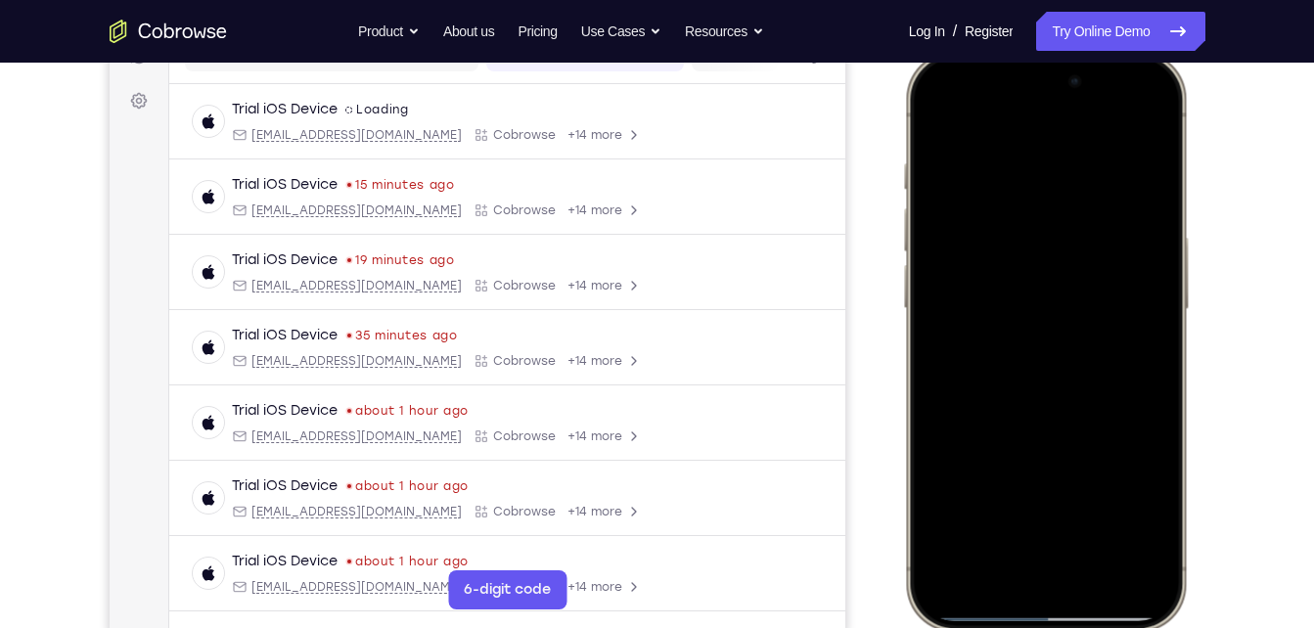
click at [1016, 51] on html "Online web based iOS Simulators and Android Emulators. Run iPhone, iPad, Mobile…" at bounding box center [1048, 344] width 294 height 587
drag, startPoint x: 1076, startPoint y: 288, endPoint x: 1048, endPoint y: -34, distance: 323.2
click at [1048, 51] on html "Online web based iOS Simulators and Android Emulators. Run iPhone, iPad, Mobile…" at bounding box center [1048, 344] width 294 height 587
drag, startPoint x: 1089, startPoint y: 347, endPoint x: 1047, endPoint y: -72, distance: 421.9
click at [1047, 51] on html "Online web based iOS Simulators and Android Emulators. Run iPhone, iPad, Mobile…" at bounding box center [1048, 344] width 294 height 587
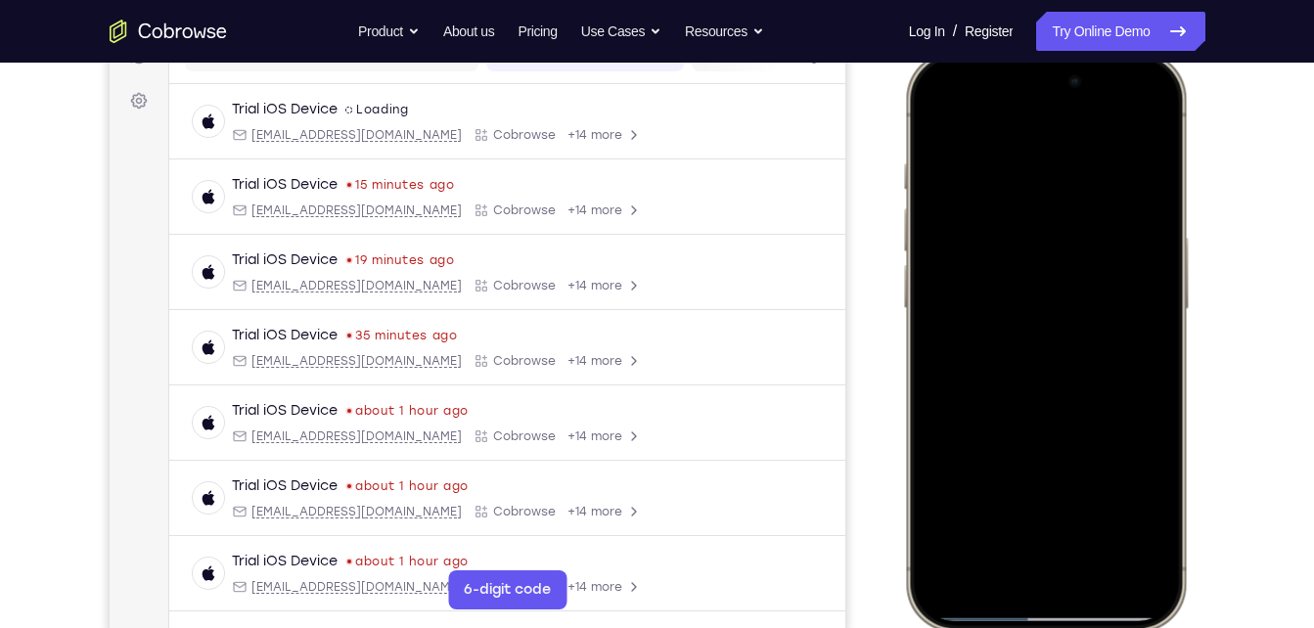
drag, startPoint x: 1096, startPoint y: 345, endPoint x: 1105, endPoint y: 164, distance: 181.3
click at [1105, 164] on div at bounding box center [1044, 341] width 257 height 559
drag, startPoint x: 1087, startPoint y: 340, endPoint x: 1109, endPoint y: 2, distance: 338.3
click at [1109, 51] on html "Online web based iOS Simulators and Android Emulators. Run iPhone, iPad, Mobile…" at bounding box center [1048, 344] width 294 height 587
drag, startPoint x: 1075, startPoint y: 379, endPoint x: 1062, endPoint y: 108, distance: 271.4
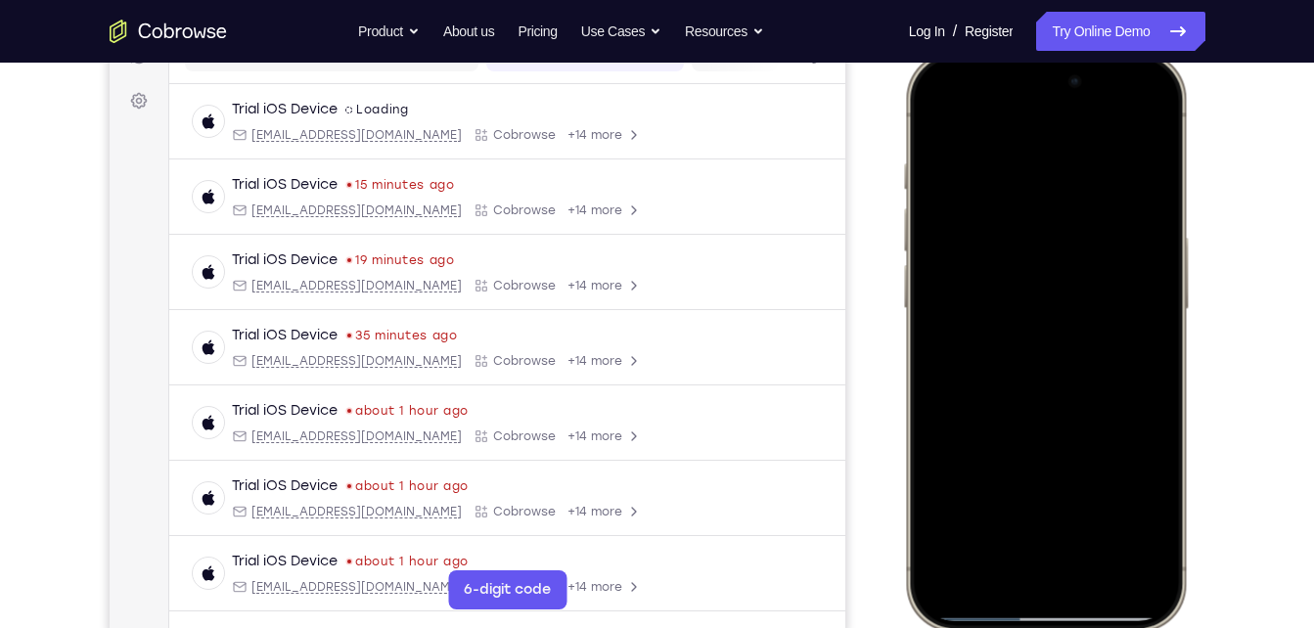
click at [1062, 108] on div at bounding box center [1044, 341] width 257 height 559
drag, startPoint x: 1063, startPoint y: 402, endPoint x: 1145, endPoint y: -3, distance: 413.4
click at [1145, 51] on html "Online web based iOS Simulators and Android Emulators. Run iPhone, iPad, Mobile…" at bounding box center [1048, 344] width 294 height 587
drag, startPoint x: 1074, startPoint y: 364, endPoint x: 1092, endPoint y: -72, distance: 436.8
click at [1092, 51] on html "Online web based iOS Simulators and Android Emulators. Run iPhone, iPad, Mobile…" at bounding box center [1048, 344] width 294 height 587
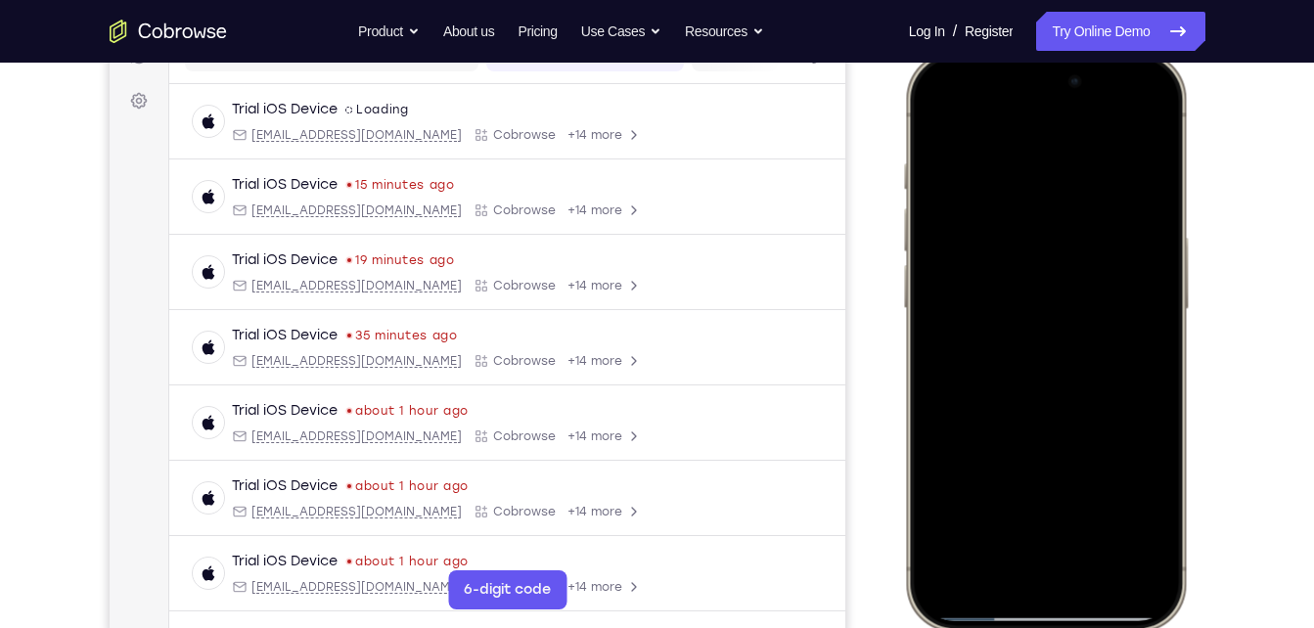
drag, startPoint x: 1065, startPoint y: 373, endPoint x: 1078, endPoint y: 2, distance: 371.1
click at [1078, 51] on html "Online web based iOS Simulators and Android Emulators. Run iPhone, iPad, Mobile…" at bounding box center [1048, 344] width 294 height 587
drag, startPoint x: 1092, startPoint y: 375, endPoint x: 1108, endPoint y: 313, distance: 63.6
click at [1108, 313] on div at bounding box center [1044, 341] width 257 height 559
click at [1156, 405] on div at bounding box center [1044, 341] width 257 height 559
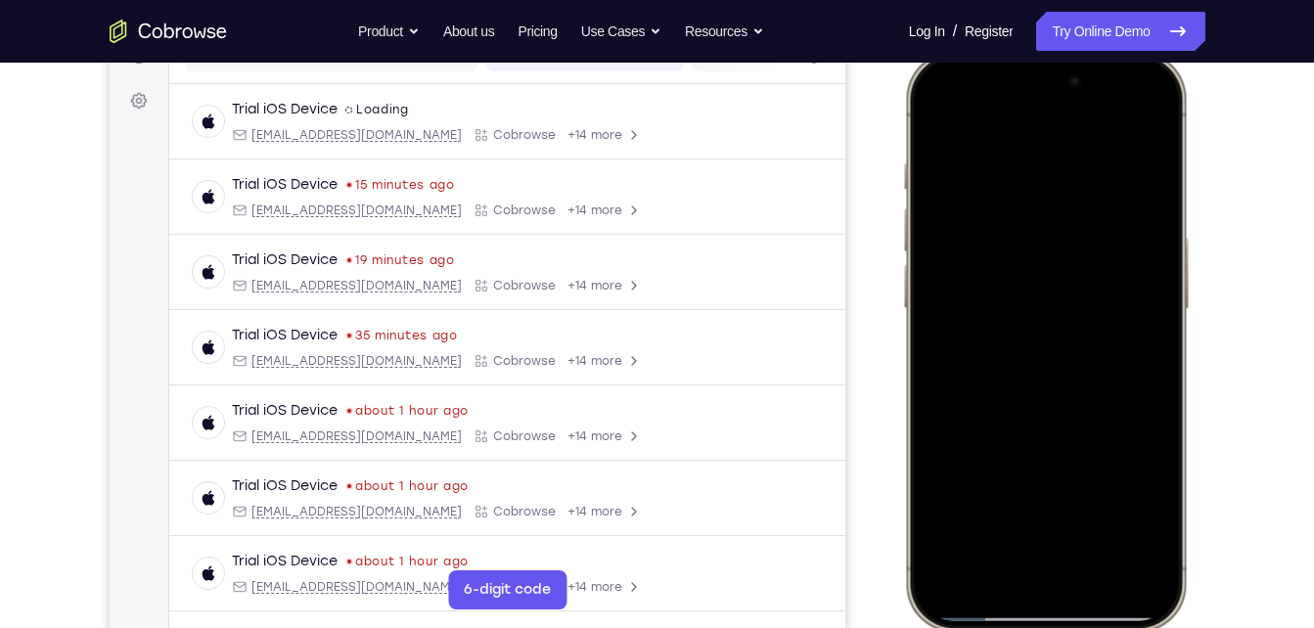
click at [981, 209] on div at bounding box center [1044, 341] width 257 height 559
click at [1073, 498] on div at bounding box center [1044, 341] width 257 height 559
drag, startPoint x: 1059, startPoint y: 352, endPoint x: 1014, endPoint y: 6, distance: 349.3
click at [1014, 51] on html "Online web based iOS Simulators and Android Emulators. Run iPhone, iPad, Mobile…" at bounding box center [1048, 344] width 294 height 587
drag, startPoint x: 1086, startPoint y: 365, endPoint x: 1103, endPoint y: 33, distance: 332.2
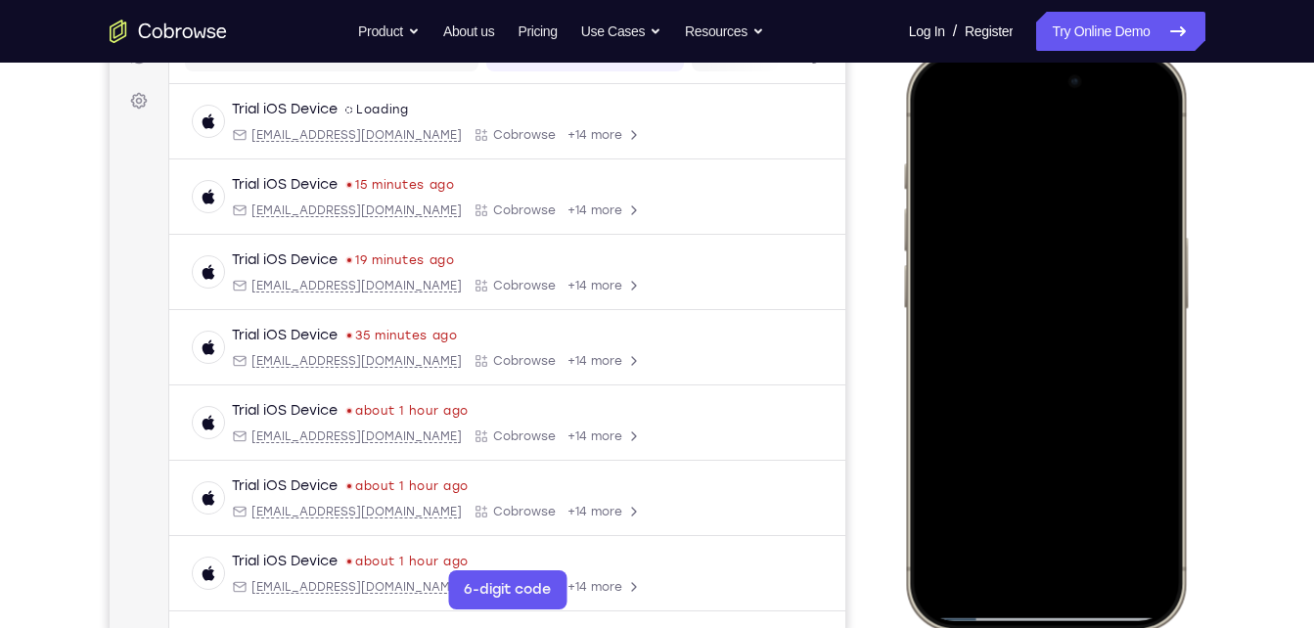
click at [1103, 51] on html "Online web based iOS Simulators and Android Emulators. Run iPhone, iPad, Mobile…" at bounding box center [1048, 344] width 294 height 587
drag, startPoint x: 1018, startPoint y: 355, endPoint x: 1018, endPoint y: 144, distance: 211.4
click at [1018, 144] on div at bounding box center [1044, 341] width 257 height 559
drag, startPoint x: 1059, startPoint y: 264, endPoint x: 1071, endPoint y: 69, distance: 196.1
click at [1071, 69] on div at bounding box center [1044, 341] width 257 height 559
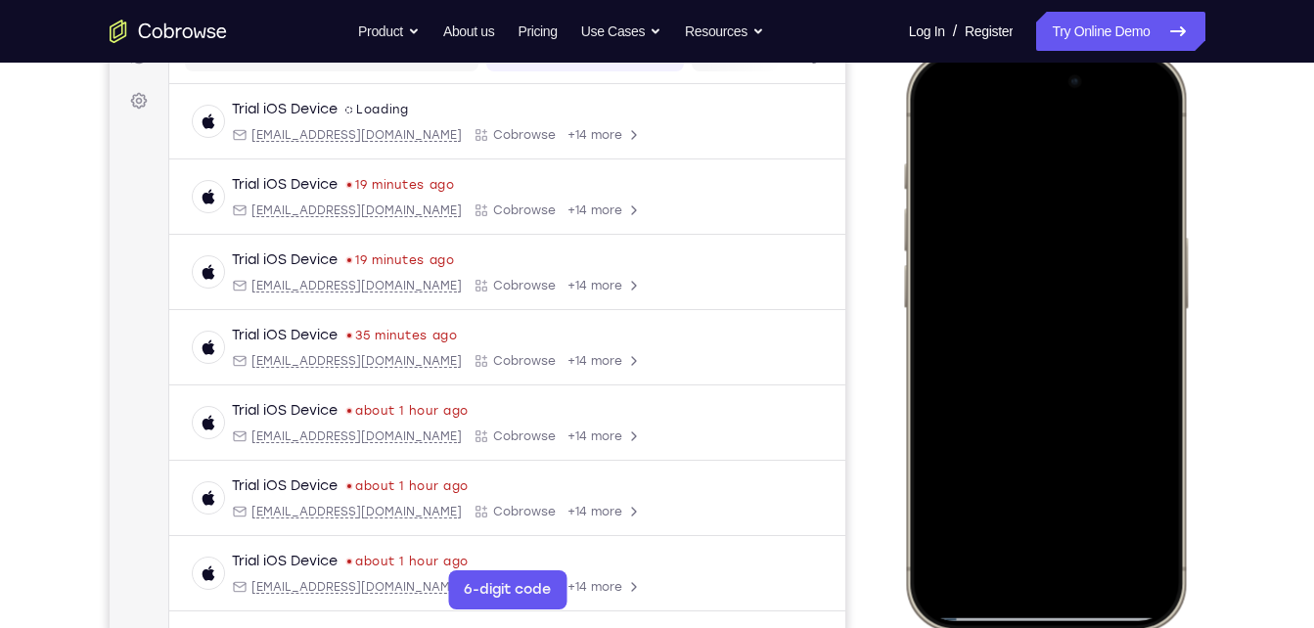
drag, startPoint x: 1023, startPoint y: 336, endPoint x: 1047, endPoint y: -53, distance: 389.3
click at [1047, 51] on html "Online web based iOS Simulators and Android Emulators. Run iPhone, iPad, Mobile…" at bounding box center [1048, 344] width 294 height 587
click at [1152, 400] on div at bounding box center [1044, 341] width 257 height 559
click at [991, 220] on div at bounding box center [1044, 341] width 257 height 559
click at [982, 214] on div at bounding box center [1044, 341] width 257 height 559
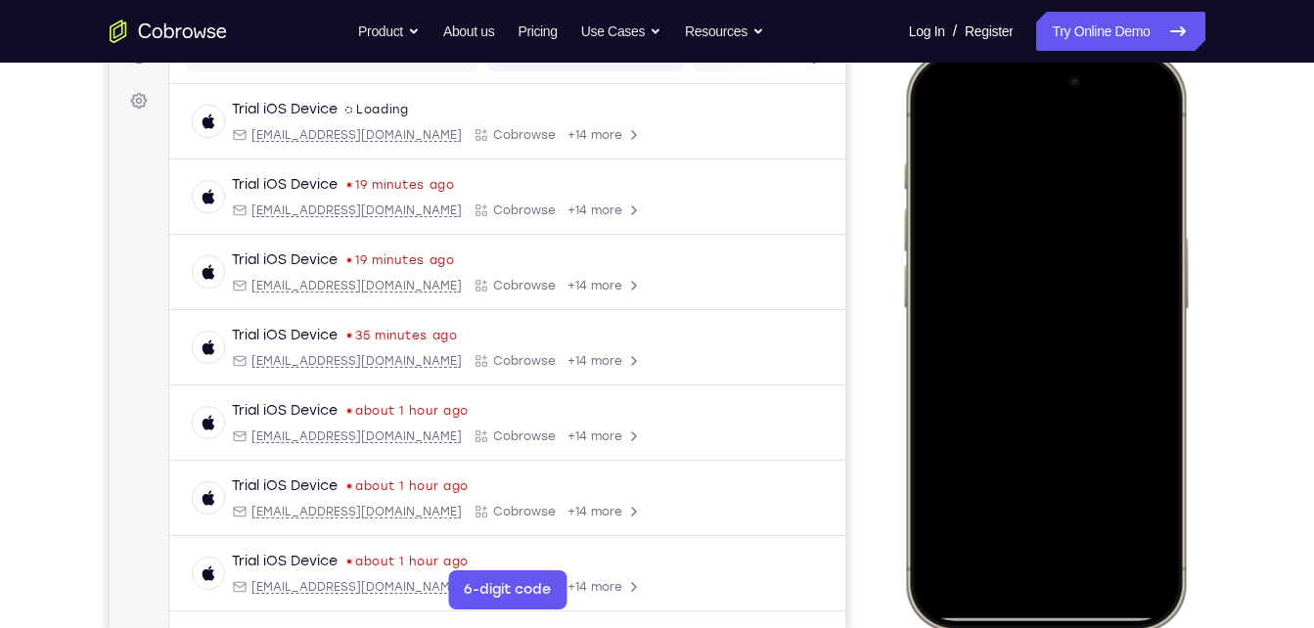
click at [982, 214] on div at bounding box center [1044, 341] width 257 height 559
click at [984, 326] on div at bounding box center [1044, 341] width 257 height 559
click at [968, 287] on div at bounding box center [1044, 341] width 257 height 559
click at [1002, 499] on div at bounding box center [1044, 341] width 257 height 559
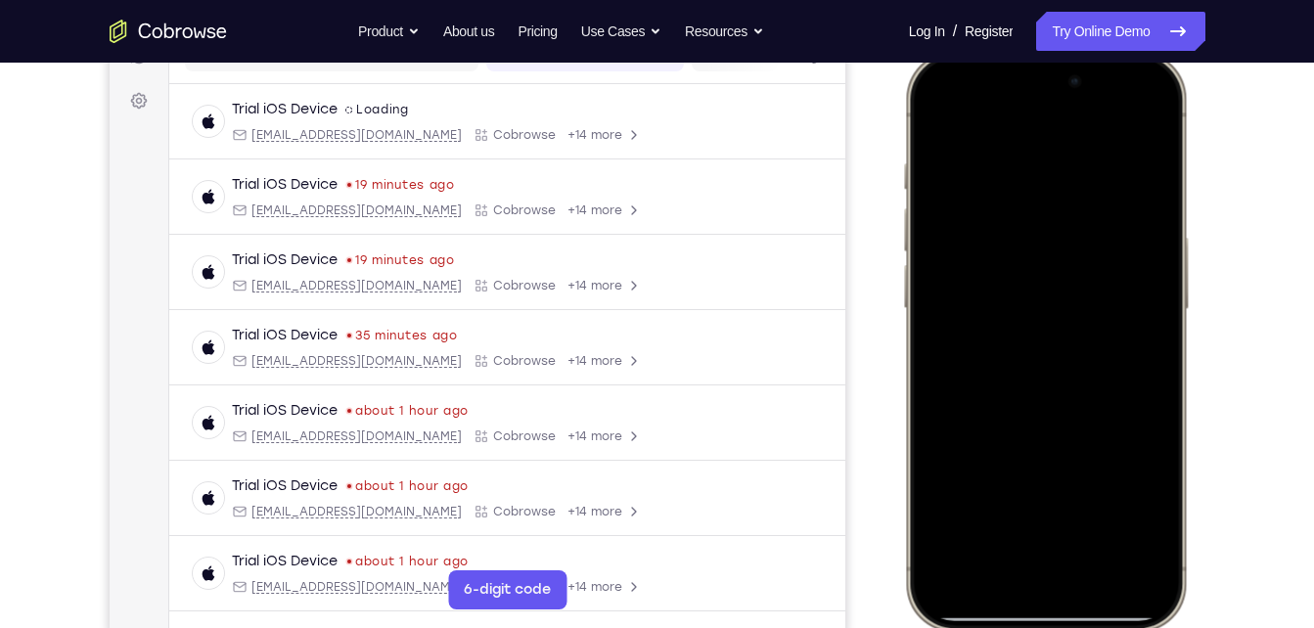
drag, startPoint x: 1061, startPoint y: 406, endPoint x: 1060, endPoint y: 156, distance: 250.5
click at [1060, 156] on div at bounding box center [1044, 341] width 257 height 559
drag, startPoint x: 1066, startPoint y: 399, endPoint x: 1047, endPoint y: 241, distance: 159.6
click at [1047, 241] on div at bounding box center [1044, 341] width 257 height 559
drag, startPoint x: 1047, startPoint y: 241, endPoint x: 1037, endPoint y: 85, distance: 155.9
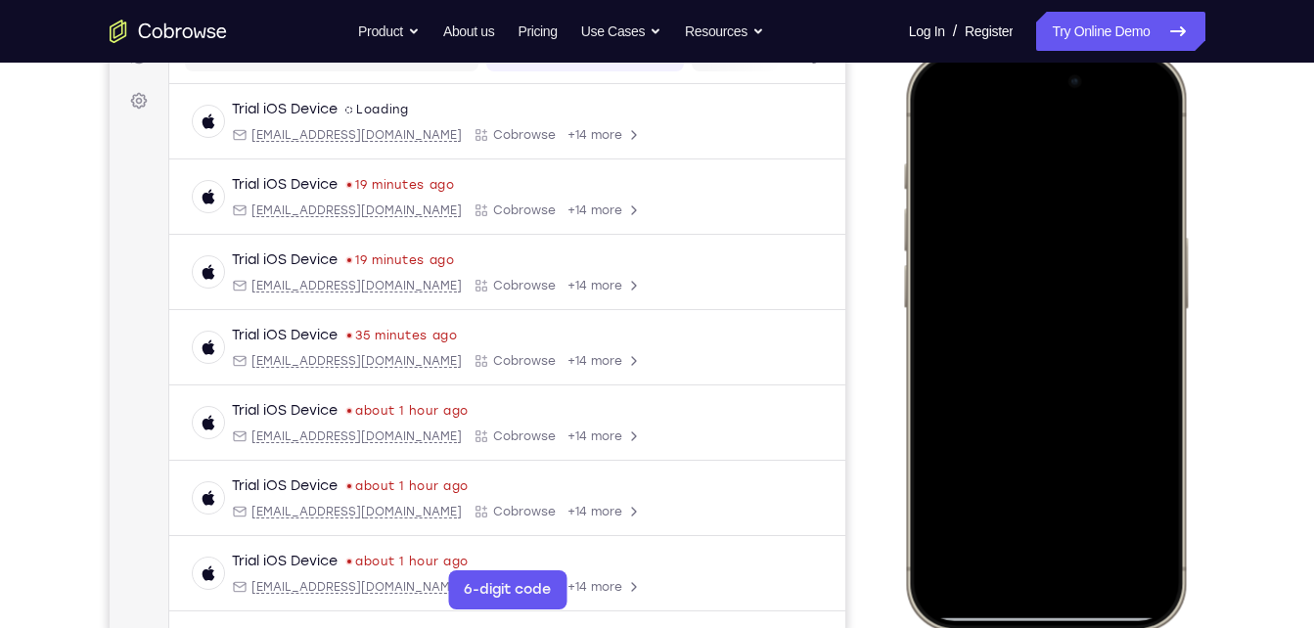
click at [1037, 85] on div at bounding box center [1044, 341] width 257 height 559
drag, startPoint x: 987, startPoint y: 352, endPoint x: 1161, endPoint y: -72, distance: 458.7
click at [1161, 51] on html "Online web based iOS Simulators and Android Emulators. Run iPhone, iPad, Mobile…" at bounding box center [1048, 344] width 294 height 587
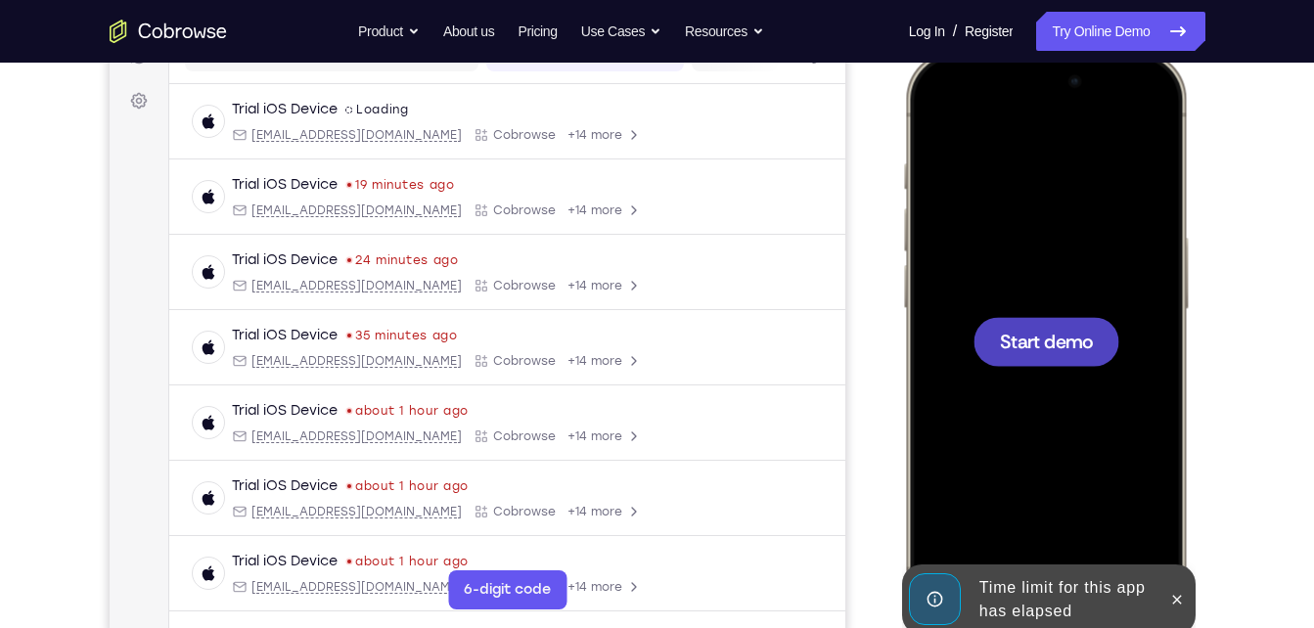
drag, startPoint x: 1071, startPoint y: 392, endPoint x: 1073, endPoint y: 138, distance: 254.4
click at [1073, 51] on div "Start demo" at bounding box center [1045, 51] width 288 height 0
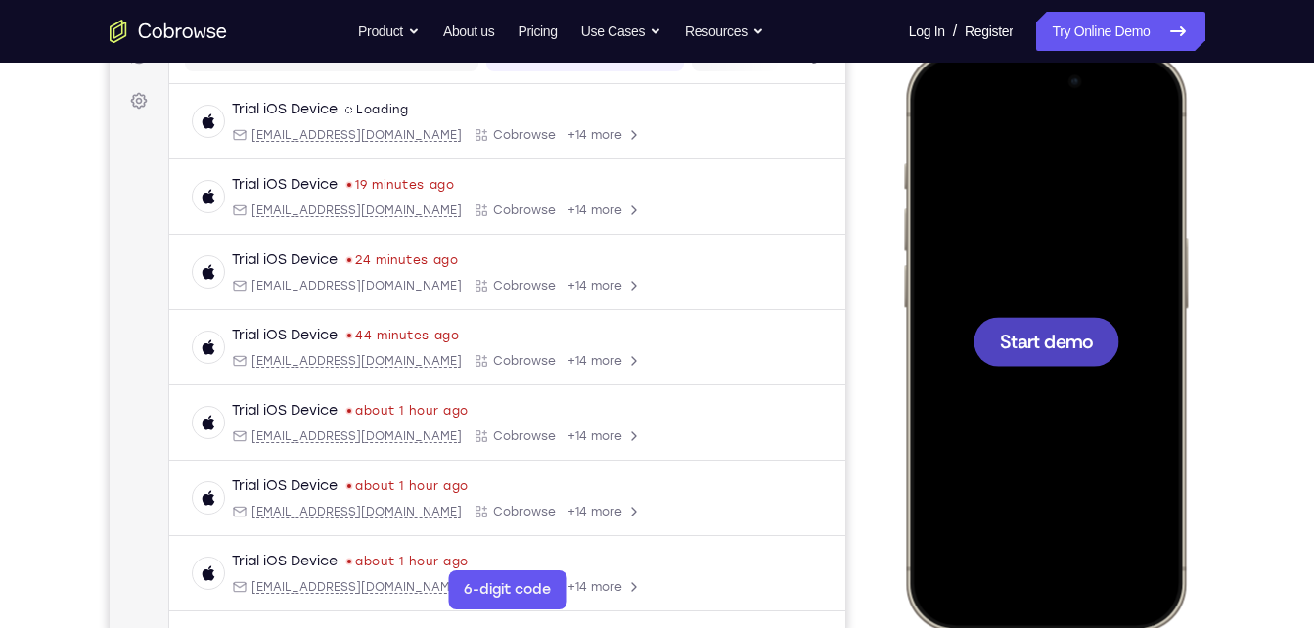
click at [1028, 407] on div at bounding box center [1044, 341] width 257 height 559
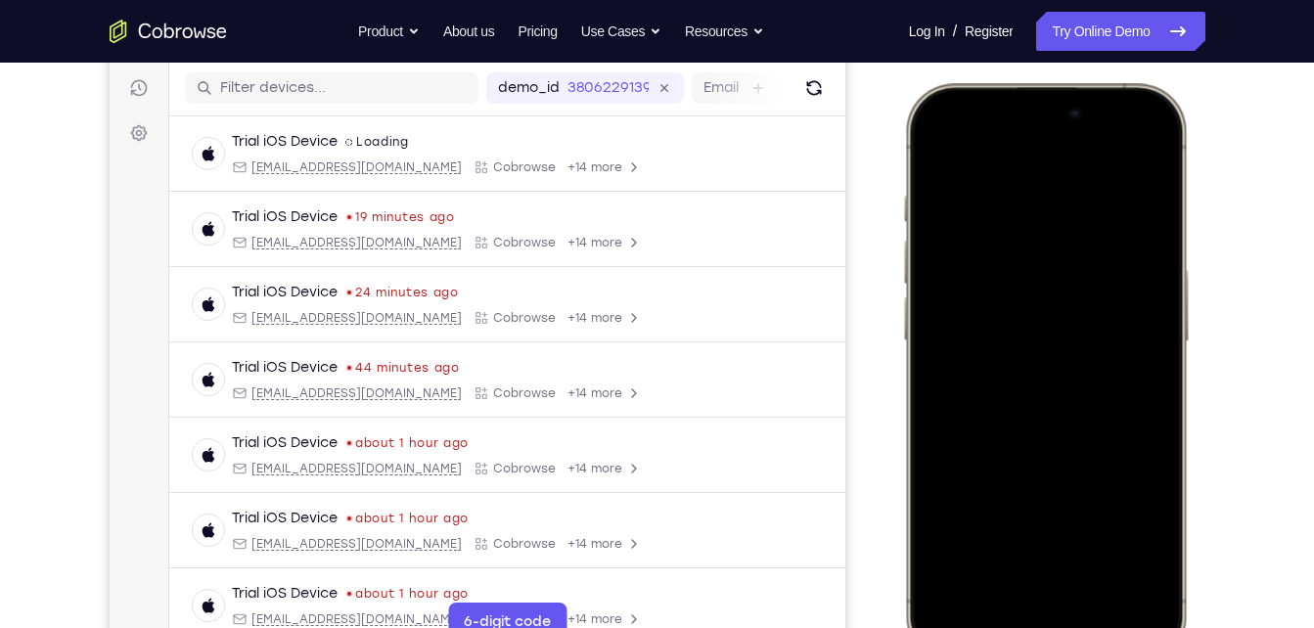
scroll to position [239, 0]
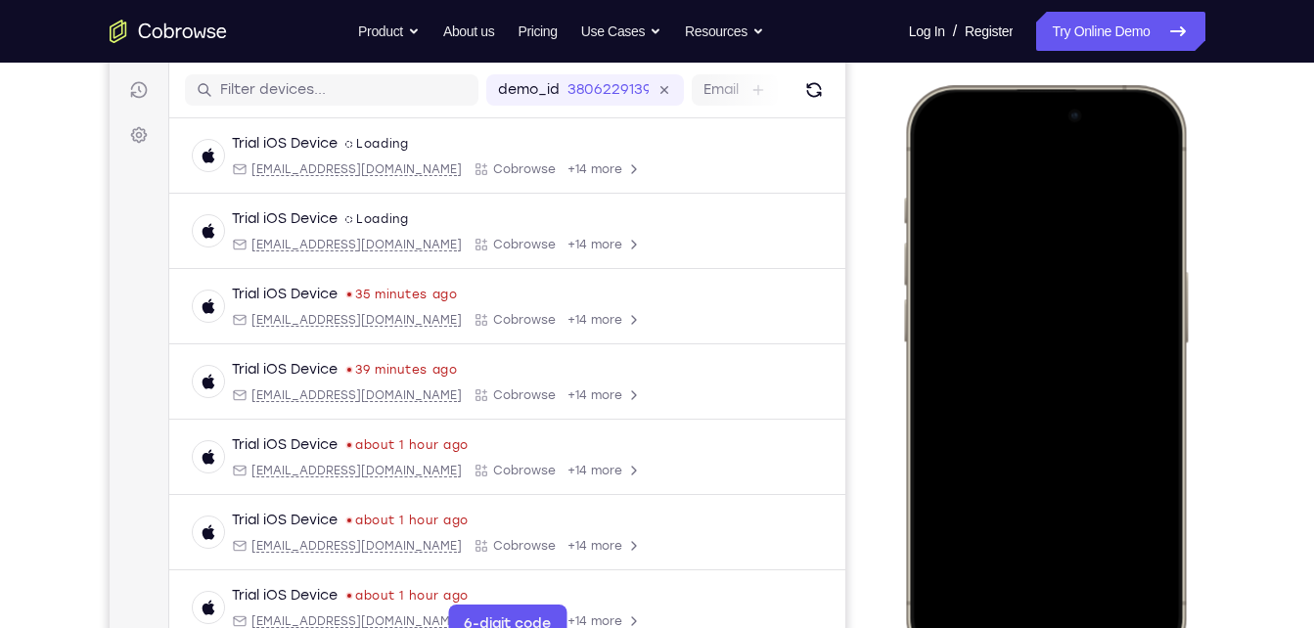
click at [1150, 148] on div at bounding box center [1044, 375] width 257 height 559
click at [935, 157] on div at bounding box center [1044, 375] width 257 height 559
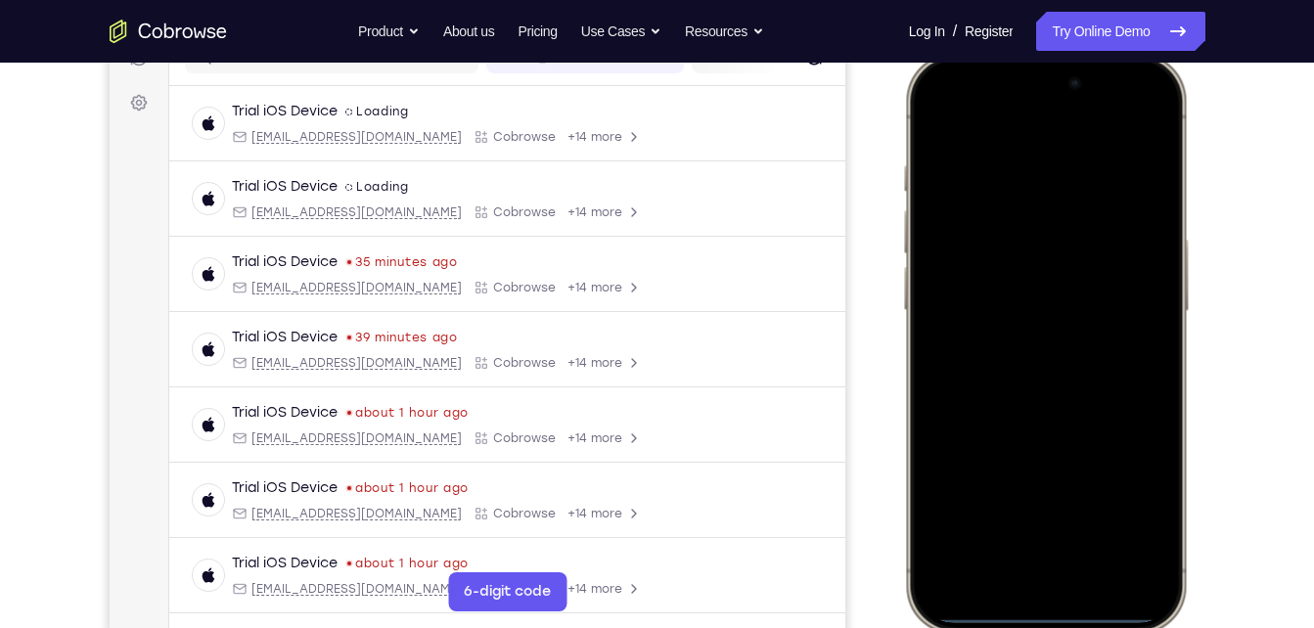
click at [1064, 589] on div at bounding box center [1044, 343] width 257 height 559
click at [1053, 589] on div at bounding box center [1044, 343] width 257 height 559
click at [1042, 591] on div at bounding box center [1044, 343] width 257 height 559
click at [1053, 576] on div at bounding box center [1044, 343] width 257 height 559
click at [1146, 590] on div at bounding box center [1044, 343] width 257 height 559
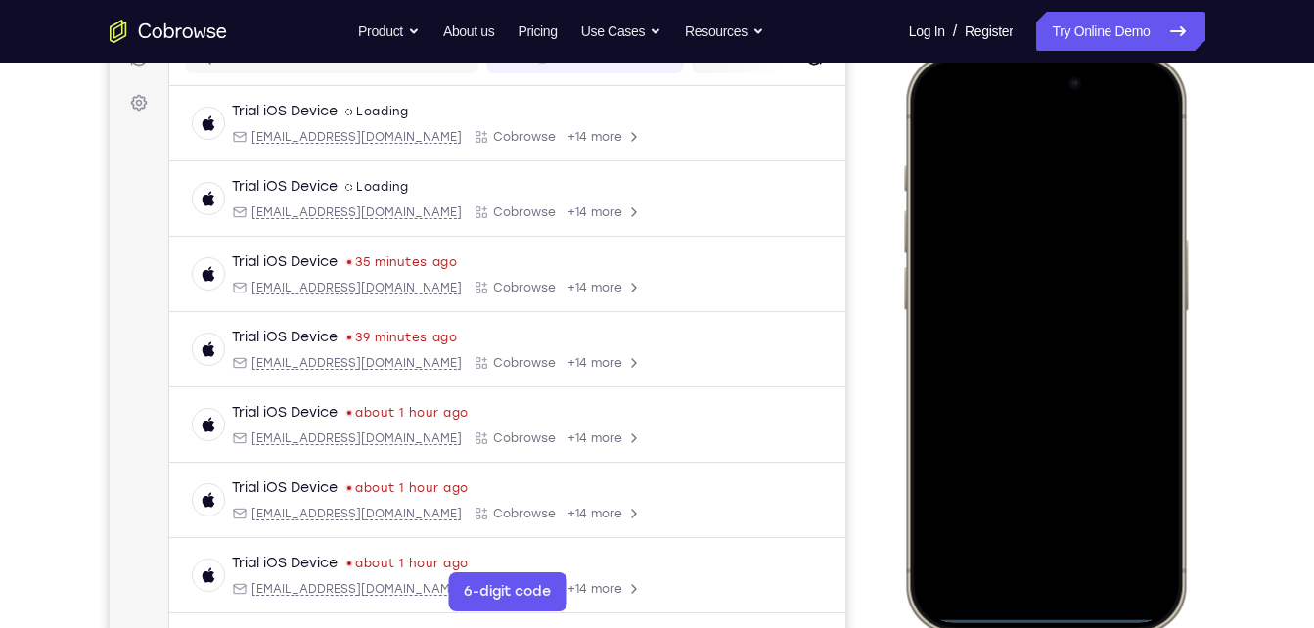
click at [1059, 548] on div at bounding box center [1044, 343] width 257 height 559
click at [1006, 188] on div at bounding box center [1044, 343] width 257 height 559
click at [1002, 244] on div at bounding box center [1044, 343] width 257 height 559
click at [1022, 517] on div at bounding box center [1044, 343] width 257 height 559
click at [1057, 270] on div at bounding box center [1044, 343] width 257 height 559
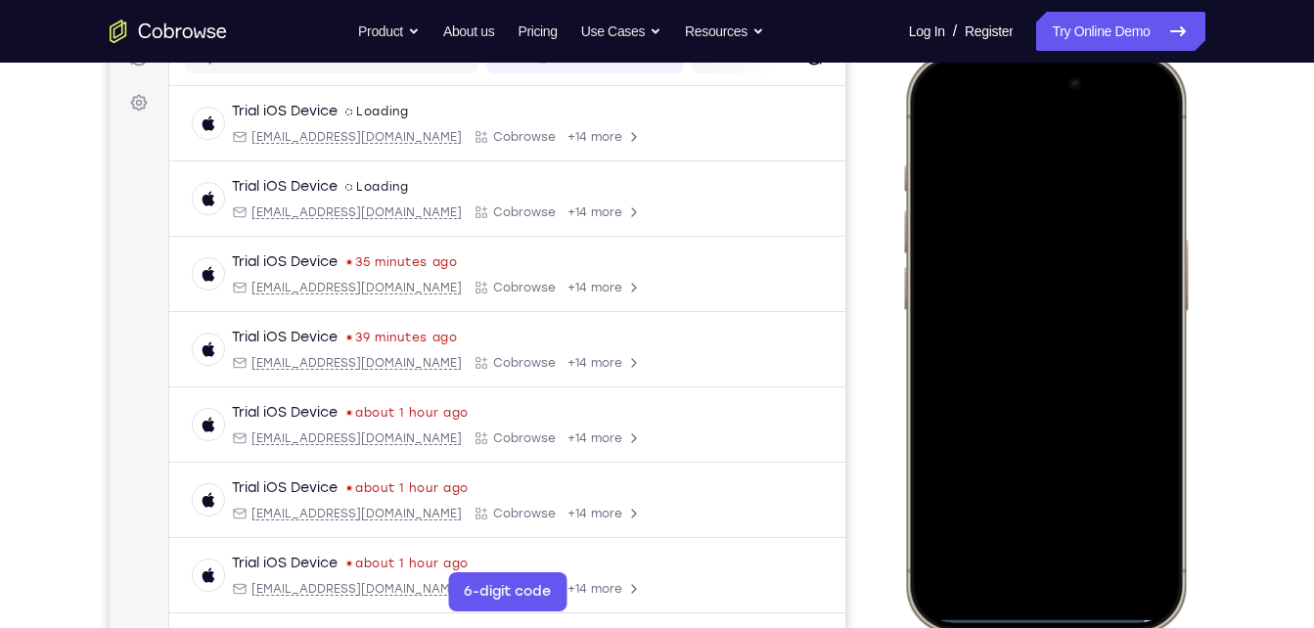
click at [1037, 309] on div at bounding box center [1044, 343] width 257 height 559
click at [1026, 336] on div at bounding box center [1044, 343] width 257 height 559
click at [1026, 350] on div at bounding box center [1044, 343] width 257 height 559
click at [1098, 430] on div at bounding box center [1044, 343] width 257 height 559
click at [1087, 515] on div at bounding box center [1044, 343] width 257 height 559
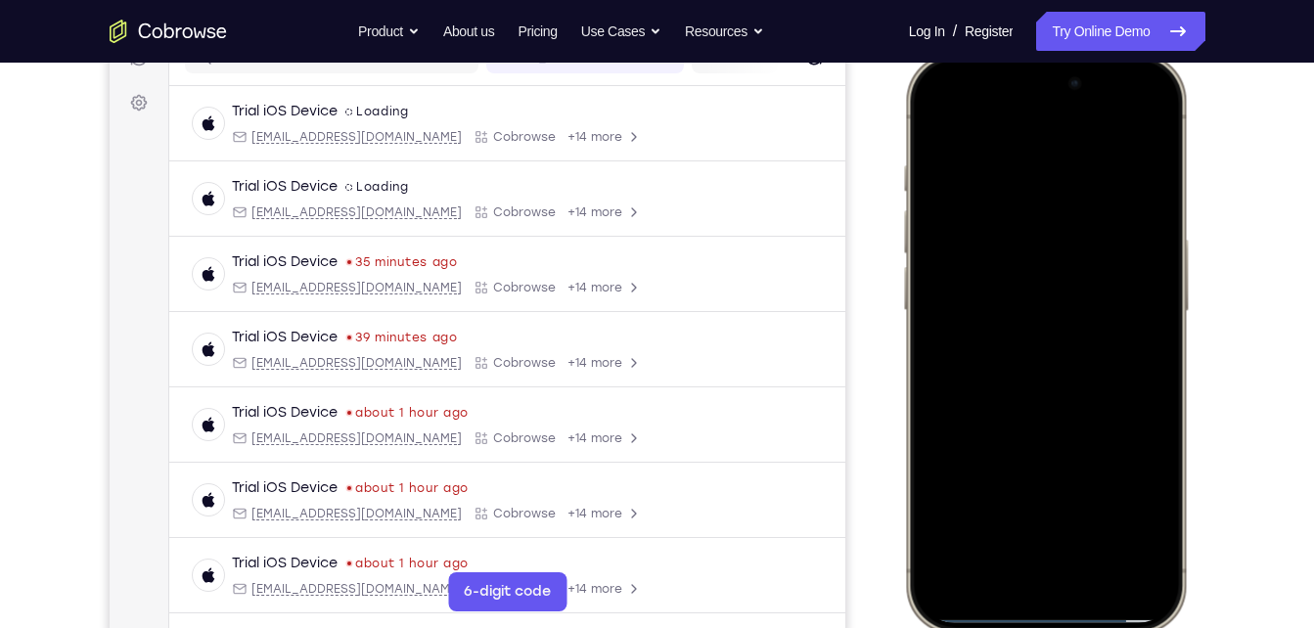
click at [1027, 280] on div at bounding box center [1044, 343] width 257 height 559
click at [930, 124] on div at bounding box center [1044, 343] width 257 height 559
click at [939, 116] on div at bounding box center [1044, 343] width 257 height 559
click at [1043, 523] on div at bounding box center [1044, 343] width 257 height 559
drag, startPoint x: 1046, startPoint y: 349, endPoint x: 1076, endPoint y: 90, distance: 261.1
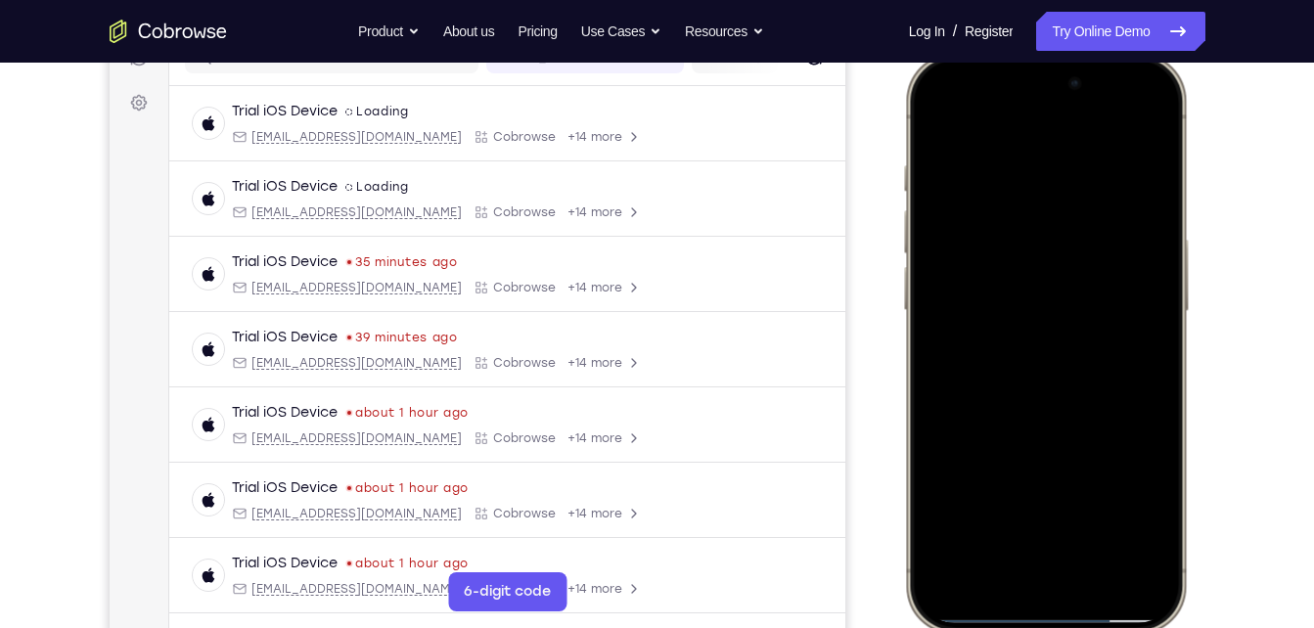
click at [1076, 90] on div at bounding box center [1044, 343] width 257 height 559
click at [997, 516] on div at bounding box center [1044, 343] width 257 height 559
click at [1080, 112] on div at bounding box center [1044, 343] width 257 height 559
click at [984, 335] on div at bounding box center [1044, 343] width 257 height 559
drag, startPoint x: 1093, startPoint y: 232, endPoint x: 1109, endPoint y: 14, distance: 218.8
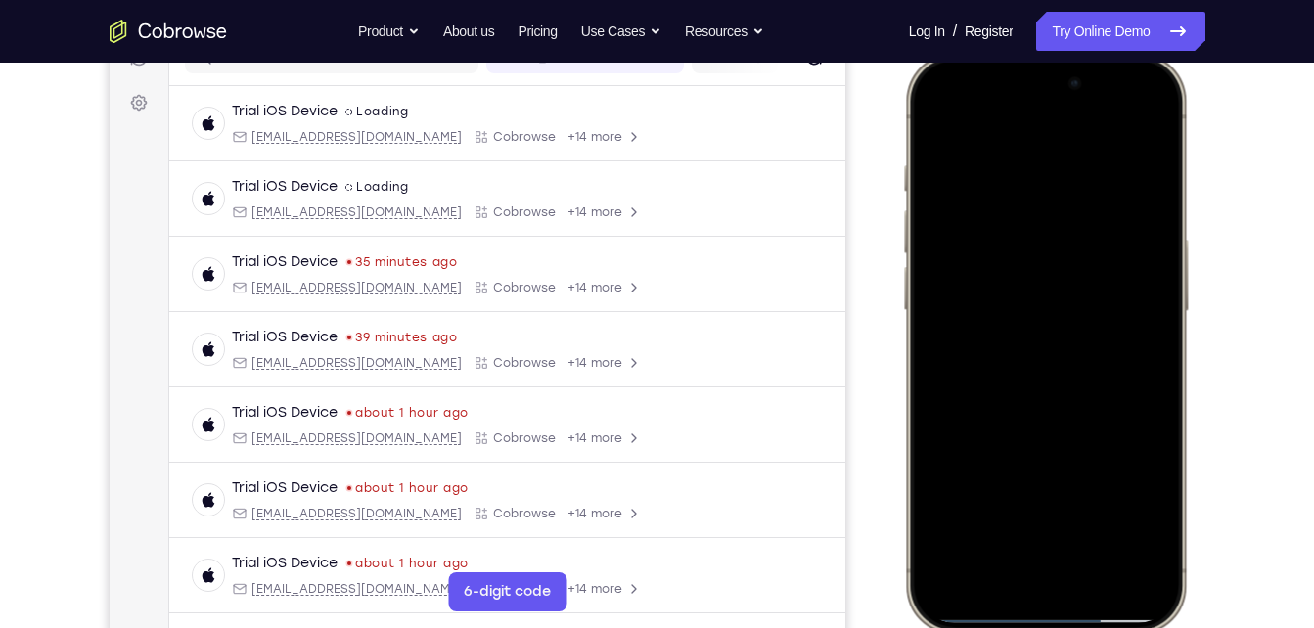
click at [1109, 53] on html "Online web based iOS Simulators and Android Emulators. Run iPhone, iPad, Mobile…" at bounding box center [1048, 346] width 294 height 587
drag, startPoint x: 1063, startPoint y: 297, endPoint x: 969, endPoint y: 554, distance: 273.1
click at [969, 554] on div at bounding box center [1044, 343] width 257 height 559
click at [948, 311] on div at bounding box center [1044, 343] width 257 height 559
click at [1129, 122] on div at bounding box center [1044, 343] width 257 height 559
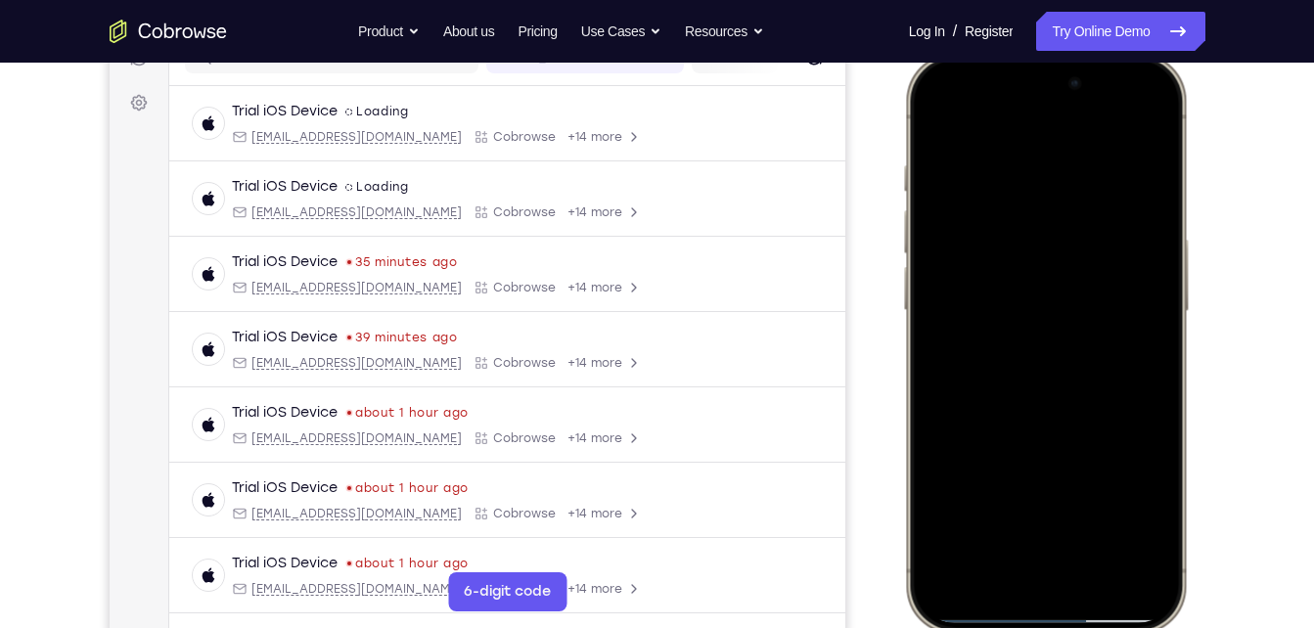
drag, startPoint x: 995, startPoint y: 362, endPoint x: 1060, endPoint y: 244, distance: 134.9
click at [1060, 244] on div at bounding box center [1044, 343] width 257 height 559
click at [969, 378] on div at bounding box center [1044, 343] width 257 height 559
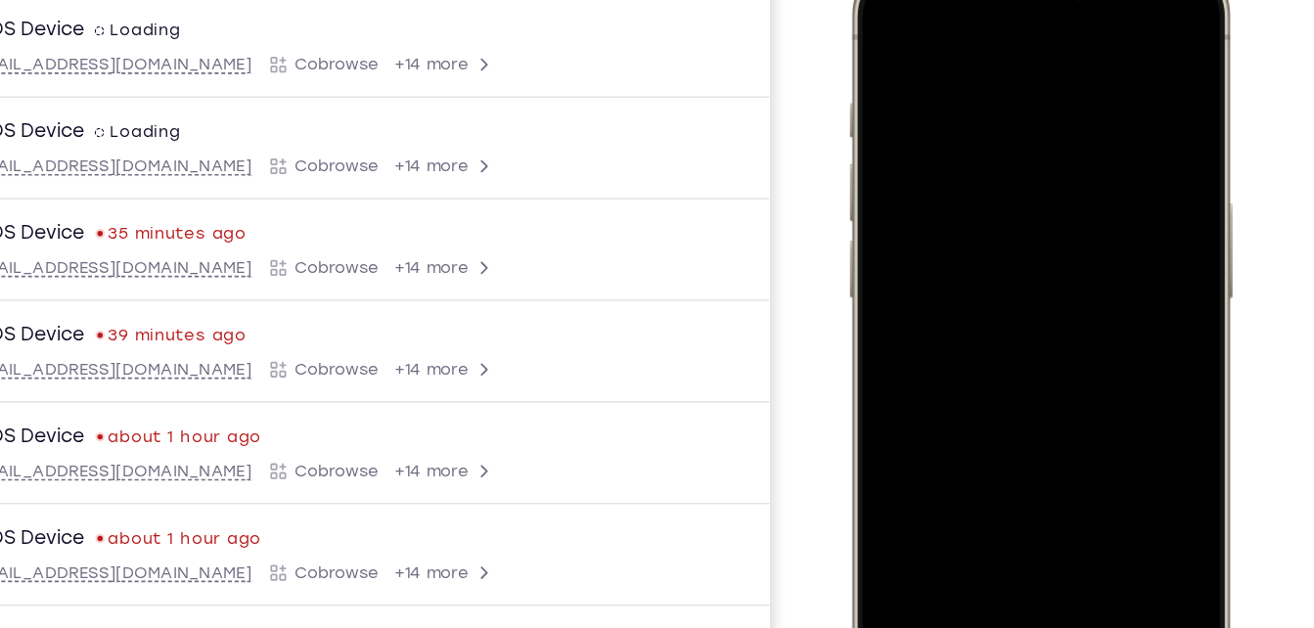
click at [923, 374] on div at bounding box center [988, 242] width 257 height 559
drag, startPoint x: 962, startPoint y: 336, endPoint x: 979, endPoint y: 49, distance: 287.2
click at [979, 49] on div at bounding box center [988, 242] width 257 height 559
drag, startPoint x: 964, startPoint y: 327, endPoint x: 982, endPoint y: 27, distance: 300.0
click at [982, 27] on div at bounding box center [988, 242] width 257 height 559
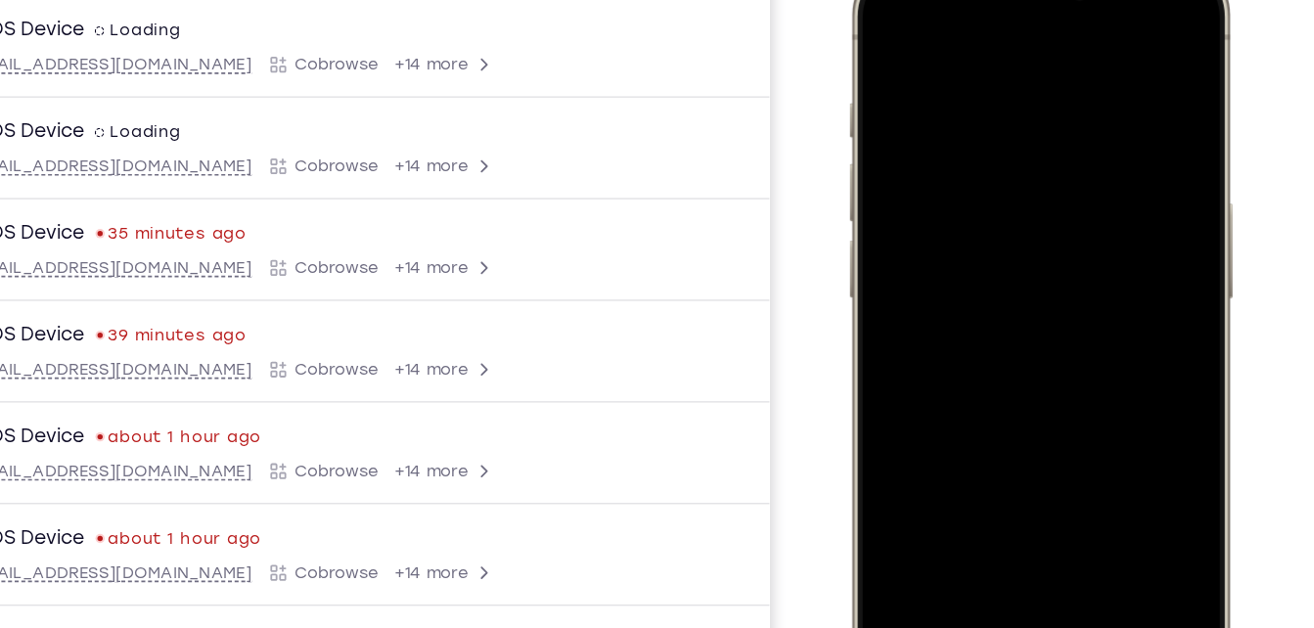
drag, startPoint x: 987, startPoint y: 297, endPoint x: 1003, endPoint y: -5, distance: 302.8
click at [1003, 0] on div at bounding box center [988, 242] width 257 height 559
drag, startPoint x: 982, startPoint y: 340, endPoint x: 1018, endPoint y: -66, distance: 406.7
click at [1018, 0] on html "Online web based iOS Simulators and Android Emulators. Run iPhone, iPad, Mobile…" at bounding box center [992, 245] width 294 height 587
drag, startPoint x: 978, startPoint y: 328, endPoint x: 992, endPoint y: -66, distance: 393.7
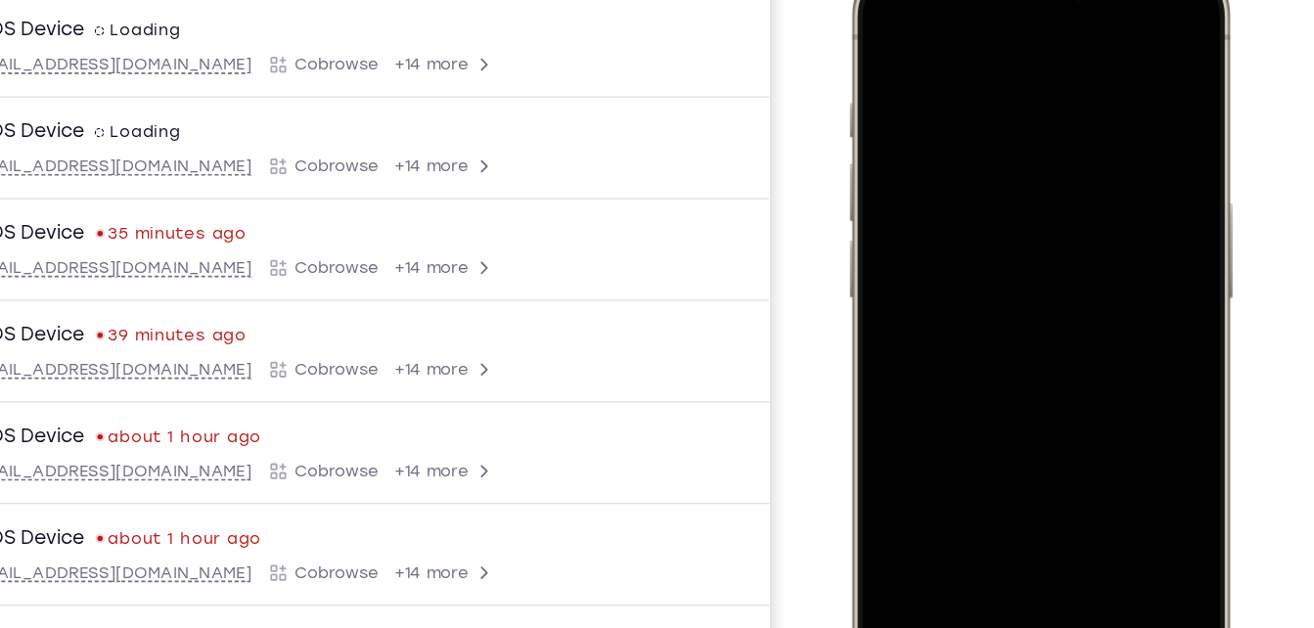
click at [992, 0] on html "Online web based iOS Simulators and Android Emulators. Run iPhone, iPad, Mobile…" at bounding box center [992, 245] width 294 height 587
drag, startPoint x: 972, startPoint y: 346, endPoint x: 981, endPoint y: -66, distance: 412.1
click at [981, 0] on html "Online web based iOS Simulators and Android Emulators. Run iPhone, iPad, Mobile…" at bounding box center [992, 245] width 294 height 587
drag, startPoint x: 968, startPoint y: 405, endPoint x: 836, endPoint y: 490, distance: 157.2
click at [845, 490] on html "Online web based iOS Simulators and Android Emulators. Run iPhone, iPad, Mobile…" at bounding box center [992, 245] width 294 height 587
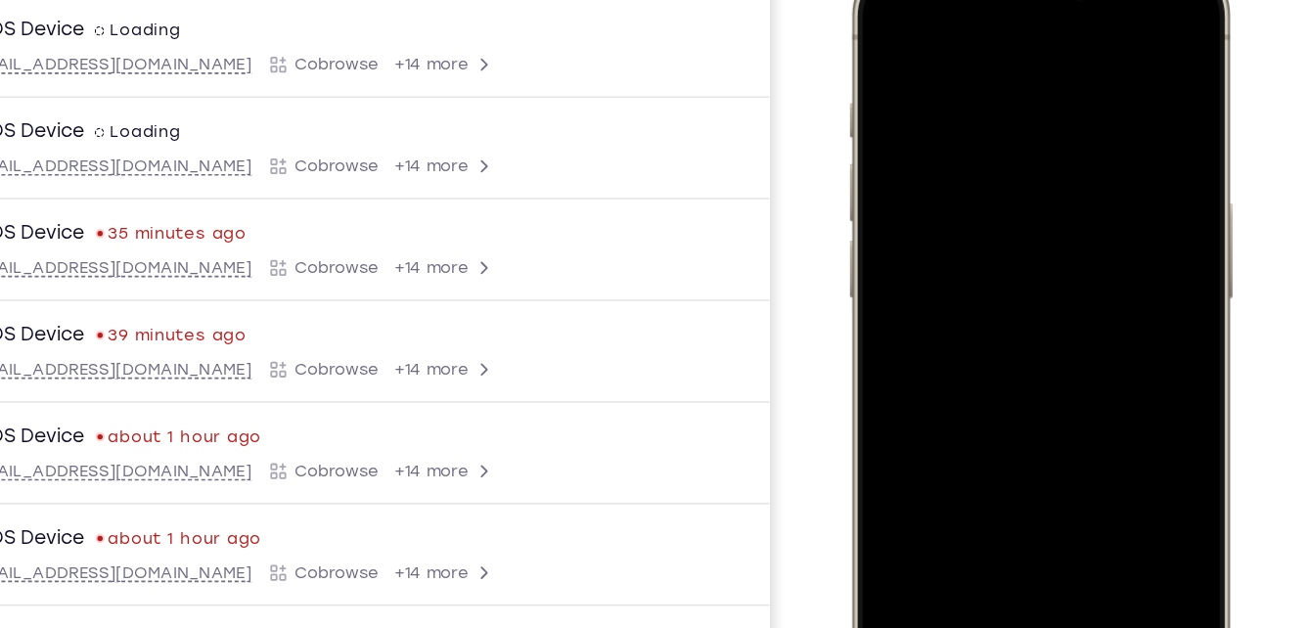
drag, startPoint x: 950, startPoint y: 104, endPoint x: 879, endPoint y: 490, distance: 393.1
click at [879, 490] on div at bounding box center [988, 242] width 257 height 559
drag, startPoint x: 1000, startPoint y: 168, endPoint x: 903, endPoint y: 474, distance: 320.3
click at [903, 474] on div at bounding box center [988, 242] width 257 height 559
drag, startPoint x: 986, startPoint y: 234, endPoint x: 928, endPoint y: 490, distance: 263.0
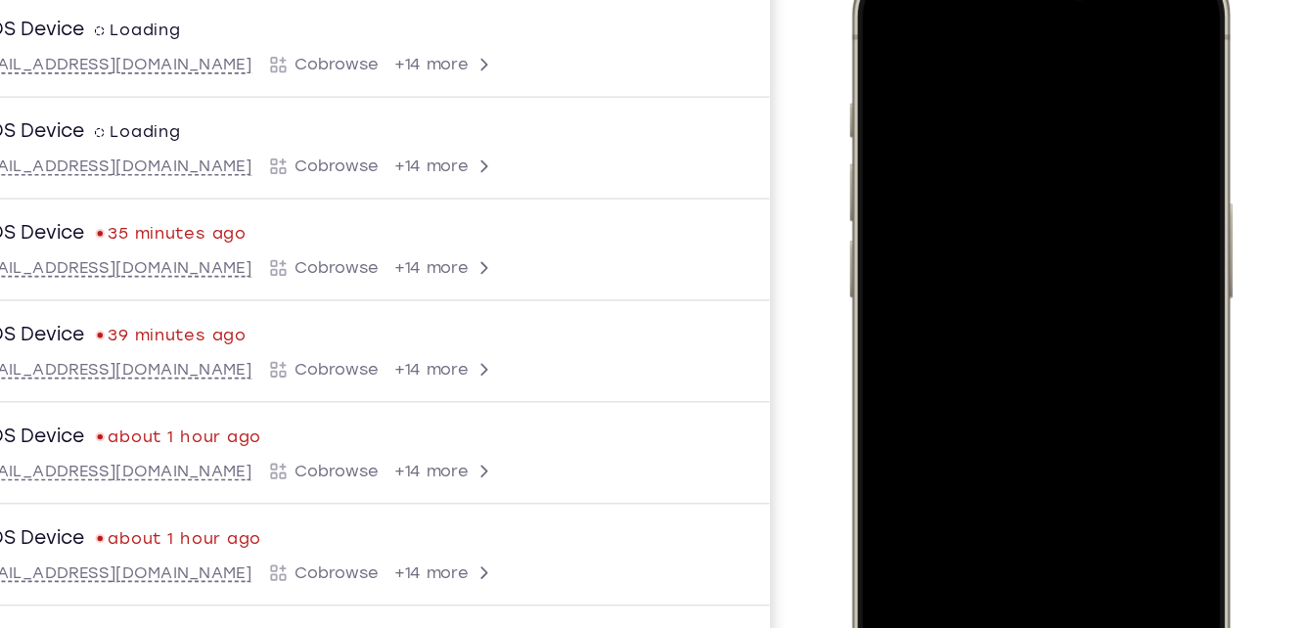
click at [928, 490] on div at bounding box center [988, 242] width 257 height 559
click at [984, 187] on div at bounding box center [988, 242] width 257 height 559
click at [887, 22] on div at bounding box center [988, 242] width 257 height 559
click at [870, 14] on div at bounding box center [988, 242] width 257 height 559
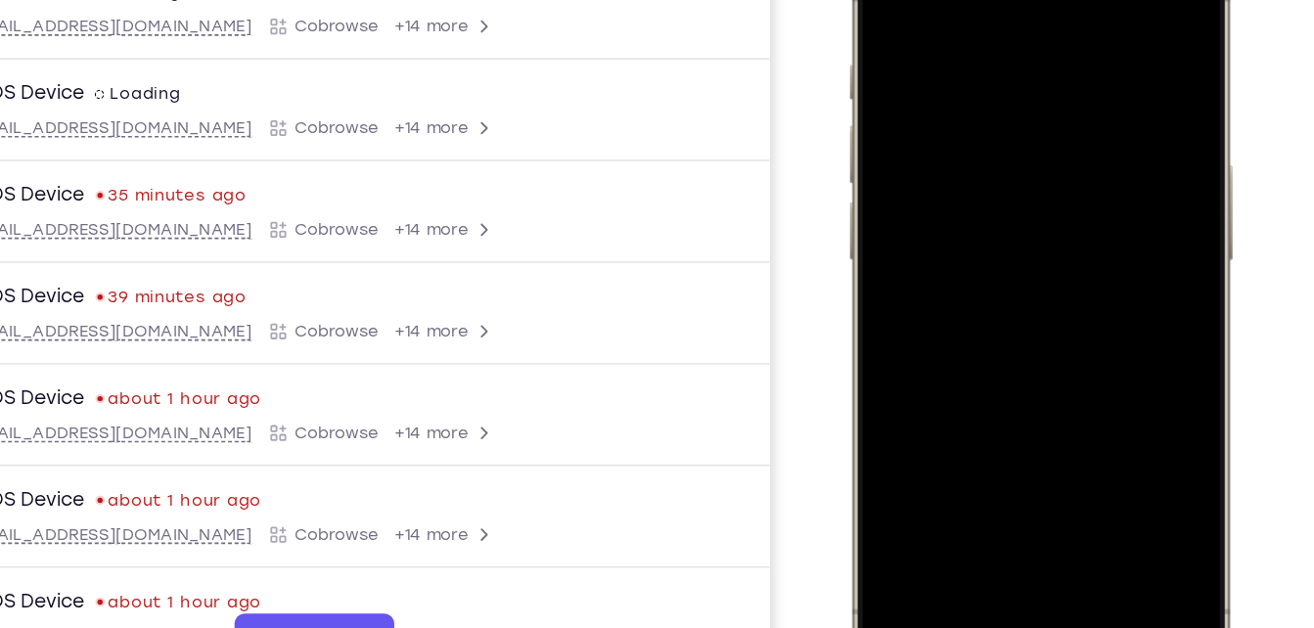
scroll to position [332, 0]
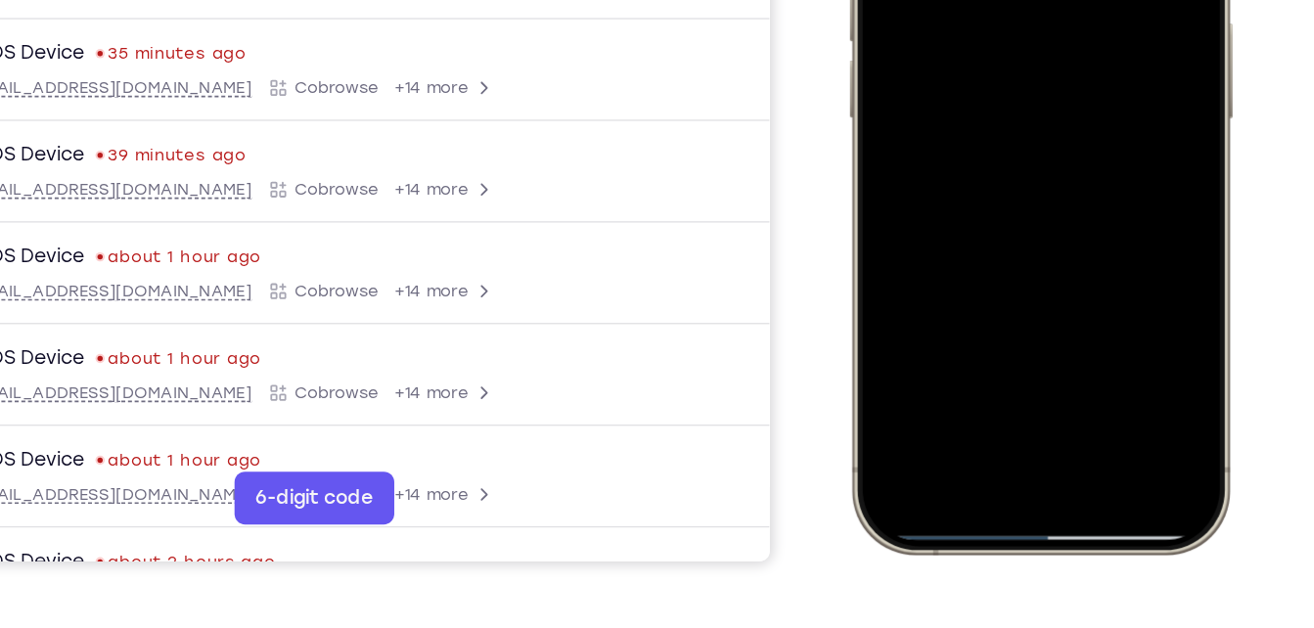
drag, startPoint x: 994, startPoint y: 186, endPoint x: 992, endPoint y: 101, distance: 85.2
click at [992, 101] on div at bounding box center [988, 61] width 257 height 559
click at [925, 220] on div at bounding box center [988, 61] width 257 height 559
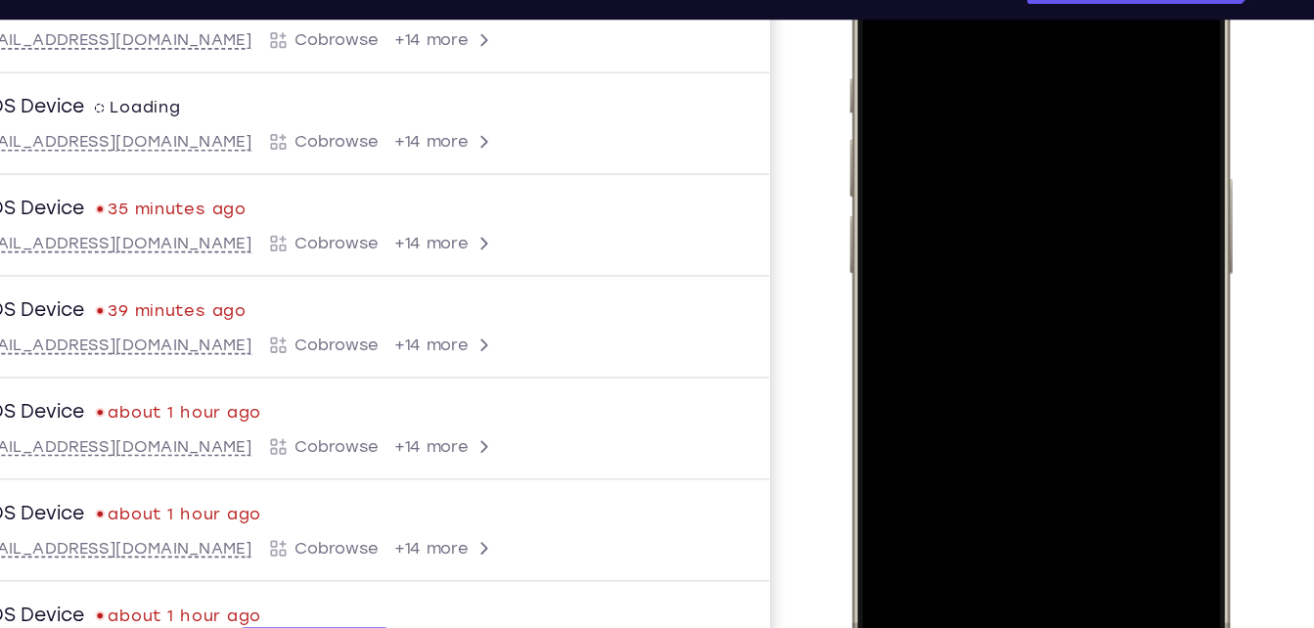
drag, startPoint x: 1031, startPoint y: 337, endPoint x: 1038, endPoint y: 100, distance: 236.9
click at [1038, 100] on div at bounding box center [988, 216] width 257 height 559
drag, startPoint x: 1030, startPoint y: 138, endPoint x: 936, endPoint y: 483, distance: 358.2
click at [936, 483] on div at bounding box center [988, 216] width 257 height 559
drag, startPoint x: 1049, startPoint y: 204, endPoint x: 1019, endPoint y: 355, distance: 154.7
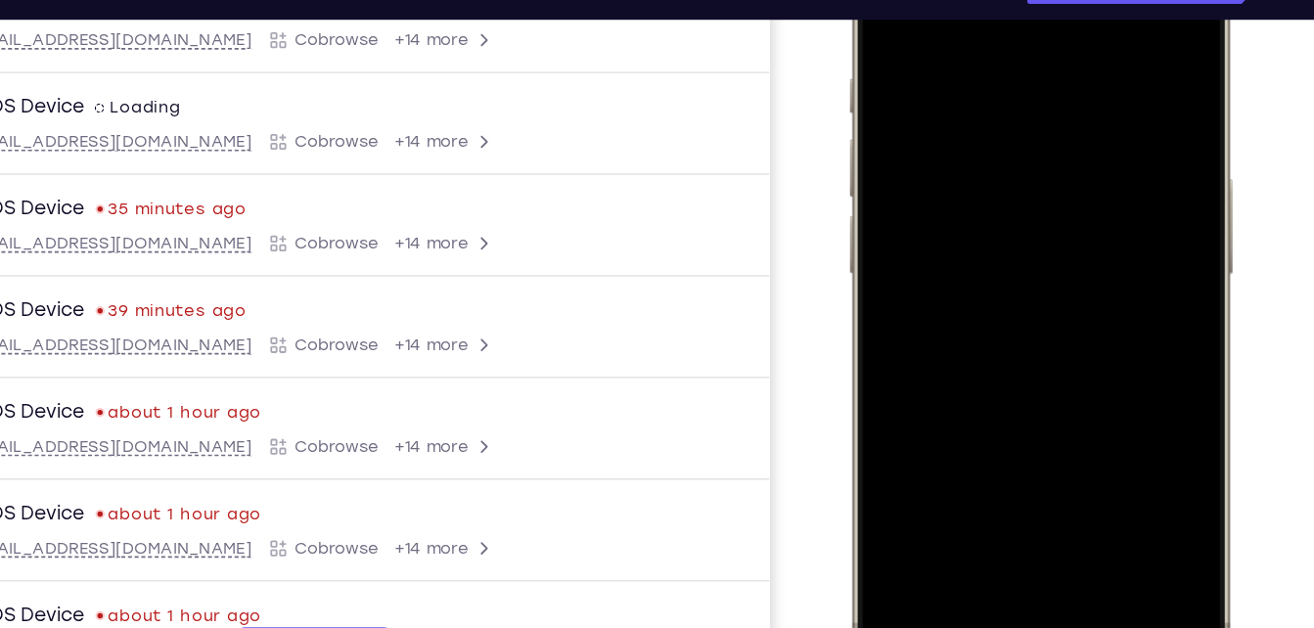
click at [1019, 355] on div at bounding box center [988, 216] width 257 height 559
click at [901, 56] on div at bounding box center [988, 216] width 257 height 559
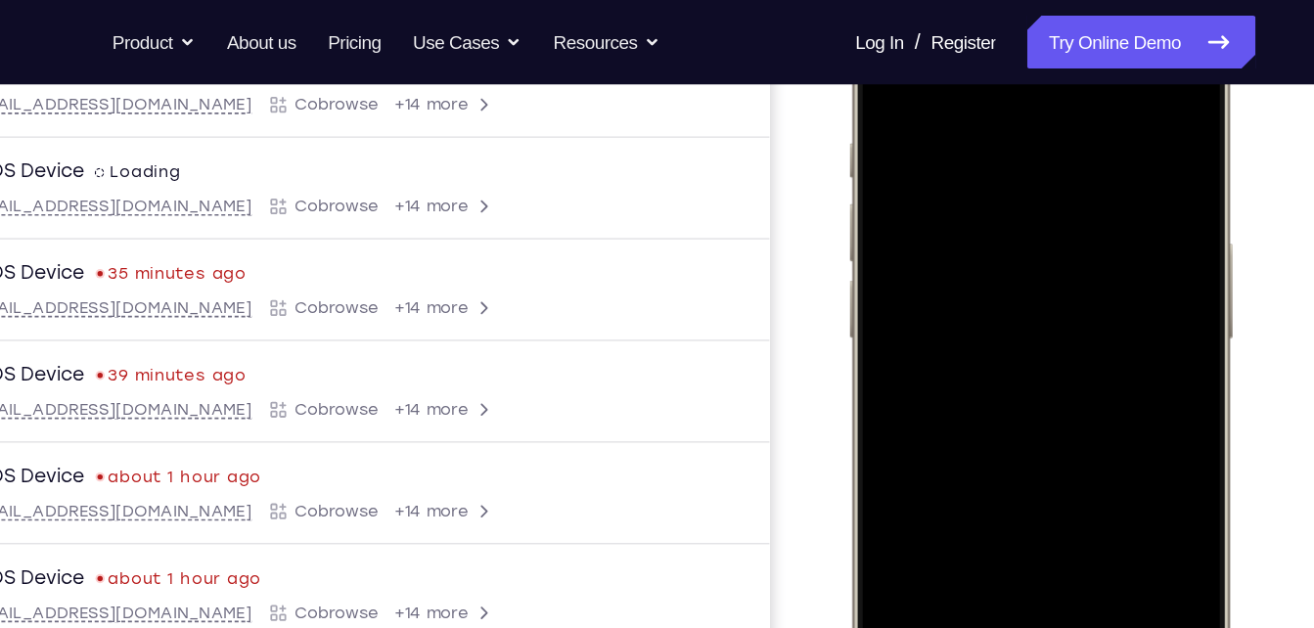
scroll to position [327, 0]
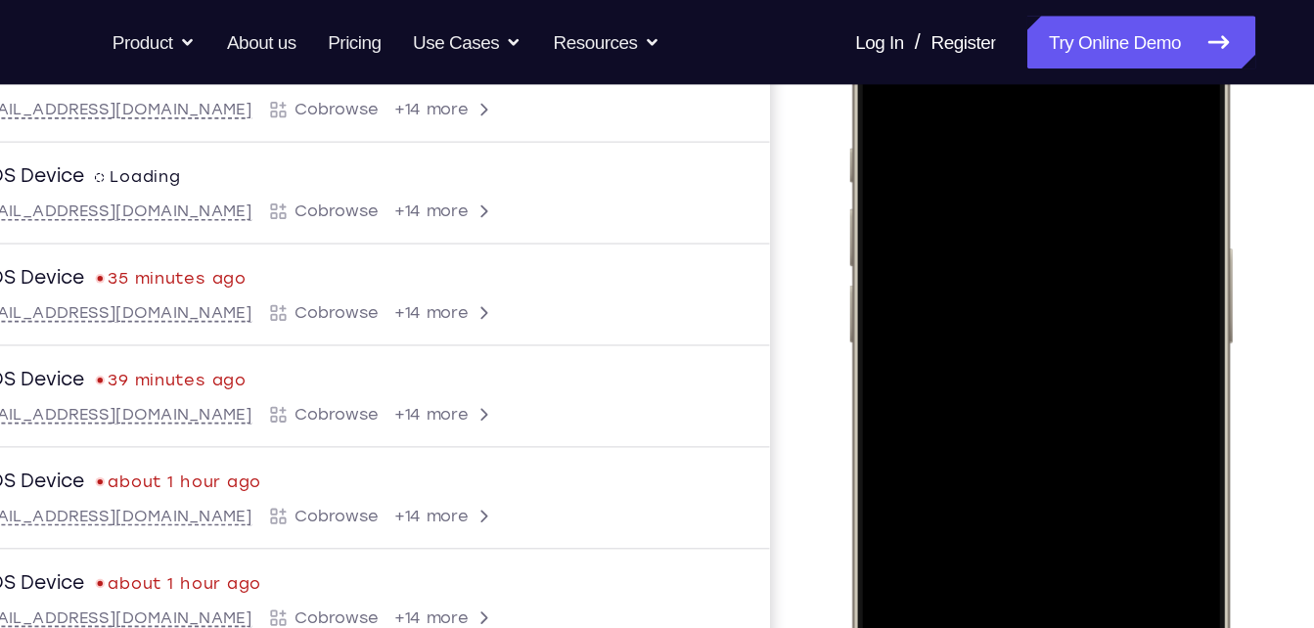
click at [883, 66] on div at bounding box center [988, 286] width 257 height 559
drag, startPoint x: 1029, startPoint y: 290, endPoint x: 1030, endPoint y: 178, distance: 111.6
click at [1030, 178] on div at bounding box center [988, 286] width 257 height 559
drag, startPoint x: 1043, startPoint y: 290, endPoint x: 1083, endPoint y: 160, distance: 136.2
click at [1083, 160] on div at bounding box center [988, 286] width 257 height 559
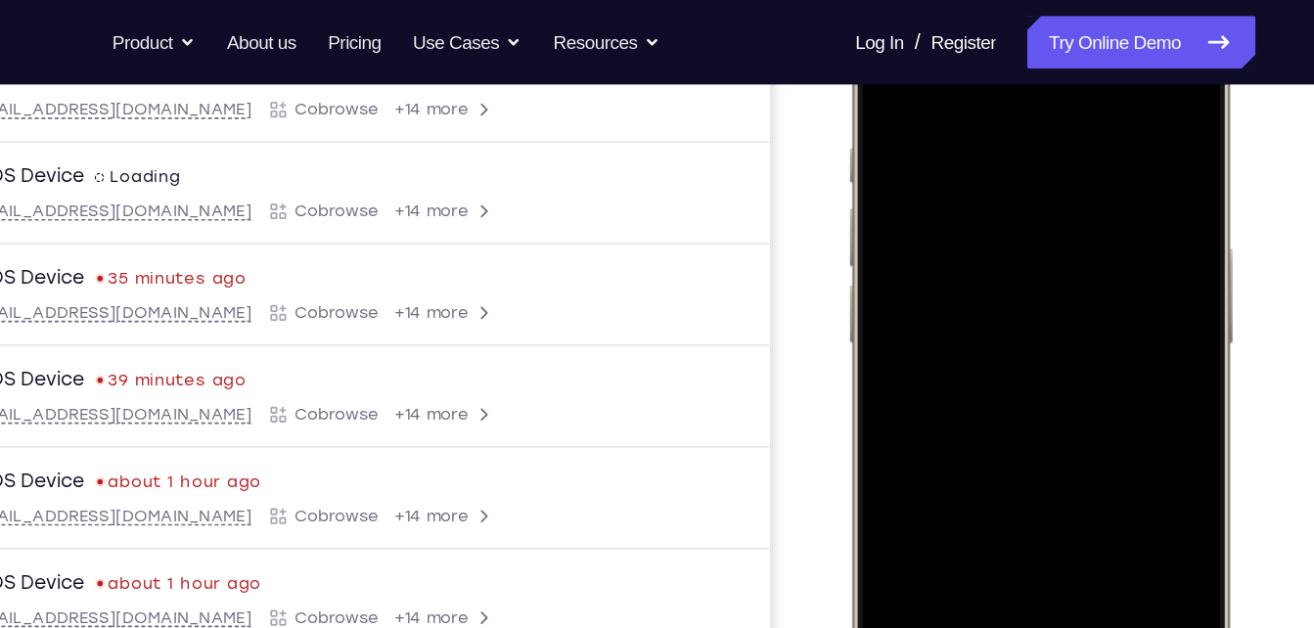
drag, startPoint x: 1069, startPoint y: 266, endPoint x: 1088, endPoint y: 163, distance: 104.6
click at [1088, 163] on div at bounding box center [988, 286] width 257 height 559
drag, startPoint x: 1024, startPoint y: 297, endPoint x: 1035, endPoint y: 216, distance: 82.1
click at [1035, 216] on div at bounding box center [988, 286] width 257 height 559
drag, startPoint x: 1022, startPoint y: 276, endPoint x: 1044, endPoint y: 214, distance: 65.6
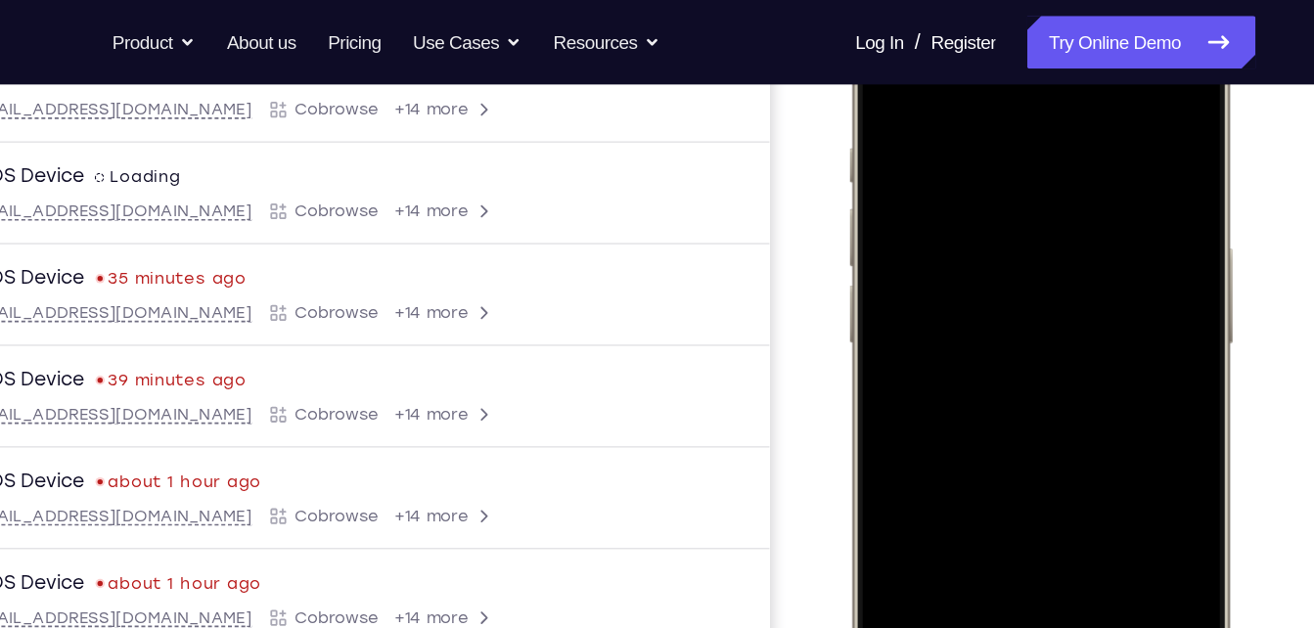
click at [1044, 214] on div at bounding box center [988, 286] width 257 height 559
drag, startPoint x: 1028, startPoint y: 289, endPoint x: 1052, endPoint y: 195, distance: 96.8
click at [1052, 195] on div at bounding box center [988, 286] width 257 height 559
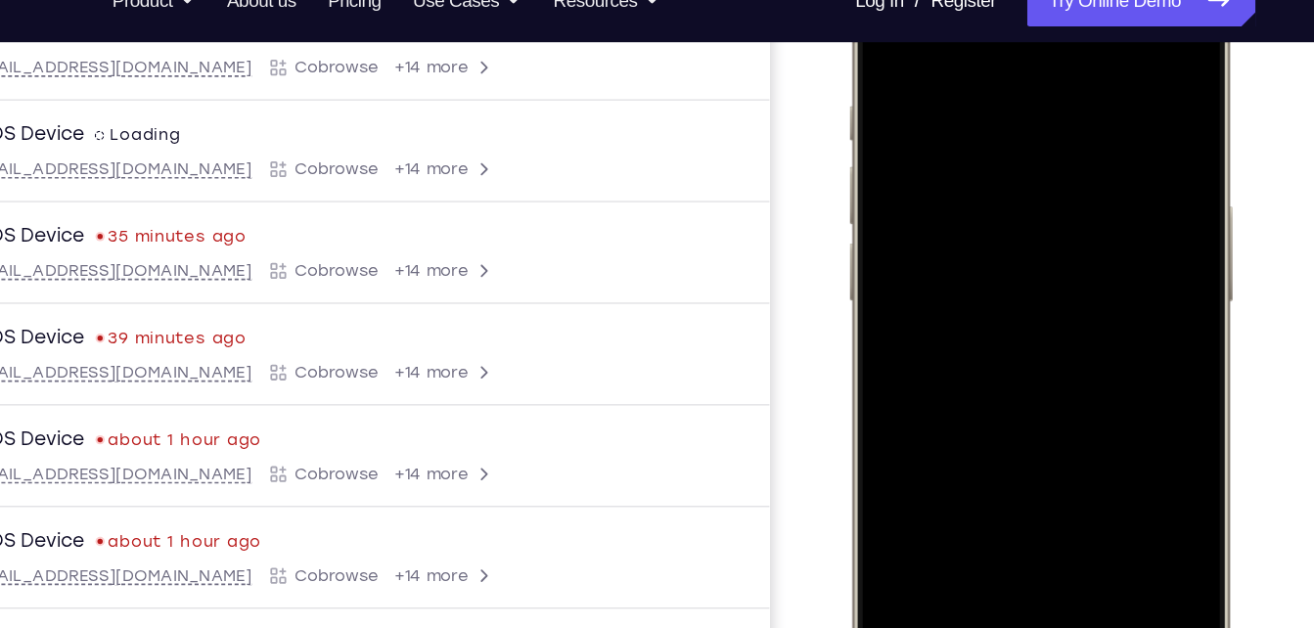
click at [885, 29] on div at bounding box center [988, 244] width 257 height 559
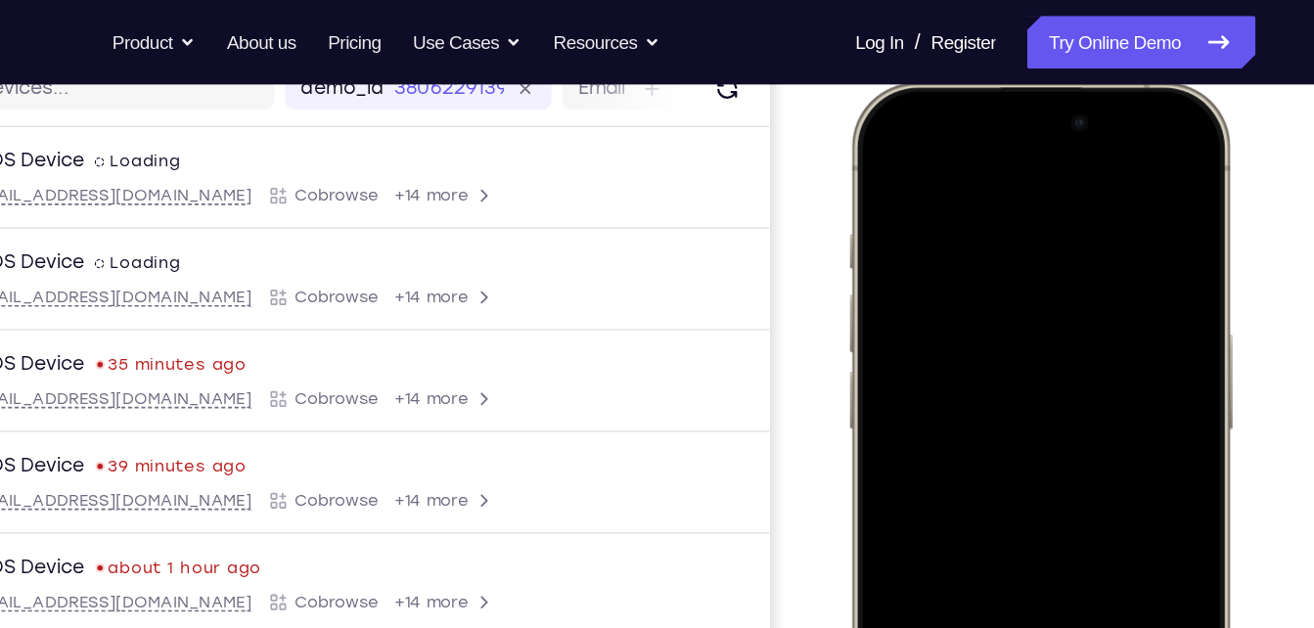
scroll to position [262, 0]
click at [875, 142] on div at bounding box center [988, 373] width 257 height 559
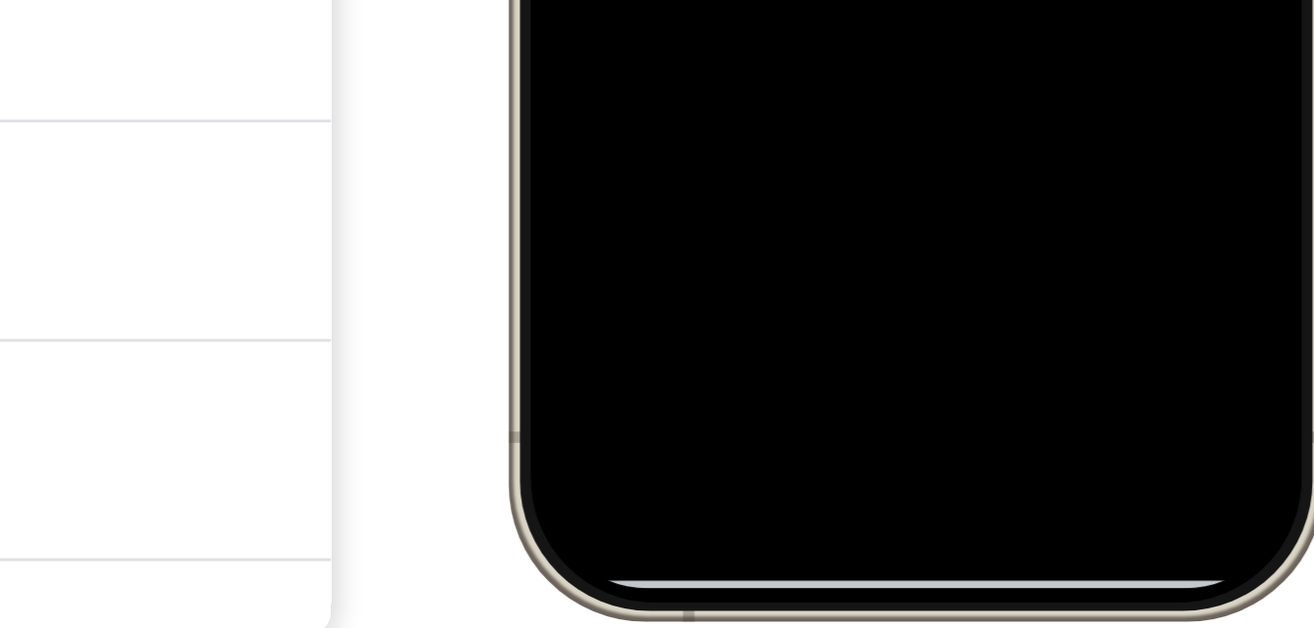
scroll to position [284, 0]
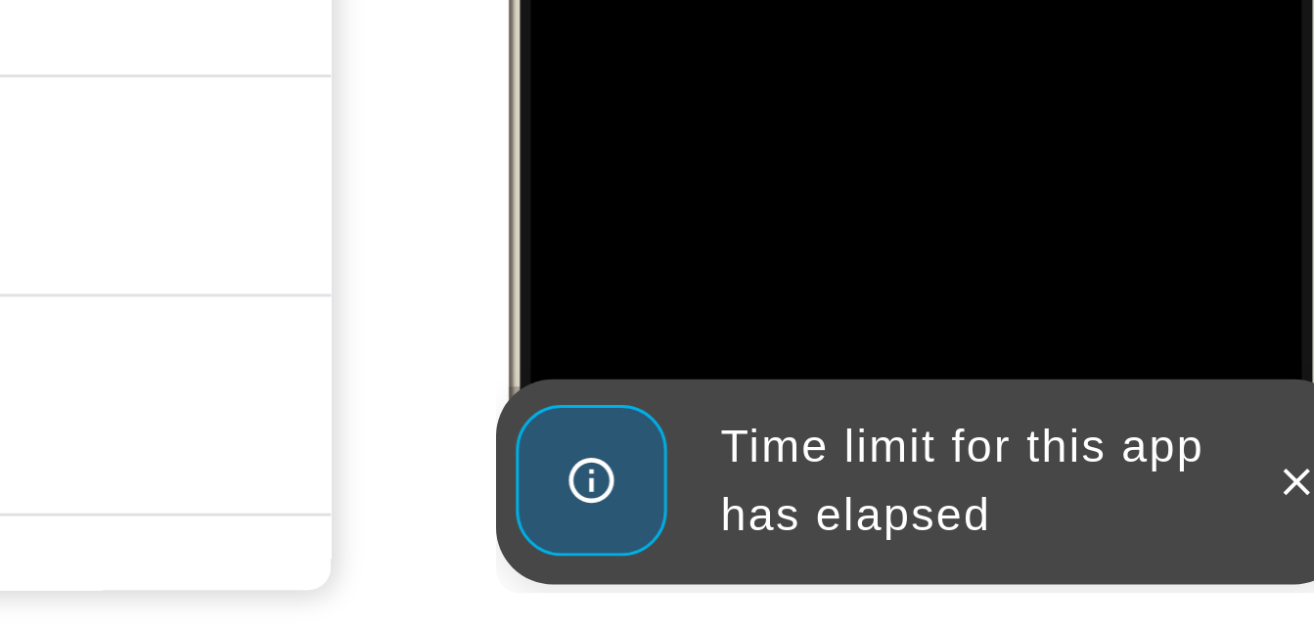
scroll to position [307, 0]
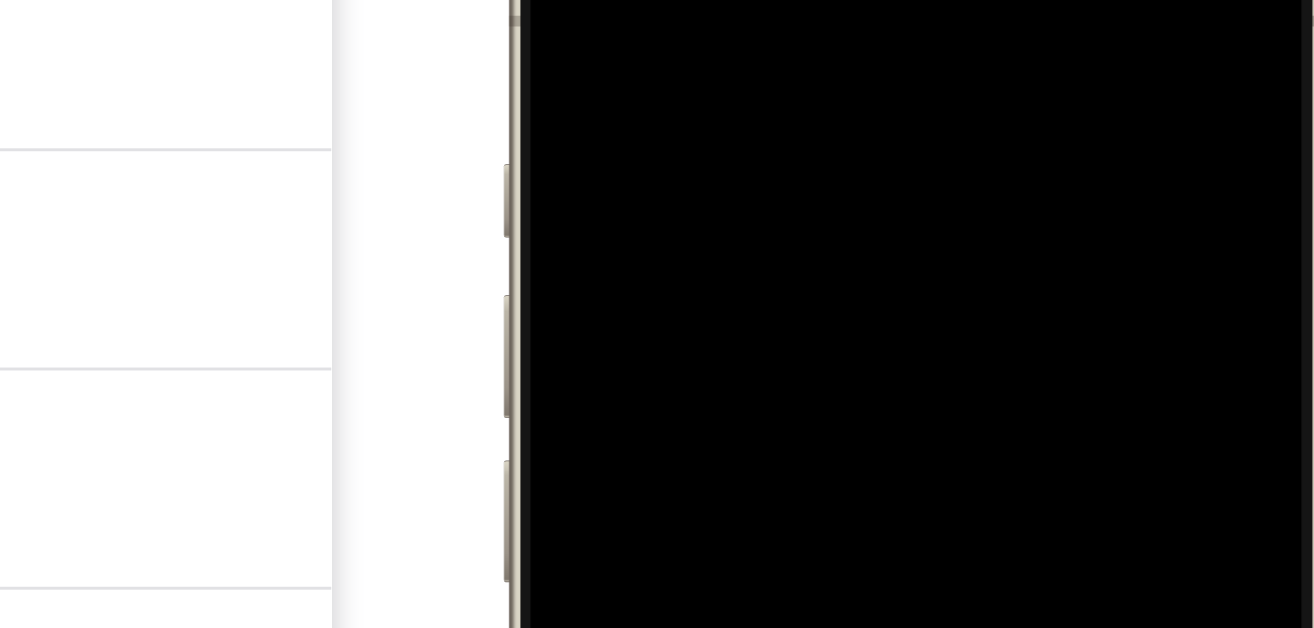
click at [751, 0] on div at bounding box center [637, 125] width 257 height 559
click at [715, 0] on div at bounding box center [637, 125] width 257 height 559
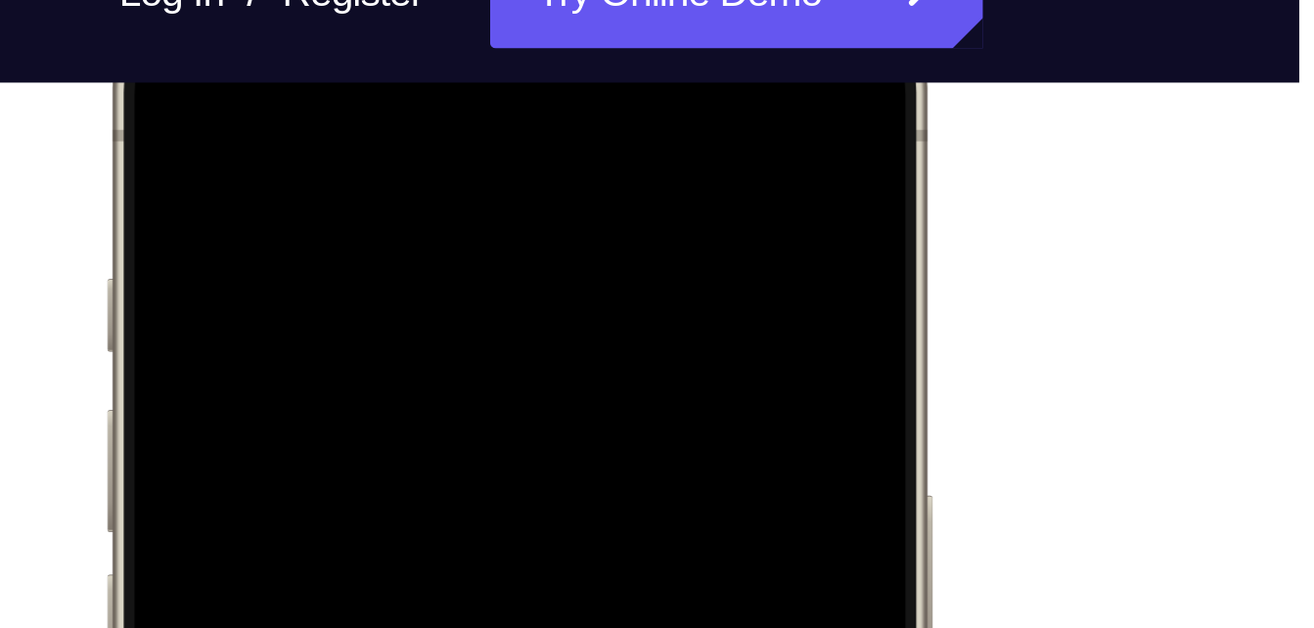
click at [134, 24] on div at bounding box center [241, 239] width 257 height 559
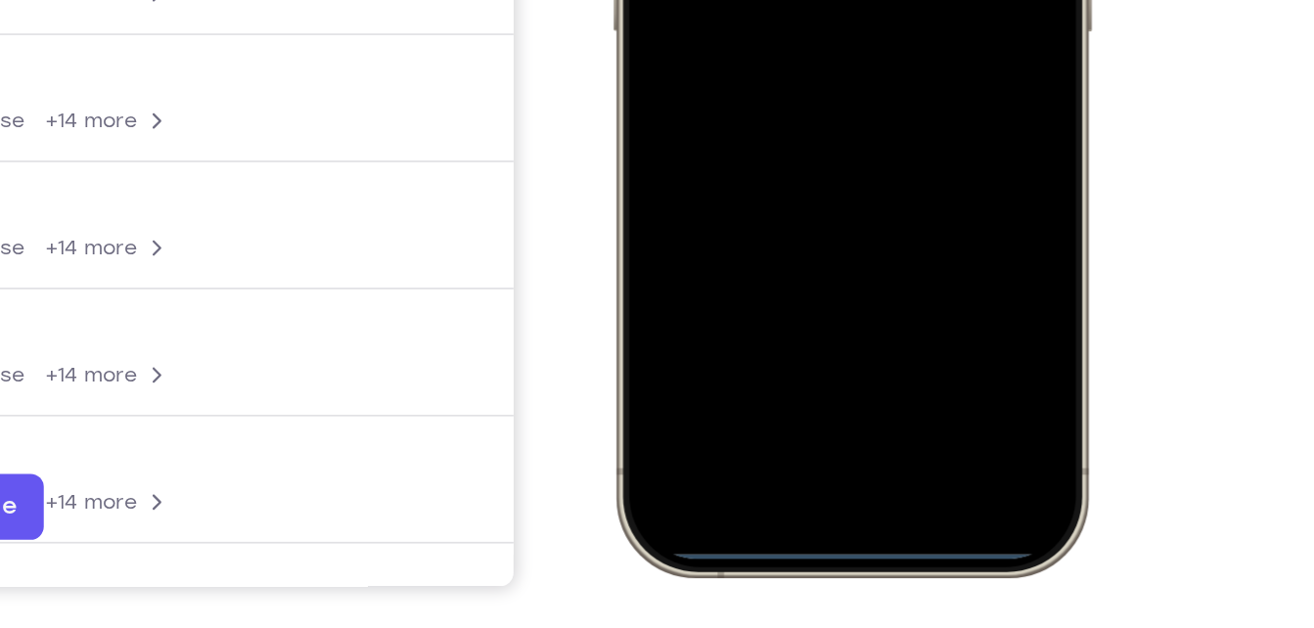
scroll to position [310, 0]
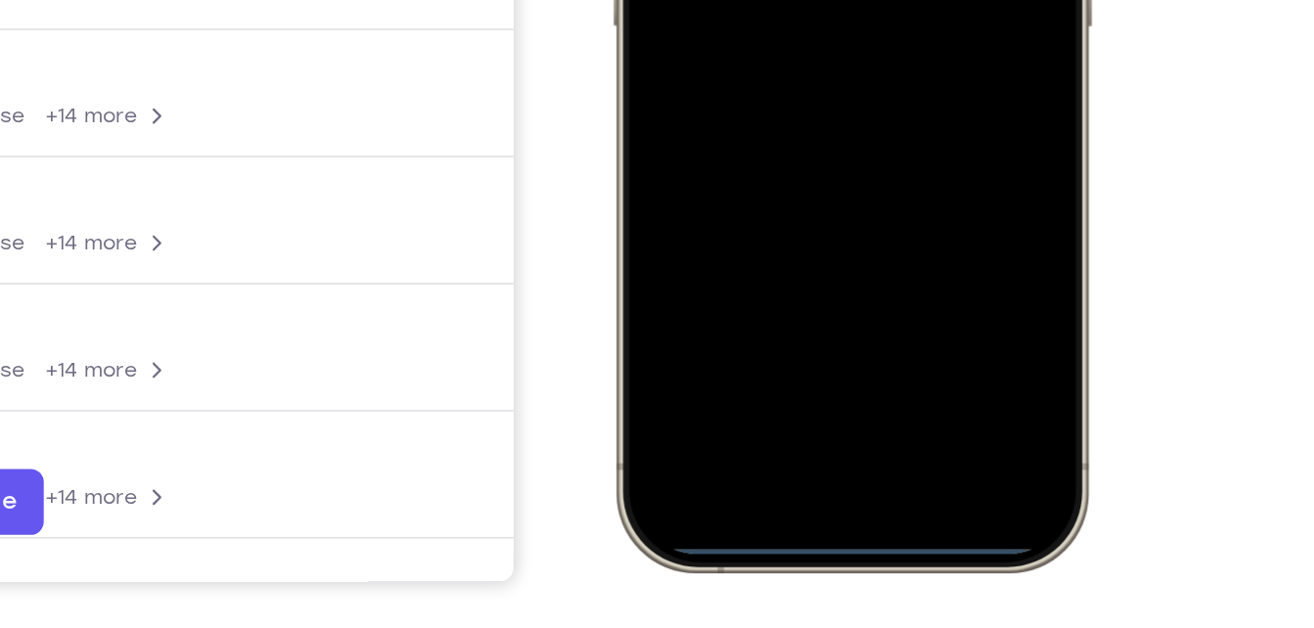
drag, startPoint x: 753, startPoint y: 116, endPoint x: 770, endPoint y: 123, distance: 18.9
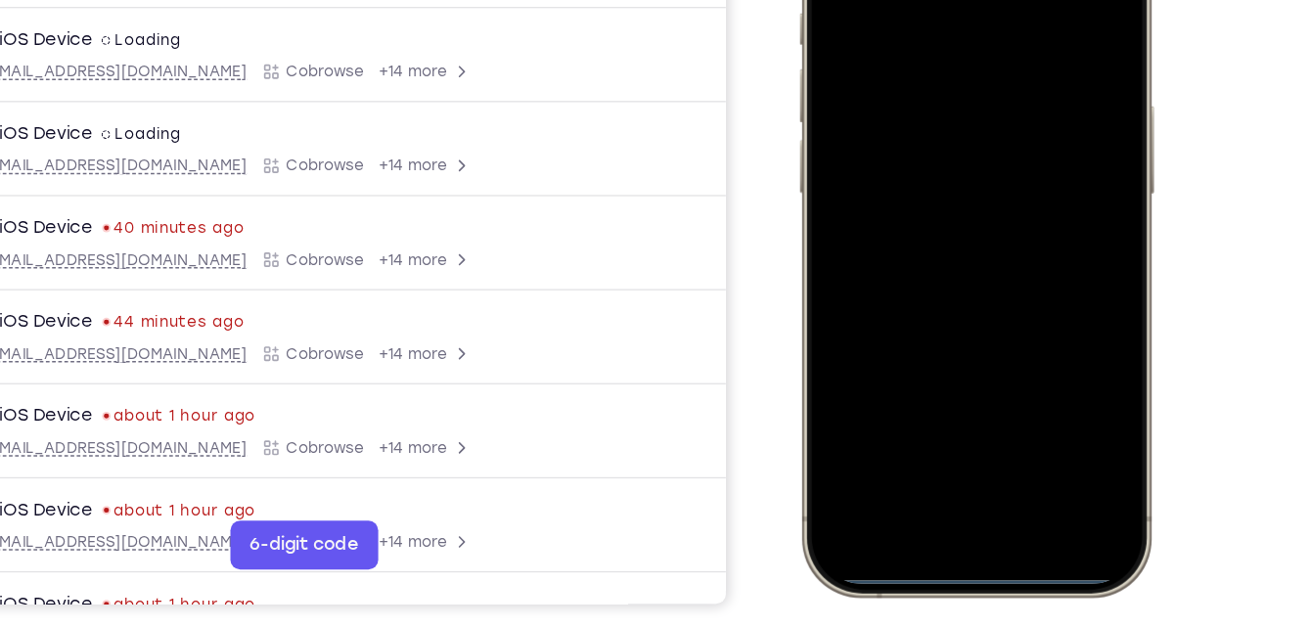
scroll to position [301, 0]
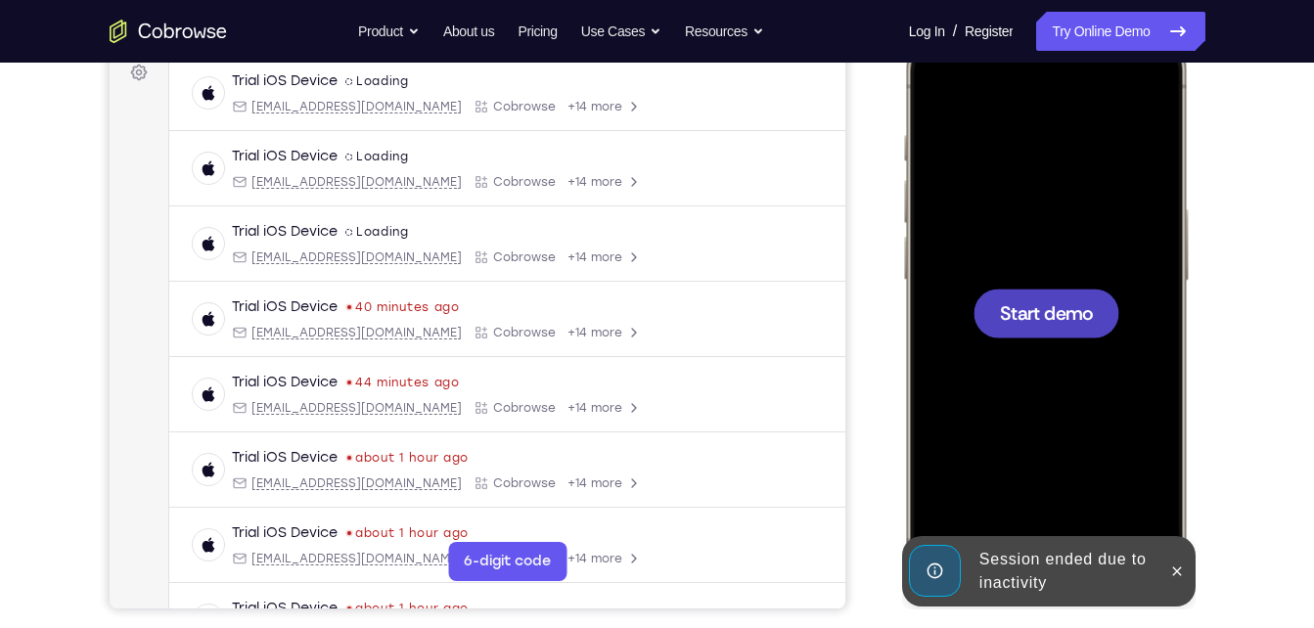
drag, startPoint x: 1030, startPoint y: 335, endPoint x: 1777, endPoint y: 209, distance: 757.1
click at [1030, 335] on div at bounding box center [1046, 313] width 146 height 49
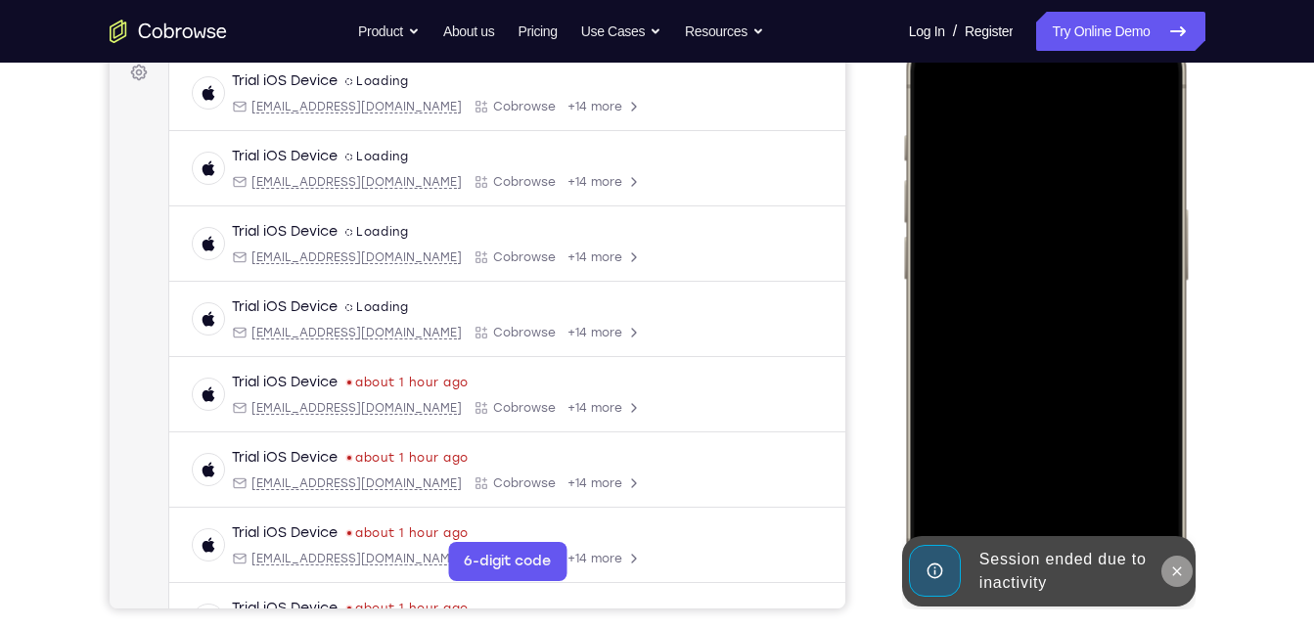
click at [1178, 564] on icon at bounding box center [1176, 572] width 16 height 16
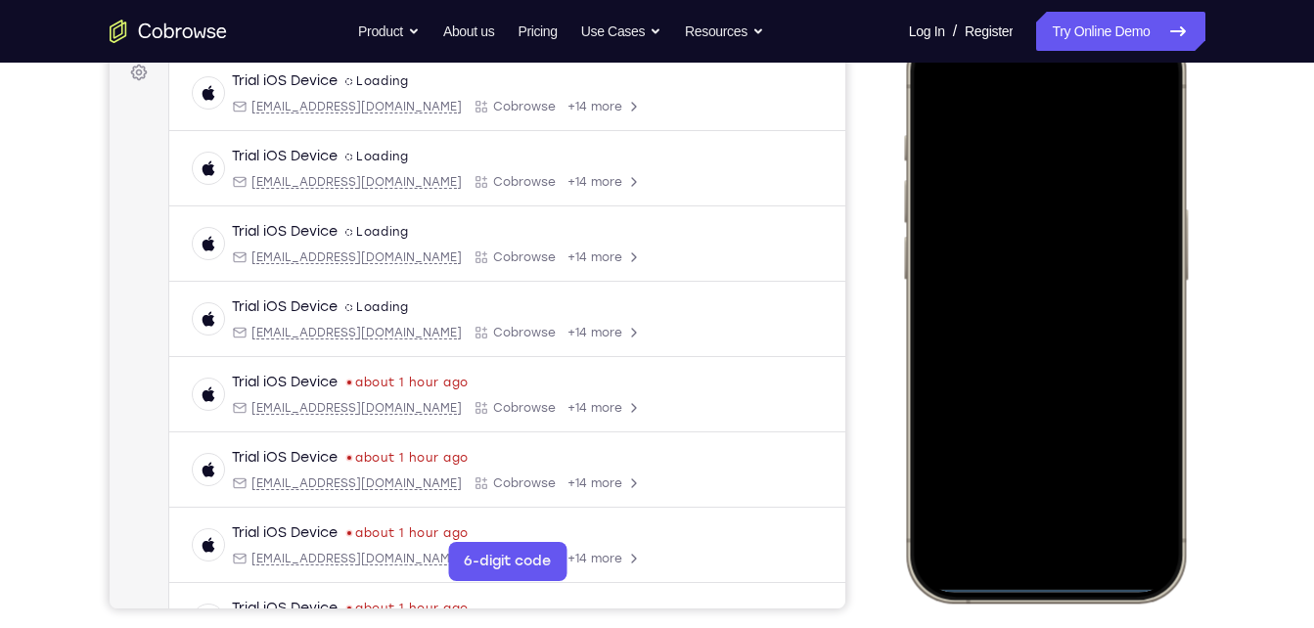
click at [1152, 82] on div at bounding box center [1044, 312] width 257 height 559
click at [934, 95] on div at bounding box center [1044, 312] width 257 height 559
click at [1045, 542] on div at bounding box center [1044, 312] width 257 height 559
click at [1150, 563] on div at bounding box center [1044, 312] width 257 height 559
click at [1056, 532] on div at bounding box center [1044, 312] width 257 height 559
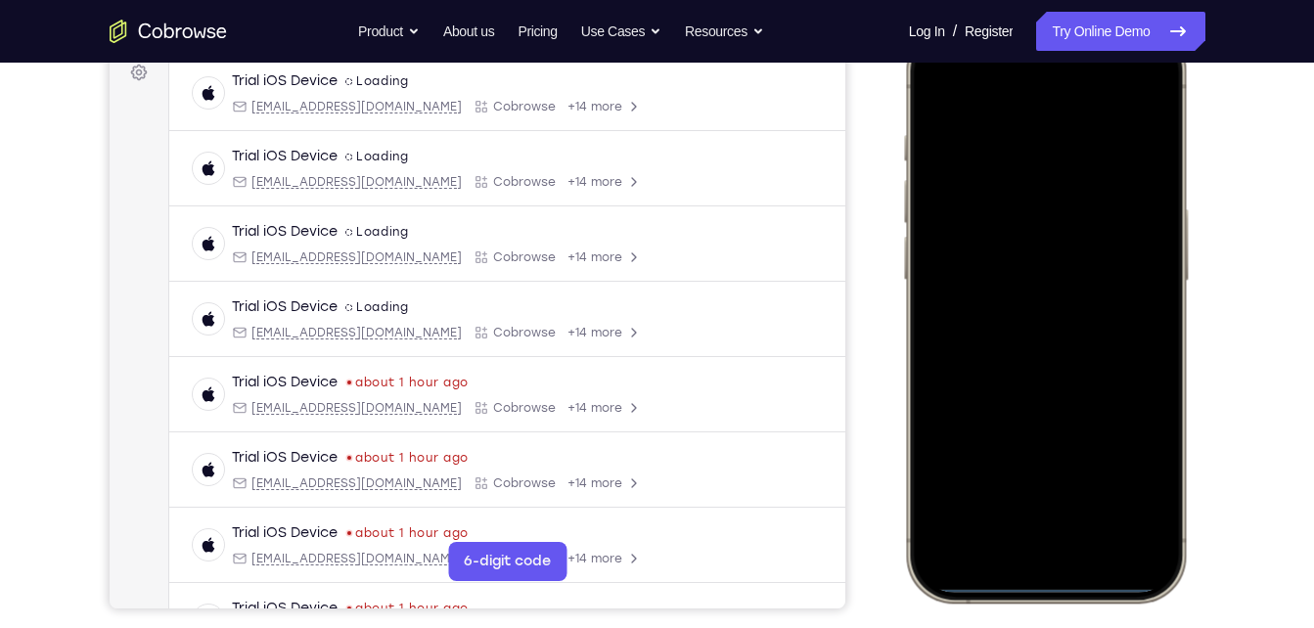
click at [1024, 125] on div at bounding box center [1044, 312] width 257 height 559
click at [1012, 348] on div at bounding box center [1044, 312] width 257 height 559
click at [1078, 231] on div at bounding box center [1044, 312] width 257 height 559
click at [1048, 277] on div at bounding box center [1044, 312] width 257 height 559
click at [1159, 277] on div at bounding box center [1044, 312] width 257 height 559
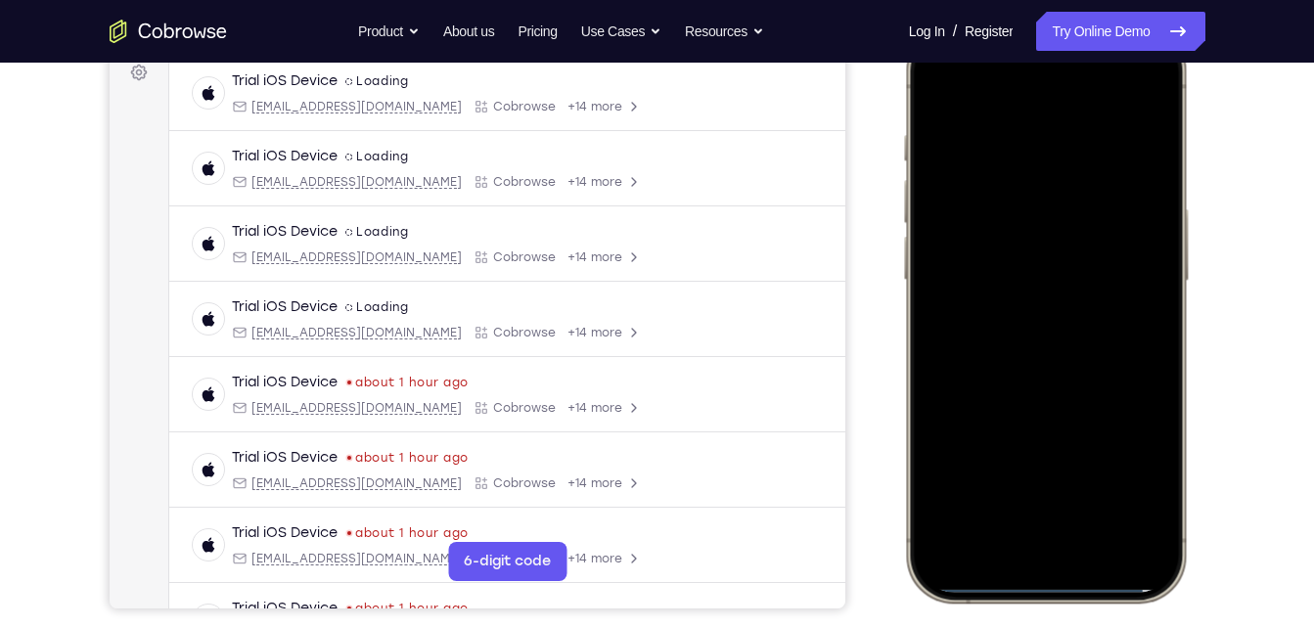
click at [1136, 283] on div at bounding box center [1044, 312] width 257 height 559
click at [1043, 322] on div at bounding box center [1044, 312] width 257 height 559
click at [1088, 398] on div at bounding box center [1044, 312] width 257 height 559
click at [1083, 490] on div at bounding box center [1044, 312] width 257 height 559
click at [1096, 251] on div at bounding box center [1044, 312] width 257 height 559
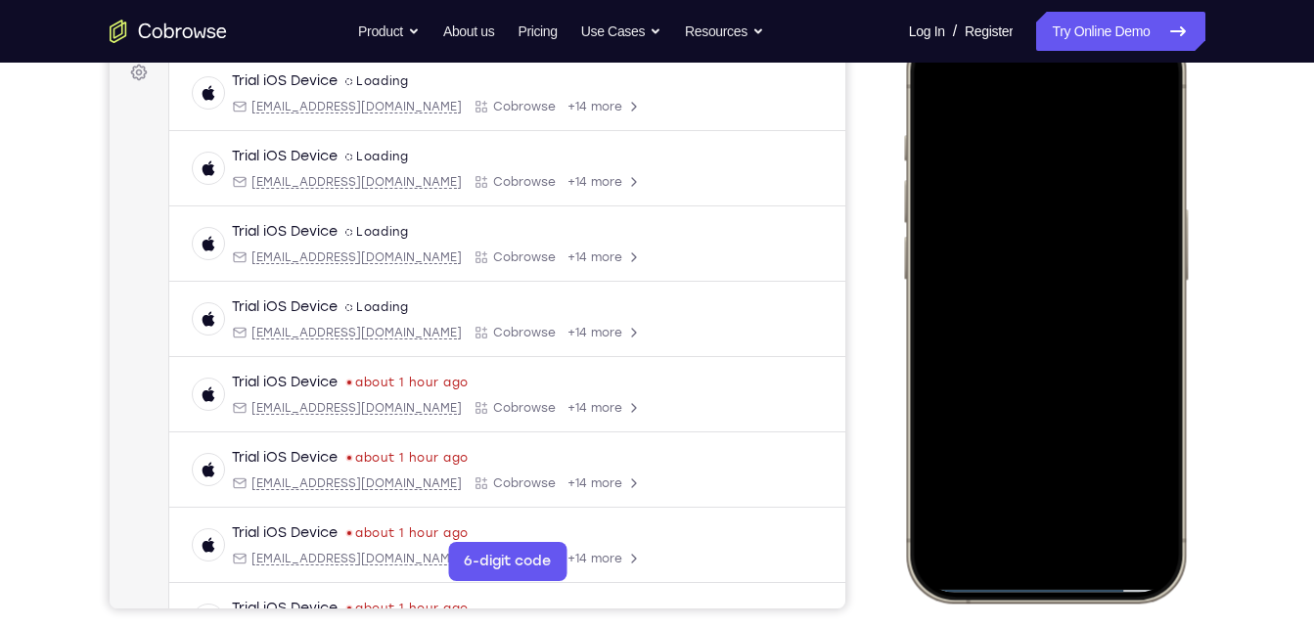
drag, startPoint x: 1100, startPoint y: 355, endPoint x: 1107, endPoint y: 175, distance: 180.2
click at [1107, 175] on div at bounding box center [1044, 312] width 257 height 559
click at [1002, 211] on div at bounding box center [1044, 312] width 257 height 559
drag, startPoint x: 964, startPoint y: 357, endPoint x: 1023, endPoint y: -72, distance: 433.6
click at [1023, 23] on html "Online web based iOS Simulators and Android Emulators. Run iPhone, iPad, Mobile…" at bounding box center [1048, 316] width 294 height 587
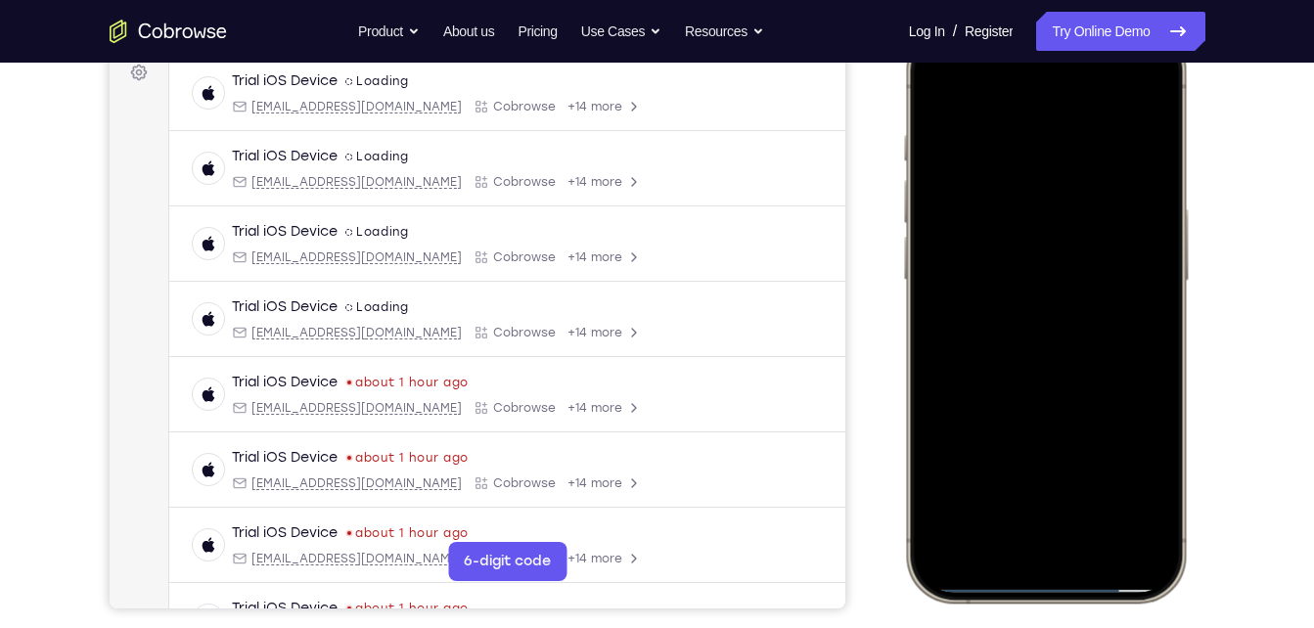
drag, startPoint x: 1021, startPoint y: 300, endPoint x: 982, endPoint y: 632, distance: 333.9
click at [982, 610] on html "Online web based iOS Simulators and Android Emulators. Run iPhone, iPad, Mobile…" at bounding box center [1048, 316] width 294 height 587
drag, startPoint x: 932, startPoint y: 310, endPoint x: 1010, endPoint y: -72, distance: 390.5
click at [1010, 23] on html "Online web based iOS Simulators and Android Emulators. Run iPhone, iPad, Mobile…" at bounding box center [1048, 316] width 294 height 587
drag, startPoint x: 981, startPoint y: 355, endPoint x: 913, endPoint y: -72, distance: 432.9
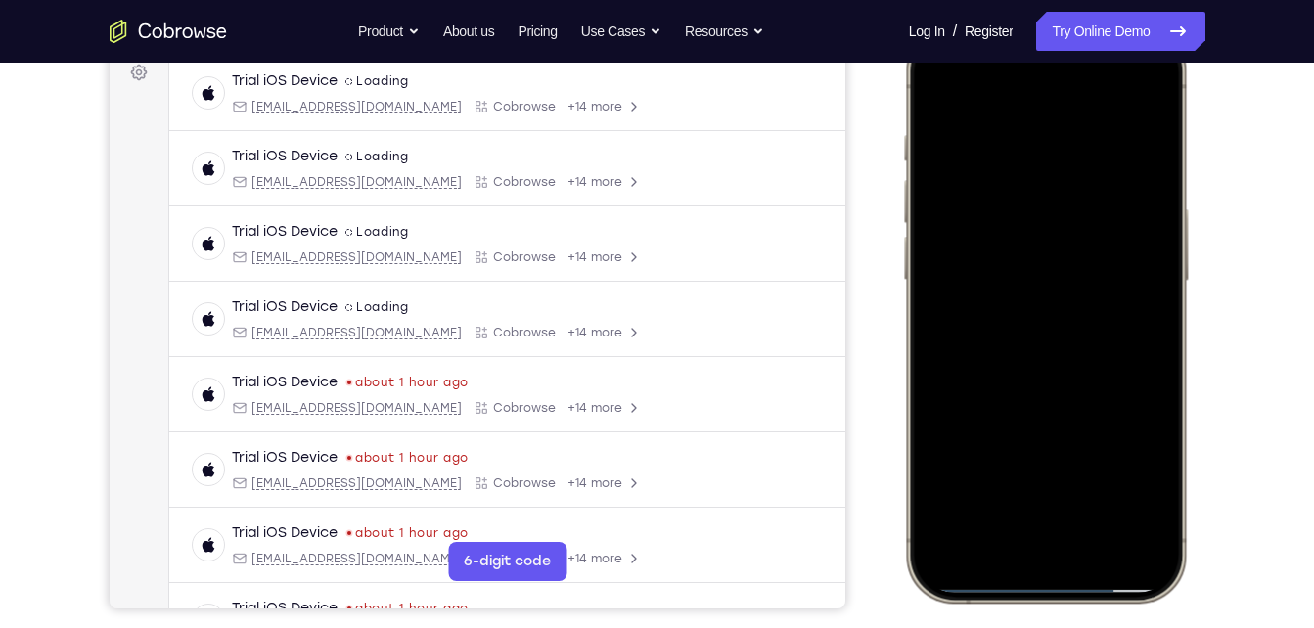
click at [913, 23] on html "Online web based iOS Simulators and Android Emulators. Run iPhone, iPad, Mobile…" at bounding box center [1048, 316] width 294 height 587
drag, startPoint x: 978, startPoint y: 395, endPoint x: 886, endPoint y: -72, distance: 476.7
click at [901, 23] on html "Online web based iOS Simulators and Android Emulators. Run iPhone, iPad, Mobile…" at bounding box center [1048, 316] width 294 height 587
drag, startPoint x: 955, startPoint y: 272, endPoint x: 939, endPoint y: -72, distance: 344.8
click at [939, 23] on html "Online web based iOS Simulators and Android Emulators. Run iPhone, iPad, Mobile…" at bounding box center [1048, 316] width 294 height 587
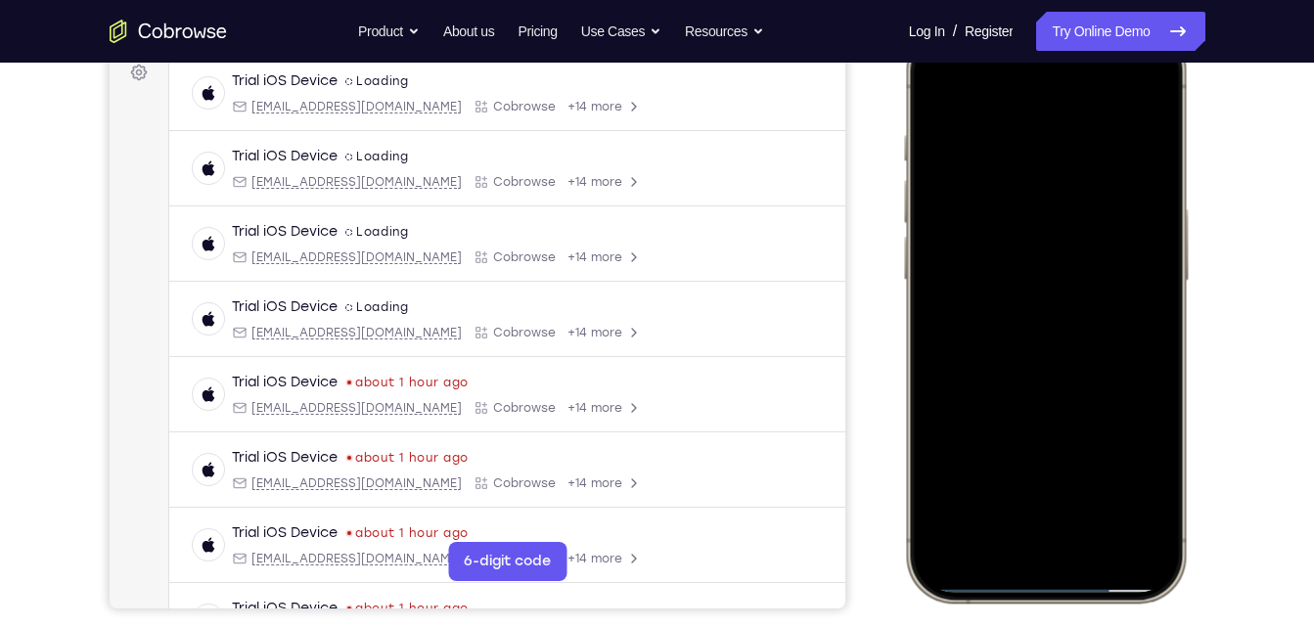
click at [1044, 264] on div at bounding box center [1044, 312] width 257 height 559
click at [1048, 270] on div at bounding box center [1044, 312] width 257 height 559
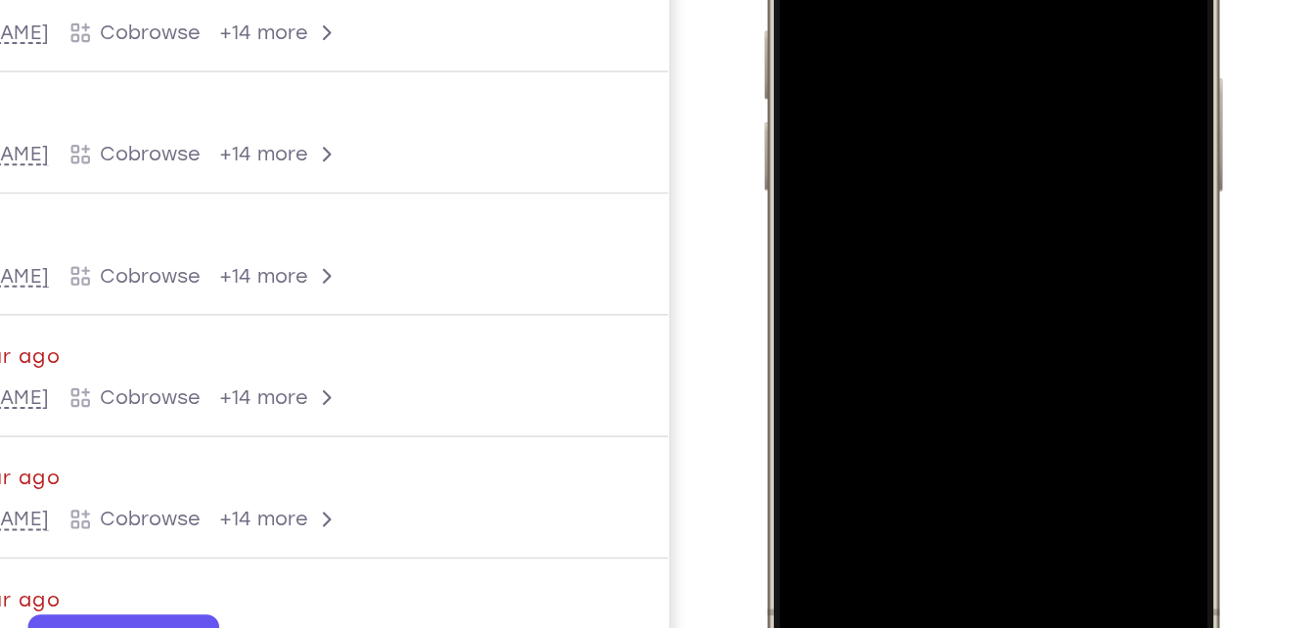
click at [997, 230] on div at bounding box center [902, 66] width 257 height 559
click at [916, 0] on div at bounding box center [902, 66] width 257 height 559
click at [947, 0] on div at bounding box center [902, 66] width 257 height 559
click at [805, 233] on div at bounding box center [902, 66] width 257 height 559
click at [821, 245] on div at bounding box center [902, 66] width 257 height 559
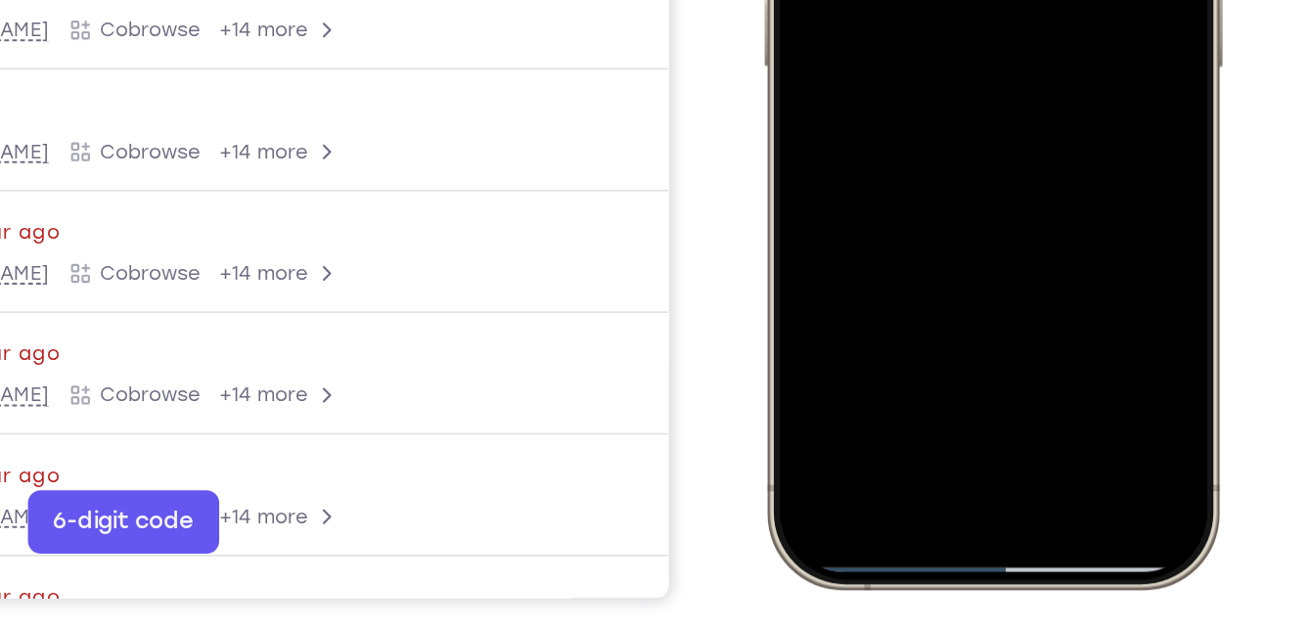
scroll to position [302, 0]
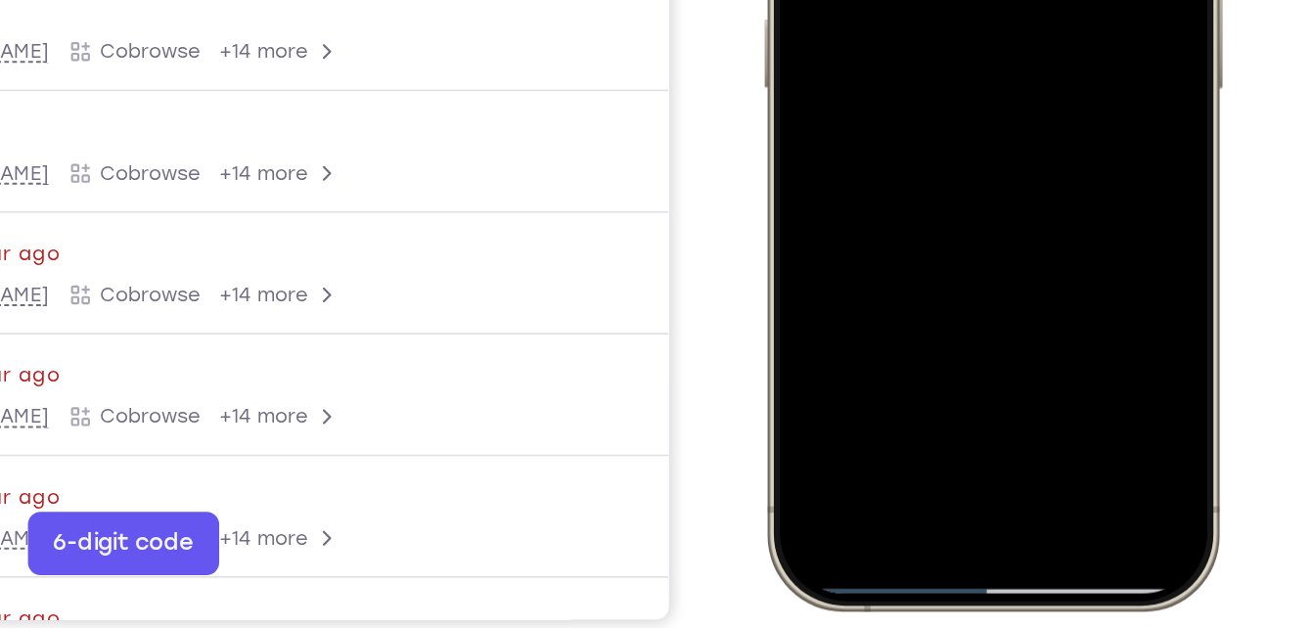
drag, startPoint x: 922, startPoint y: -52, endPoint x: 908, endPoint y: 23, distance: 76.6
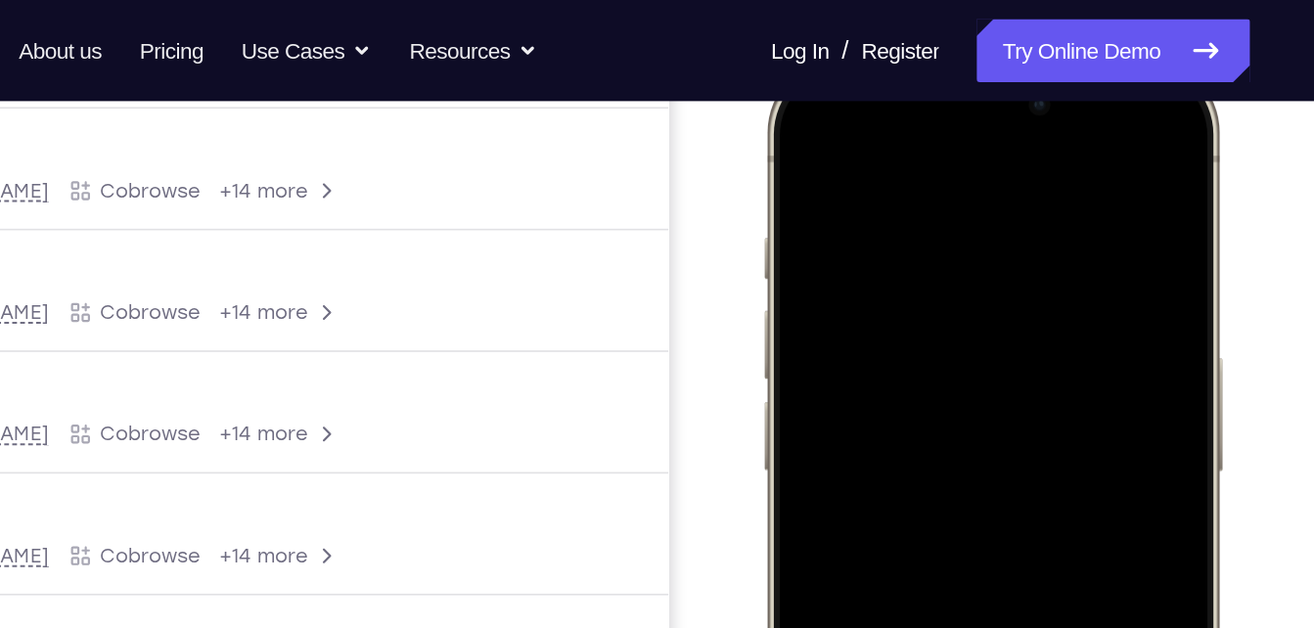
scroll to position [289, 0]
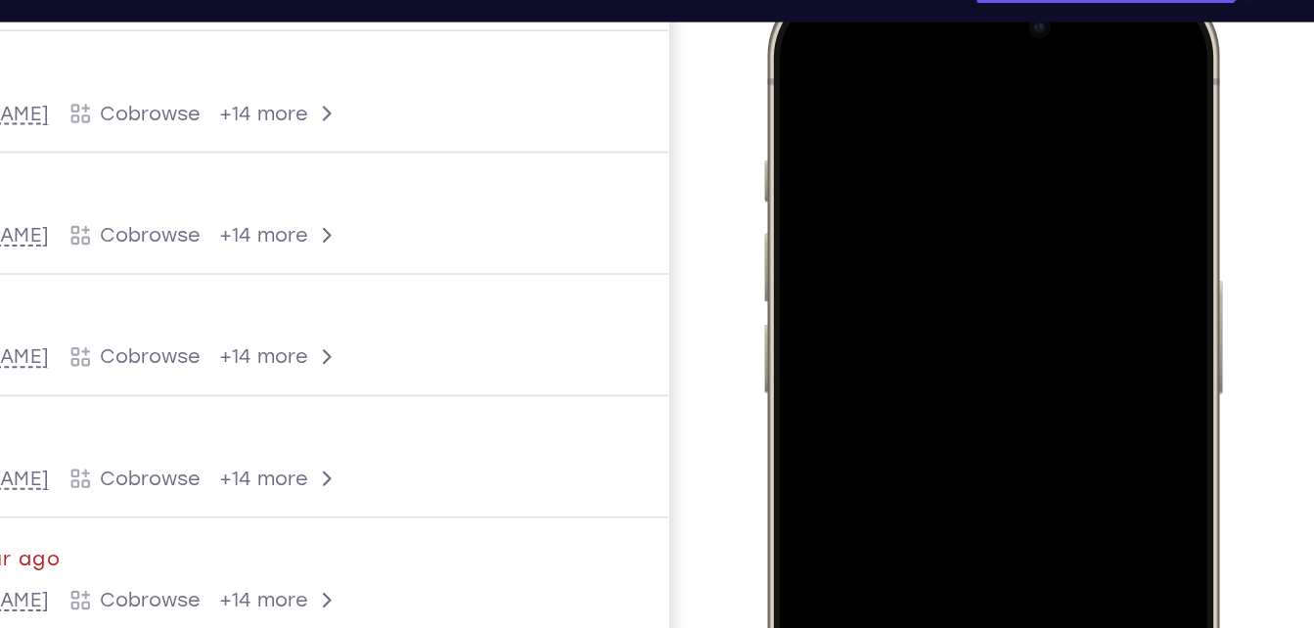
click at [795, 31] on div at bounding box center [902, 268] width 257 height 559
click at [792, 39] on div at bounding box center [902, 268] width 257 height 559
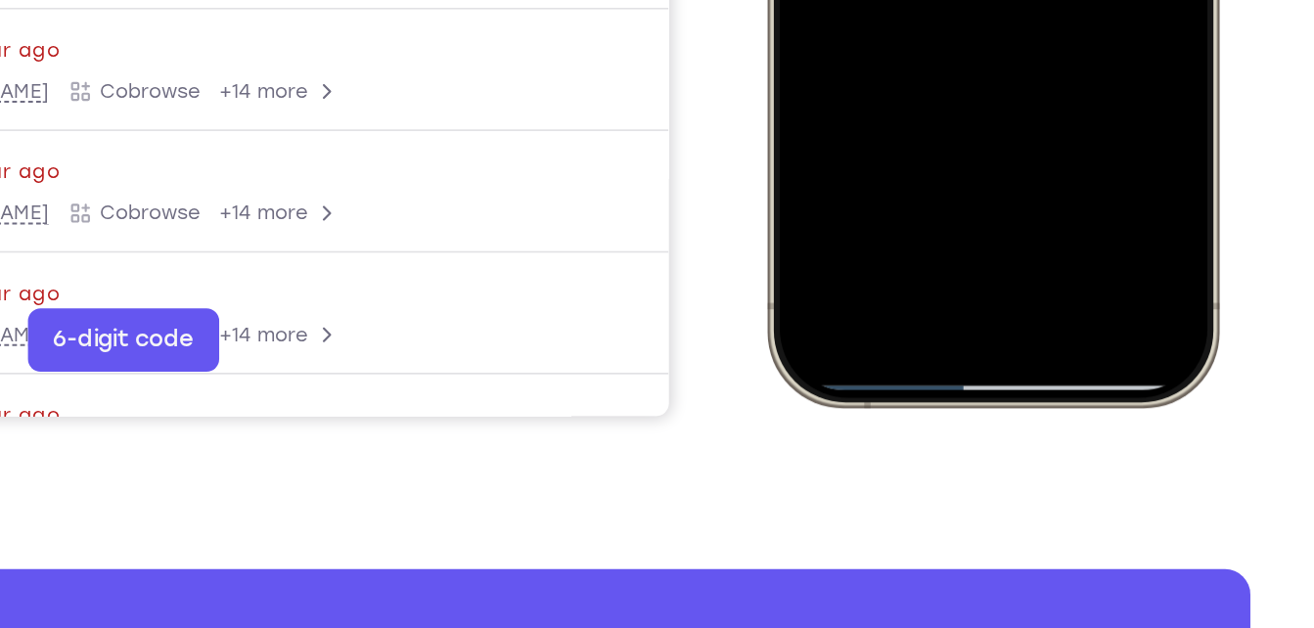
scroll to position [428, 0]
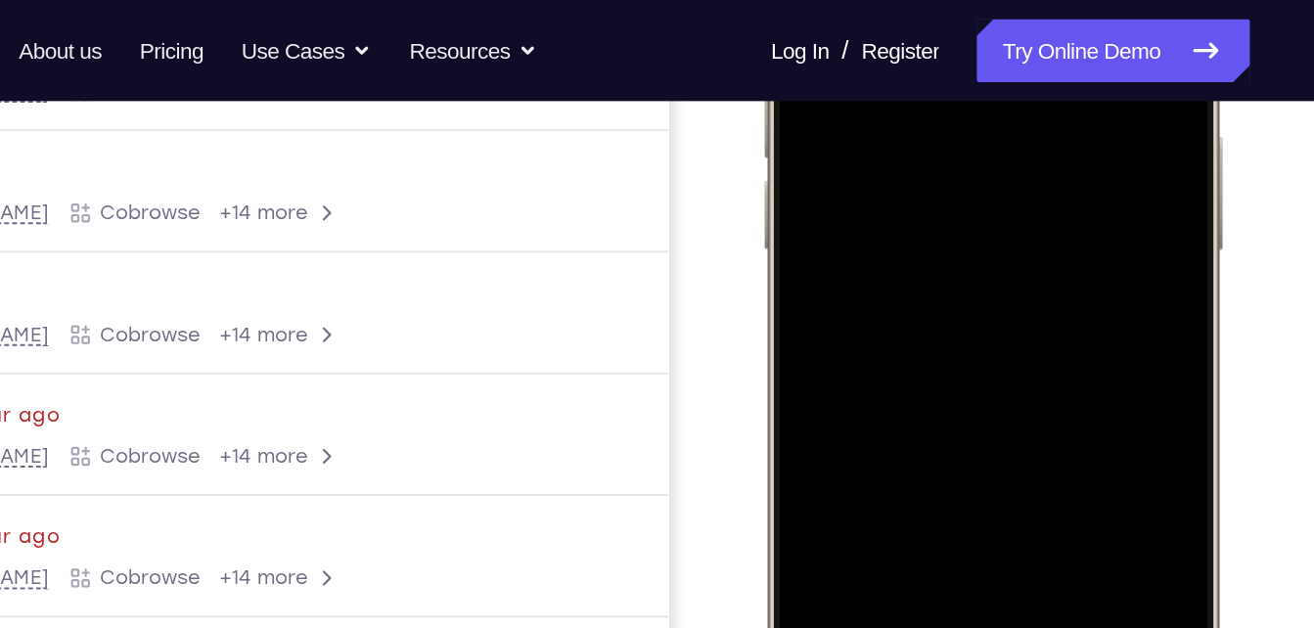
scroll to position [426, 0]
click at [860, 63] on div at bounding box center [902, 126] width 257 height 559
click at [886, 100] on div at bounding box center [902, 126] width 257 height 559
click at [901, 108] on div at bounding box center [902, 126] width 257 height 559
click at [1008, 75] on div at bounding box center [902, 126] width 257 height 559
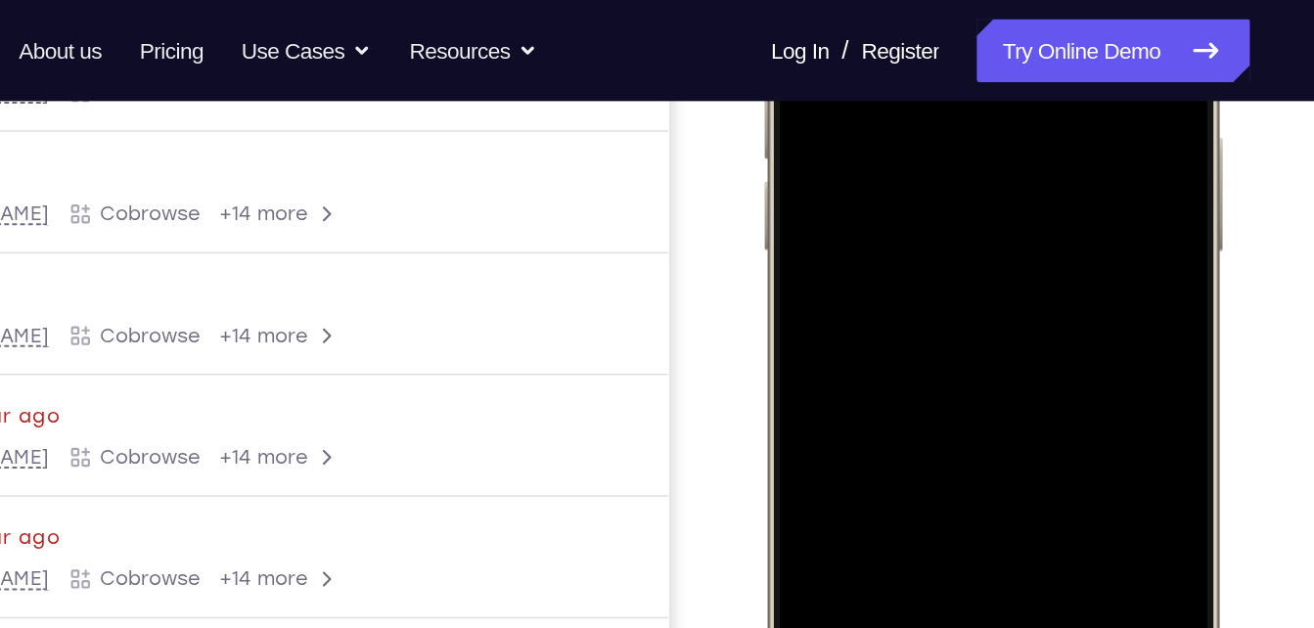
click at [849, 60] on div at bounding box center [902, 126] width 257 height 559
drag, startPoint x: 969, startPoint y: 87, endPoint x: 886, endPoint y: 283, distance: 212.7
click at [886, 283] on div at bounding box center [902, 126] width 257 height 559
drag, startPoint x: 925, startPoint y: 170, endPoint x: 902, endPoint y: 260, distance: 92.8
click at [902, 260] on div at bounding box center [902, 126] width 257 height 559
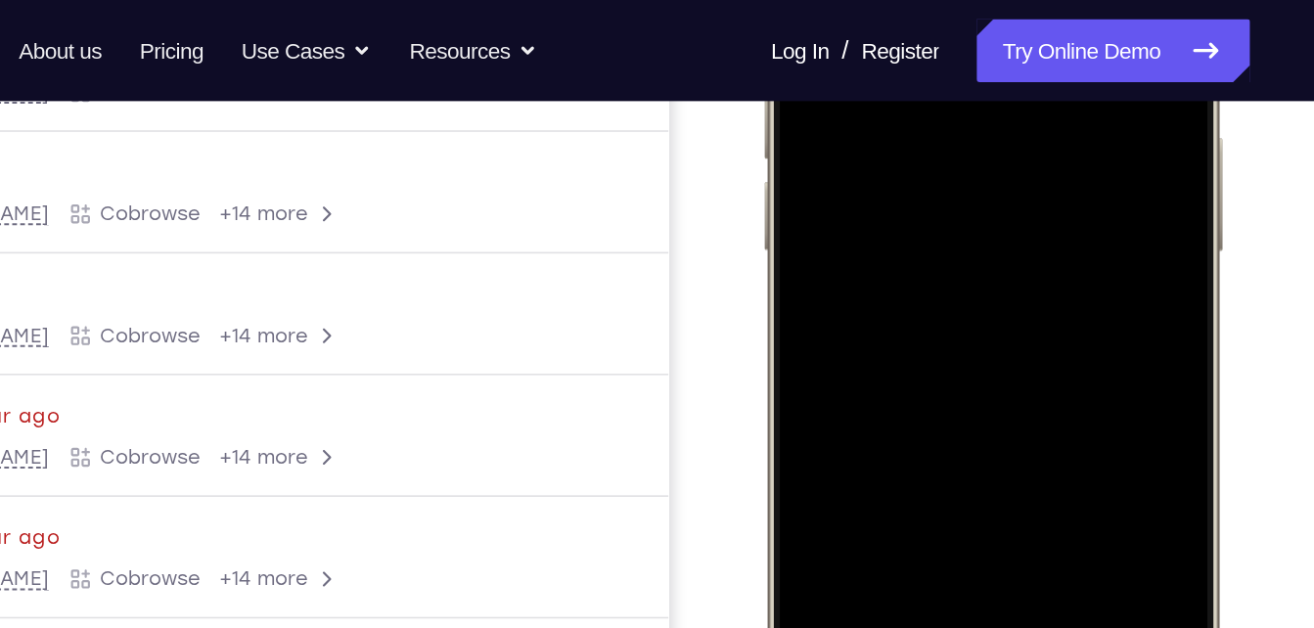
drag, startPoint x: 939, startPoint y: 175, endPoint x: 906, endPoint y: 153, distance: 40.2
click at [906, 153] on div at bounding box center [902, 126] width 257 height 559
click at [923, 141] on div at bounding box center [902, 126] width 257 height 559
click at [916, 75] on div at bounding box center [902, 126] width 257 height 559
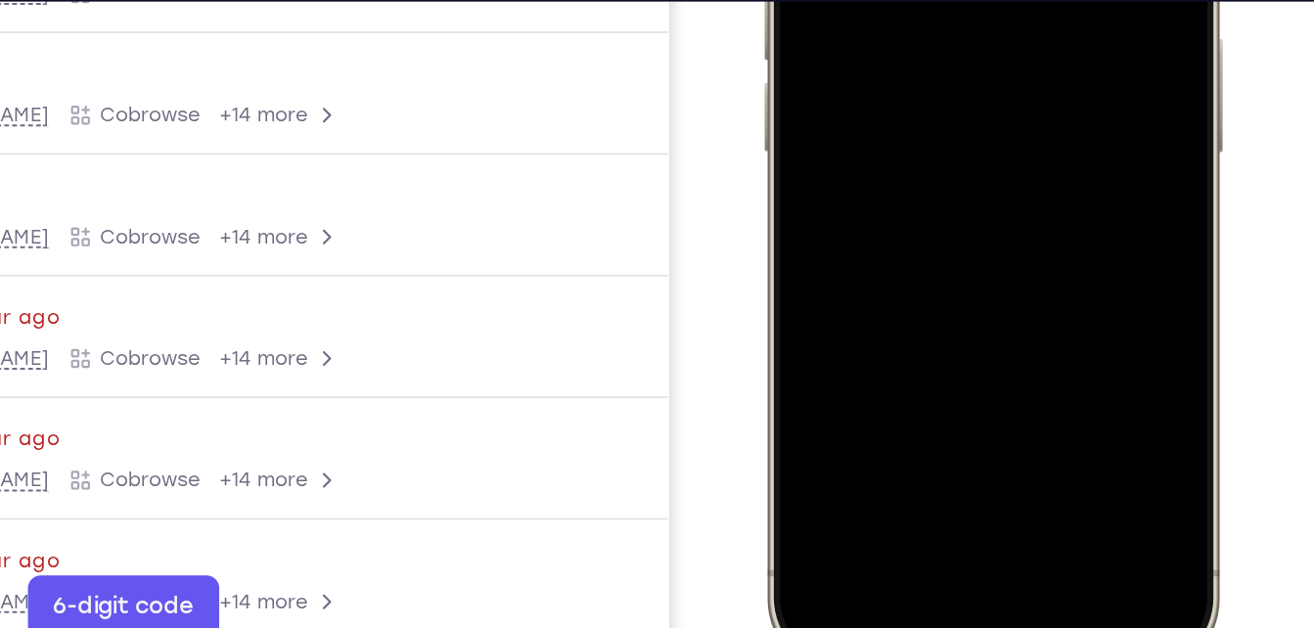
click at [954, 205] on div at bounding box center [902, 27] width 257 height 559
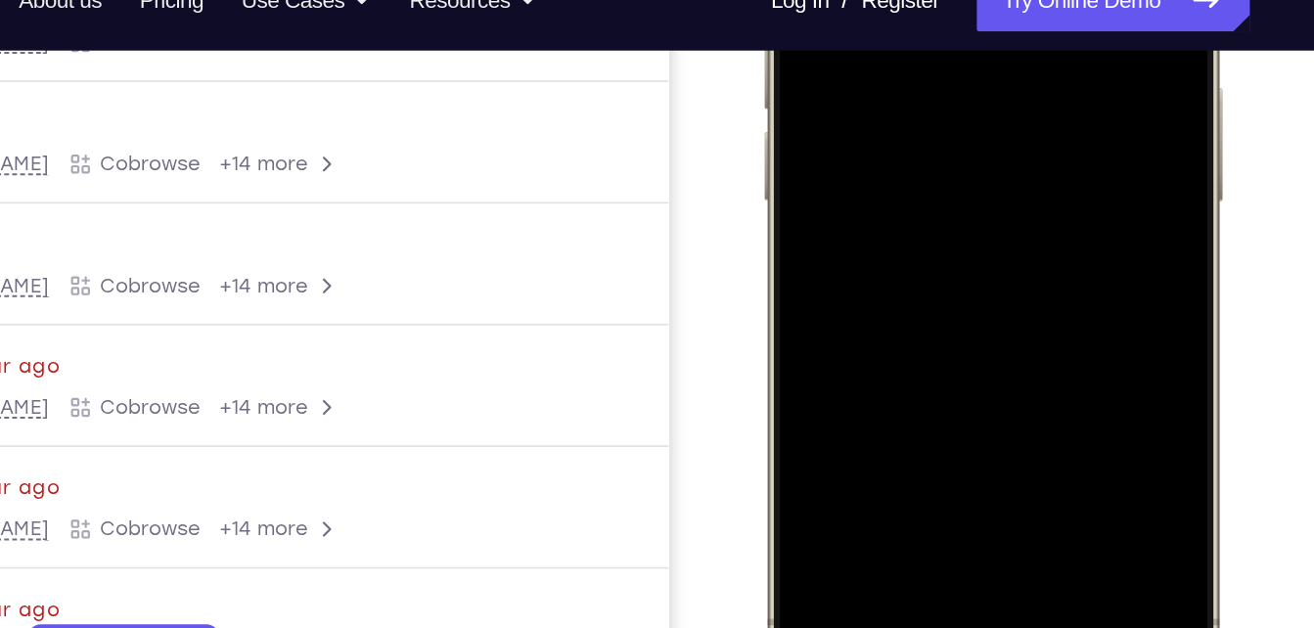
click at [880, 1] on div at bounding box center [902, 75] width 257 height 559
drag, startPoint x: 926, startPoint y: 68, endPoint x: 889, endPoint y: 255, distance: 191.5
click at [889, 255] on div at bounding box center [902, 75] width 257 height 559
drag, startPoint x: 839, startPoint y: 34, endPoint x: 824, endPoint y: 274, distance: 240.2
click at [824, 274] on div at bounding box center [902, 75] width 257 height 559
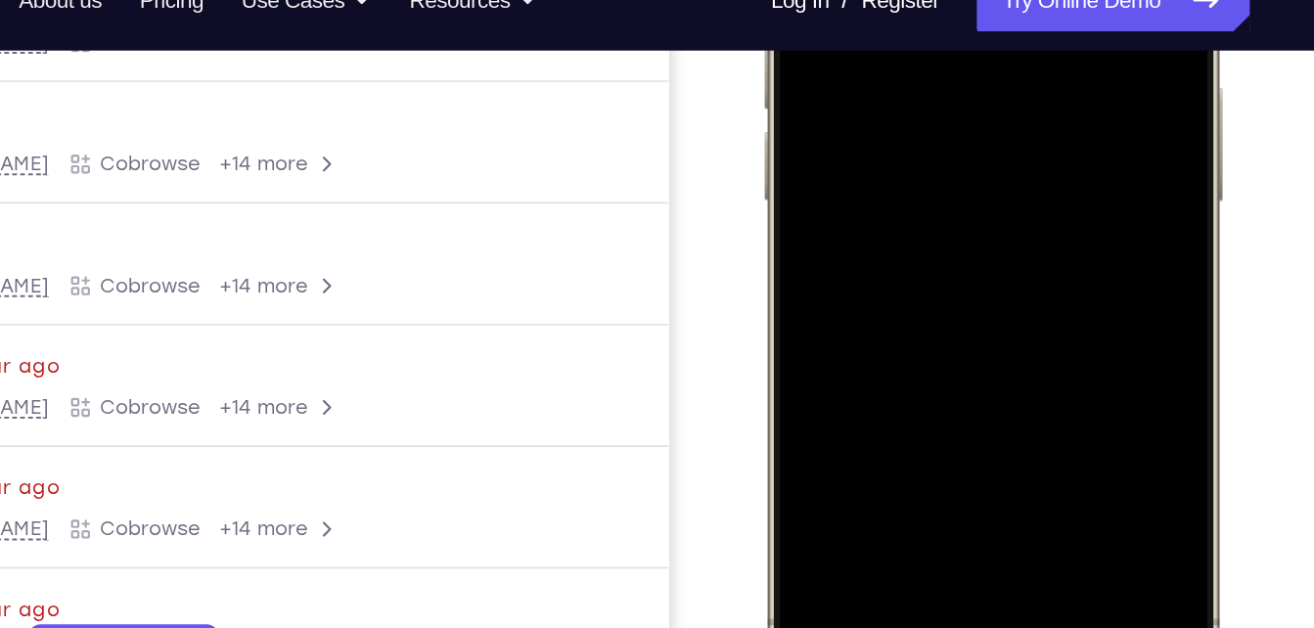
drag, startPoint x: 850, startPoint y: 72, endPoint x: 793, endPoint y: 339, distance: 272.4
click at [793, 339] on div at bounding box center [902, 75] width 257 height 559
drag, startPoint x: 811, startPoint y: 138, endPoint x: 750, endPoint y: 339, distance: 209.9
click at [759, 339] on html "Online web based iOS Simulators and Android Emulators. Run iPhone, iPad, Mobile…" at bounding box center [906, 79] width 294 height 587
drag, startPoint x: 809, startPoint y: 71, endPoint x: 919, endPoint y: -44, distance: 159.2
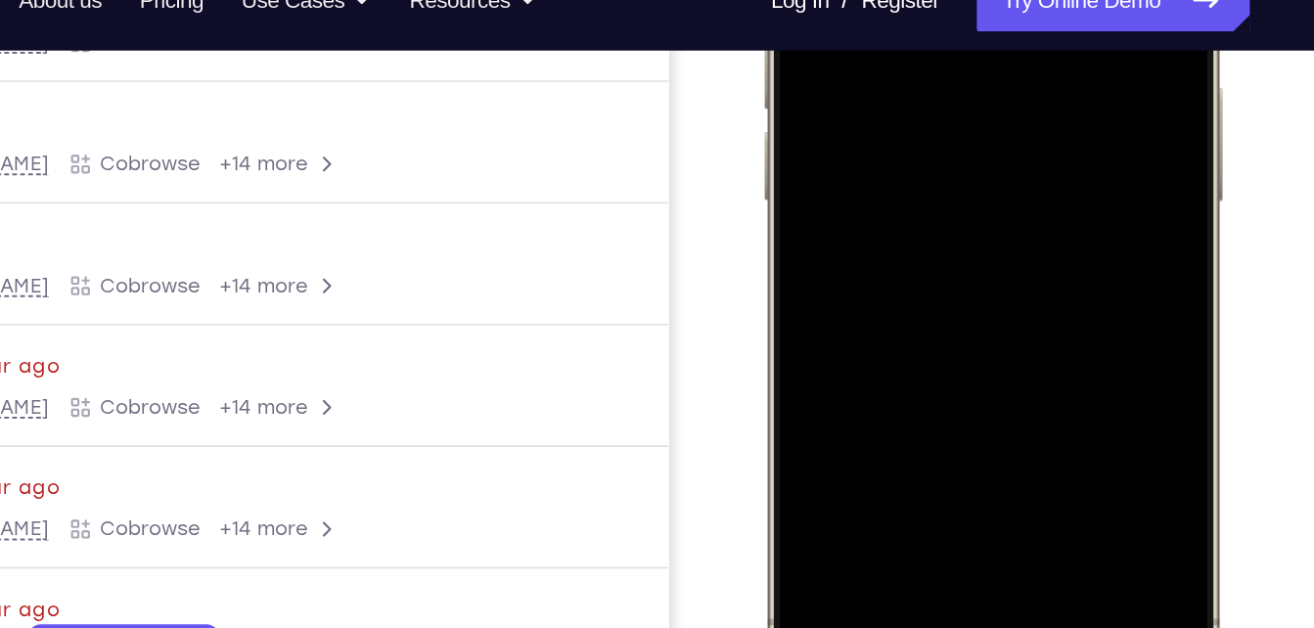
click at [919, 0] on div at bounding box center [902, 75] width 257 height 559
drag, startPoint x: 965, startPoint y: 189, endPoint x: 981, endPoint y: -81, distance: 270.5
click at [981, 0] on div at bounding box center [902, 75] width 257 height 559
drag, startPoint x: 1006, startPoint y: 151, endPoint x: 1015, endPoint y: -47, distance: 197.9
click at [1015, 0] on div at bounding box center [902, 75] width 257 height 559
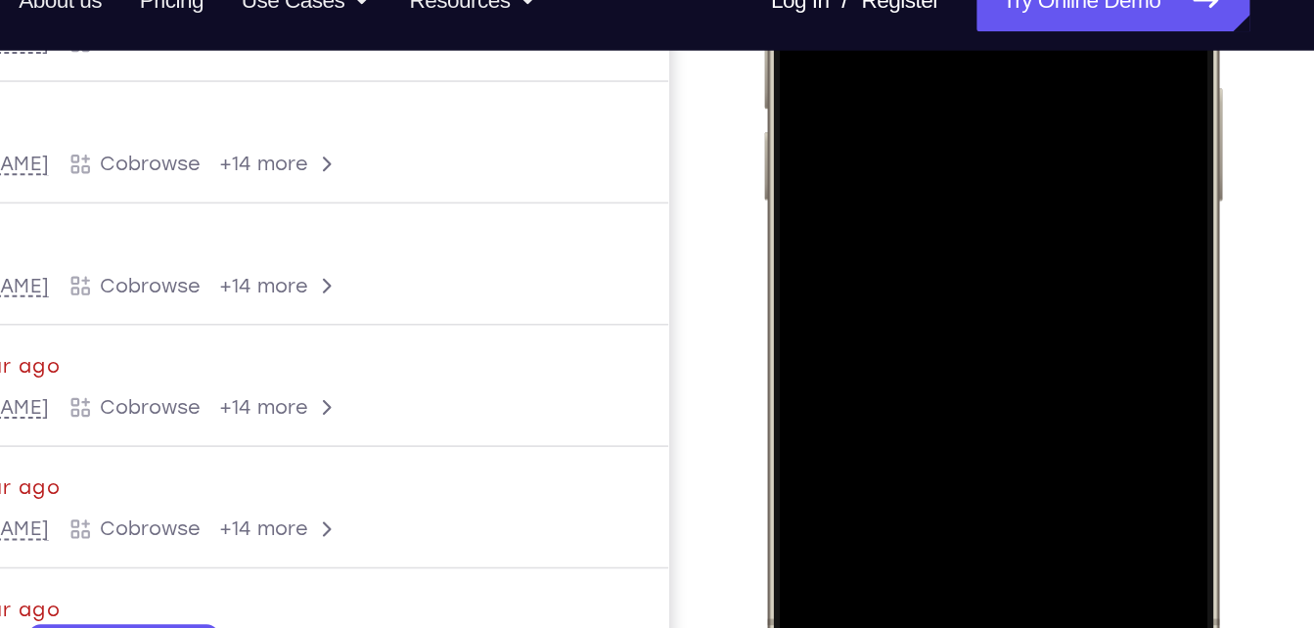
drag, startPoint x: 875, startPoint y: 168, endPoint x: 857, endPoint y: -123, distance: 292.1
click at [857, 0] on div at bounding box center [902, 75] width 257 height 559
drag, startPoint x: 827, startPoint y: 133, endPoint x: 826, endPoint y: -121, distance: 254.4
click at [826, 0] on div at bounding box center [902, 75] width 257 height 559
drag, startPoint x: 814, startPoint y: 80, endPoint x: 799, endPoint y: 232, distance: 152.5
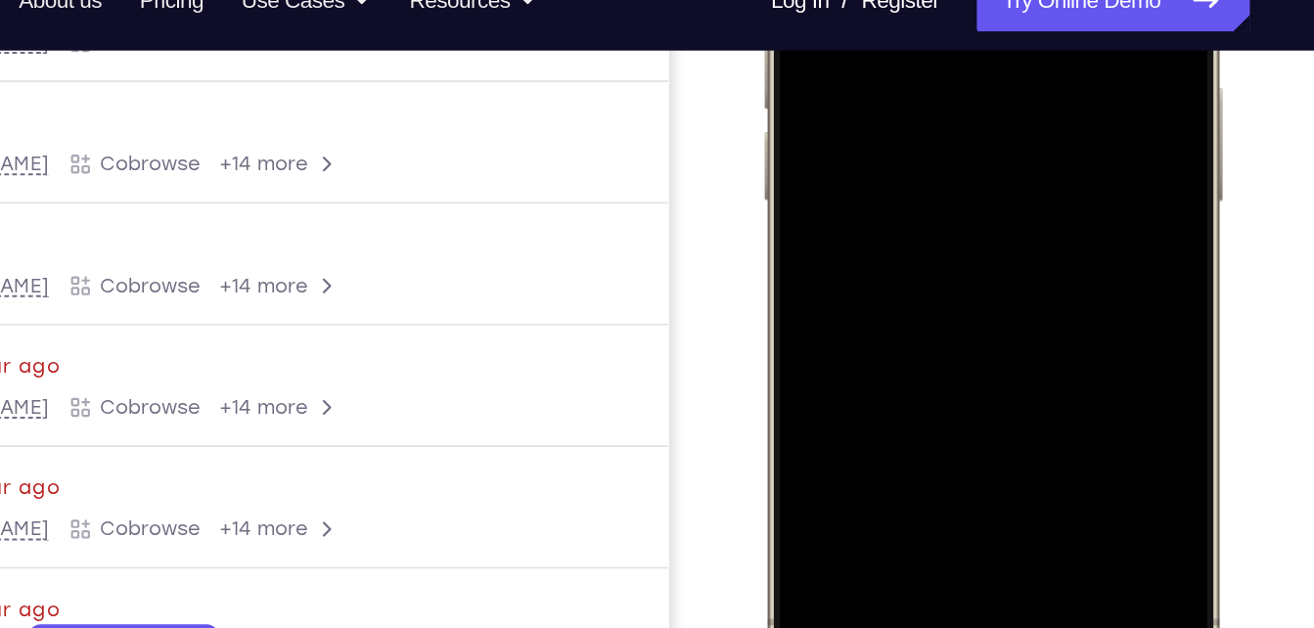
click at [799, 232] on div at bounding box center [902, 75] width 257 height 559
click at [965, 133] on div at bounding box center [902, 75] width 257 height 559
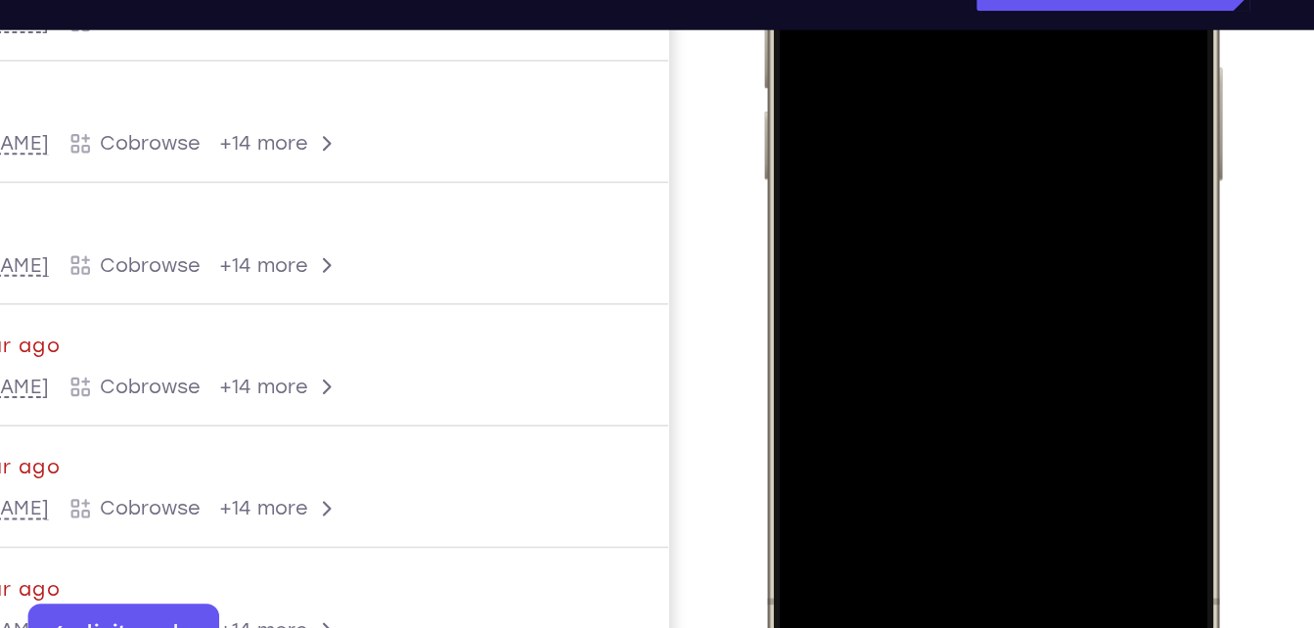
click at [936, 109] on div at bounding box center [902, 55] width 257 height 559
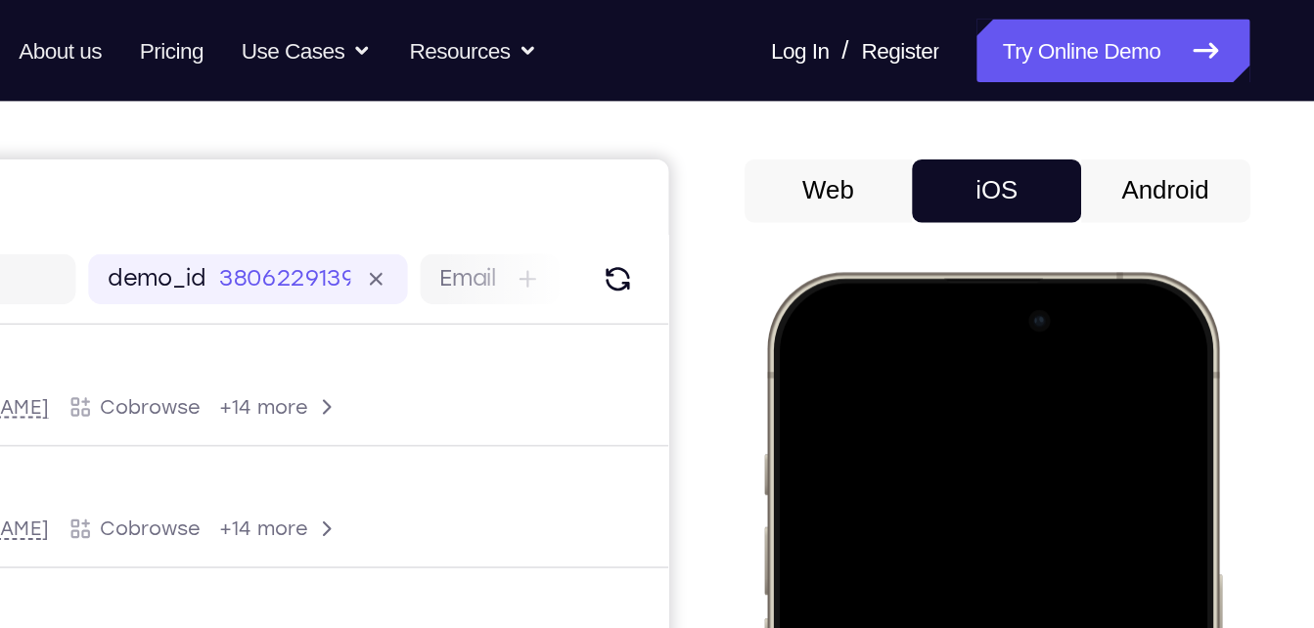
scroll to position [154, 0]
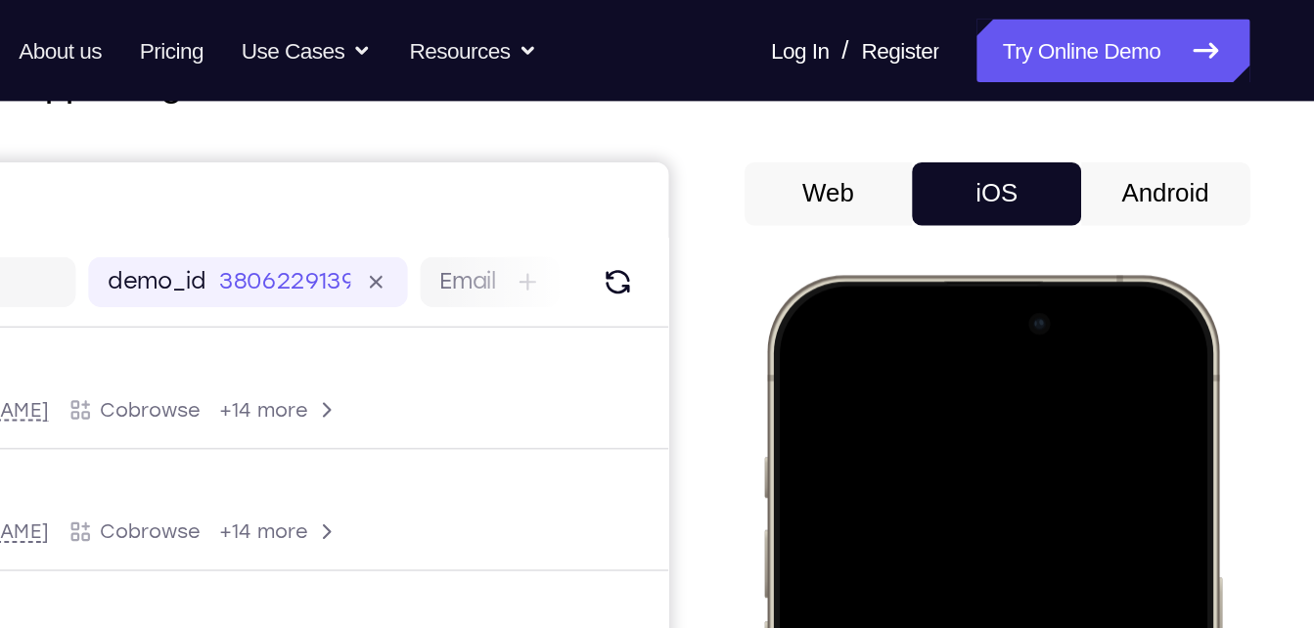
click at [1128, 121] on button "Android" at bounding box center [1153, 120] width 105 height 39
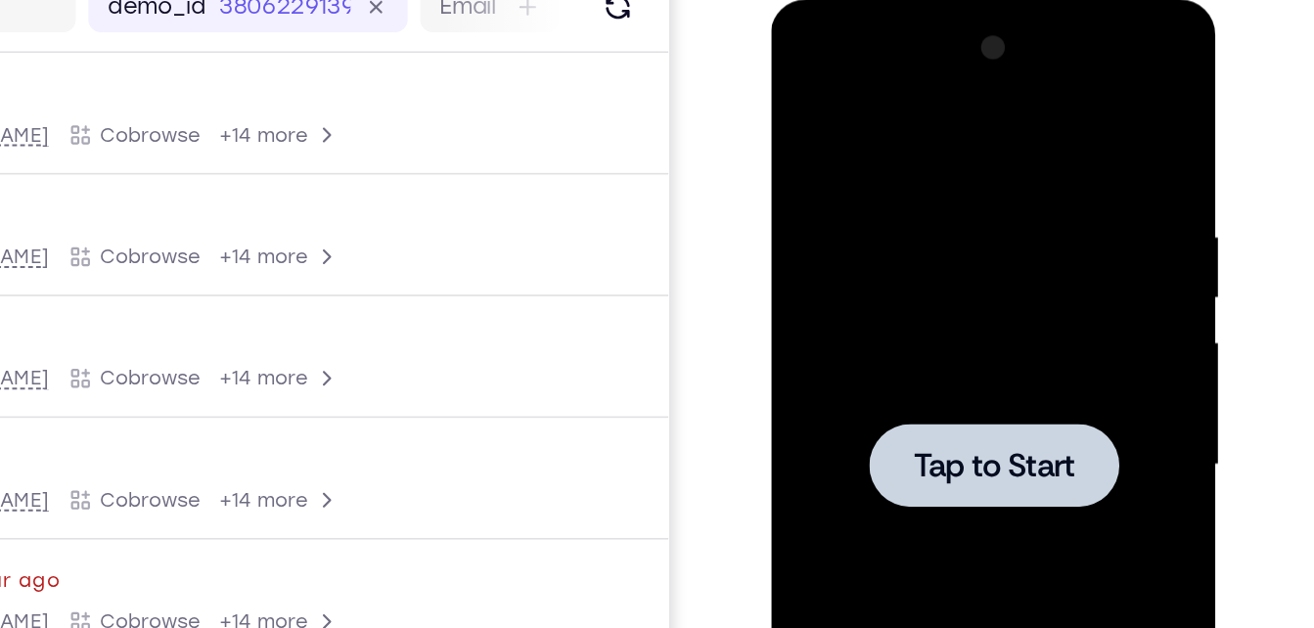
click at [931, 199] on div at bounding box center [909, 289] width 247 height 548
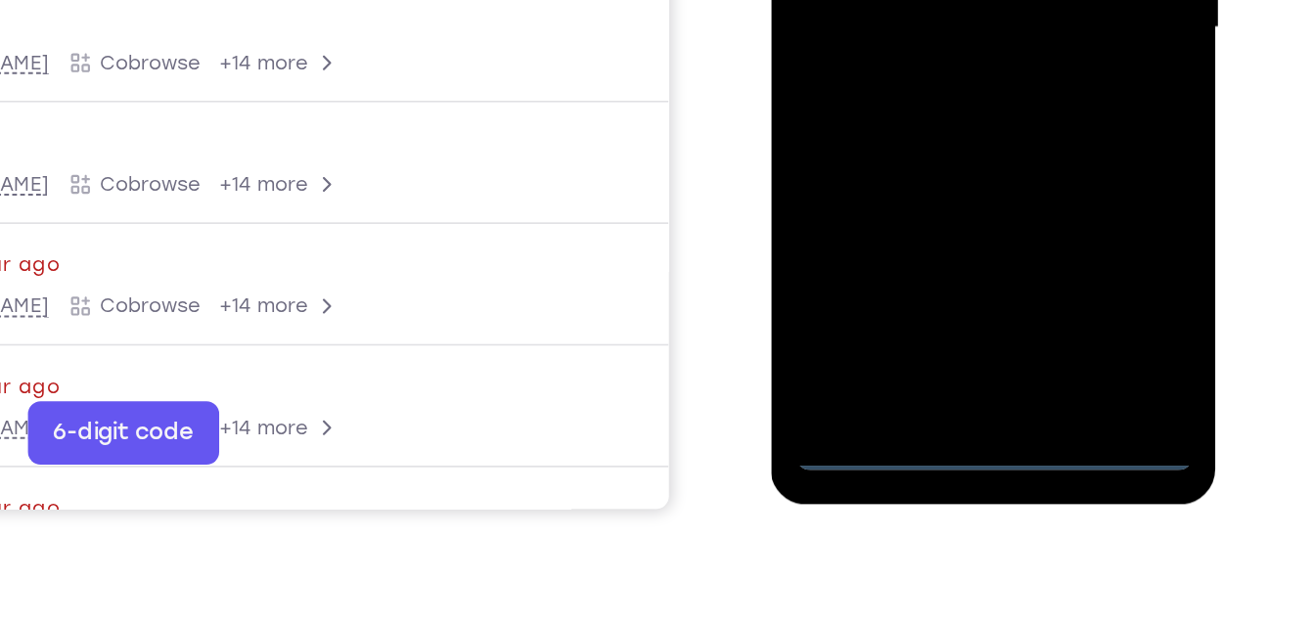
scroll to position [374, 0]
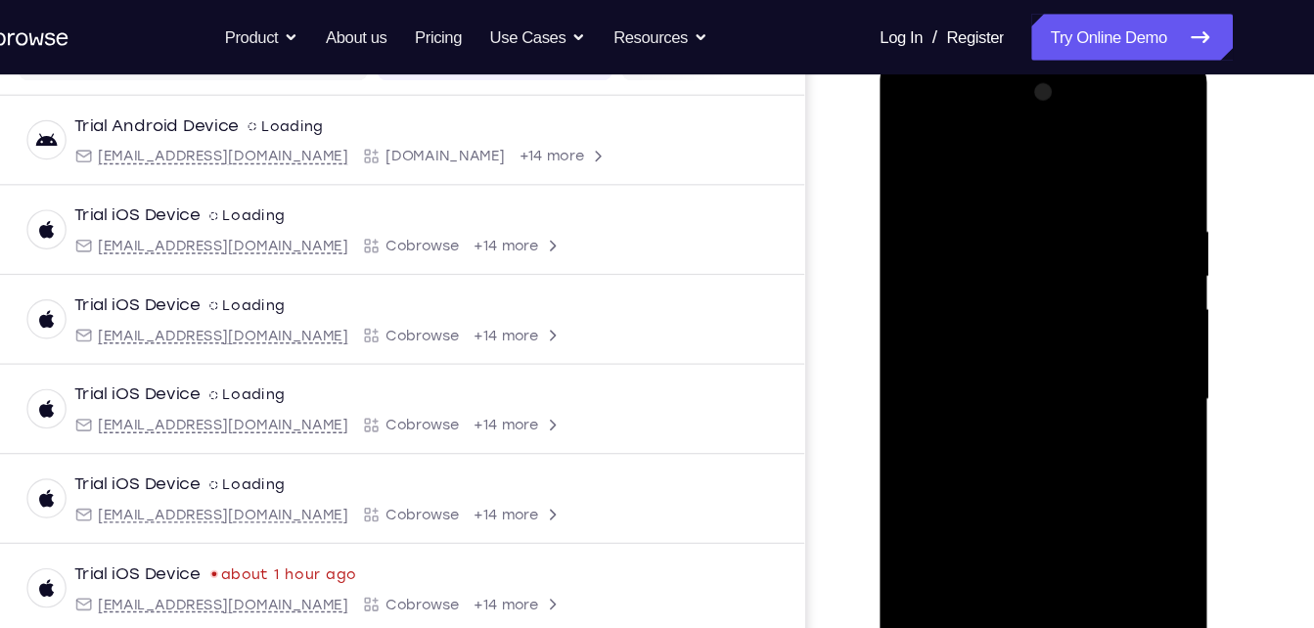
scroll to position [271, 0]
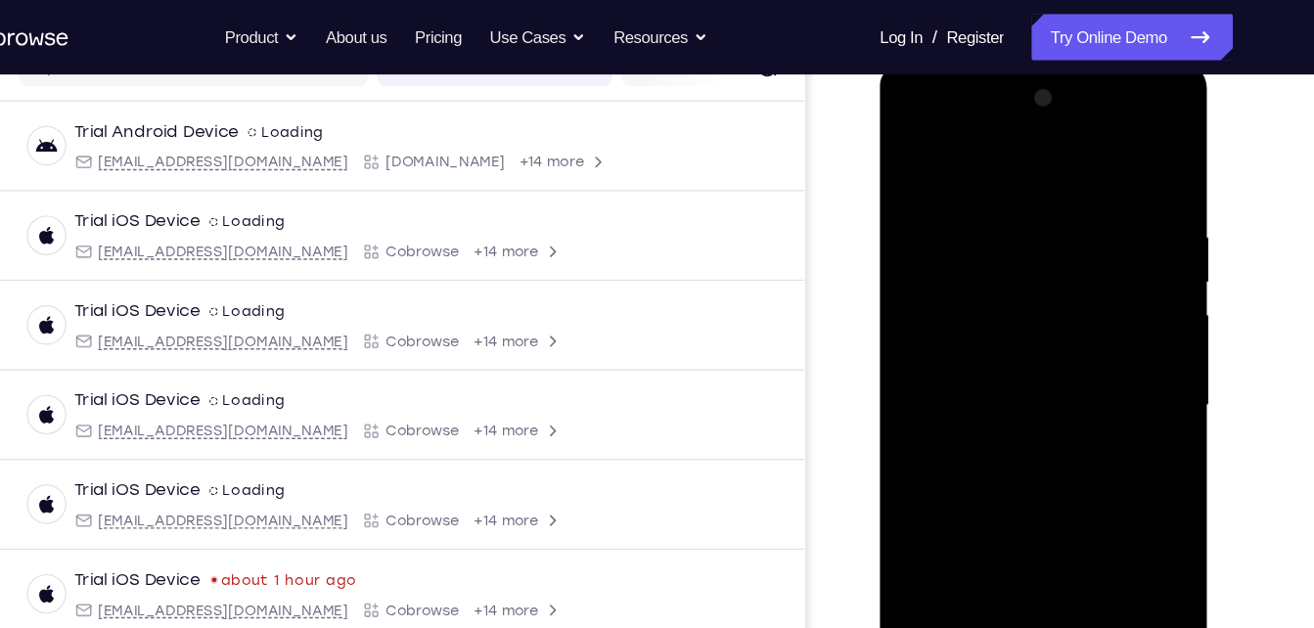
click at [943, 133] on div at bounding box center [1017, 351] width 247 height 548
click at [1103, 340] on div at bounding box center [1017, 351] width 247 height 548
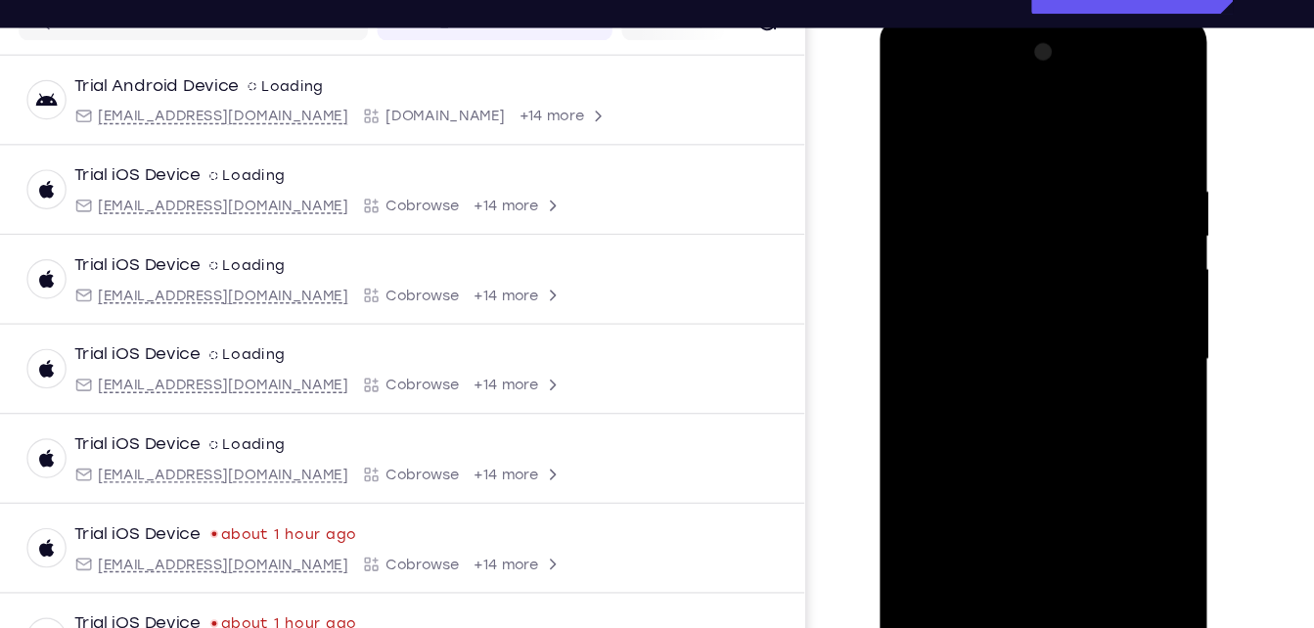
click at [1003, 336] on div at bounding box center [1017, 304] width 247 height 548
click at [1006, 280] on div at bounding box center [1017, 304] width 247 height 548
click at [1010, 269] on div at bounding box center [1017, 304] width 247 height 548
click at [1013, 309] on div at bounding box center [1017, 304] width 247 height 548
click at [1026, 365] on div at bounding box center [1017, 304] width 247 height 548
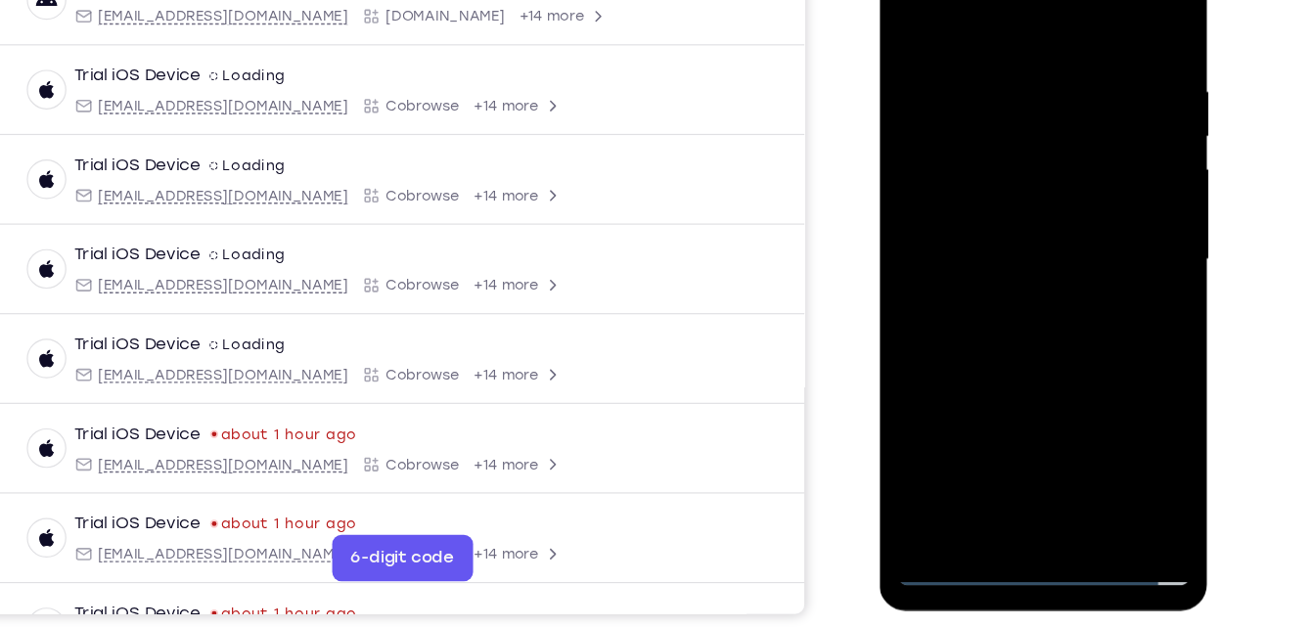
scroll to position [296, 0]
click at [1073, 434] on div at bounding box center [1017, 205] width 247 height 548
click at [1057, 299] on div at bounding box center [1017, 205] width 247 height 548
click at [1052, 438] on div at bounding box center [1017, 205] width 247 height 548
click at [1063, 437] on div at bounding box center [1017, 205] width 247 height 548
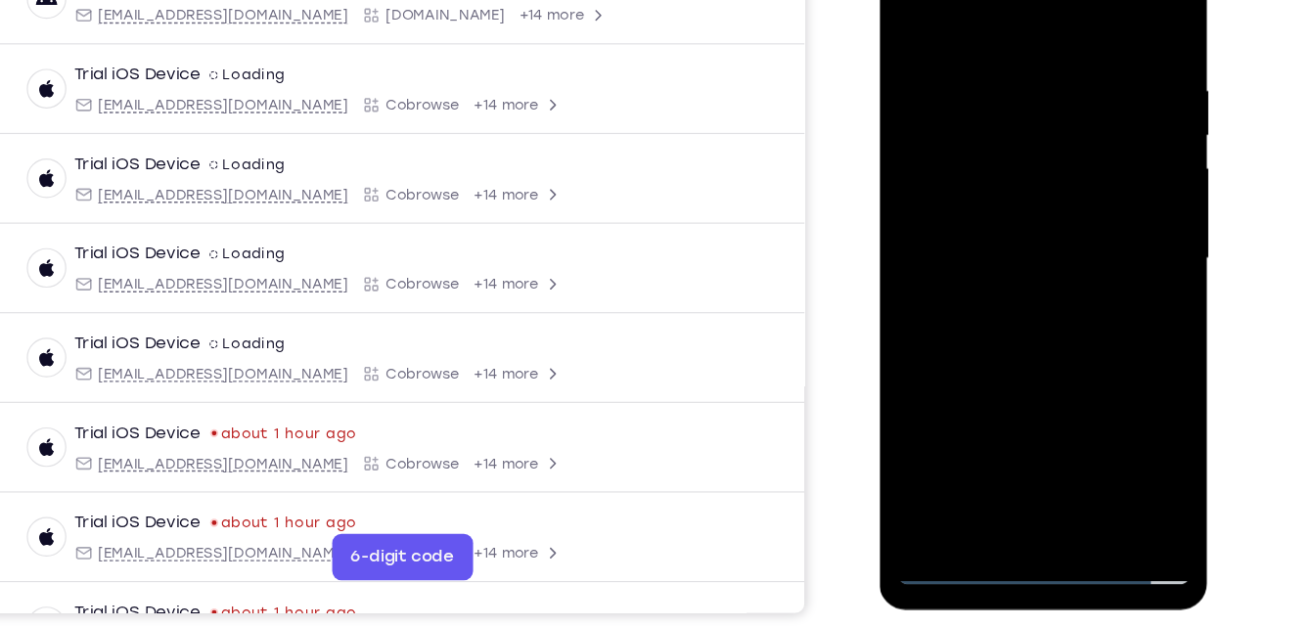
click at [1024, 299] on div at bounding box center [1017, 205] width 247 height 548
click at [1006, 151] on div at bounding box center [1017, 205] width 247 height 548
drag, startPoint x: 1011, startPoint y: 182, endPoint x: 934, endPoint y: 333, distance: 169.4
click at [934, 333] on div at bounding box center [1017, 205] width 247 height 548
drag, startPoint x: 1057, startPoint y: 231, endPoint x: 1000, endPoint y: 451, distance: 227.4
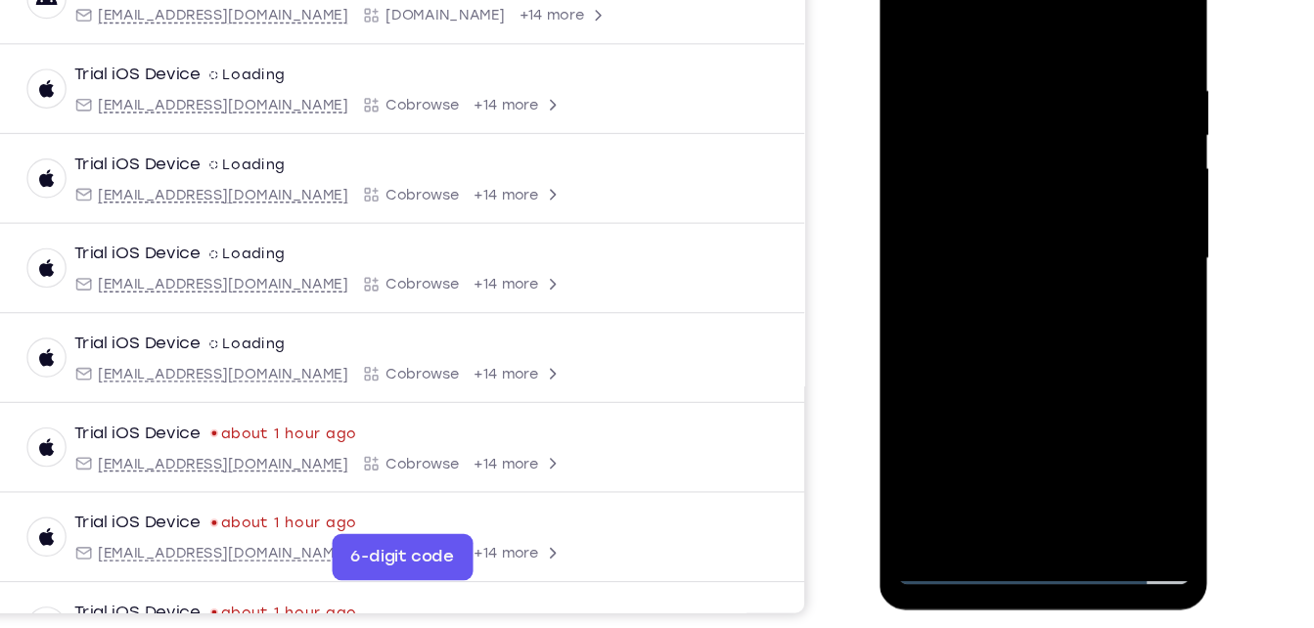
click at [1000, 451] on div at bounding box center [1017, 205] width 247 height 548
drag, startPoint x: 1063, startPoint y: 229, endPoint x: 956, endPoint y: 488, distance: 280.4
click at [956, 488] on div at bounding box center [1018, 207] width 277 height 583
drag, startPoint x: 962, startPoint y: 188, endPoint x: 830, endPoint y: 556, distance: 390.9
click at [880, 503] on html "Online web based iOS Simulators and Android Emulators. Run iPhone, iPad, Mobile…" at bounding box center [1019, 209] width 279 height 587
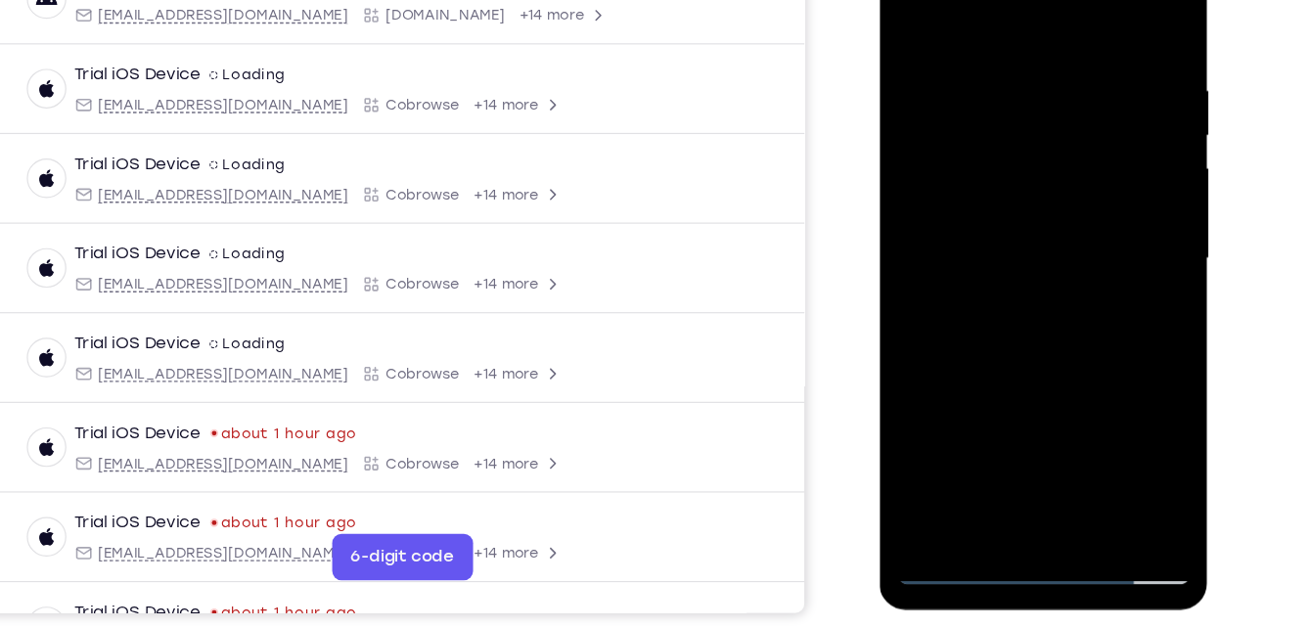
drag, startPoint x: 929, startPoint y: 143, endPoint x: 954, endPoint y: 382, distance: 240.1
click at [954, 382] on div at bounding box center [1017, 205] width 247 height 548
drag, startPoint x: 955, startPoint y: 228, endPoint x: 938, endPoint y: 340, distance: 112.8
click at [938, 340] on div at bounding box center [1017, 205] width 247 height 548
click at [1093, 233] on div at bounding box center [1017, 205] width 247 height 548
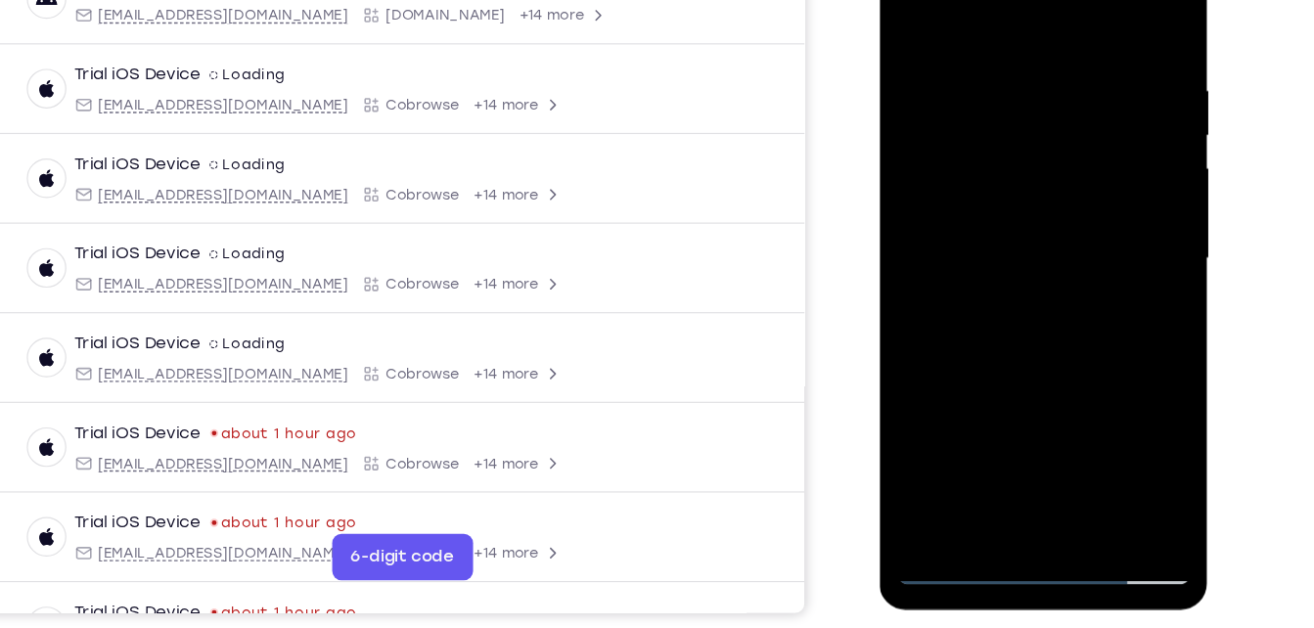
scroll to position [295, 0]
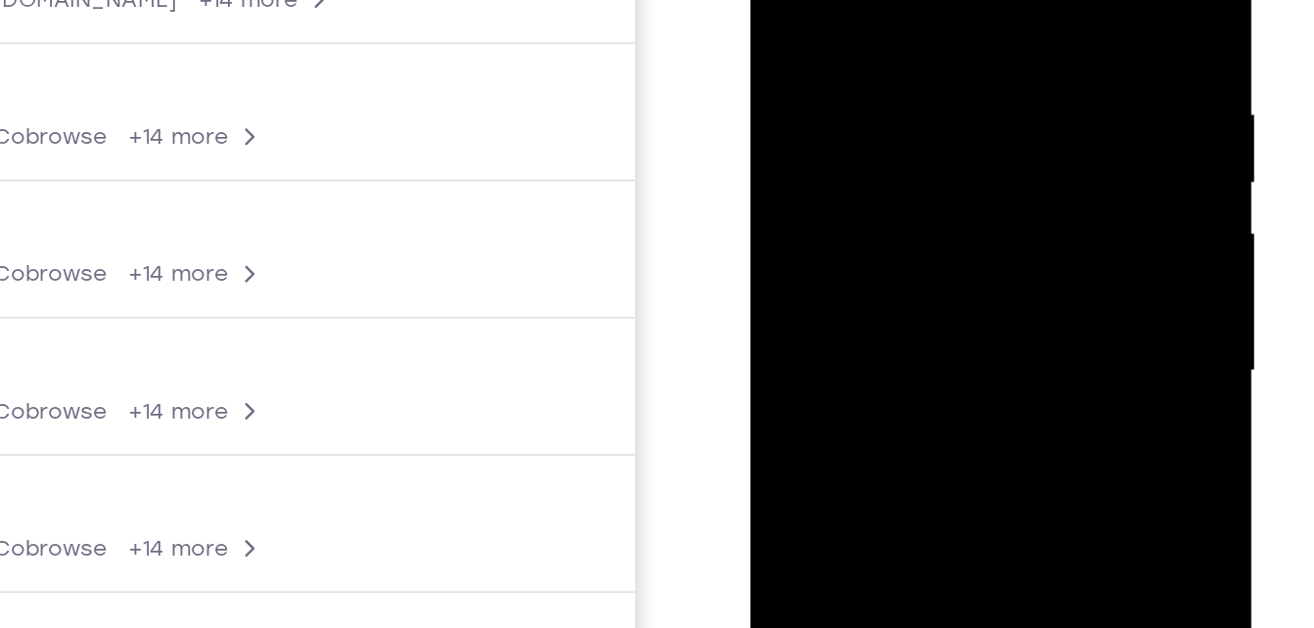
click at [779, 0] on div at bounding box center [887, 136] width 247 height 548
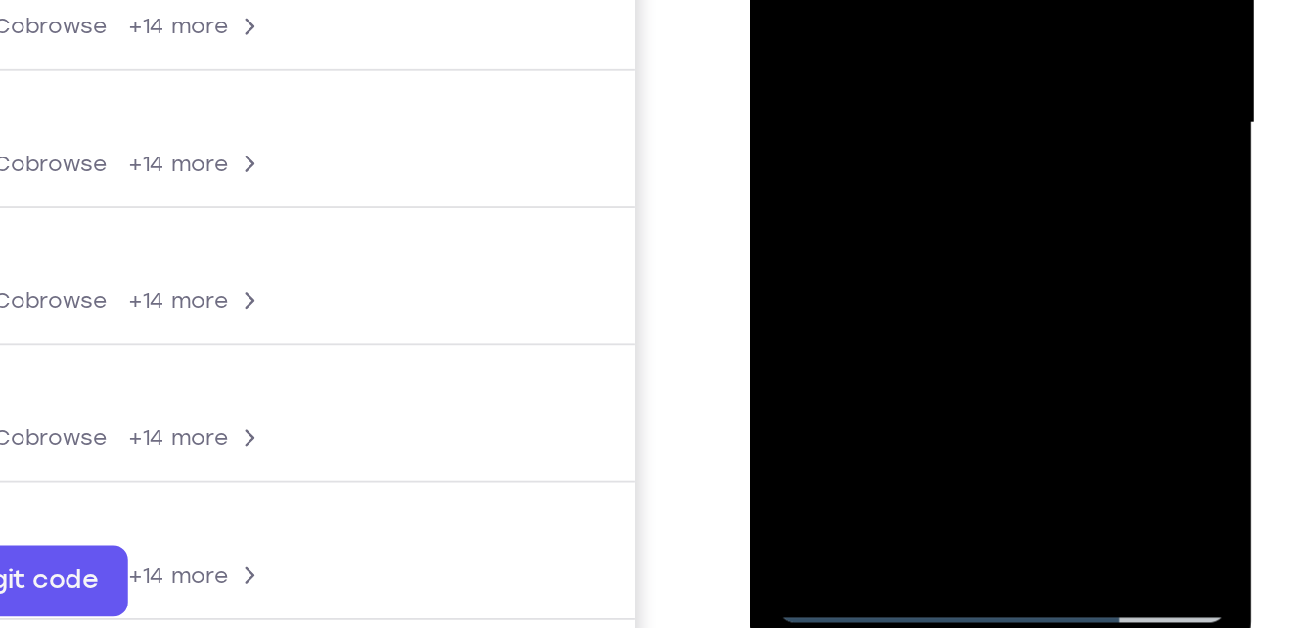
drag, startPoint x: 807, startPoint y: -71, endPoint x: 808, endPoint y: 109, distance: 180.1
drag, startPoint x: 881, startPoint y: -96, endPoint x: 863, endPoint y: -7, distance: 90.8
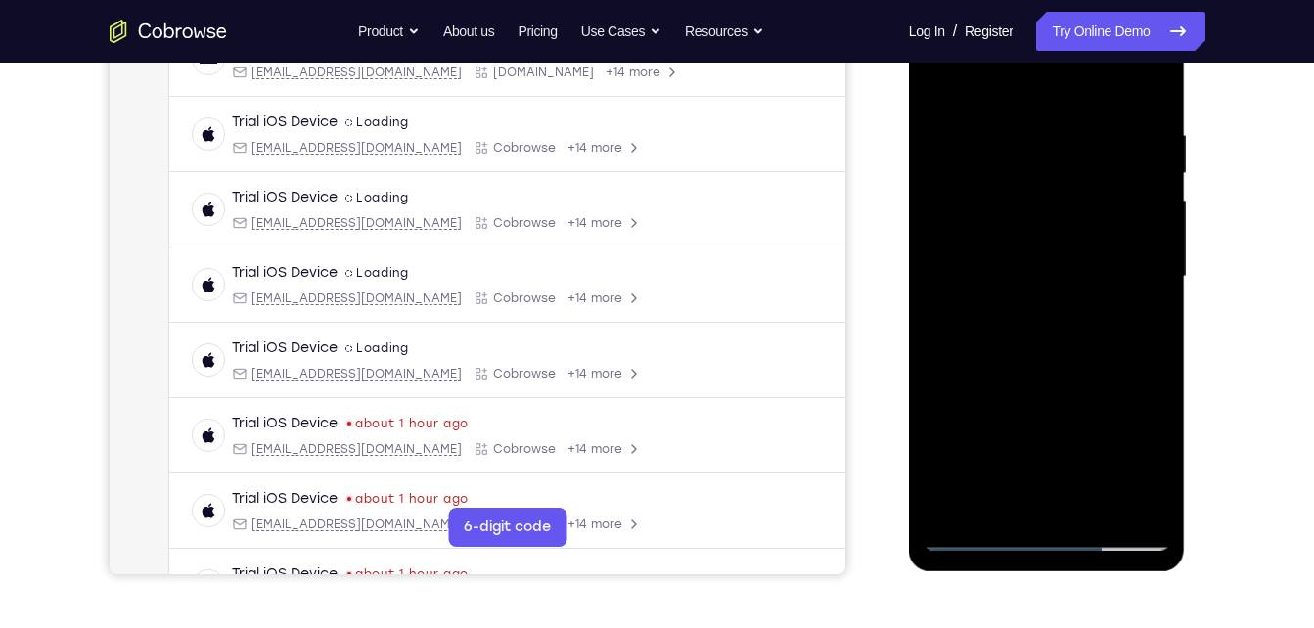
scroll to position [335, 0]
drag, startPoint x: 1065, startPoint y: 206, endPoint x: 1012, endPoint y: 595, distance: 392.1
click at [1012, 576] on html "Online web based iOS Simulators and Android Emulators. Run iPhone, iPad, Mobile…" at bounding box center [1048, 282] width 279 height 587
drag, startPoint x: 984, startPoint y: 244, endPoint x: 966, endPoint y: 522, distance: 278.5
click at [966, 522] on div at bounding box center [1047, 278] width 247 height 548
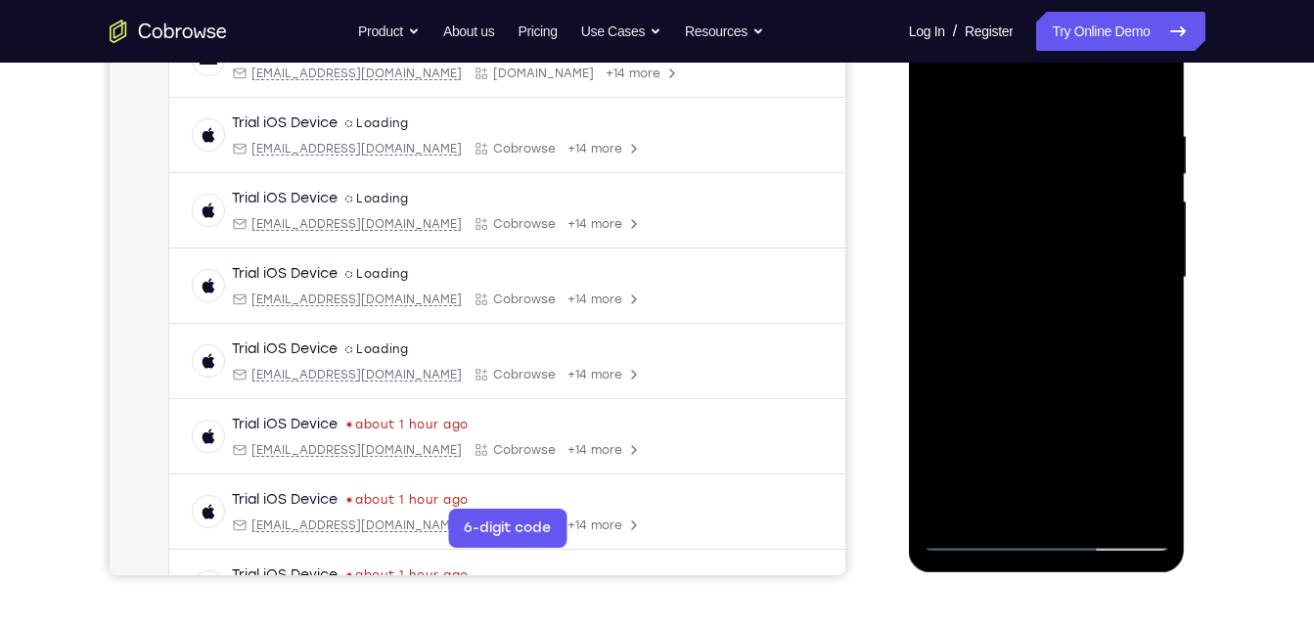
drag, startPoint x: 973, startPoint y: 337, endPoint x: 983, endPoint y: 188, distance: 149.1
click at [983, 188] on div at bounding box center [1047, 278] width 247 height 548
drag, startPoint x: 961, startPoint y: 332, endPoint x: 970, endPoint y: 600, distance: 268.3
click at [970, 576] on html "Online web based iOS Simulators and Android Emulators. Run iPhone, iPad, Mobile…" at bounding box center [1048, 282] width 279 height 587
drag, startPoint x: 932, startPoint y: 260, endPoint x: 993, endPoint y: 147, distance: 129.2
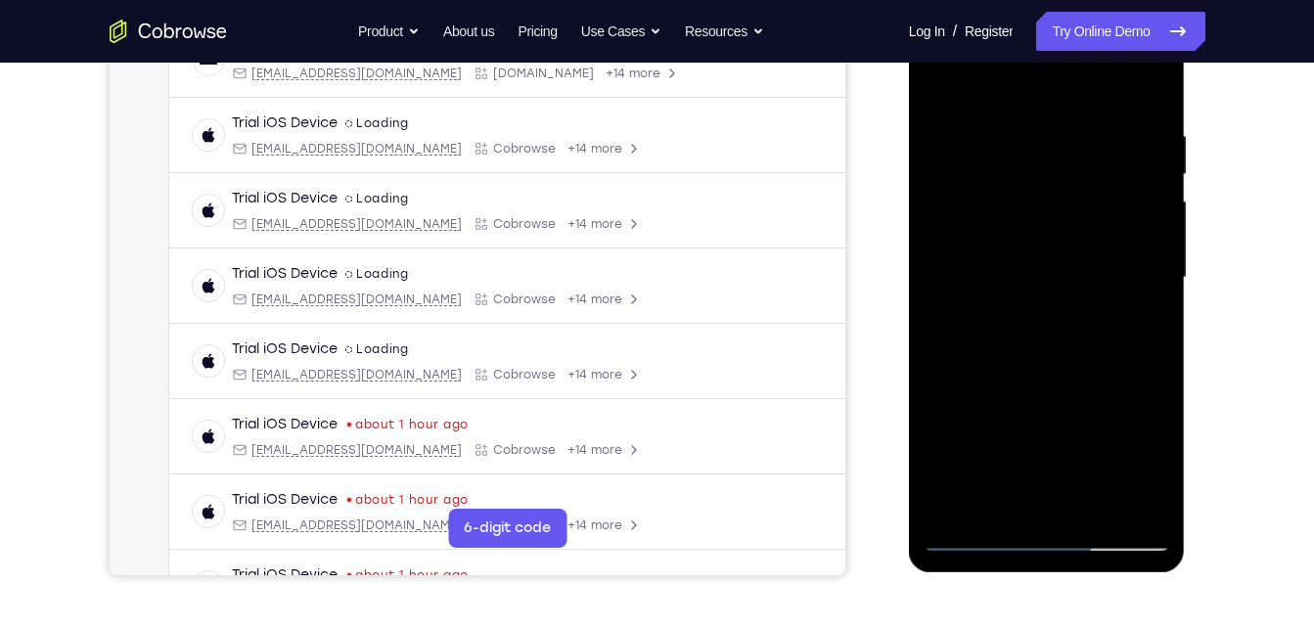
click at [993, 147] on div at bounding box center [1047, 278] width 247 height 548
drag, startPoint x: 963, startPoint y: 264, endPoint x: 945, endPoint y: 528, distance: 264.8
click at [945, 528] on div at bounding box center [1047, 278] width 247 height 548
drag, startPoint x: 968, startPoint y: 367, endPoint x: 942, endPoint y: 619, distance: 253.8
click at [942, 576] on html "Online web based iOS Simulators and Android Emulators. Run iPhone, iPad, Mobile…" at bounding box center [1048, 282] width 279 height 587
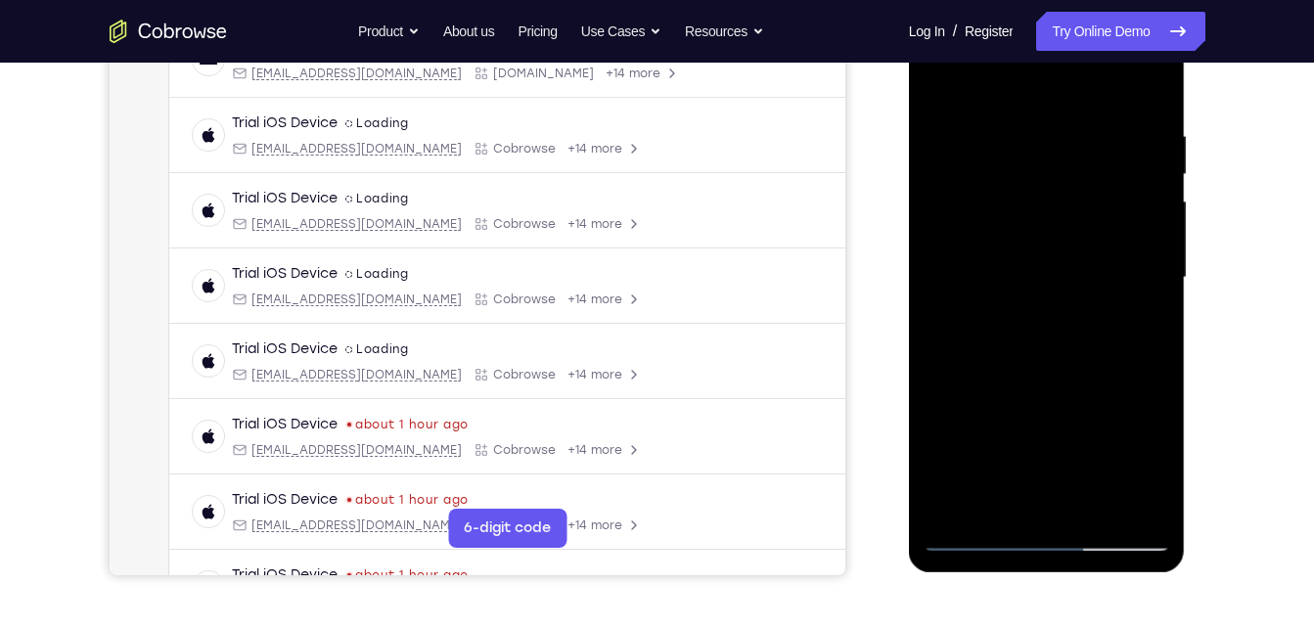
drag, startPoint x: 1102, startPoint y: 256, endPoint x: 1067, endPoint y: -72, distance: 330.7
click at [1067, 0] on html "Online web based iOS Simulators and Android Emulators. Run iPhone, iPad, Mobile…" at bounding box center [1048, 282] width 279 height 587
drag, startPoint x: 992, startPoint y: 395, endPoint x: 960, endPoint y: -72, distance: 468.9
click at [960, 0] on html "Online web based iOS Simulators and Android Emulators. Run iPhone, iPad, Mobile…" at bounding box center [1048, 282] width 279 height 587
drag, startPoint x: 974, startPoint y: 282, endPoint x: 977, endPoint y: -72, distance: 354.3
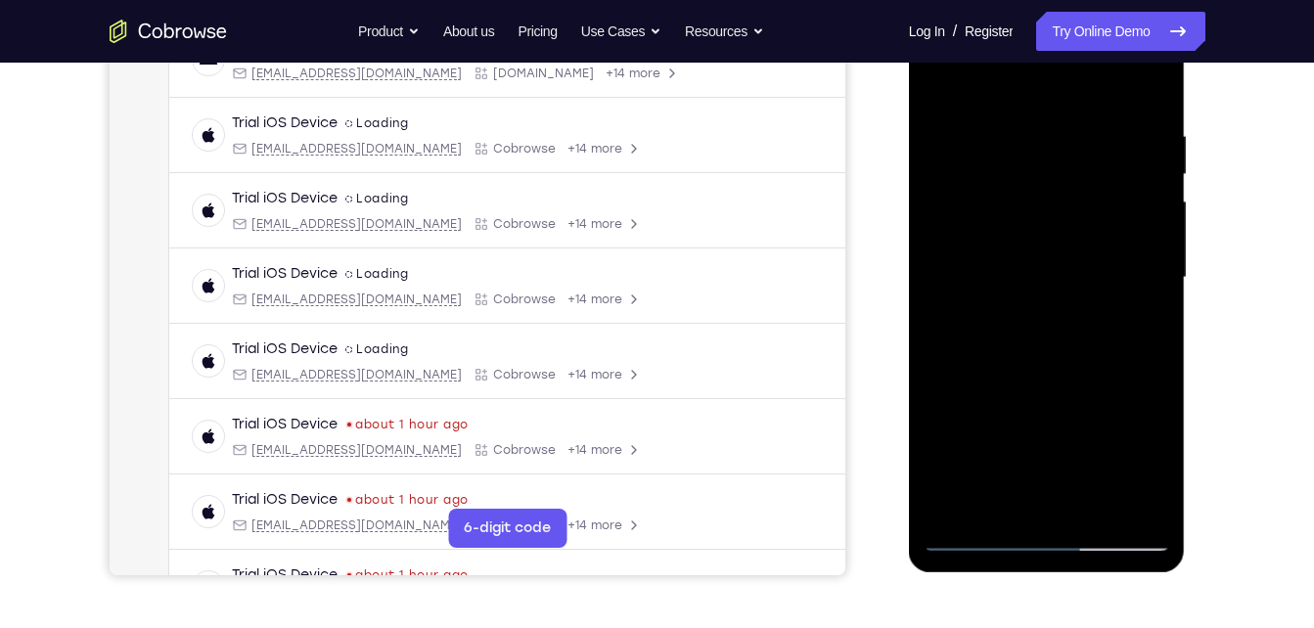
click at [977, 0] on html "Online web based iOS Simulators and Android Emulators. Run iPhone, iPad, Mobile…" at bounding box center [1048, 282] width 279 height 587
drag, startPoint x: 996, startPoint y: 297, endPoint x: 999, endPoint y: 28, distance: 268.1
click at [999, 28] on div at bounding box center [1047, 278] width 247 height 548
drag, startPoint x: 989, startPoint y: 371, endPoint x: 1007, endPoint y: 26, distance: 344.9
click at [1007, 26] on div at bounding box center [1047, 278] width 247 height 548
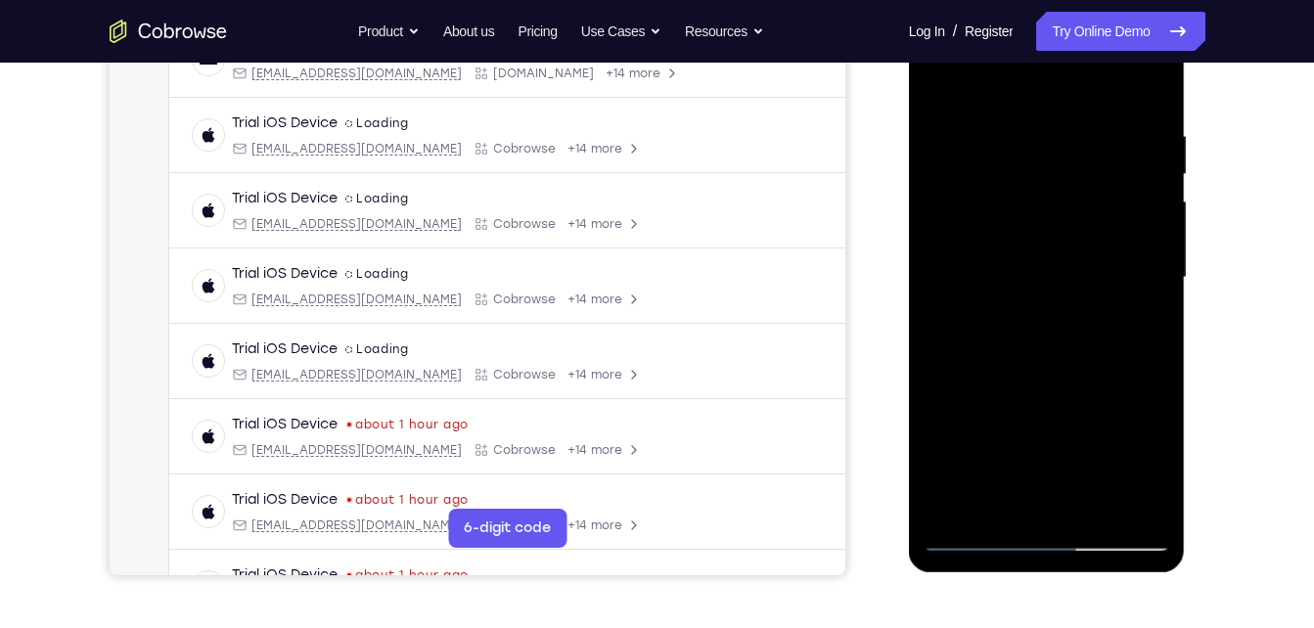
drag, startPoint x: 982, startPoint y: 263, endPoint x: 1013, endPoint y: 62, distance: 204.0
click at [1013, 62] on div at bounding box center [1047, 278] width 247 height 548
drag, startPoint x: 991, startPoint y: 308, endPoint x: 997, endPoint y: -14, distance: 322.0
click at [997, 0] on html "Online web based iOS Simulators and Android Emulators. Run iPhone, iPad, Mobile…" at bounding box center [1048, 282] width 279 height 587
drag, startPoint x: 990, startPoint y: 370, endPoint x: 981, endPoint y: 297, distance: 73.1
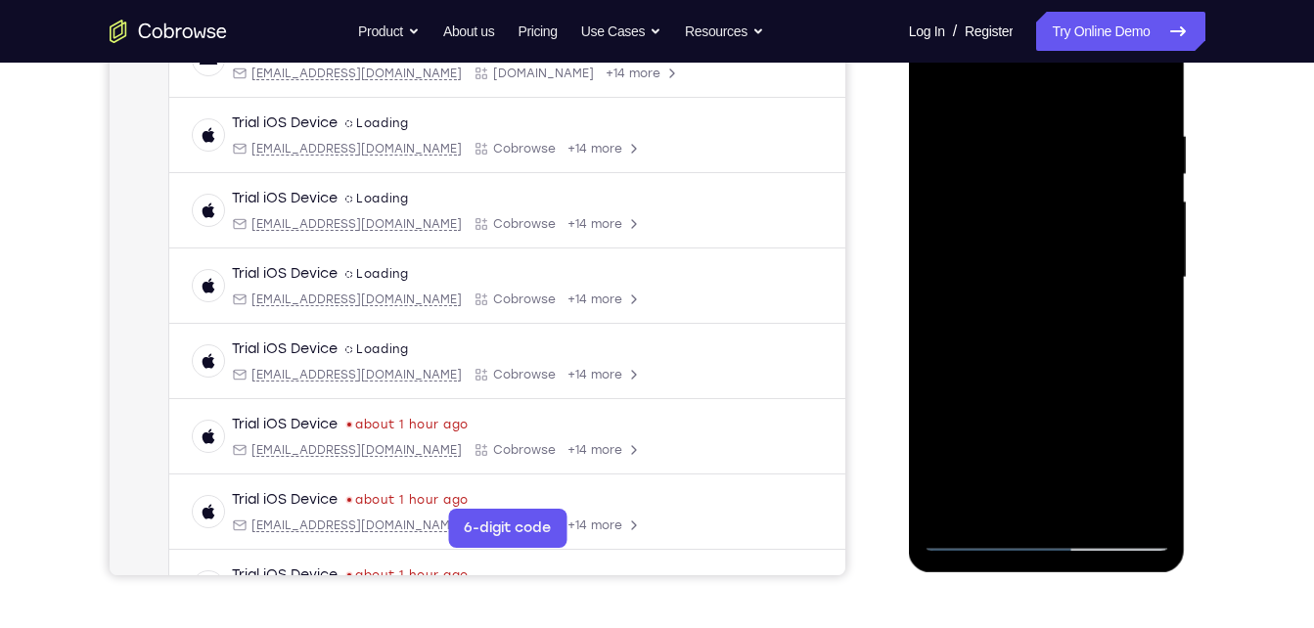
click at [981, 297] on div at bounding box center [1047, 278] width 247 height 548
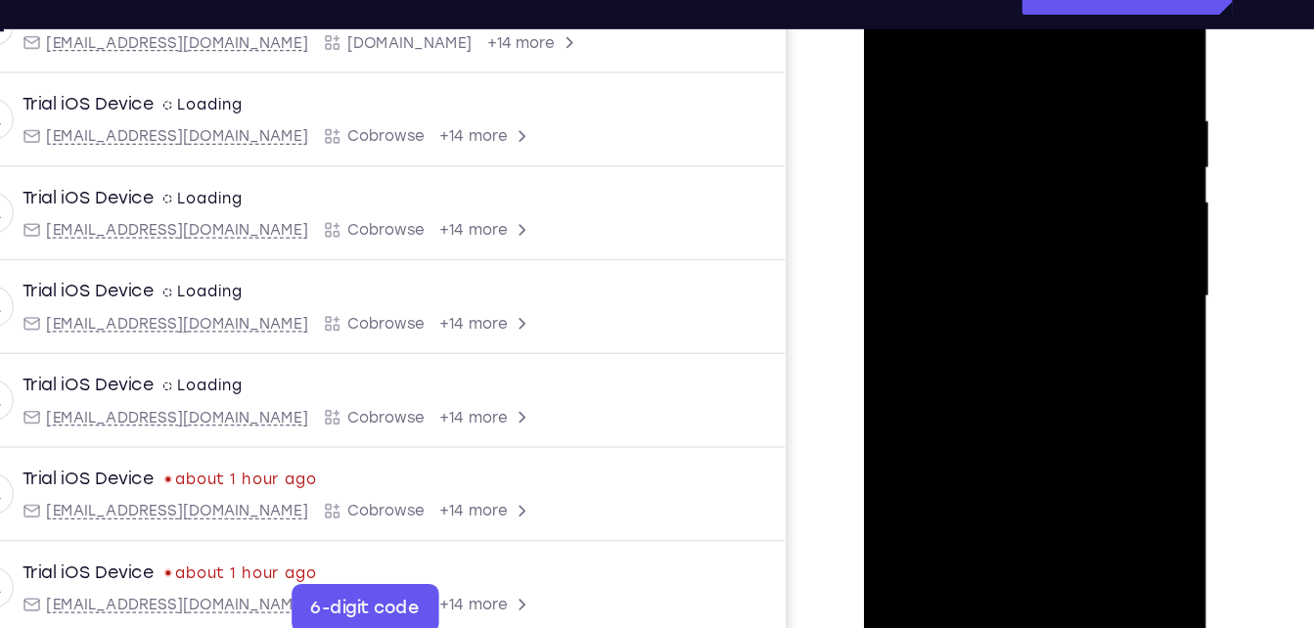
drag, startPoint x: 935, startPoint y: 263, endPoint x: 936, endPoint y: 74, distance: 188.9
click at [936, 74] on div at bounding box center [1001, 227] width 247 height 548
drag, startPoint x: 954, startPoint y: 285, endPoint x: 943, endPoint y: 22, distance: 263.5
click at [943, 22] on div at bounding box center [1001, 227] width 247 height 548
drag, startPoint x: 930, startPoint y: 250, endPoint x: 949, endPoint y: -70, distance: 320.6
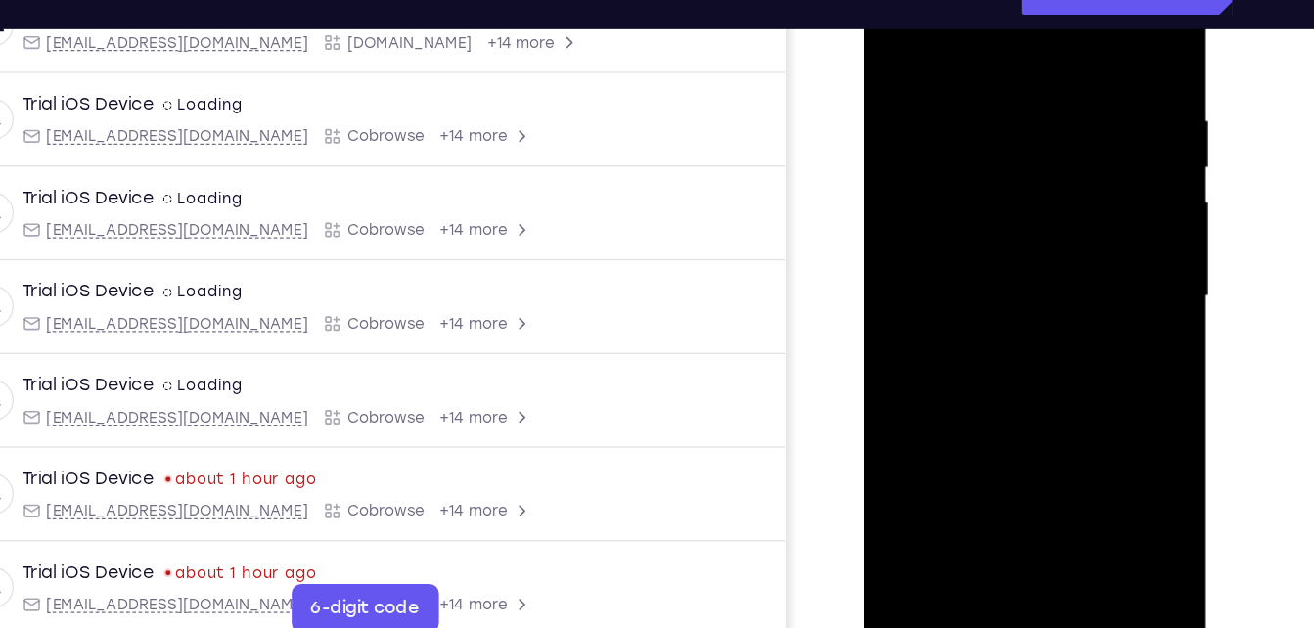
click at [949, 0] on html "Online web based iOS Simulators and Android Emulators. Run iPhone, iPad, Mobile…" at bounding box center [1002, 231] width 279 height 587
drag, startPoint x: 920, startPoint y: 273, endPoint x: 949, endPoint y: -70, distance: 344.7
click at [949, 0] on html "Online web based iOS Simulators and Android Emulators. Run iPhone, iPad, Mobile…" at bounding box center [1002, 231] width 279 height 587
drag, startPoint x: 943, startPoint y: 249, endPoint x: 975, endPoint y: -57, distance: 306.9
click at [975, 0] on div at bounding box center [1001, 229] width 277 height 583
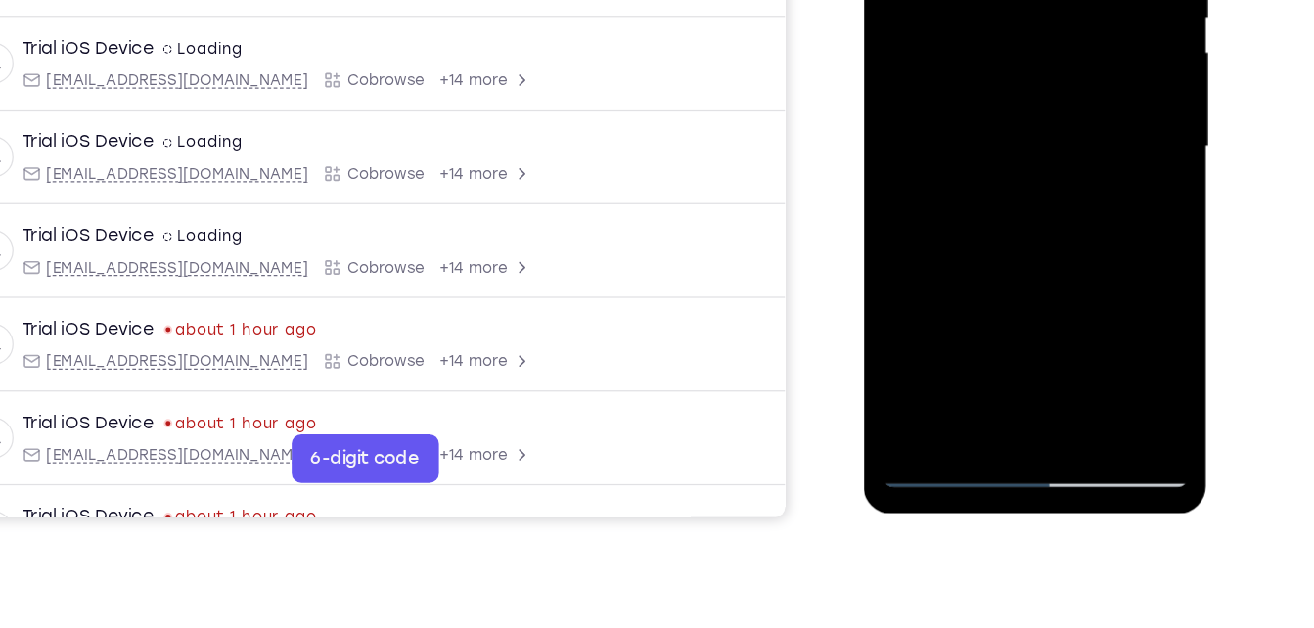
scroll to position [382, 0]
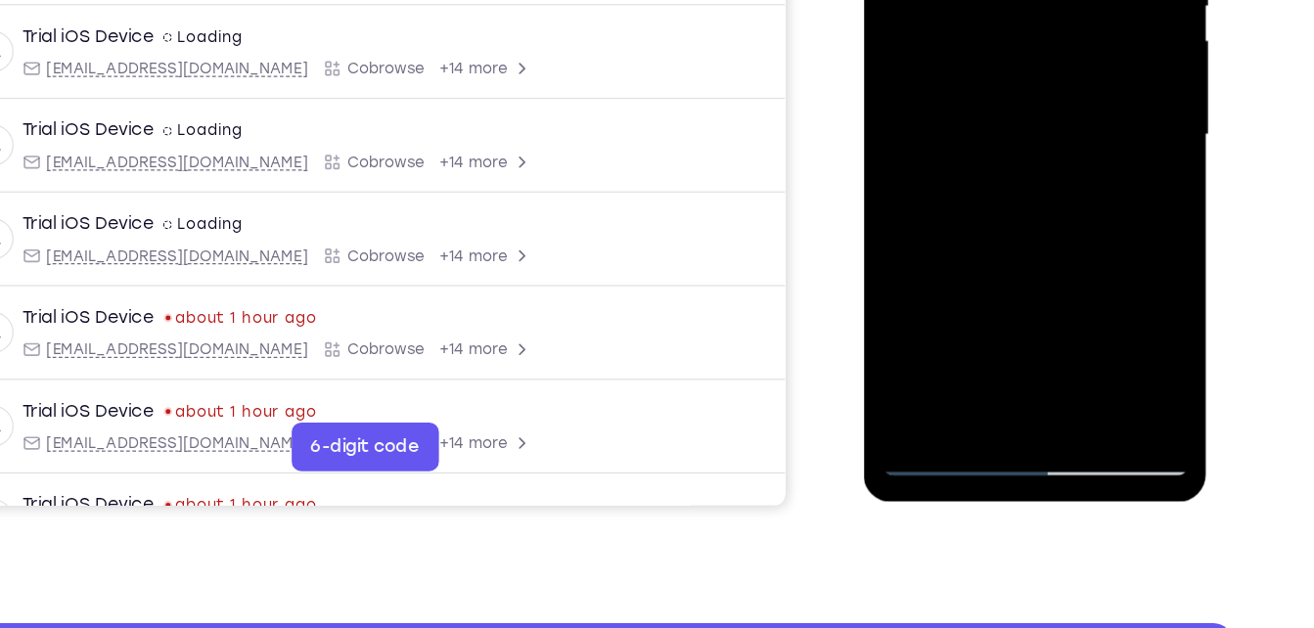
click at [945, 206] on div at bounding box center [1001, 66] width 247 height 548
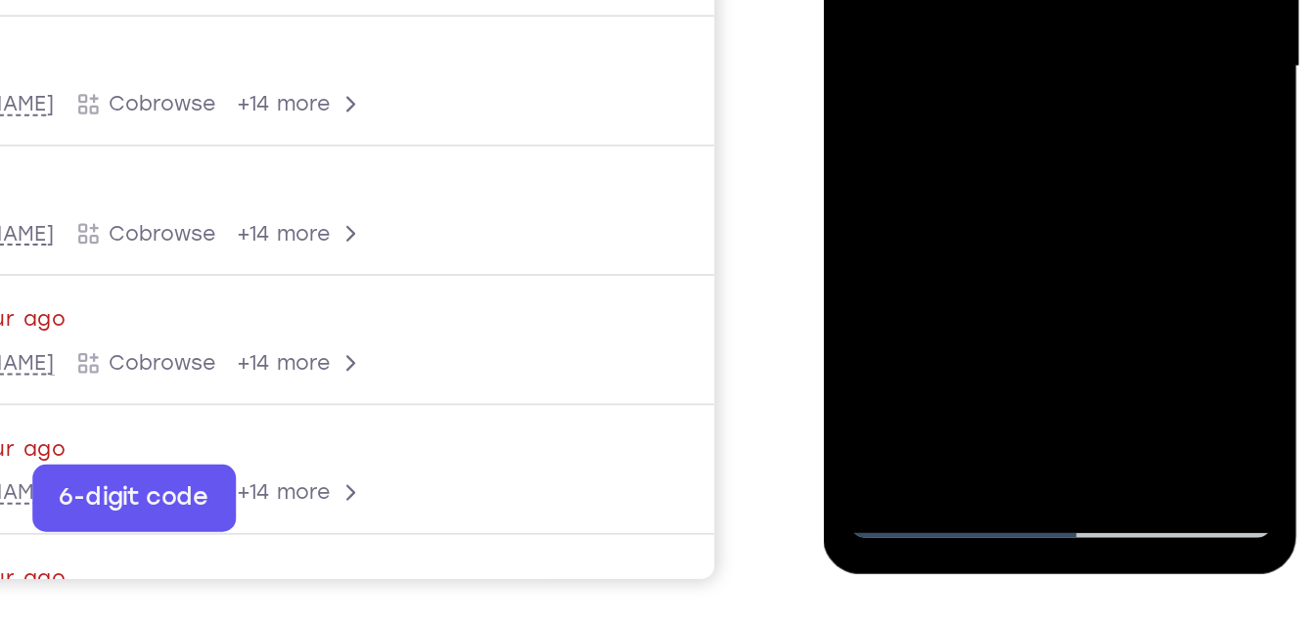
drag, startPoint x: 876, startPoint y: -32, endPoint x: 842, endPoint y: -222, distance: 192.9
drag, startPoint x: 977, startPoint y: -27, endPoint x: 928, endPoint y: -222, distance: 200.8
drag, startPoint x: 987, startPoint y: -73, endPoint x: 945, endPoint y: 85, distance: 164.0
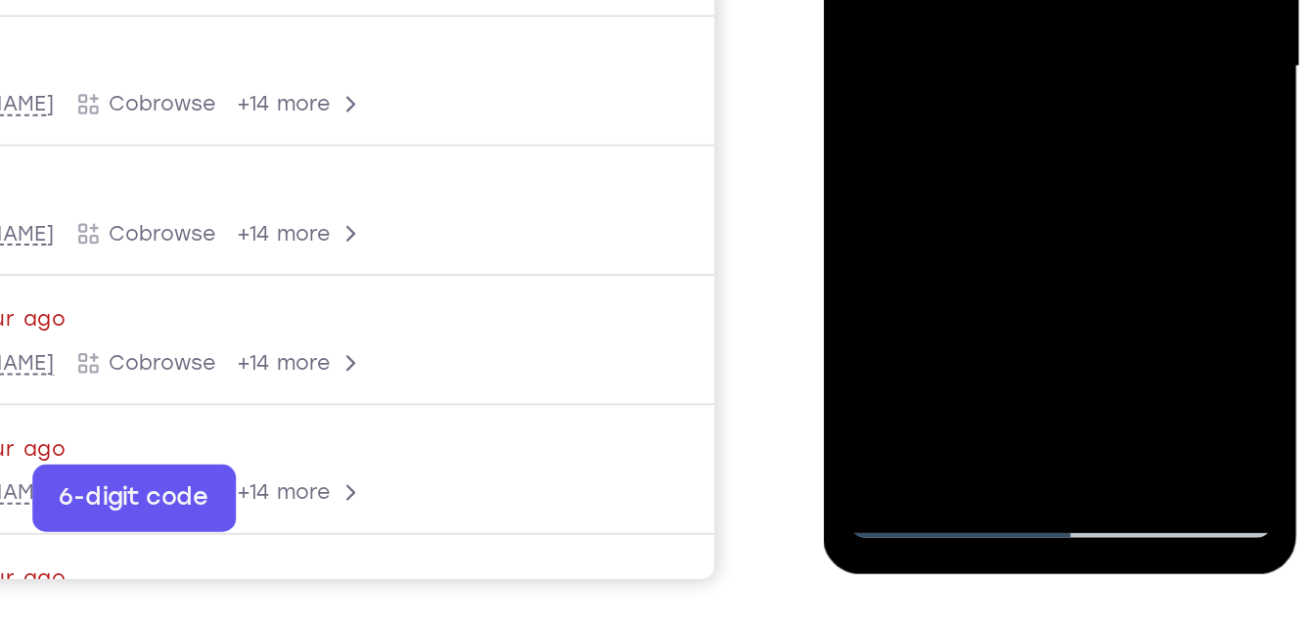
drag, startPoint x: 1005, startPoint y: -19, endPoint x: 970, endPoint y: -222, distance: 206.6
drag, startPoint x: 982, startPoint y: -96, endPoint x: 967, endPoint y: -222, distance: 127.2
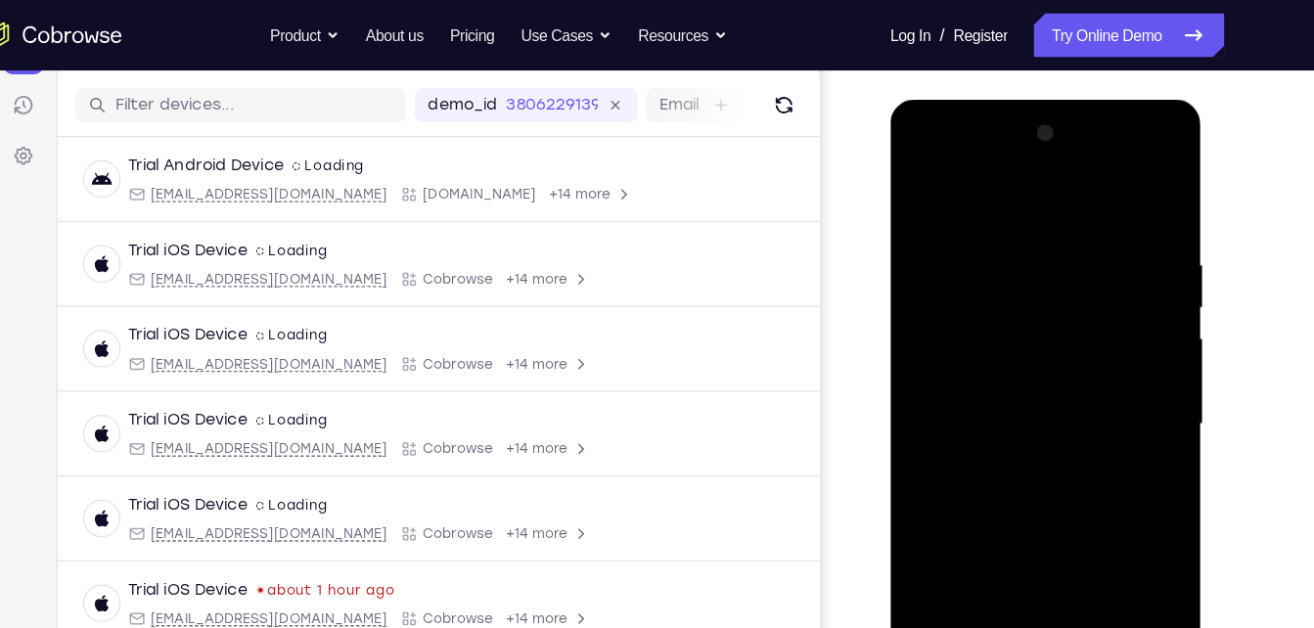
scroll to position [233, 0]
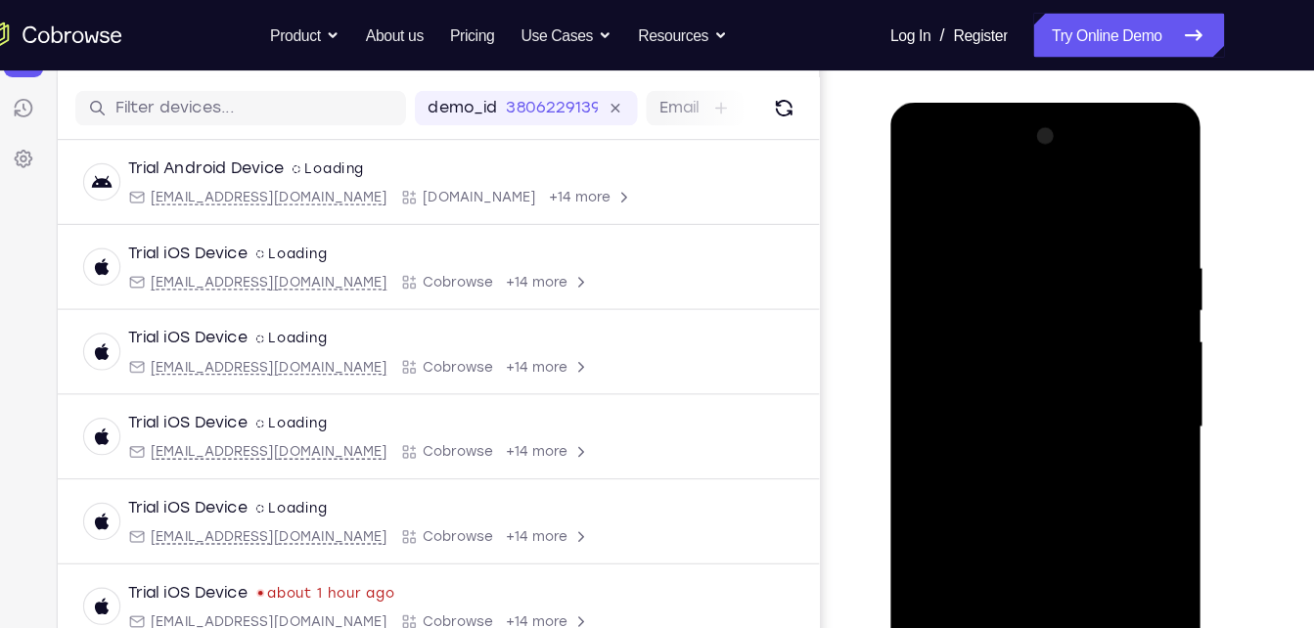
click at [925, 200] on div at bounding box center [1028, 390] width 247 height 548
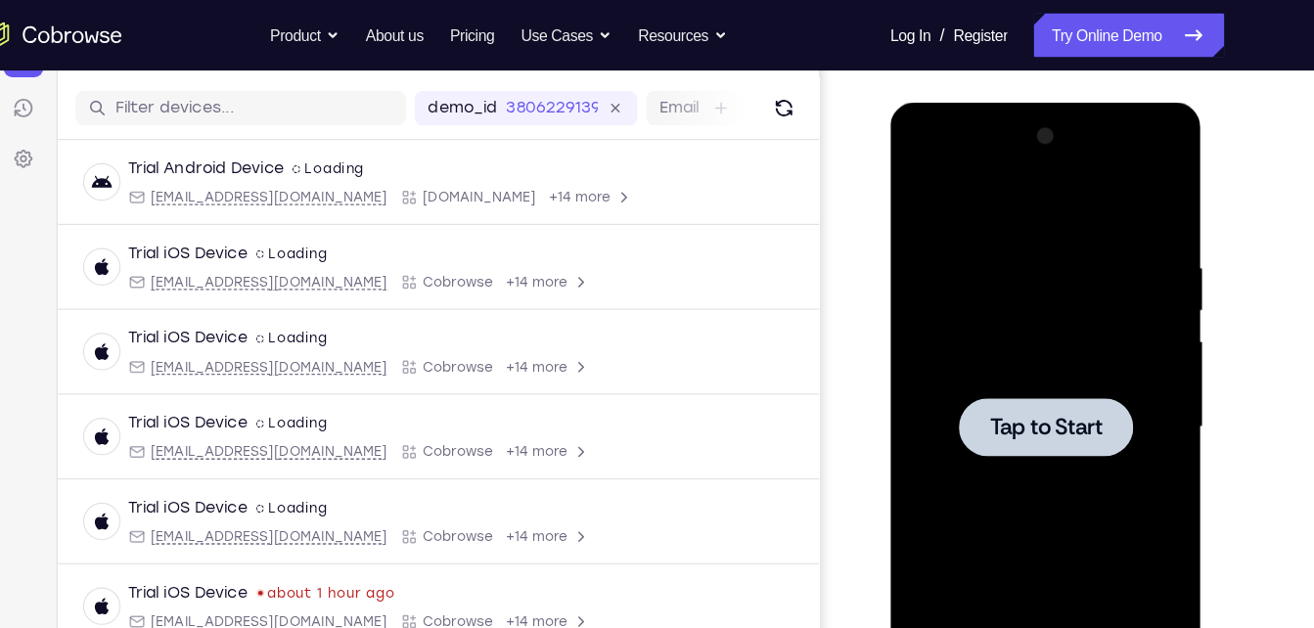
click at [1029, 471] on div at bounding box center [1028, 390] width 247 height 548
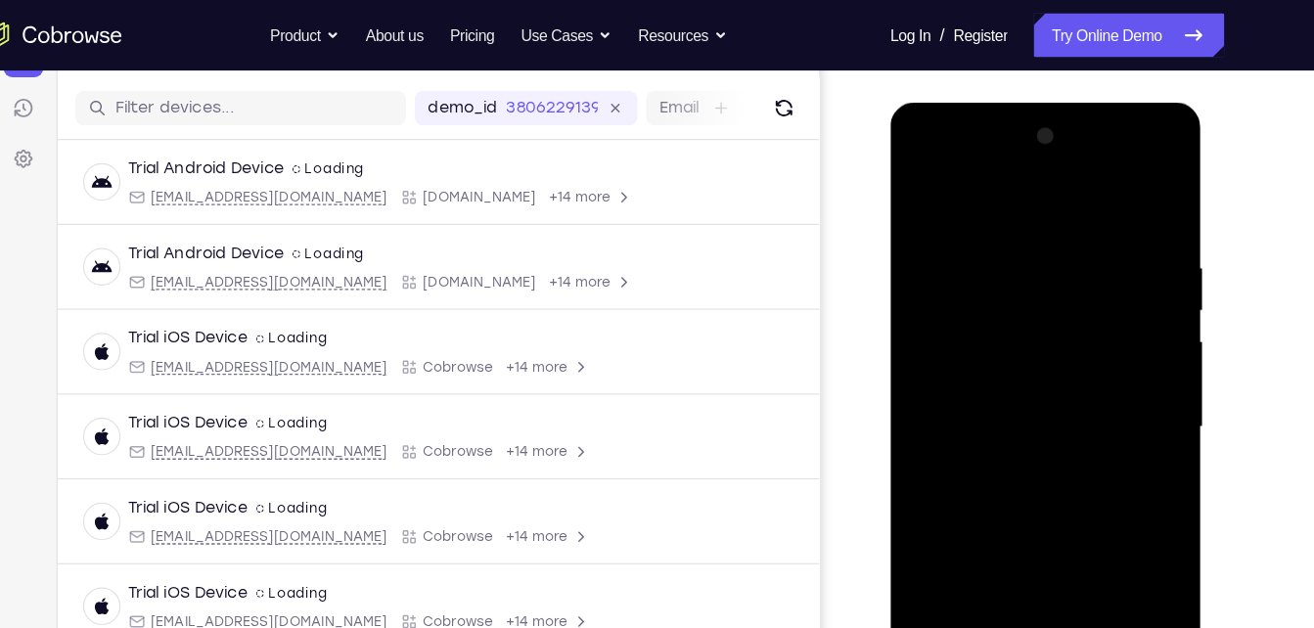
scroll to position [283, 0]
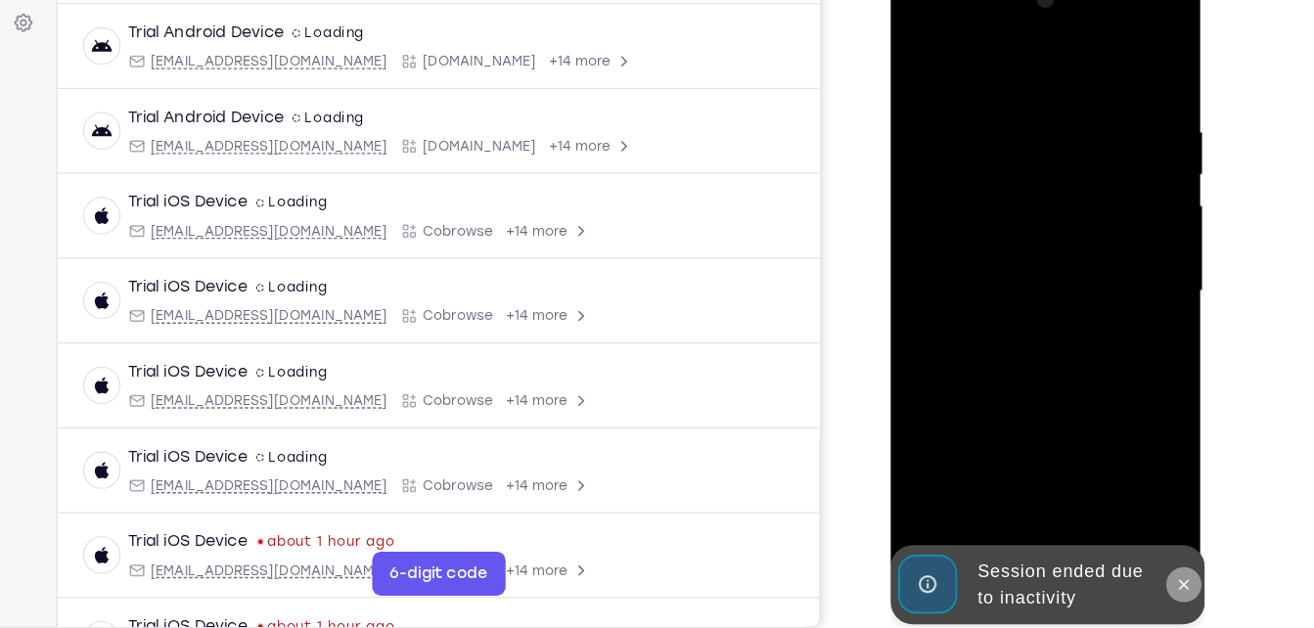
click at [1149, 518] on icon at bounding box center [1151, 517] width 16 height 16
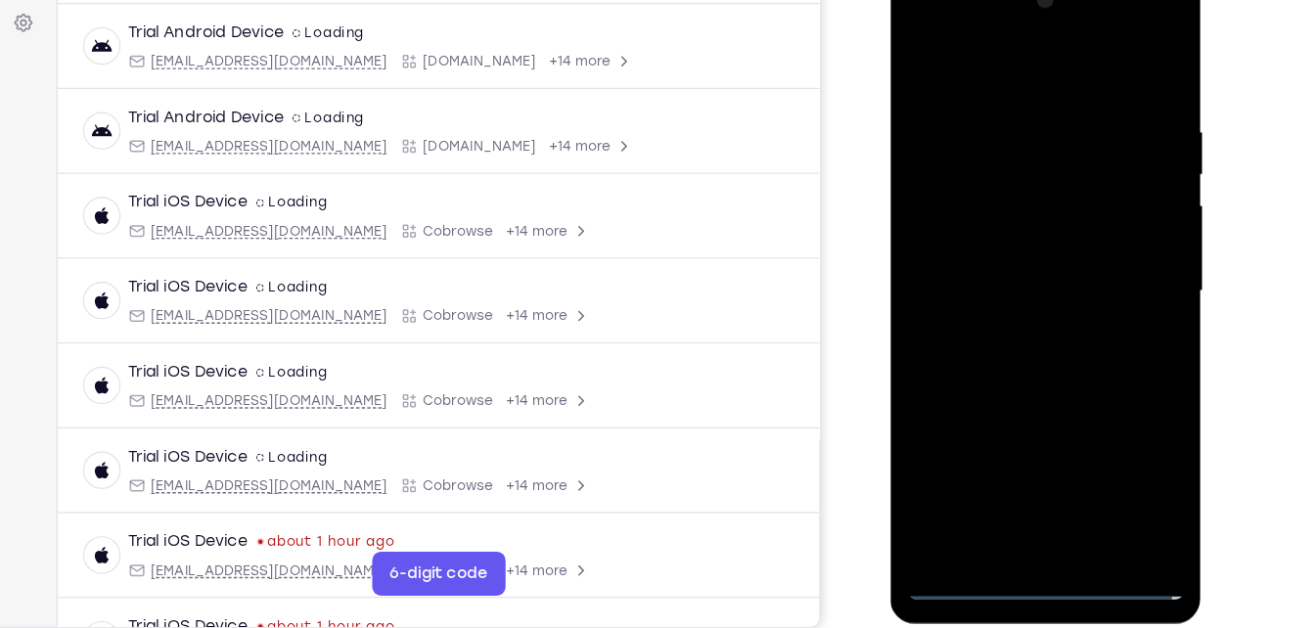
drag, startPoint x: 1149, startPoint y: 518, endPoint x: 1045, endPoint y: 510, distance: 104.0
click at [1045, 510] on div at bounding box center [1028, 256] width 247 height 548
click at [1112, 436] on div at bounding box center [1028, 256] width 247 height 548
click at [926, 22] on div at bounding box center [1028, 256] width 247 height 548
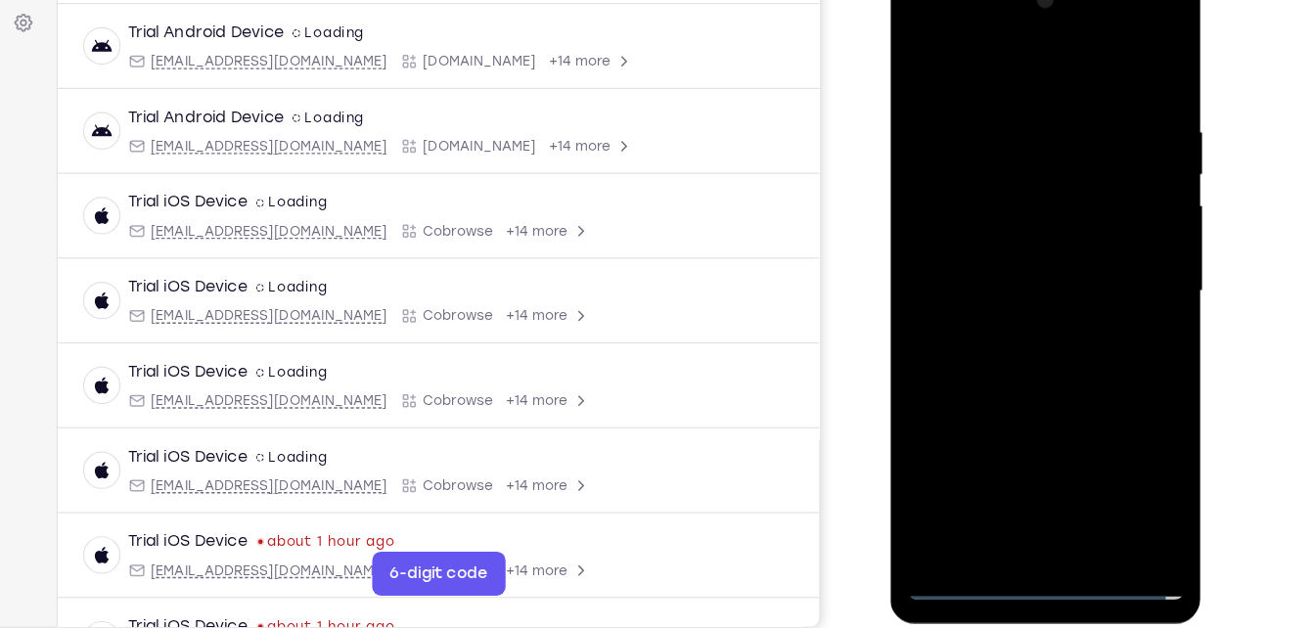
click at [1114, 250] on div at bounding box center [1028, 256] width 247 height 548
click at [1004, 490] on div at bounding box center [1028, 256] width 247 height 548
click at [1022, 232] on div at bounding box center [1028, 256] width 247 height 548
click at [1012, 208] on div at bounding box center [1028, 256] width 247 height 548
click at [997, 250] on div at bounding box center [1028, 256] width 247 height 548
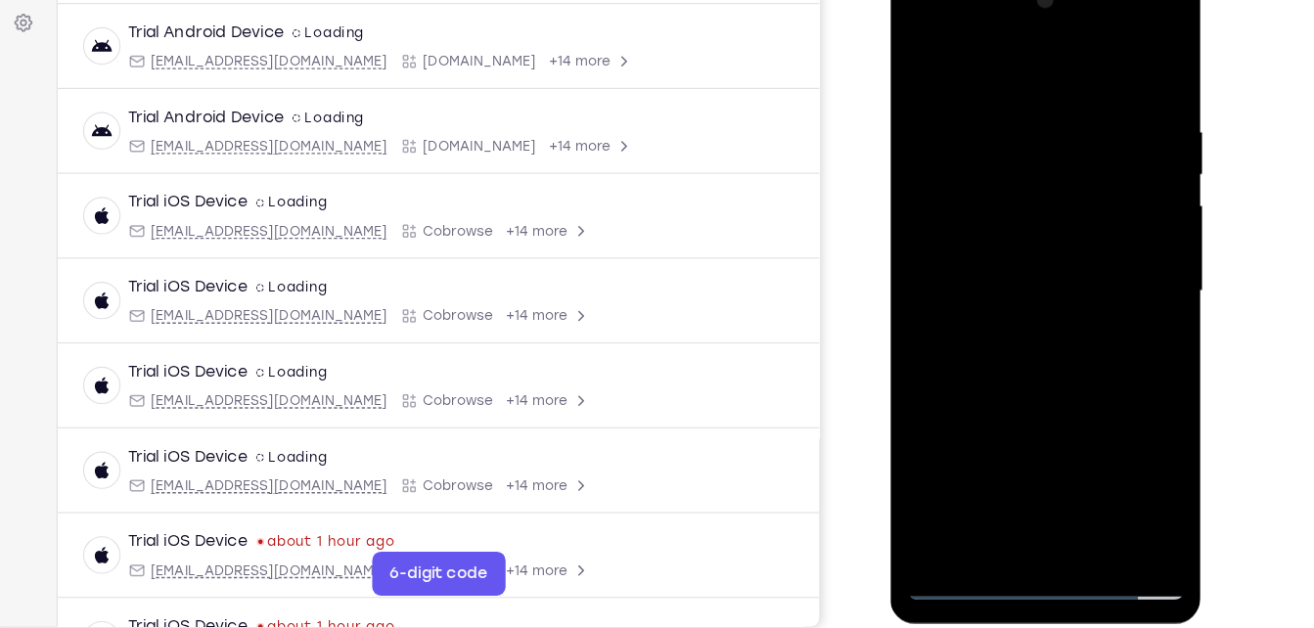
click at [1057, 354] on div at bounding box center [1028, 256] width 247 height 548
click at [1072, 476] on div at bounding box center [1028, 256] width 247 height 548
click at [1050, 350] on div at bounding box center [1028, 256] width 247 height 548
click at [1047, 285] on div at bounding box center [1028, 256] width 247 height 548
click at [1080, 197] on div at bounding box center [1028, 256] width 247 height 548
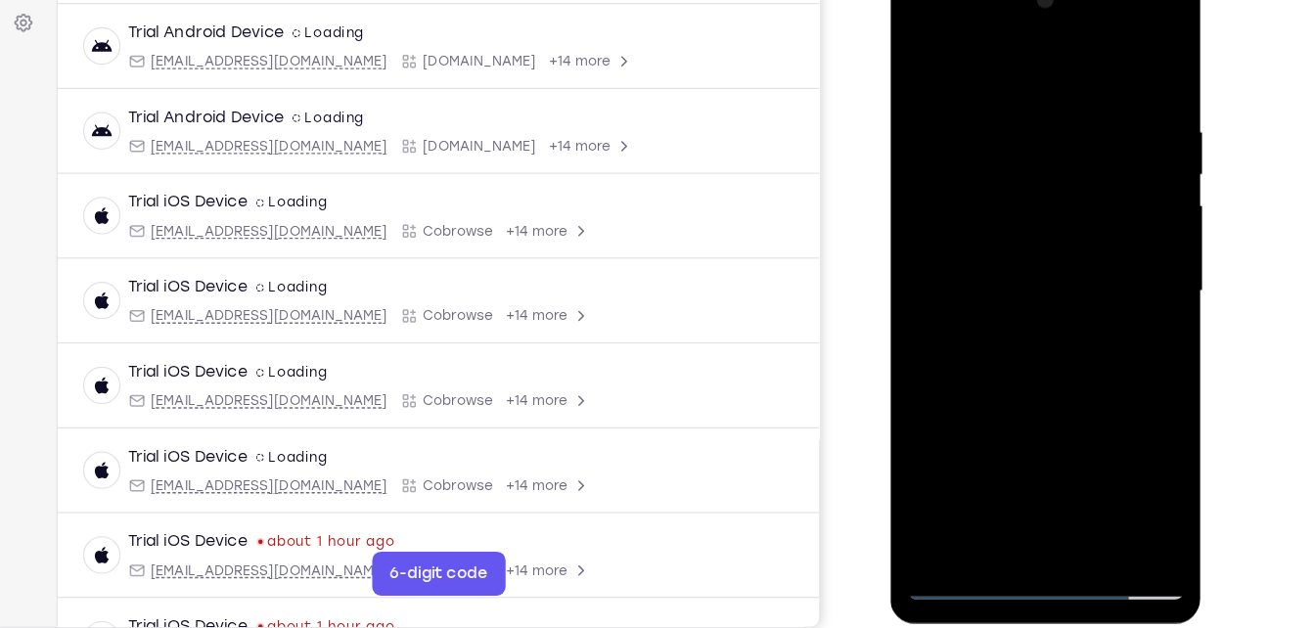
click at [1111, 50] on div at bounding box center [1028, 256] width 247 height 548
drag, startPoint x: 967, startPoint y: 274, endPoint x: 991, endPoint y: 226, distance: 53.8
click at [991, 226] on div at bounding box center [1028, 256] width 247 height 548
click at [1004, 305] on div at bounding box center [1028, 256] width 247 height 548
click at [976, 278] on div at bounding box center [1028, 256] width 247 height 548
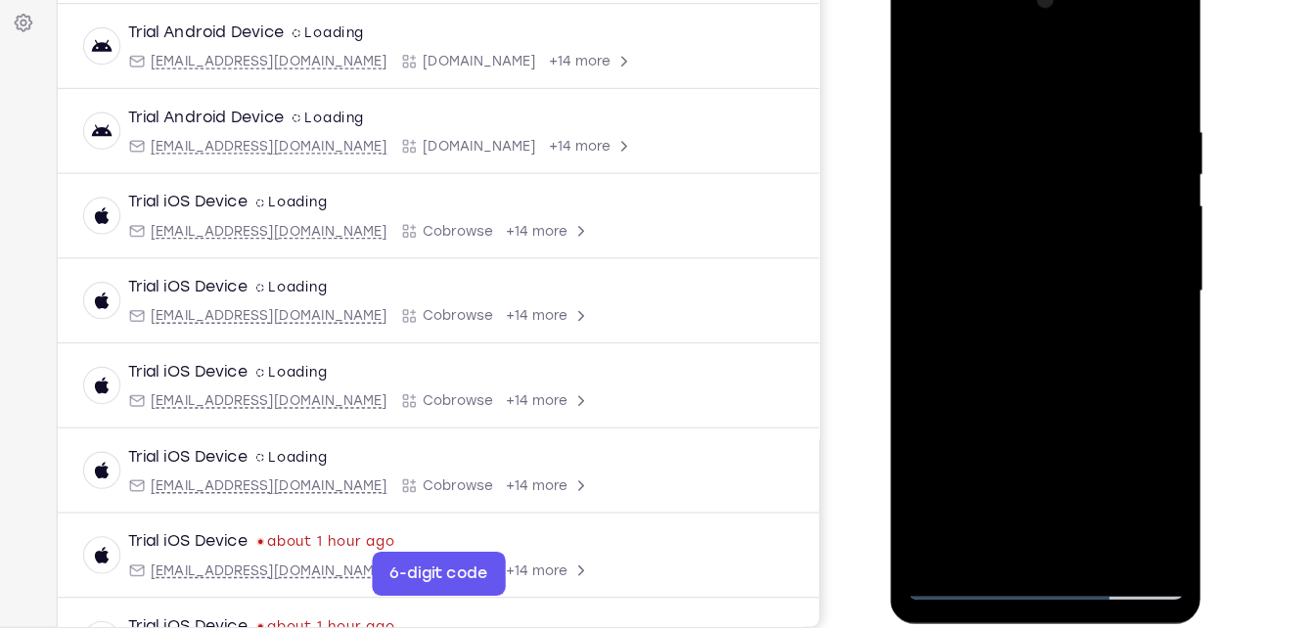
click at [1095, 331] on div at bounding box center [1028, 256] width 247 height 548
drag, startPoint x: 1085, startPoint y: 290, endPoint x: 967, endPoint y: 598, distance: 330.2
click at [967, 555] on html "Online web based iOS Simulators and Android Emulators. Run iPhone, iPad, Mobile…" at bounding box center [1030, 261] width 279 height 587
drag, startPoint x: 941, startPoint y: 393, endPoint x: 1020, endPoint y: -69, distance: 468.5
click at [1020, 0] on html "Online web based iOS Simulators and Android Emulators. Run iPhone, iPad, Mobile…" at bounding box center [1030, 261] width 279 height 587
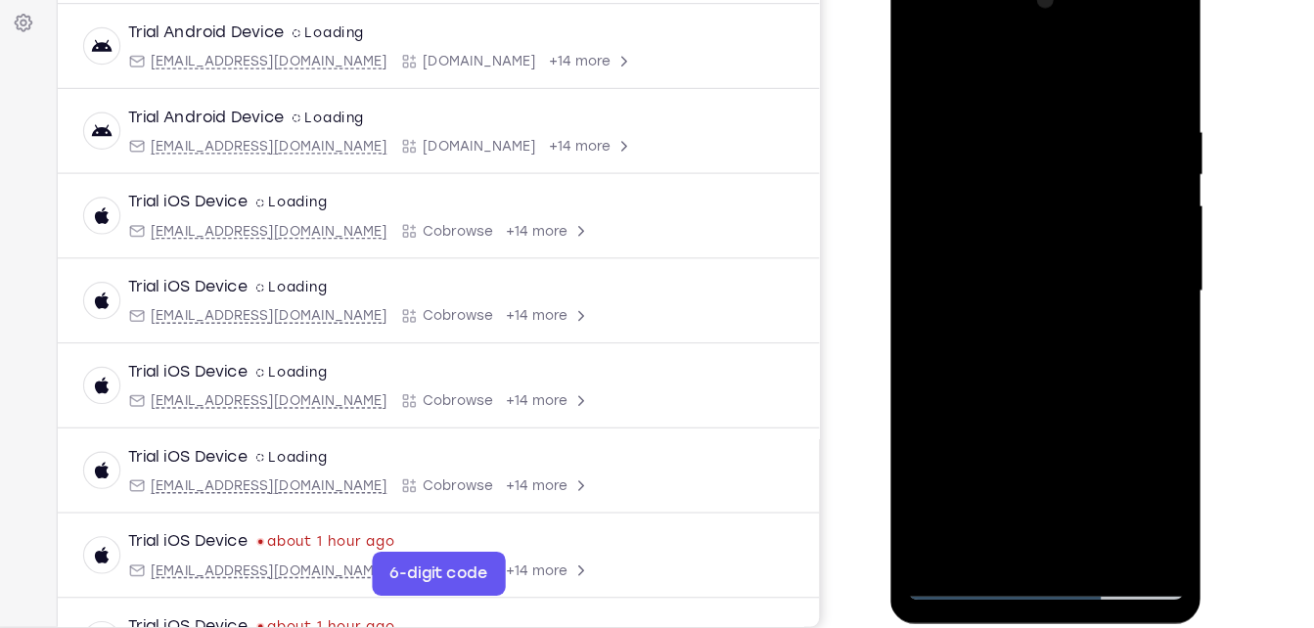
click at [967, 209] on div at bounding box center [1028, 256] width 247 height 548
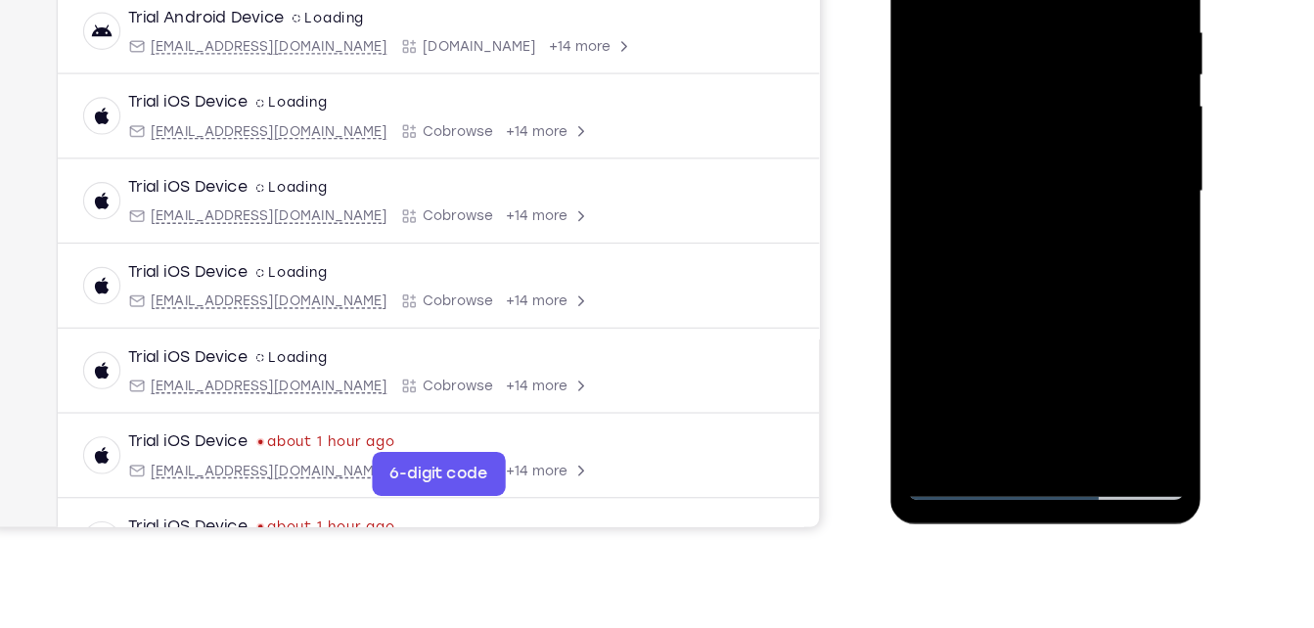
scroll to position [370, 0]
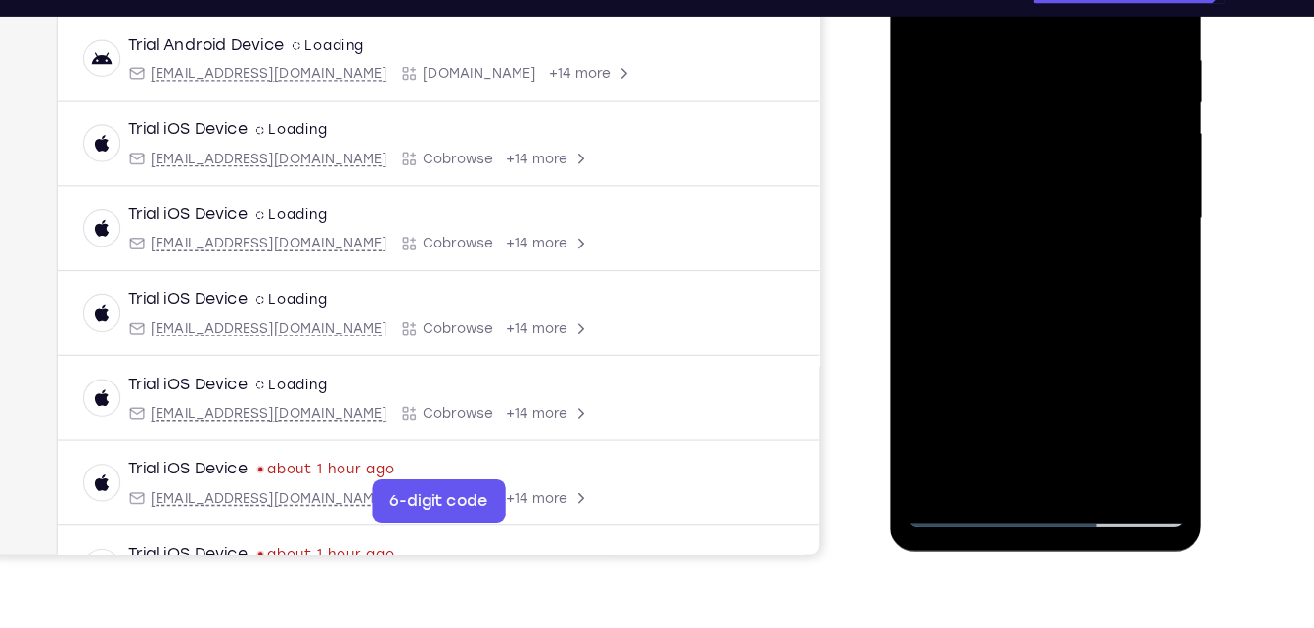
drag, startPoint x: 971, startPoint y: 290, endPoint x: 935, endPoint y: 550, distance: 262.8
click at [935, 481] on html "Online web based iOS Simulators and Android Emulators. Run iPhone, iPad, Mobile…" at bounding box center [1030, 187] width 279 height 587
drag, startPoint x: 993, startPoint y: 240, endPoint x: 902, endPoint y: 501, distance: 276.7
click at [902, 481] on html "Online web based iOS Simulators and Android Emulators. Run iPhone, iPad, Mobile…" at bounding box center [1030, 187] width 279 height 587
drag, startPoint x: 947, startPoint y: 297, endPoint x: 1028, endPoint y: -50, distance: 355.6
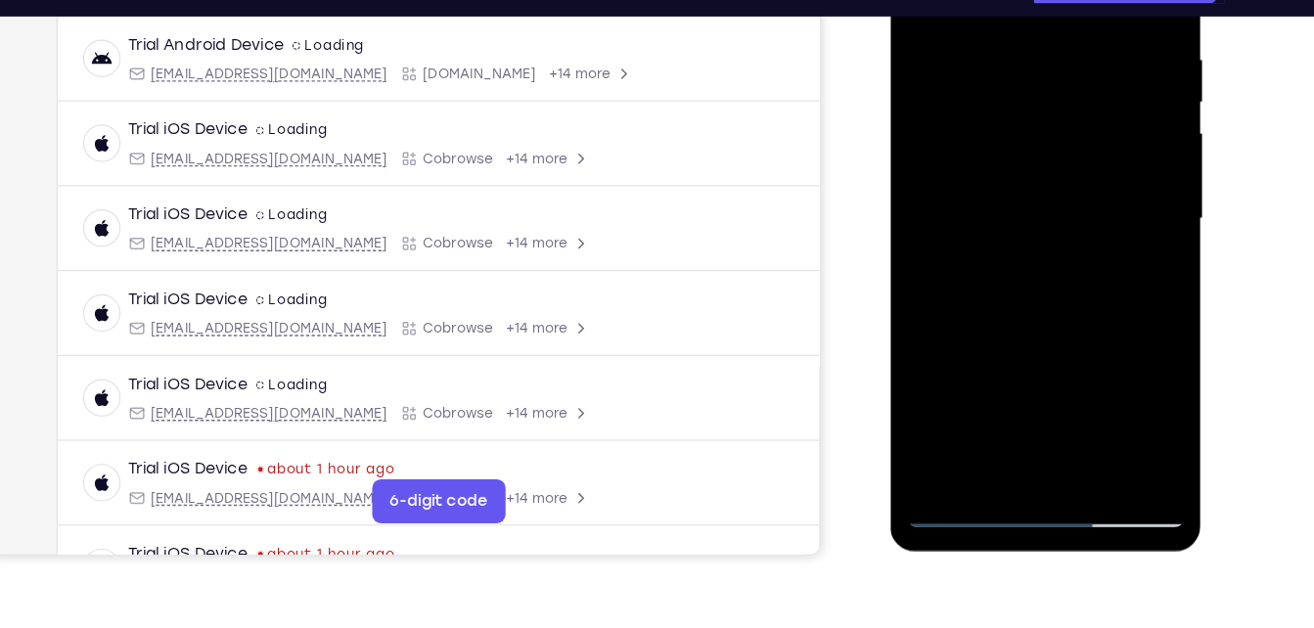
click at [1028, 0] on div at bounding box center [1028, 183] width 247 height 548
drag, startPoint x: 964, startPoint y: 294, endPoint x: 1036, endPoint y: -76, distance: 376.9
click at [1036, 0] on div at bounding box center [1028, 183] width 247 height 548
drag, startPoint x: 989, startPoint y: 209, endPoint x: 1052, endPoint y: -76, distance: 292.5
click at [1052, 0] on div at bounding box center [1028, 183] width 247 height 548
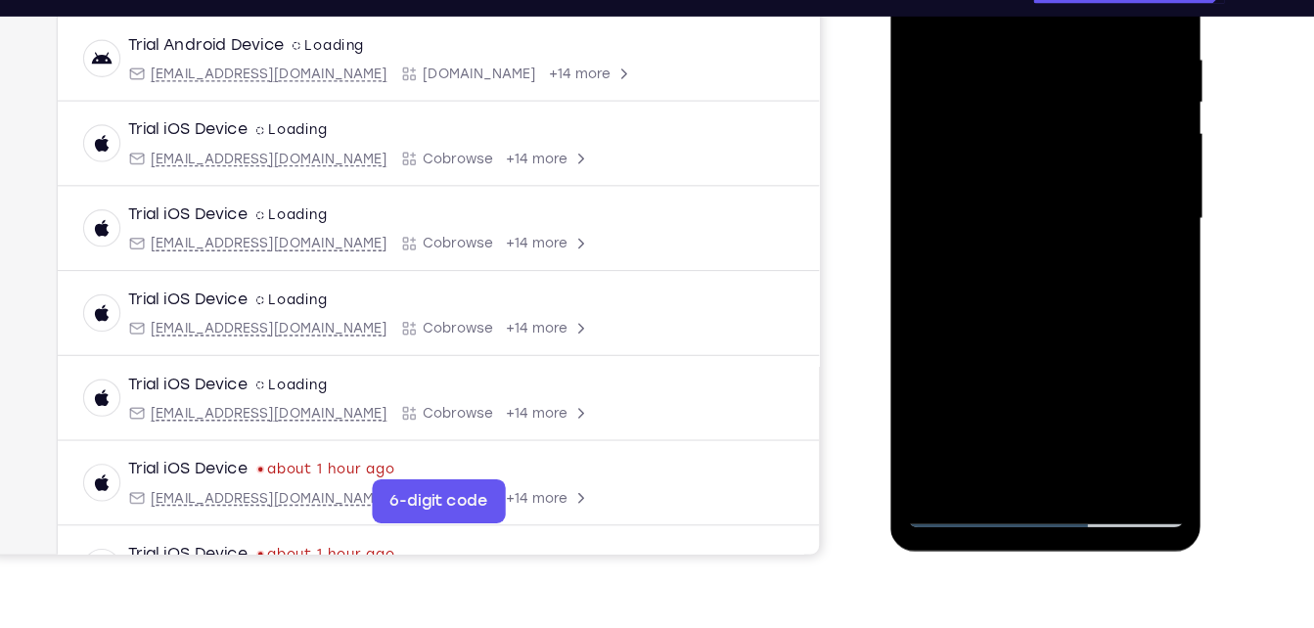
drag, startPoint x: 961, startPoint y: 231, endPoint x: 1007, endPoint y: -76, distance: 310.7
click at [1007, 0] on div at bounding box center [1028, 183] width 247 height 548
drag, startPoint x: 1010, startPoint y: 252, endPoint x: 1047, endPoint y: -38, distance: 293.0
click at [1047, 0] on div at bounding box center [1028, 183] width 247 height 548
click at [1070, 122] on div at bounding box center [1028, 183] width 247 height 548
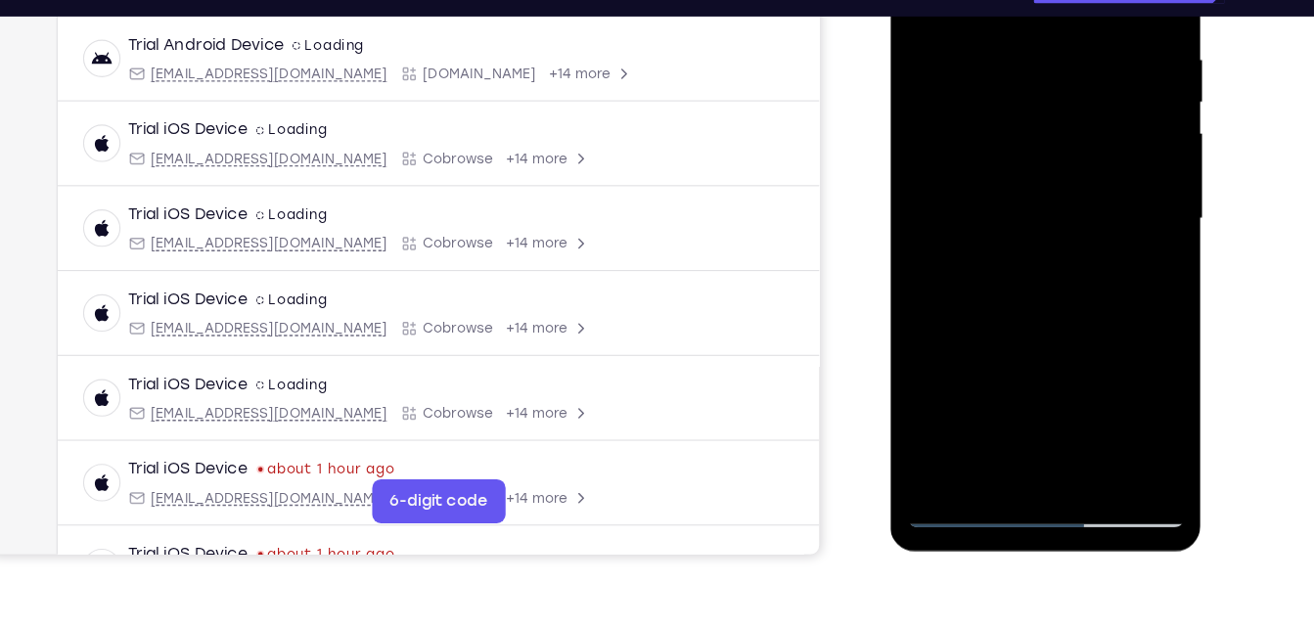
click at [1067, 295] on div at bounding box center [1028, 183] width 247 height 548
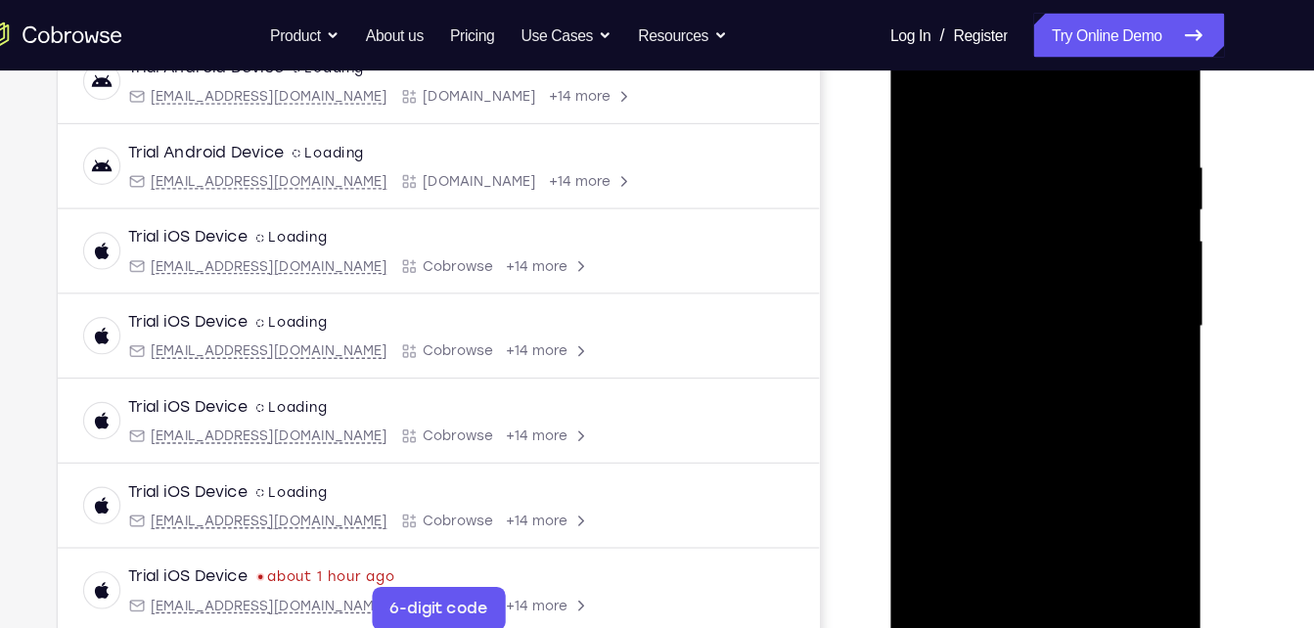
scroll to position [321, 0]
click at [924, 92] on div at bounding box center [1028, 292] width 247 height 548
click at [1062, 522] on div at bounding box center [1028, 292] width 247 height 548
click at [1057, 240] on div at bounding box center [1028, 292] width 247 height 548
click at [975, 317] on div at bounding box center [1028, 292] width 247 height 548
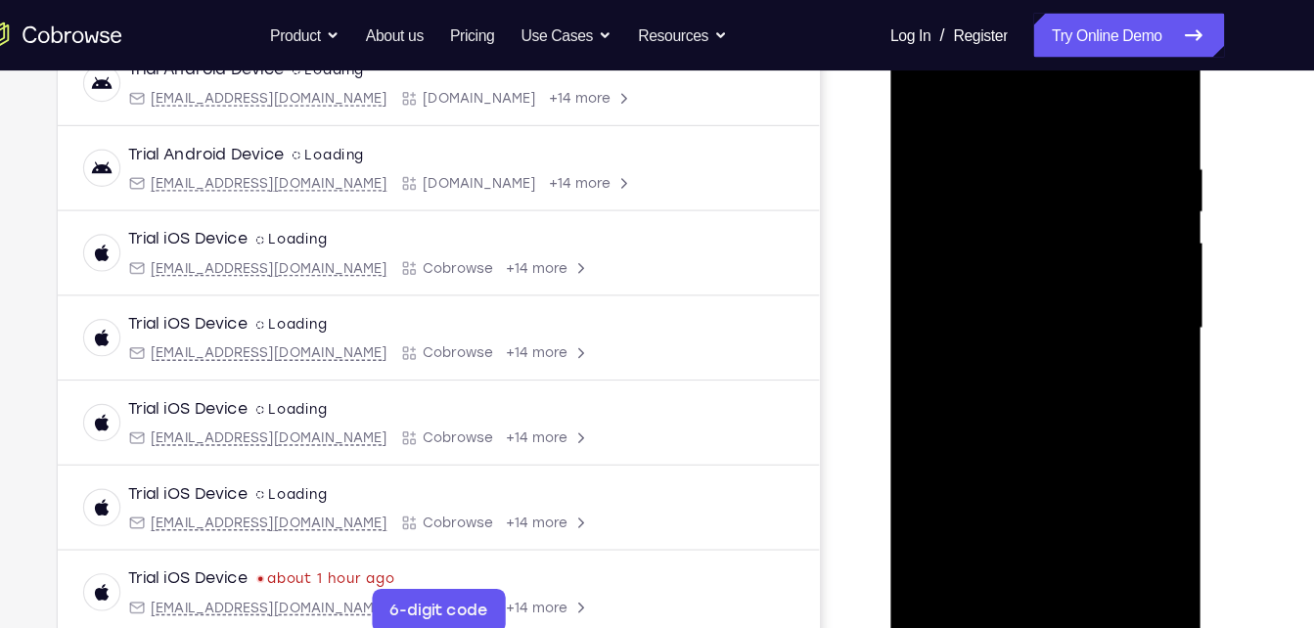
click at [1013, 325] on div at bounding box center [1028, 292] width 247 height 548
click at [1122, 343] on div at bounding box center [1028, 292] width 247 height 548
drag, startPoint x: 1065, startPoint y: 174, endPoint x: 1057, endPoint y: 251, distance: 76.7
click at [1057, 251] on div at bounding box center [1028, 292] width 247 height 548
click at [975, 206] on div at bounding box center [1028, 292] width 247 height 548
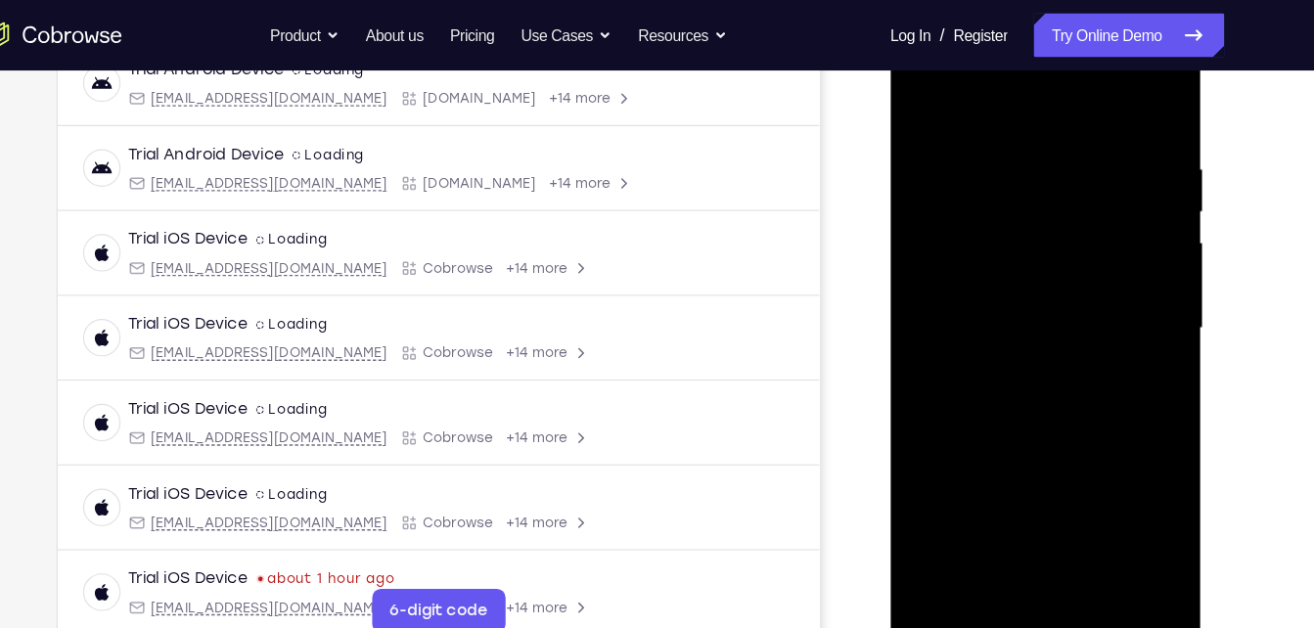
drag, startPoint x: 961, startPoint y: 345, endPoint x: 1015, endPoint y: -65, distance: 413.5
click at [1015, 3] on html "Online web based iOS Simulators and Android Emulators. Run iPhone, iPad, Mobile…" at bounding box center [1030, 296] width 279 height 587
click at [954, 328] on div at bounding box center [1028, 292] width 247 height 548
click at [982, 320] on div at bounding box center [1028, 292] width 247 height 548
click at [1129, 347] on div at bounding box center [1028, 292] width 247 height 548
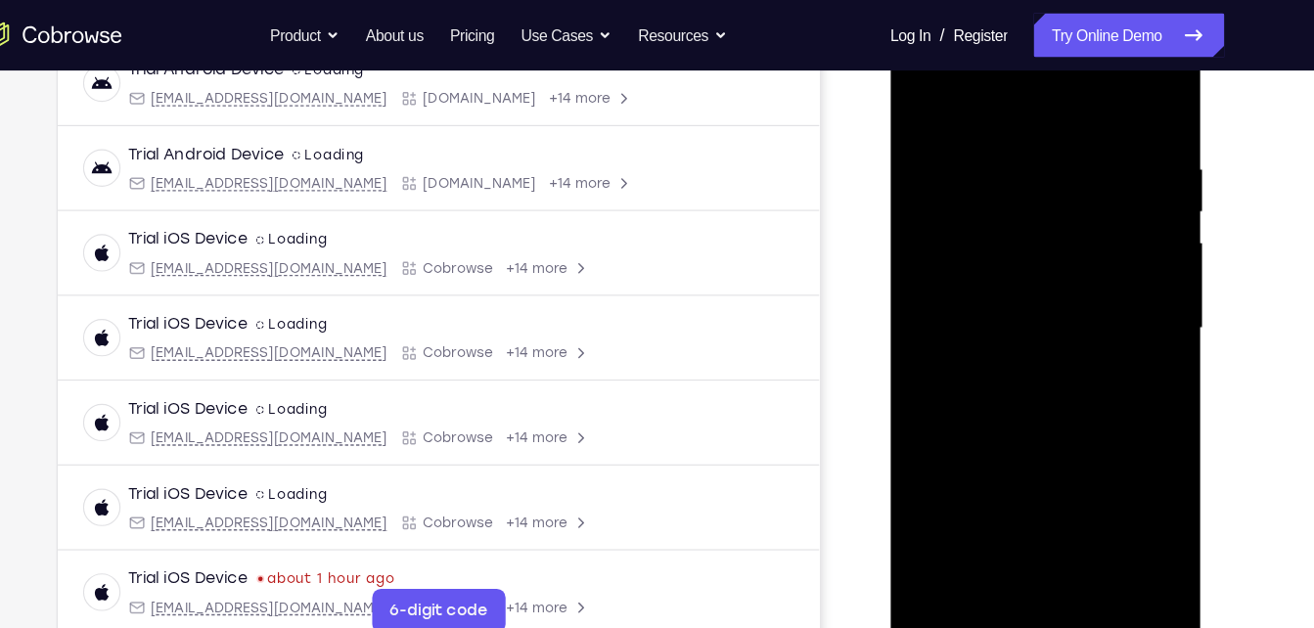
click at [977, 147] on div at bounding box center [1028, 292] width 247 height 548
click at [1004, 323] on div at bounding box center [1028, 292] width 247 height 548
click at [1121, 348] on div at bounding box center [1028, 292] width 247 height 548
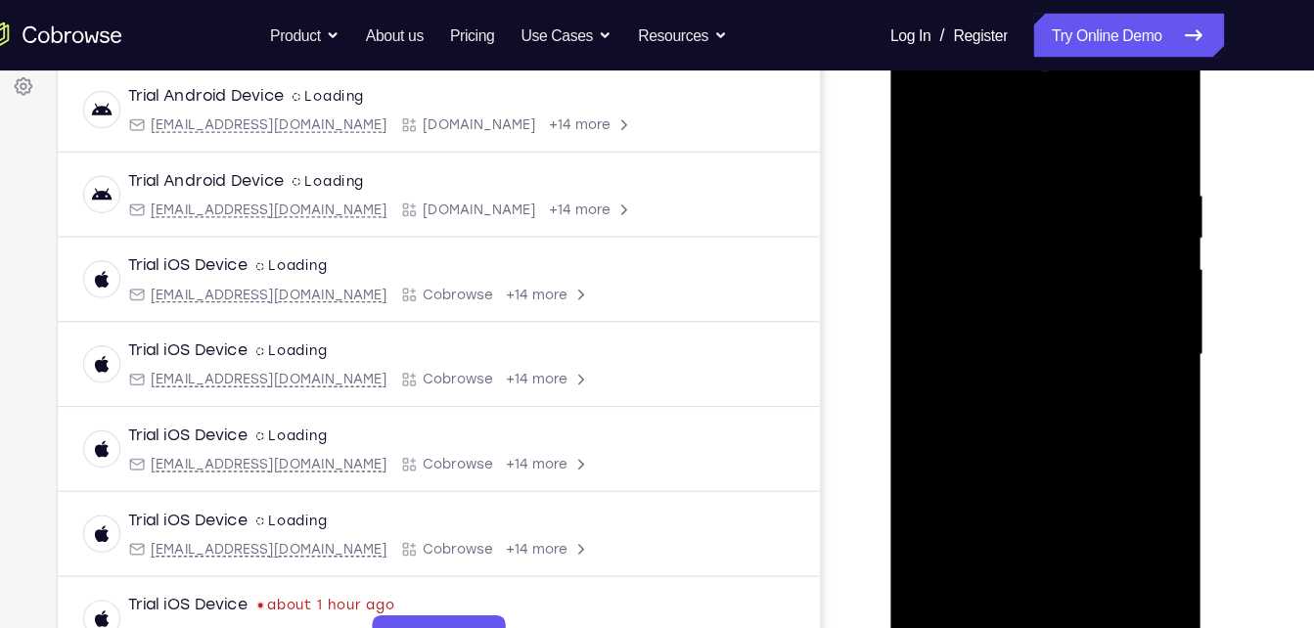
scroll to position [297, 0]
drag, startPoint x: 1048, startPoint y: 184, endPoint x: 1033, endPoint y: 245, distance: 62.4
click at [1033, 245] on div at bounding box center [1028, 319] width 247 height 548
click at [1019, 191] on div at bounding box center [1028, 319] width 247 height 548
click at [1059, 410] on div at bounding box center [1028, 319] width 247 height 548
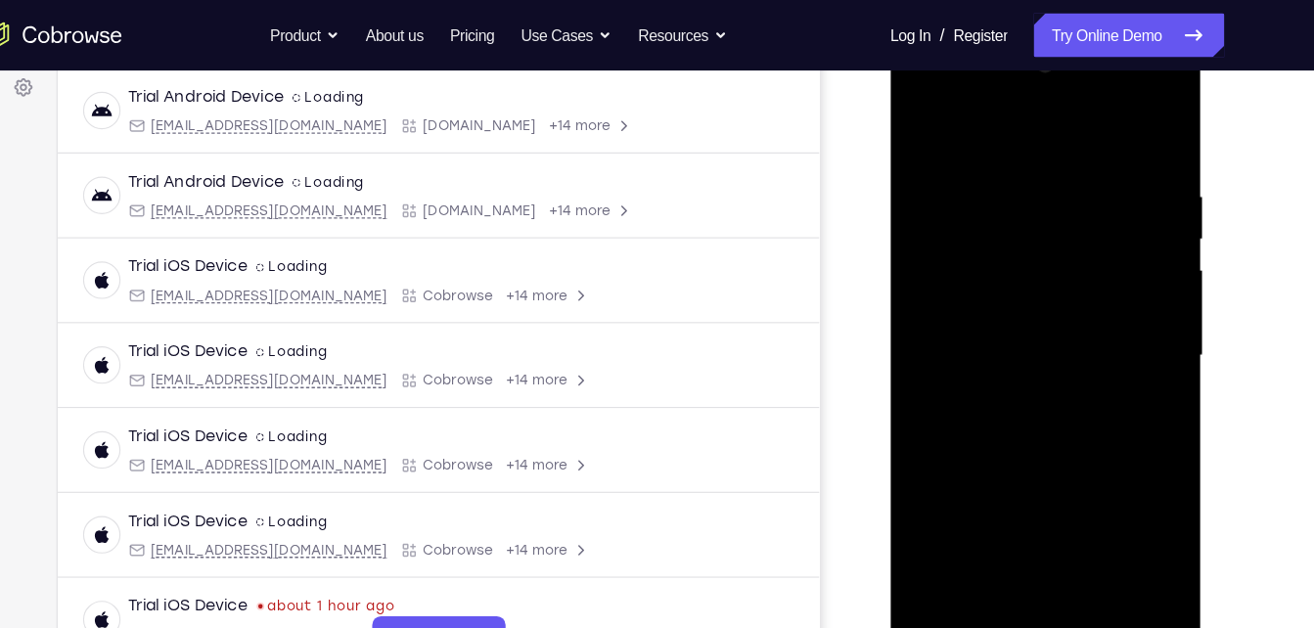
click at [1136, 378] on div at bounding box center [1028, 319] width 247 height 548
click at [924, 126] on div at bounding box center [1028, 319] width 247 height 548
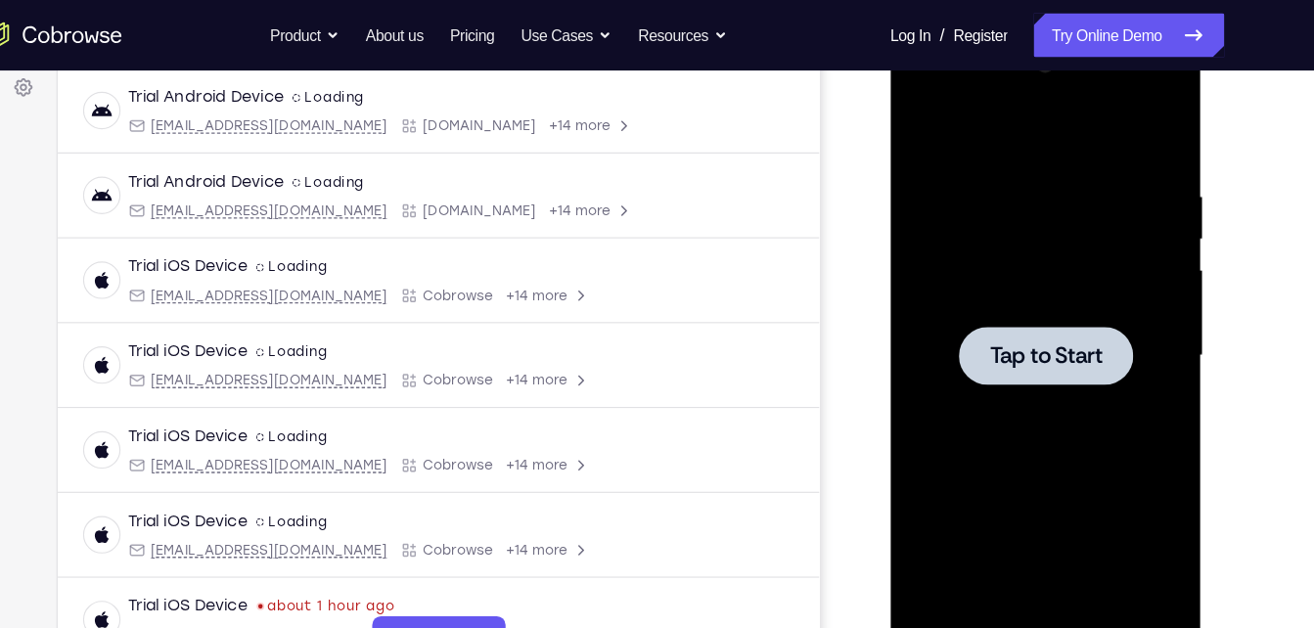
click at [981, 332] on div at bounding box center [1028, 319] width 155 height 52
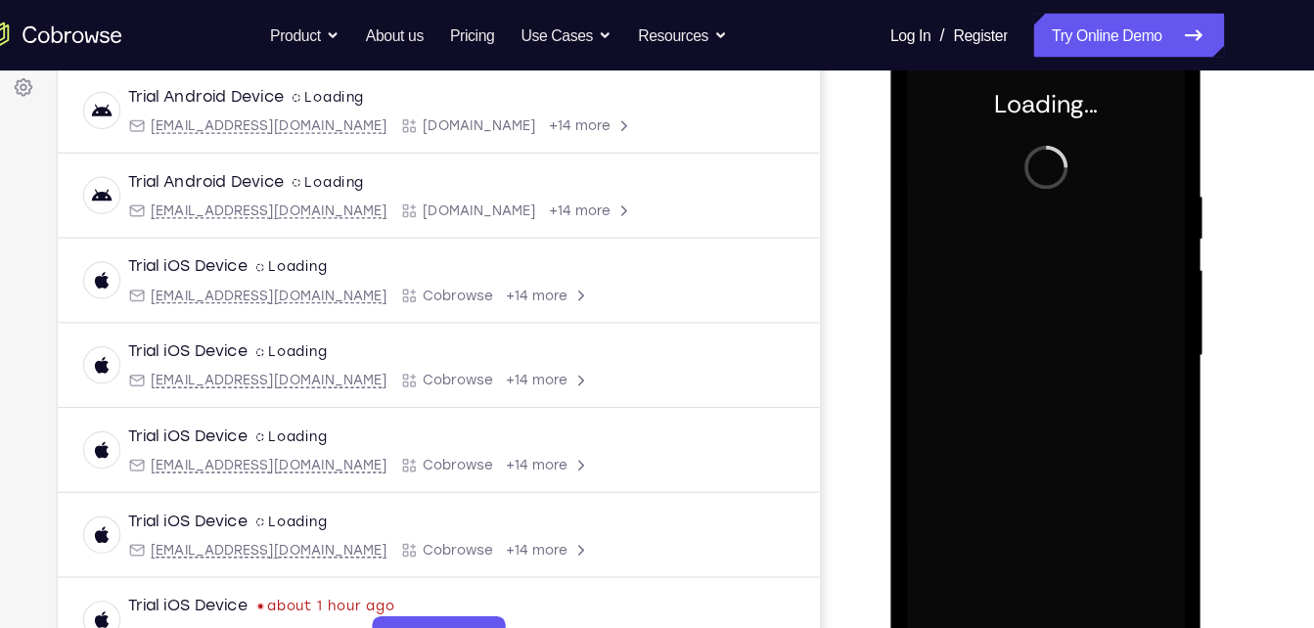
scroll to position [261, 0]
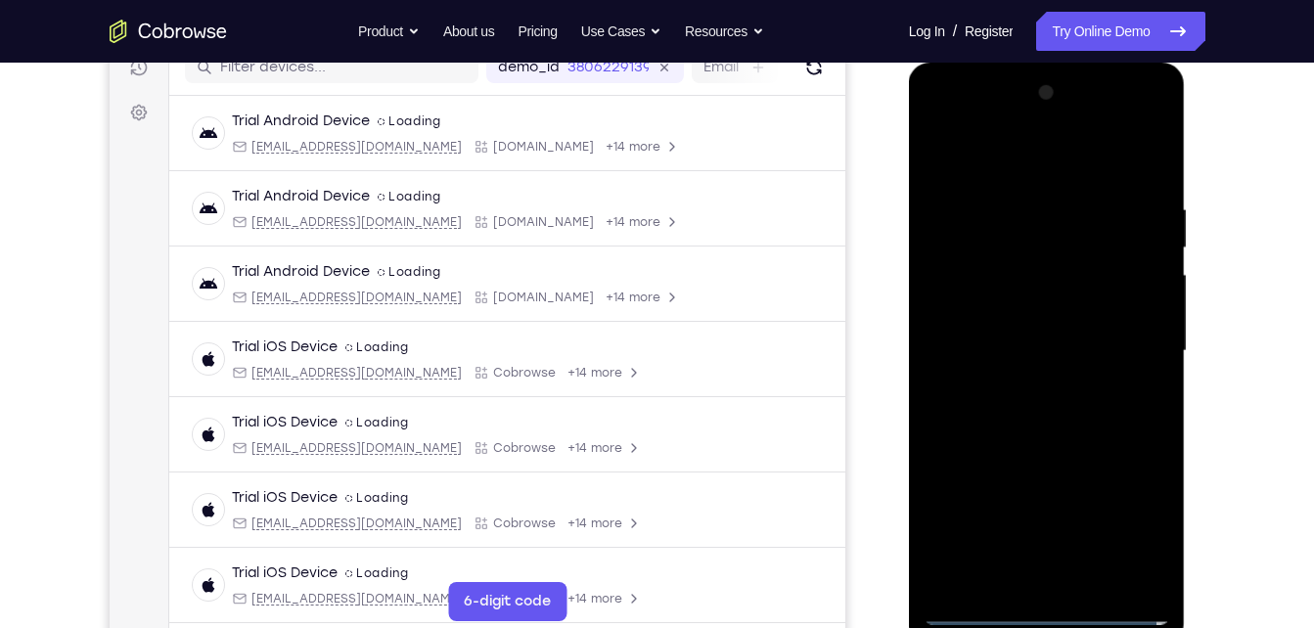
click at [1055, 609] on div at bounding box center [1047, 351] width 247 height 548
click at [1123, 525] on div at bounding box center [1047, 351] width 247 height 548
click at [984, 127] on div at bounding box center [1047, 351] width 247 height 548
click at [1125, 338] on div at bounding box center [1047, 351] width 247 height 548
click at [1017, 379] on div at bounding box center [1047, 351] width 247 height 548
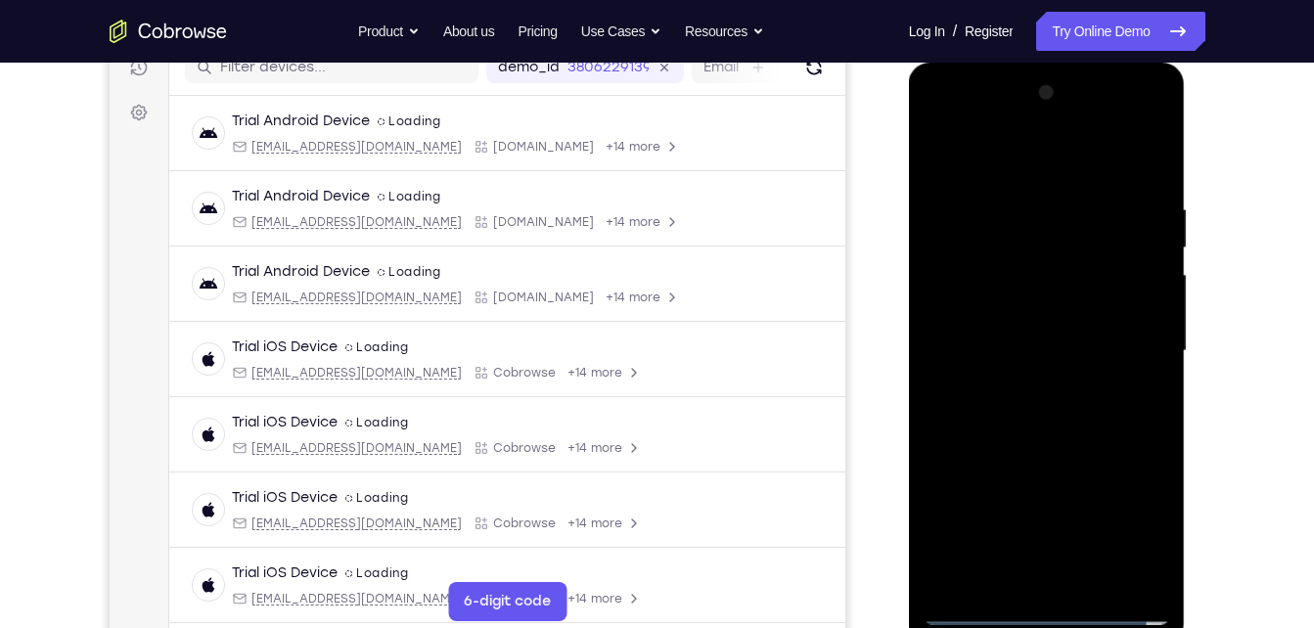
click at [1059, 332] on div at bounding box center [1047, 351] width 247 height 548
click at [1063, 313] on div at bounding box center [1047, 351] width 247 height 548
click at [1035, 356] on div at bounding box center [1047, 351] width 247 height 548
click at [1062, 442] on div at bounding box center [1047, 351] width 247 height 548
click at [1090, 573] on div at bounding box center [1047, 351] width 247 height 548
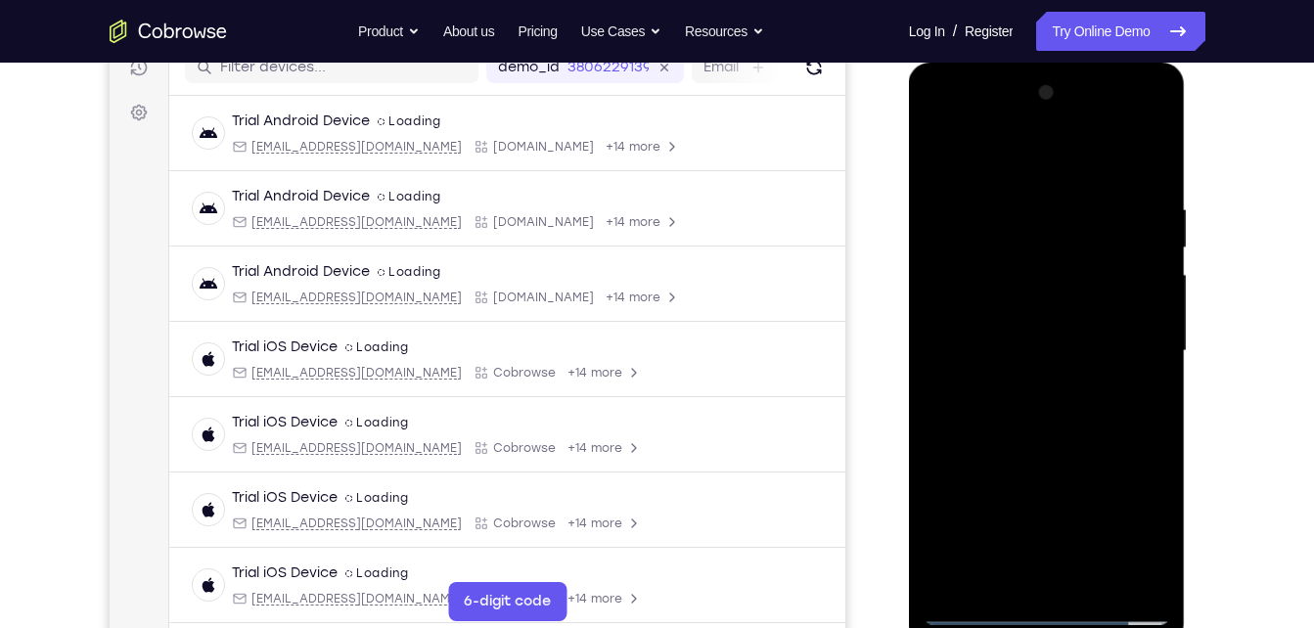
click at [1081, 456] on div at bounding box center [1047, 351] width 247 height 548
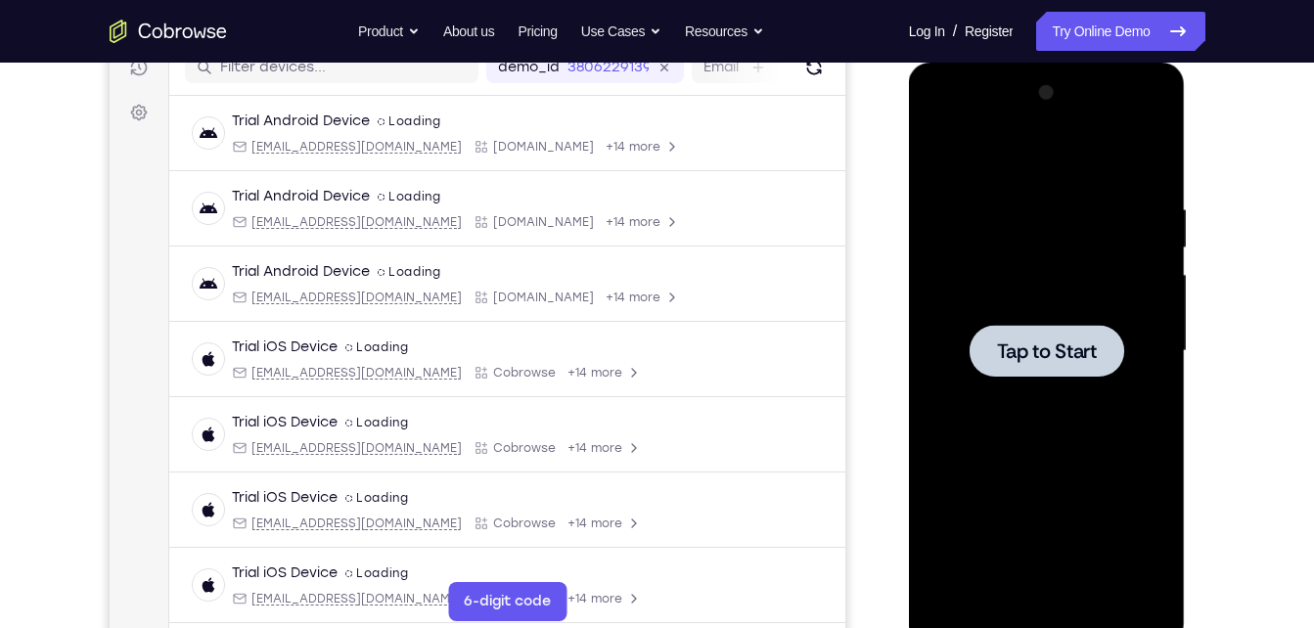
click at [1007, 286] on div at bounding box center [1047, 351] width 247 height 548
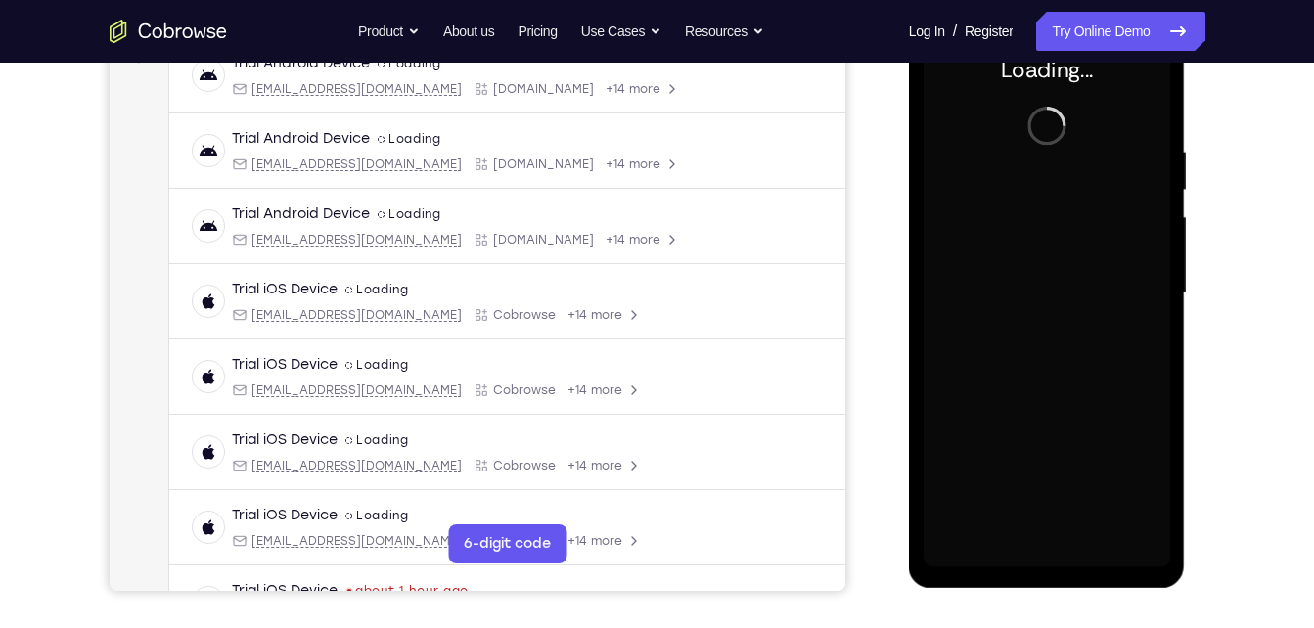
scroll to position [322, 0]
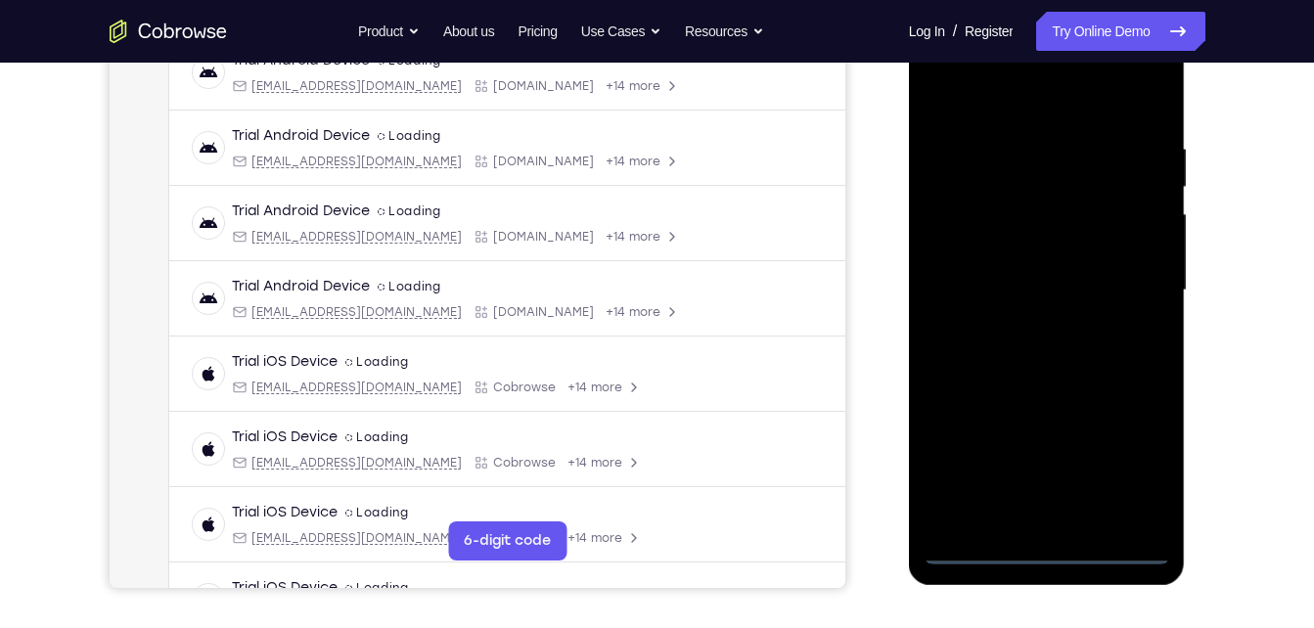
click at [1037, 553] on div at bounding box center [1047, 291] width 247 height 548
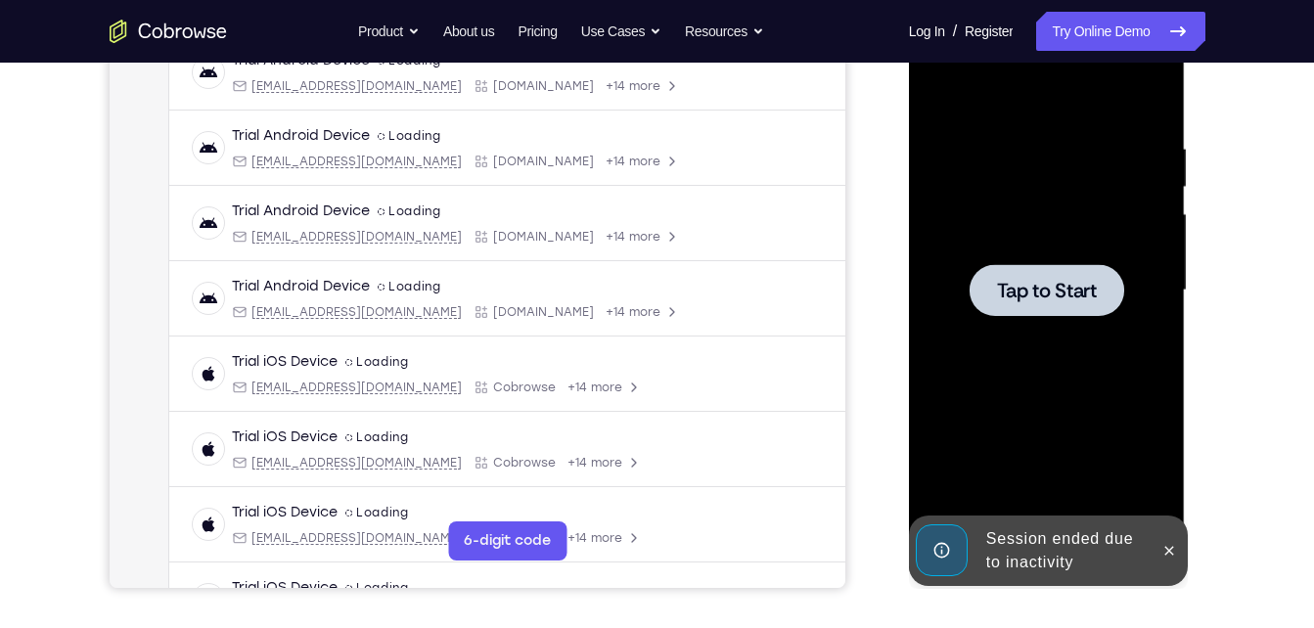
click at [1093, 332] on div at bounding box center [1047, 291] width 247 height 548
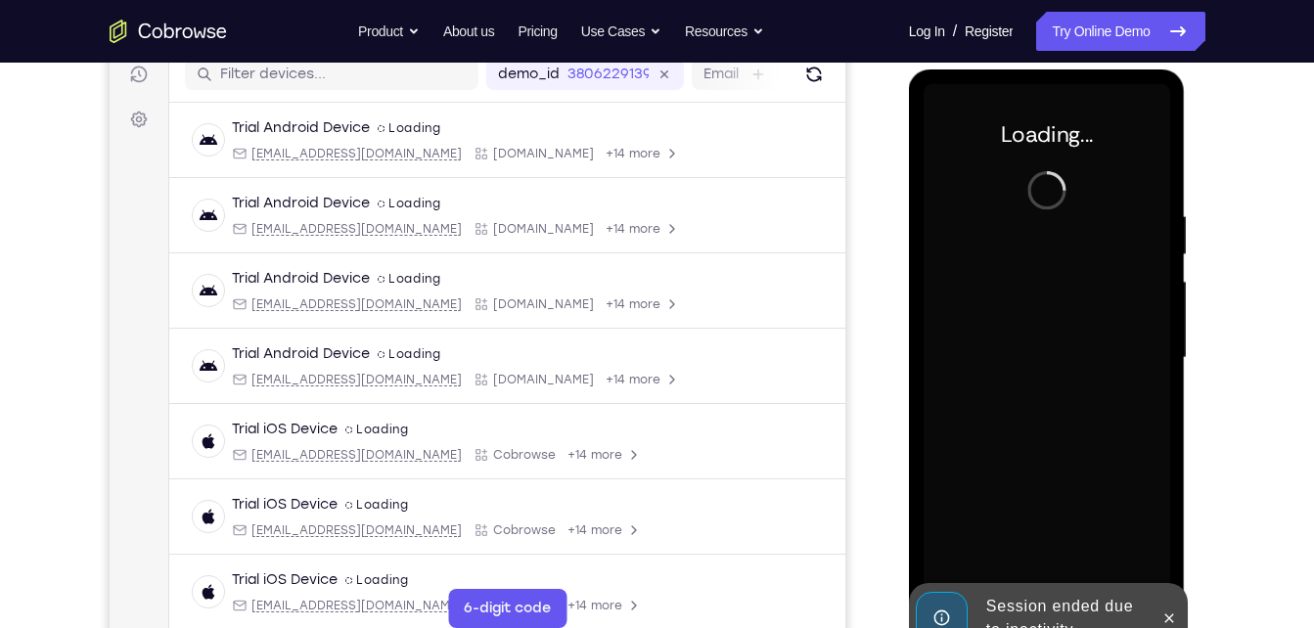
scroll to position [250, 0]
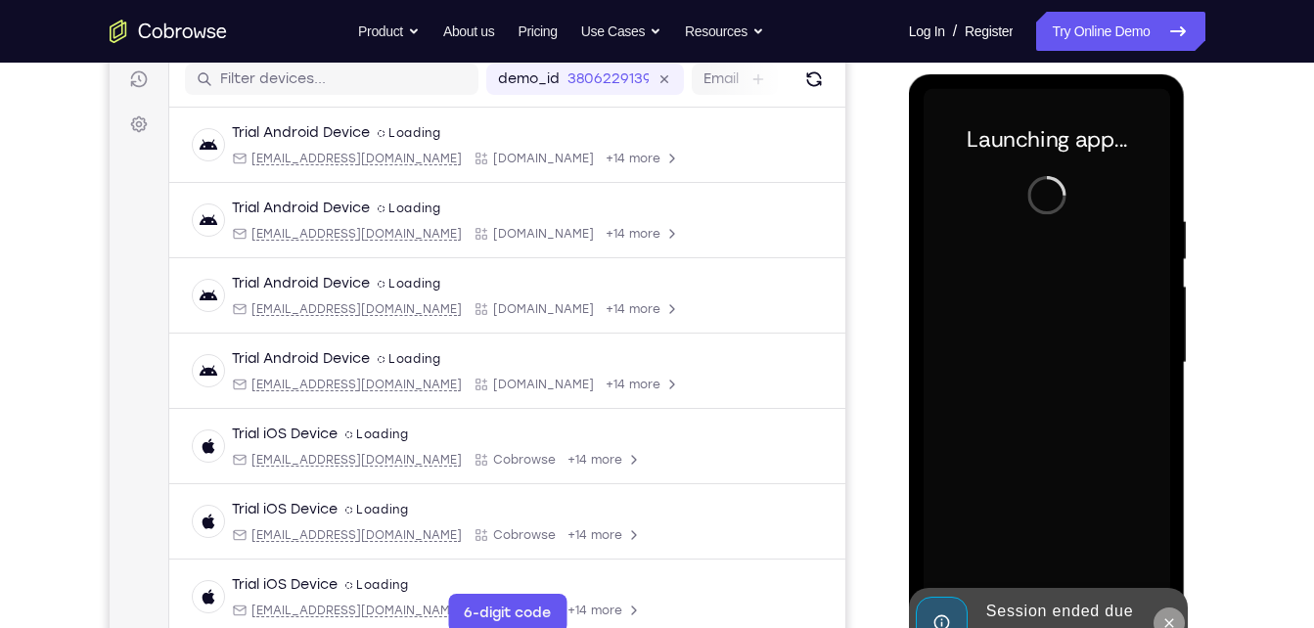
click at [1168, 619] on icon at bounding box center [1170, 624] width 16 height 16
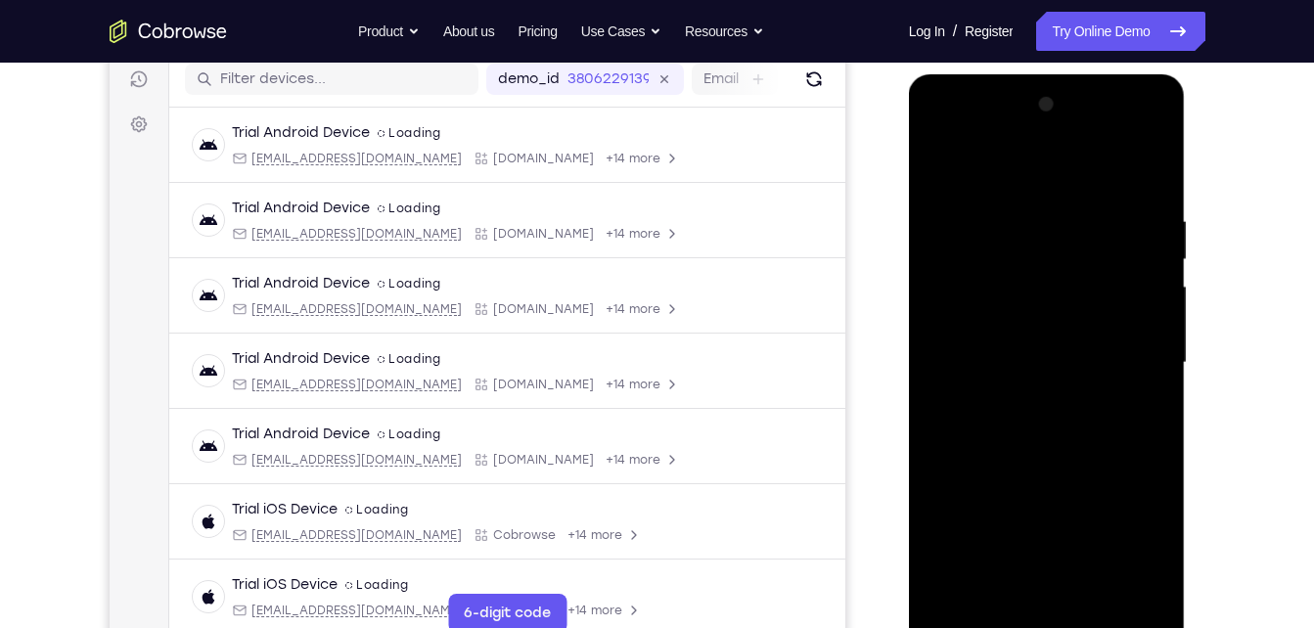
click at [1047, 616] on div at bounding box center [1047, 363] width 247 height 548
click at [1050, 626] on div at bounding box center [1047, 363] width 247 height 548
click at [1129, 526] on div at bounding box center [1047, 363] width 247 height 548
click at [953, 133] on div at bounding box center [1047, 363] width 247 height 548
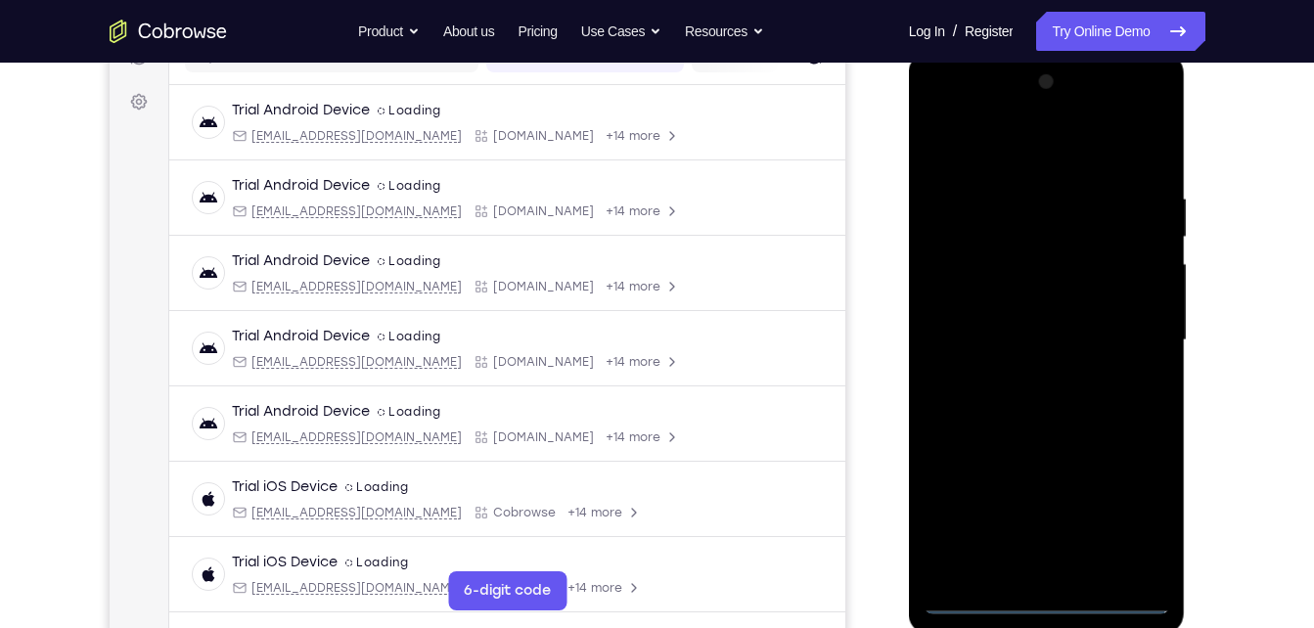
scroll to position [273, 0]
click at [953, 118] on div at bounding box center [1047, 340] width 247 height 548
click at [1129, 335] on div at bounding box center [1047, 340] width 247 height 548
click at [1020, 377] on div at bounding box center [1047, 340] width 247 height 548
click at [1027, 326] on div at bounding box center [1047, 340] width 247 height 548
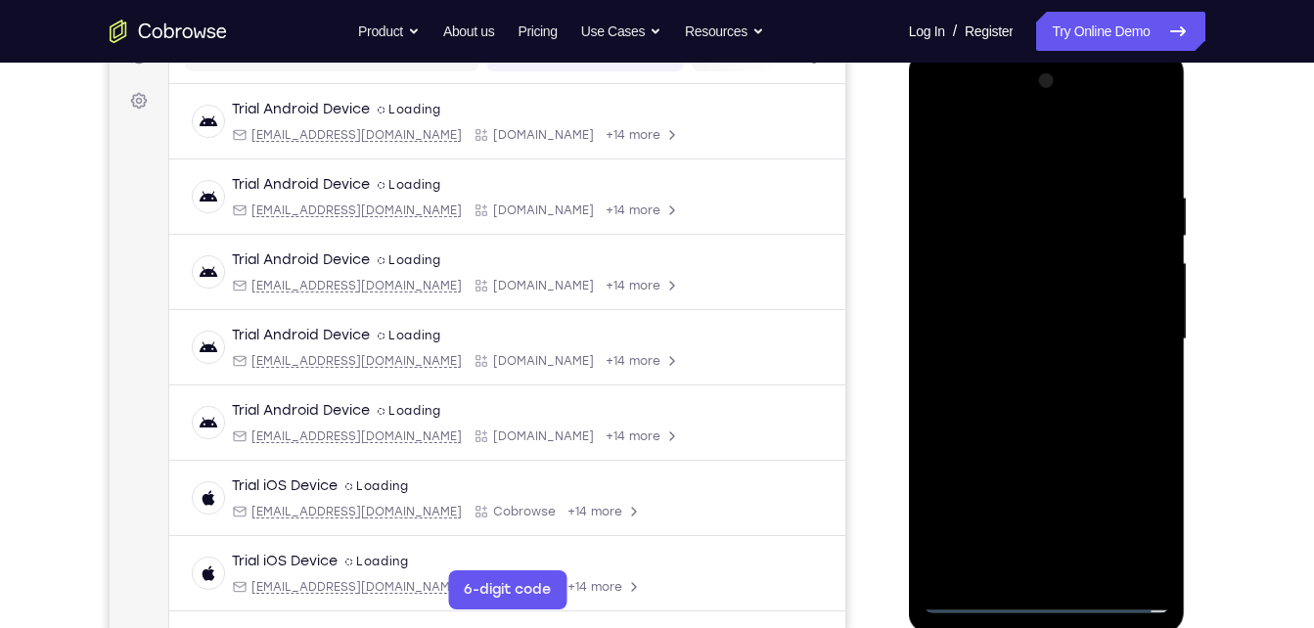
click at [1037, 306] on div at bounding box center [1047, 340] width 247 height 548
click at [1032, 340] on div at bounding box center [1047, 340] width 247 height 548
click at [1065, 430] on div at bounding box center [1047, 340] width 247 height 548
click at [1094, 576] on div at bounding box center [1047, 340] width 247 height 548
click at [1021, 434] on div at bounding box center [1047, 340] width 247 height 548
